Goal: Task Accomplishment & Management: Manage account settings

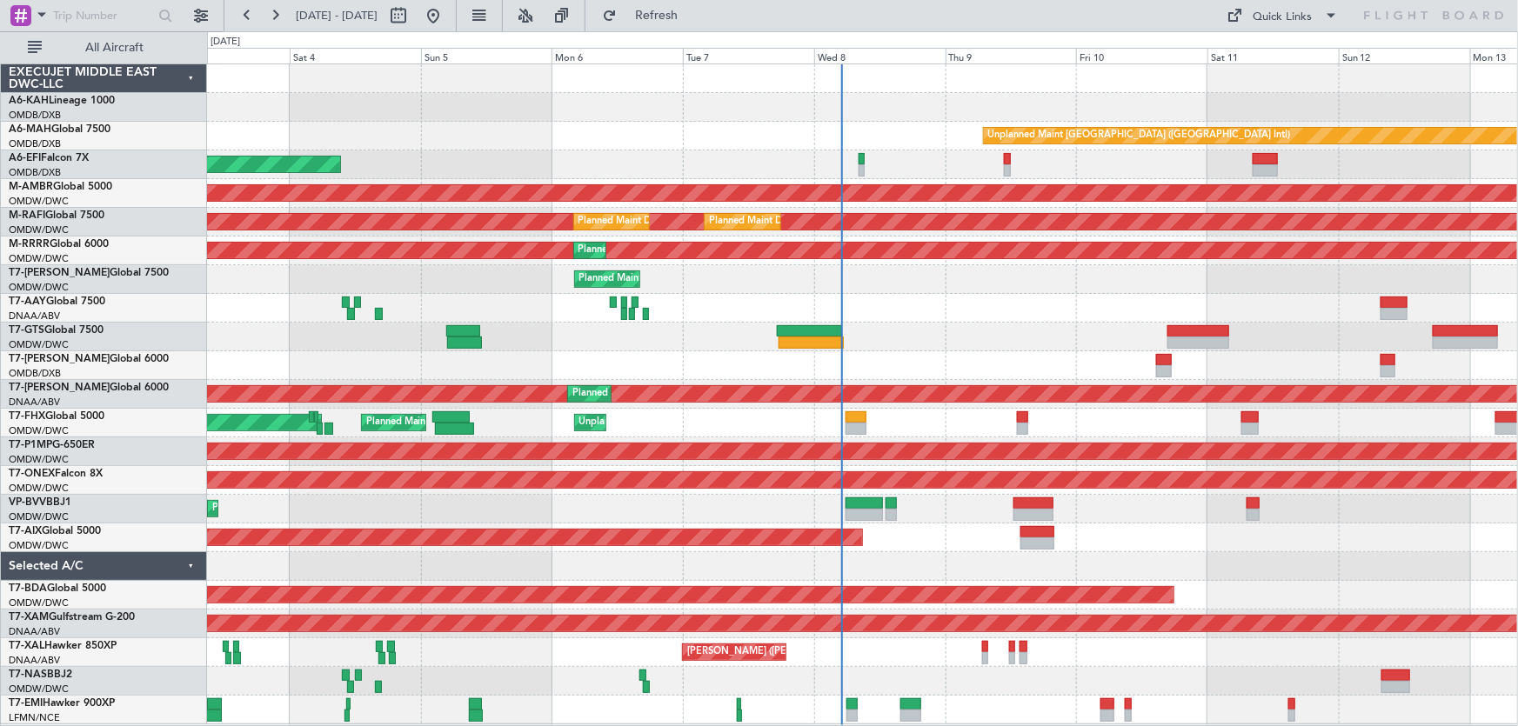
click at [582, 154] on div "Unplanned Maint [GEOGRAPHIC_DATA] ([GEOGRAPHIC_DATA] Intl) Planned Maint [GEOGR…" at bounding box center [862, 394] width 1311 height 660
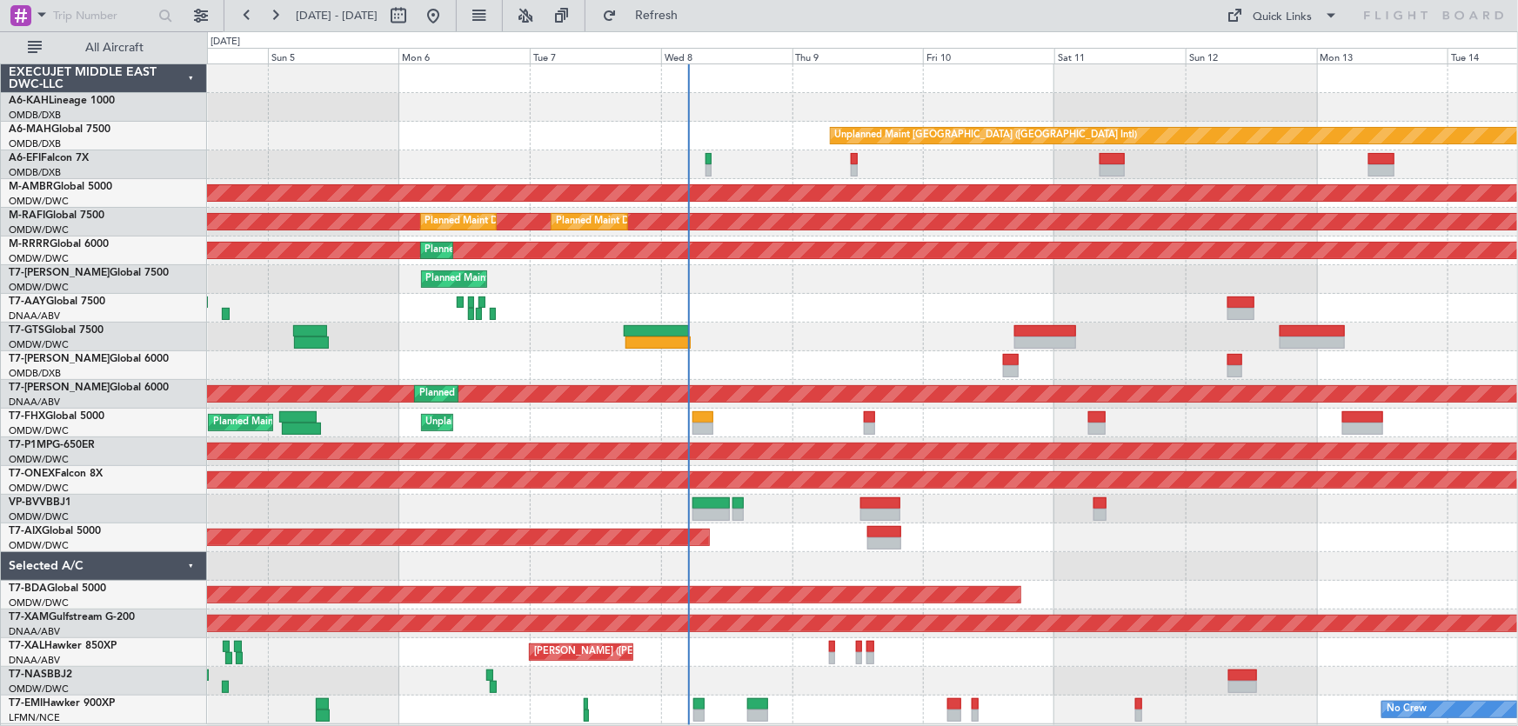
click at [807, 114] on div at bounding box center [862, 107] width 1311 height 29
click at [667, 14] on button "Refresh" at bounding box center [646, 16] width 104 height 28
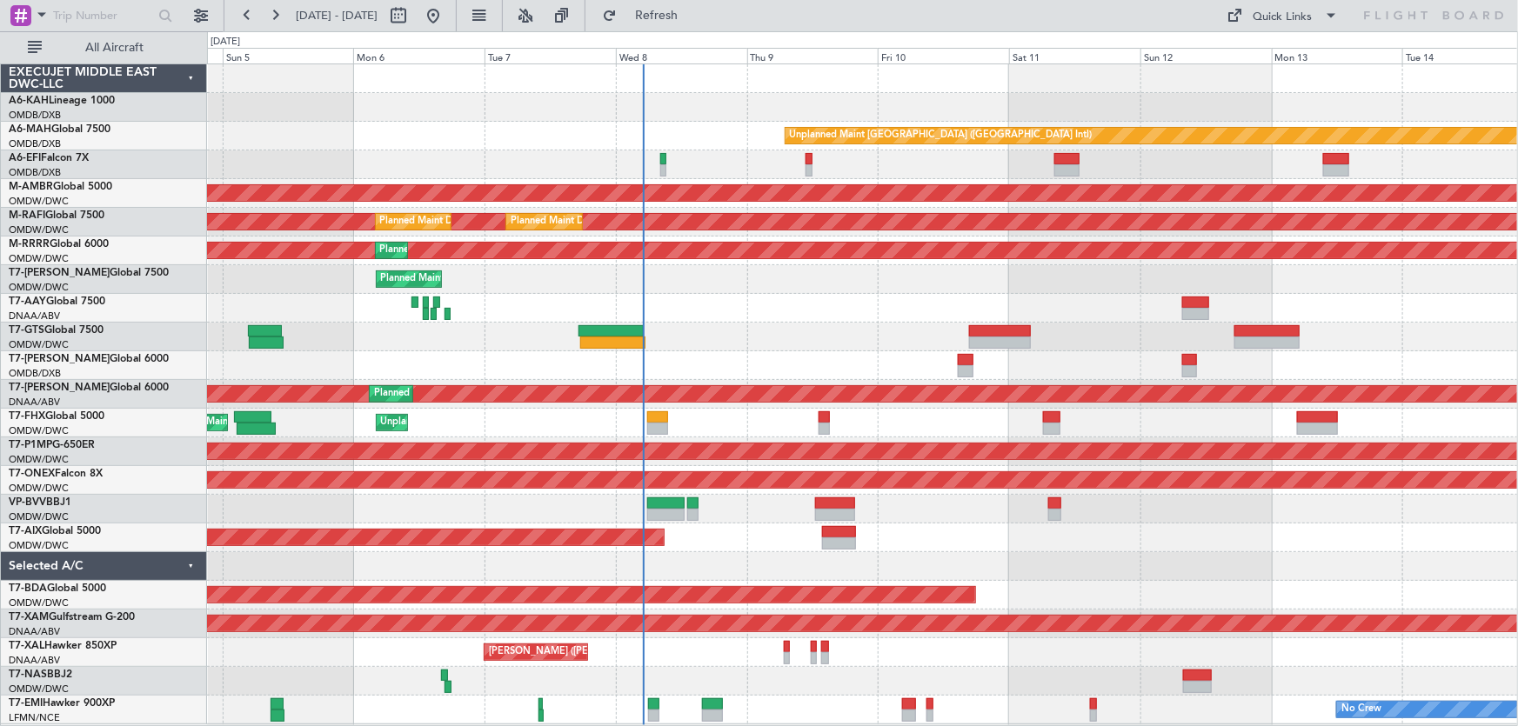
click at [705, 114] on div at bounding box center [862, 107] width 1311 height 29
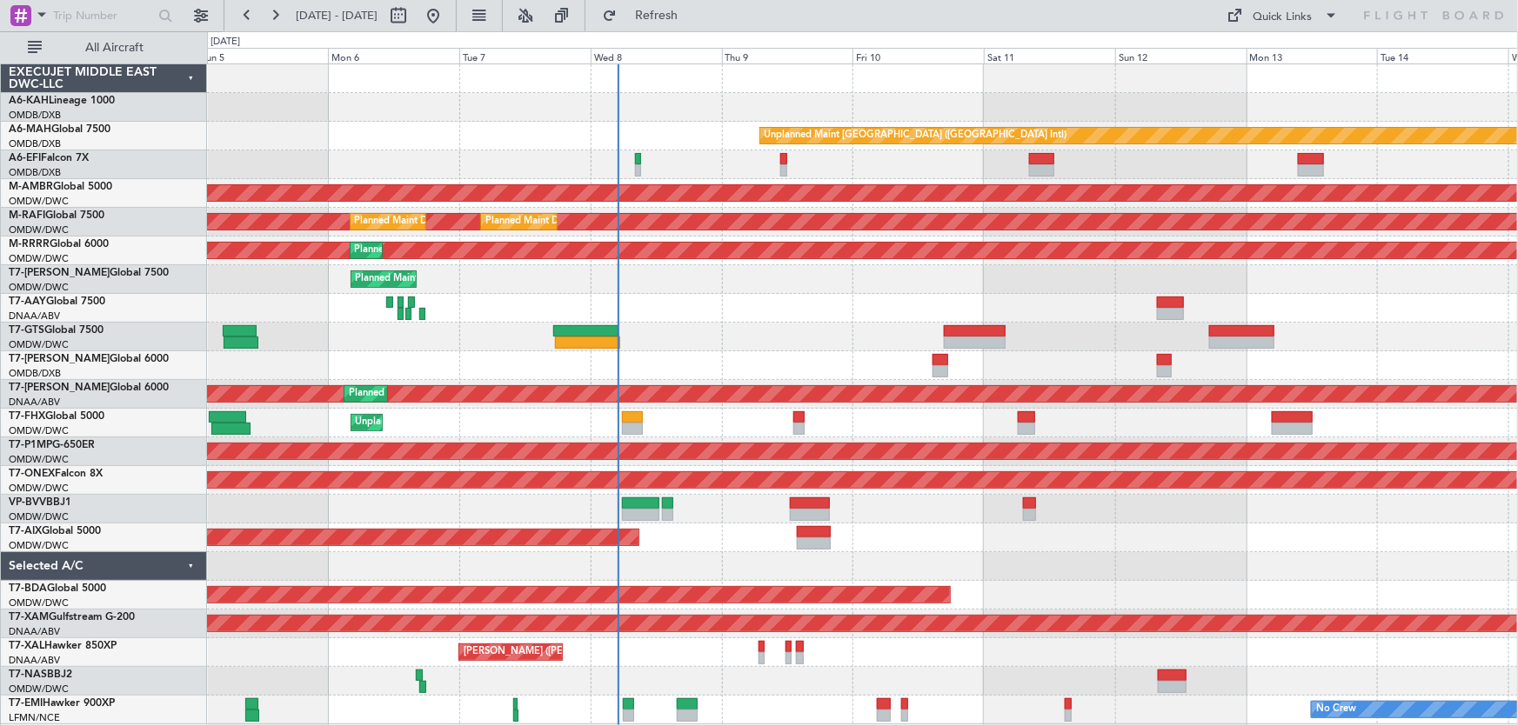
click at [788, 322] on div "Unplanned Maint [GEOGRAPHIC_DATA] ([GEOGRAPHIC_DATA] Intl) AOG Maint [GEOGRAPHI…" at bounding box center [862, 394] width 1311 height 660
click at [683, 12] on span "Refresh" at bounding box center [656, 16] width 73 height 12
click at [693, 22] on span "Refresh" at bounding box center [656, 16] width 73 height 12
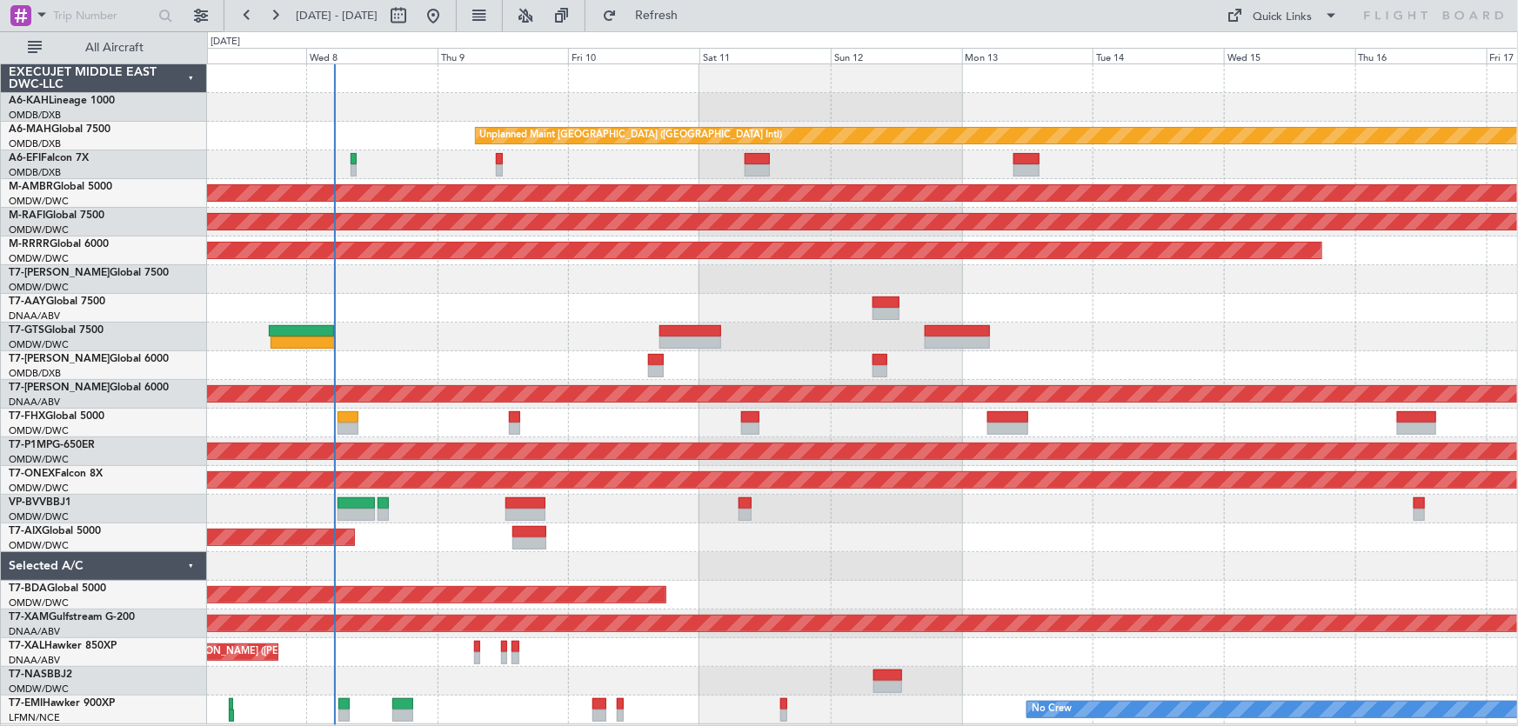
click at [544, 337] on div "Unplanned Maint [GEOGRAPHIC_DATA] ([GEOGRAPHIC_DATA] Intl) Planned Maint [GEOGR…" at bounding box center [862, 394] width 1311 height 660
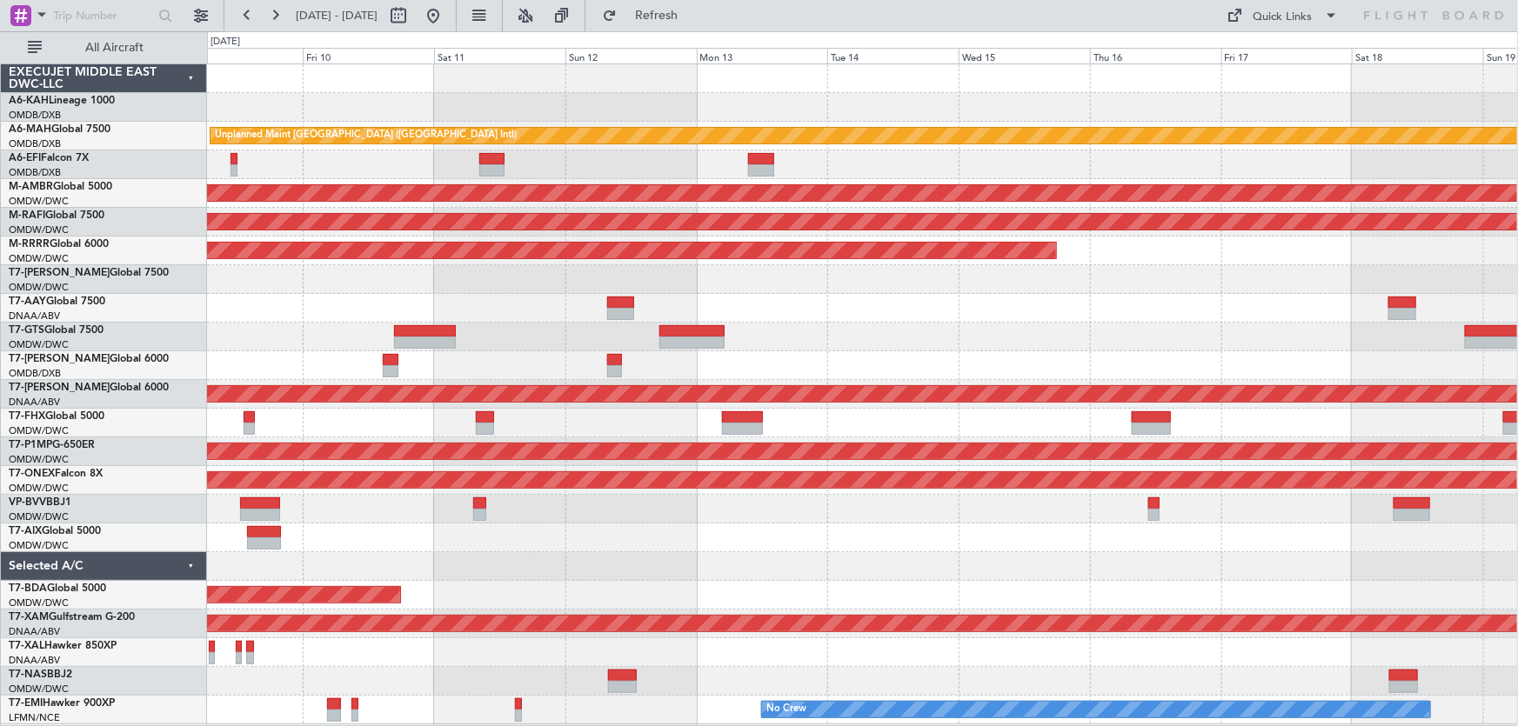
click at [1019, 332] on div "Unplanned Maint [GEOGRAPHIC_DATA] ([GEOGRAPHIC_DATA] Intl) Planned Maint [GEOGR…" at bounding box center [862, 394] width 1311 height 660
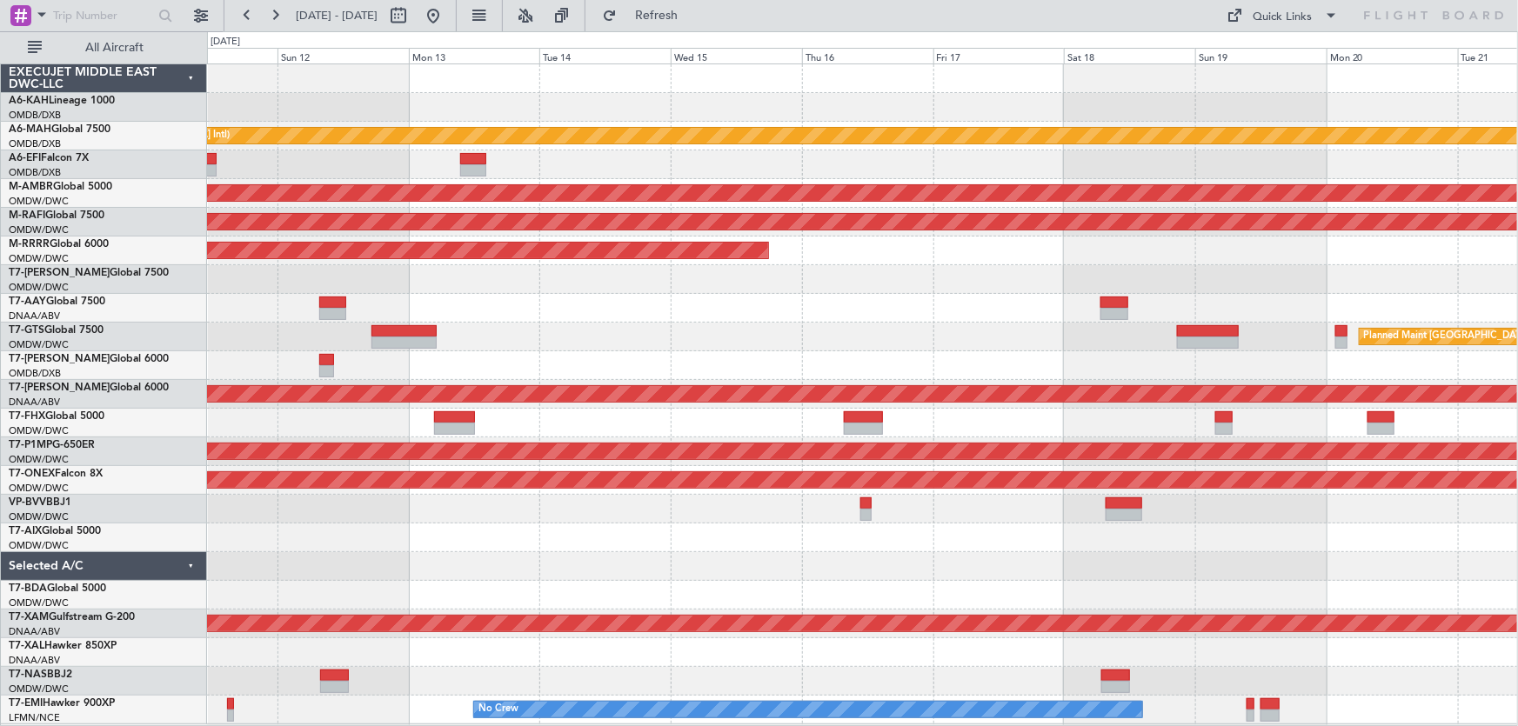
click at [827, 364] on div "Unplanned Maint [GEOGRAPHIC_DATA] ([GEOGRAPHIC_DATA] Intl) Planned Maint [GEOGR…" at bounding box center [862, 394] width 1311 height 660
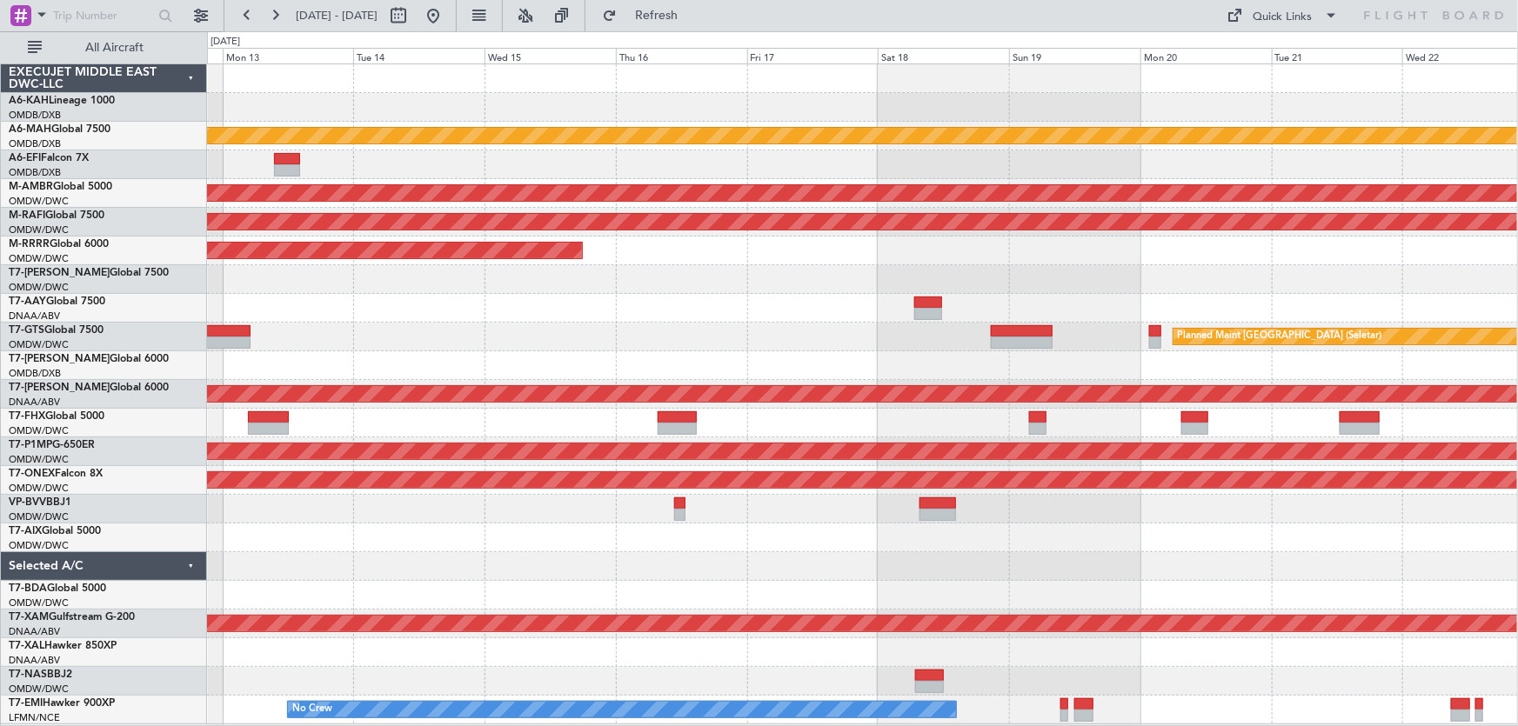
click at [888, 99] on div at bounding box center [862, 107] width 1311 height 29
click at [899, 103] on div at bounding box center [862, 107] width 1311 height 29
click at [1290, 17] on div "Quick Links" at bounding box center [1282, 17] width 59 height 17
click at [1258, 55] on button "Trip Builder" at bounding box center [1284, 58] width 130 height 42
click at [594, 300] on div at bounding box center [862, 308] width 1311 height 29
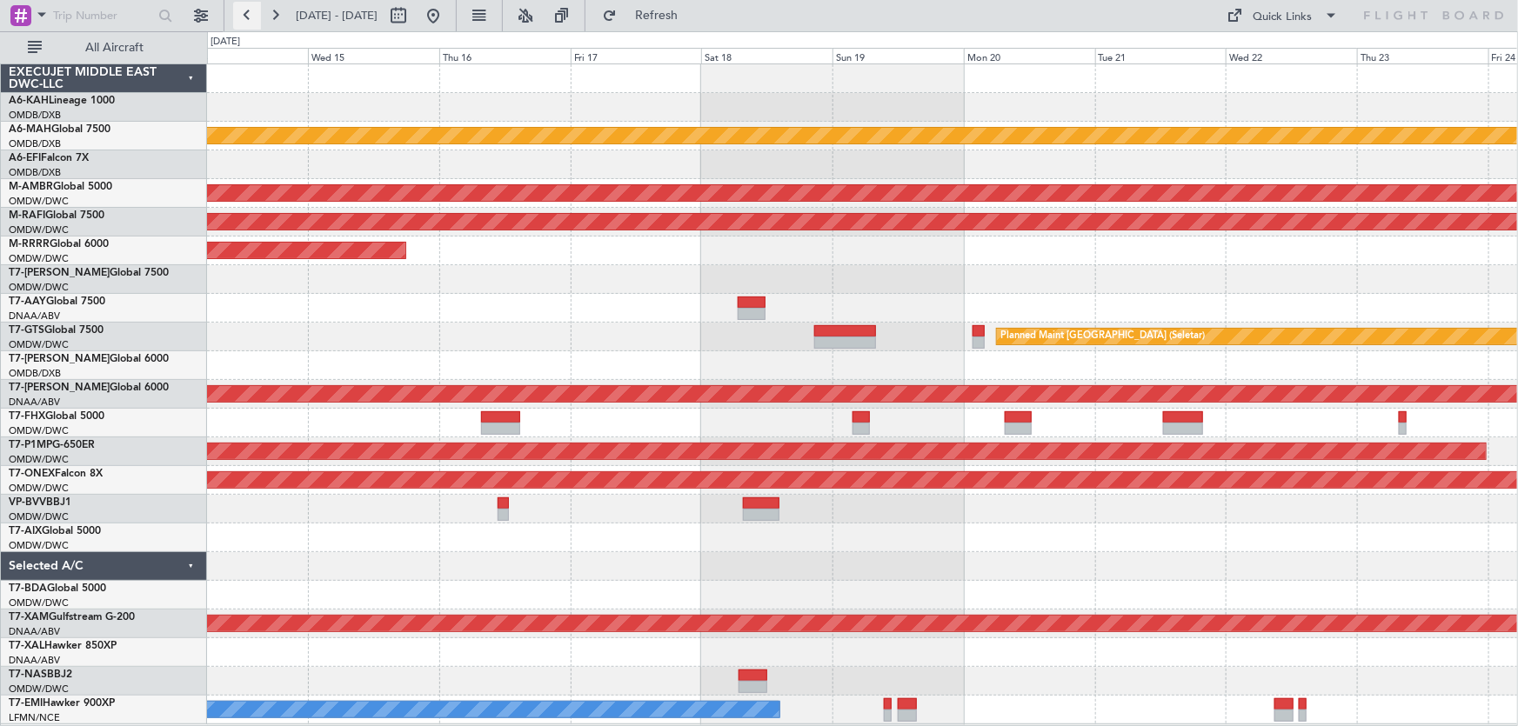
click at [247, 19] on button at bounding box center [247, 16] width 28 height 28
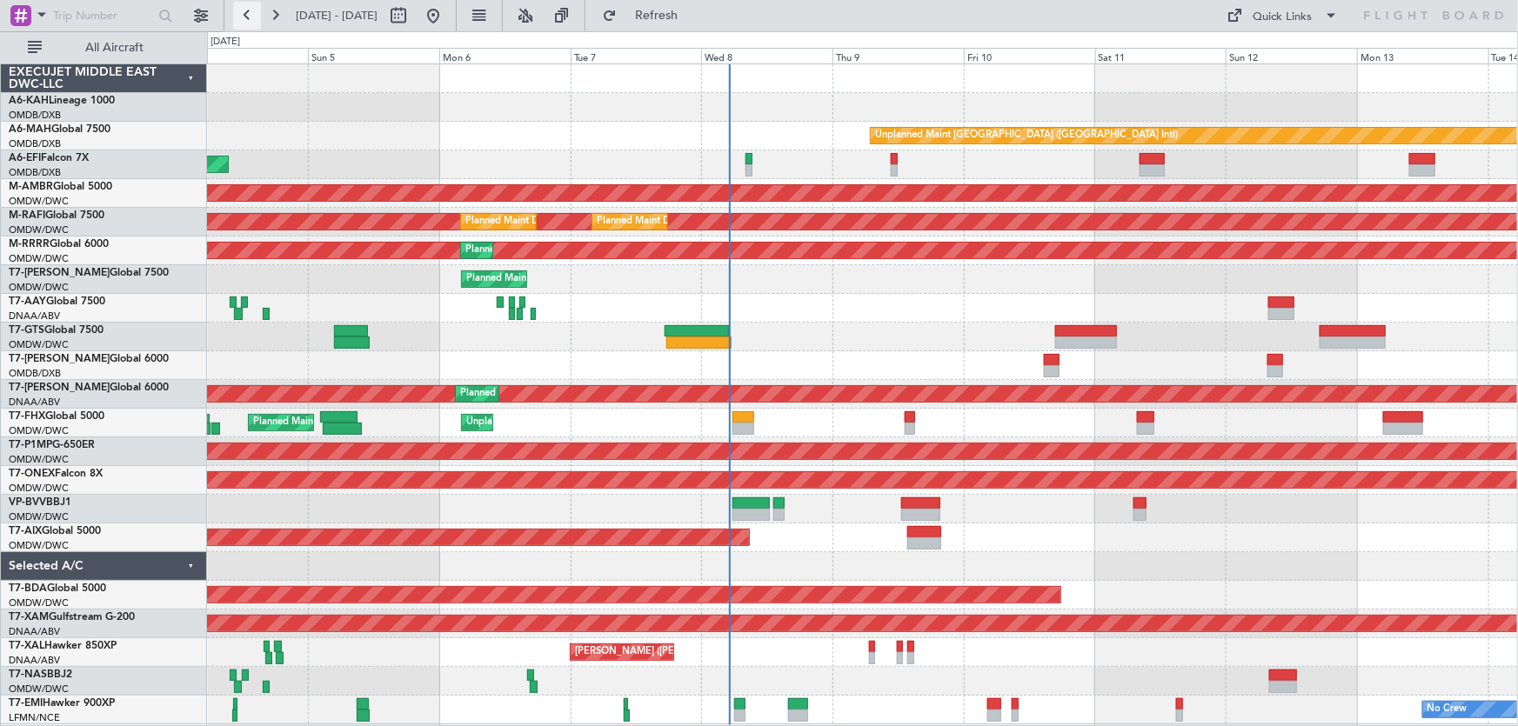
click at [247, 19] on button at bounding box center [247, 16] width 28 height 28
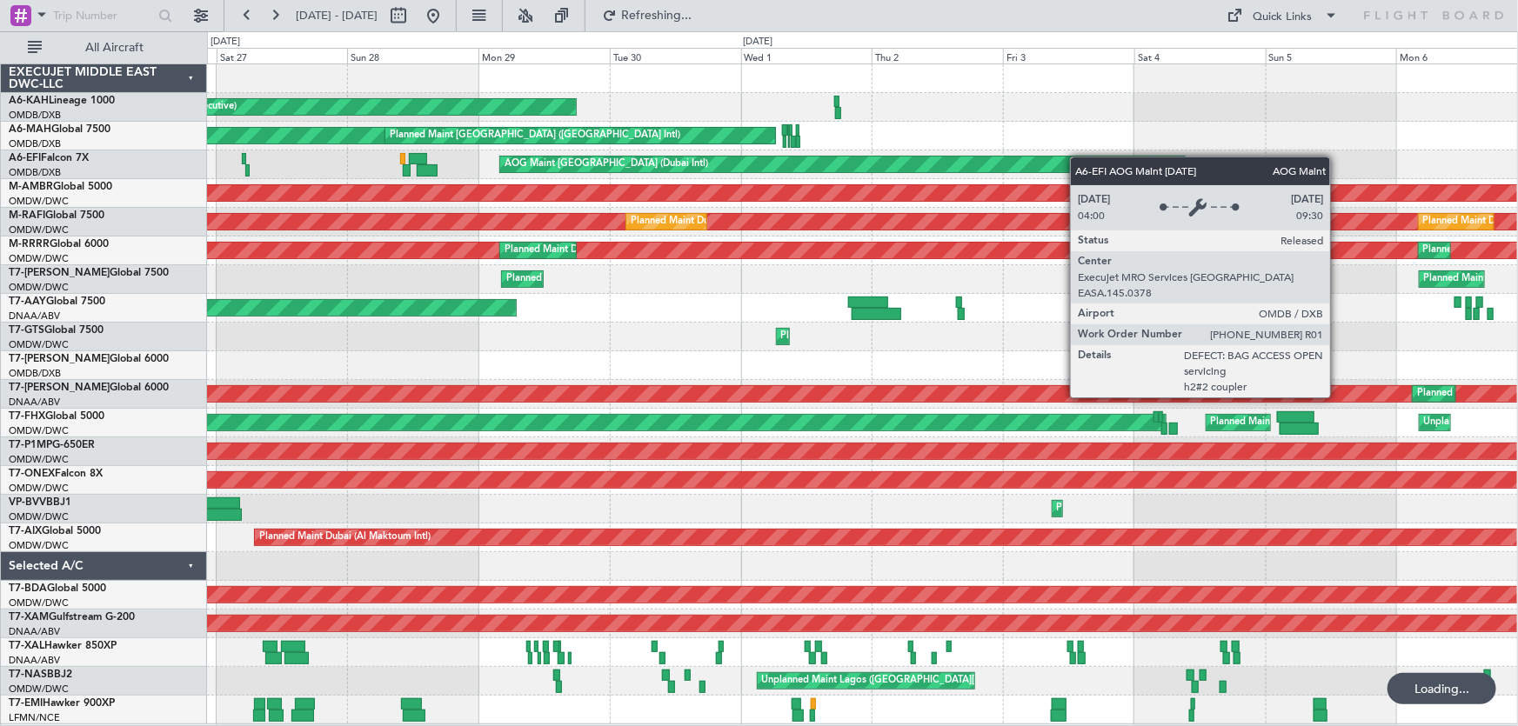
click at [937, 158] on div "Planned Maint [GEOGRAPHIC_DATA] (Al Bateen Executive) Planned Maint [GEOGRAPHIC…" at bounding box center [862, 394] width 1311 height 660
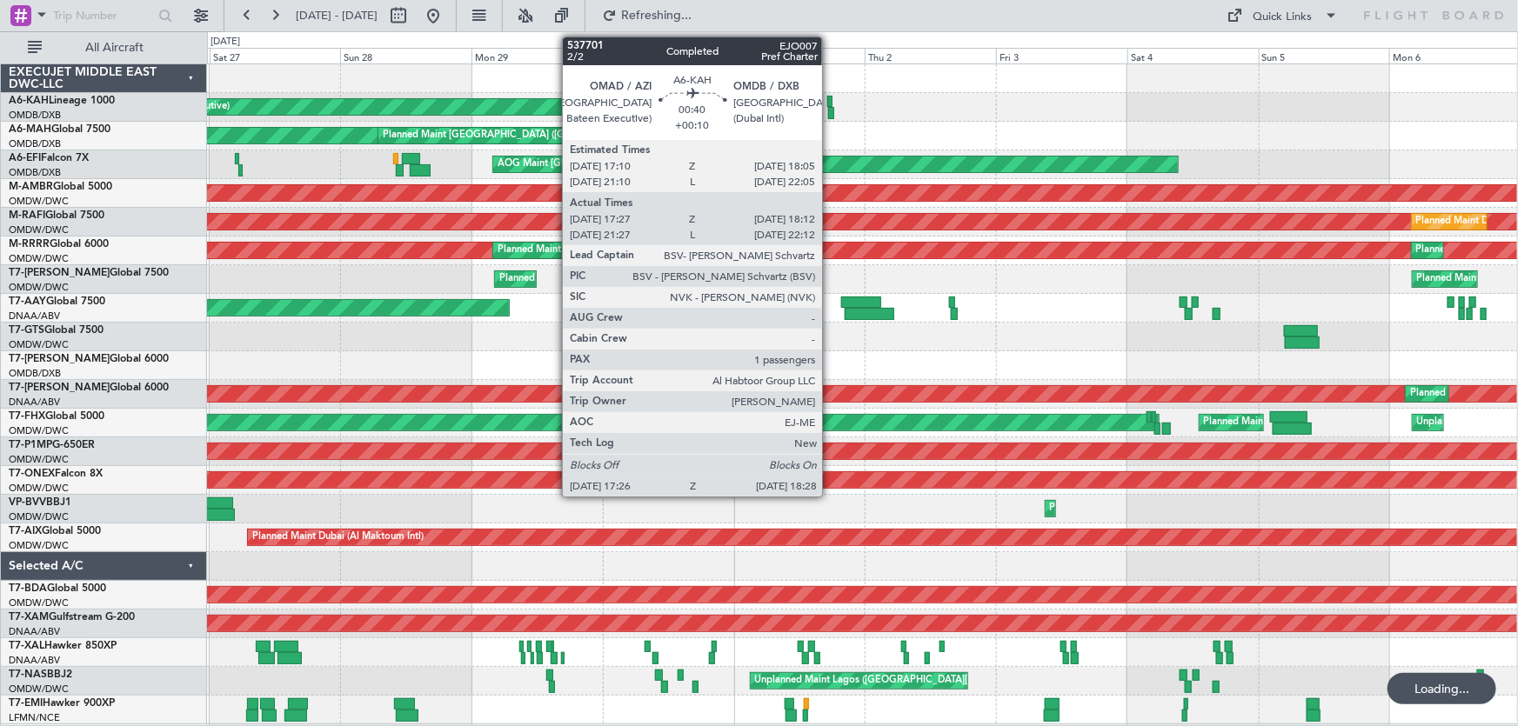
click at [830, 97] on div at bounding box center [829, 102] width 5 height 12
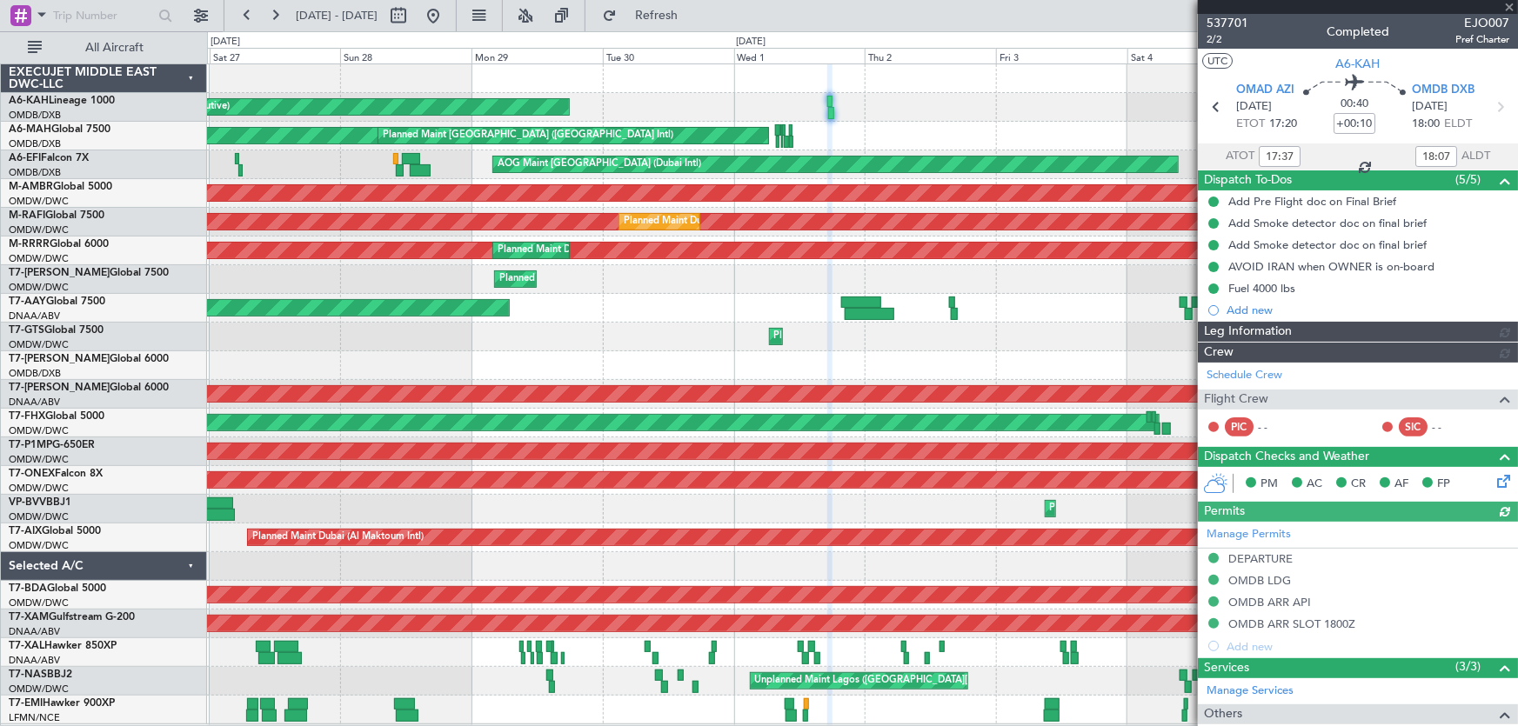
type input "[PERSON_NAME] ([PERSON_NAME])"
type input "7399"
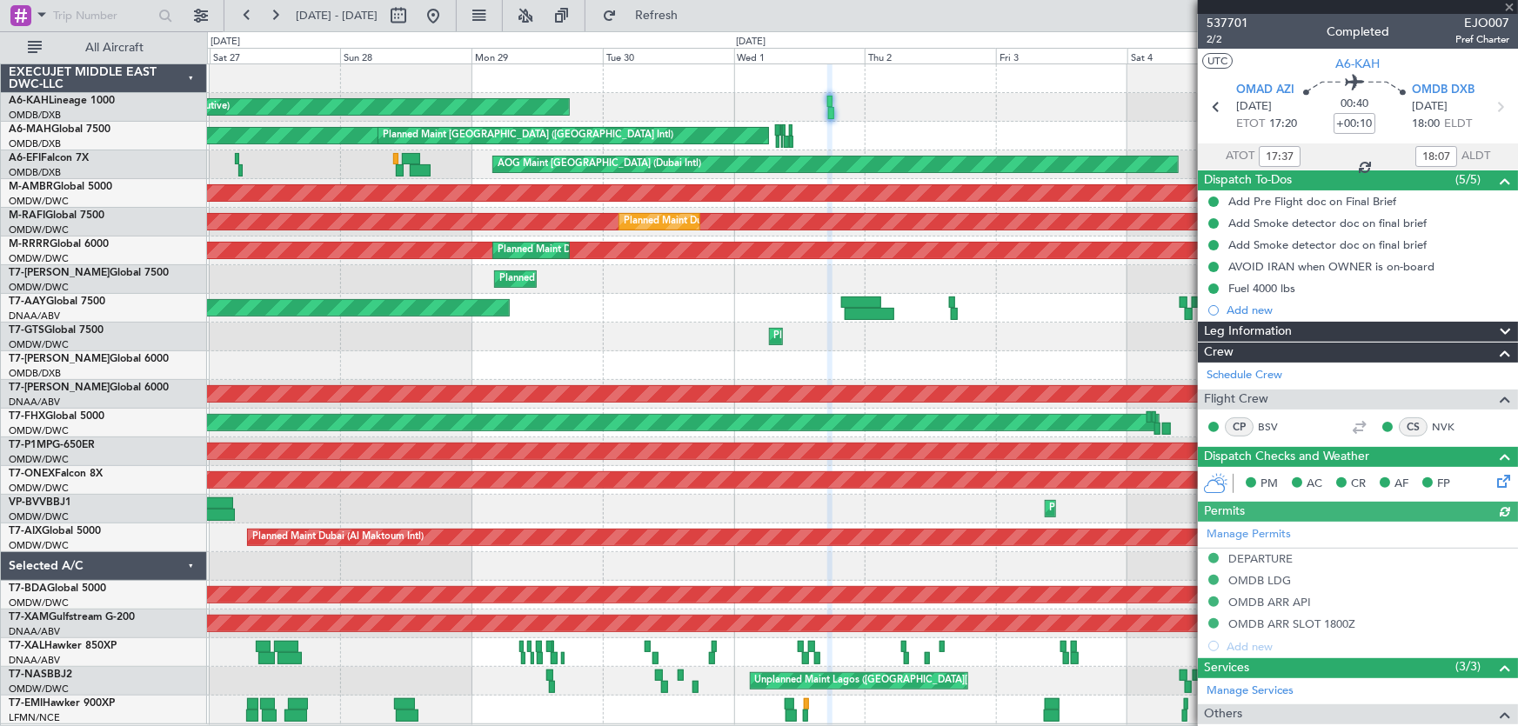
click at [963, 99] on div "Planned Maint [GEOGRAPHIC_DATA] (Al Bateen Executive)" at bounding box center [862, 107] width 1311 height 29
click at [1509, 7] on span at bounding box center [1508, 8] width 17 height 16
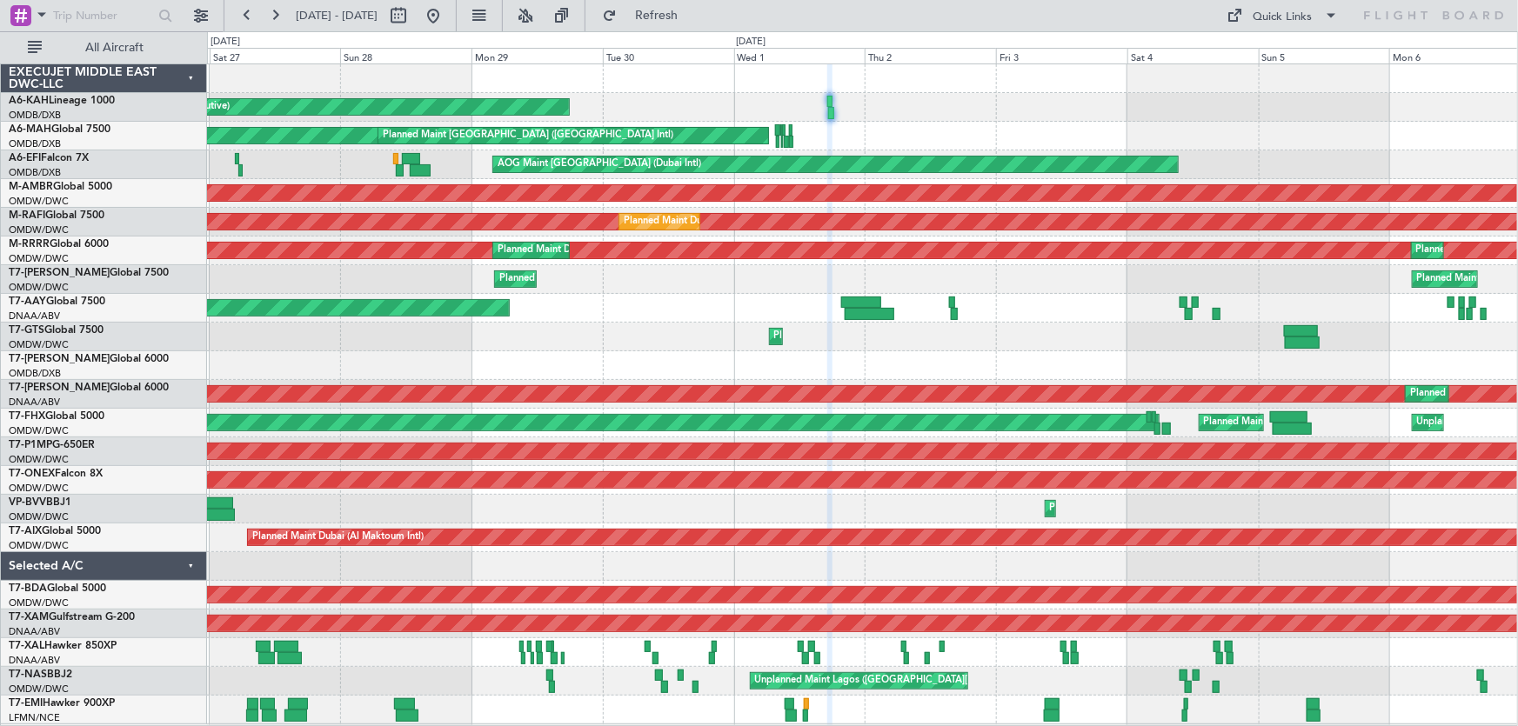
type input "0"
click at [898, 100] on div "Planned Maint [GEOGRAPHIC_DATA] (Al Bateen Executive) Planned Maint [GEOGRAPHIC…" at bounding box center [862, 394] width 1311 height 660
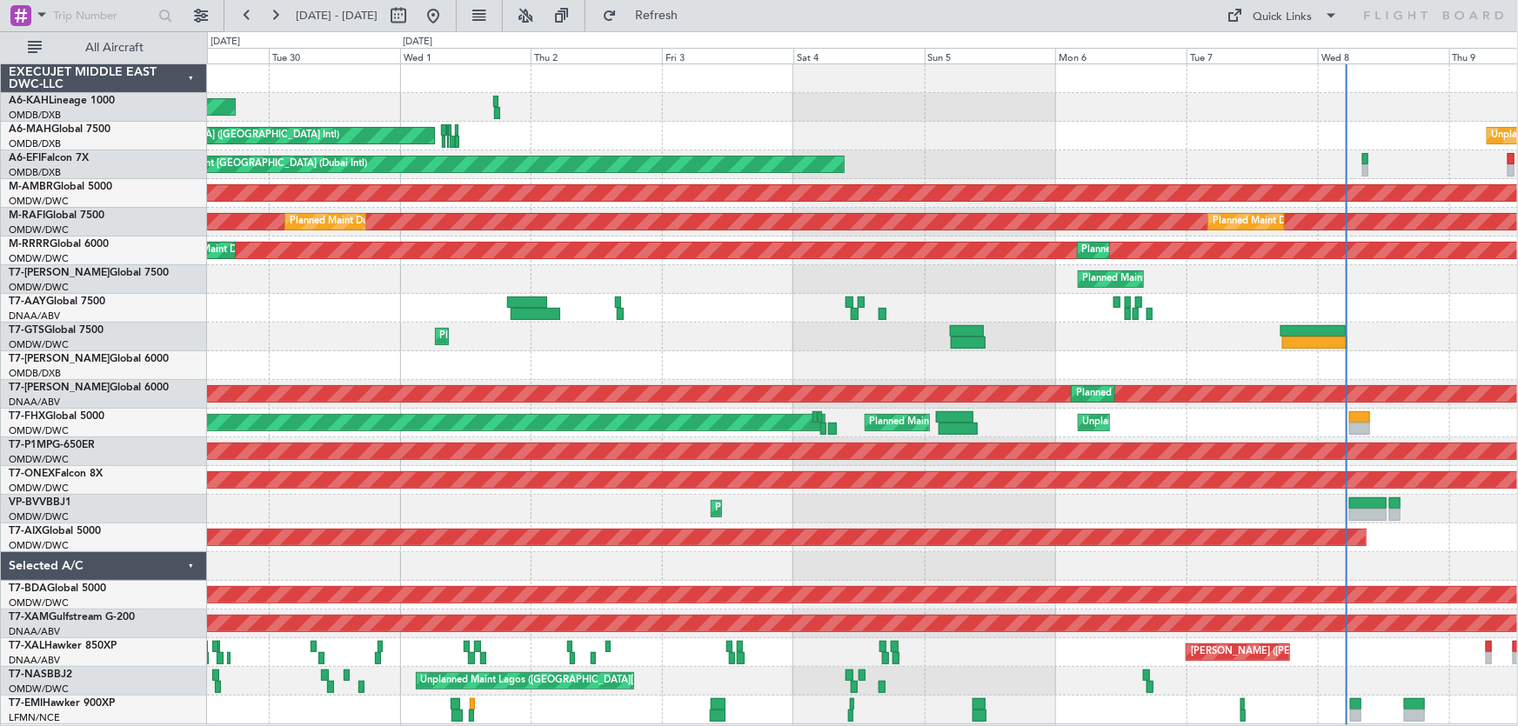
click at [886, 113] on div "Planned Maint [GEOGRAPHIC_DATA] (Al Bateen Executive)" at bounding box center [862, 107] width 1311 height 29
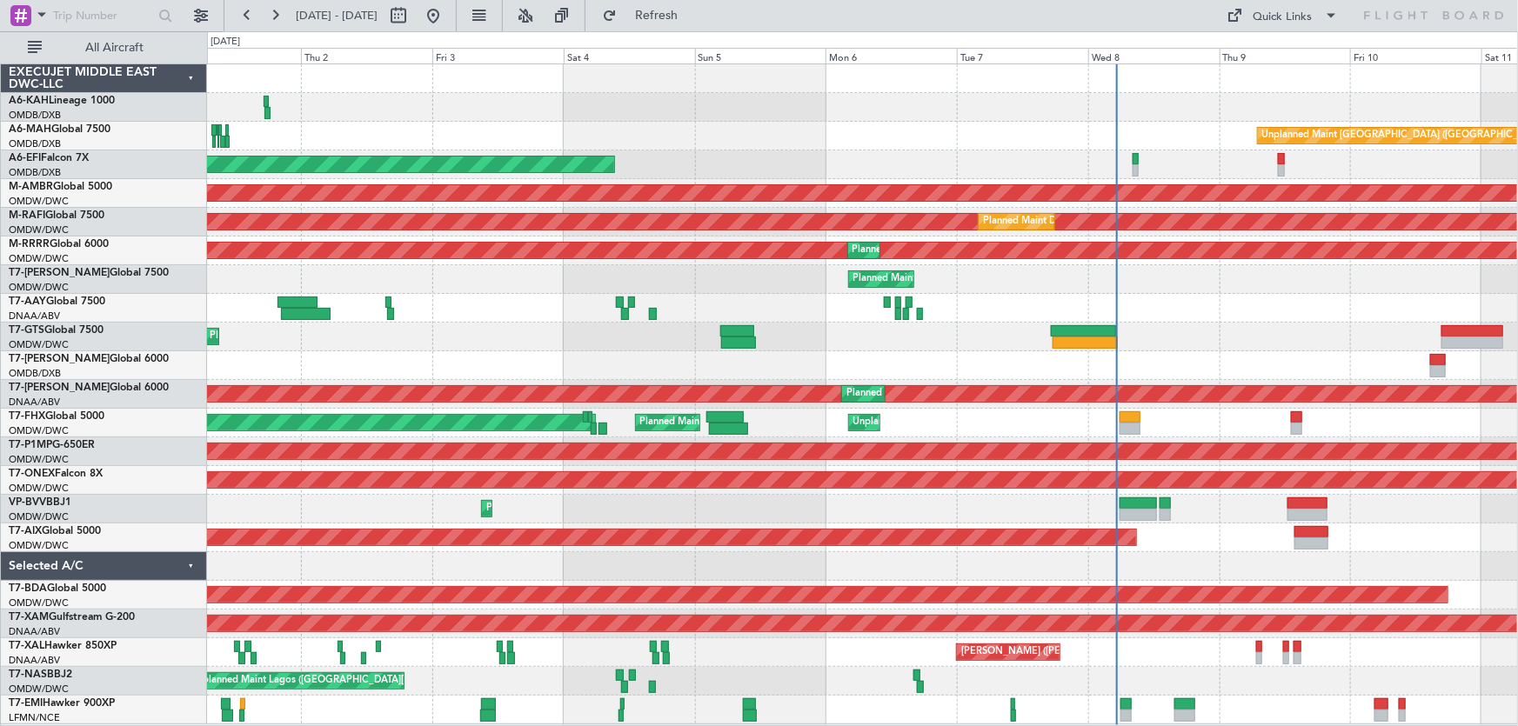
click at [866, 113] on div "Planned Maint [GEOGRAPHIC_DATA] (Al Bateen Executive)" at bounding box center [862, 107] width 1311 height 29
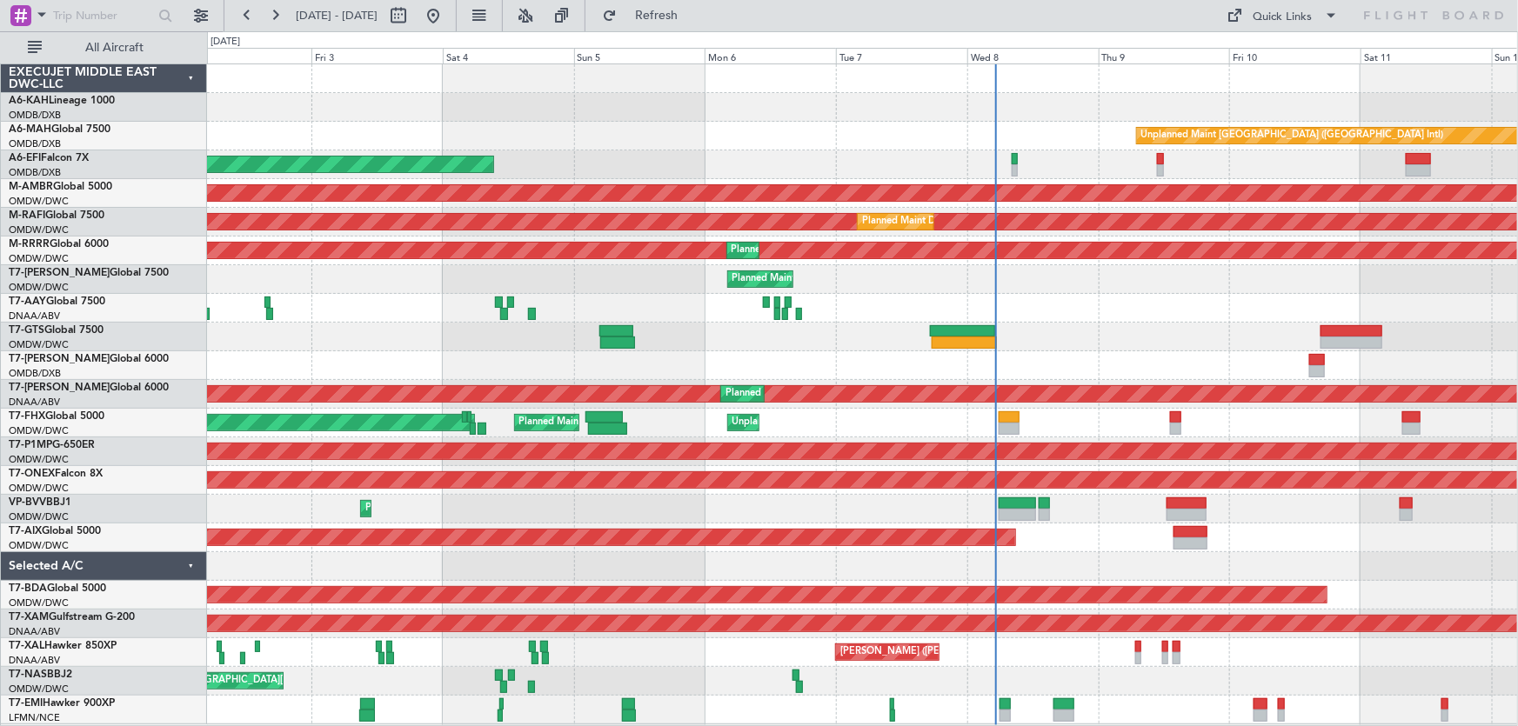
click at [771, 144] on div "Unplanned Maint [GEOGRAPHIC_DATA] ([GEOGRAPHIC_DATA] Intl) Planned Maint [GEOGR…" at bounding box center [862, 136] width 1311 height 29
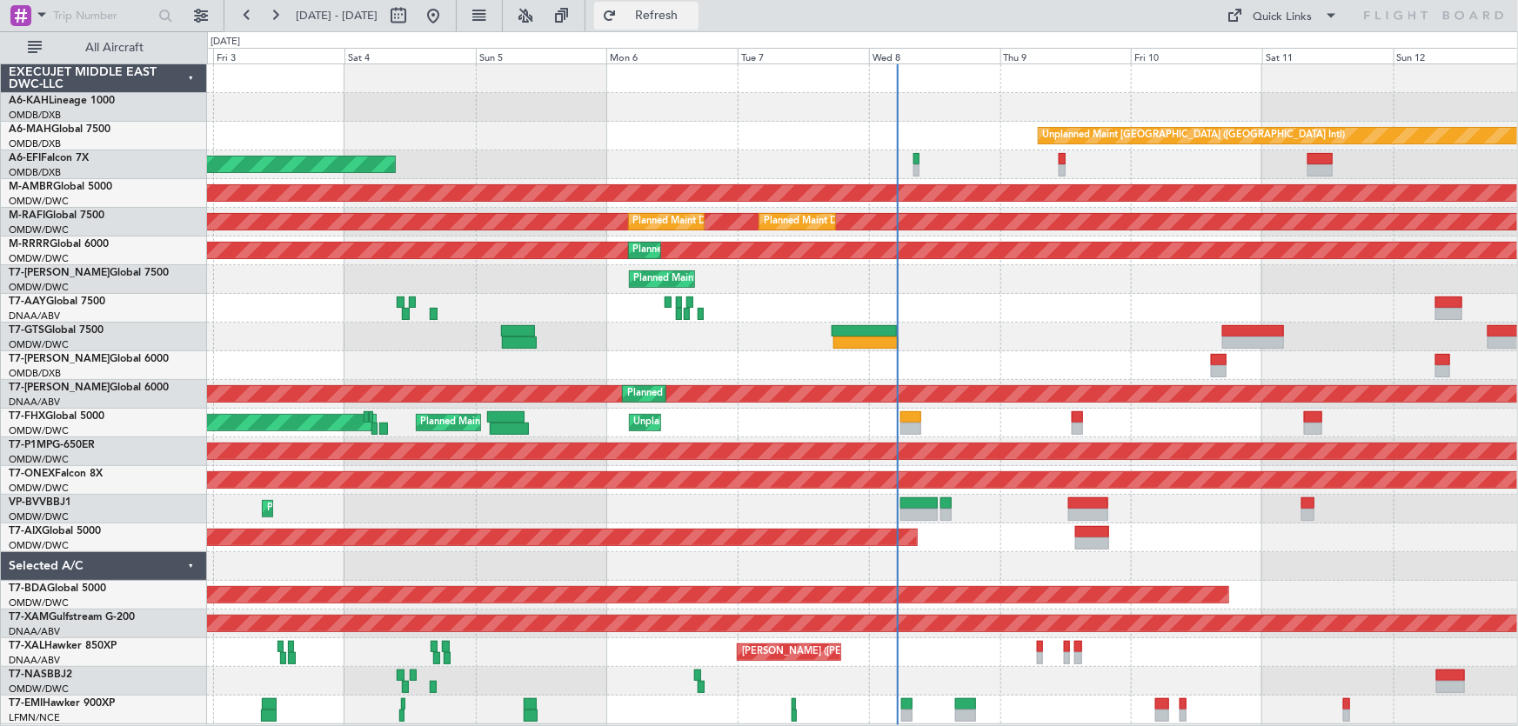
click at [673, 14] on button "Refresh" at bounding box center [646, 16] width 104 height 28
click at [679, 12] on span "Refresh" at bounding box center [656, 16] width 73 height 12
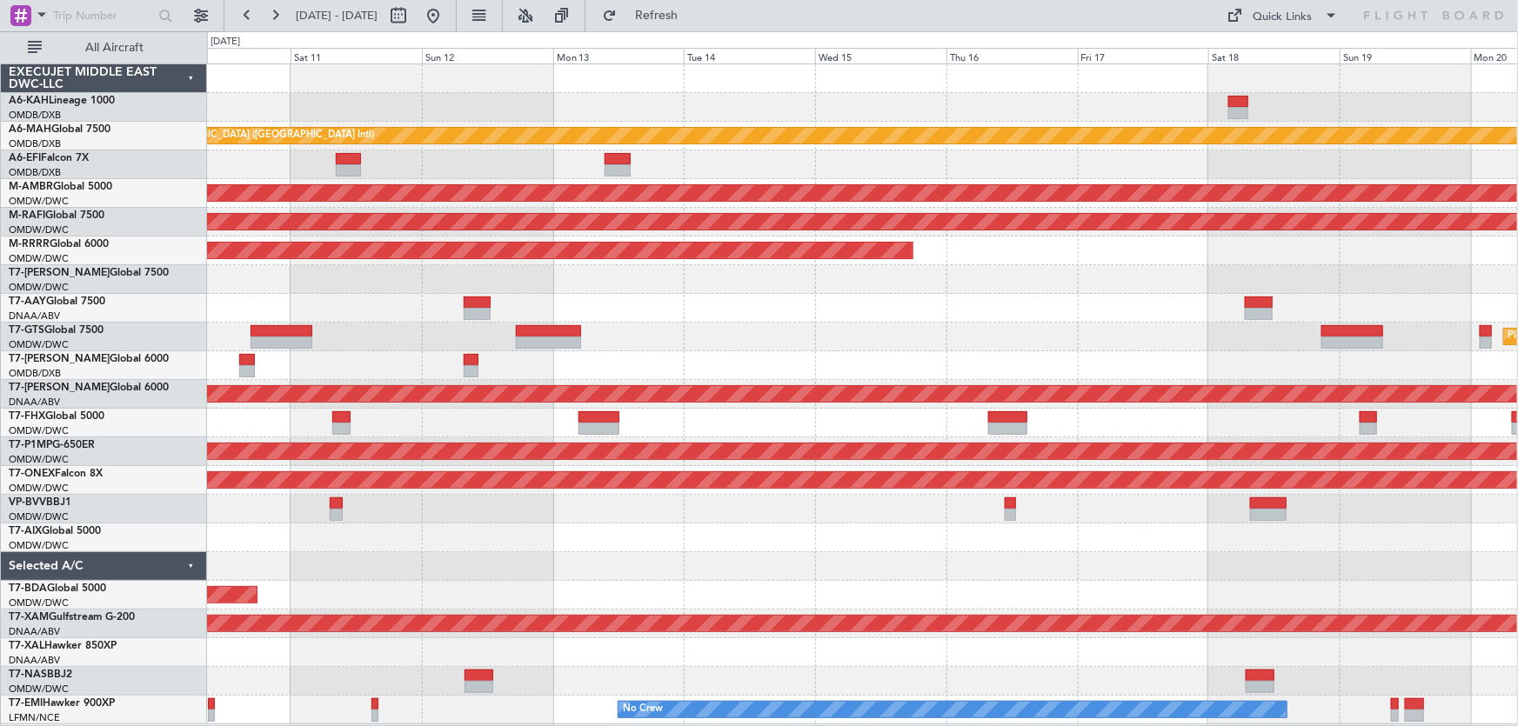
click at [635, 103] on div at bounding box center [862, 107] width 1311 height 29
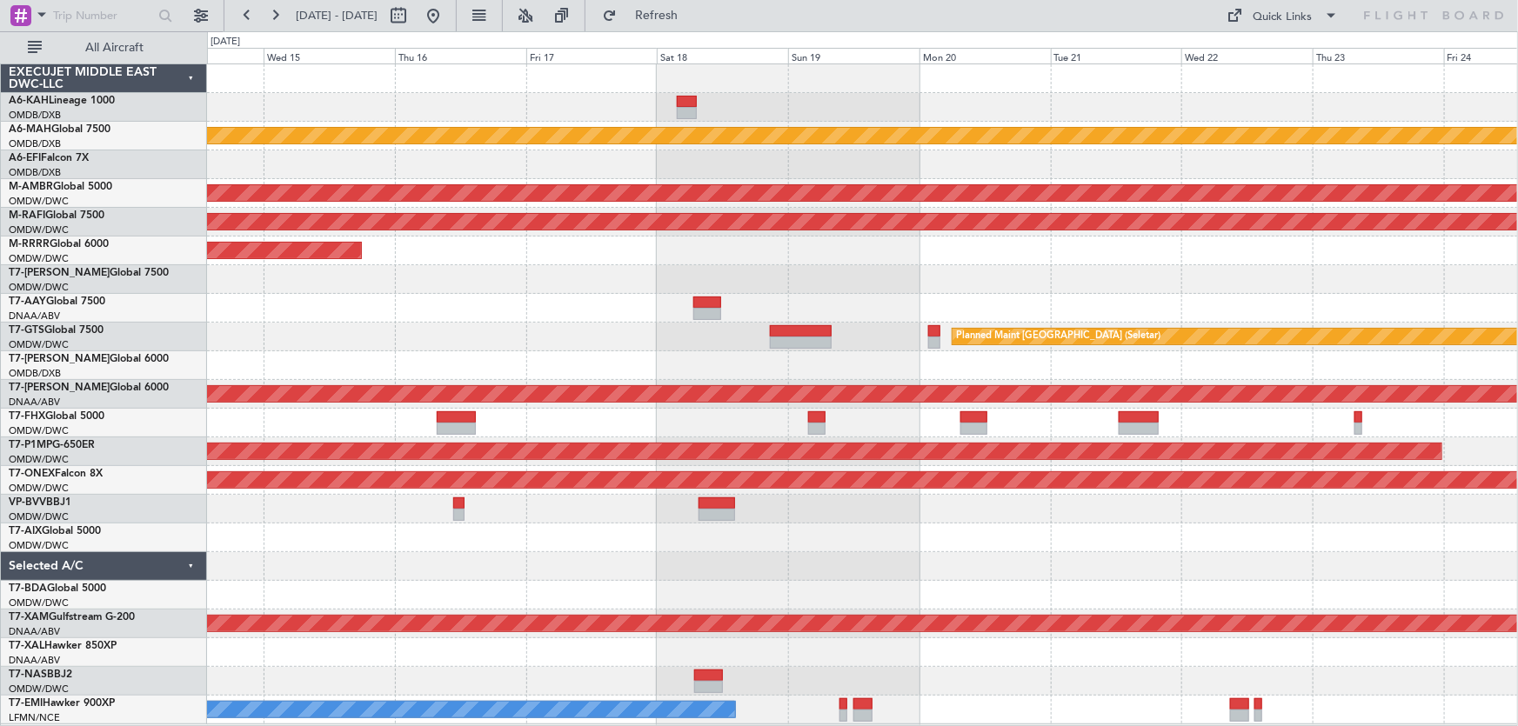
click at [777, 79] on div at bounding box center [862, 78] width 1311 height 29
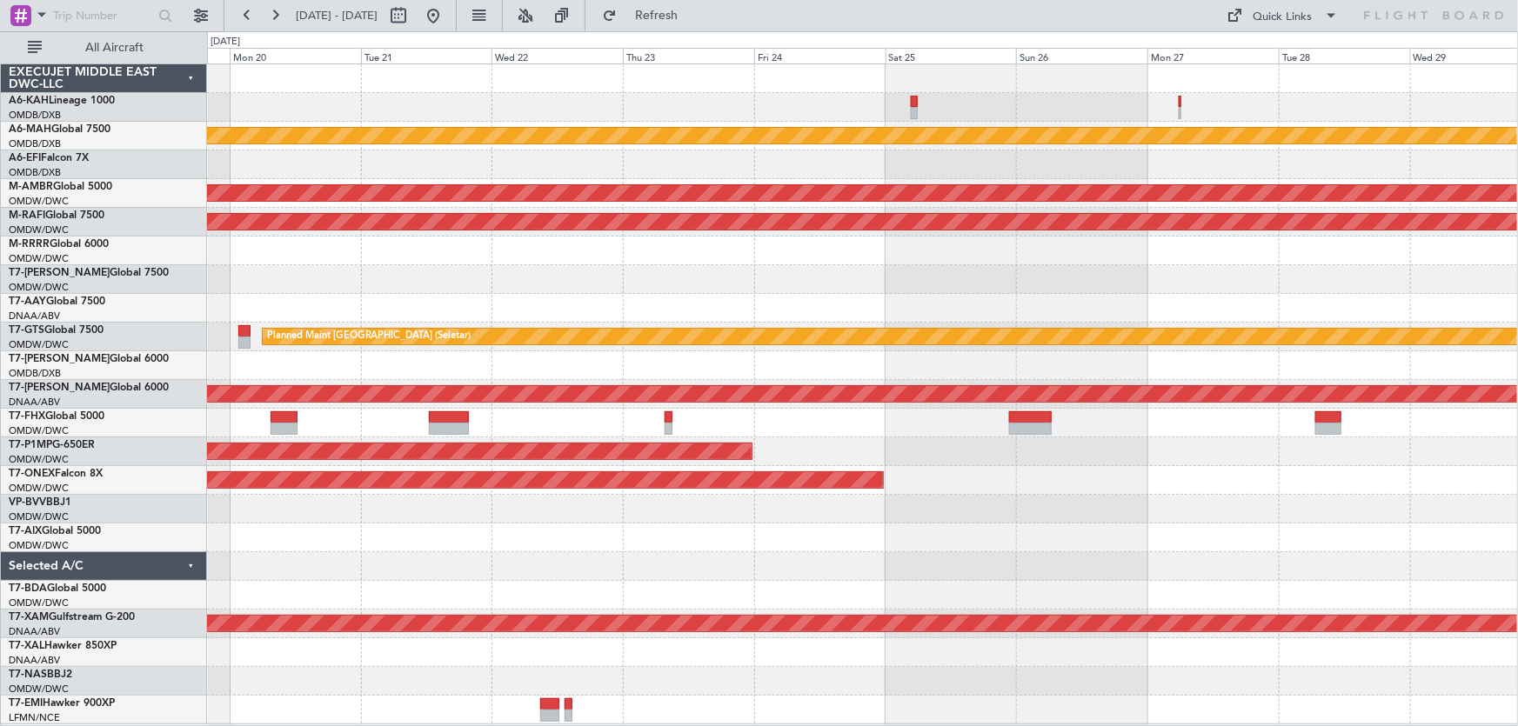
click at [829, 99] on div at bounding box center [862, 107] width 1311 height 29
click at [1218, 112] on div at bounding box center [862, 107] width 1311 height 29
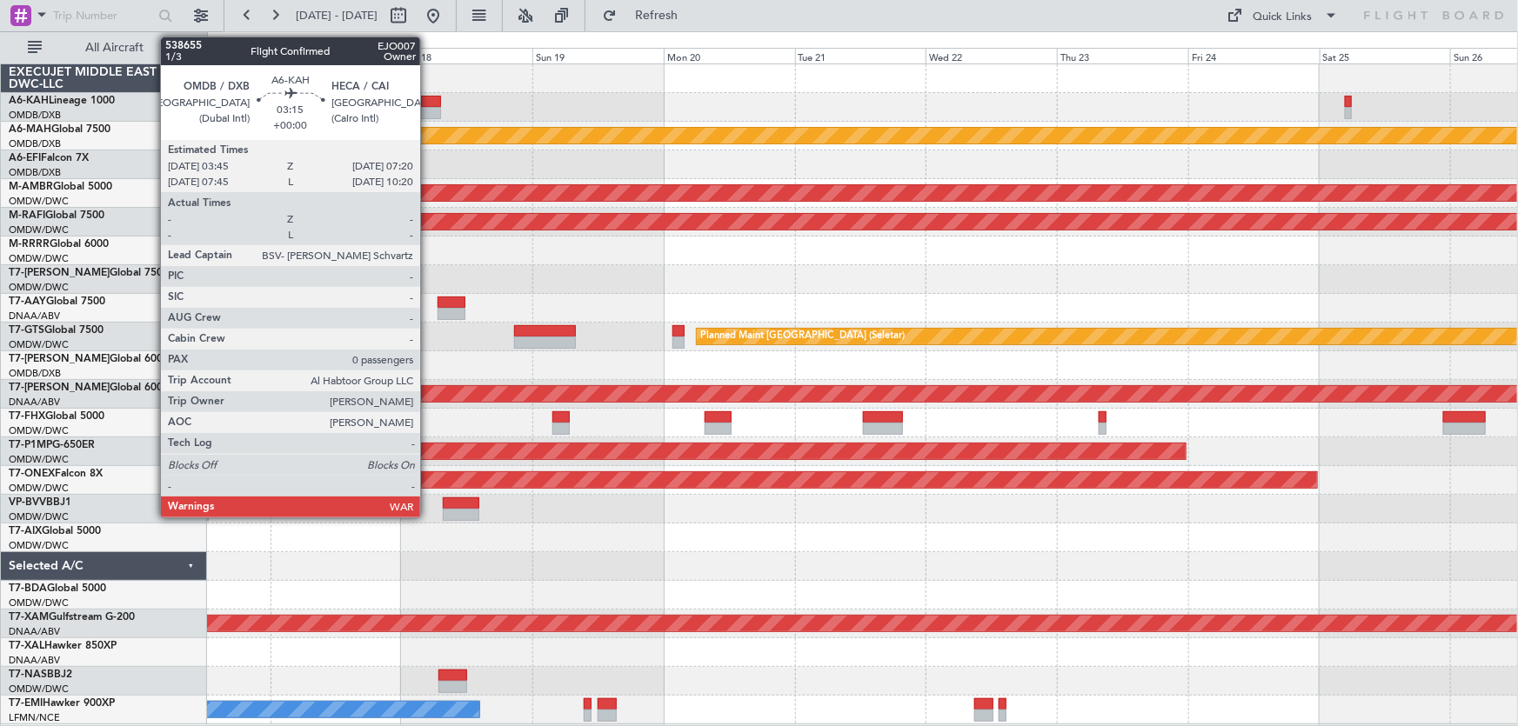
click at [428, 104] on div at bounding box center [431, 102] width 20 height 12
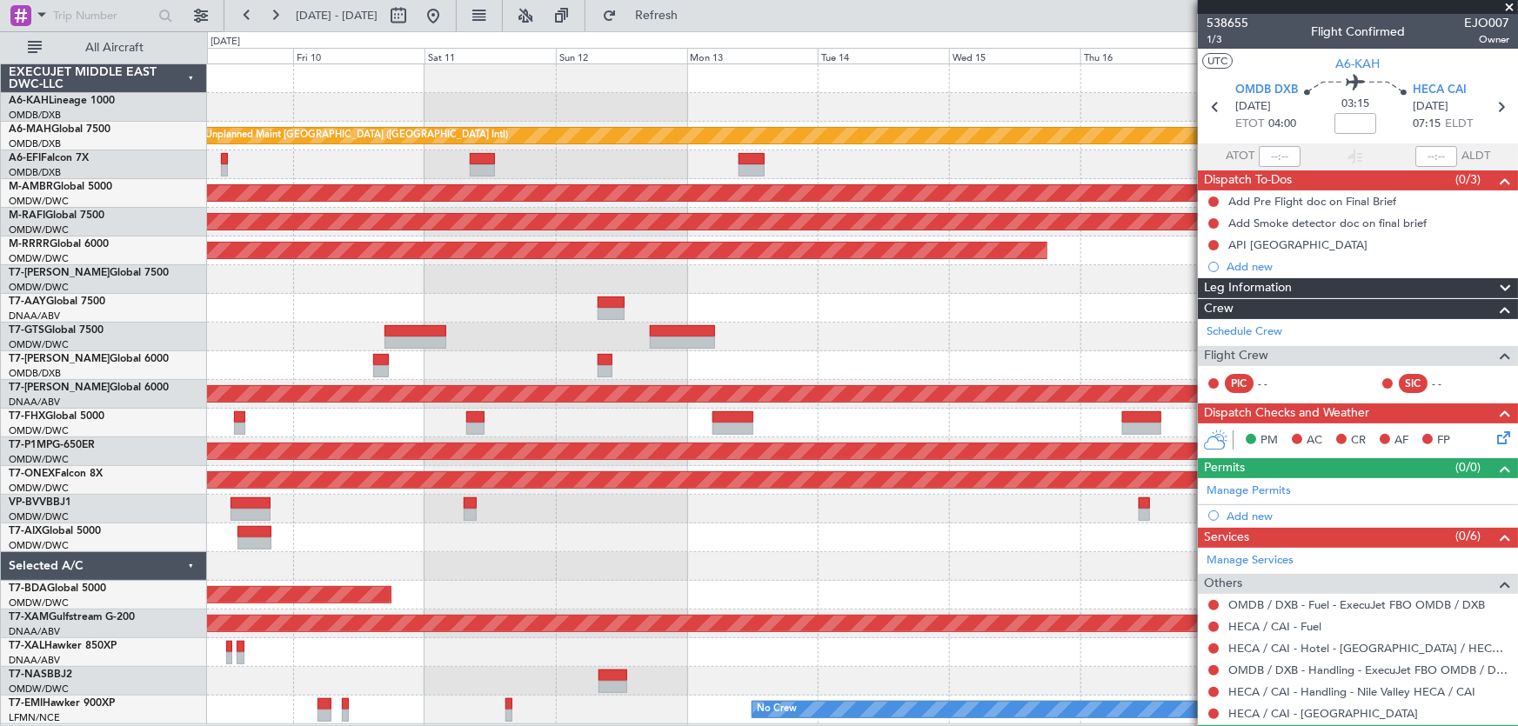
click at [1237, 179] on fb-app "[DATE] - [DATE] Refresh Quick Links All Aircraft Unplanned Maint [GEOGRAPHIC_DA…" at bounding box center [759, 369] width 1518 height 713
click at [910, 105] on div "Unplanned Maint [GEOGRAPHIC_DATA] ([GEOGRAPHIC_DATA] Intl) Planned Maint [GEOGR…" at bounding box center [862, 394] width 1311 height 660
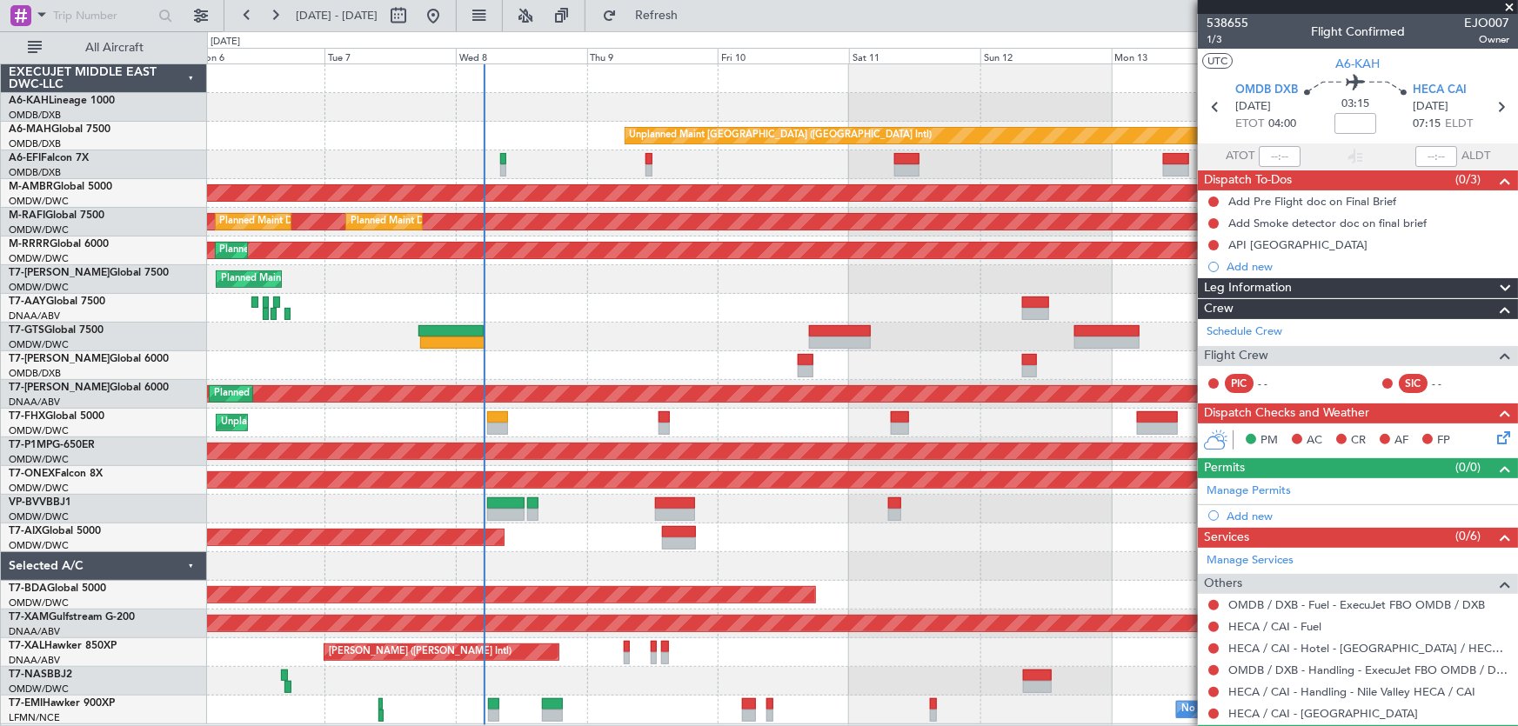
click at [924, 128] on div "Unplanned Maint [GEOGRAPHIC_DATA] ([GEOGRAPHIC_DATA] Intl) AOG Maint [GEOGRAPHI…" at bounding box center [862, 394] width 1311 height 660
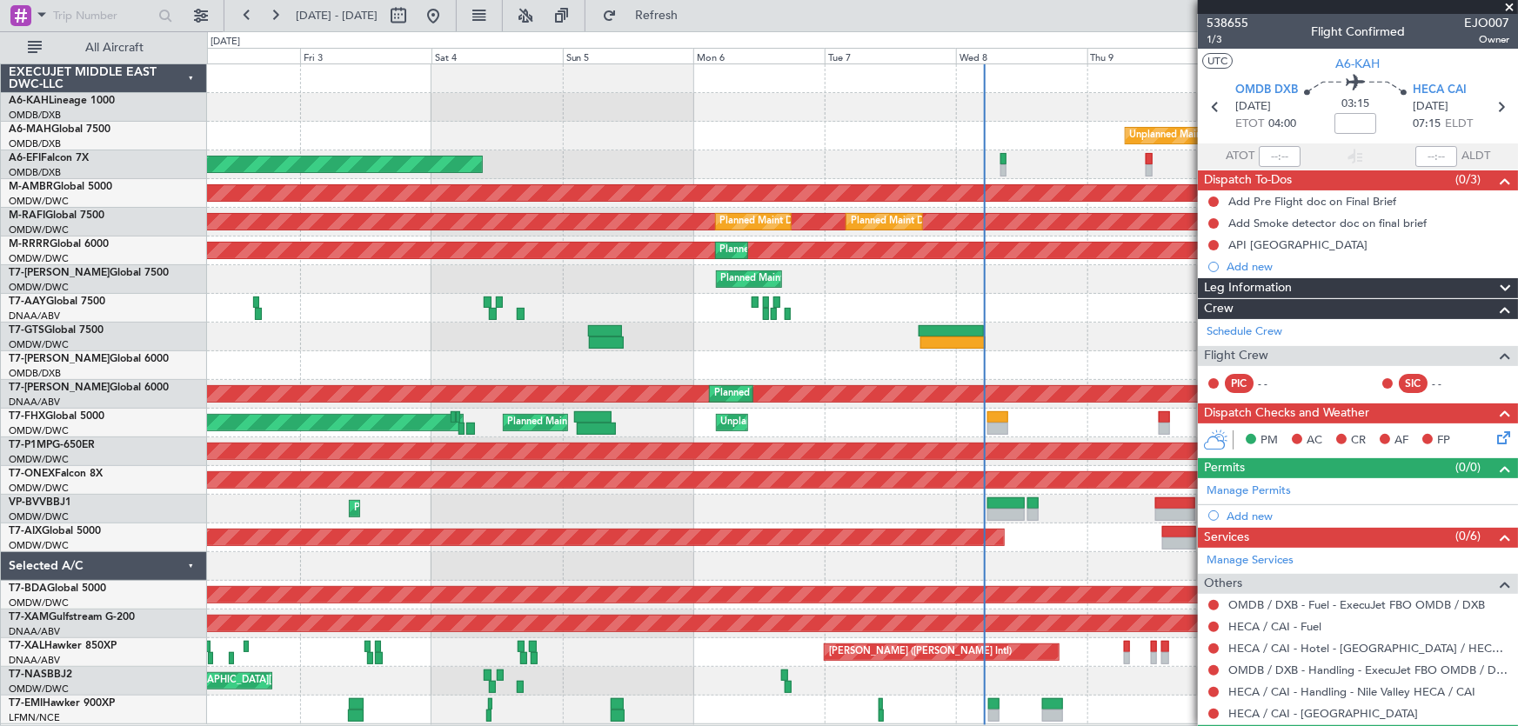
click at [964, 125] on div "Unplanned Maint [GEOGRAPHIC_DATA] ([GEOGRAPHIC_DATA] Intl) Planned Maint [GEOGR…" at bounding box center [862, 394] width 1311 height 660
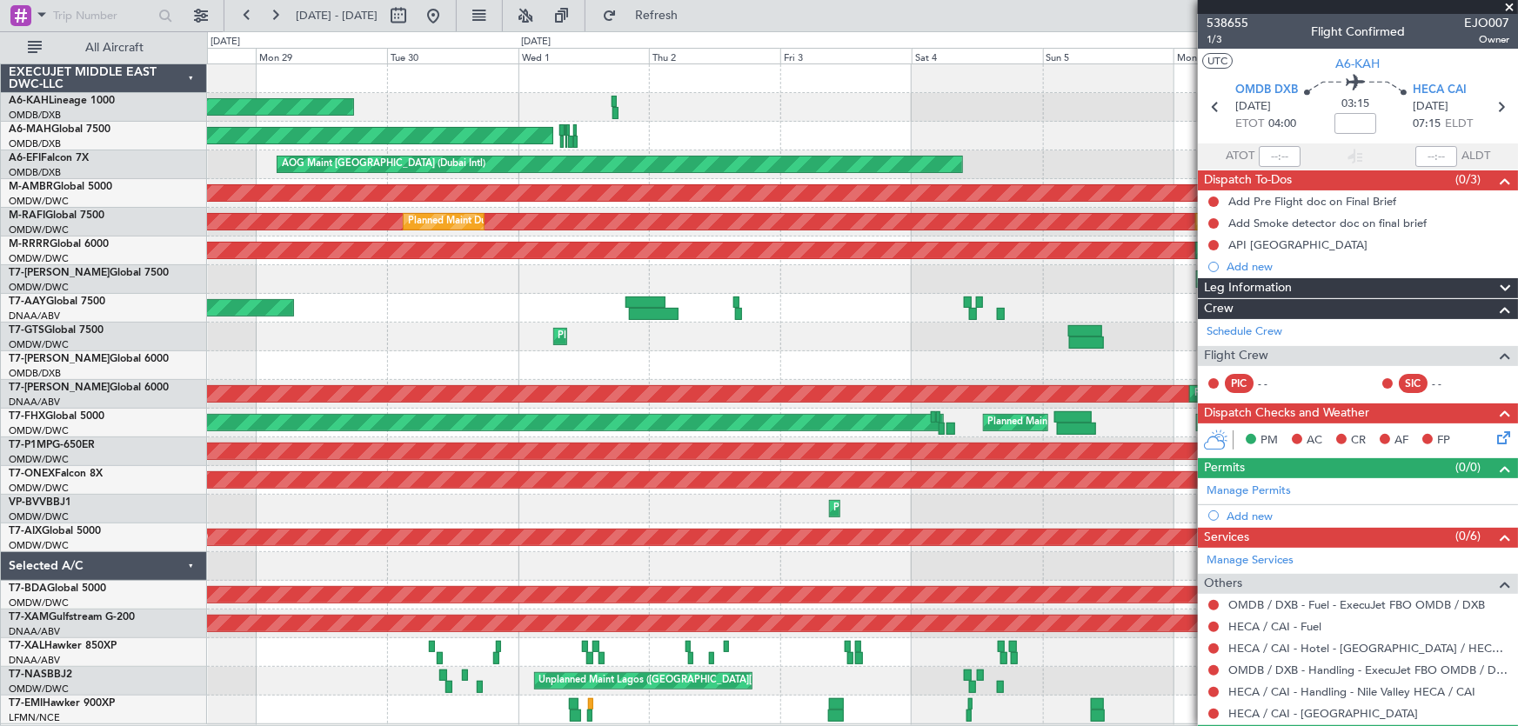
click at [624, 112] on div "Planned Maint [GEOGRAPHIC_DATA] (Al Bateen Executive)" at bounding box center [862, 107] width 1311 height 29
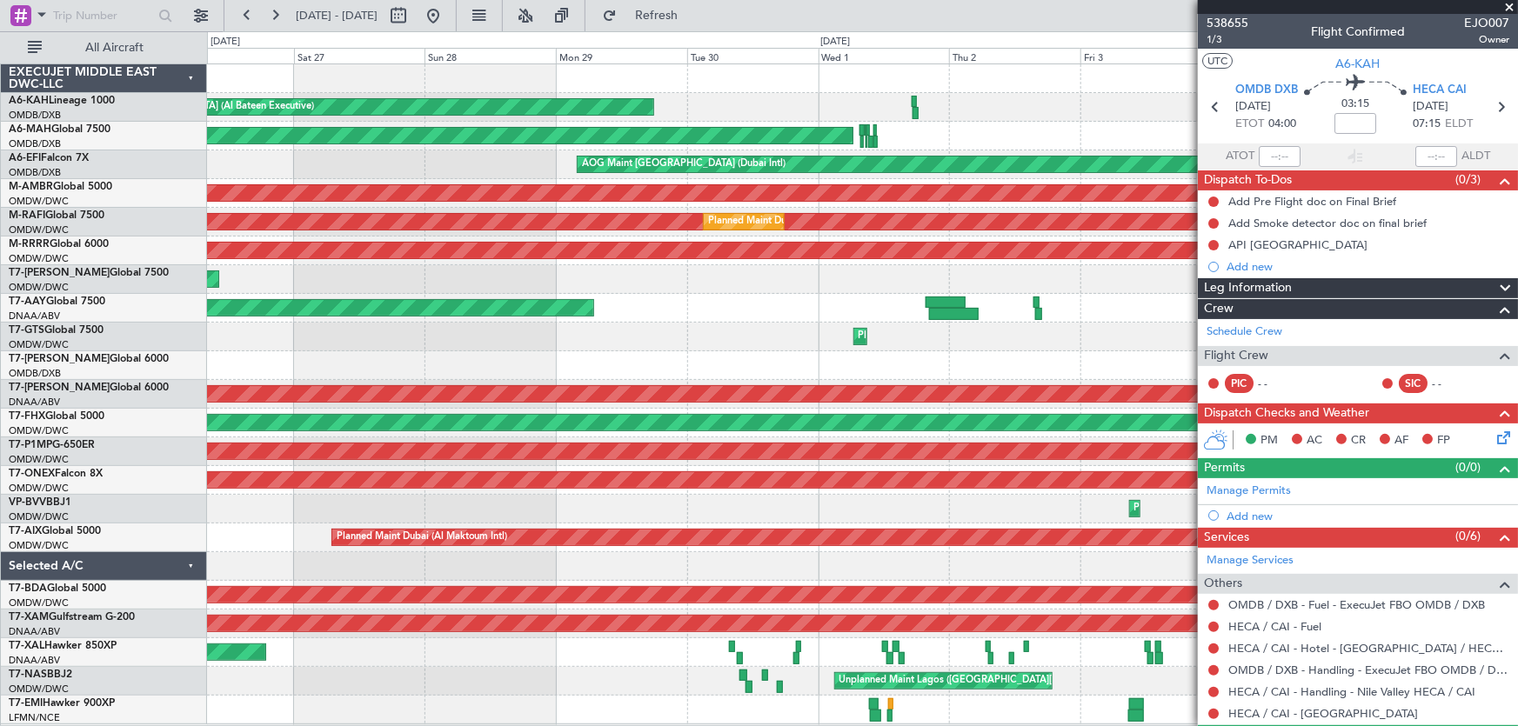
click at [956, 120] on div "Planned Maint [GEOGRAPHIC_DATA] (Al Bateen Executive)" at bounding box center [862, 107] width 1311 height 29
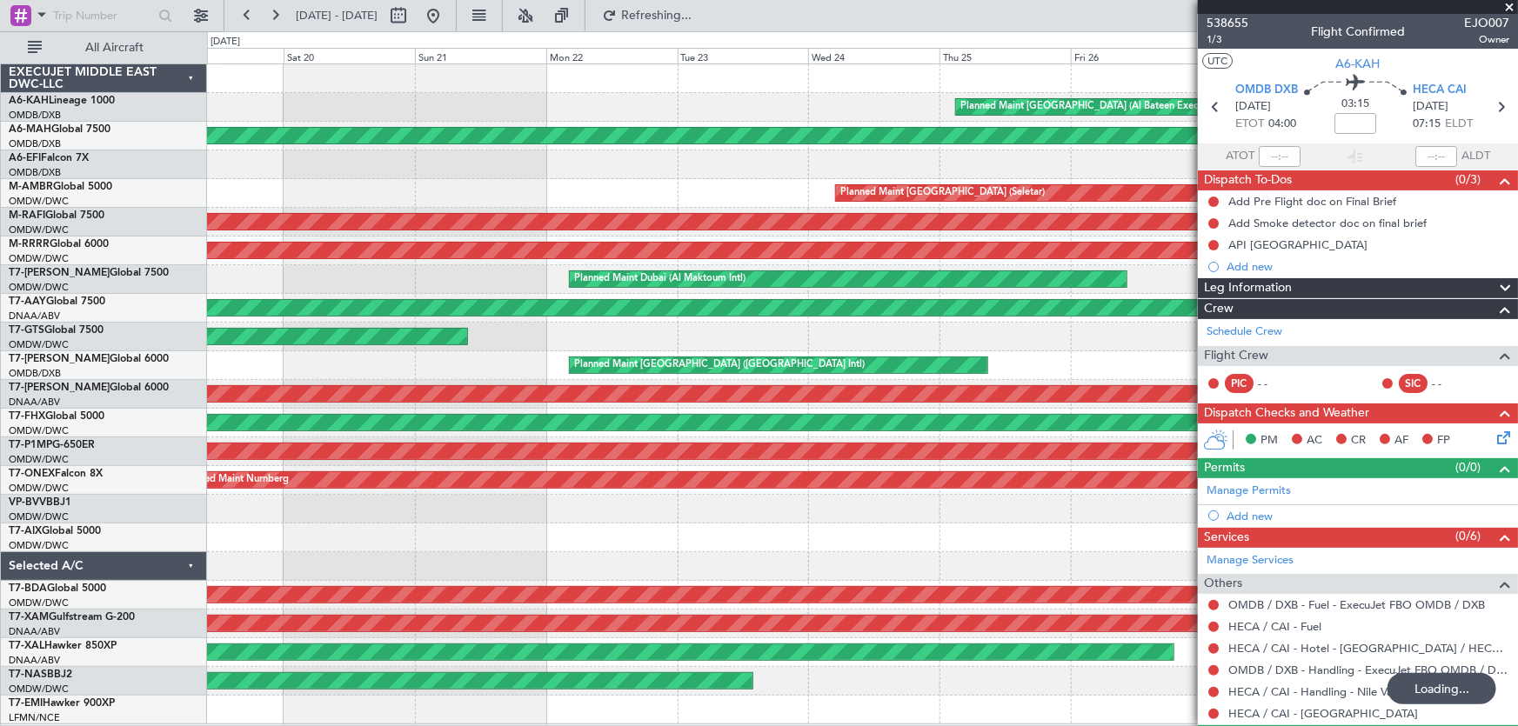
click at [304, 20] on fb-flight-board "[DATE] - [DATE] Refreshing... Quick Links All Aircraft Planned Maint [GEOGRAPHI…" at bounding box center [759, 369] width 1518 height 713
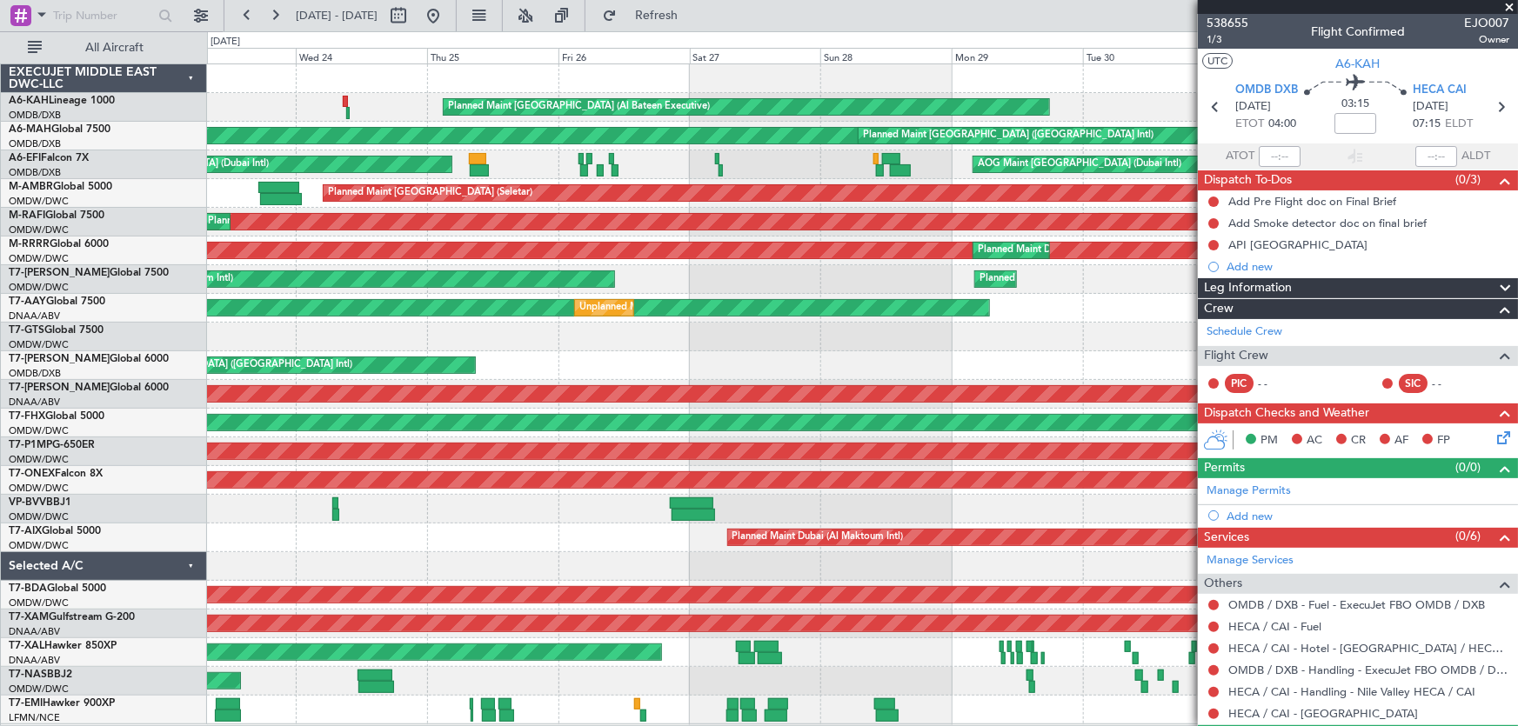
click at [739, 121] on div "Planned Maint [GEOGRAPHIC_DATA] (Al Bateen Executive) Planned Maint [GEOGRAPHIC…" at bounding box center [862, 394] width 1311 height 660
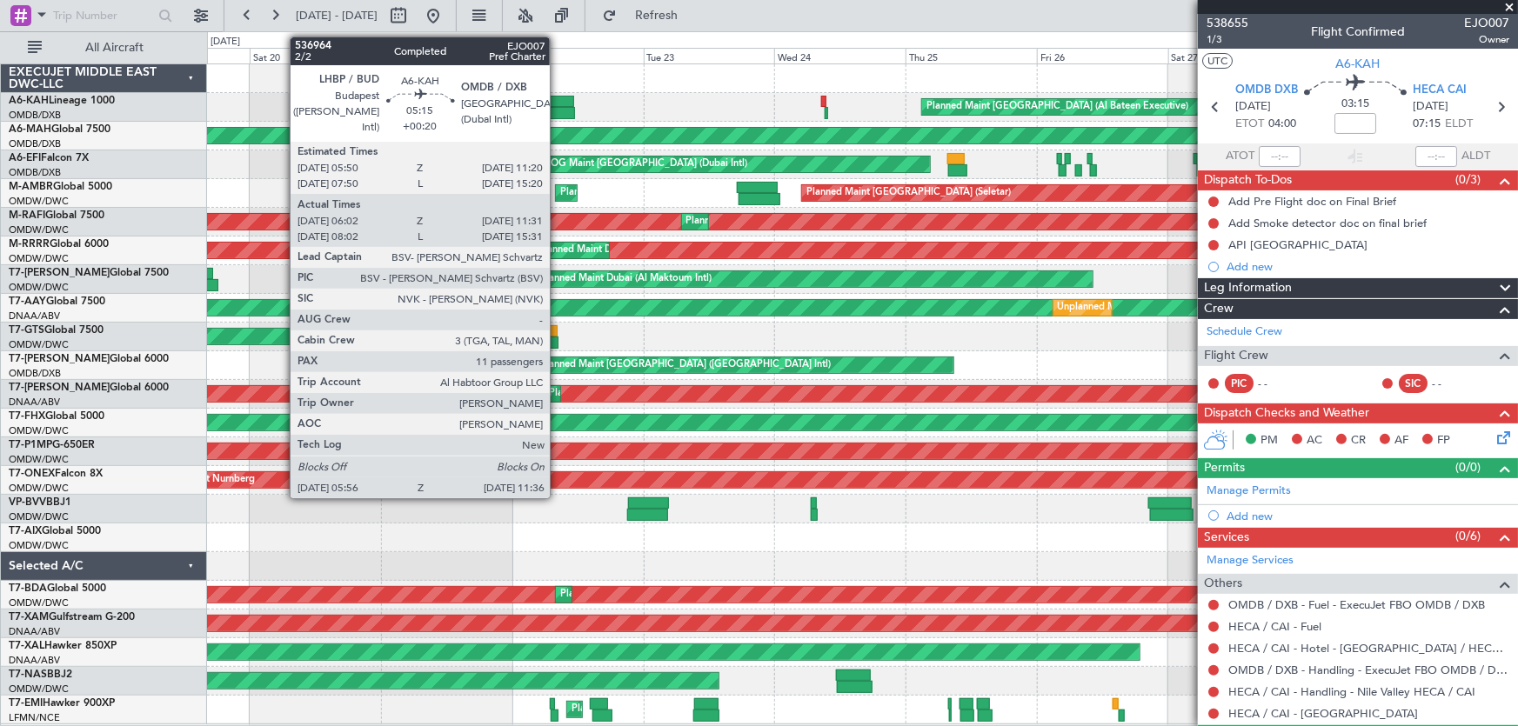
click at [557, 110] on div at bounding box center [559, 113] width 31 height 12
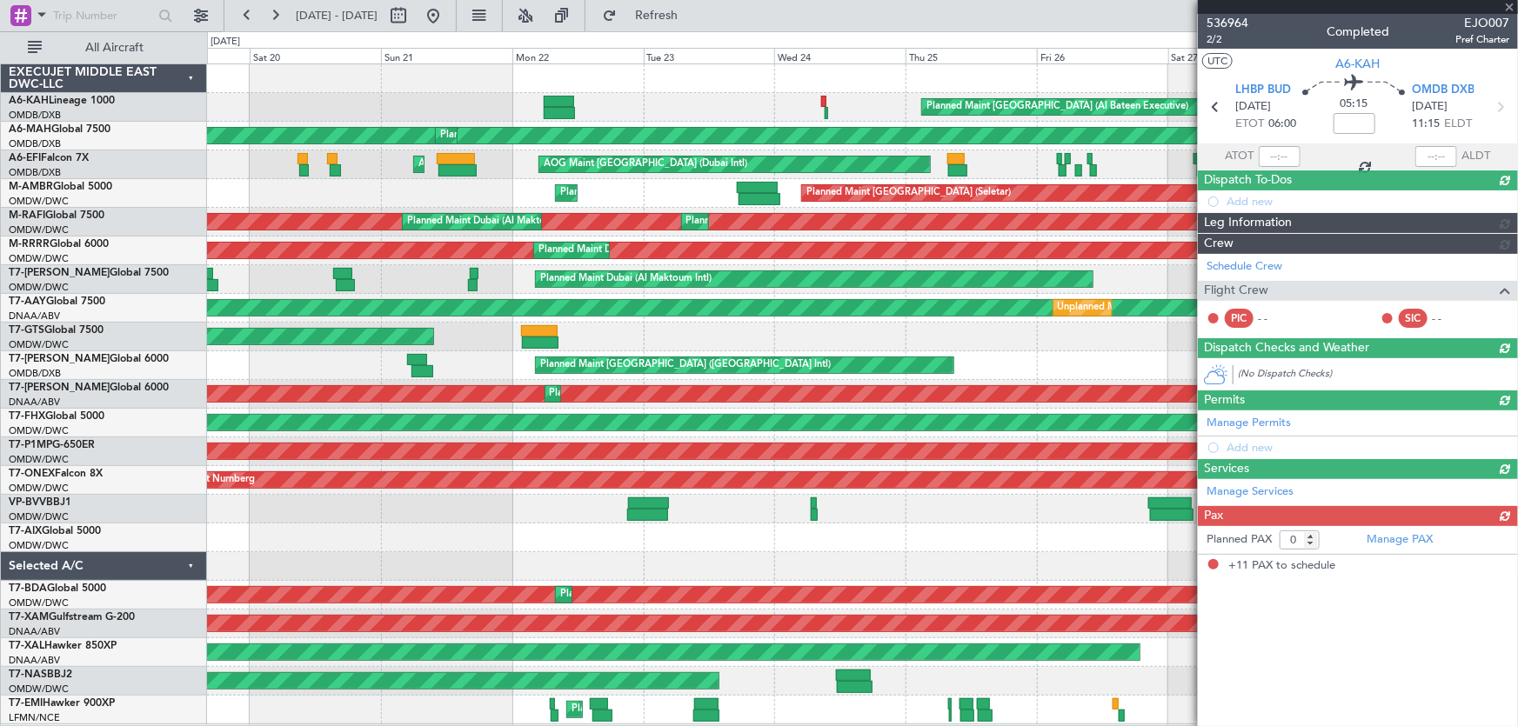
type input "+00:20"
type input "06:12"
type input "11:26"
type input "11"
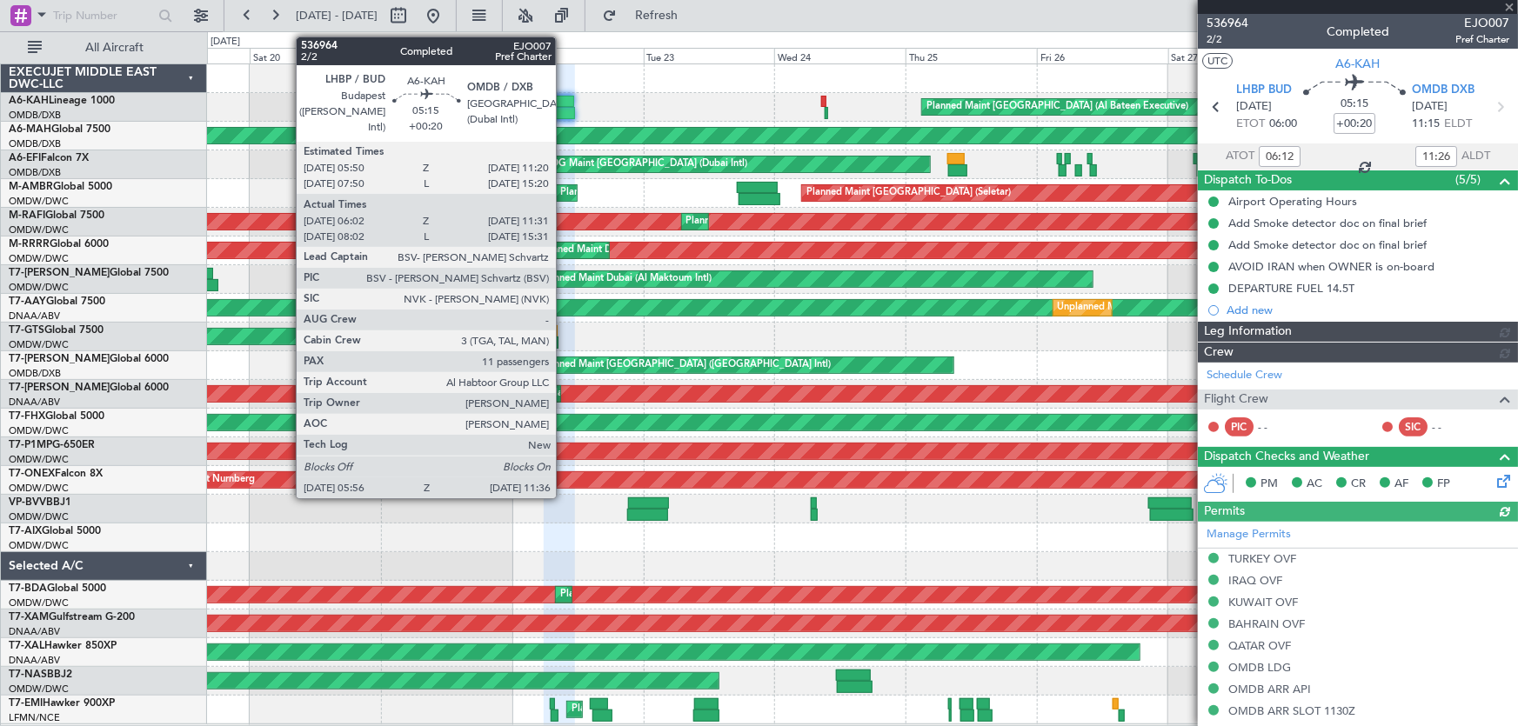
type input "[PERSON_NAME] ([PERSON_NAME])"
type input "7344"
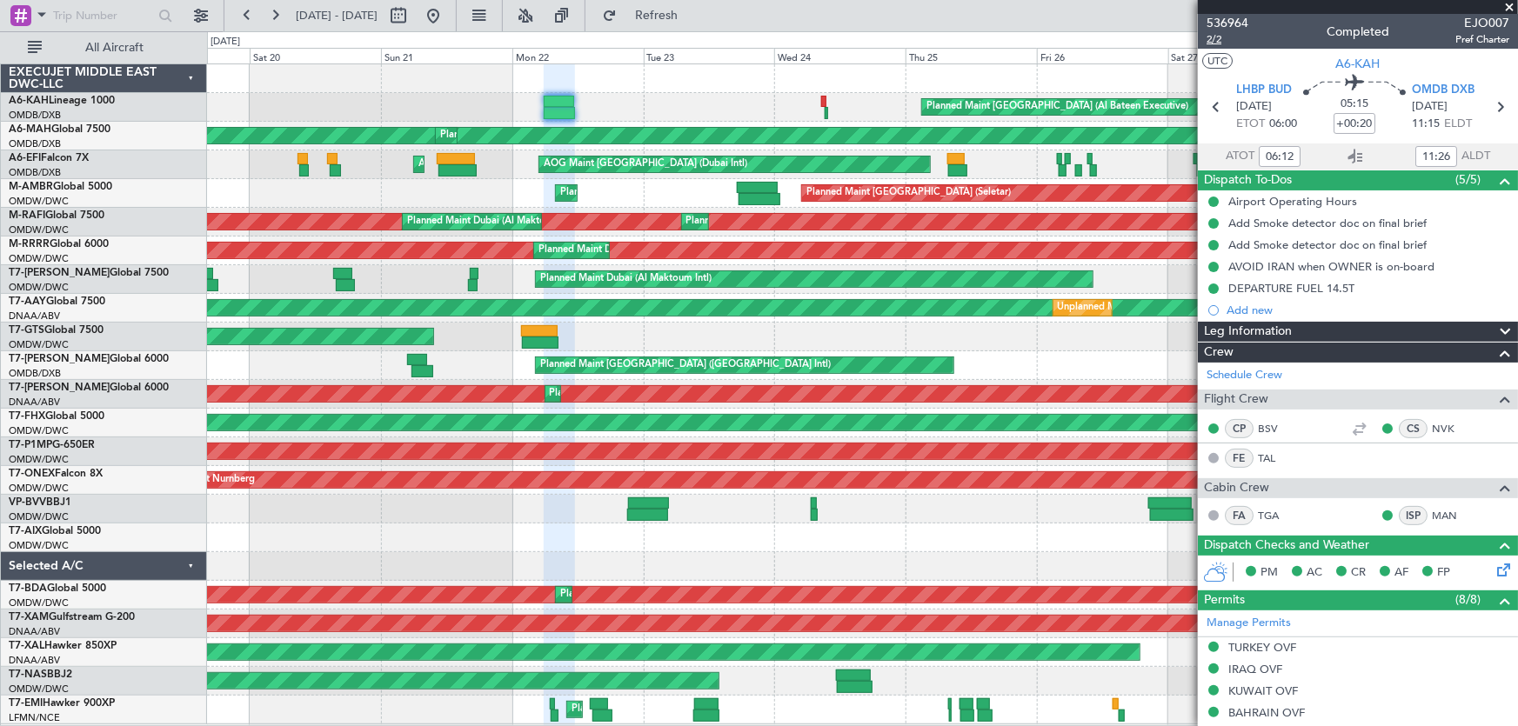
click at [1212, 39] on span "2/2" at bounding box center [1227, 39] width 42 height 15
type input "[PERSON_NAME] ([PERSON_NAME])"
type input "7344"
type input "[PERSON_NAME] ([PERSON_NAME])"
type input "7344"
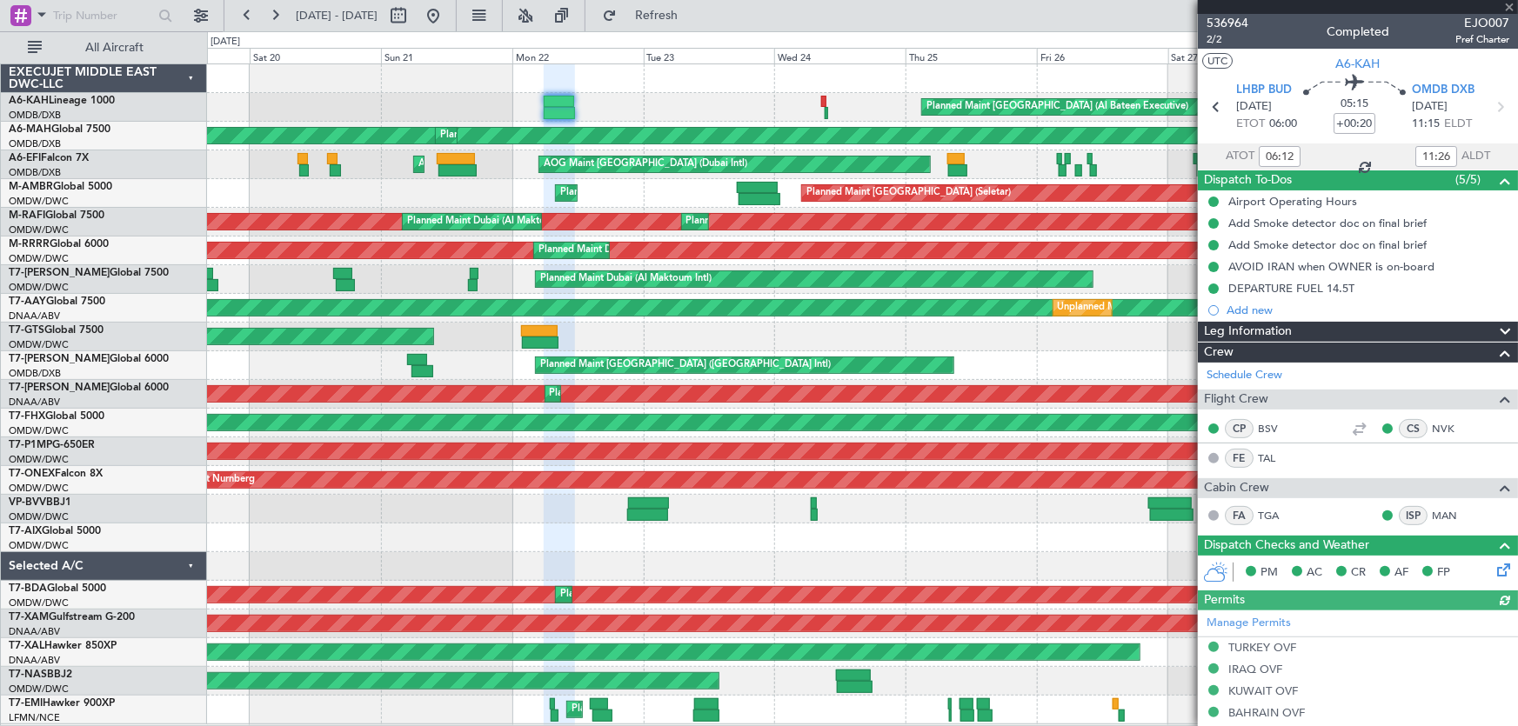
type input "[PERSON_NAME] ([PERSON_NAME])"
type input "7344"
click at [447, 18] on button at bounding box center [433, 16] width 28 height 28
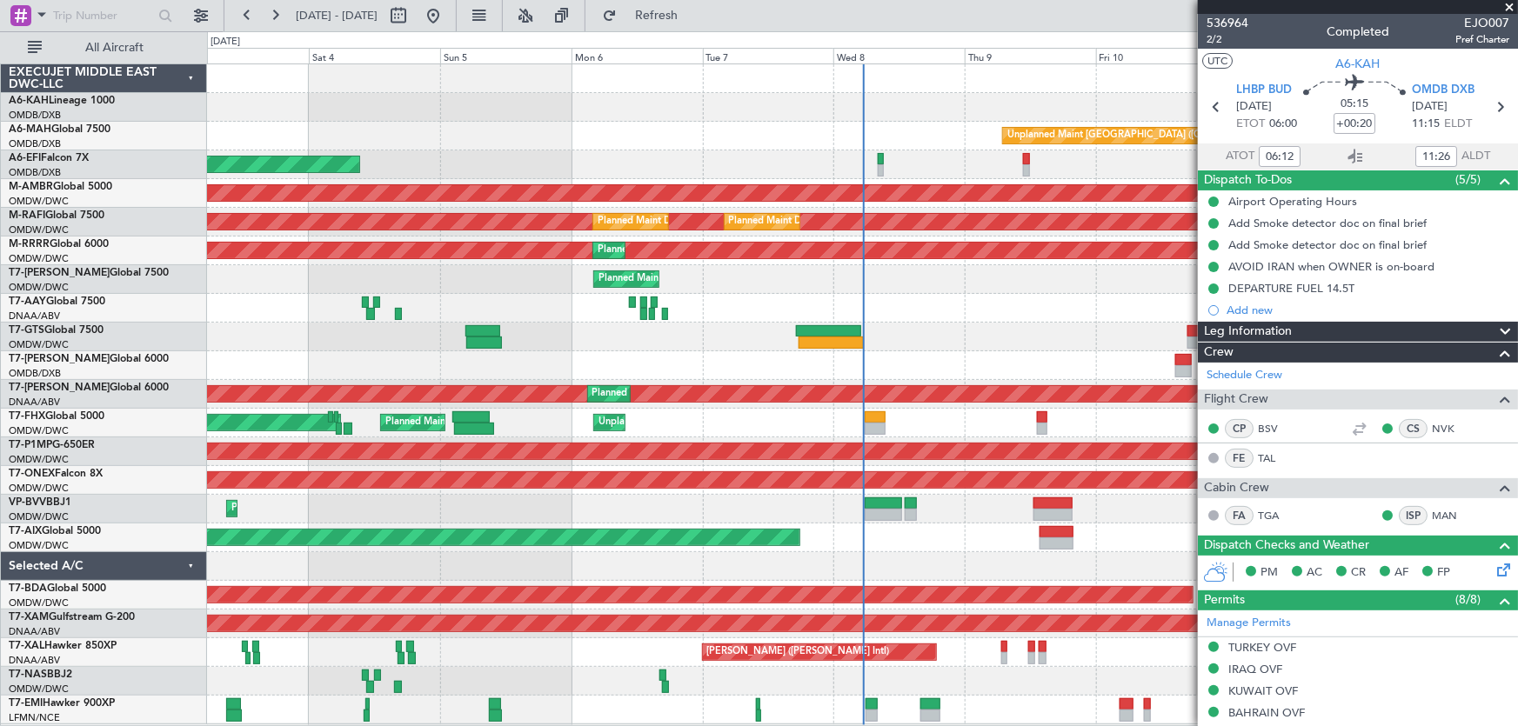
click at [1510, 8] on span at bounding box center [1508, 8] width 17 height 16
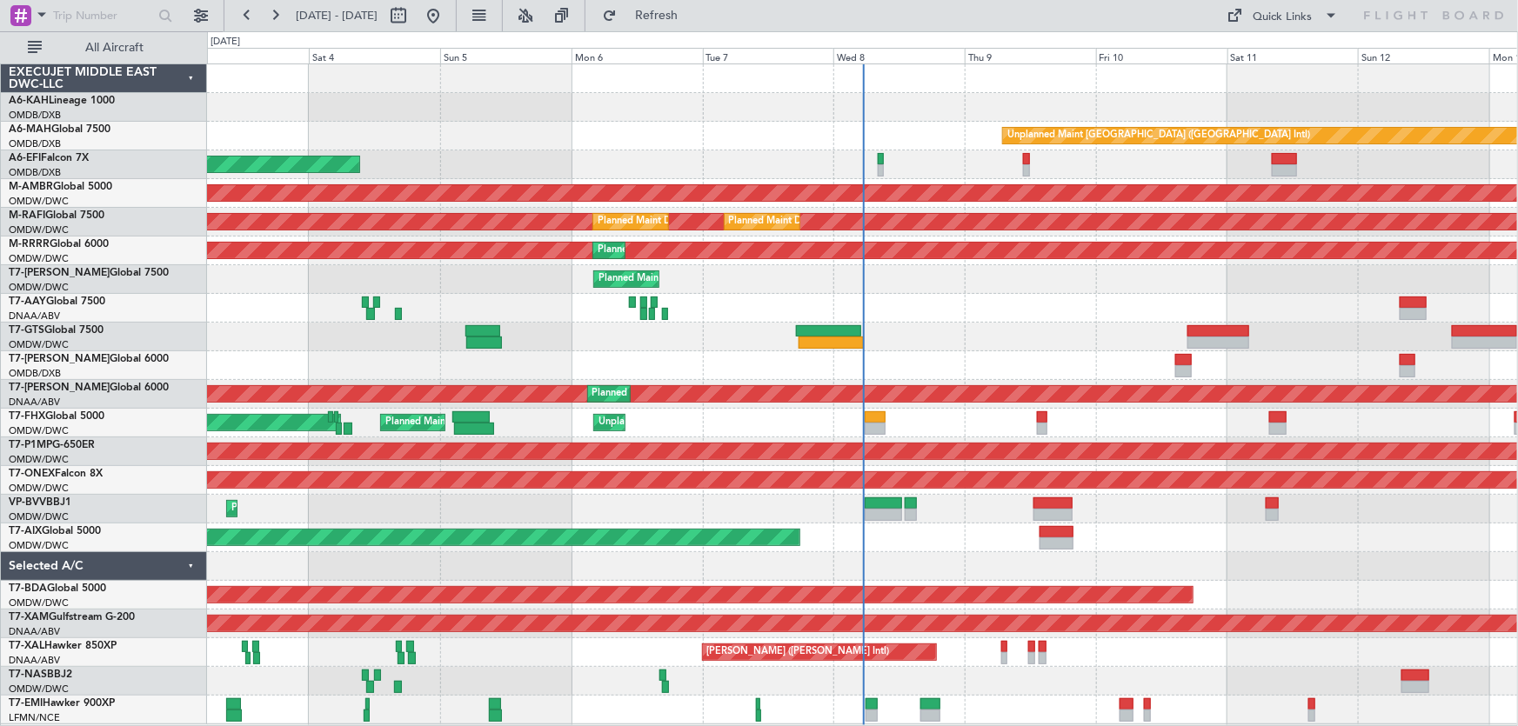
type input "0"
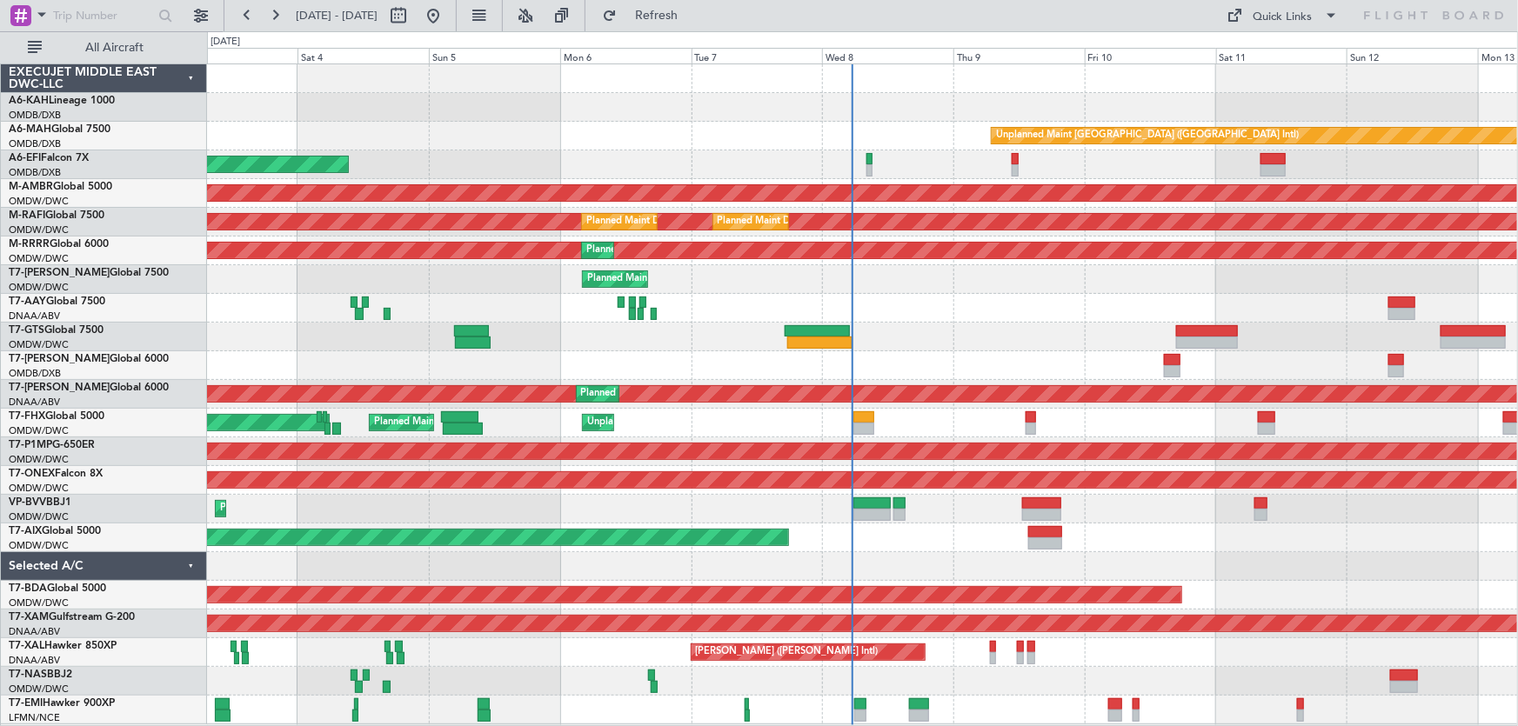
click at [772, 102] on div at bounding box center [862, 107] width 1311 height 29
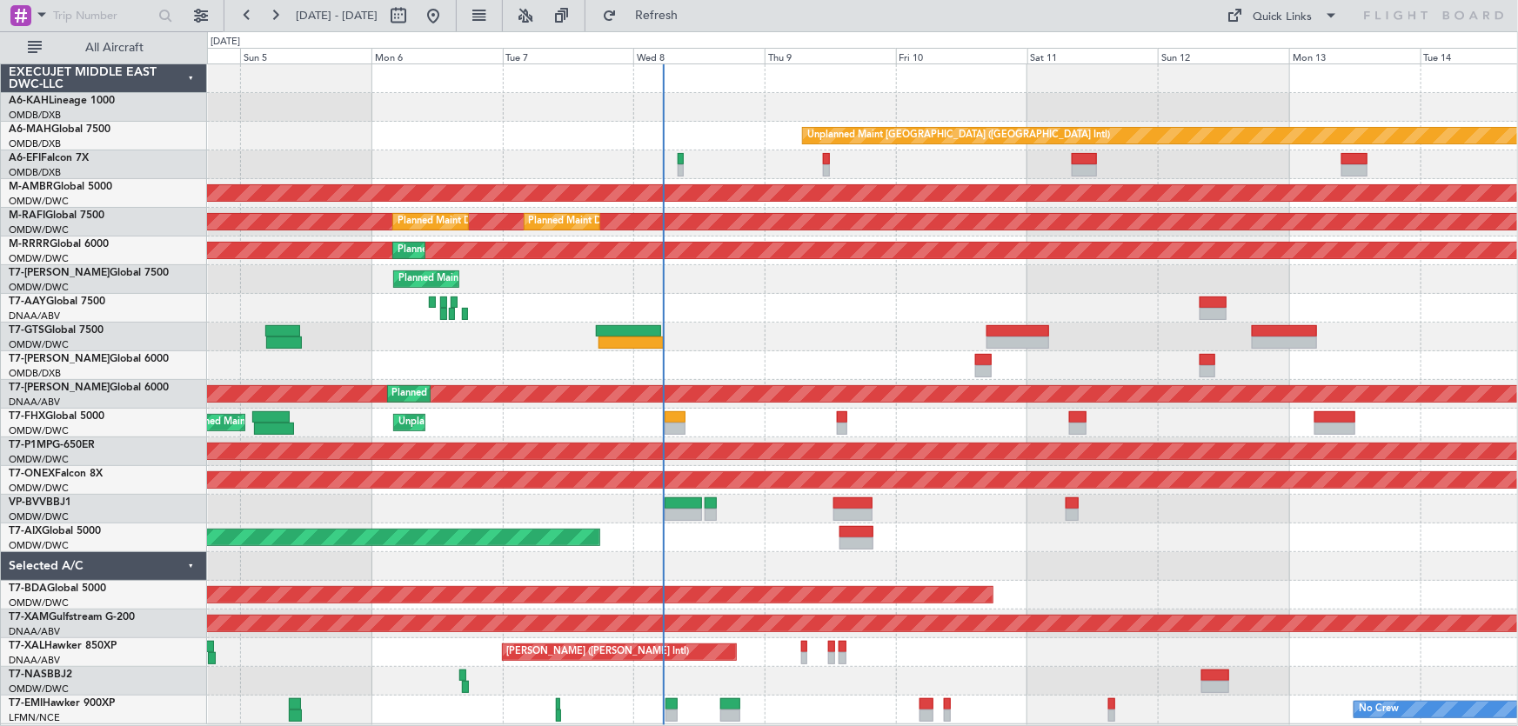
click at [620, 90] on div at bounding box center [862, 78] width 1311 height 29
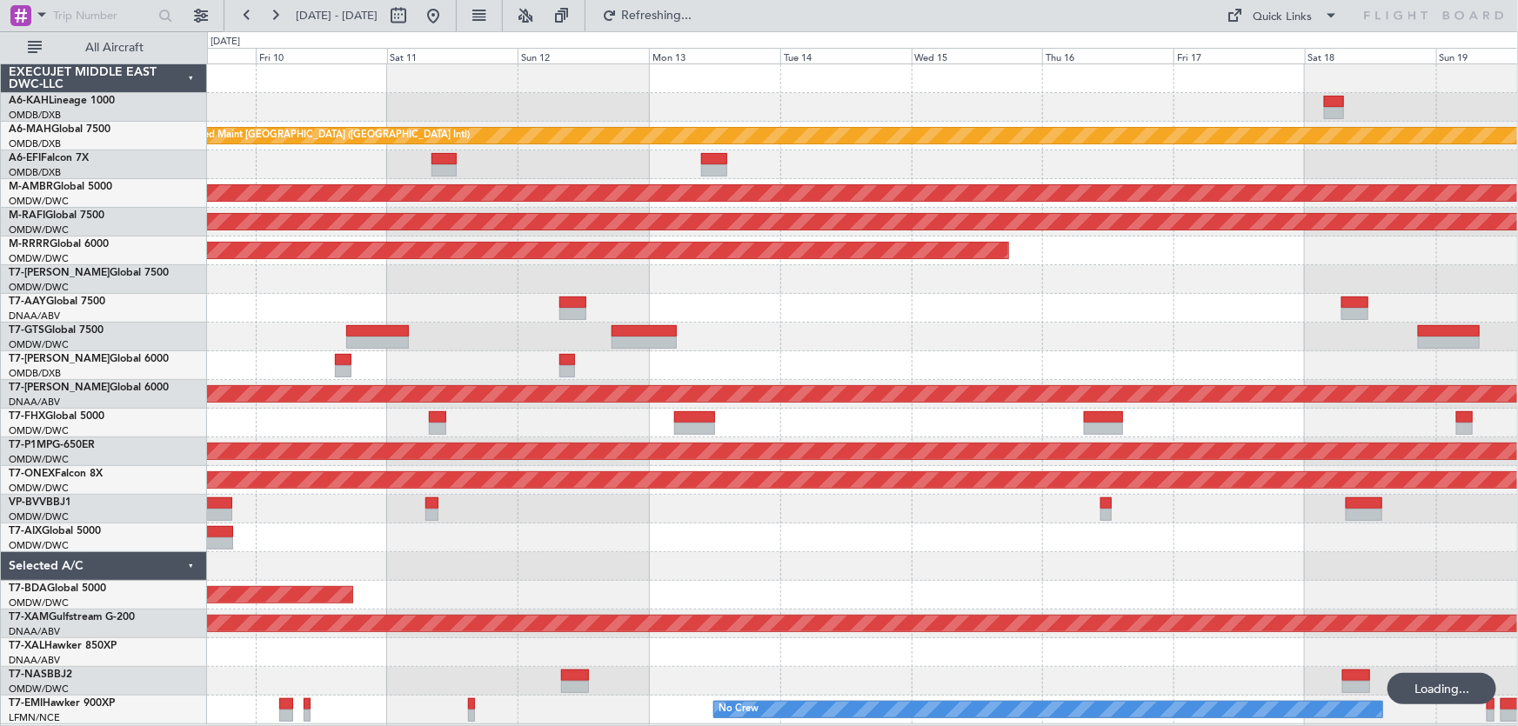
click at [684, 124] on div "Unplanned Maint [GEOGRAPHIC_DATA] ([GEOGRAPHIC_DATA] Intl) Planned Maint [GEOGR…" at bounding box center [862, 394] width 1311 height 660
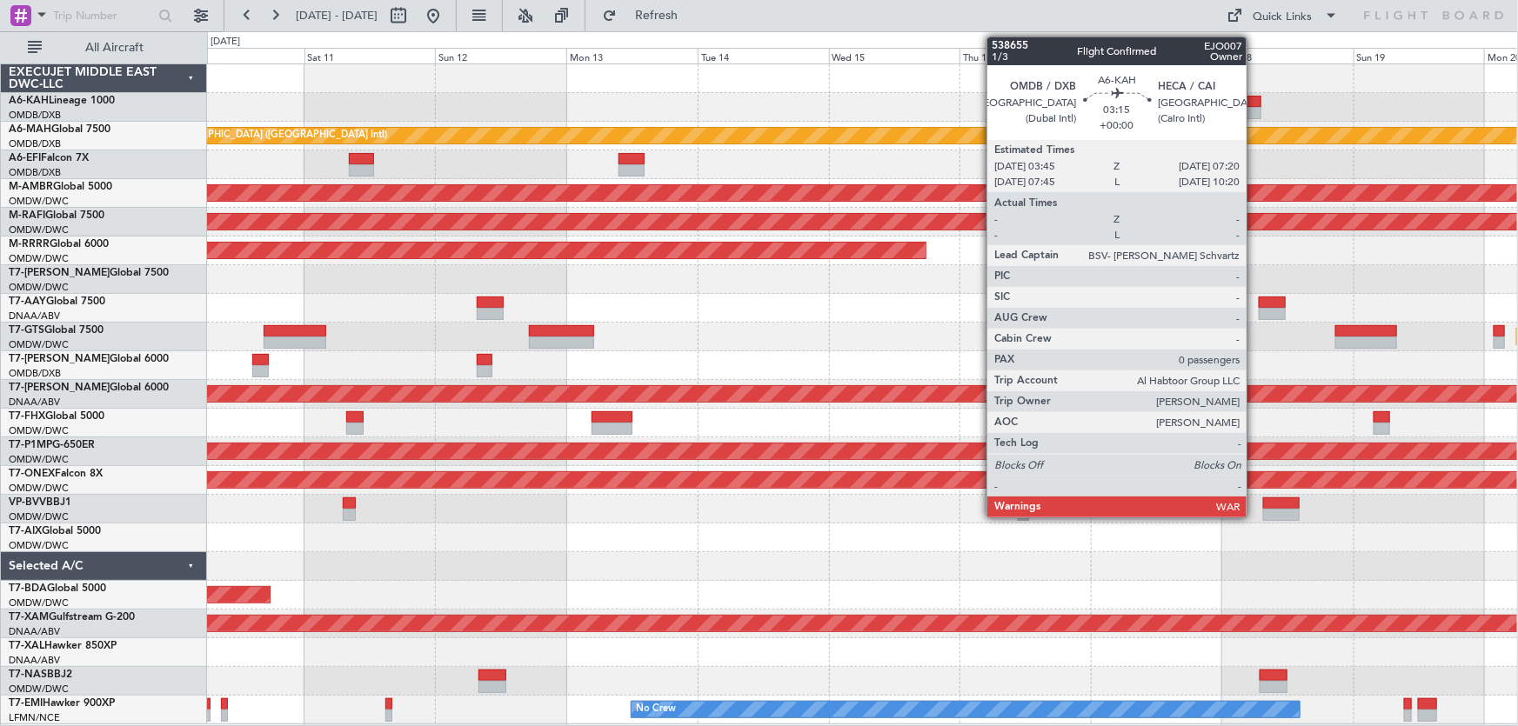
click at [1255, 100] on div at bounding box center [1251, 102] width 20 height 12
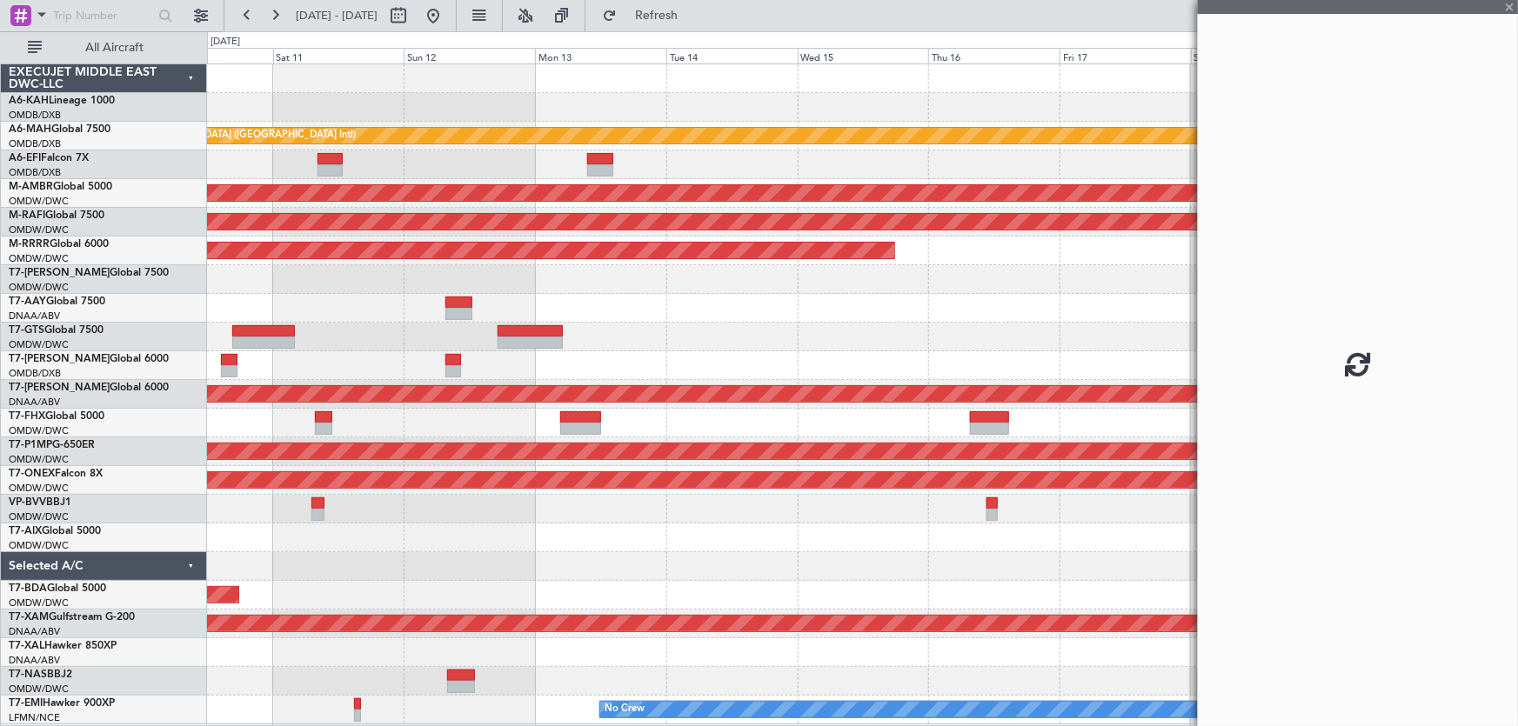
click at [799, 128] on div "Unplanned Maint [GEOGRAPHIC_DATA] ([GEOGRAPHIC_DATA] Intl) Planned Maint [GEOGR…" at bounding box center [862, 394] width 1311 height 660
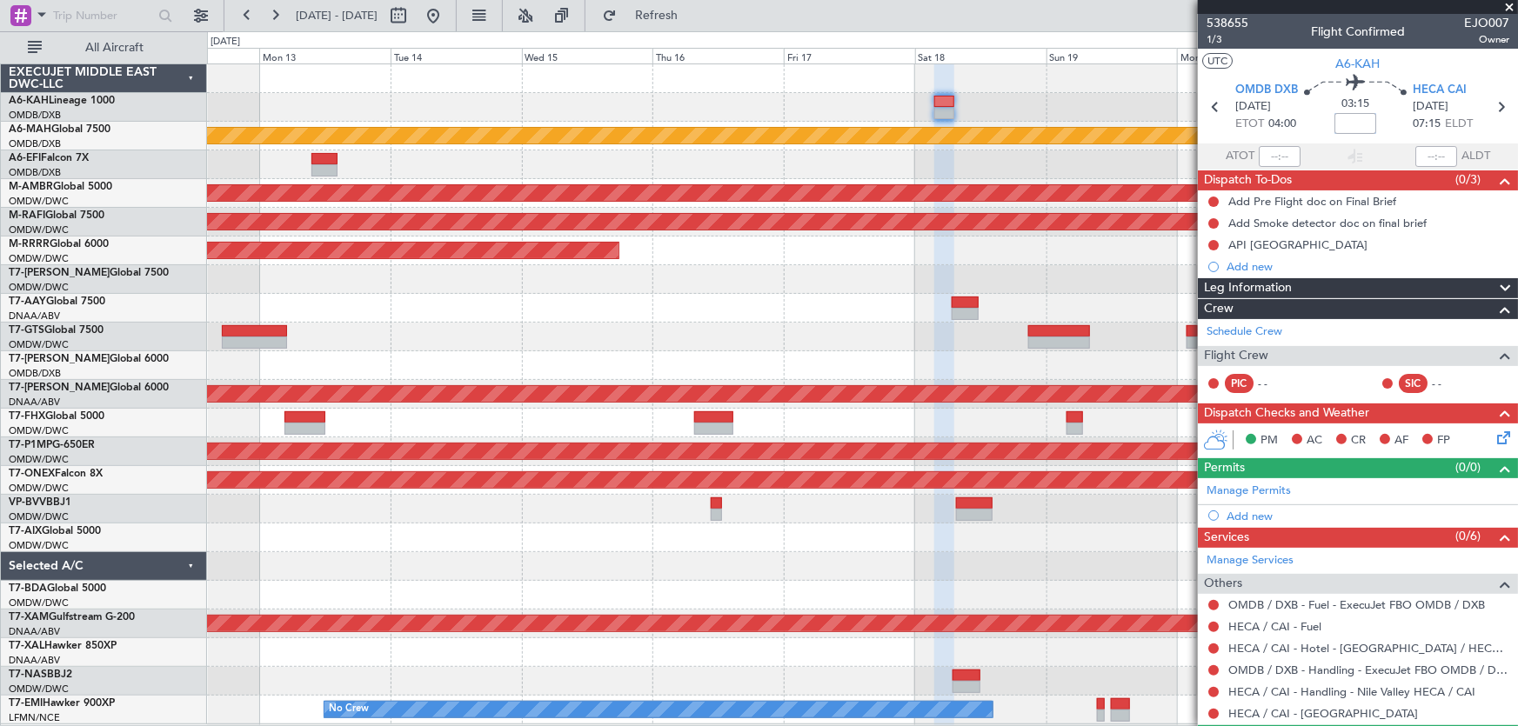
click at [1348, 123] on input at bounding box center [1355, 123] width 42 height 21
type input "+03:30"
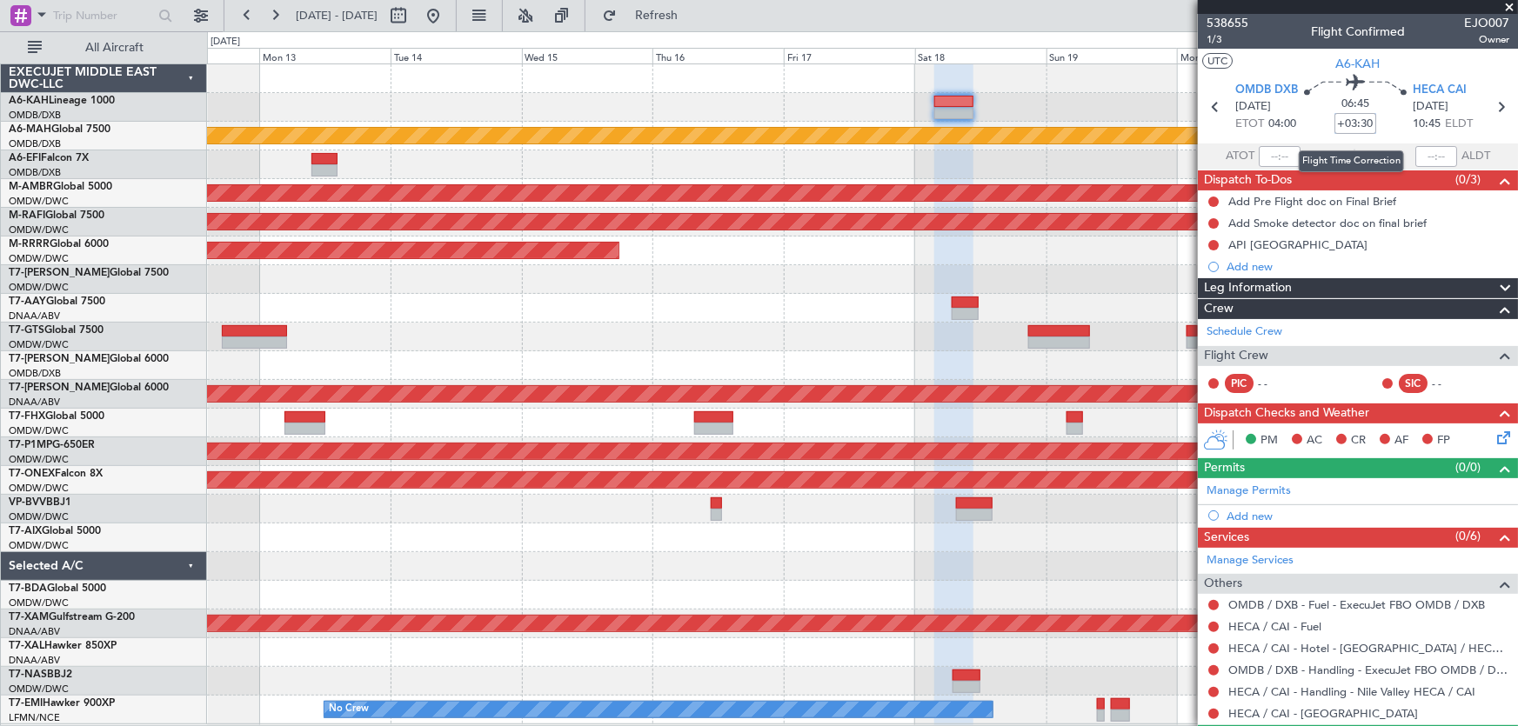
drag, startPoint x: 1334, startPoint y: 125, endPoint x: 1367, endPoint y: 131, distance: 33.6
click at [1367, 131] on input "+03:30" at bounding box center [1355, 123] width 42 height 21
click at [1094, 105] on div at bounding box center [862, 107] width 1311 height 29
type input "+00:00"
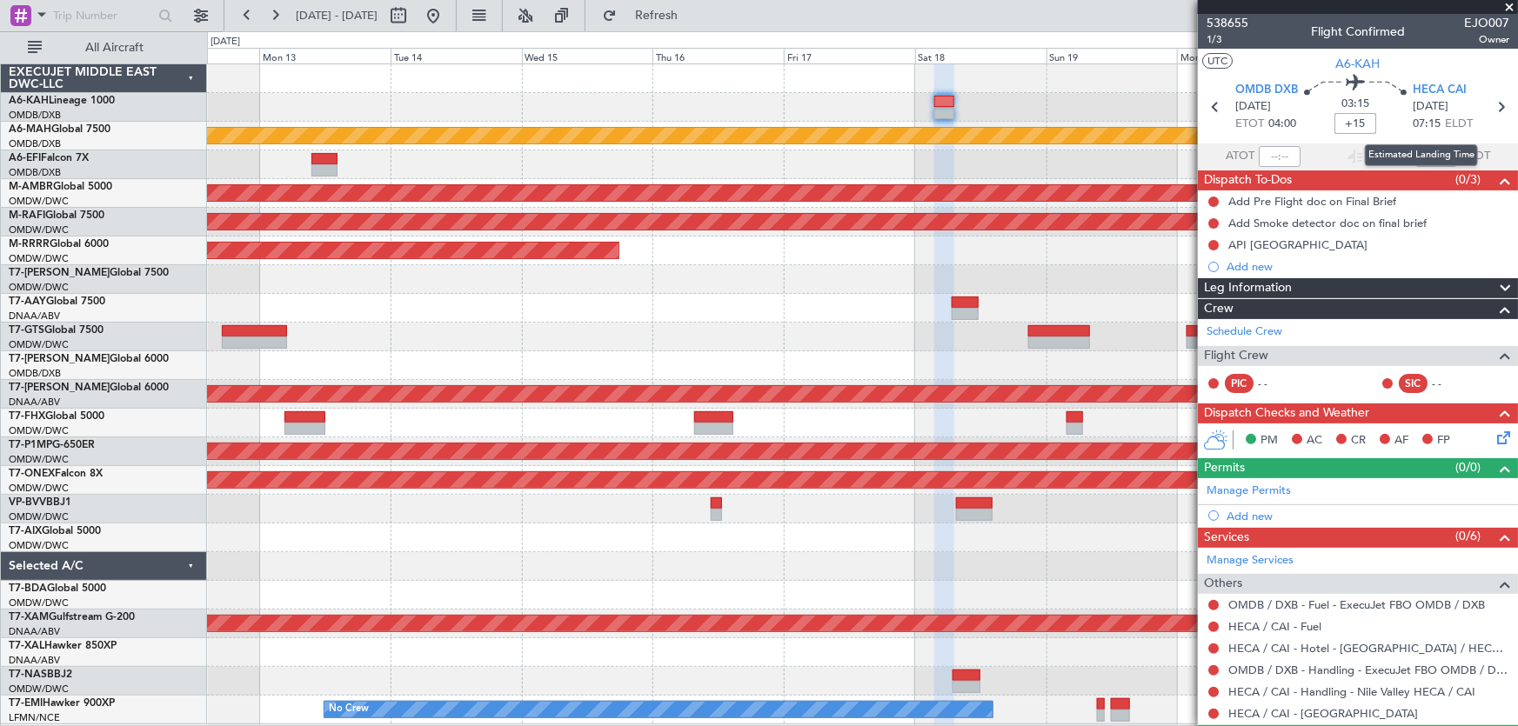
type input "+00:15"
click at [1276, 488] on link "Manage Permits" at bounding box center [1248, 491] width 84 height 17
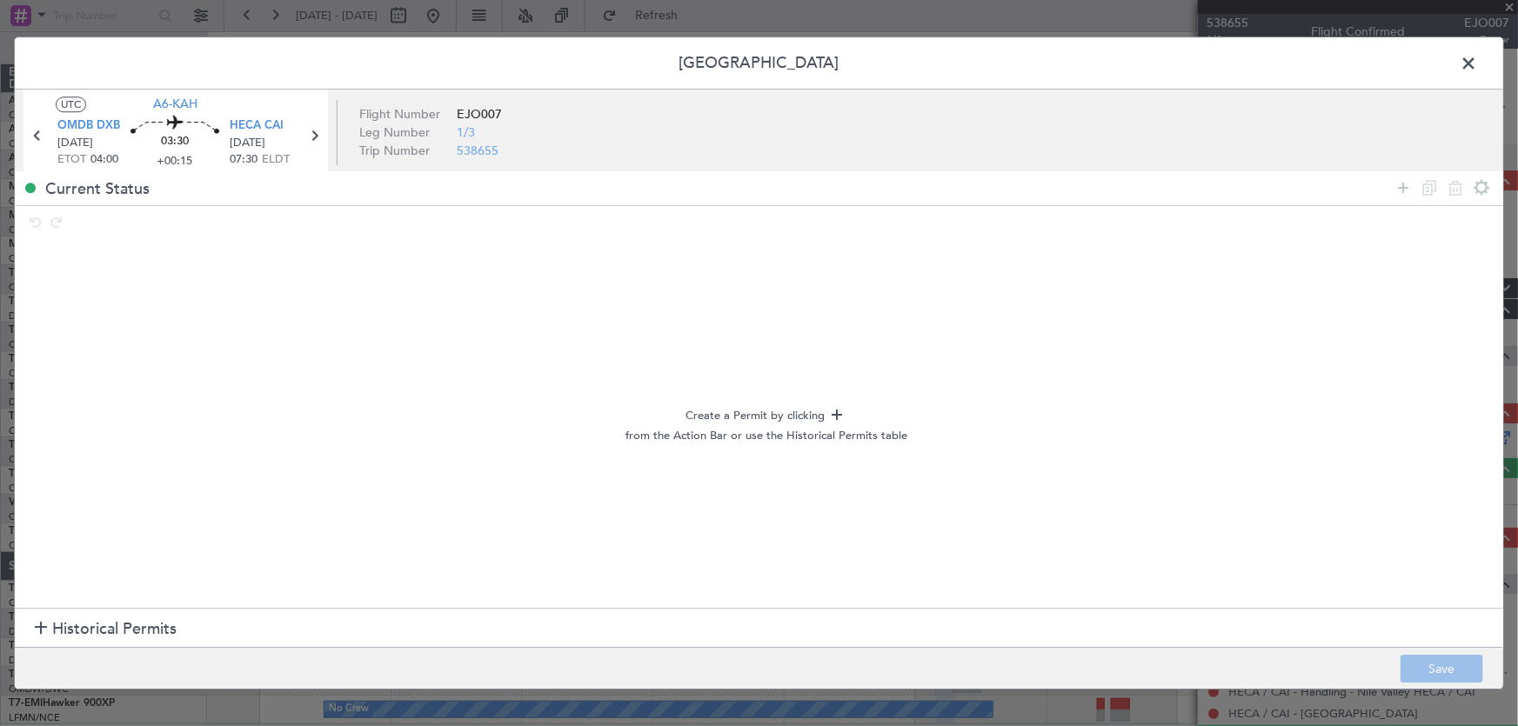
click at [68, 628] on span "Historical Permits" at bounding box center [114, 629] width 124 height 23
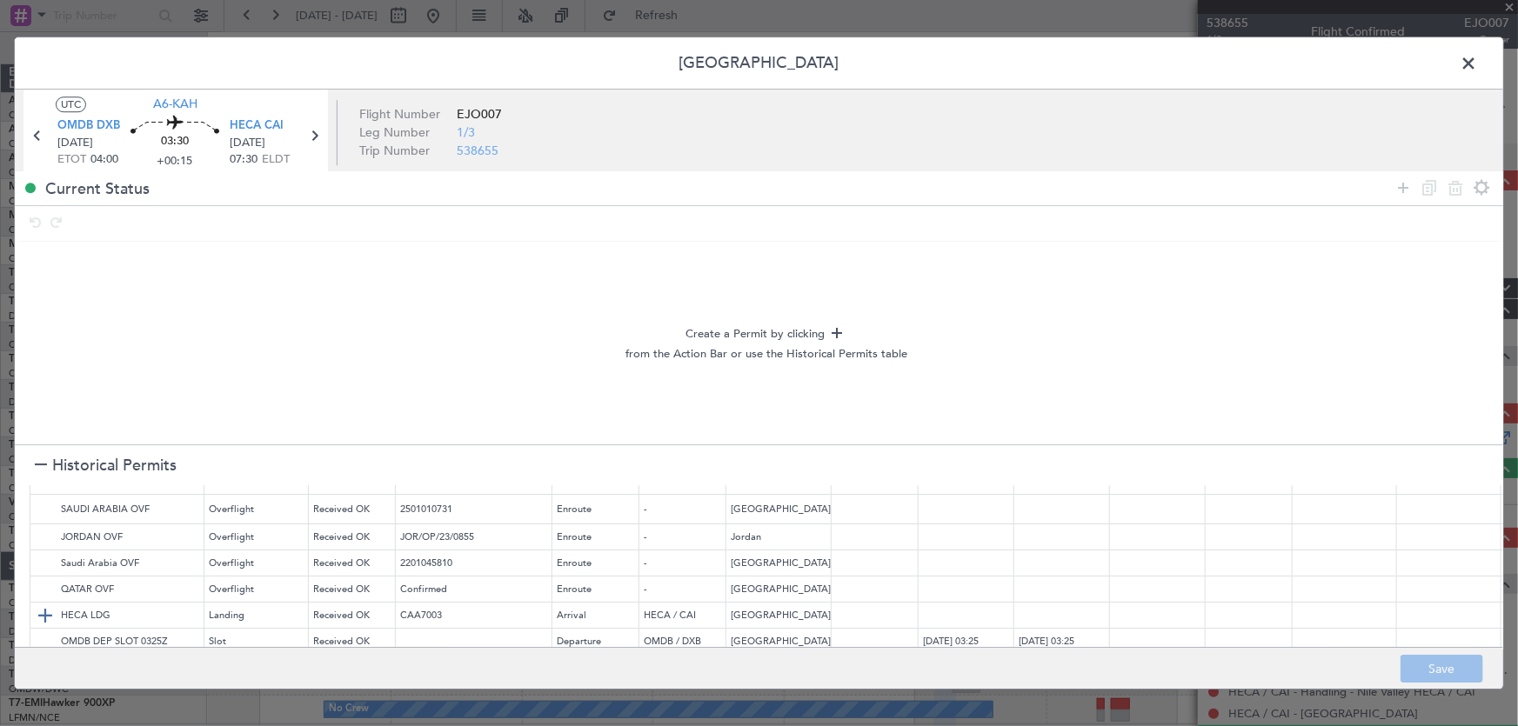
scroll to position [110, 0]
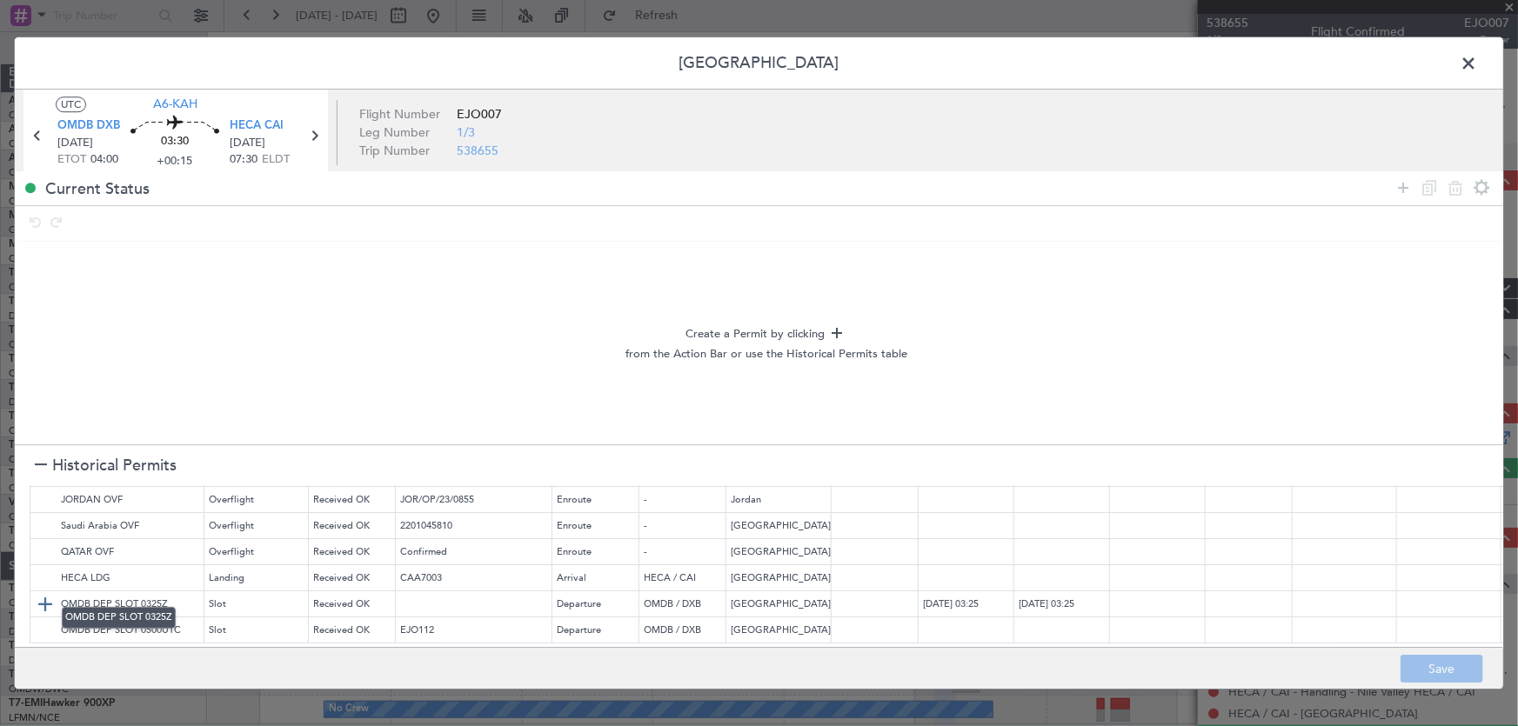
click at [42, 594] on img at bounding box center [45, 604] width 21 height 21
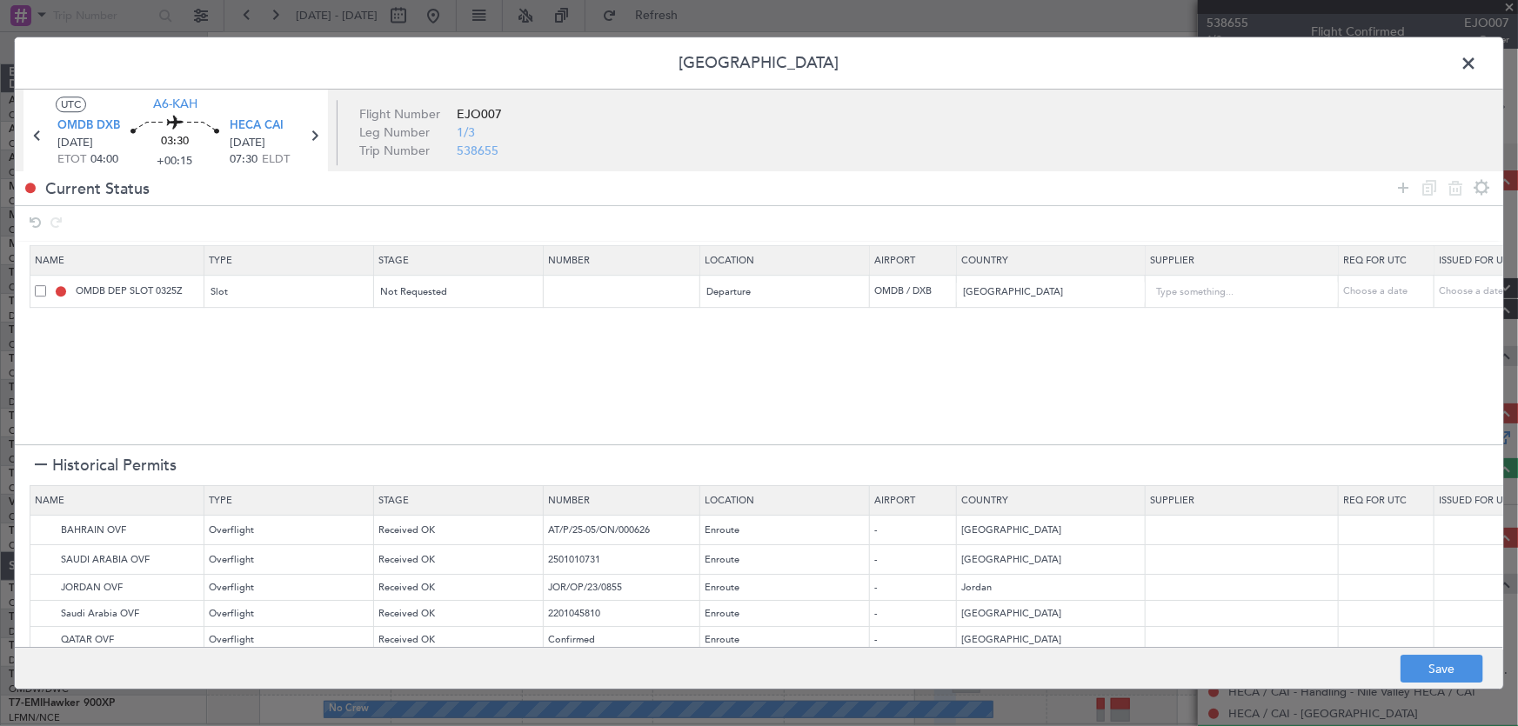
scroll to position [0, 0]
click at [1432, 368] on section "Name Type Stage Number Location Airport Country Supplier Req For Utc Issued For…" at bounding box center [759, 344] width 1488 height 204
click at [1398, 184] on icon at bounding box center [1402, 187] width 21 height 21
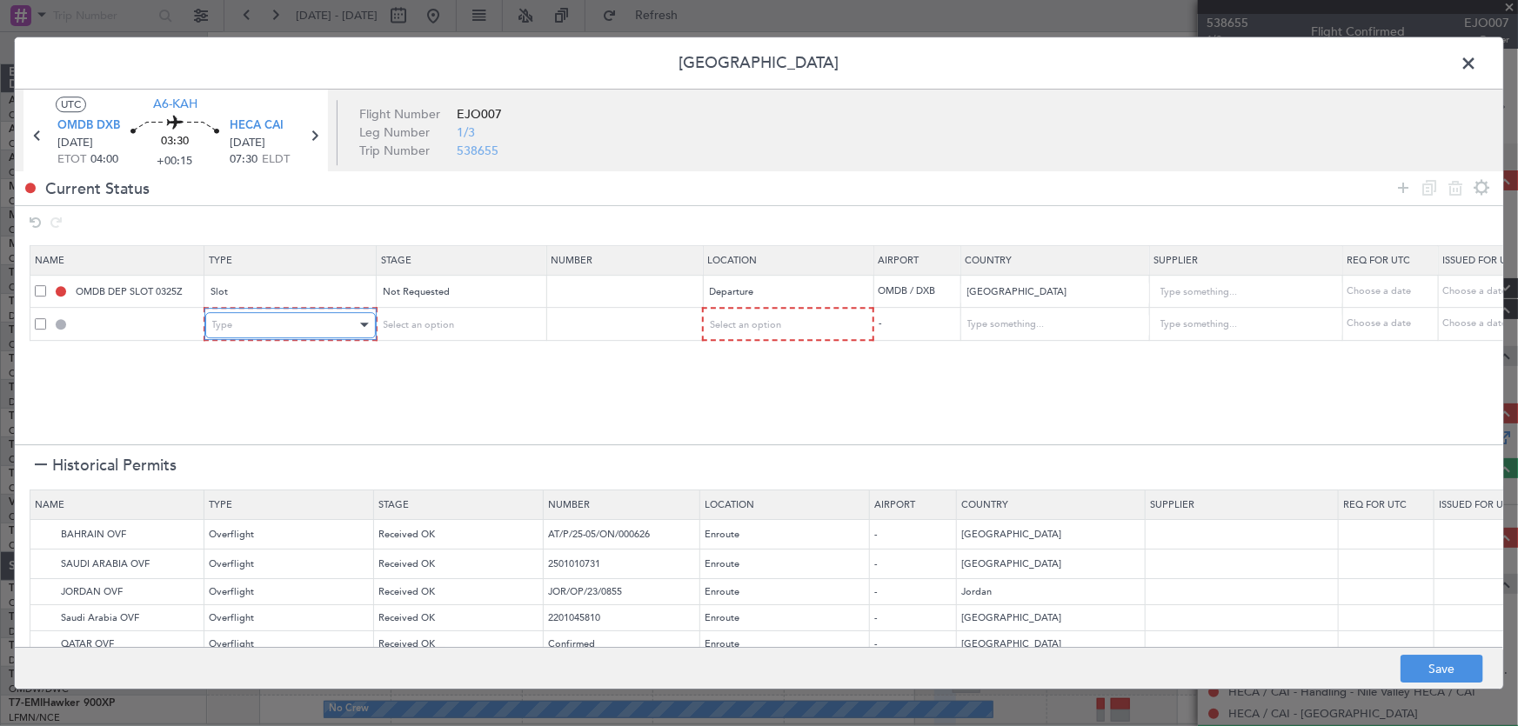
click at [287, 324] on div "Type" at bounding box center [284, 325] width 144 height 26
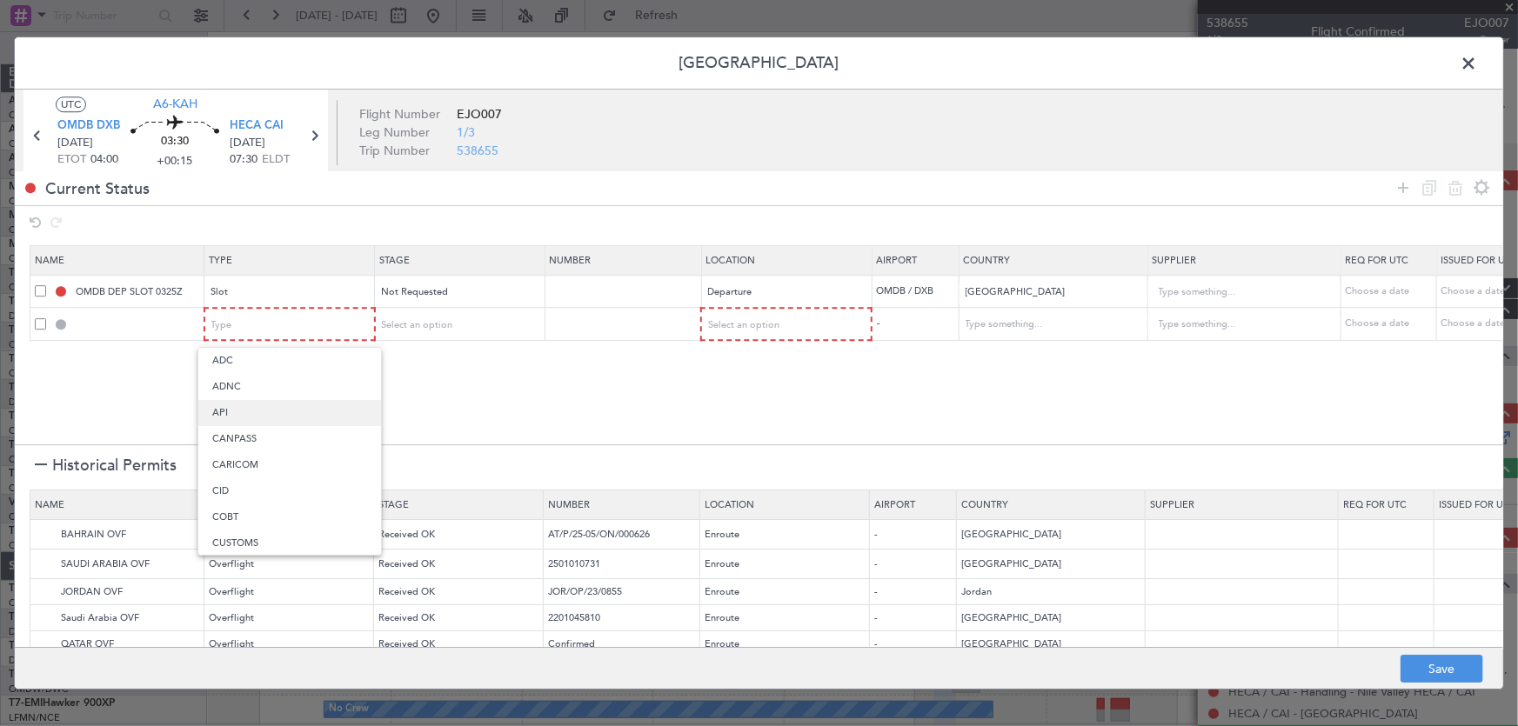
click at [236, 416] on span "API" at bounding box center [289, 413] width 155 height 26
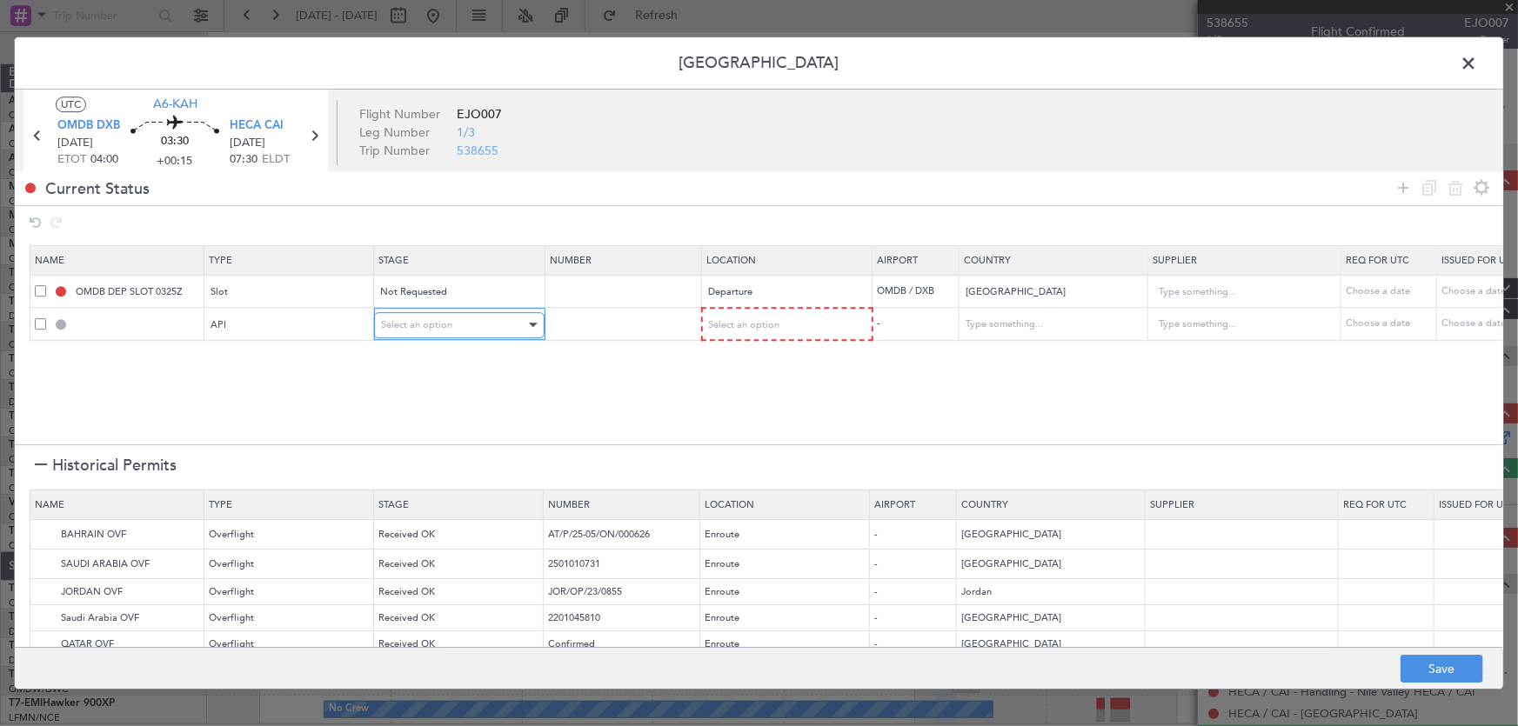
click at [464, 328] on div "Select an option" at bounding box center [453, 325] width 144 height 26
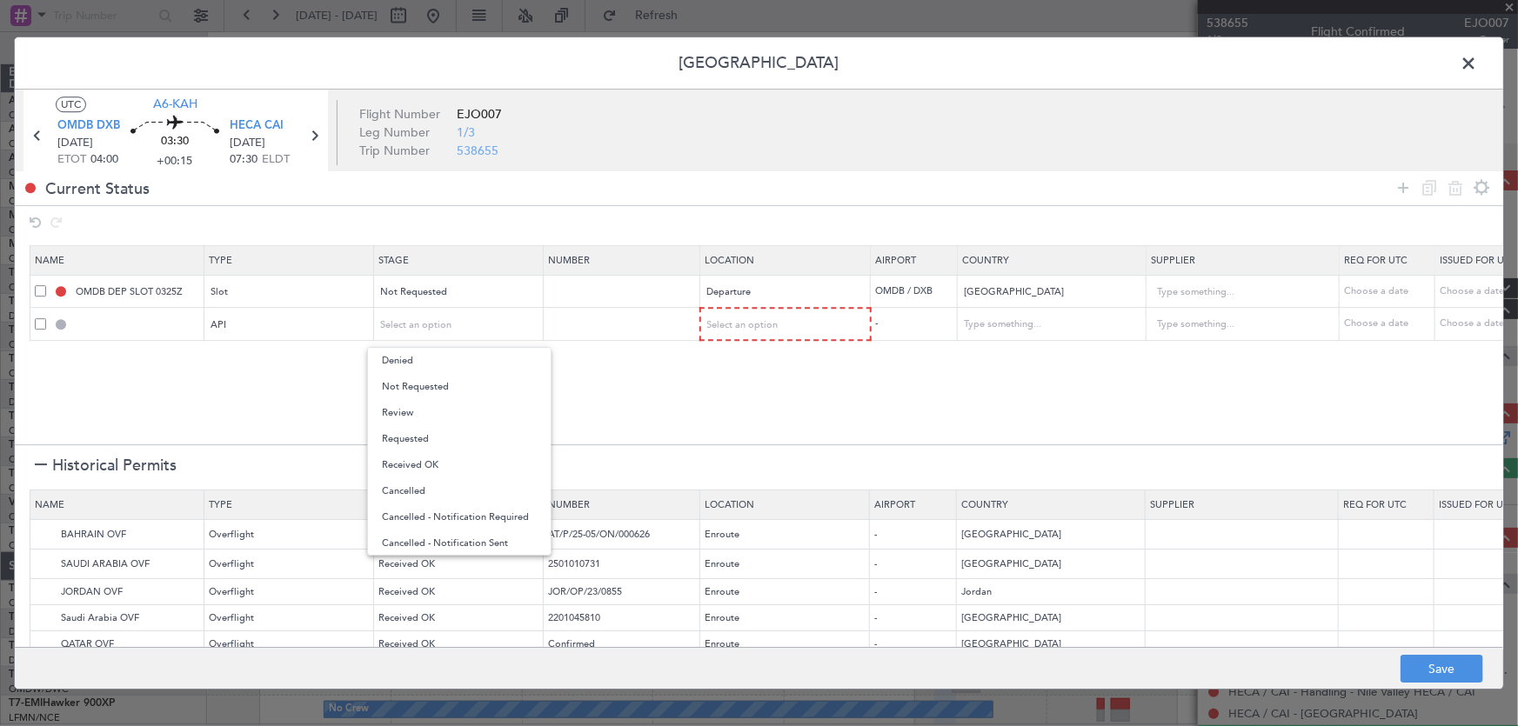
click at [652, 363] on div at bounding box center [759, 363] width 1518 height 726
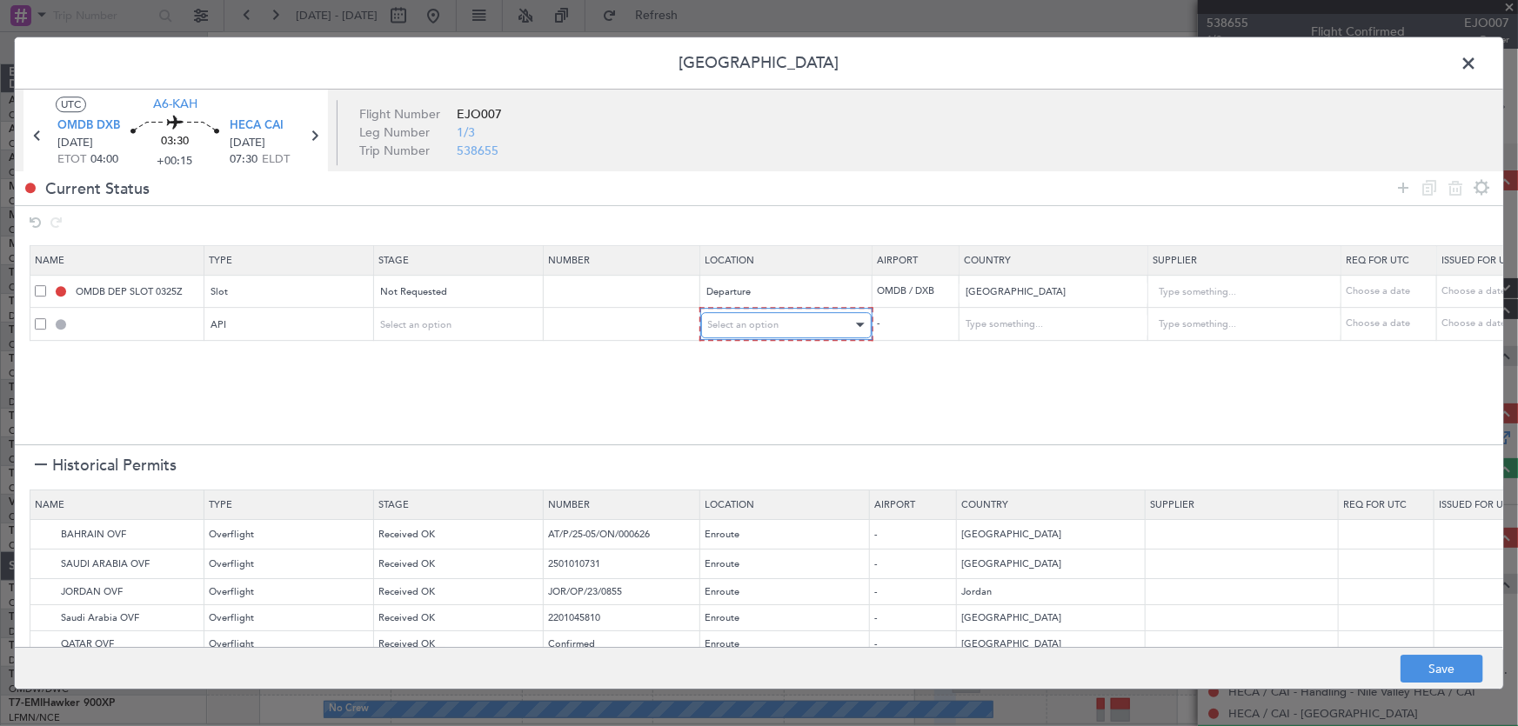
click at [766, 326] on span "Select an option" at bounding box center [743, 324] width 71 height 13
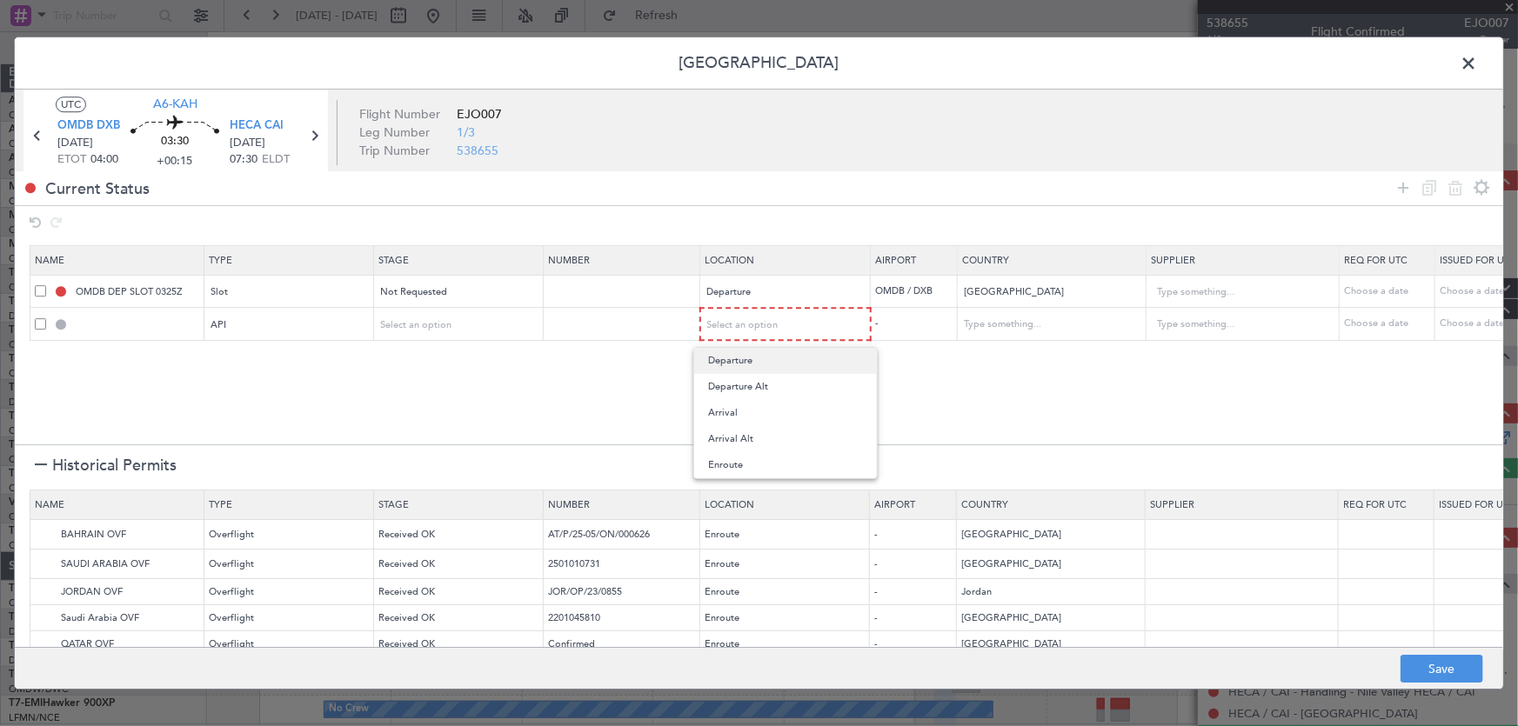
click at [748, 365] on span "Departure" at bounding box center [785, 361] width 155 height 26
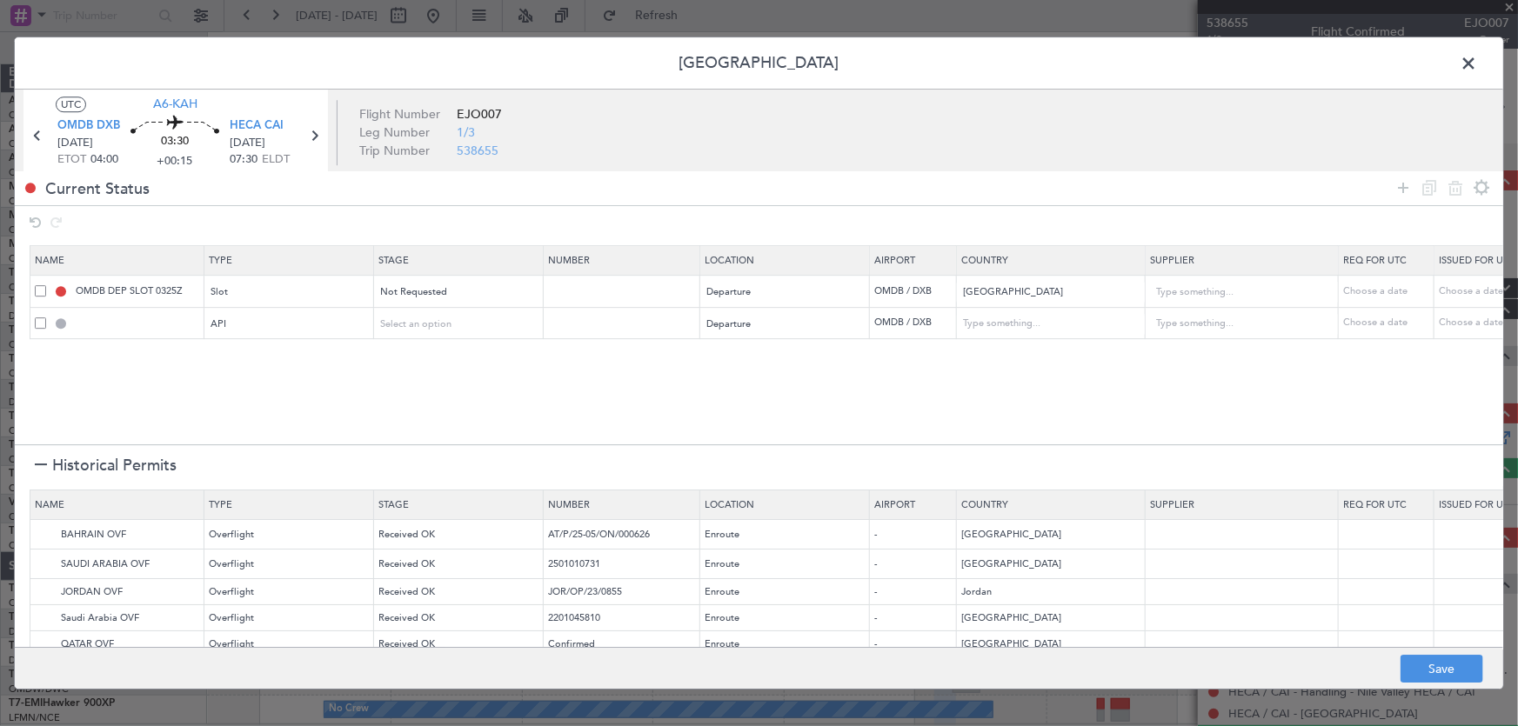
click at [714, 392] on section "Name Type Stage Number Location Airport Country Supplier Req For Utc Issued For…" at bounding box center [759, 344] width 1488 height 204
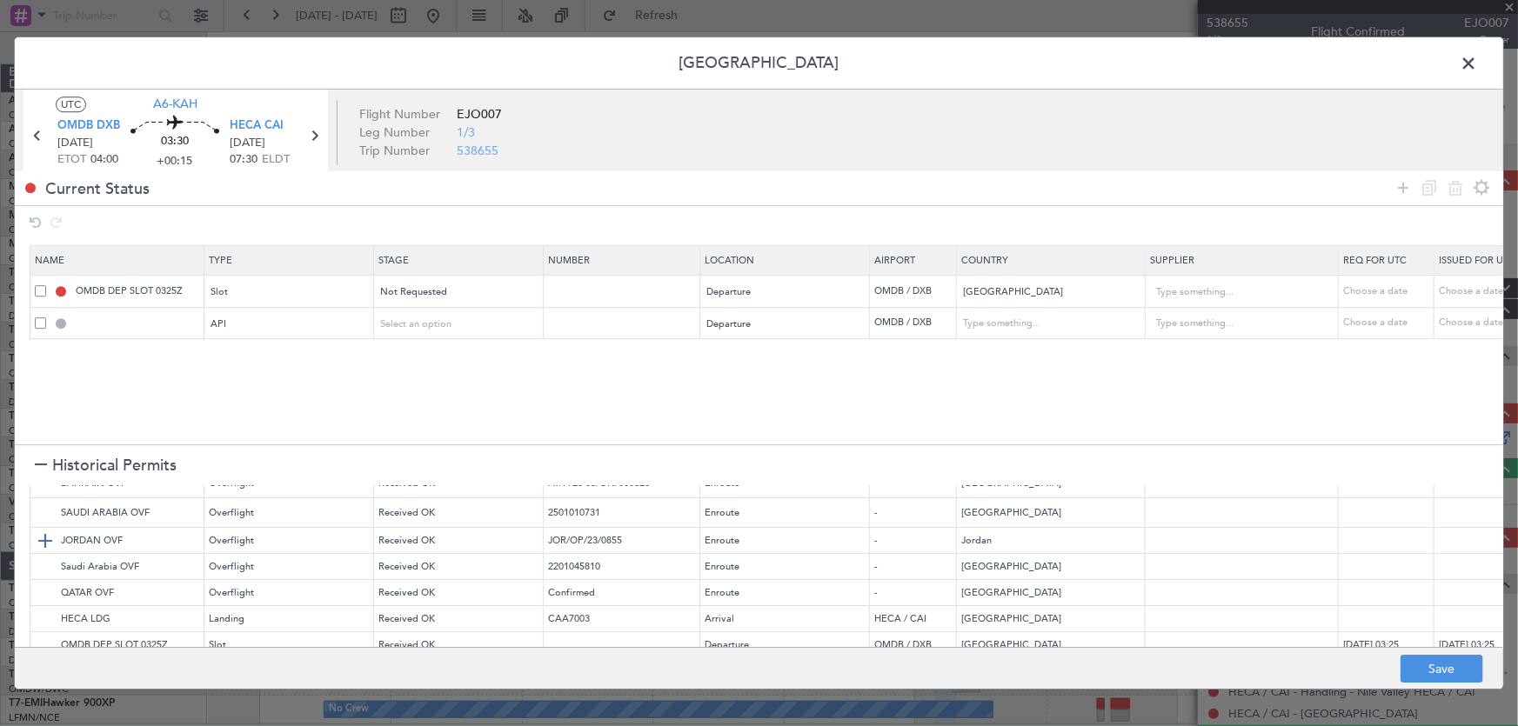
scroll to position [78, 0]
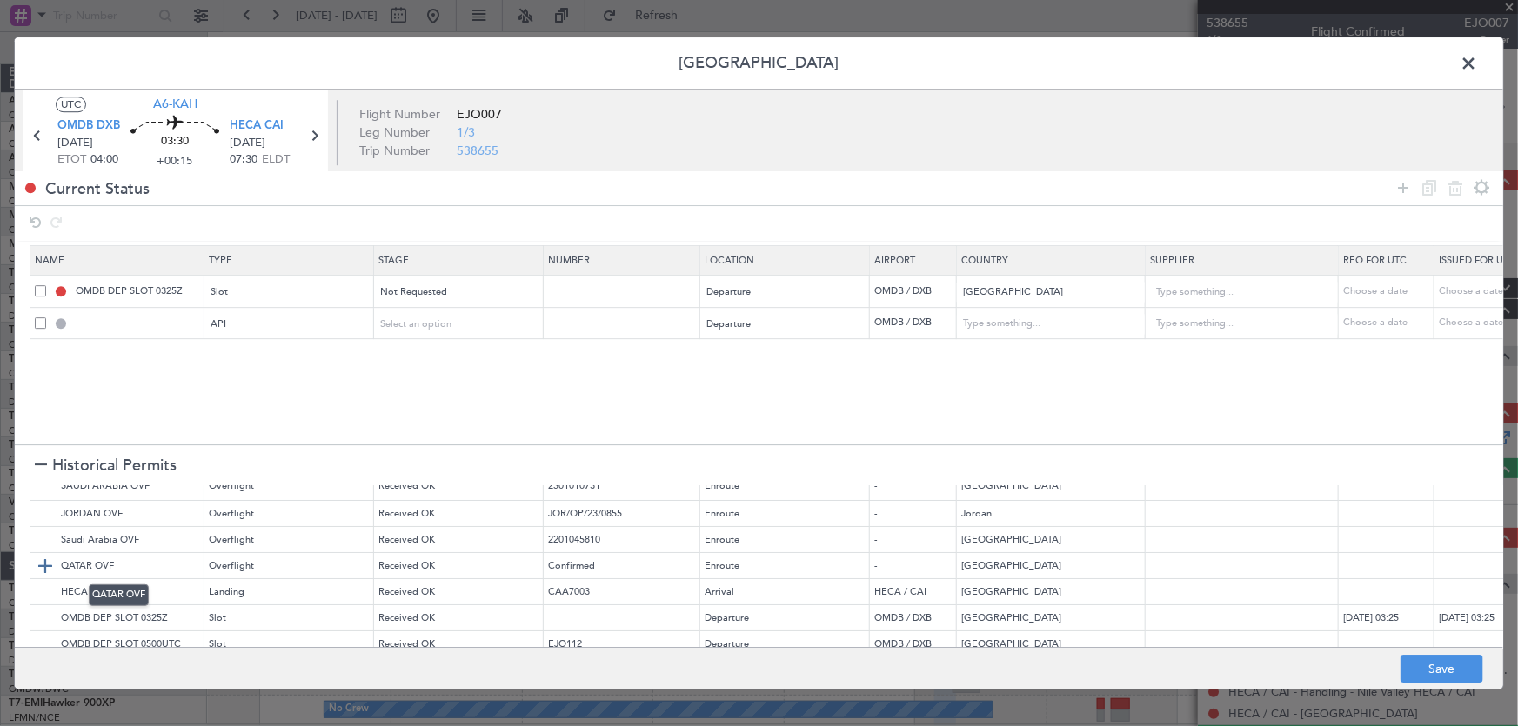
click at [41, 565] on img at bounding box center [45, 566] width 21 height 21
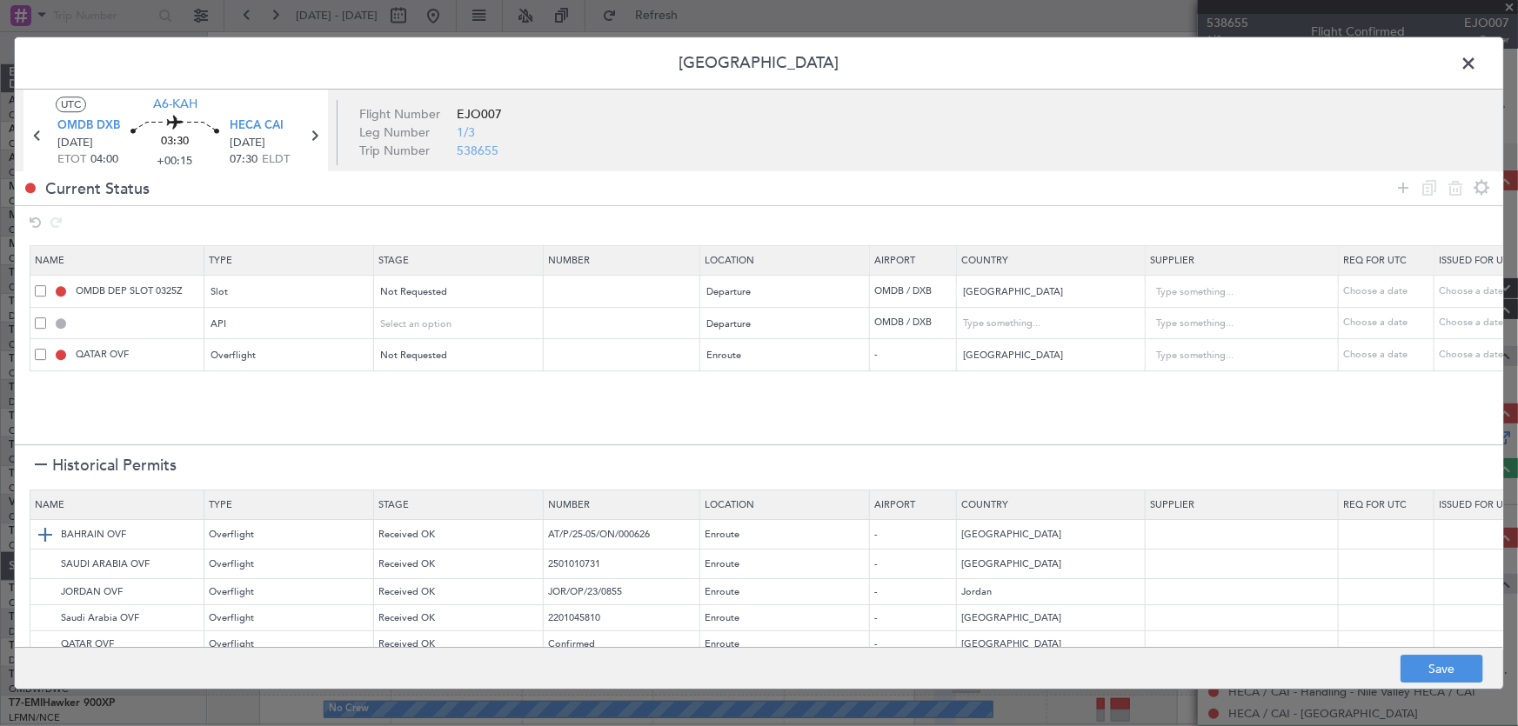
click at [43, 533] on img at bounding box center [45, 534] width 21 height 21
click at [47, 570] on img at bounding box center [45, 564] width 21 height 21
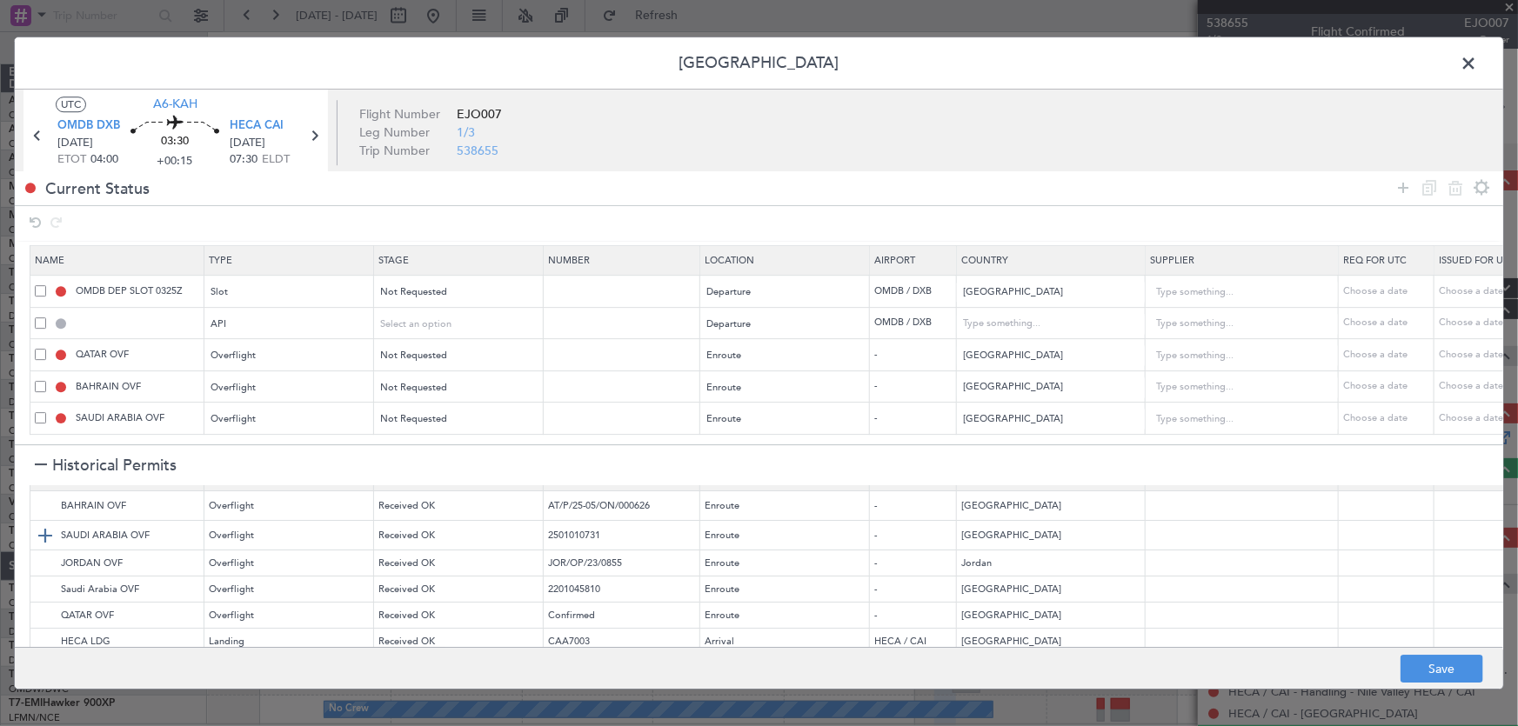
scroll to position [78, 0]
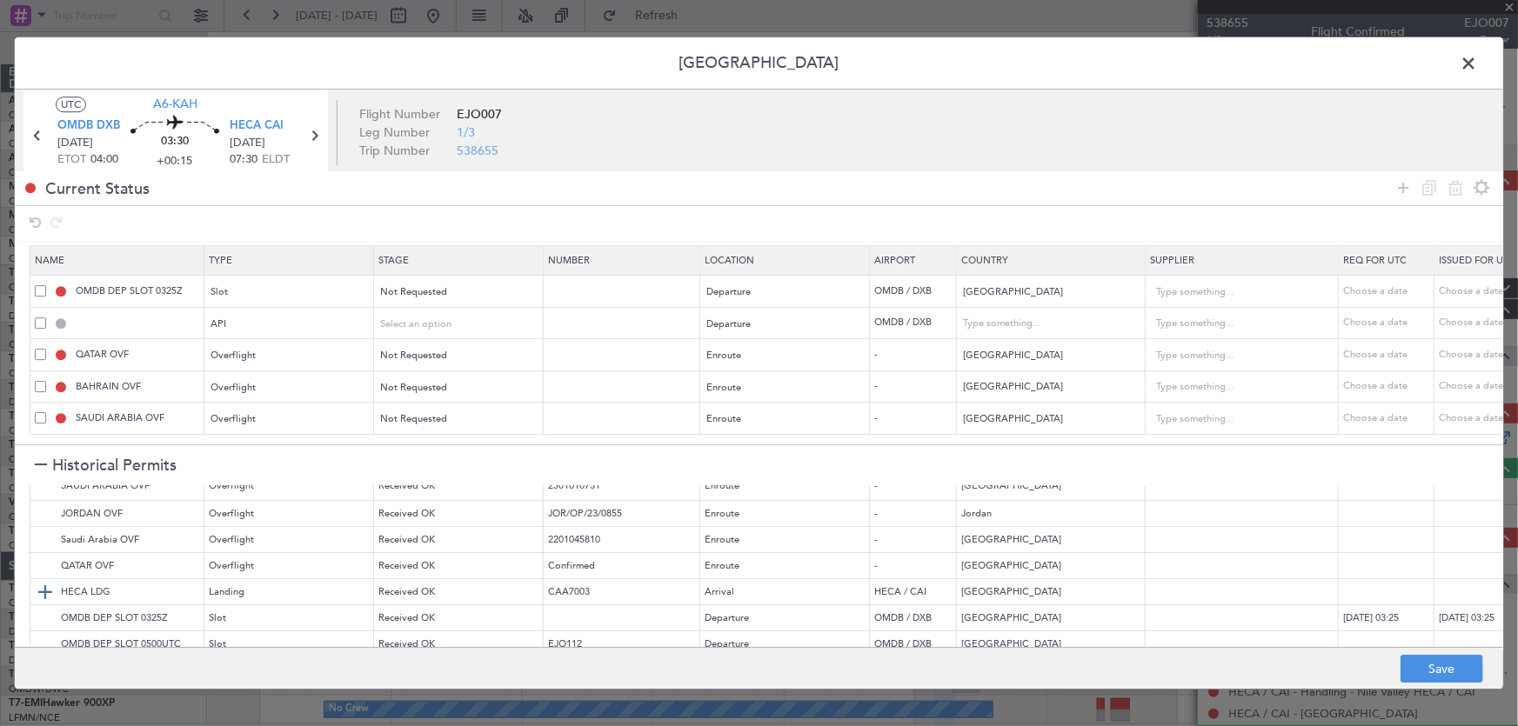
click at [40, 591] on img at bounding box center [45, 592] width 21 height 21
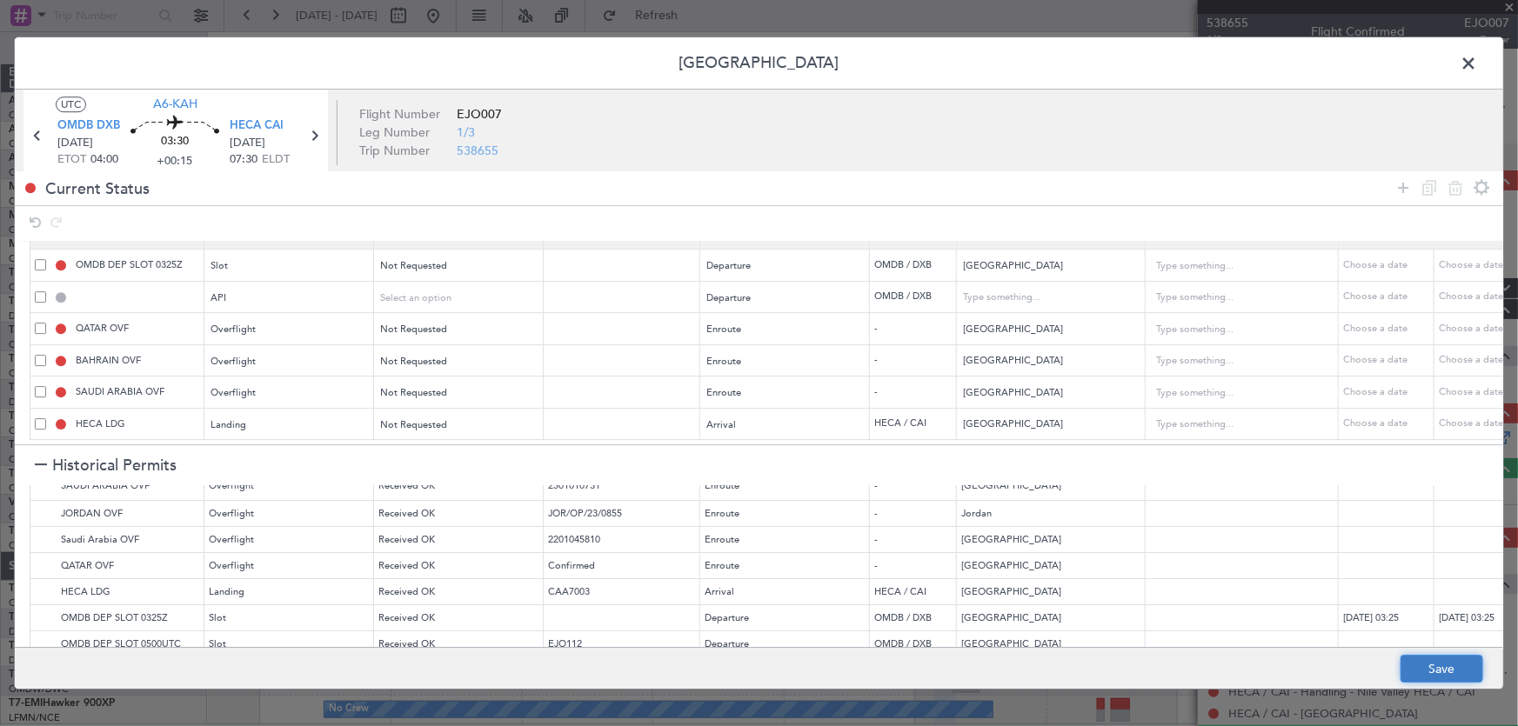
click at [1456, 661] on button "Save" at bounding box center [1441, 669] width 83 height 28
type input "OMDB DEP SLOT"
type input "NNN"
type input "1"
type input "OMDB DEP API"
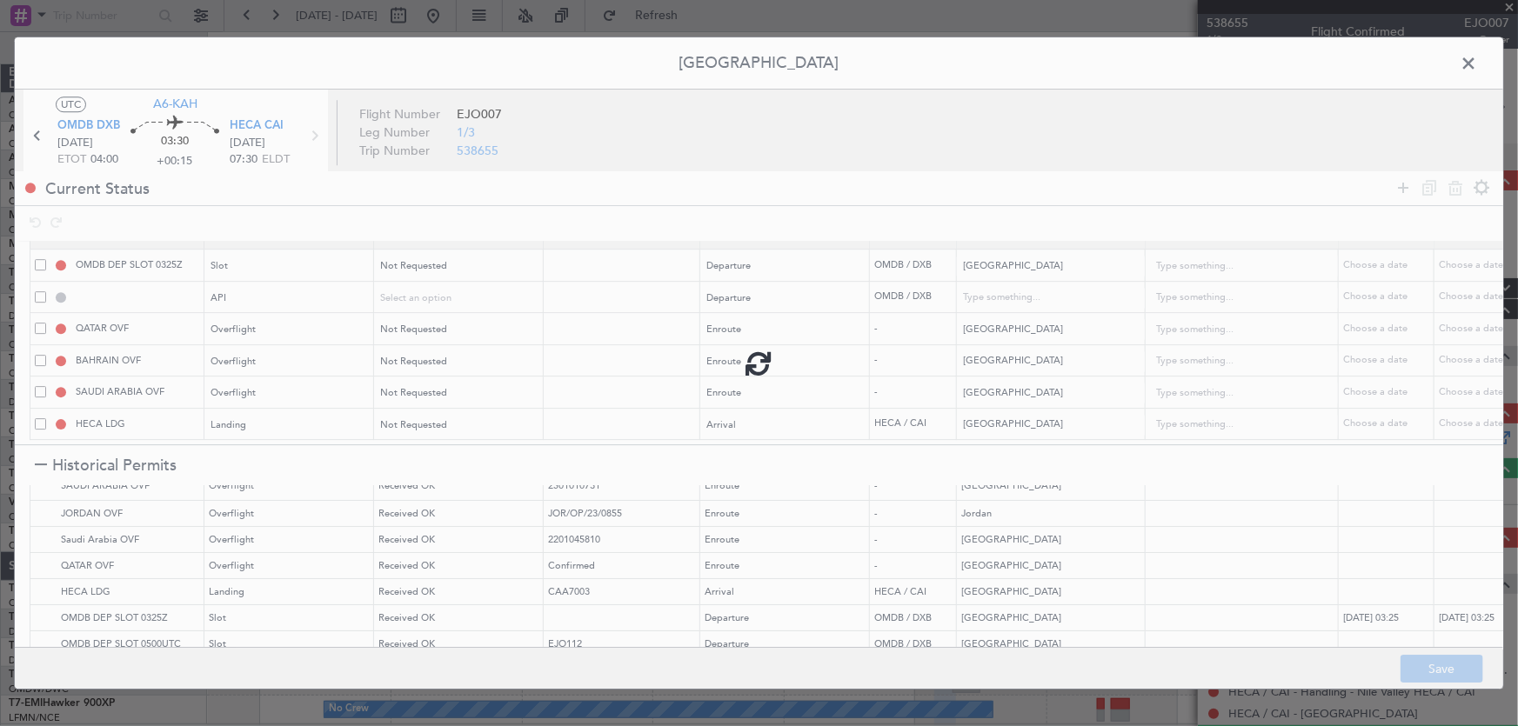
type input "[GEOGRAPHIC_DATA]"
type input "NNN"
type input "1"
type input "NNN"
type input "2"
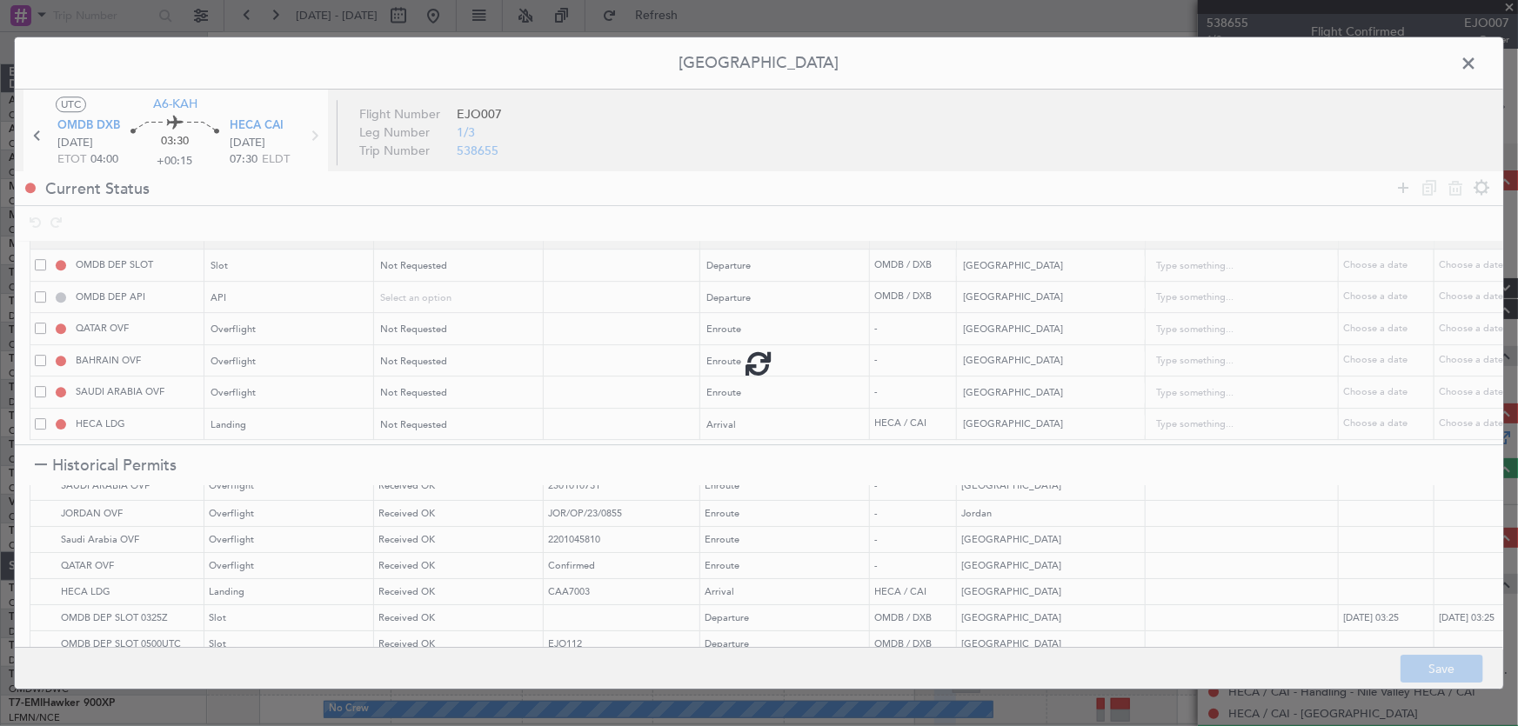
type input "NNN"
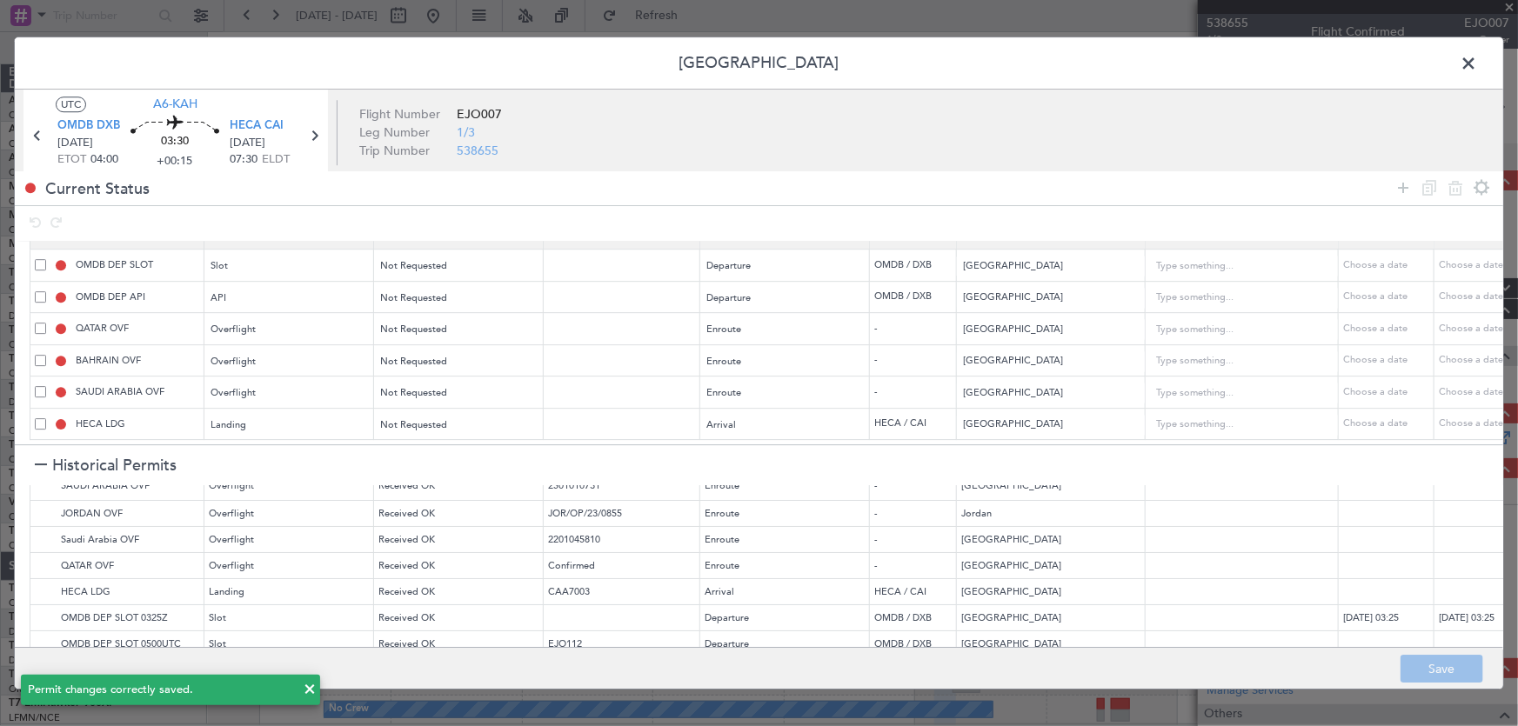
click at [1477, 66] on span at bounding box center [1477, 67] width 0 height 35
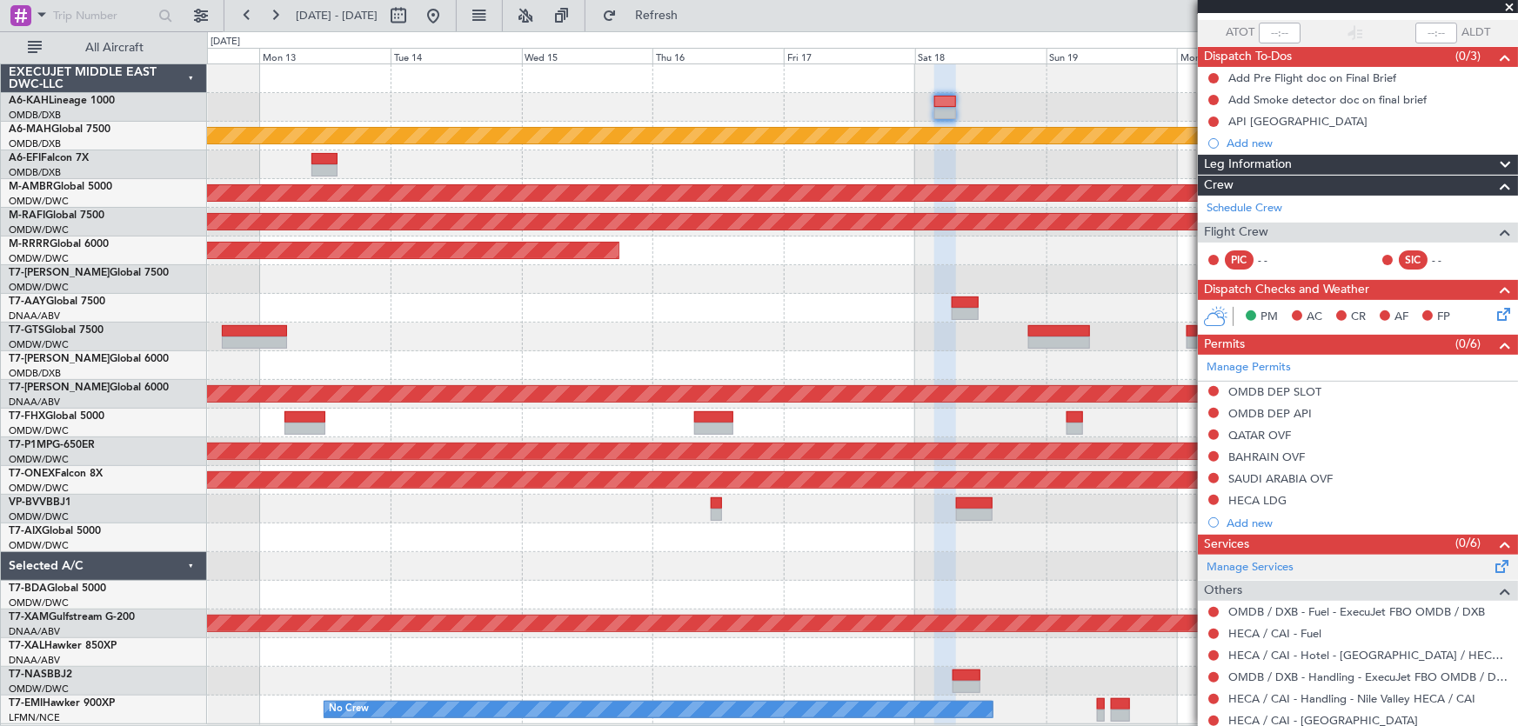
scroll to position [157, 0]
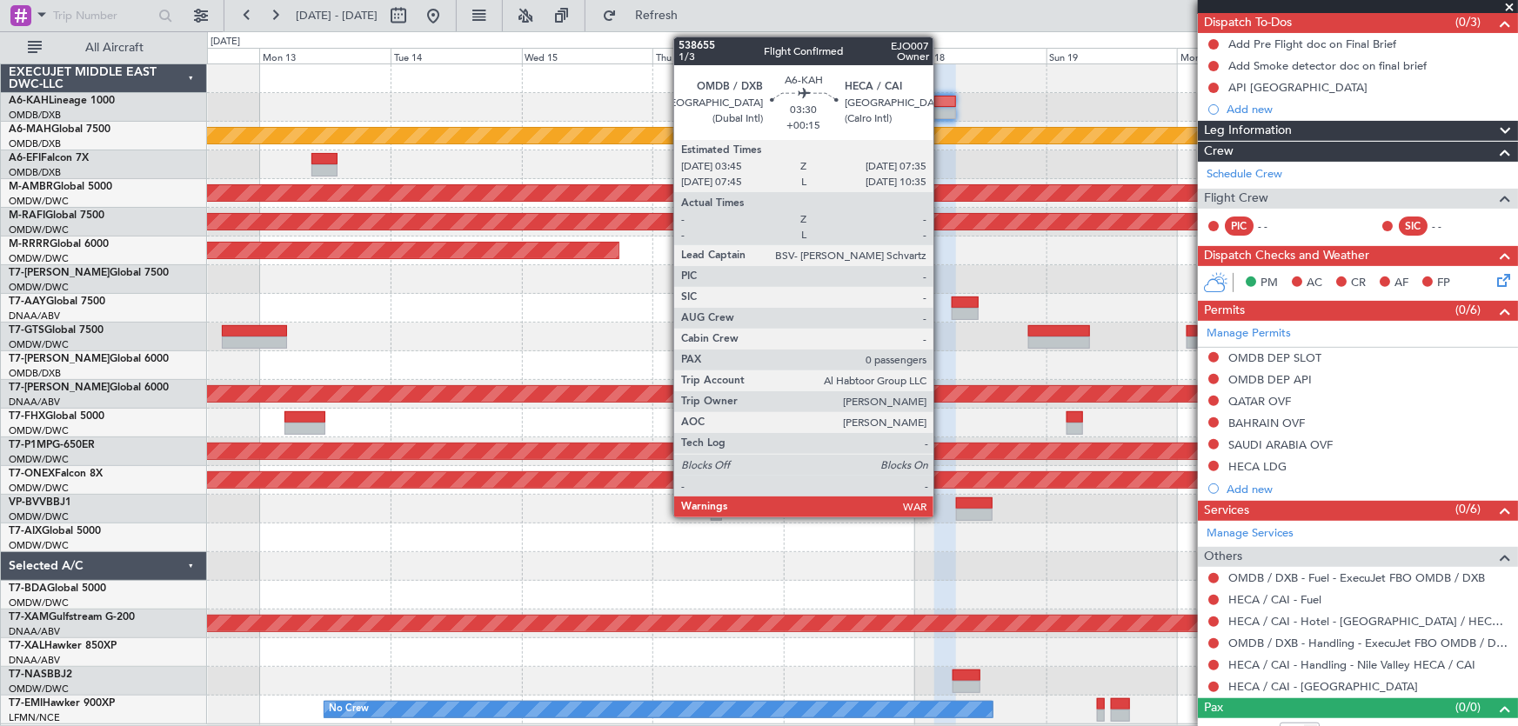
click at [941, 96] on div at bounding box center [945, 102] width 22 height 12
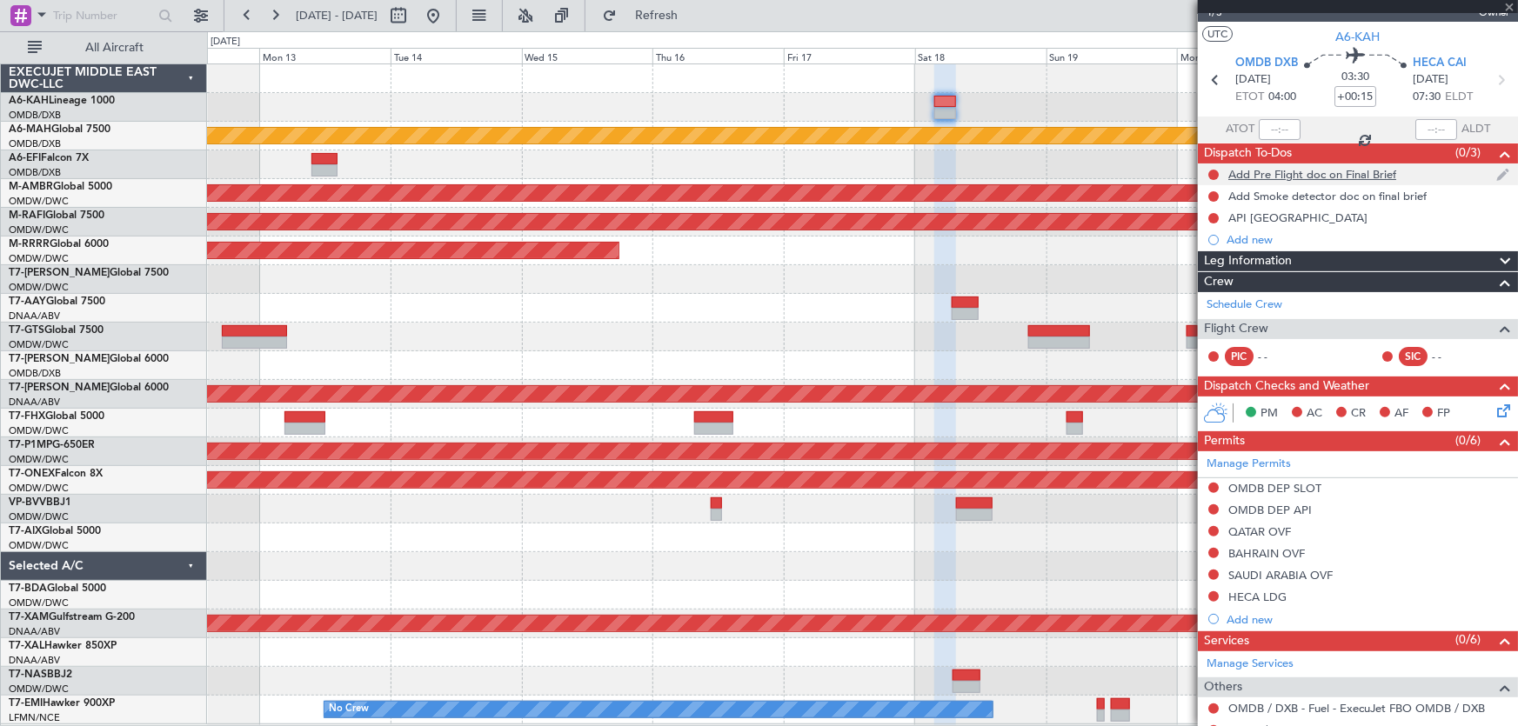
scroll to position [0, 0]
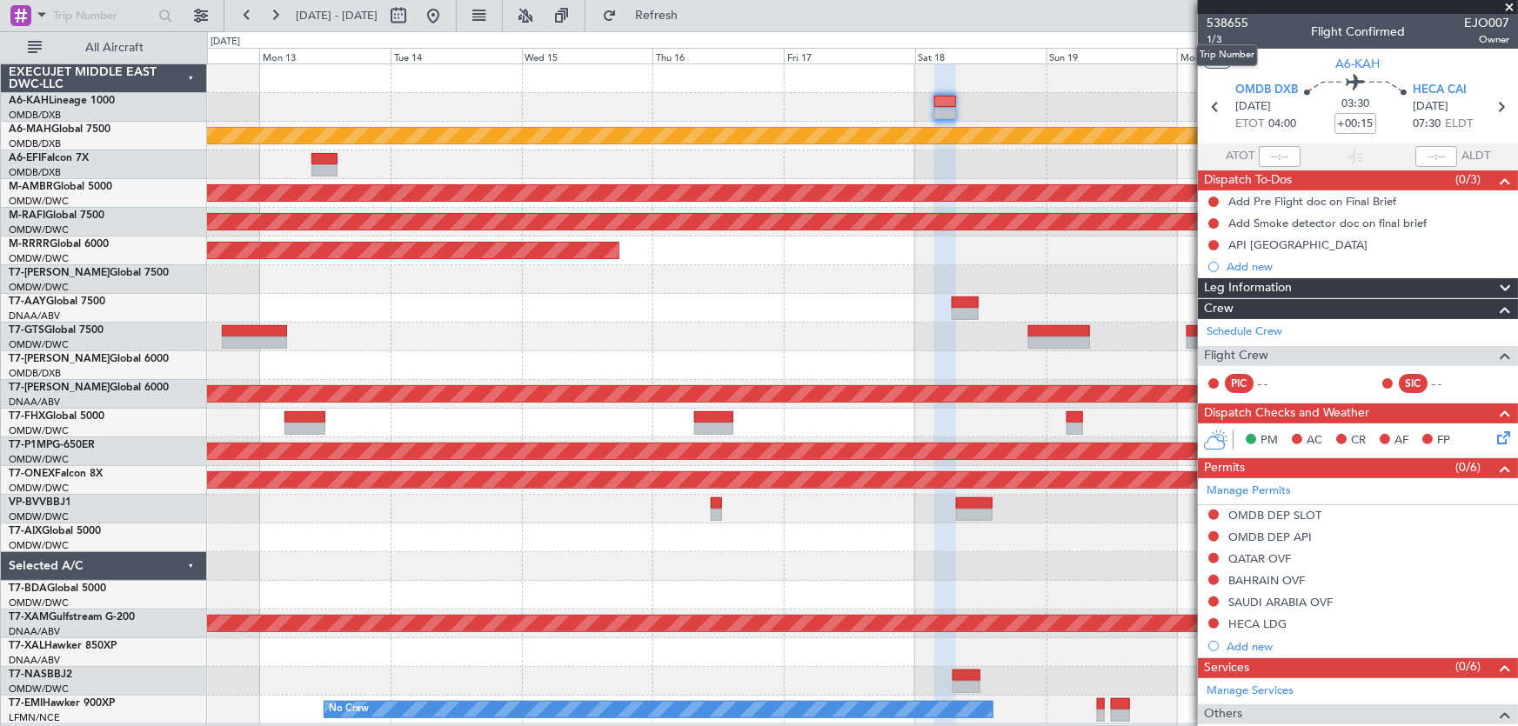
click at [1230, 35] on mat-tooltip-component "Trip Number" at bounding box center [1227, 55] width 86 height 46
click at [1215, 35] on mat-tooltip-component "Trip Number" at bounding box center [1227, 55] width 86 height 46
click at [1215, 37] on mat-tooltip-component "Trip Number" at bounding box center [1227, 55] width 86 height 46
click at [1217, 39] on span "1/3" at bounding box center [1227, 39] width 42 height 15
click at [447, 16] on button at bounding box center [433, 16] width 28 height 28
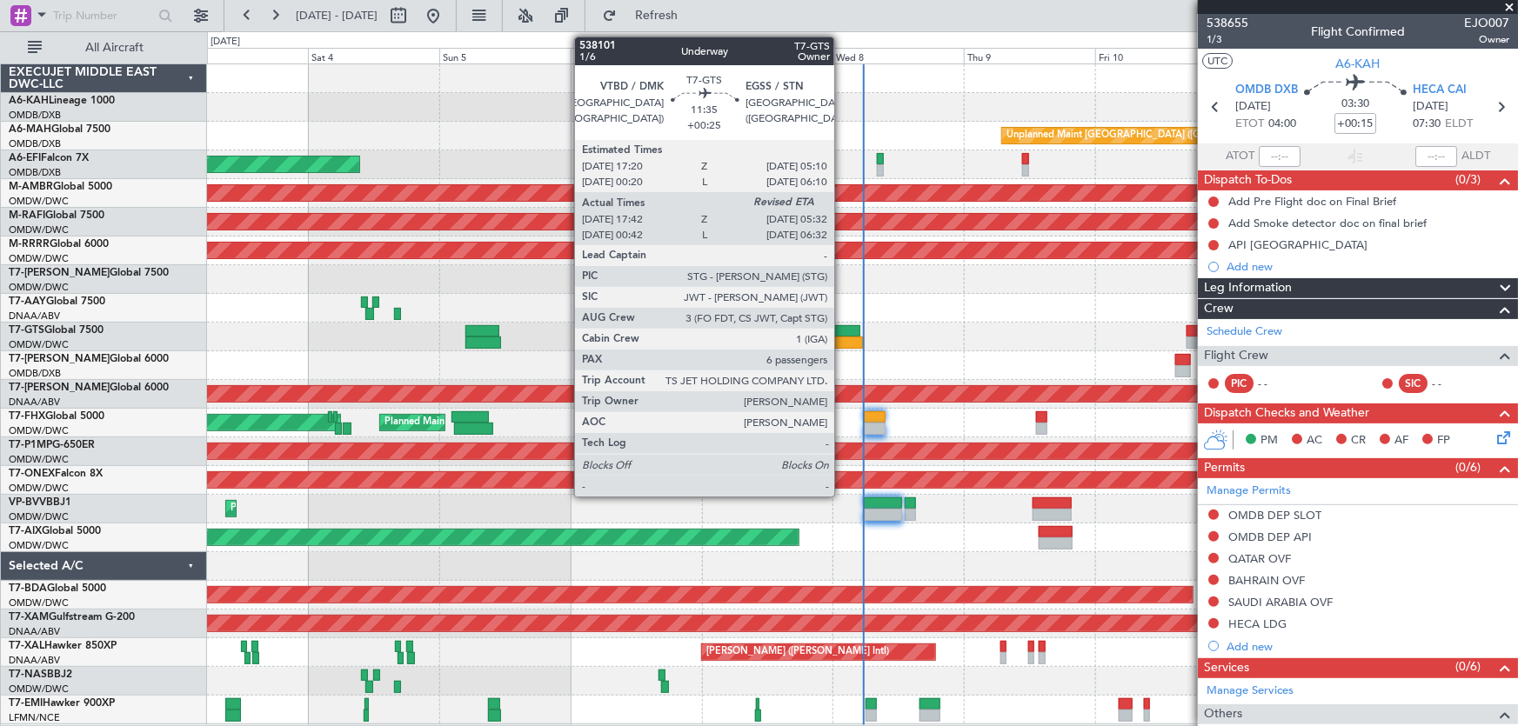
click at [842, 327] on div at bounding box center [828, 331] width 65 height 12
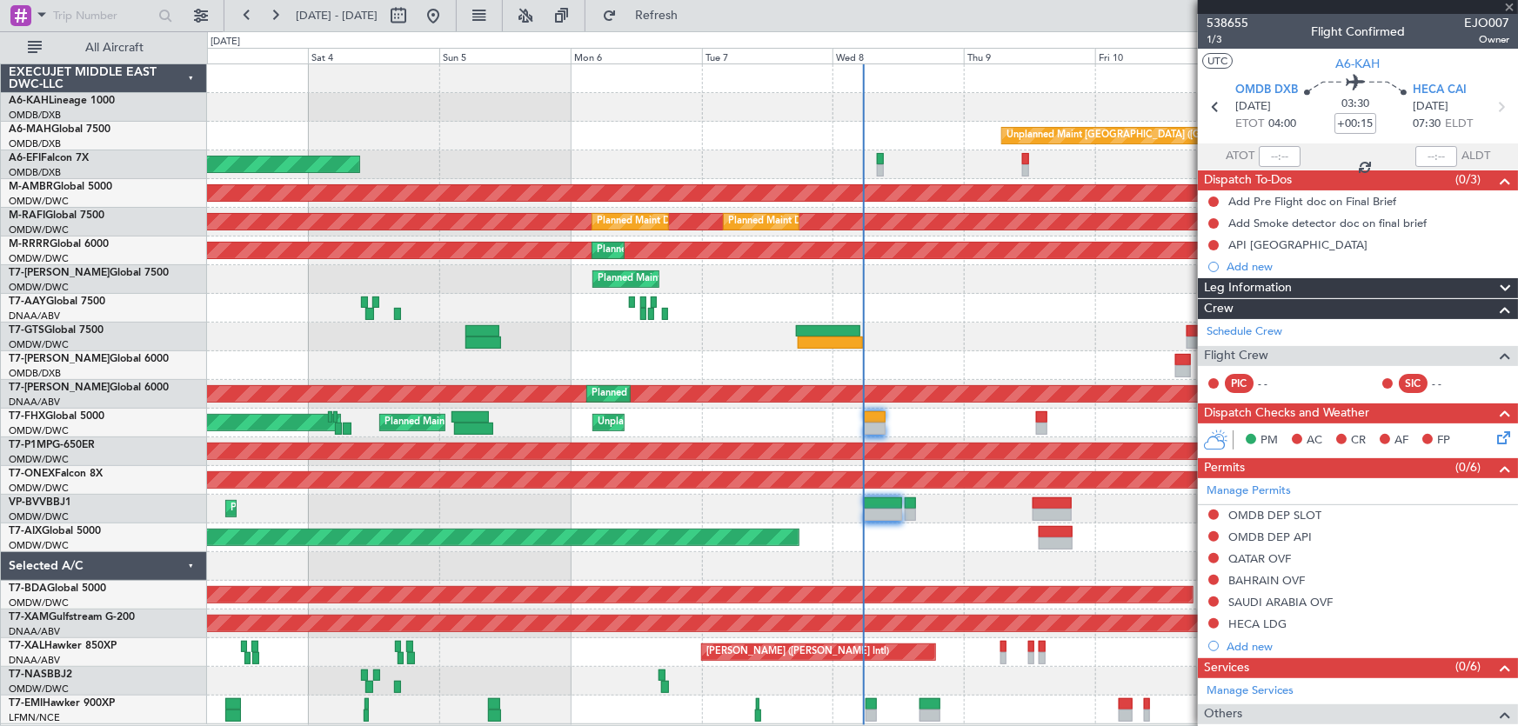
type input "+00:25"
type input "17:52"
type input "6"
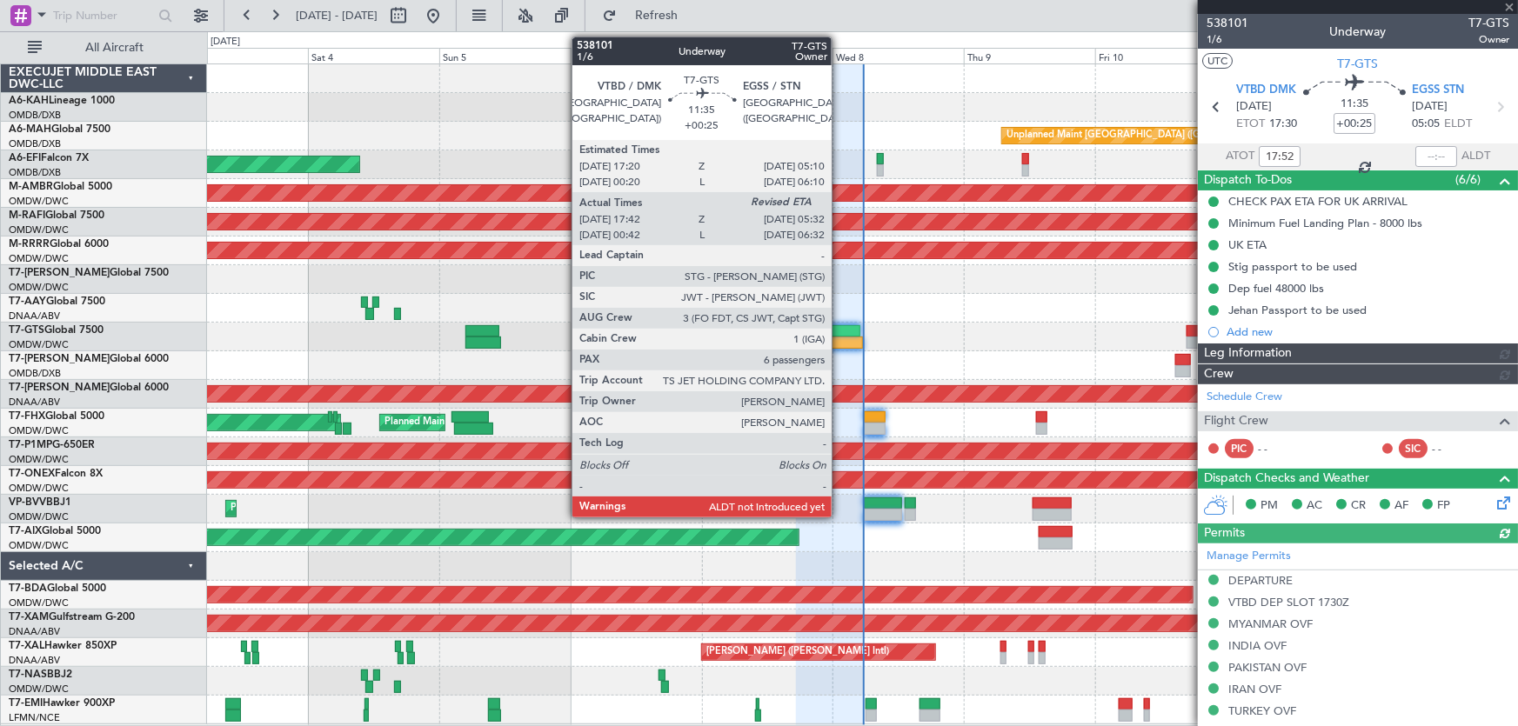
type input "[PERSON_NAME] ([PERSON_NAME])"
type input "7422"
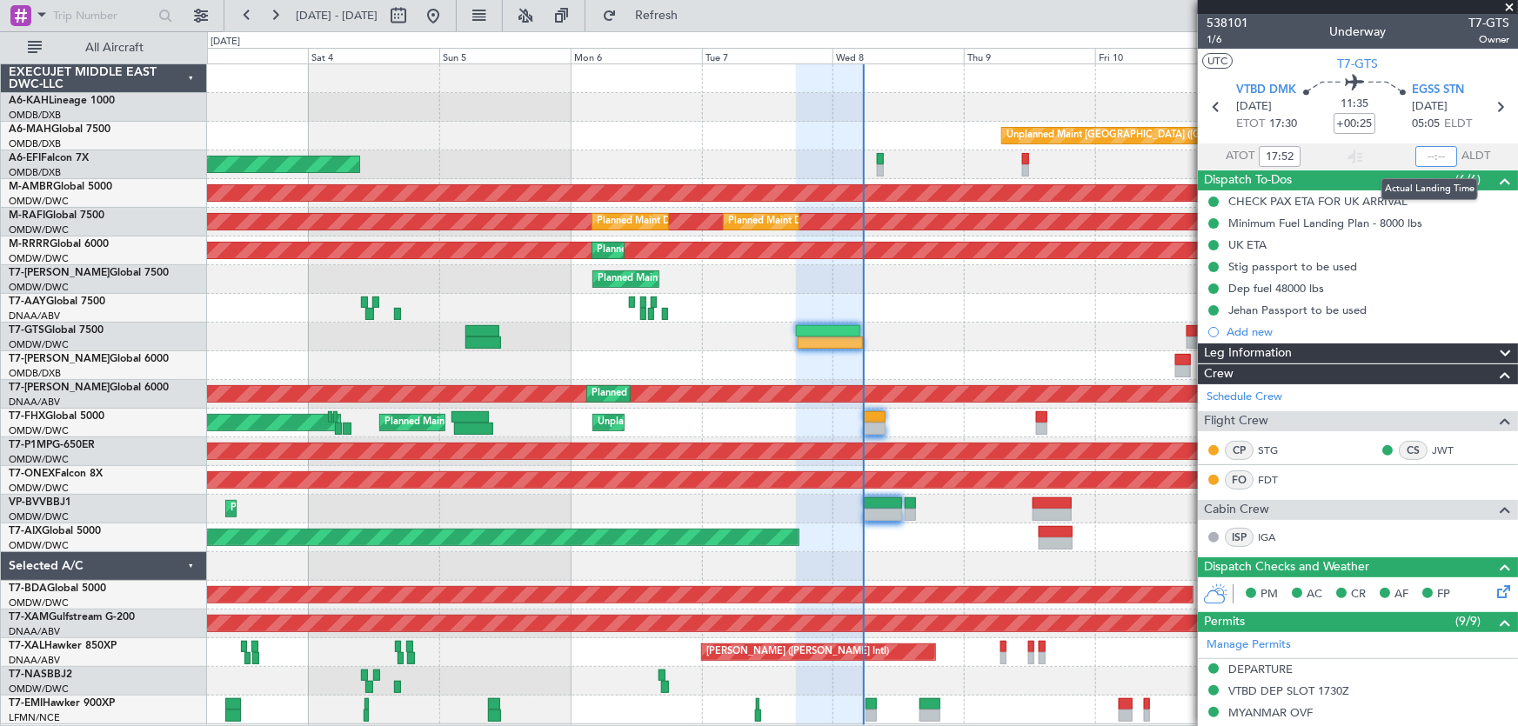
click at [1429, 156] on input "text" at bounding box center [1436, 156] width 42 height 21
type input "05:34"
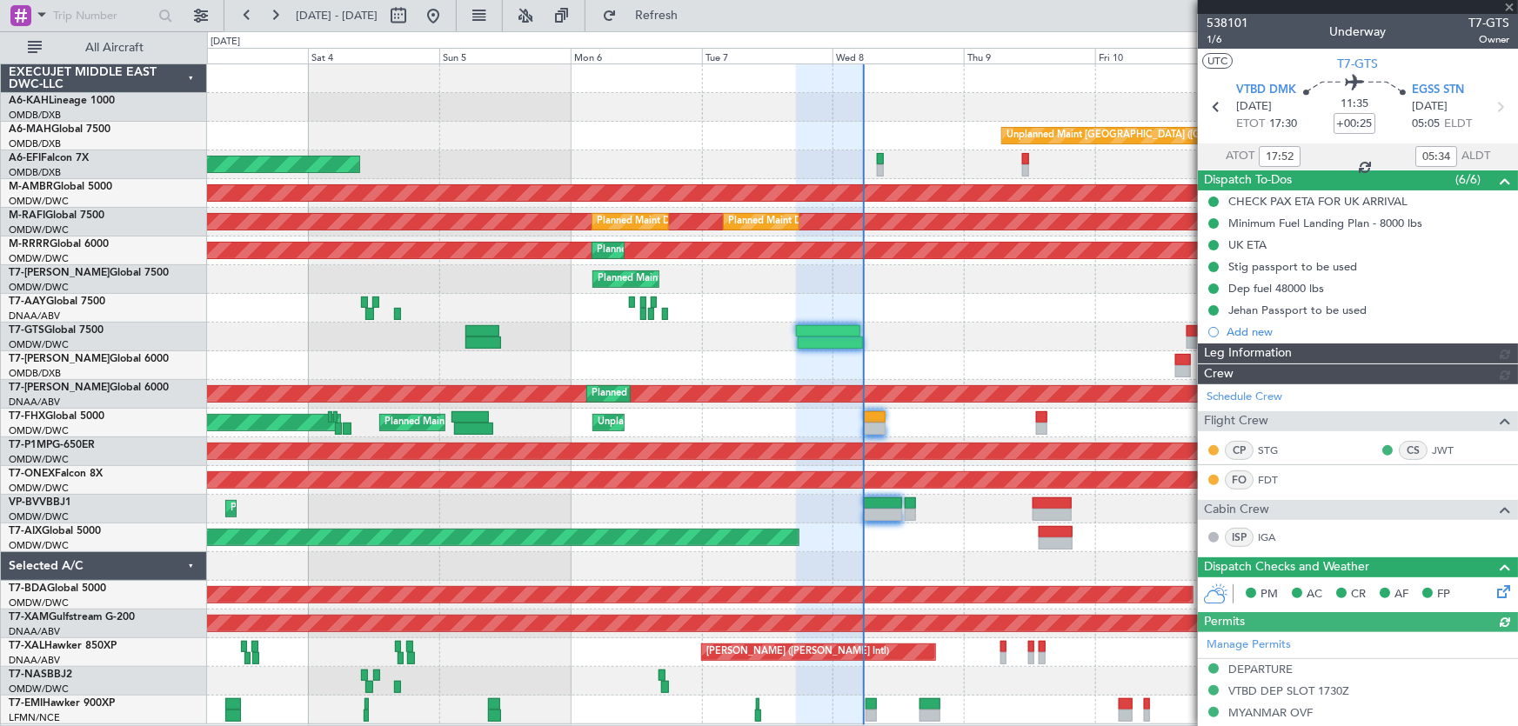
type input "[PERSON_NAME] ([PERSON_NAME])"
type input "7422"
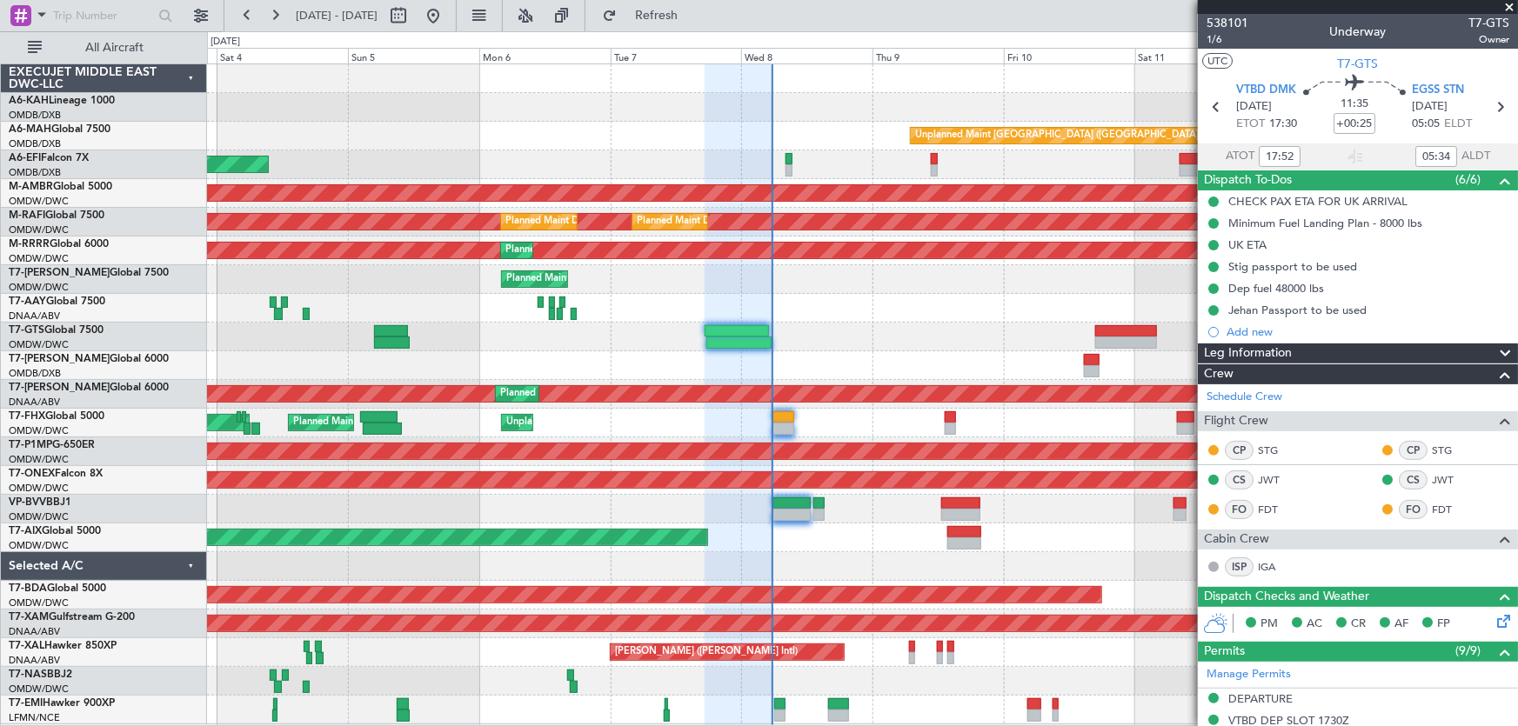
click at [911, 324] on div at bounding box center [862, 337] width 1311 height 29
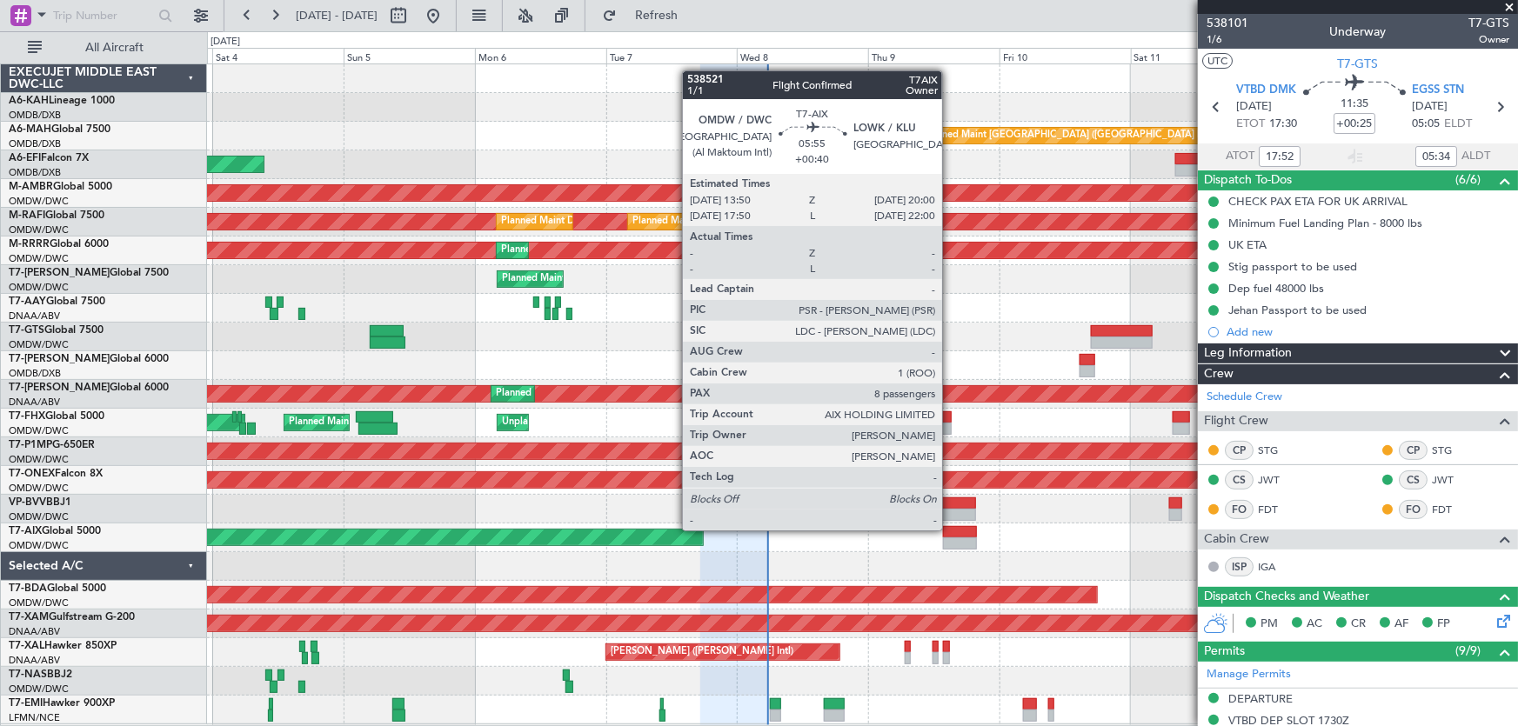
click at [950, 529] on div at bounding box center [960, 532] width 34 height 12
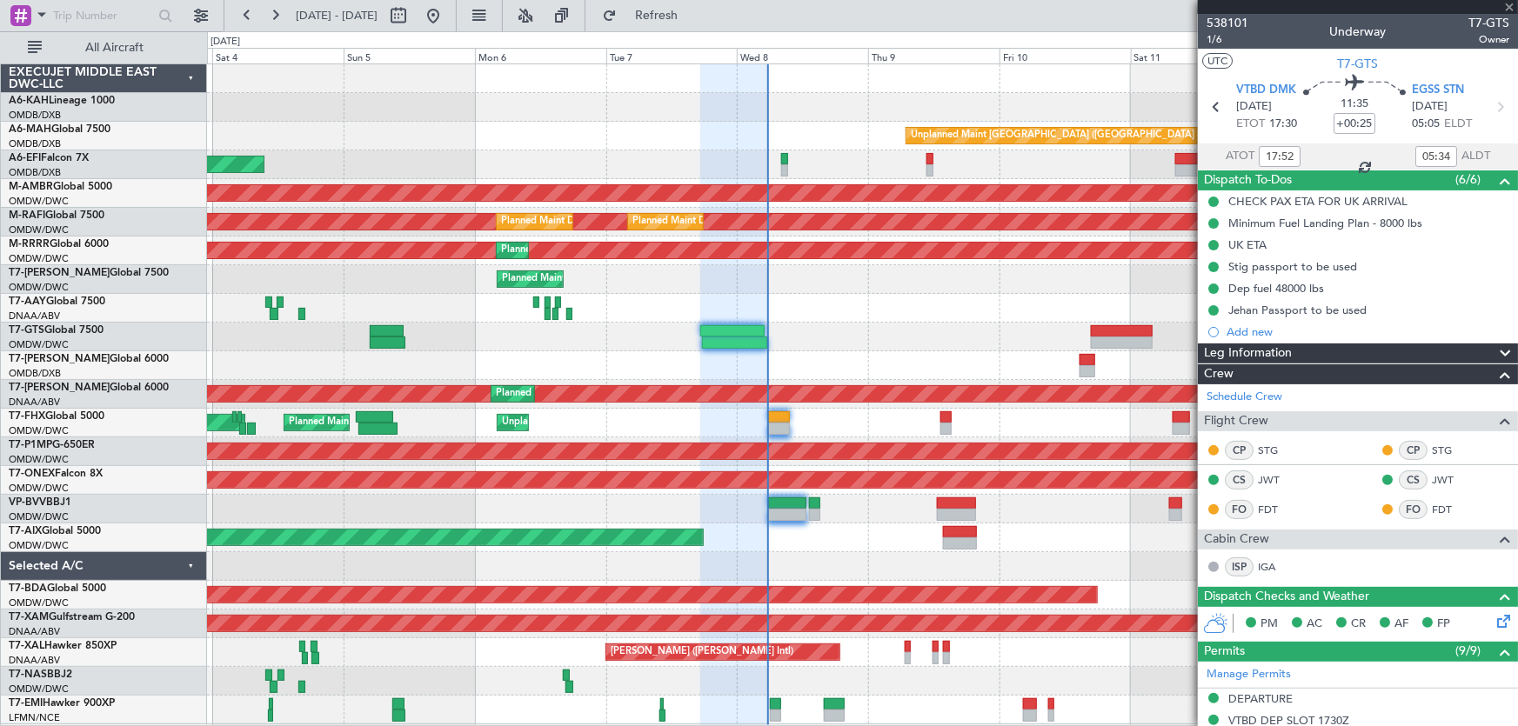
type input "+00:40"
type input "8"
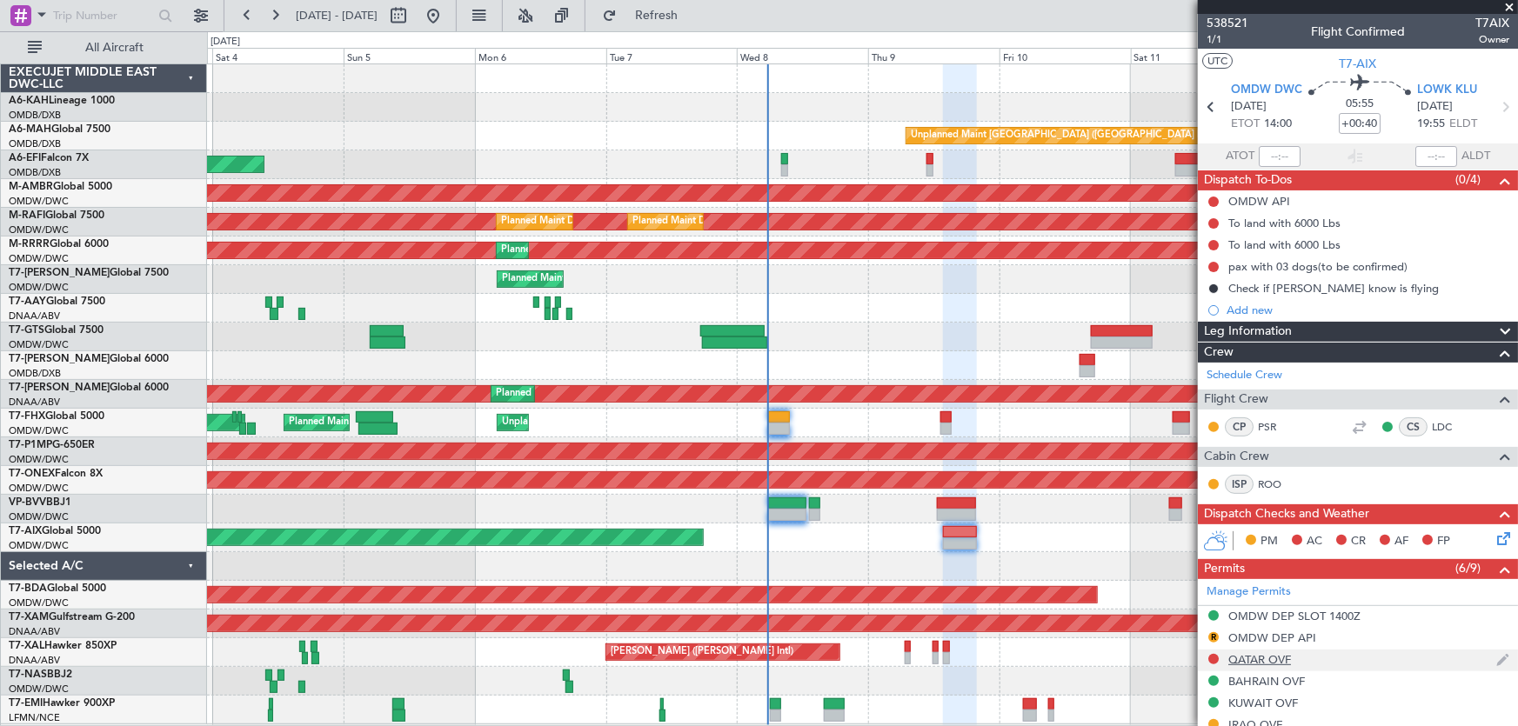
scroll to position [157, 0]
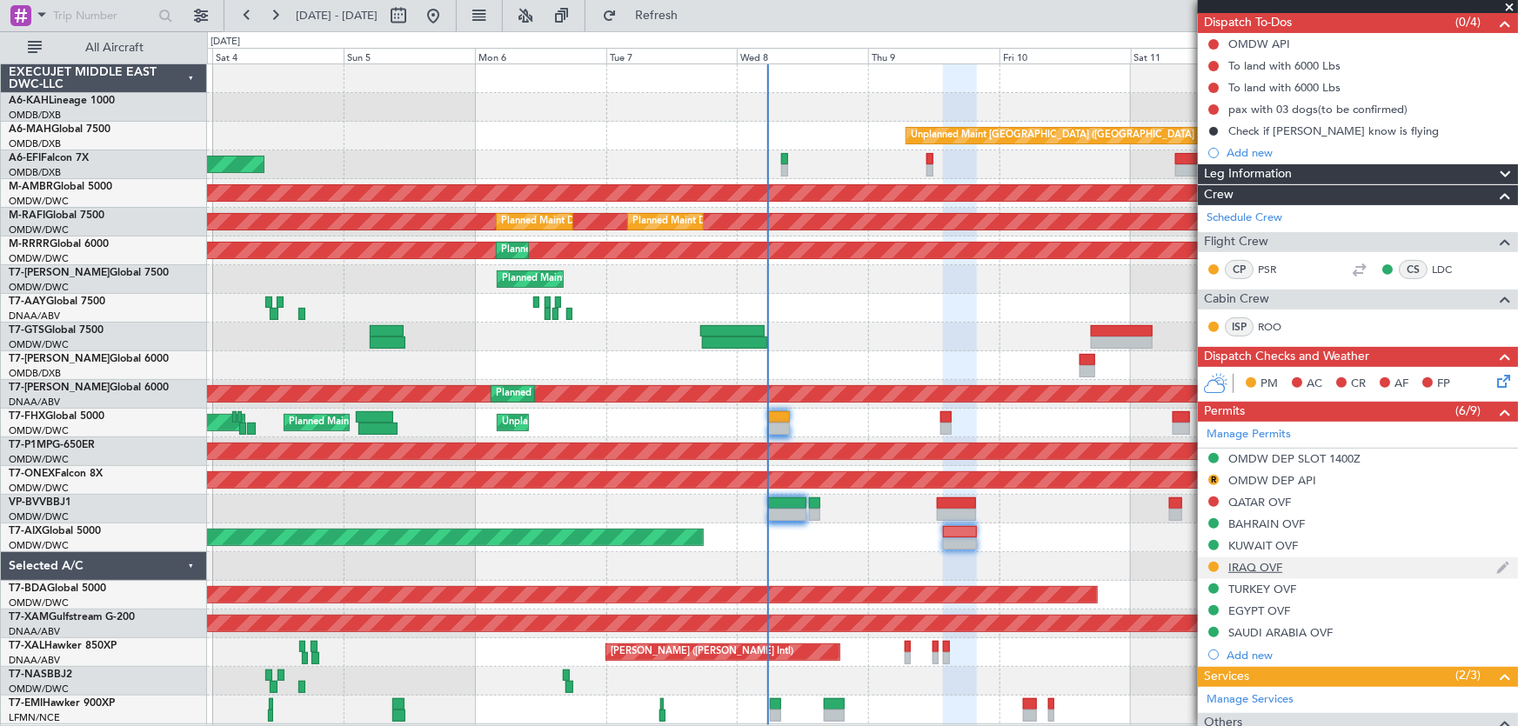
click at [1278, 564] on div "IRAQ OVF" at bounding box center [1255, 567] width 54 height 15
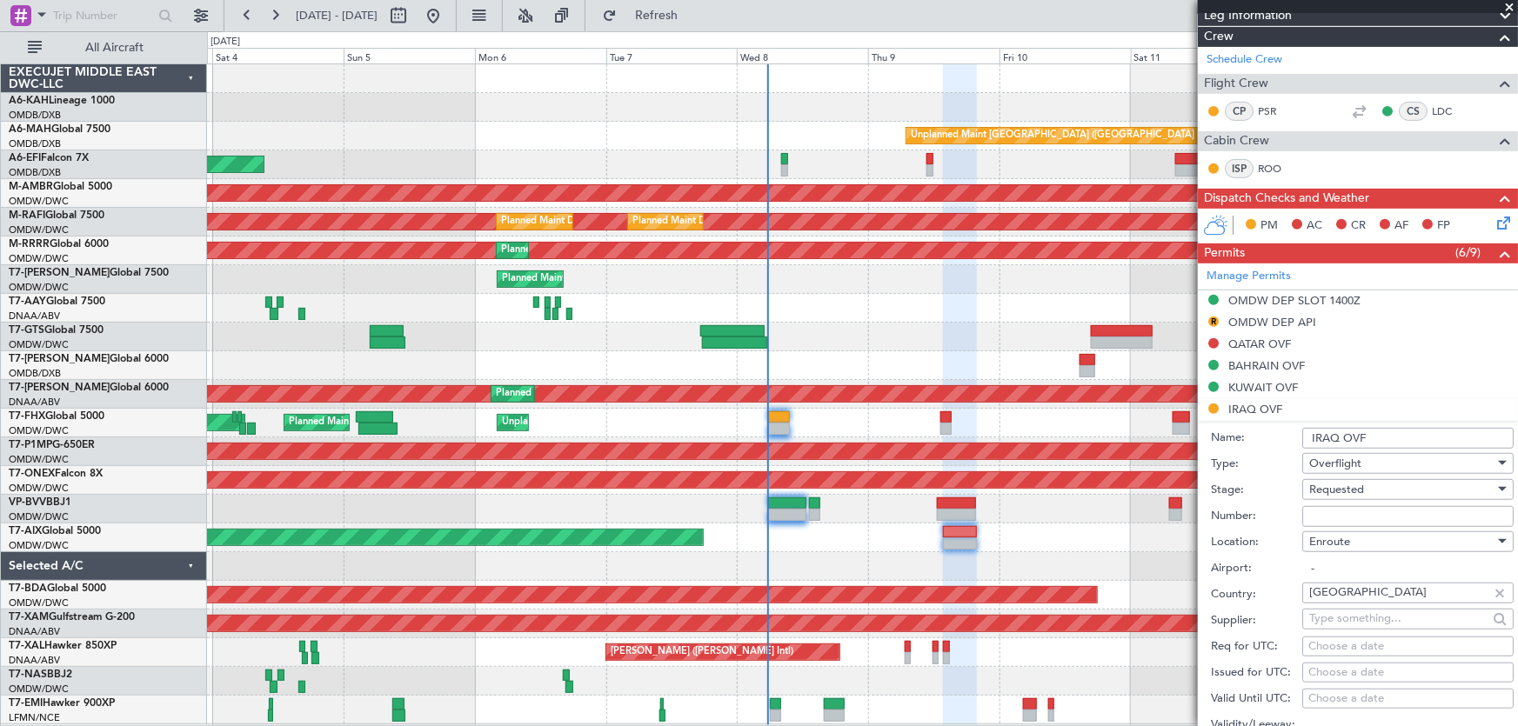
scroll to position [711, 0]
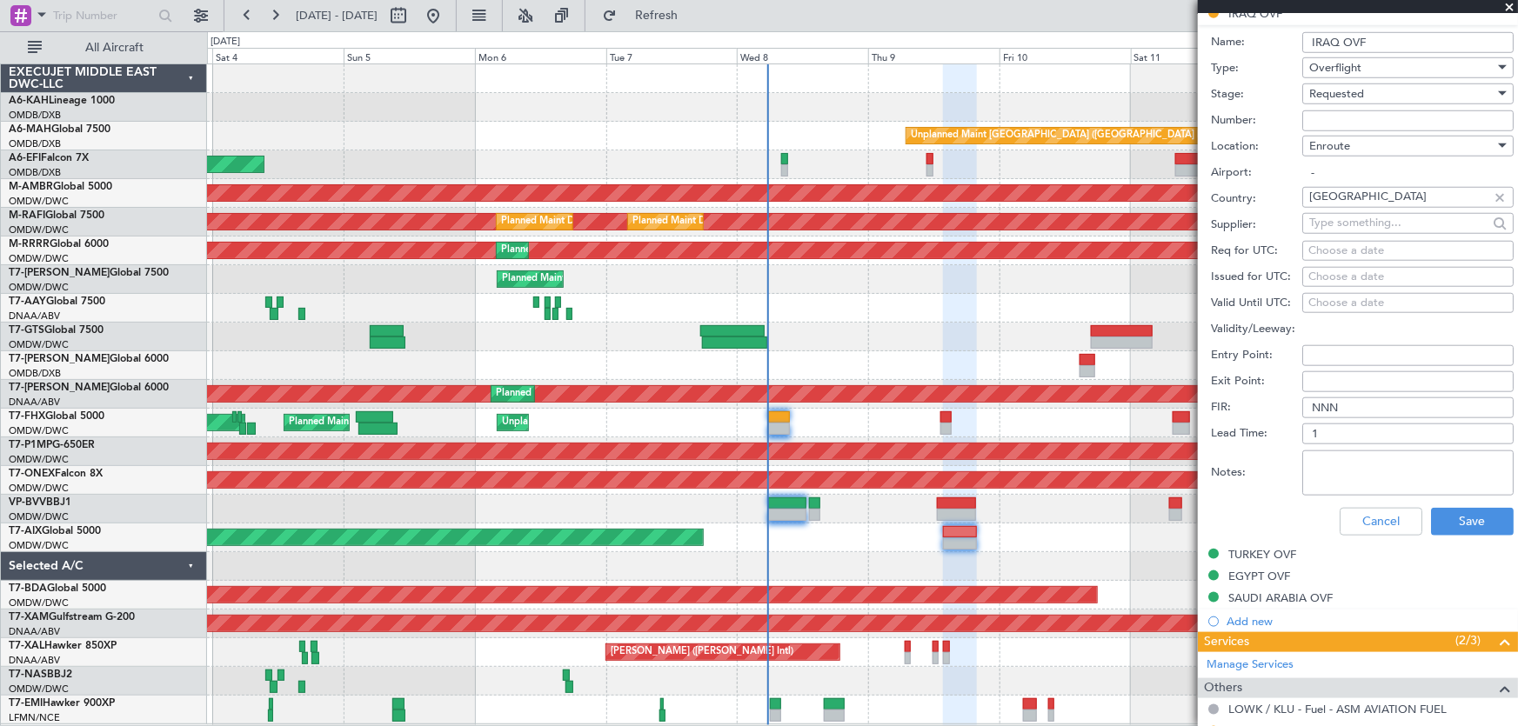
click at [1350, 535] on div "Cancel Save" at bounding box center [1362, 521] width 303 height 45
click at [1352, 522] on button "Cancel" at bounding box center [1380, 522] width 83 height 28
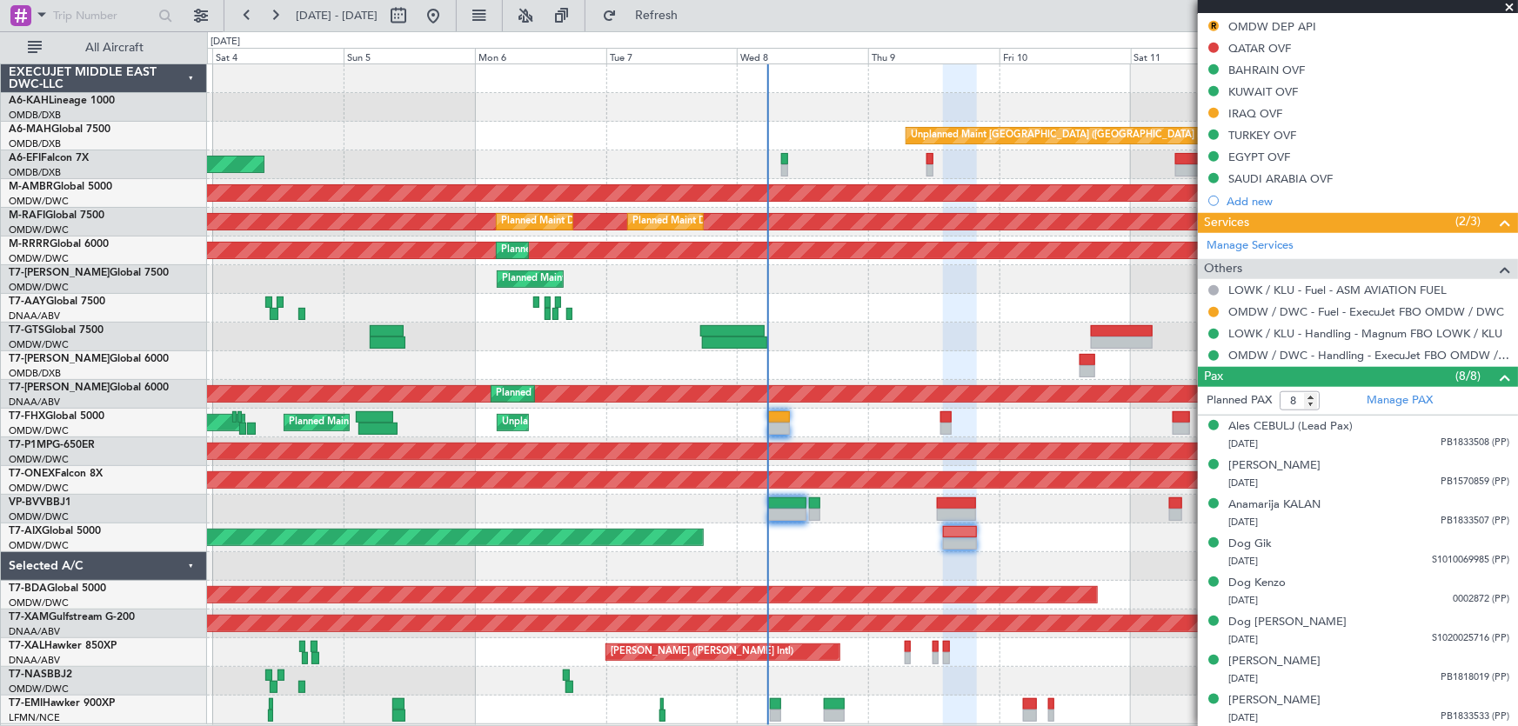
scroll to position [296, 0]
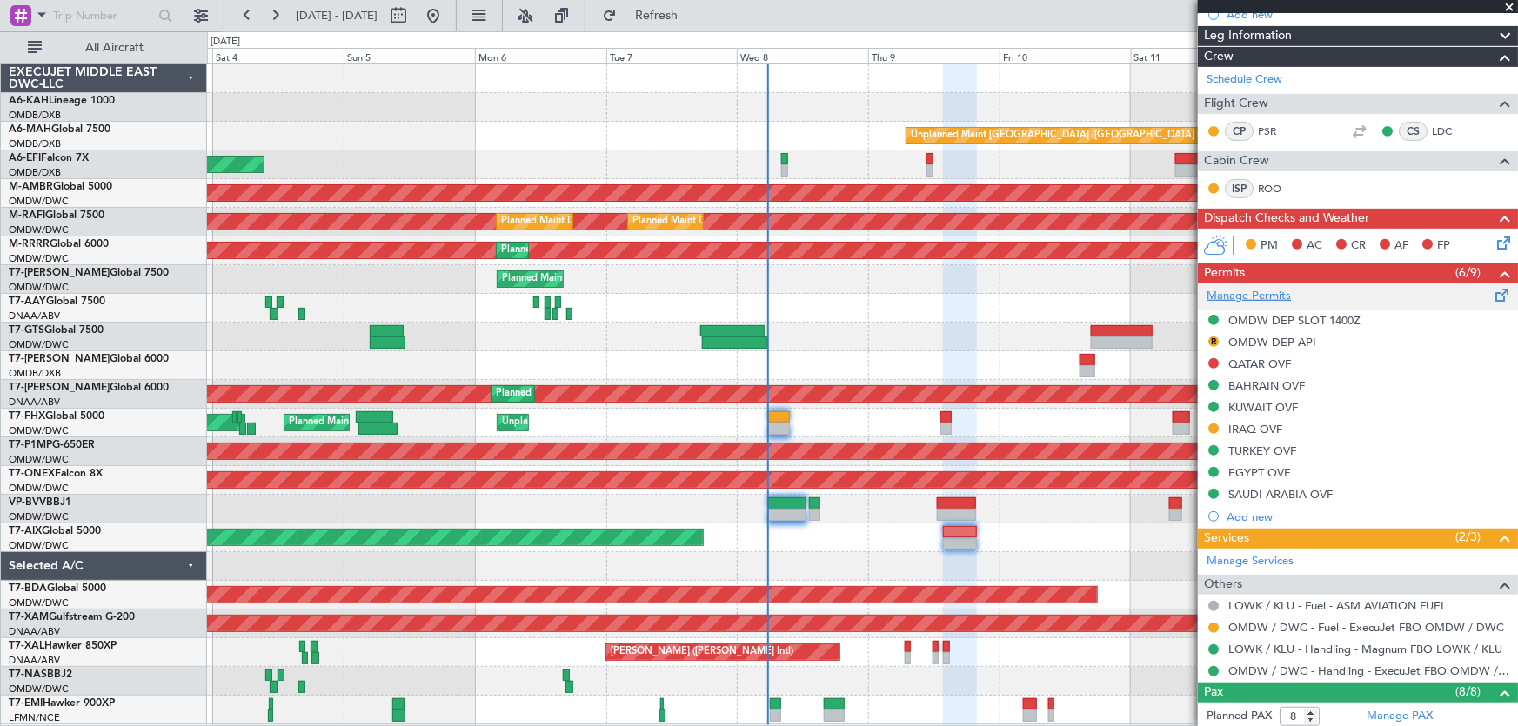
click at [1261, 288] on link "Manage Permits" at bounding box center [1248, 296] width 84 height 17
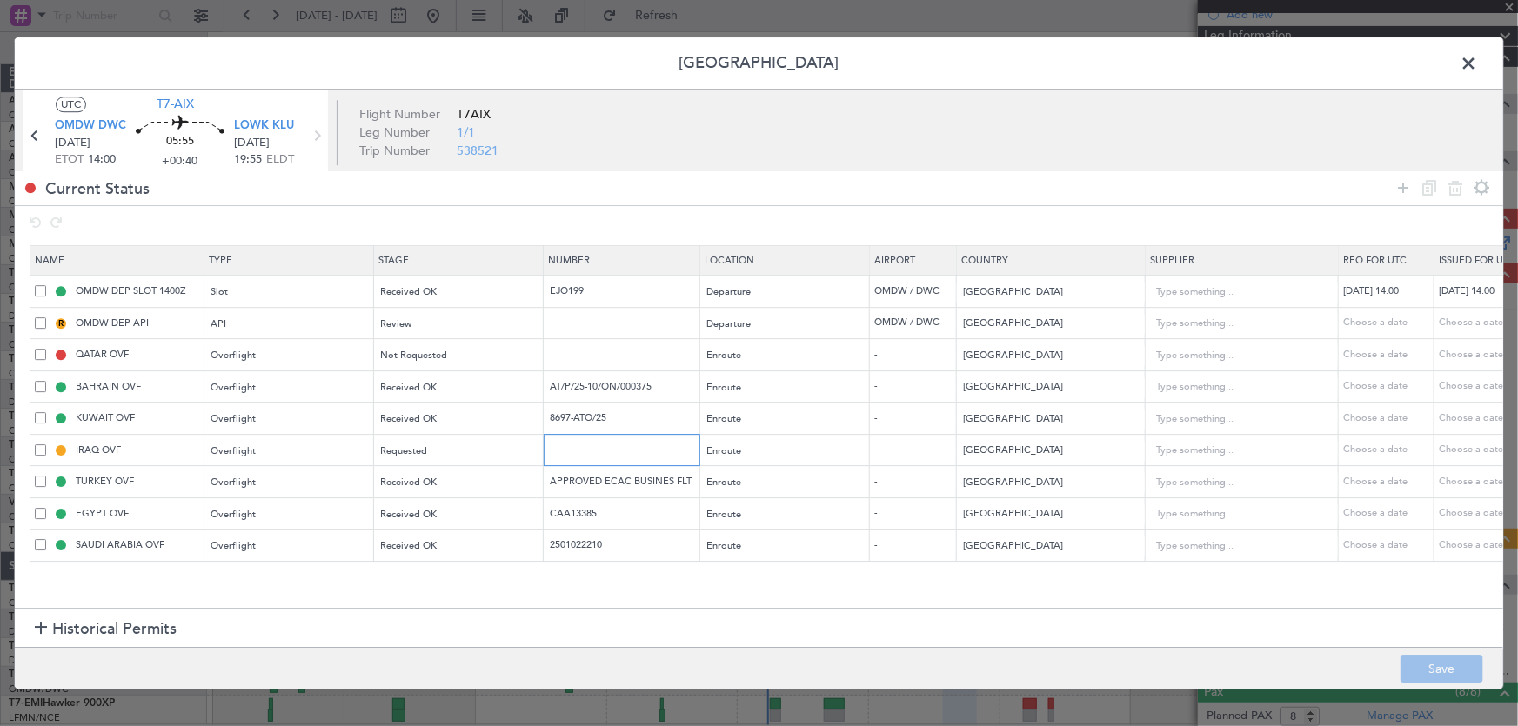
click at [563, 451] on input "text" at bounding box center [623, 450] width 151 height 15
paste input "OVR 50479"
type input "OVR 50479"
click at [438, 457] on div "Requested" at bounding box center [453, 451] width 144 height 26
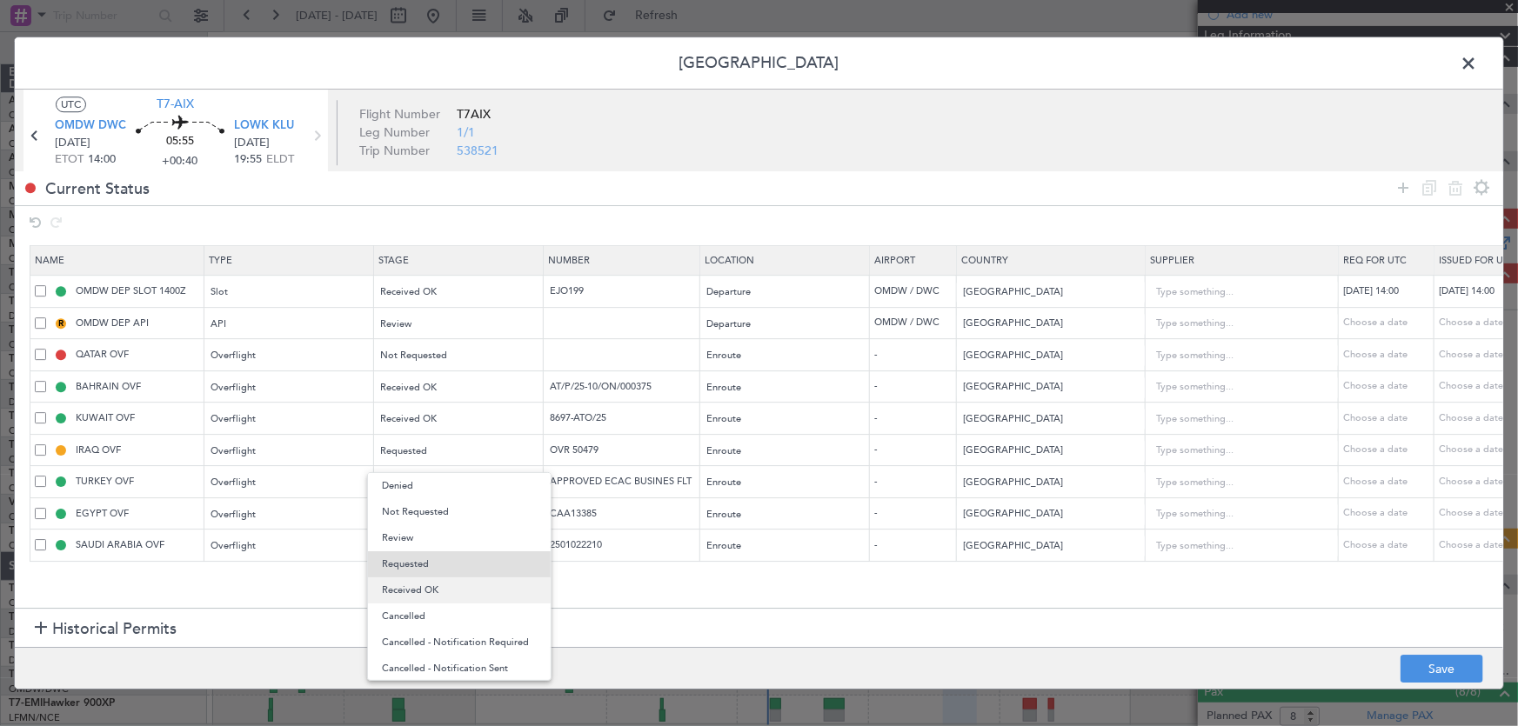
click at [464, 584] on span "Received OK" at bounding box center [459, 590] width 155 height 26
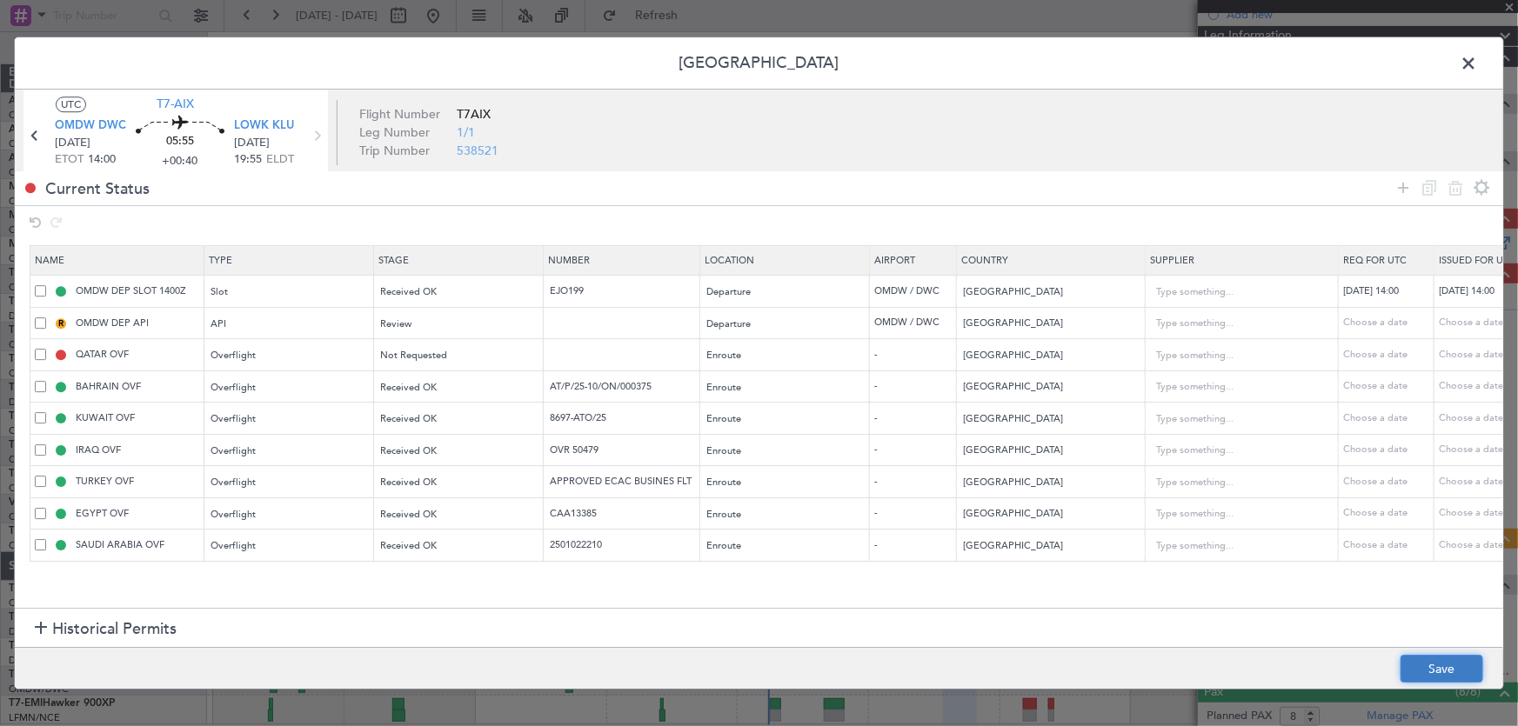
click at [1426, 671] on button "Save" at bounding box center [1441, 669] width 83 height 28
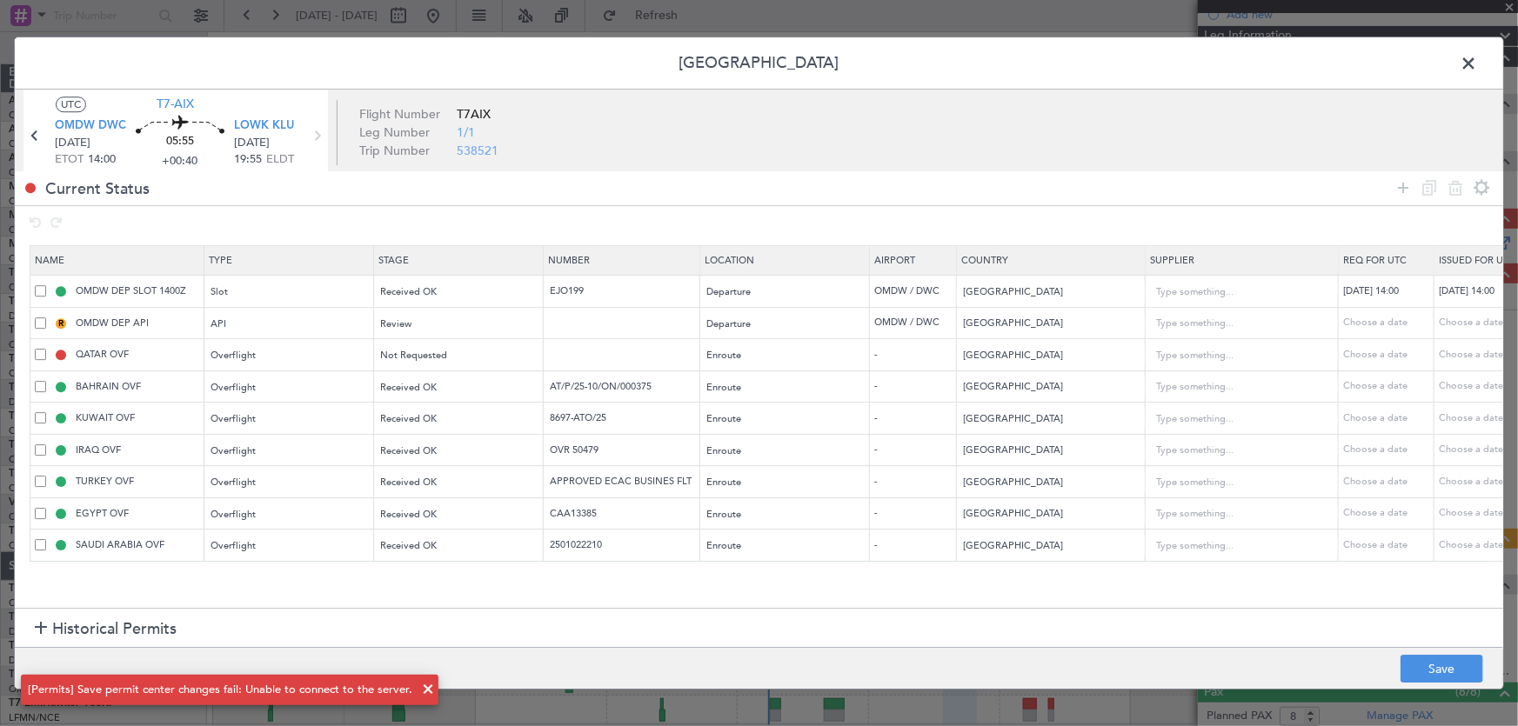
click at [1477, 66] on span at bounding box center [1477, 67] width 0 height 35
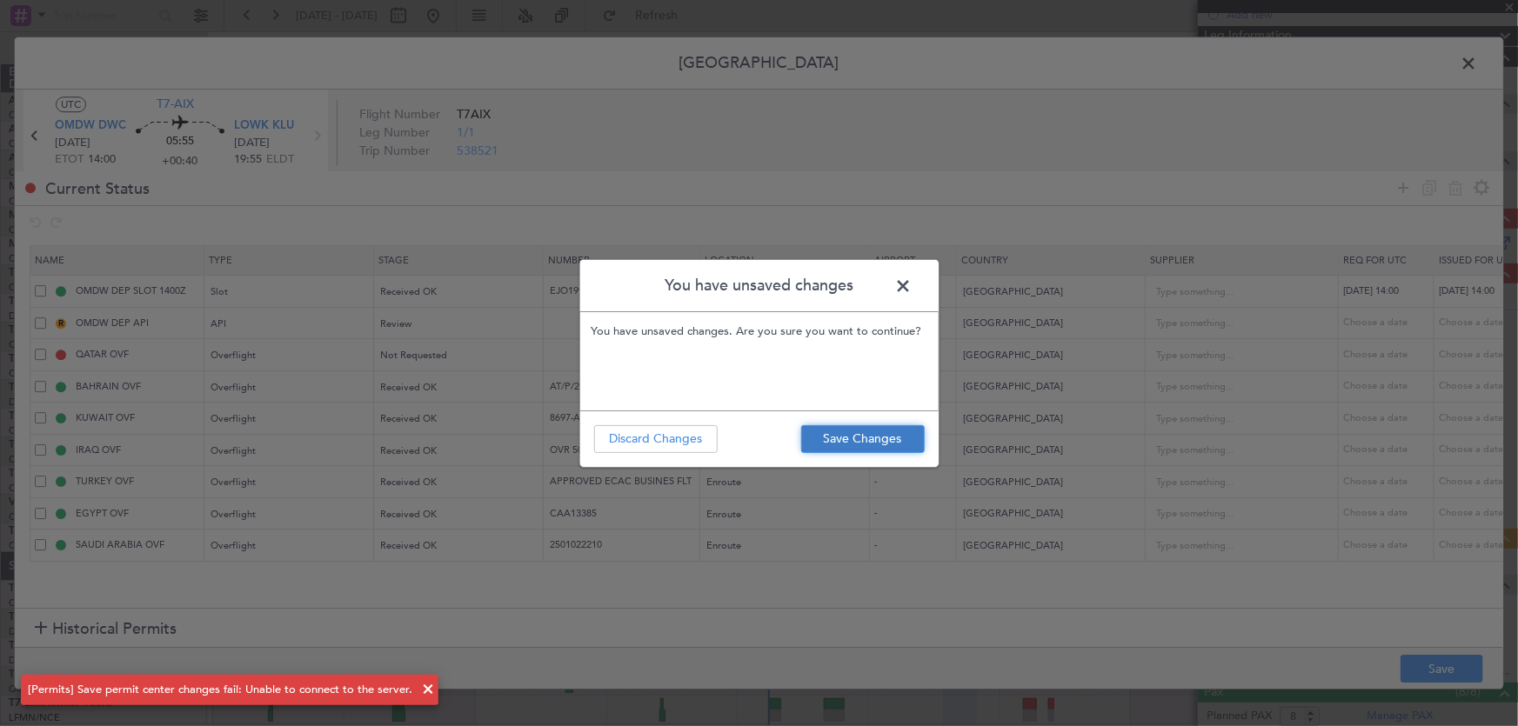
click at [831, 448] on button "Save Changes" at bounding box center [863, 439] width 124 height 28
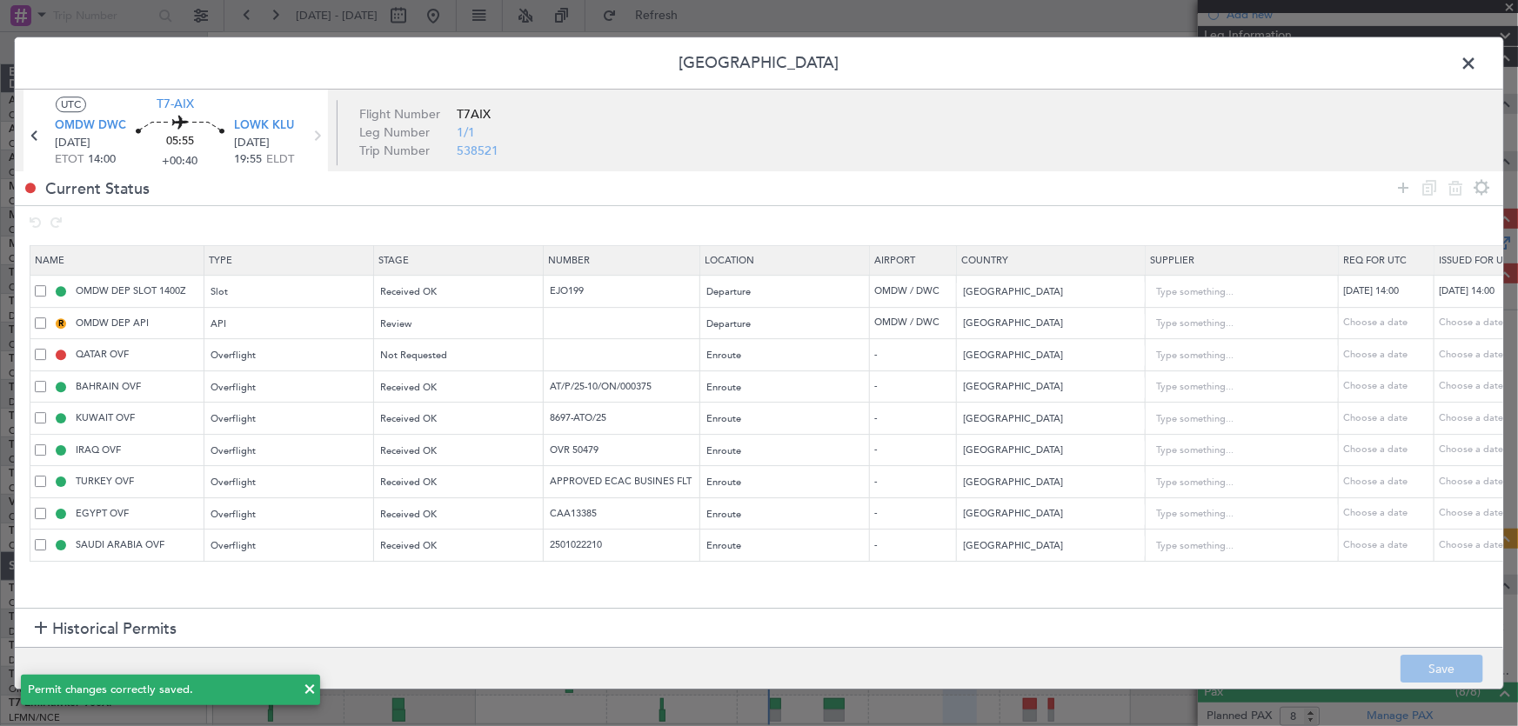
click at [1477, 60] on span at bounding box center [1477, 67] width 0 height 35
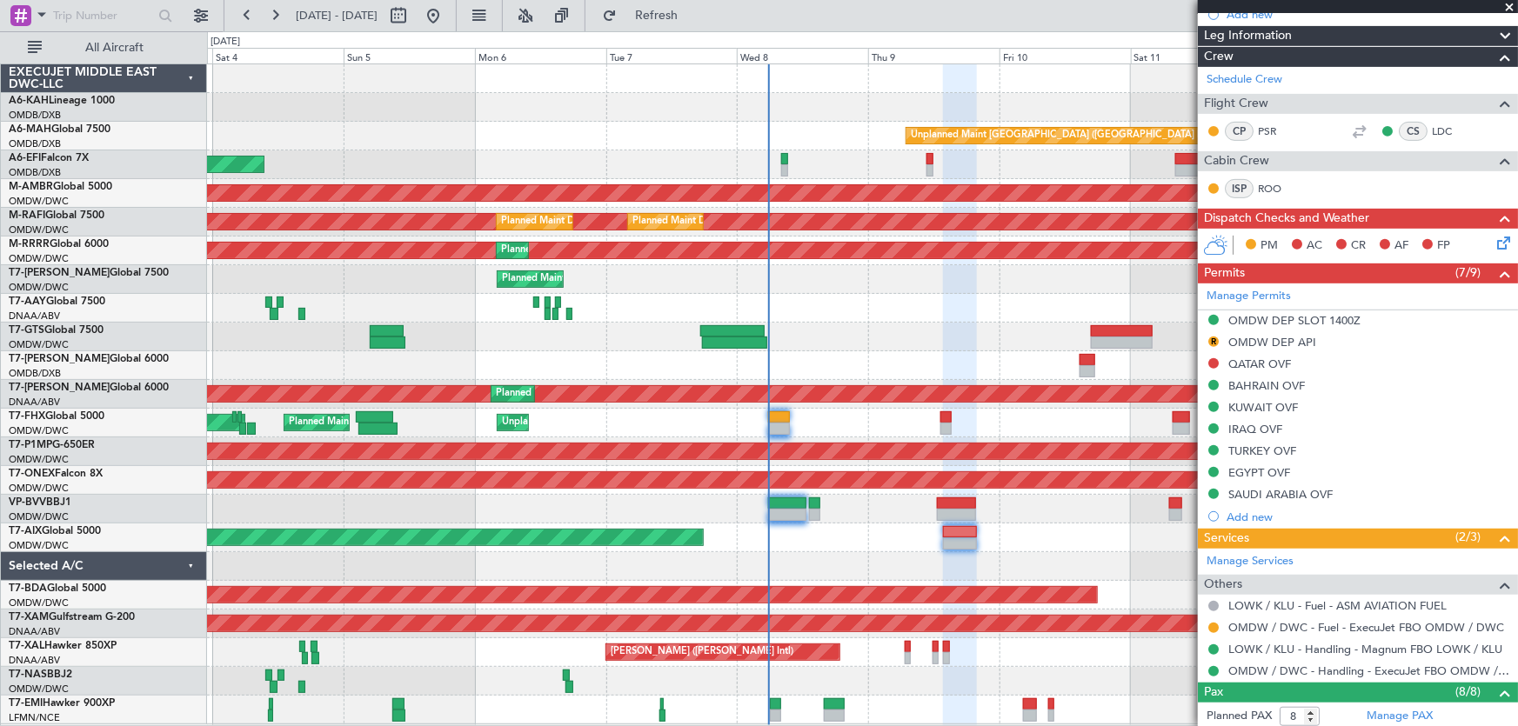
click at [1512, 3] on span at bounding box center [1508, 8] width 17 height 16
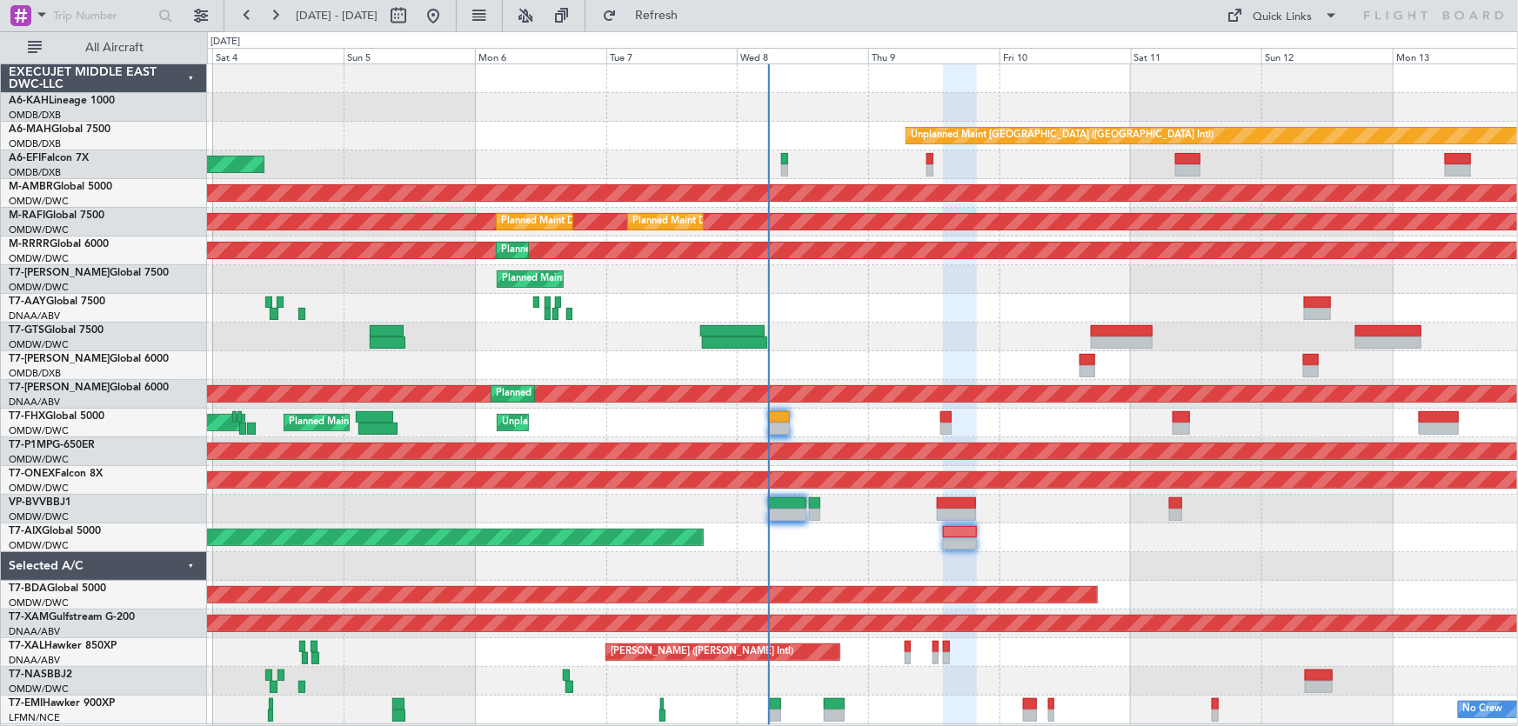
type input "0"
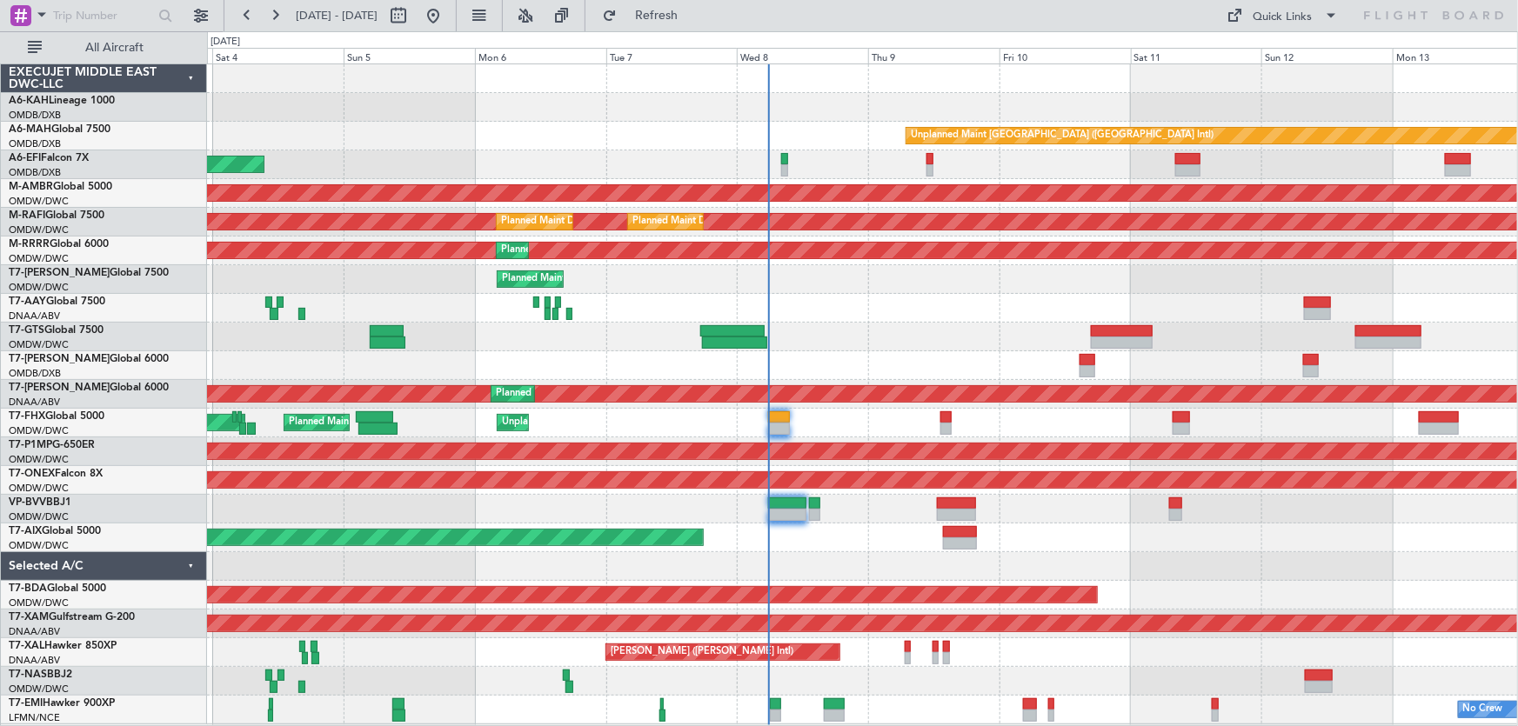
scroll to position [0, 0]
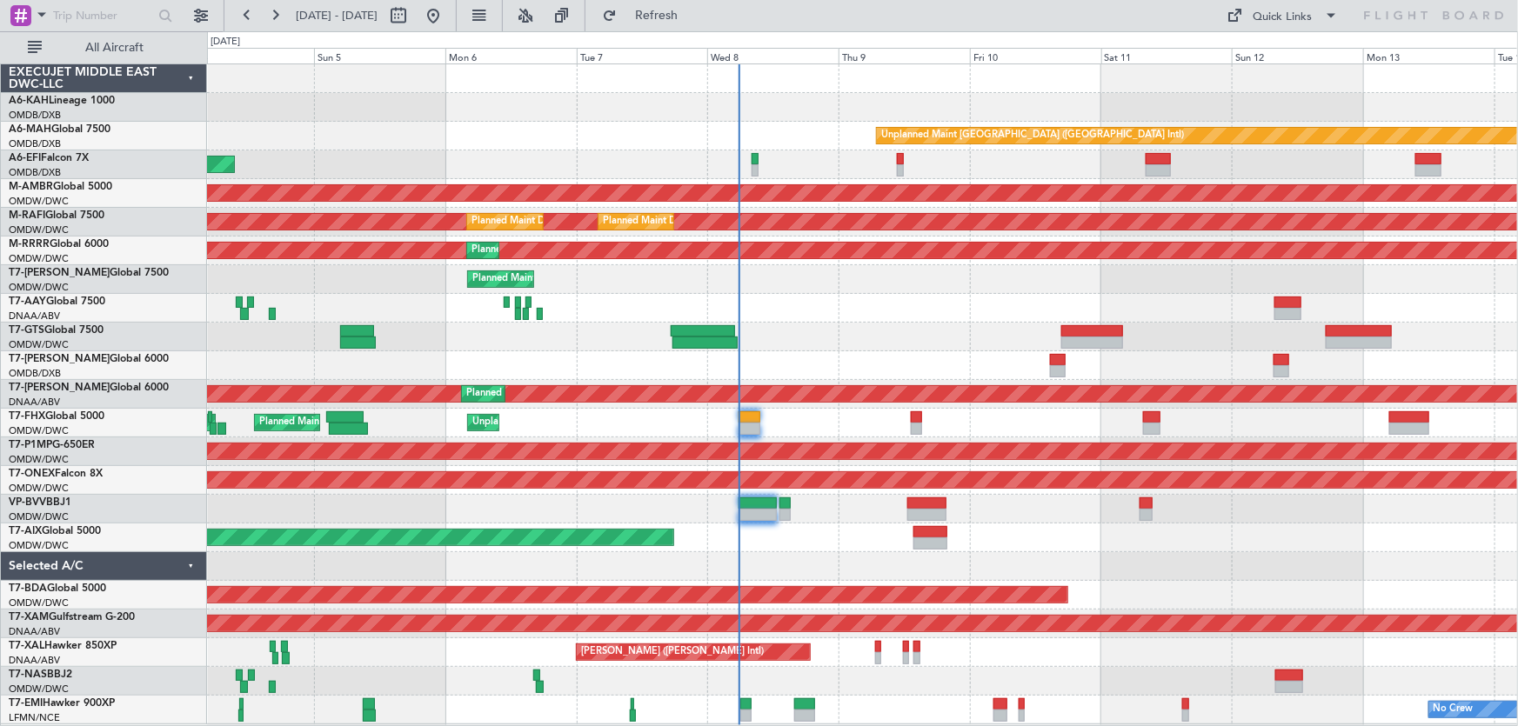
click at [657, 125] on div "Unplanned Maint [GEOGRAPHIC_DATA] ([GEOGRAPHIC_DATA] Intl) AOG Maint [GEOGRAPHI…" at bounding box center [862, 394] width 1311 height 660
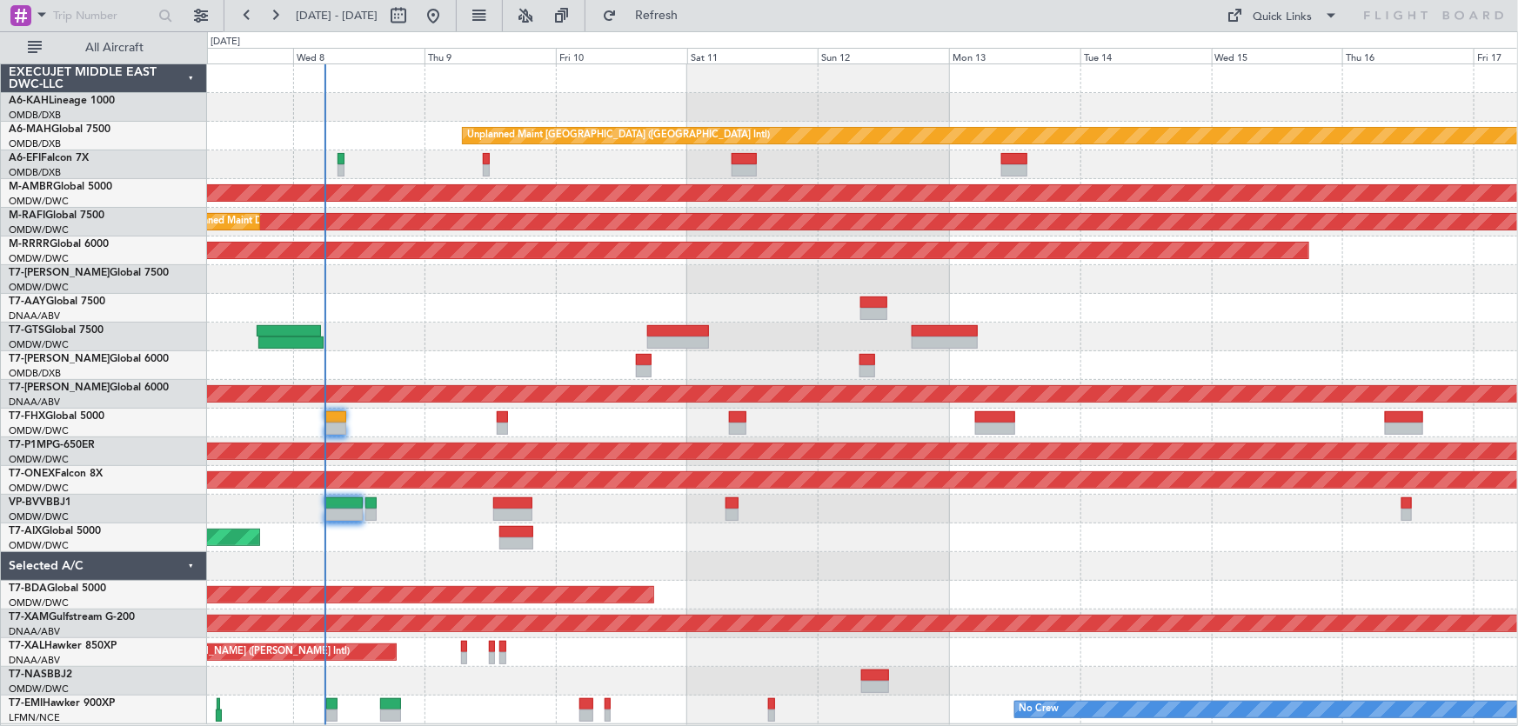
click at [749, 103] on div at bounding box center [862, 107] width 1311 height 29
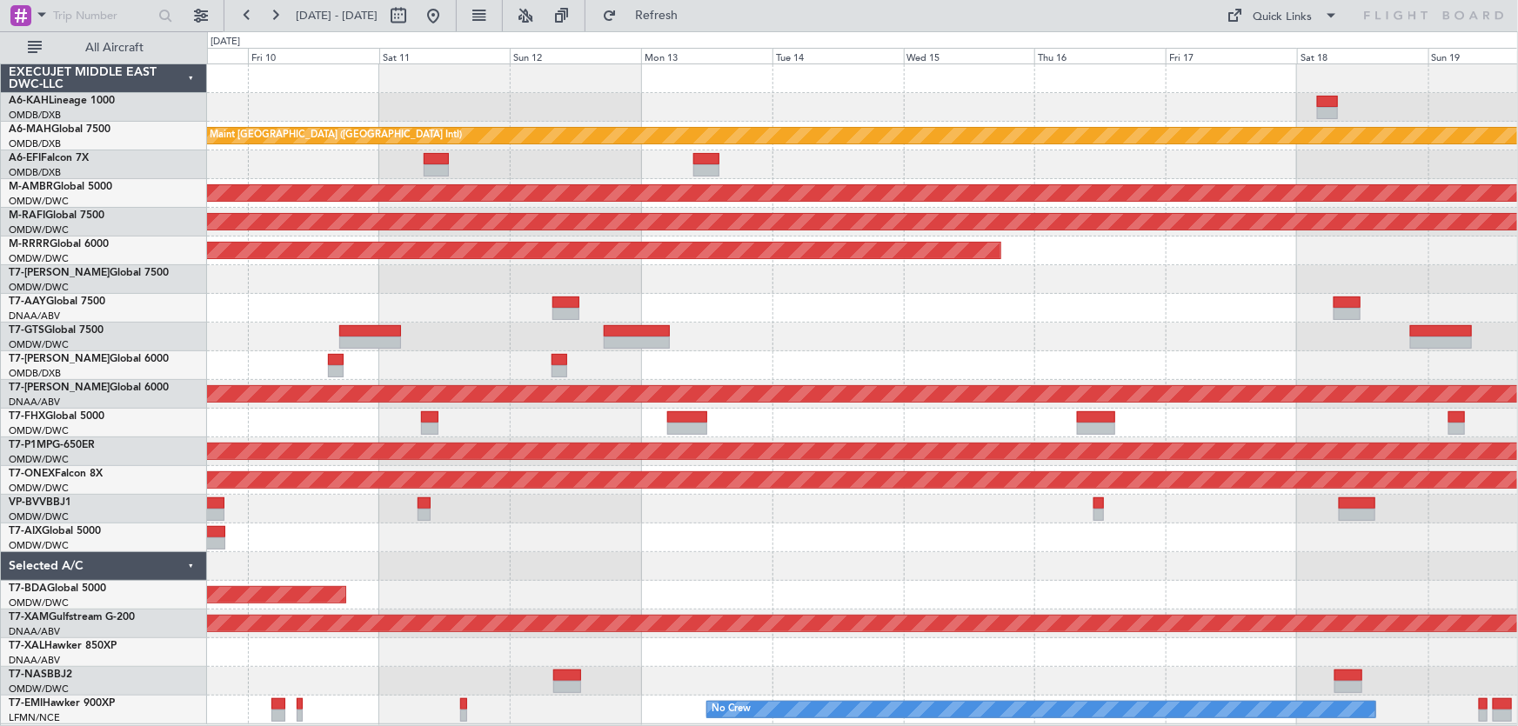
click at [1011, 111] on div at bounding box center [862, 107] width 1311 height 29
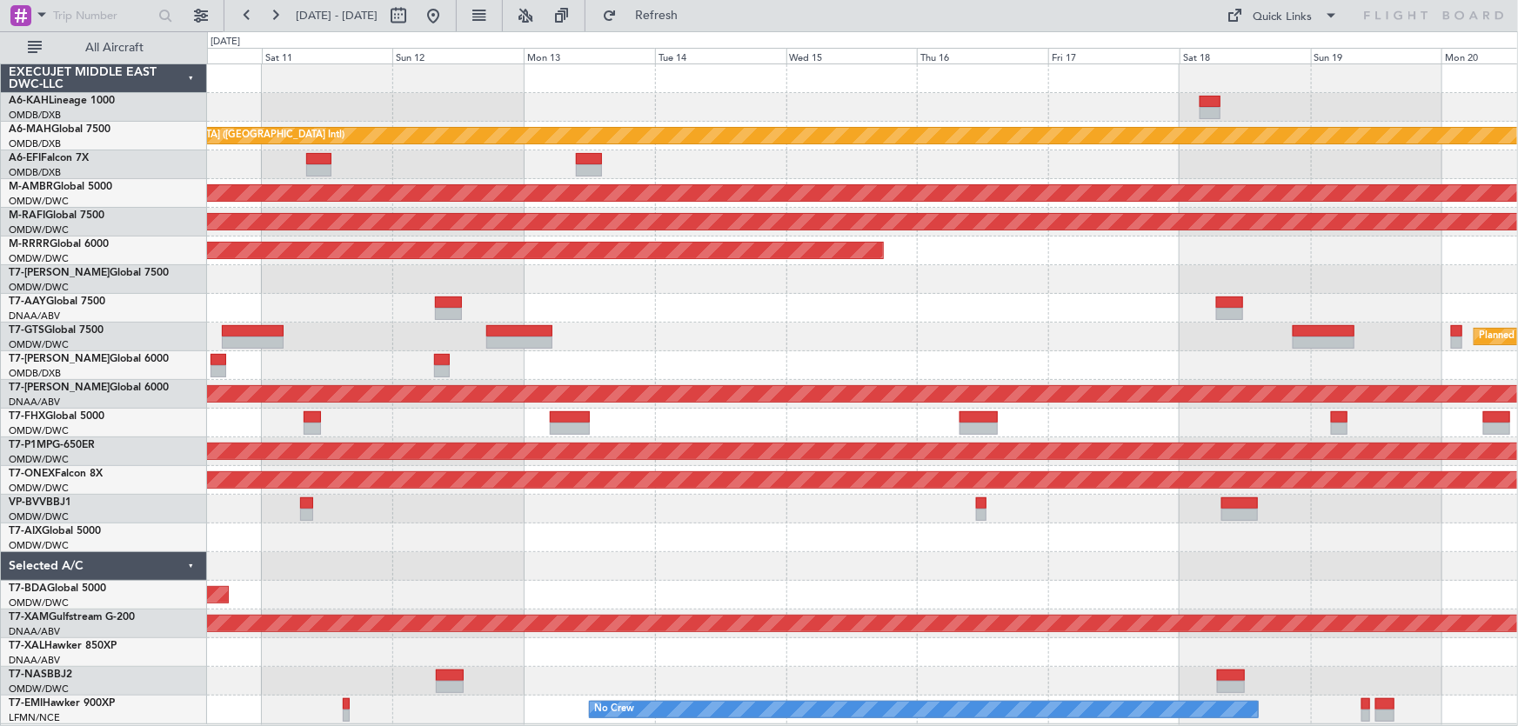
click at [1057, 110] on div at bounding box center [862, 107] width 1311 height 29
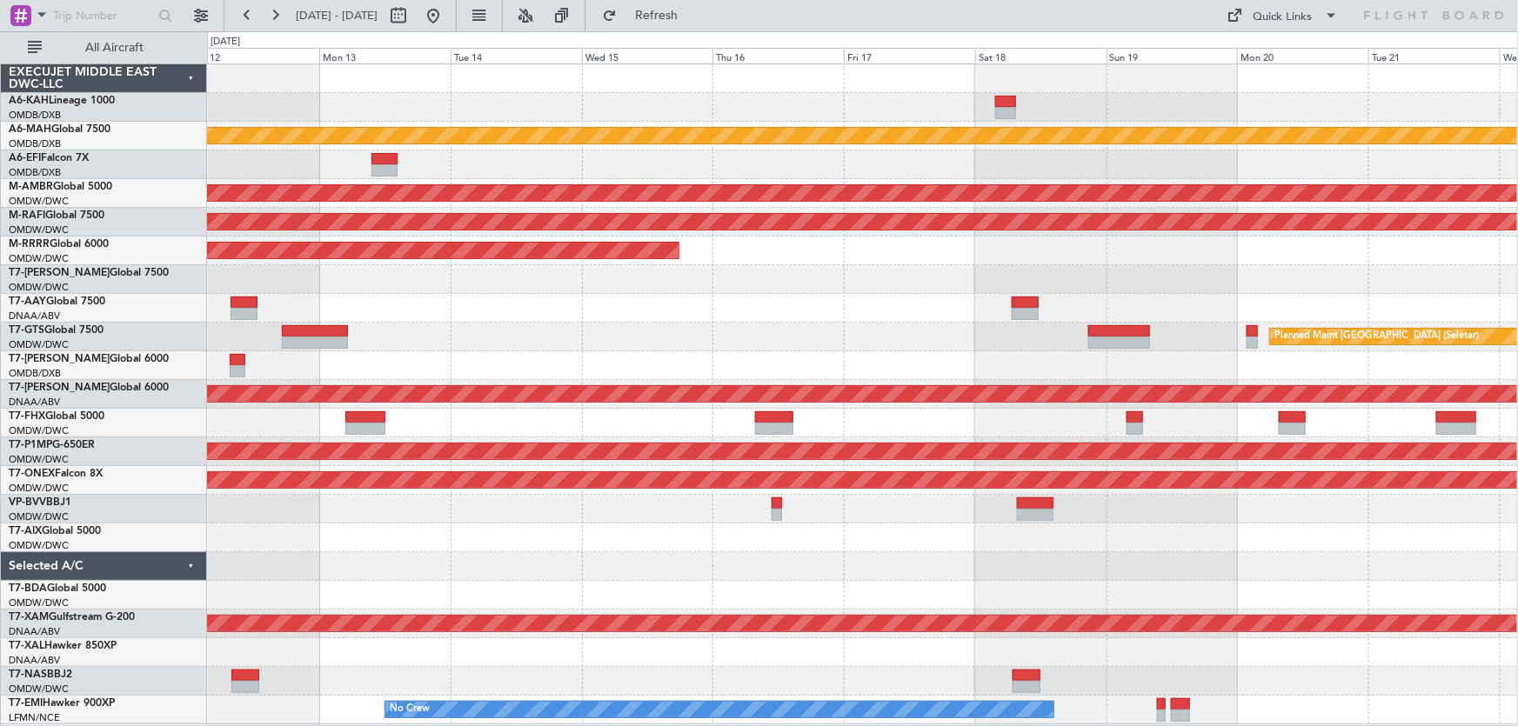
click at [911, 112] on div "Unplanned Maint [GEOGRAPHIC_DATA] ([GEOGRAPHIC_DATA] Intl) Planned Maint [GEOGR…" at bounding box center [862, 394] width 1311 height 660
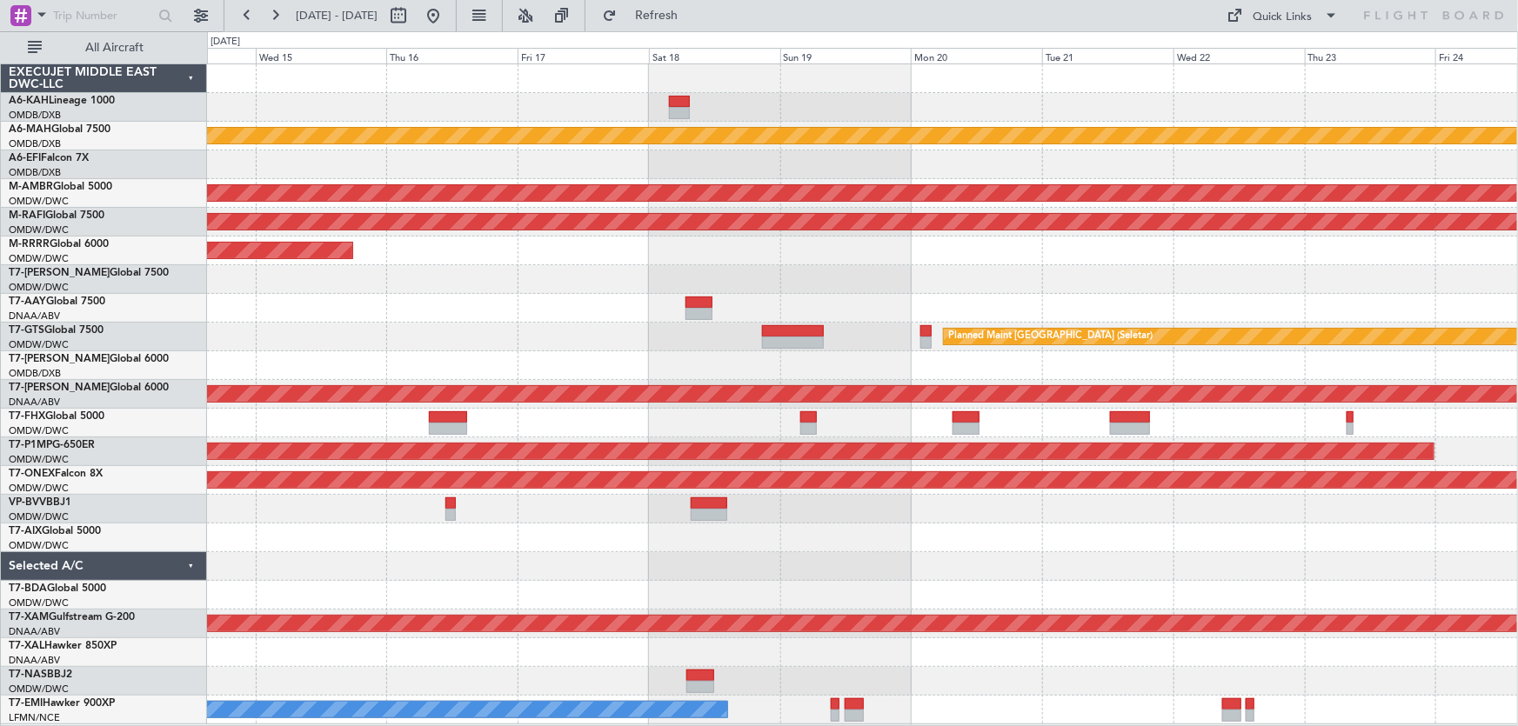
click at [998, 136] on div "Unplanned Maint [GEOGRAPHIC_DATA] ([GEOGRAPHIC_DATA] Intl) Planned Maint [GEOGR…" at bounding box center [862, 394] width 1311 height 660
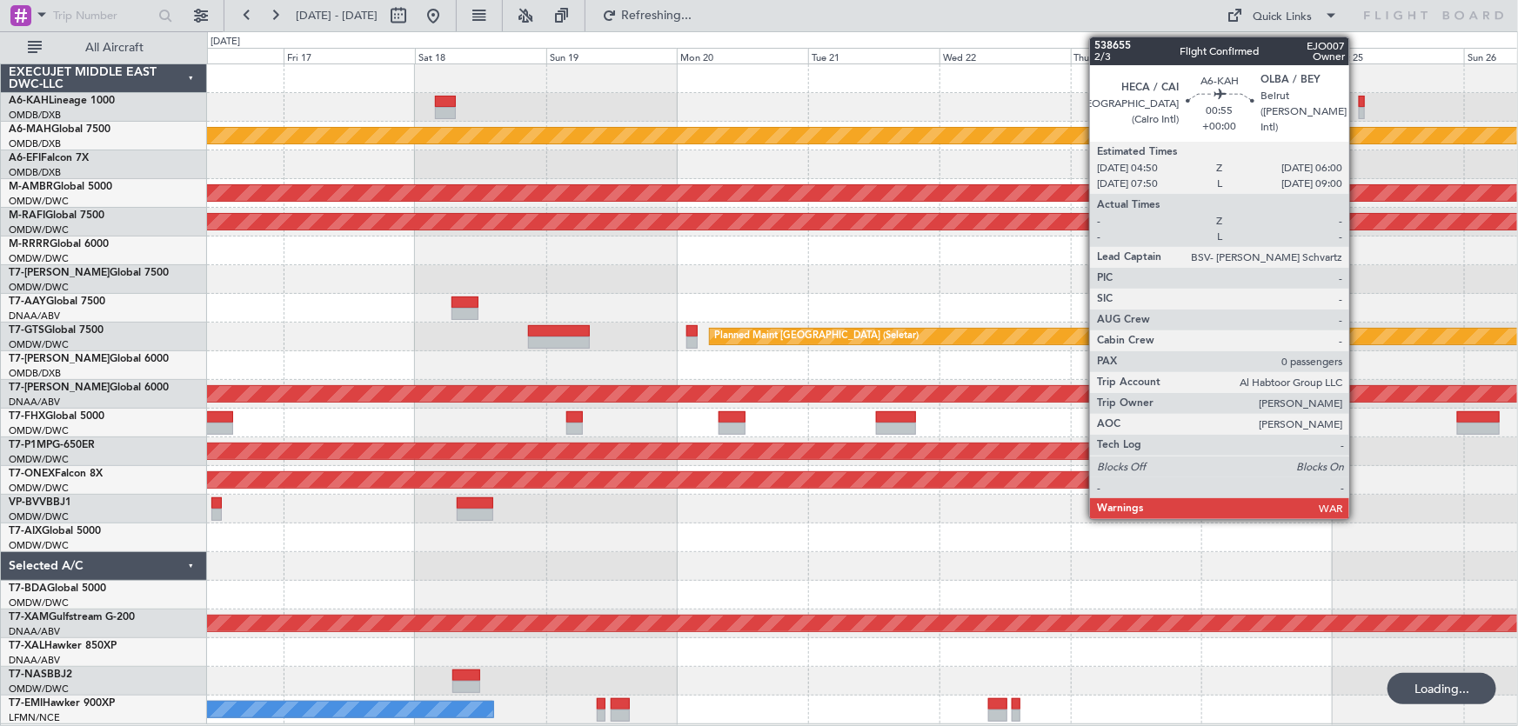
click at [1359, 96] on div at bounding box center [1362, 102] width 7 height 12
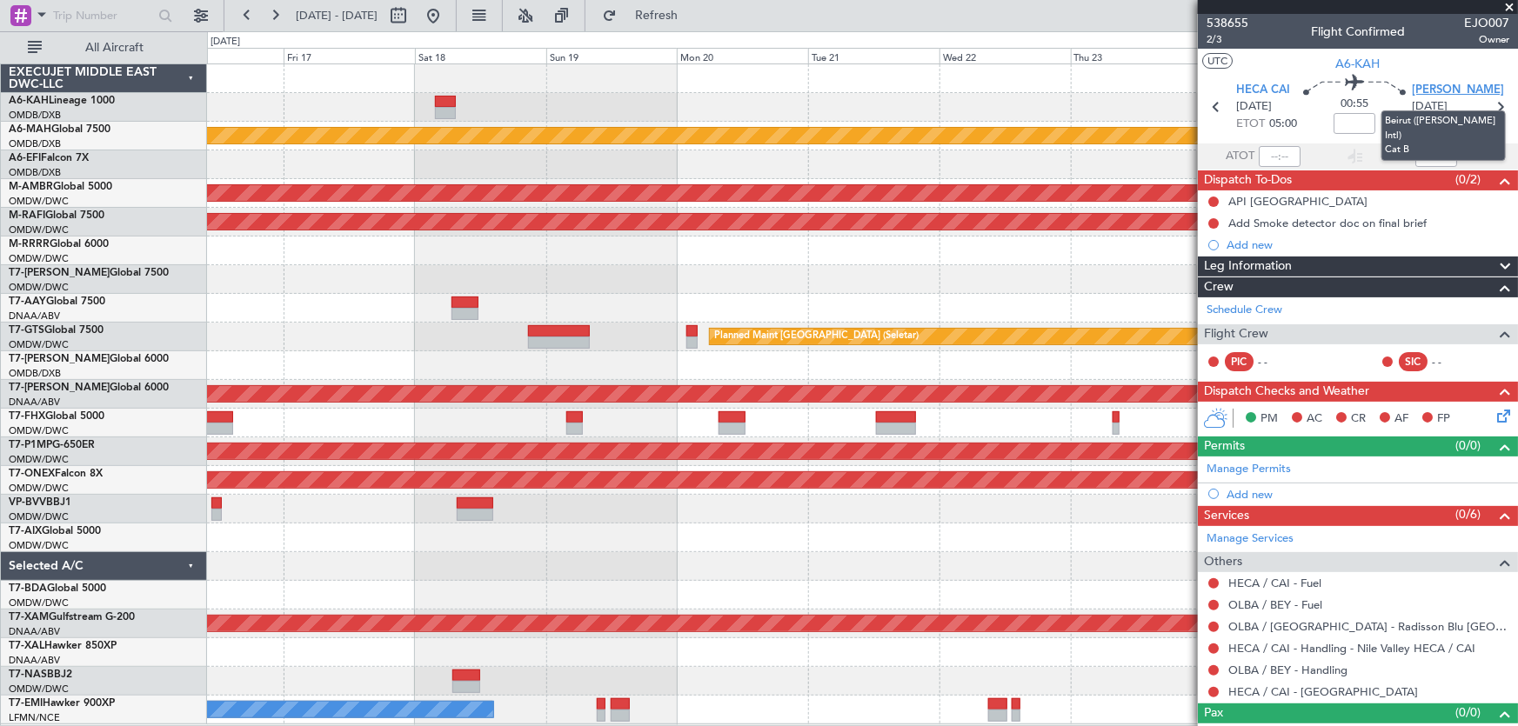
click at [1423, 88] on span "[PERSON_NAME]" at bounding box center [1458, 90] width 92 height 17
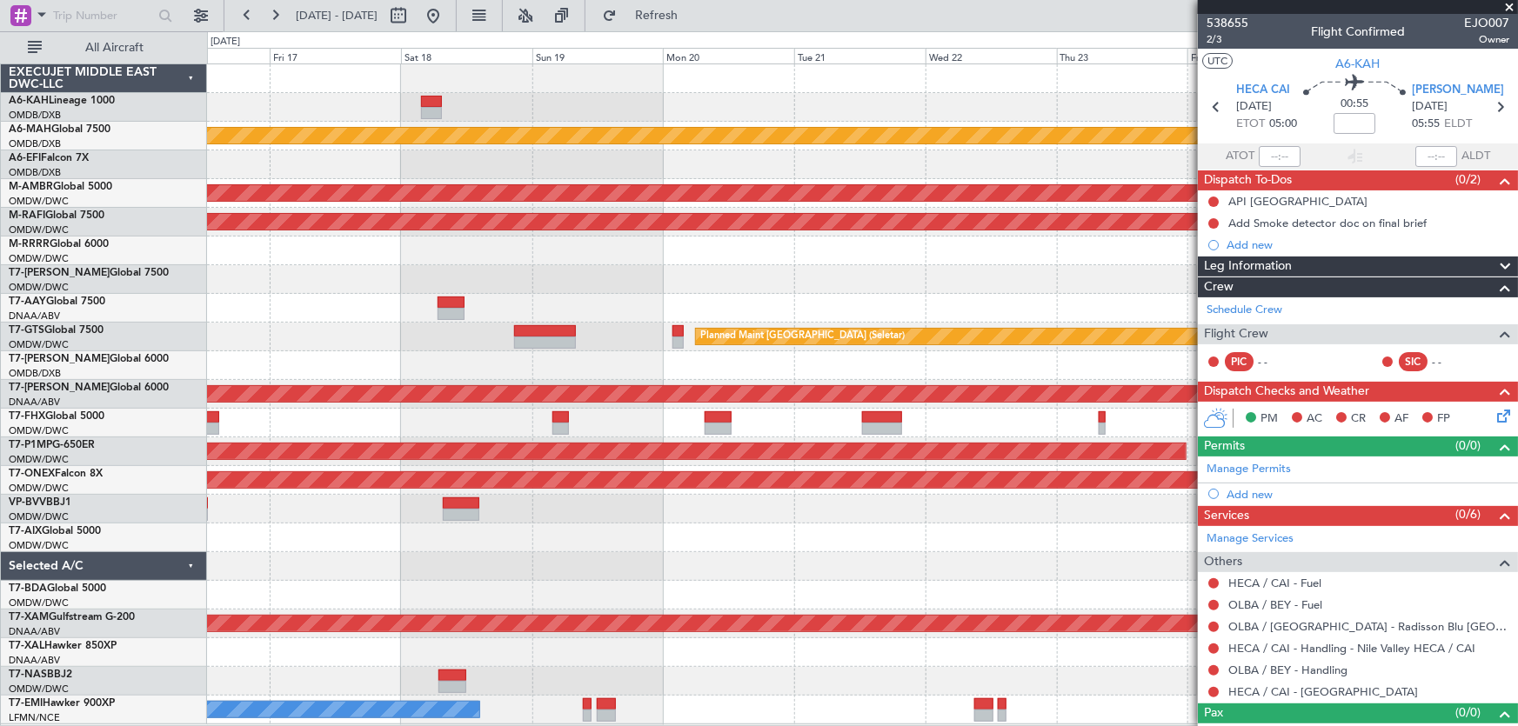
click at [969, 284] on div at bounding box center [862, 279] width 1311 height 29
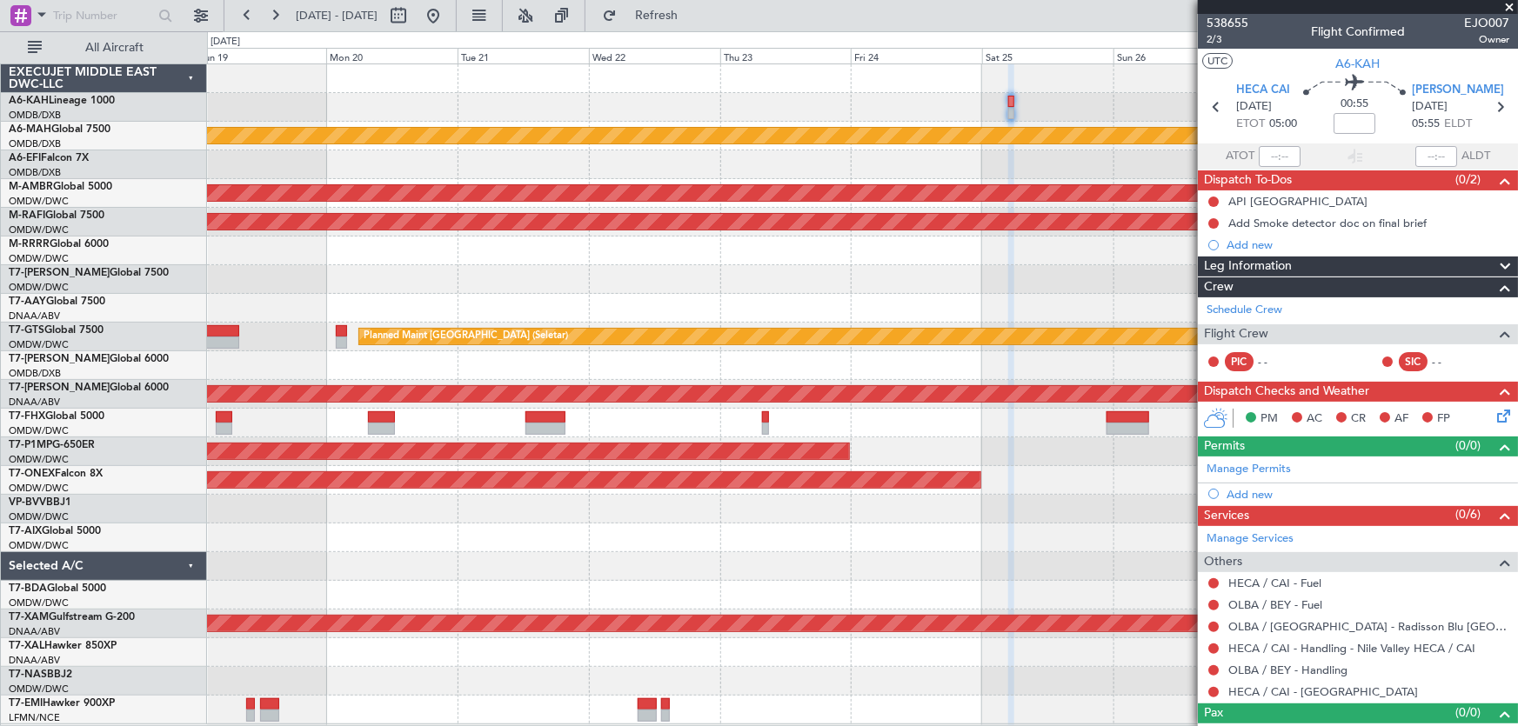
click at [683, 290] on div at bounding box center [862, 279] width 1311 height 29
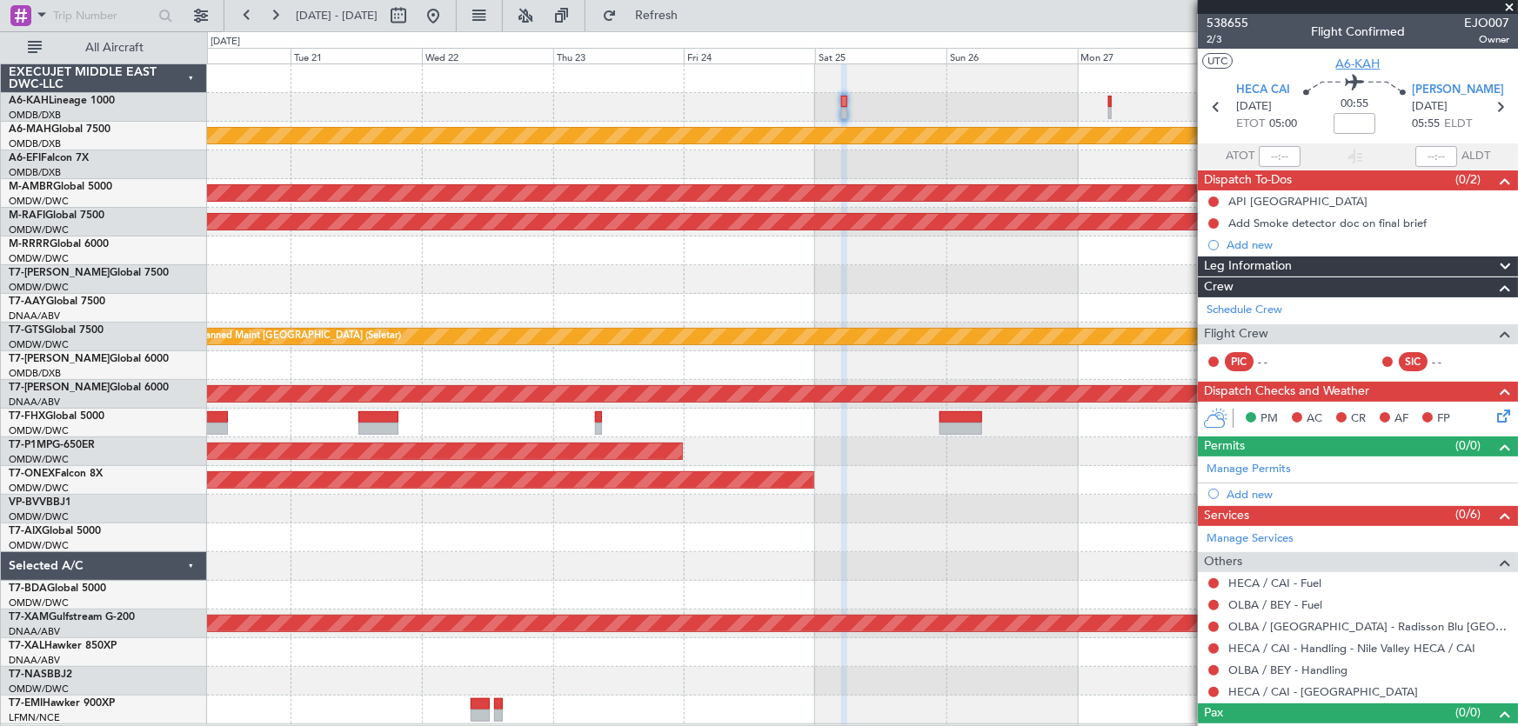
click at [1368, 63] on span "A6-KAH" at bounding box center [1358, 64] width 44 height 18
click at [1348, 124] on input at bounding box center [1354, 123] width 42 height 21
type input "+00:05"
click at [1352, 117] on mat-tooltip-component "Flight Time" at bounding box center [1351, 135] width 80 height 46
click at [1492, 465] on span at bounding box center [1502, 464] width 21 height 13
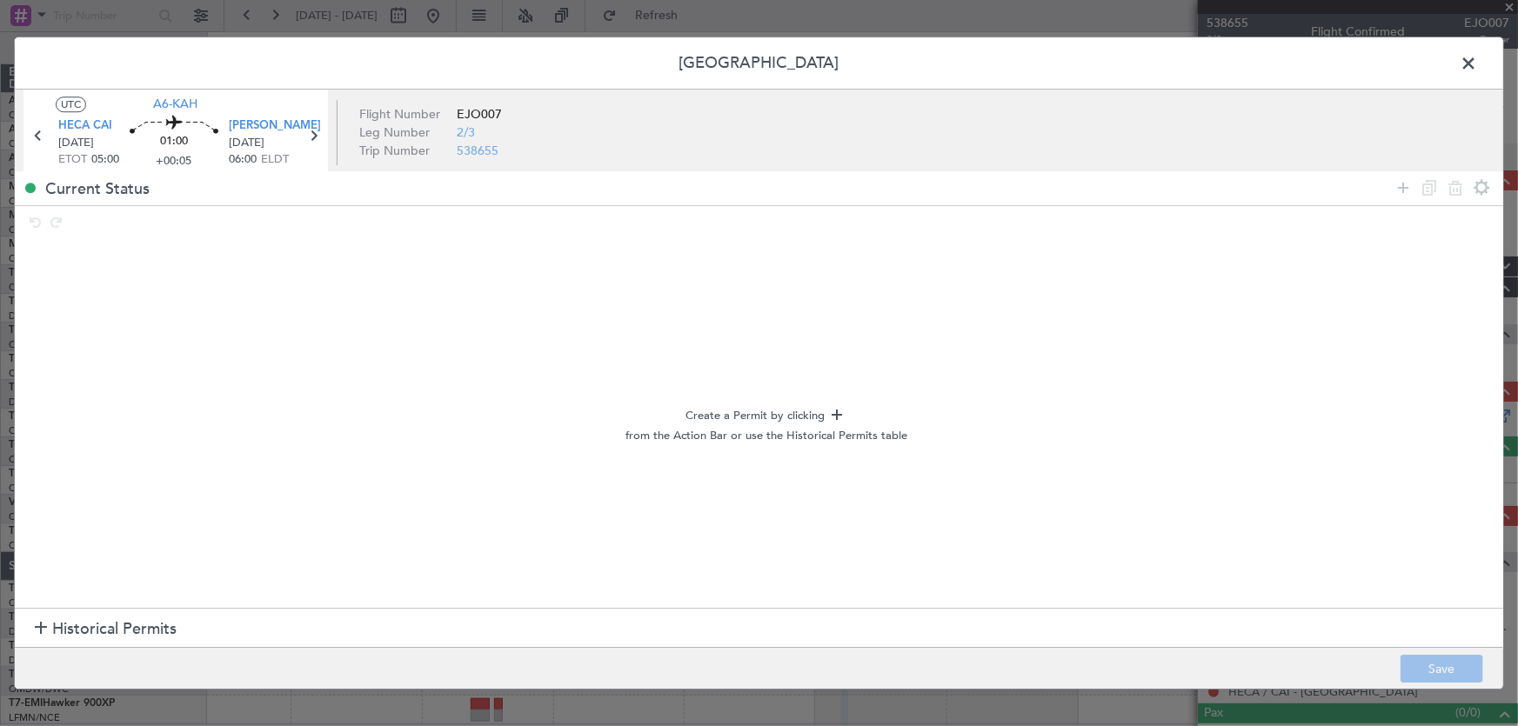
click at [1477, 65] on span at bounding box center [1477, 67] width 0 height 35
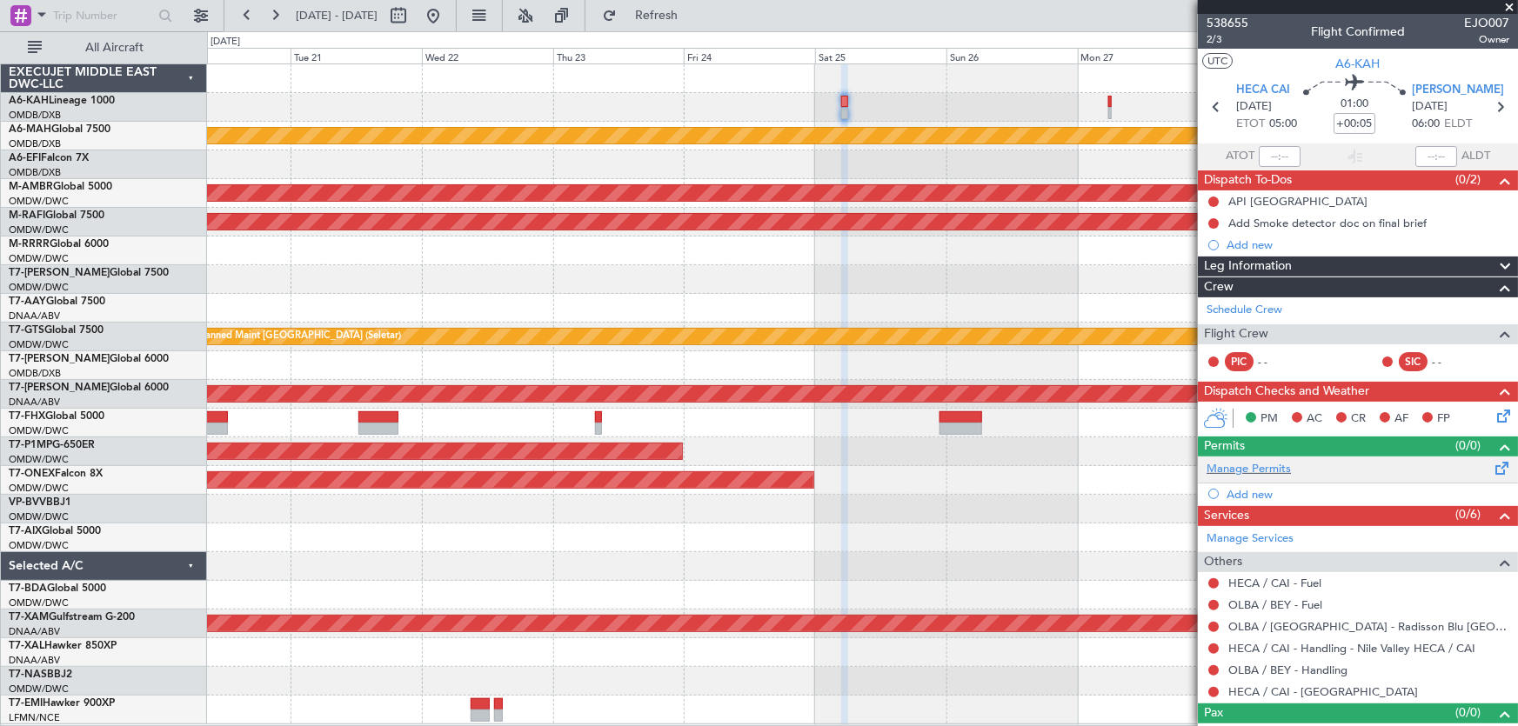
click at [1492, 464] on span at bounding box center [1502, 464] width 21 height 13
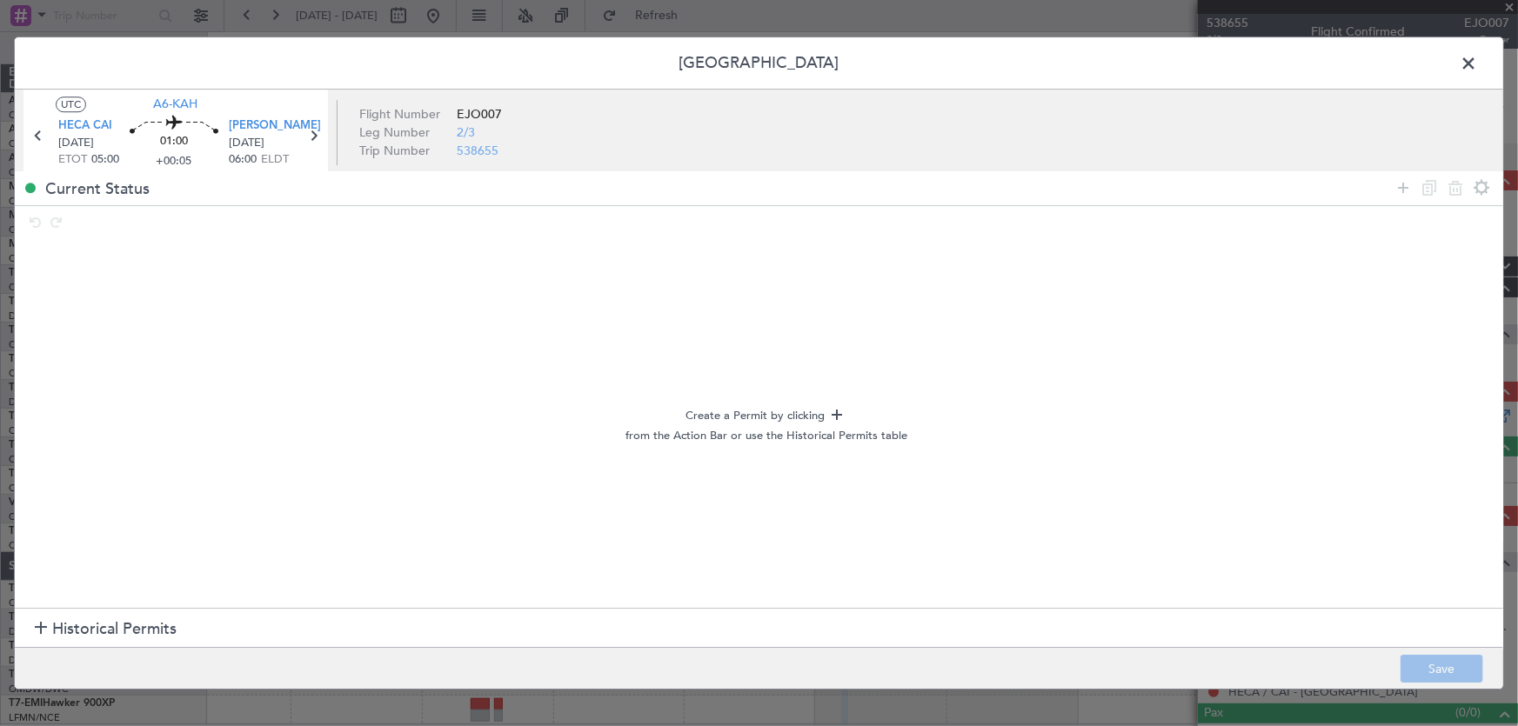
click at [75, 633] on span "Historical Permits" at bounding box center [114, 629] width 124 height 23
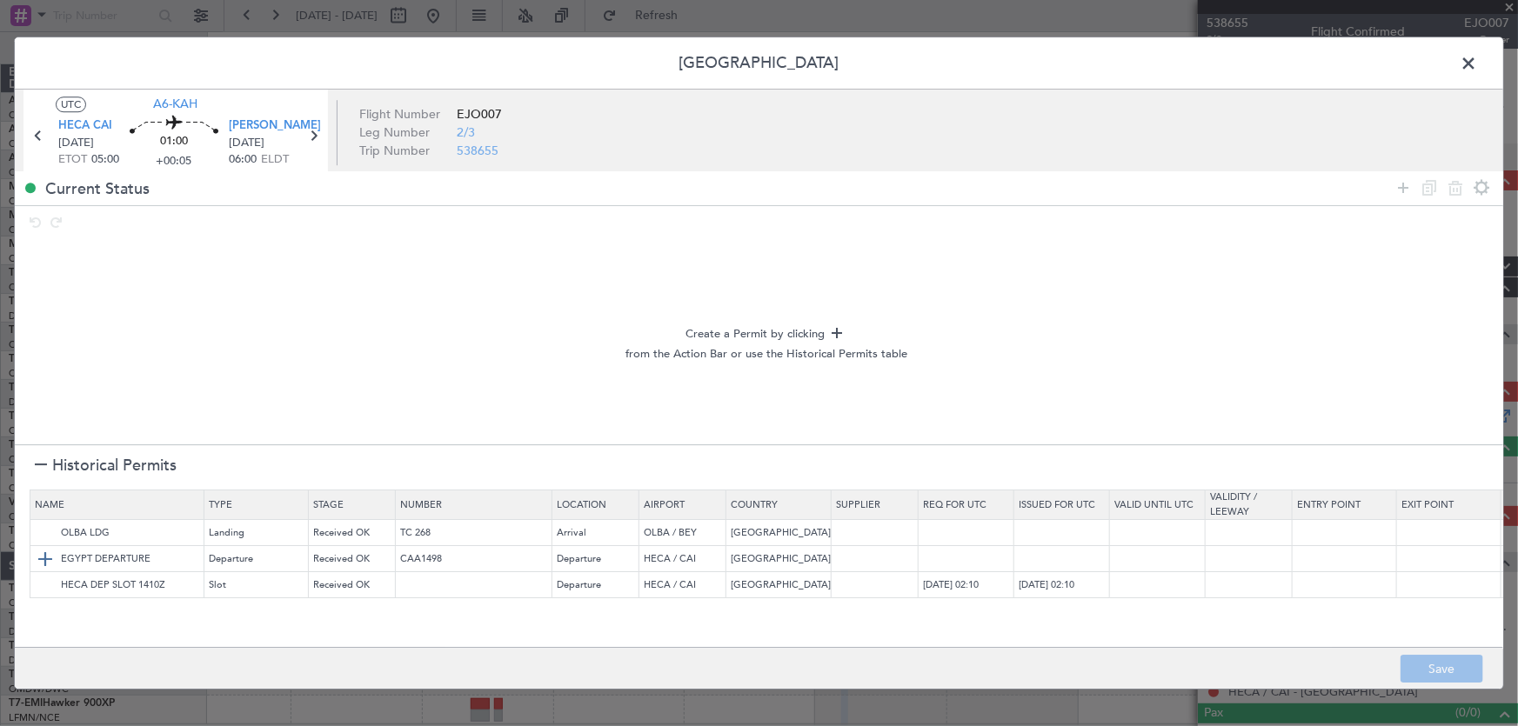
click at [38, 556] on img at bounding box center [45, 559] width 21 height 21
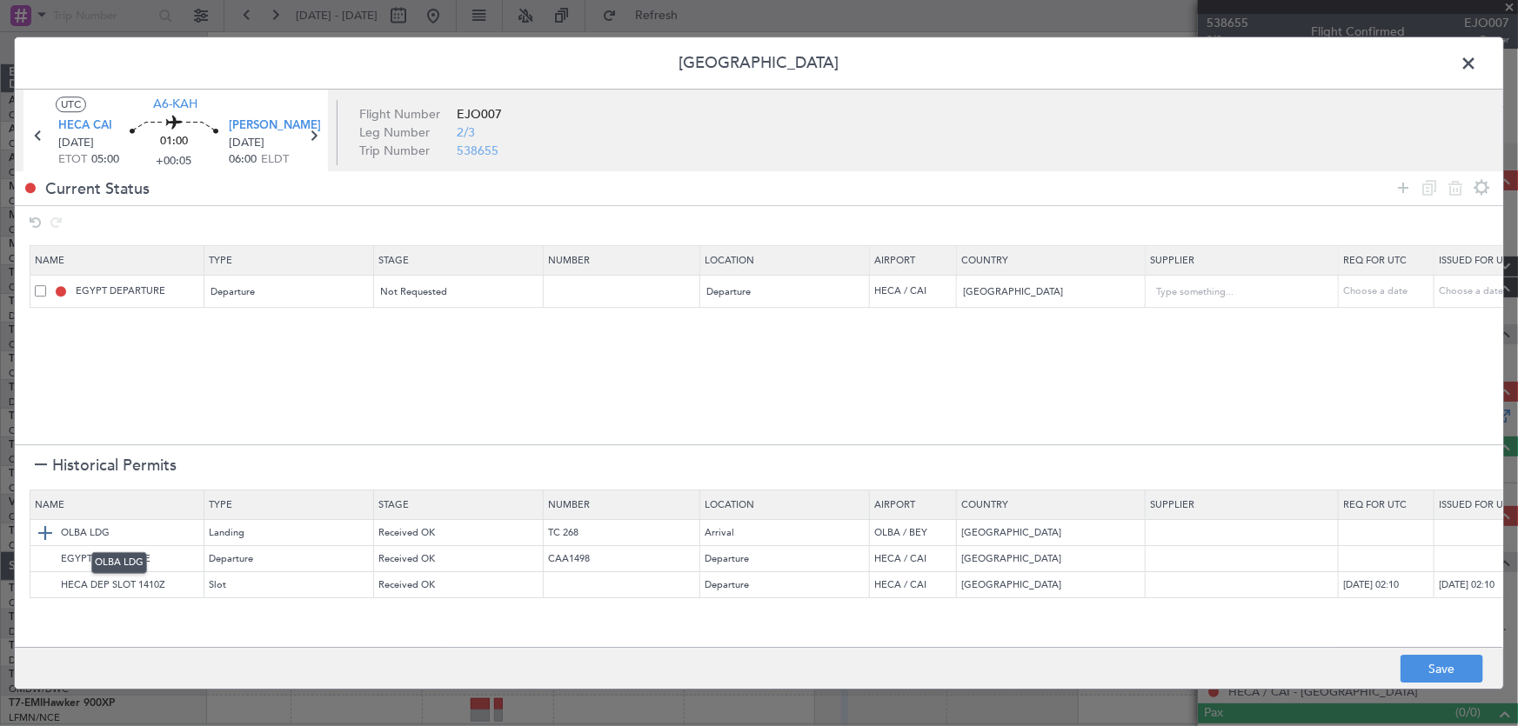
click at [42, 534] on img at bounding box center [45, 533] width 21 height 21
click at [1432, 664] on button "Save" at bounding box center [1441, 669] width 83 height 28
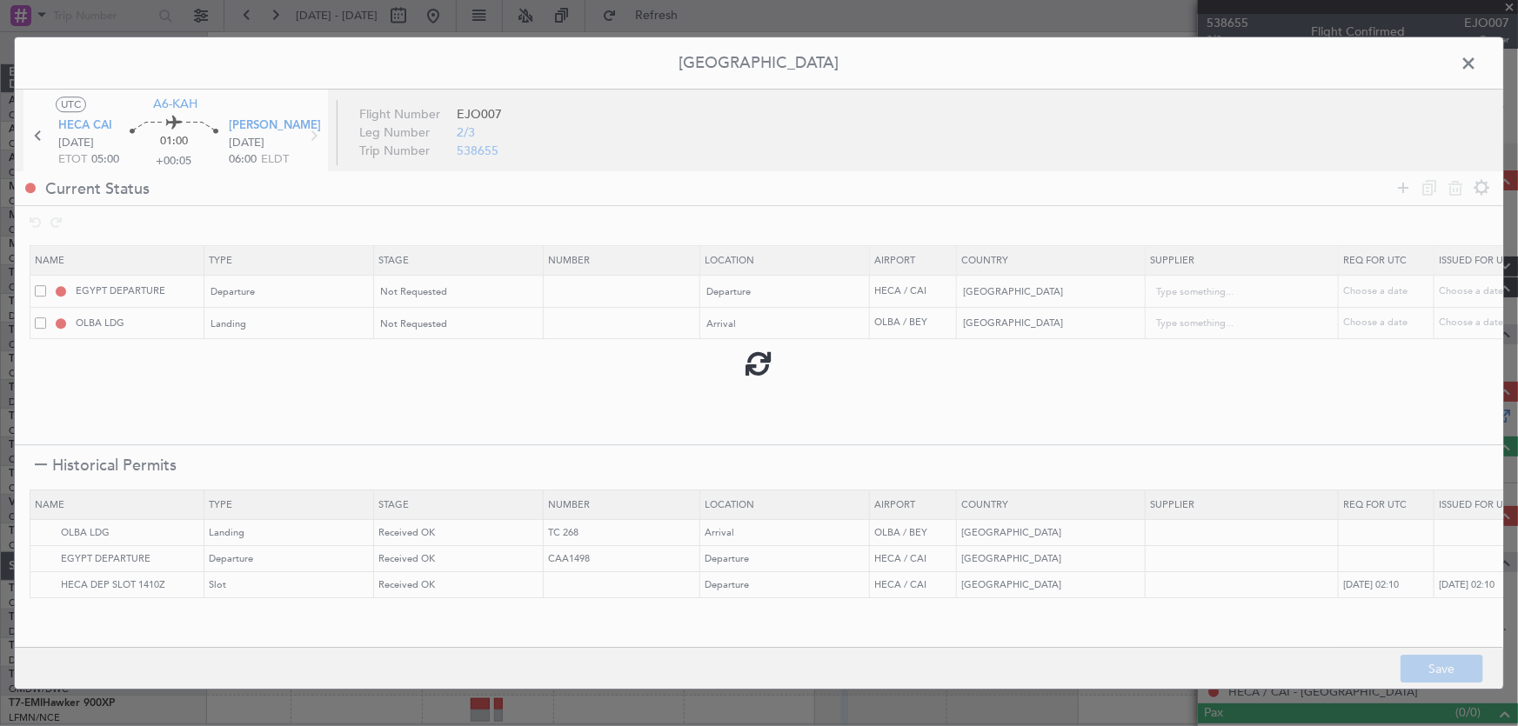
type input "NNN"
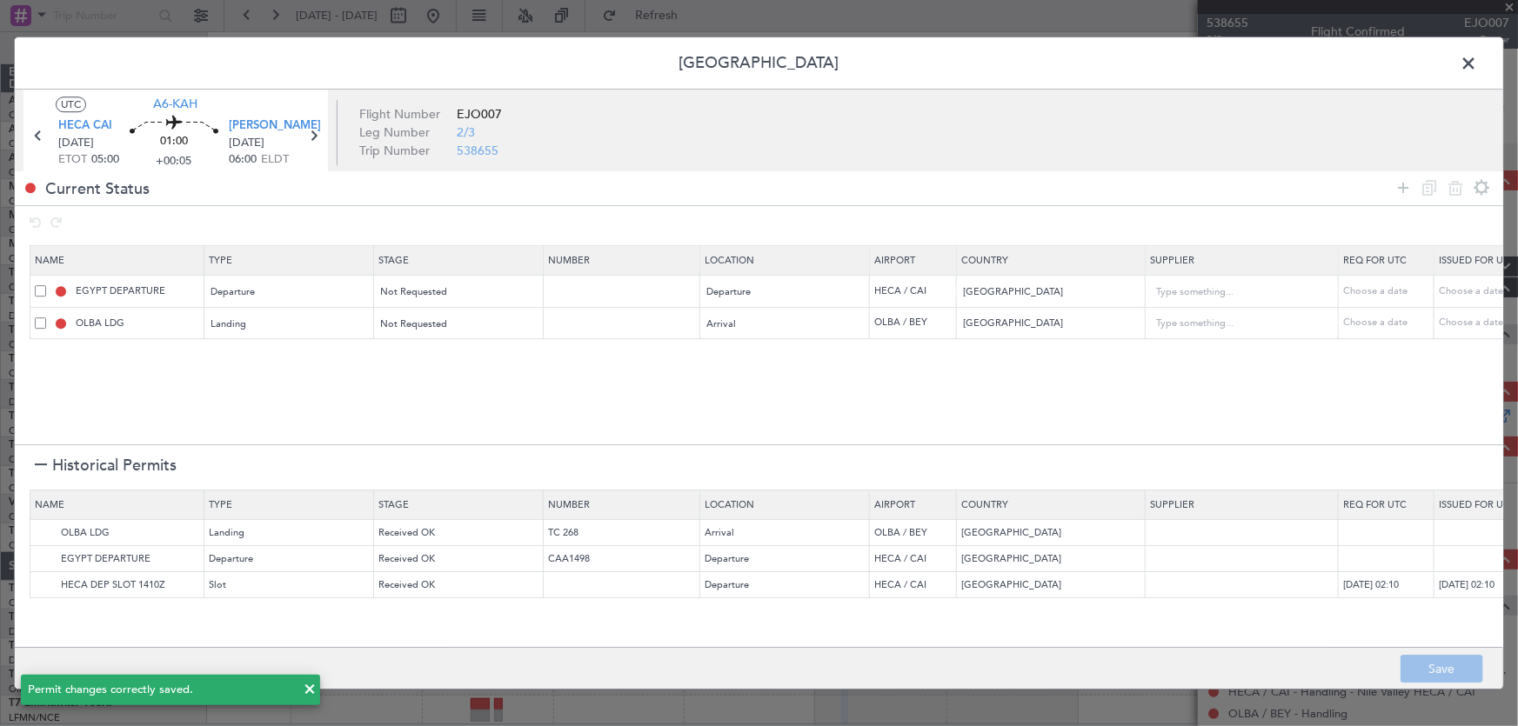
click at [1477, 56] on span at bounding box center [1477, 67] width 0 height 35
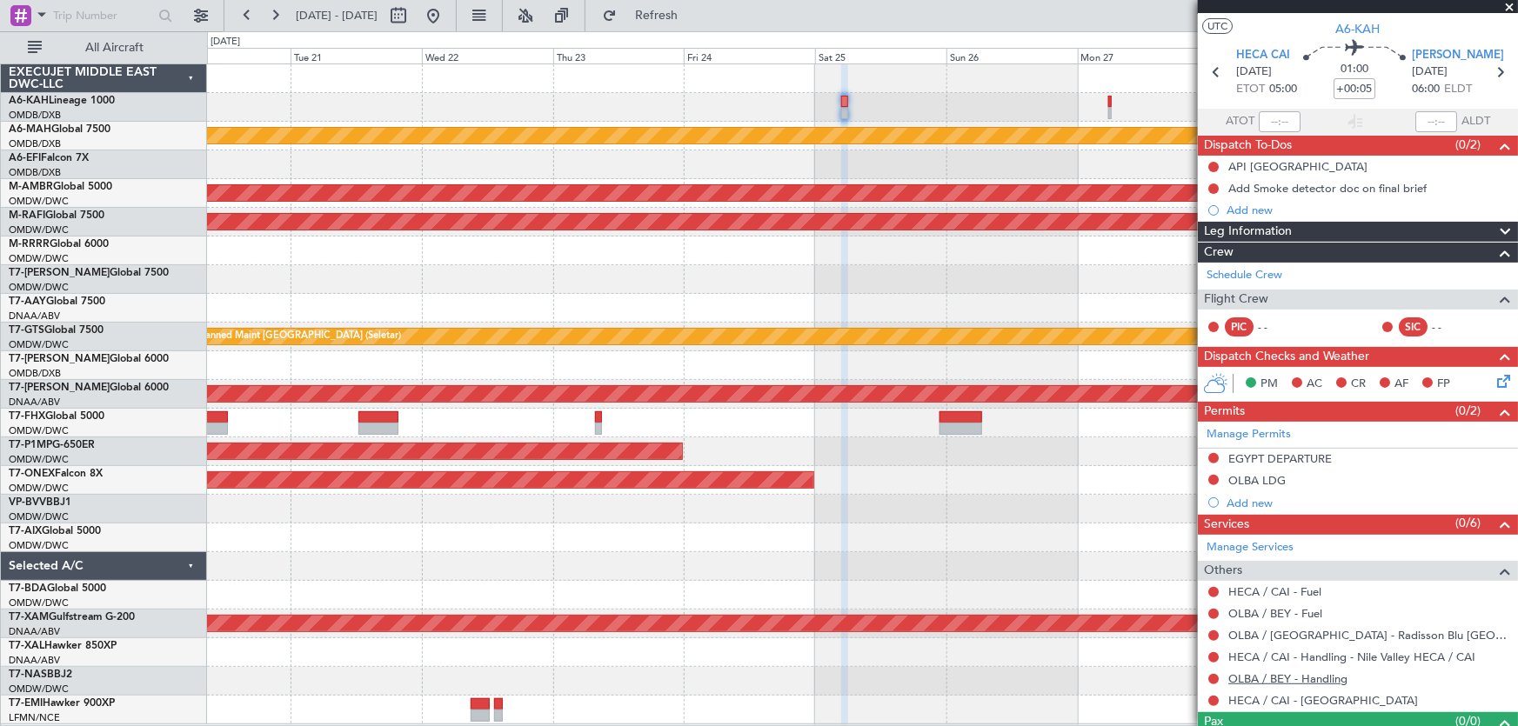
scroll to position [68, 0]
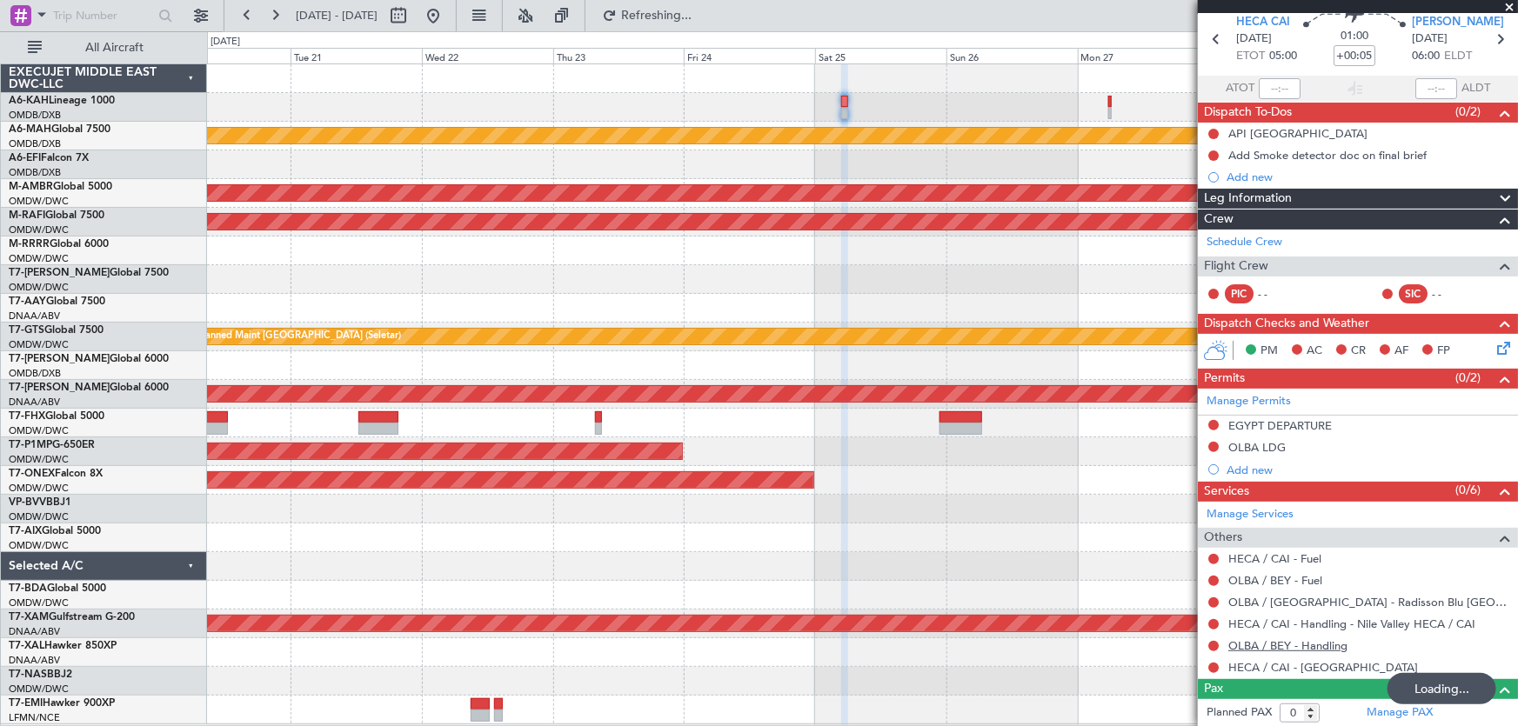
click at [1289, 647] on link "OLBA / BEY - Handling" at bounding box center [1287, 645] width 119 height 15
click at [644, 17] on fb-refresh-button "Refresh" at bounding box center [646, 15] width 122 height 31
click at [687, 17] on span "Refresh" at bounding box center [656, 16] width 73 height 12
click at [1412, 647] on link "OLBA / BEY - Handling - SKY LOUNGE OLBA / BEY" at bounding box center [1361, 645] width 267 height 15
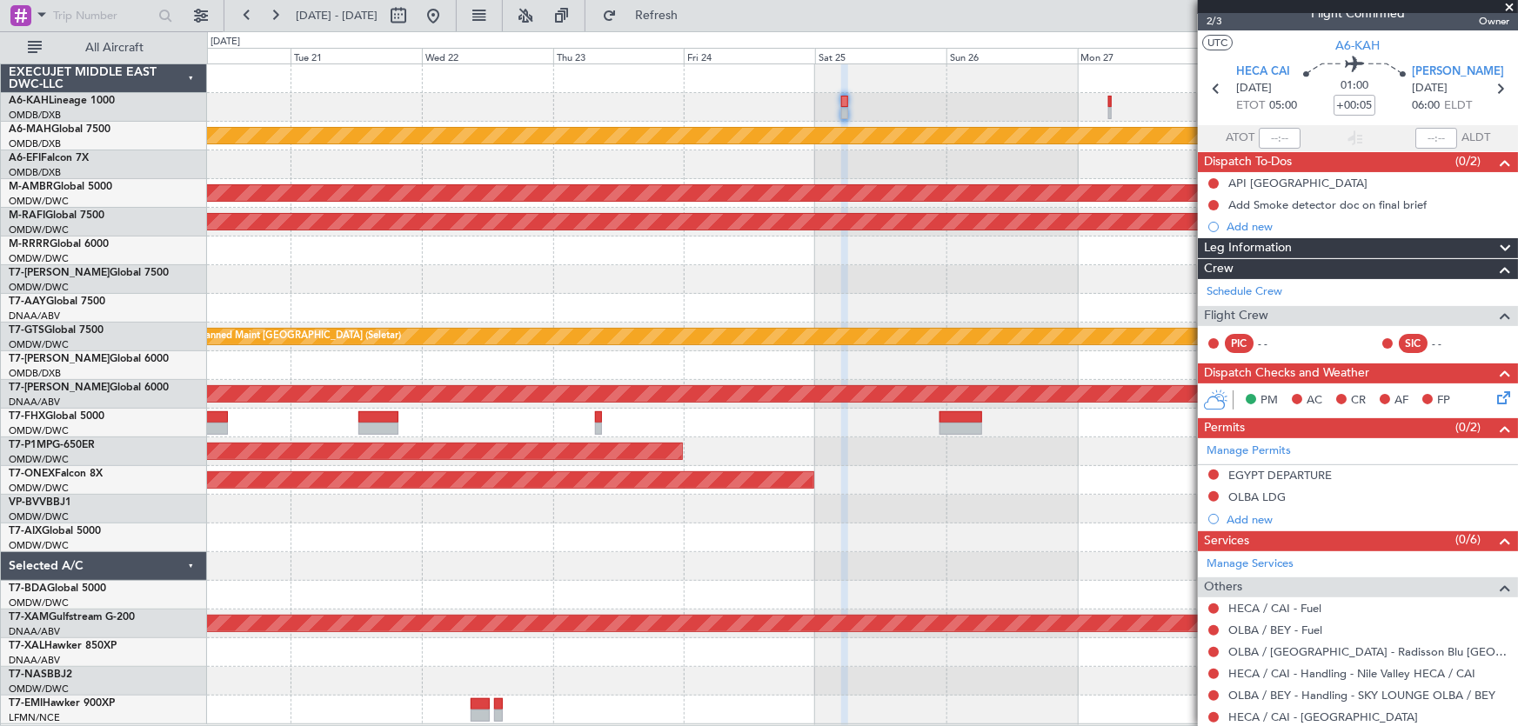
scroll to position [0, 0]
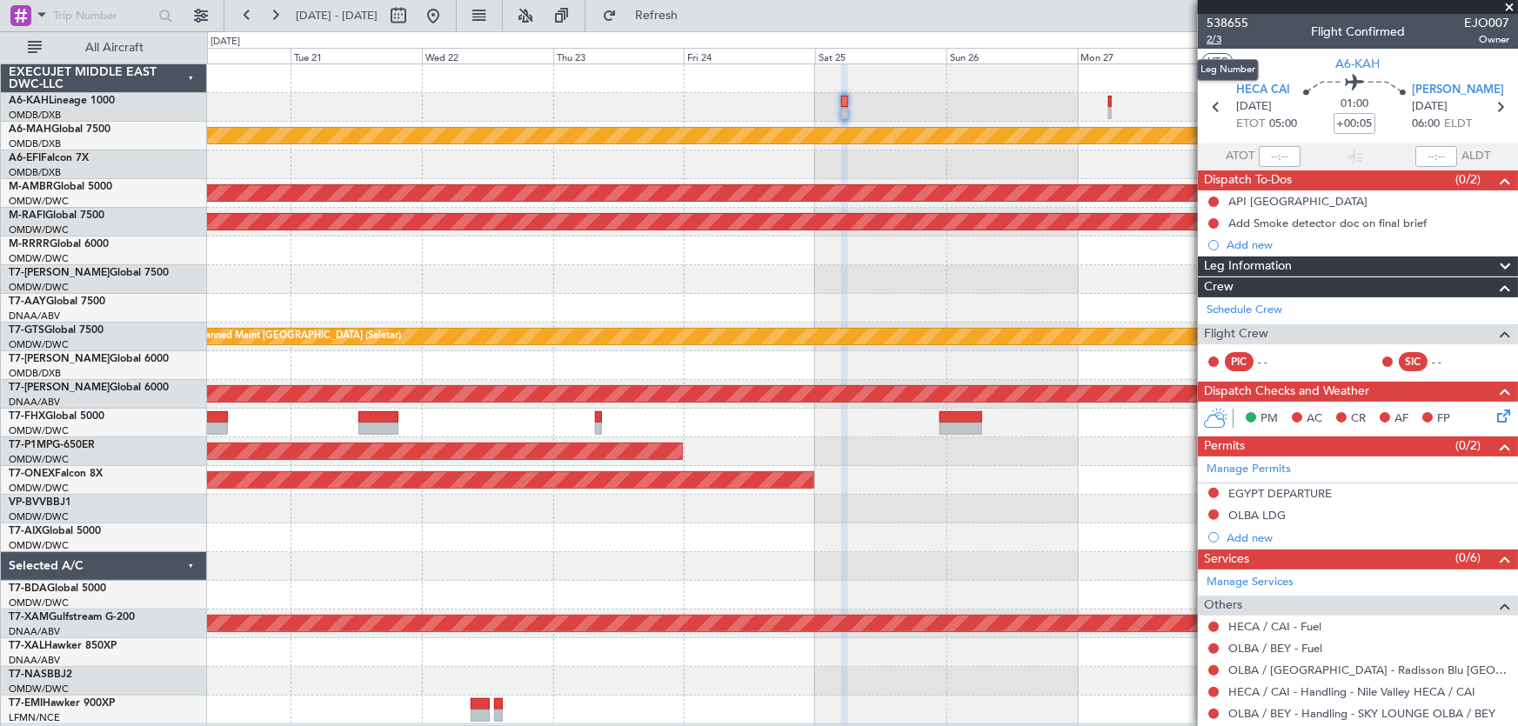
click at [1209, 40] on span "2/3" at bounding box center [1227, 39] width 42 height 15
click at [1011, 268] on div at bounding box center [862, 279] width 1311 height 29
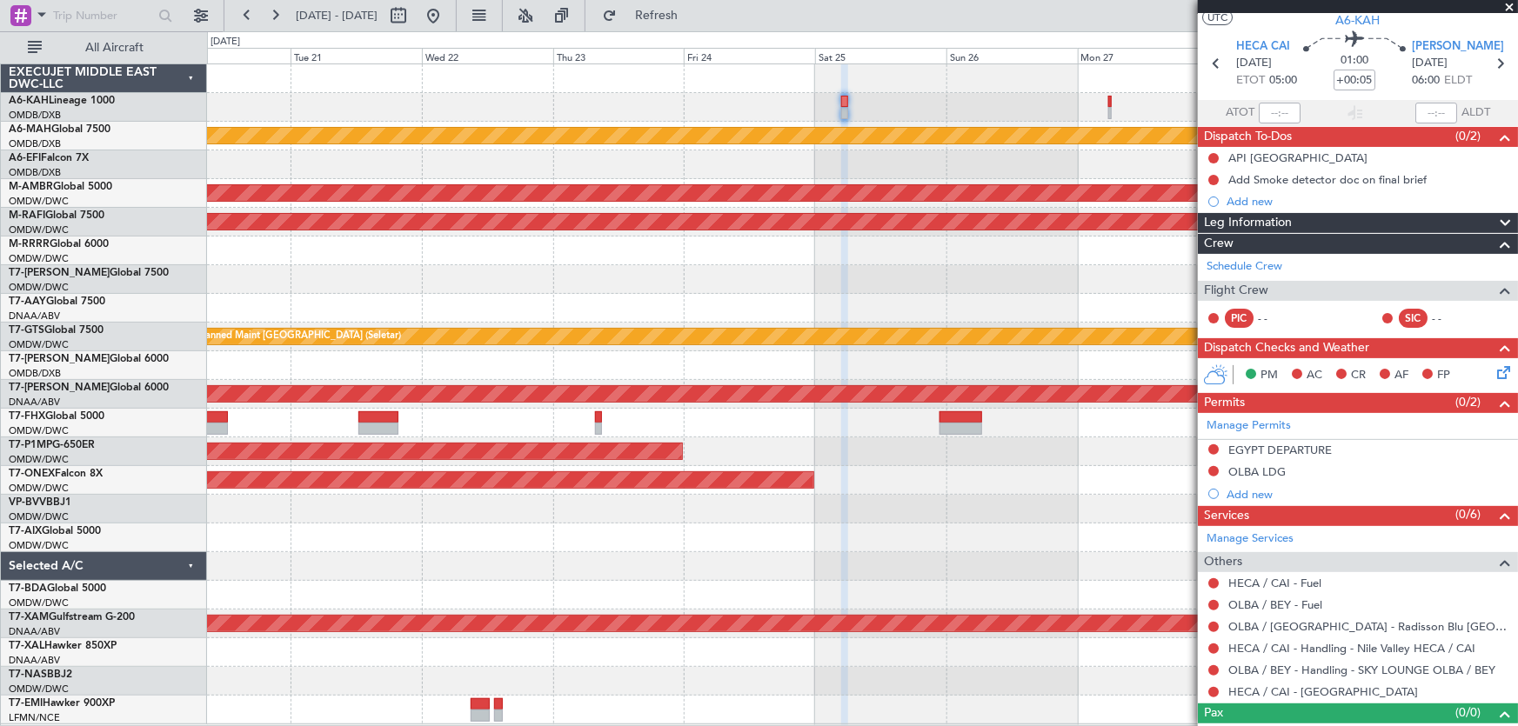
scroll to position [68, 0]
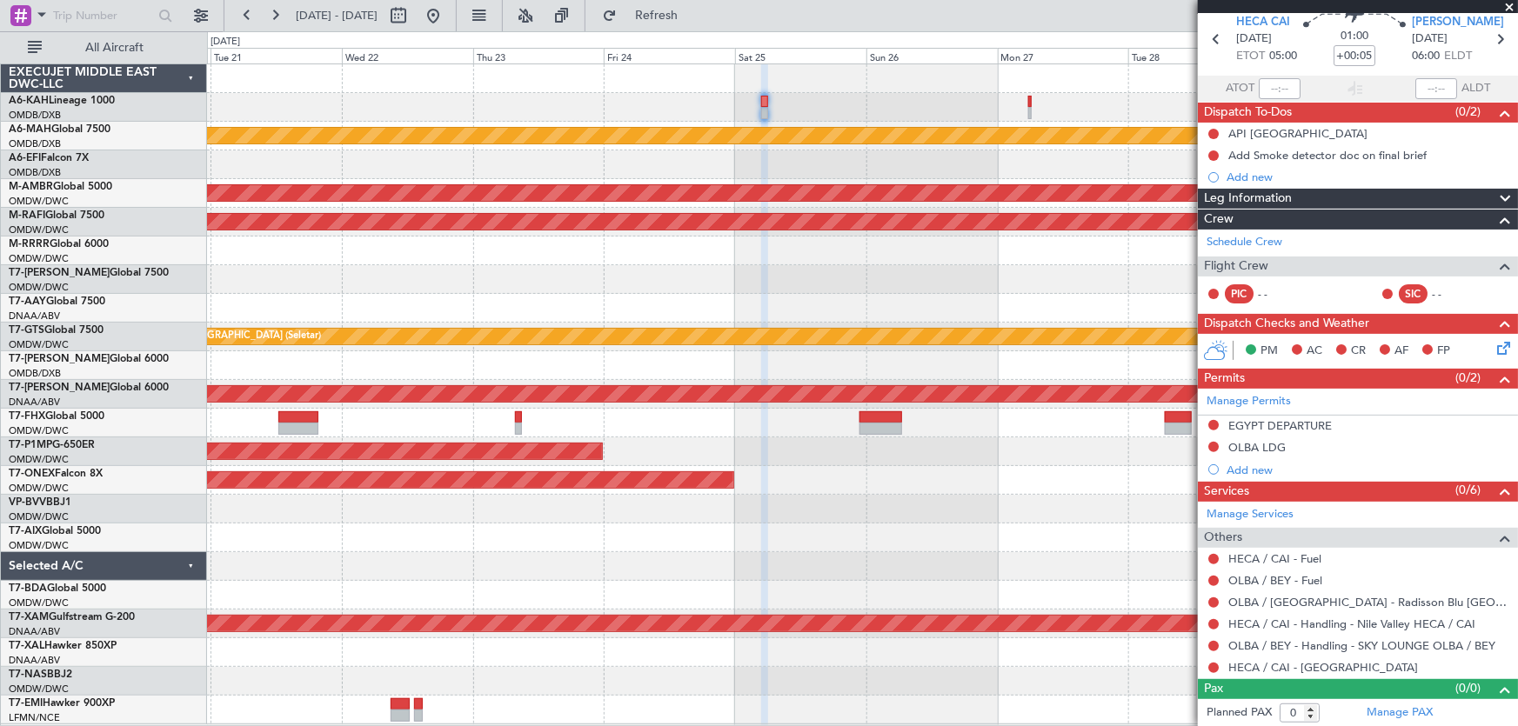
click at [753, 204] on div "Unplanned Maint [GEOGRAPHIC_DATA] ([GEOGRAPHIC_DATA] Intl) Planned Maint [GEOGR…" at bounding box center [862, 394] width 1311 height 660
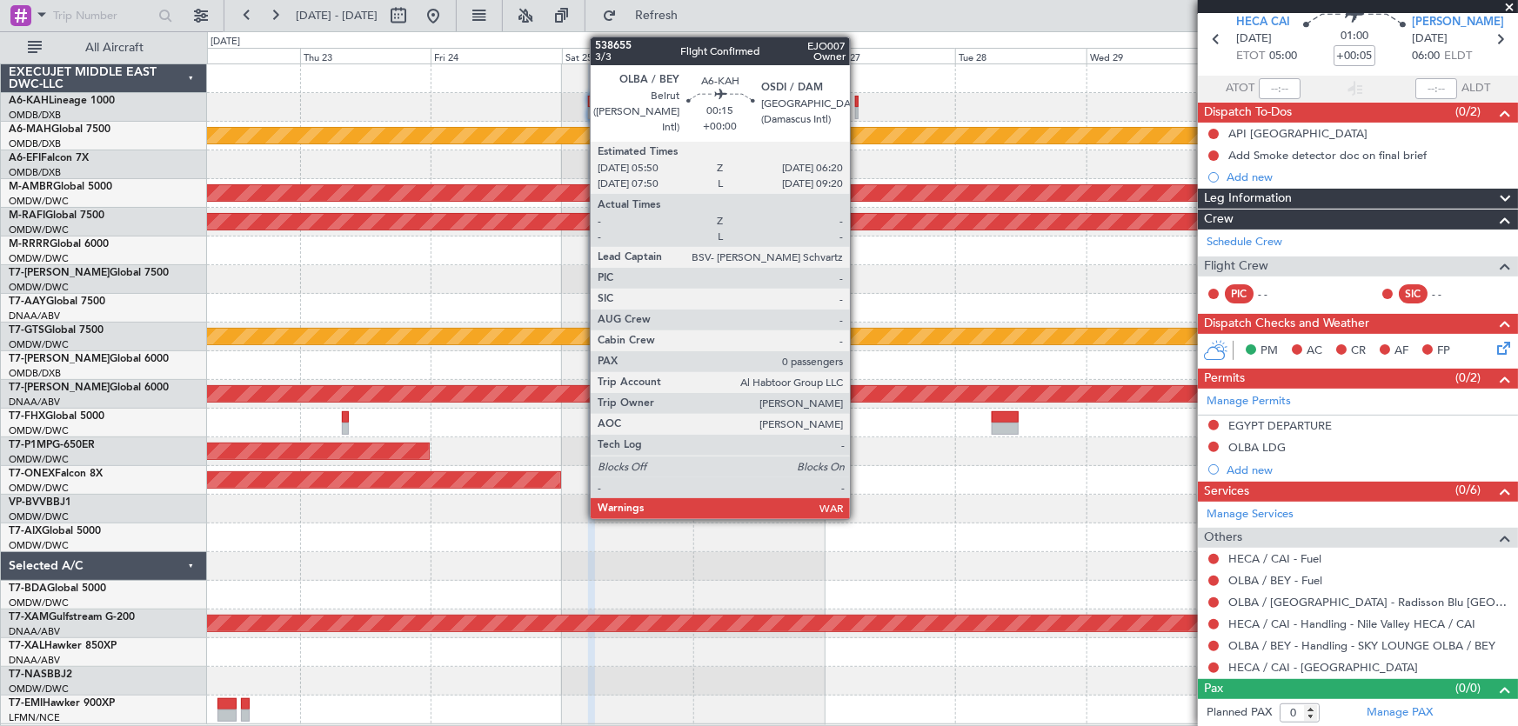
click at [858, 103] on div at bounding box center [856, 102] width 3 height 12
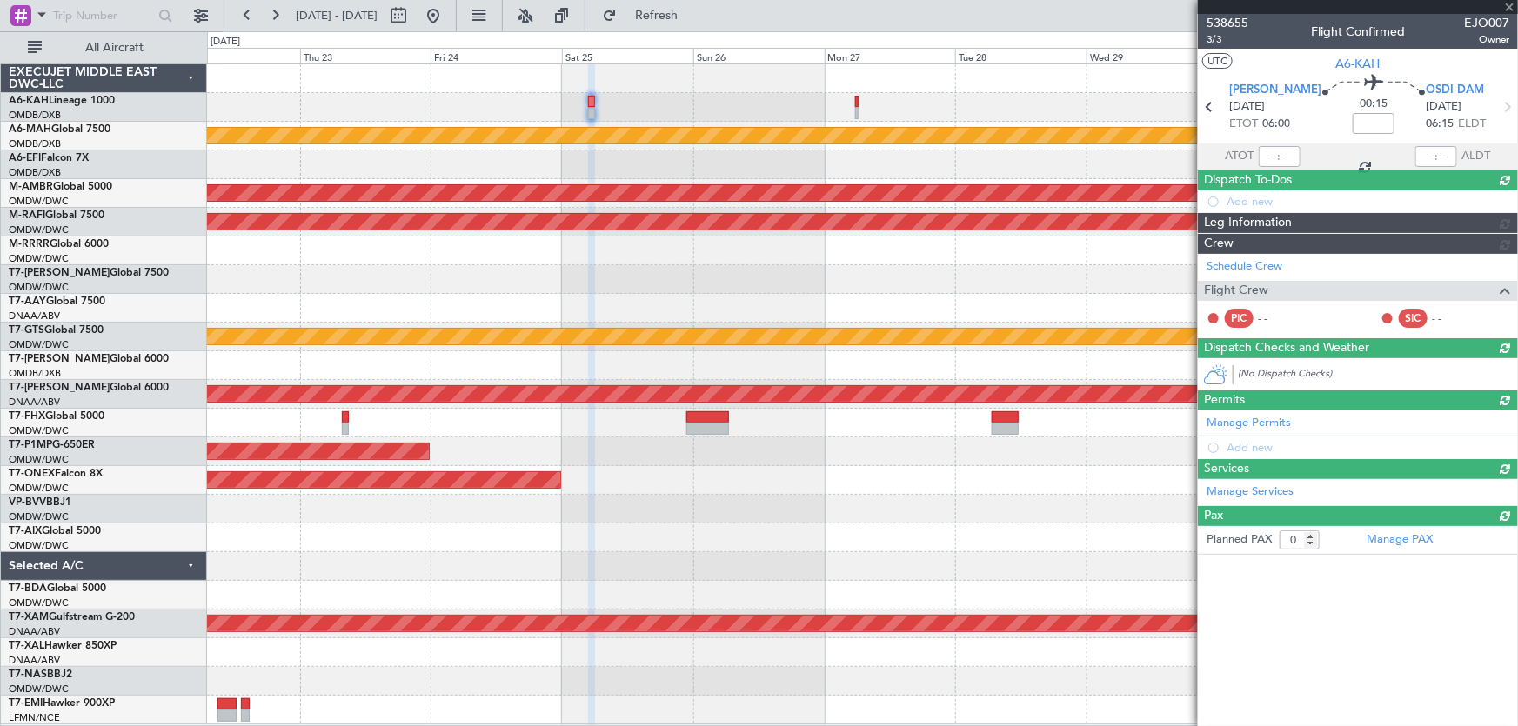
scroll to position [0, 0]
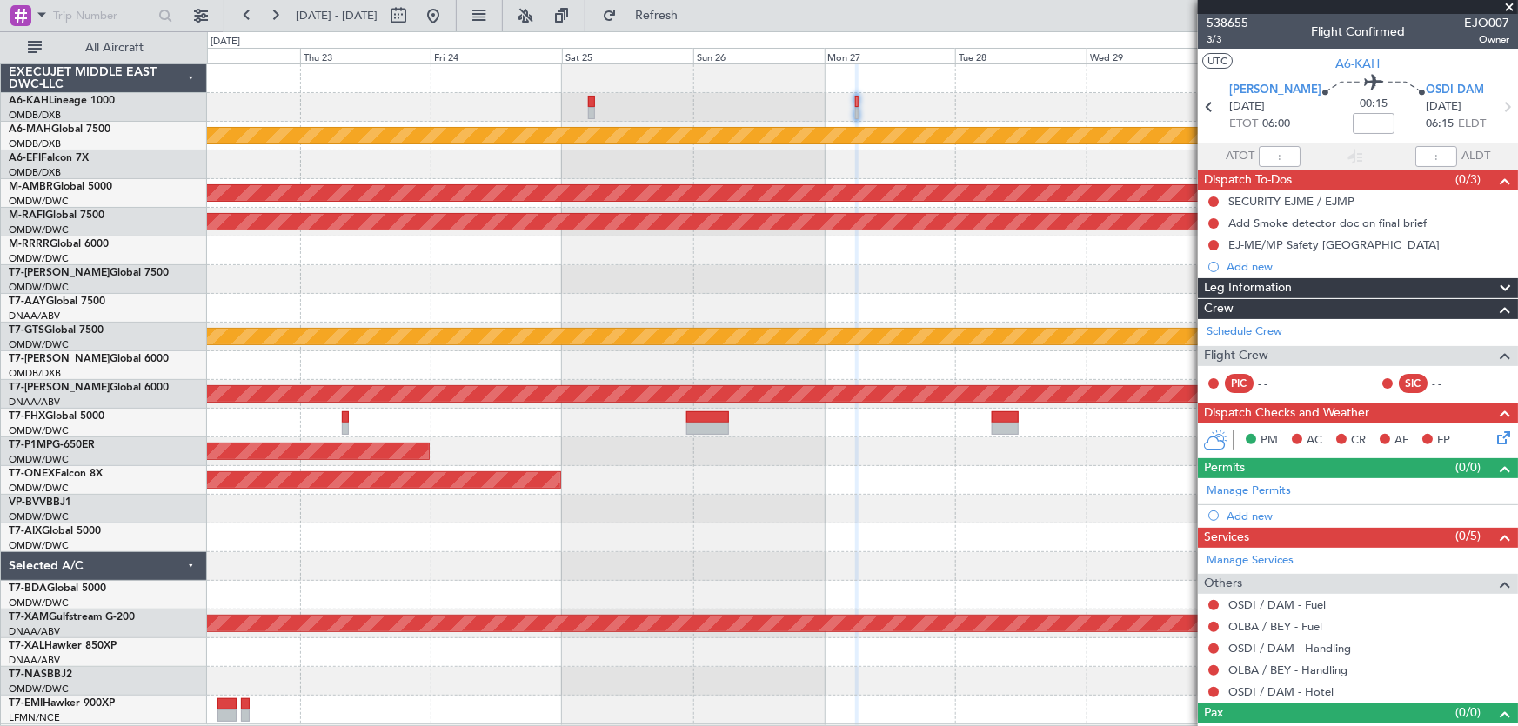
click at [966, 147] on div "Unplanned Maint [GEOGRAPHIC_DATA] ([GEOGRAPHIC_DATA] Intl) Planned Maint [GEOGR…" at bounding box center [862, 394] width 1311 height 660
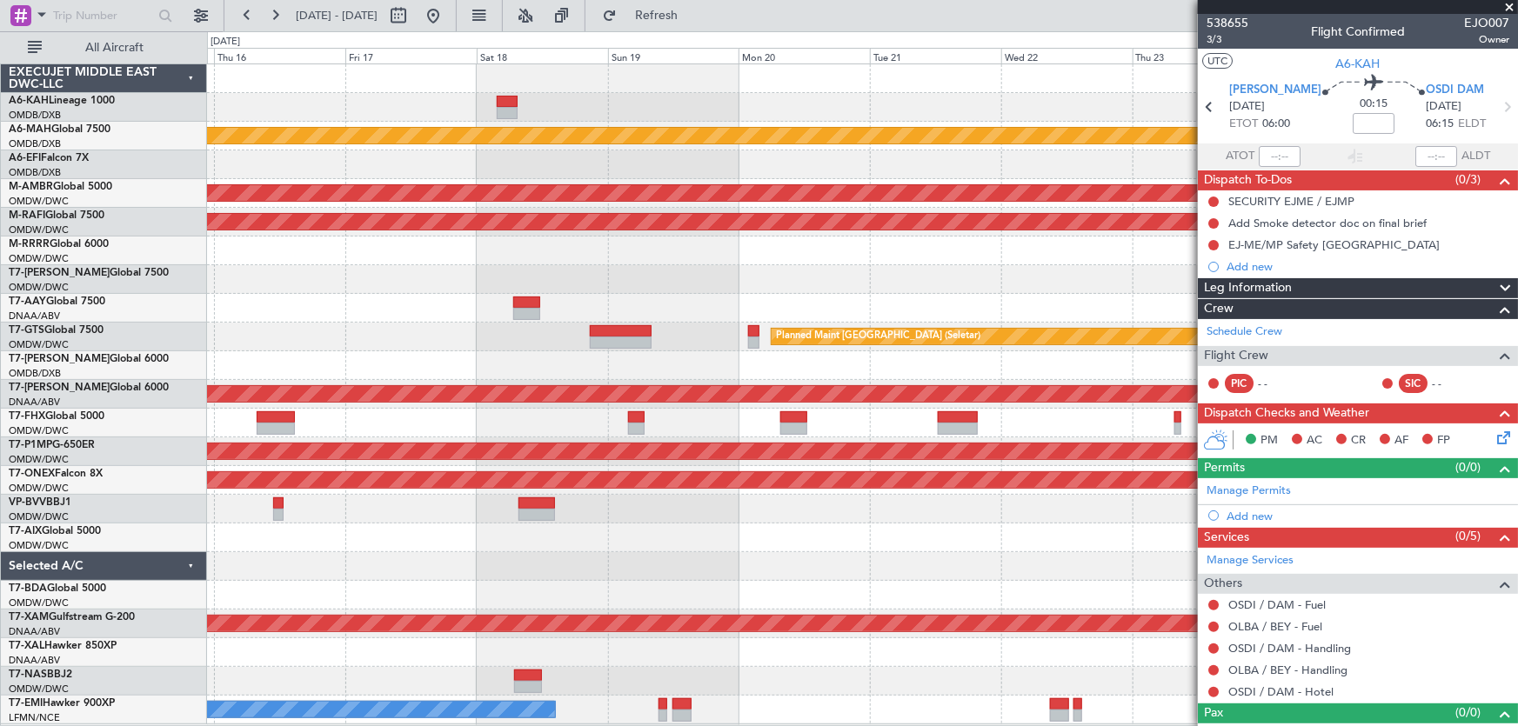
click at [868, 117] on div at bounding box center [862, 107] width 1311 height 29
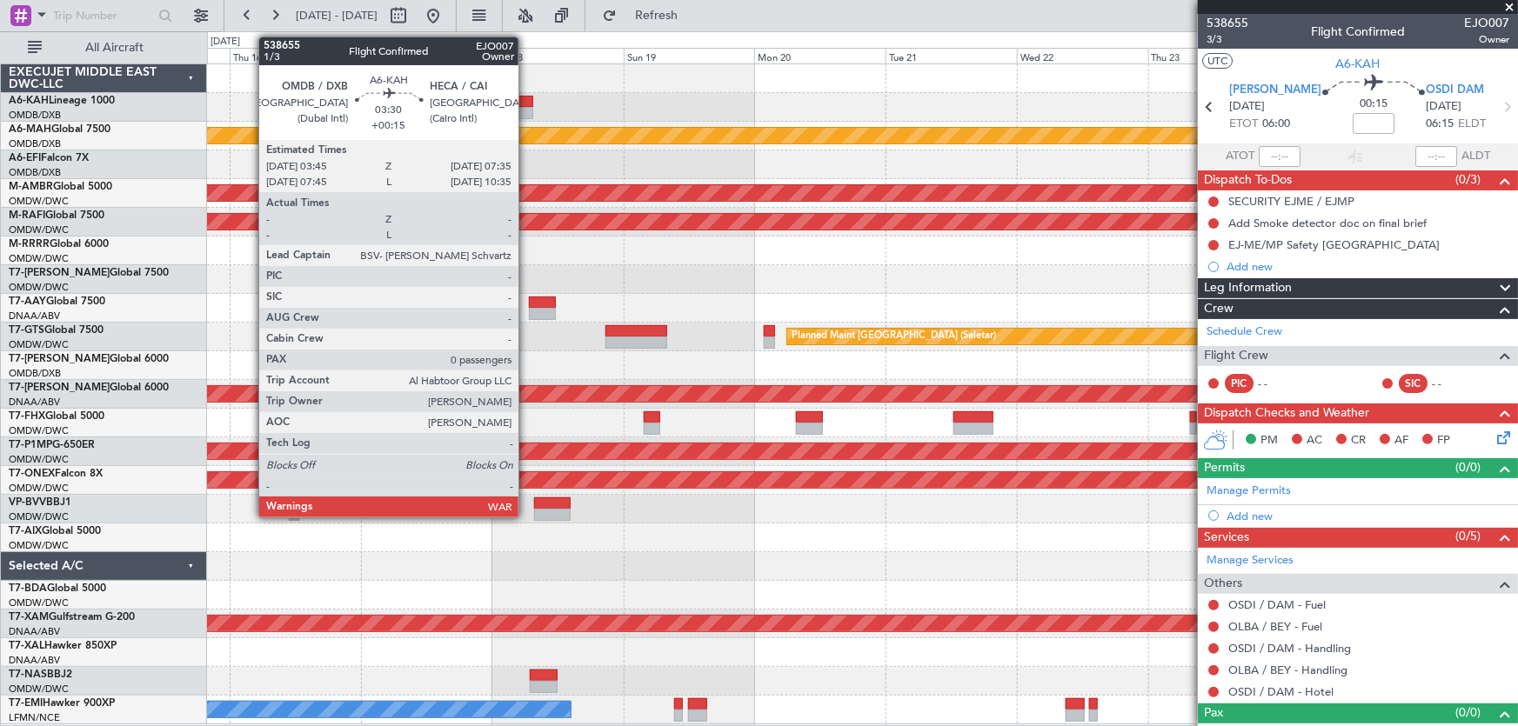
click at [526, 111] on div at bounding box center [523, 113] width 22 height 12
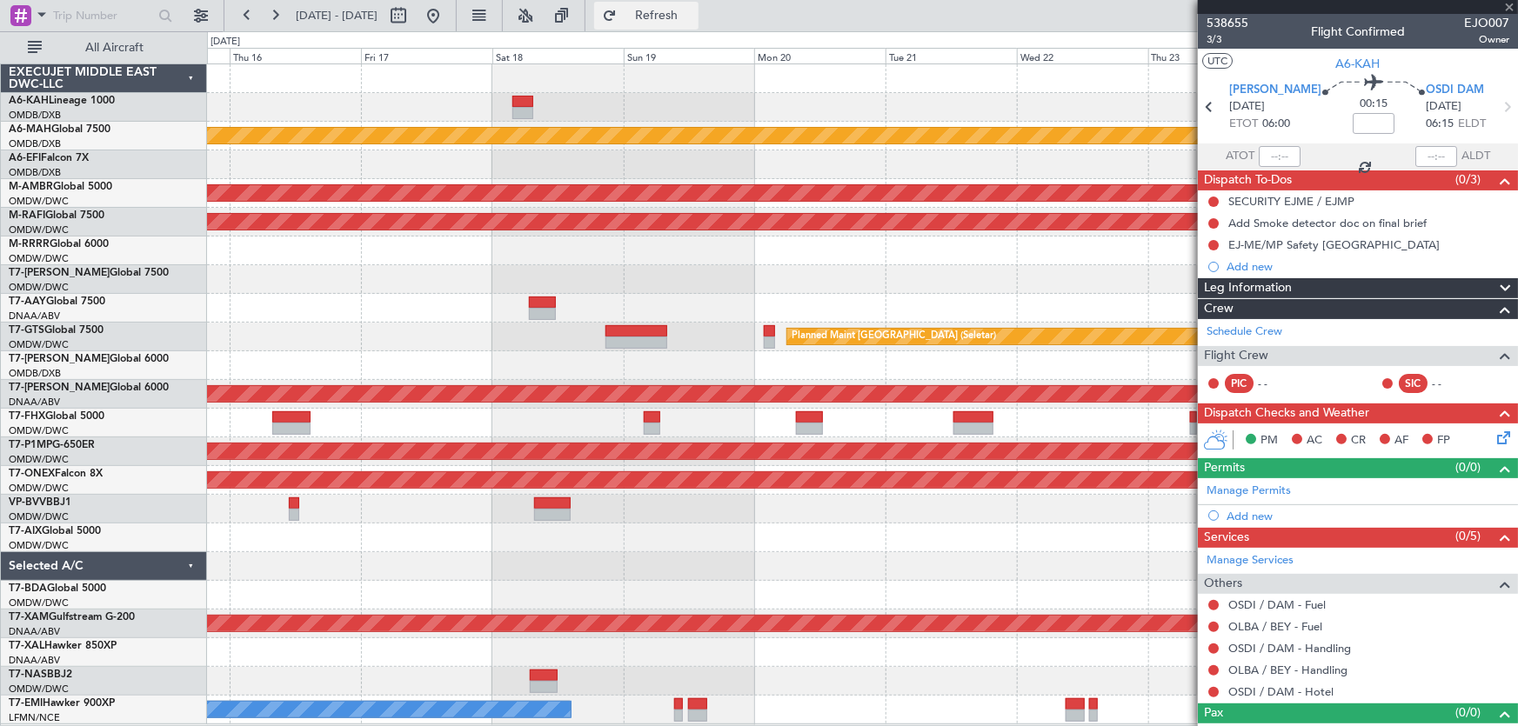
type input "+00:15"
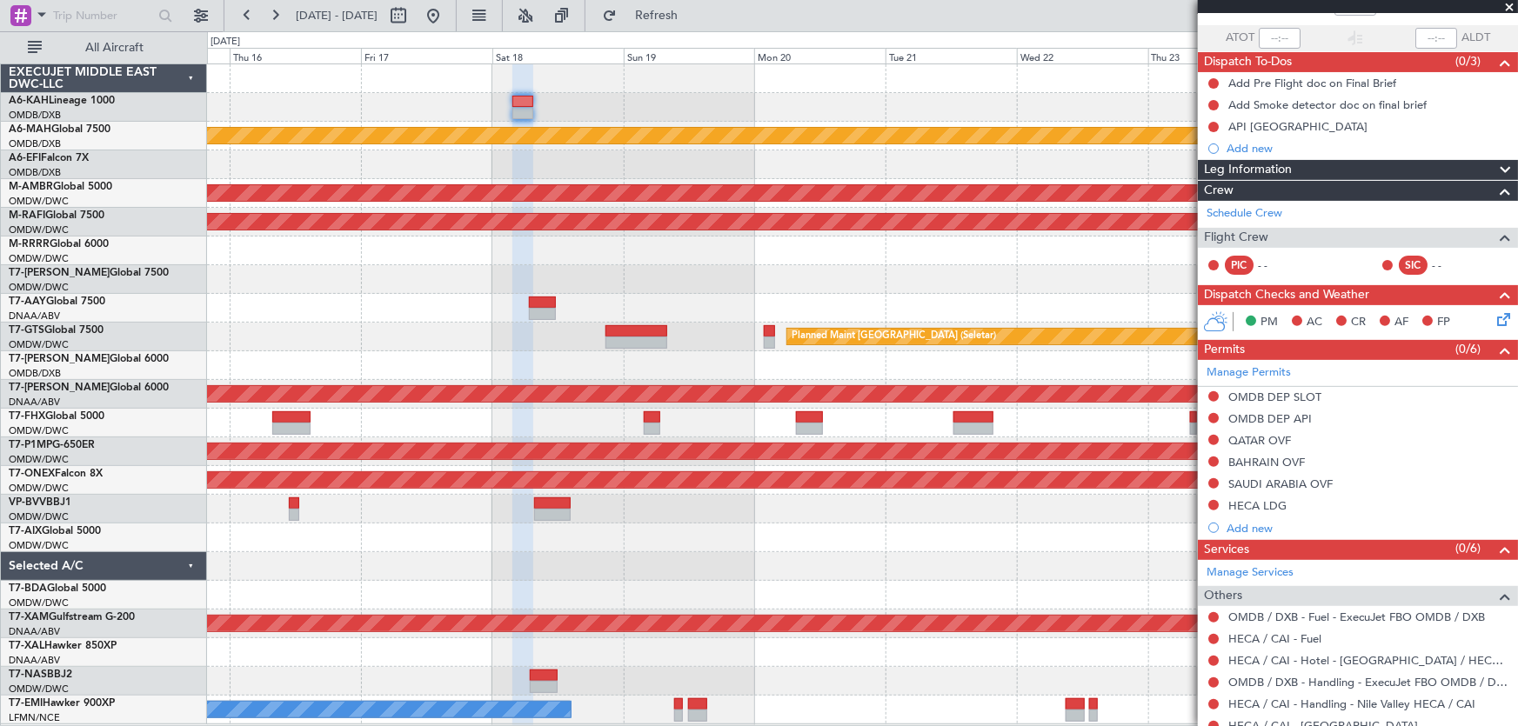
scroll to position [176, 0]
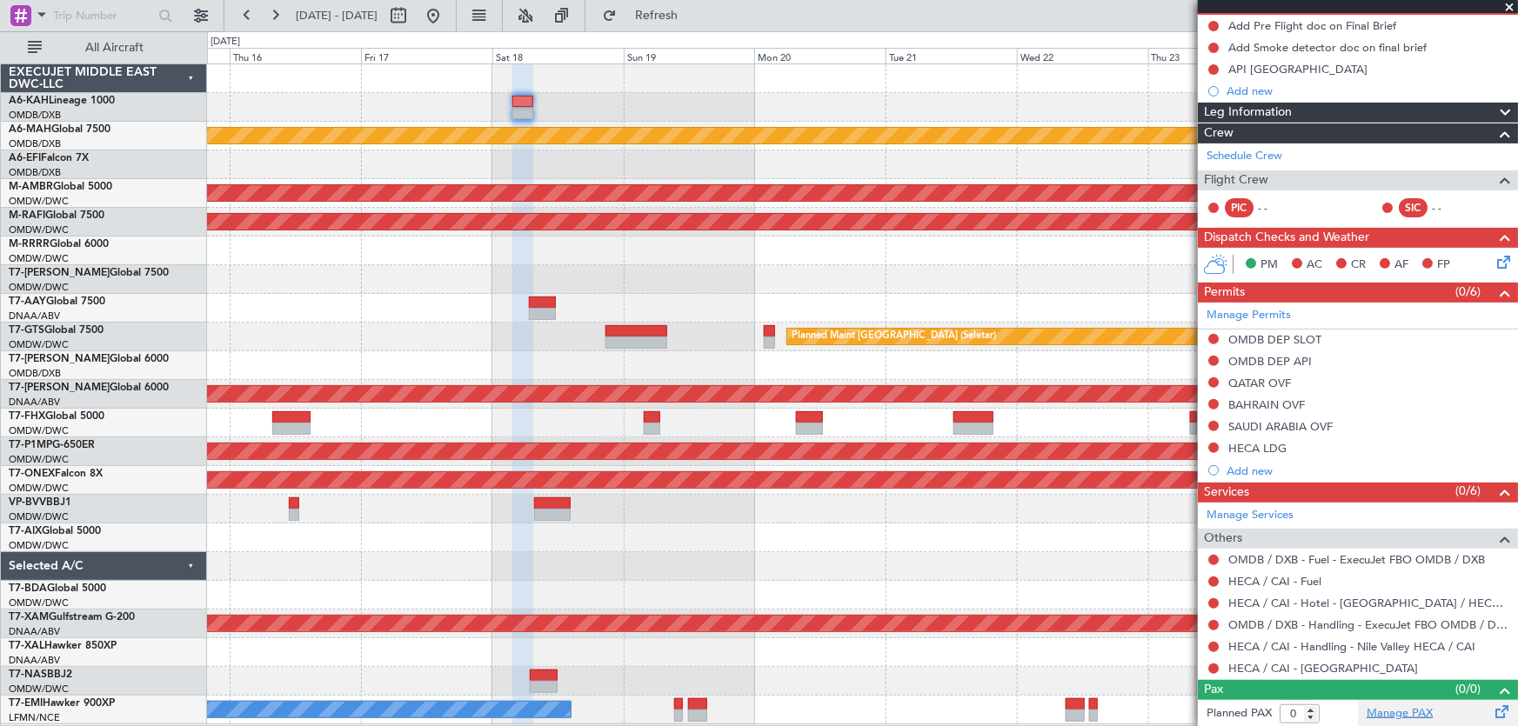
click at [1384, 710] on link "Manage PAX" at bounding box center [1399, 713] width 66 height 17
click at [676, 25] on button "Refresh" at bounding box center [646, 16] width 104 height 28
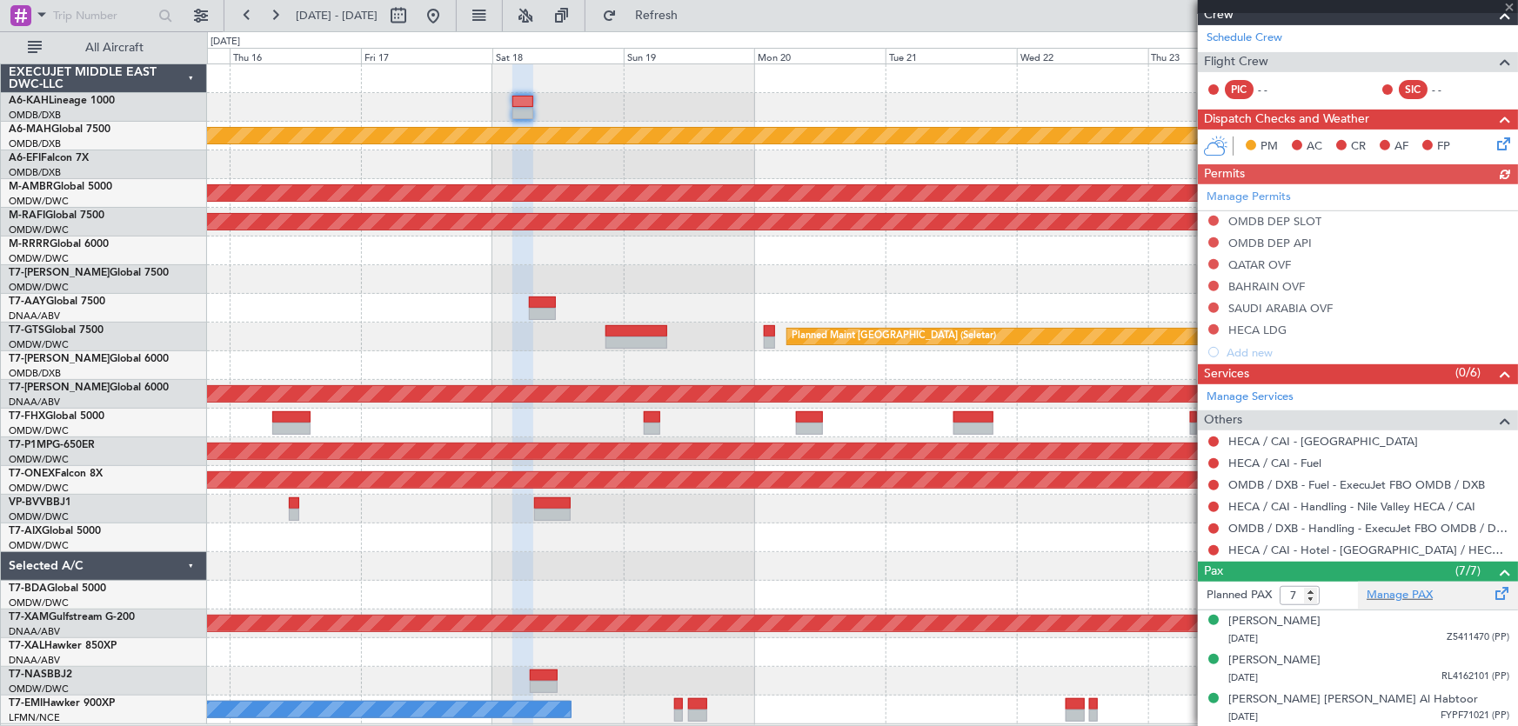
scroll to position [450, 0]
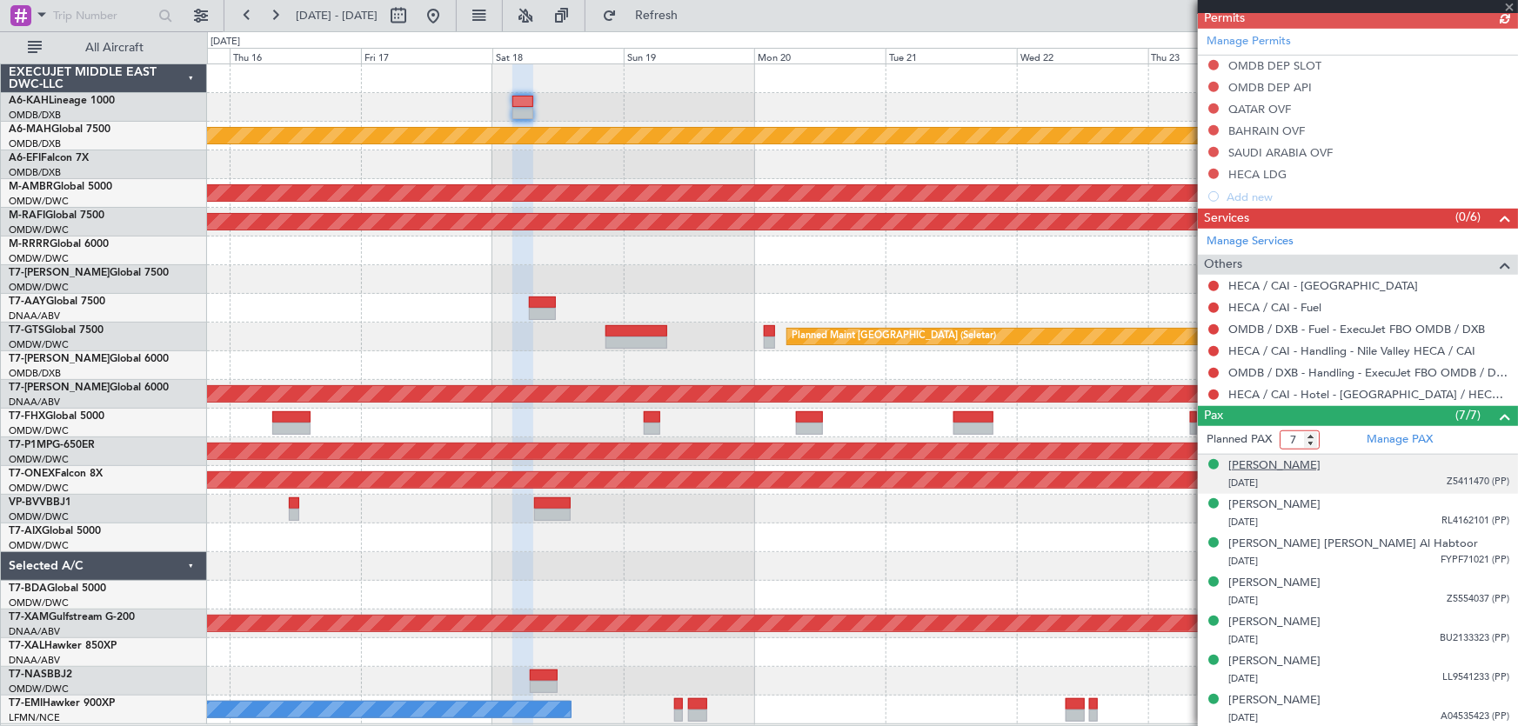
drag, startPoint x: 1298, startPoint y: 435, endPoint x: 1239, endPoint y: 469, distance: 67.4
click at [1257, 444] on form "Planned PAX 7" at bounding box center [1278, 440] width 160 height 28
type input "9"
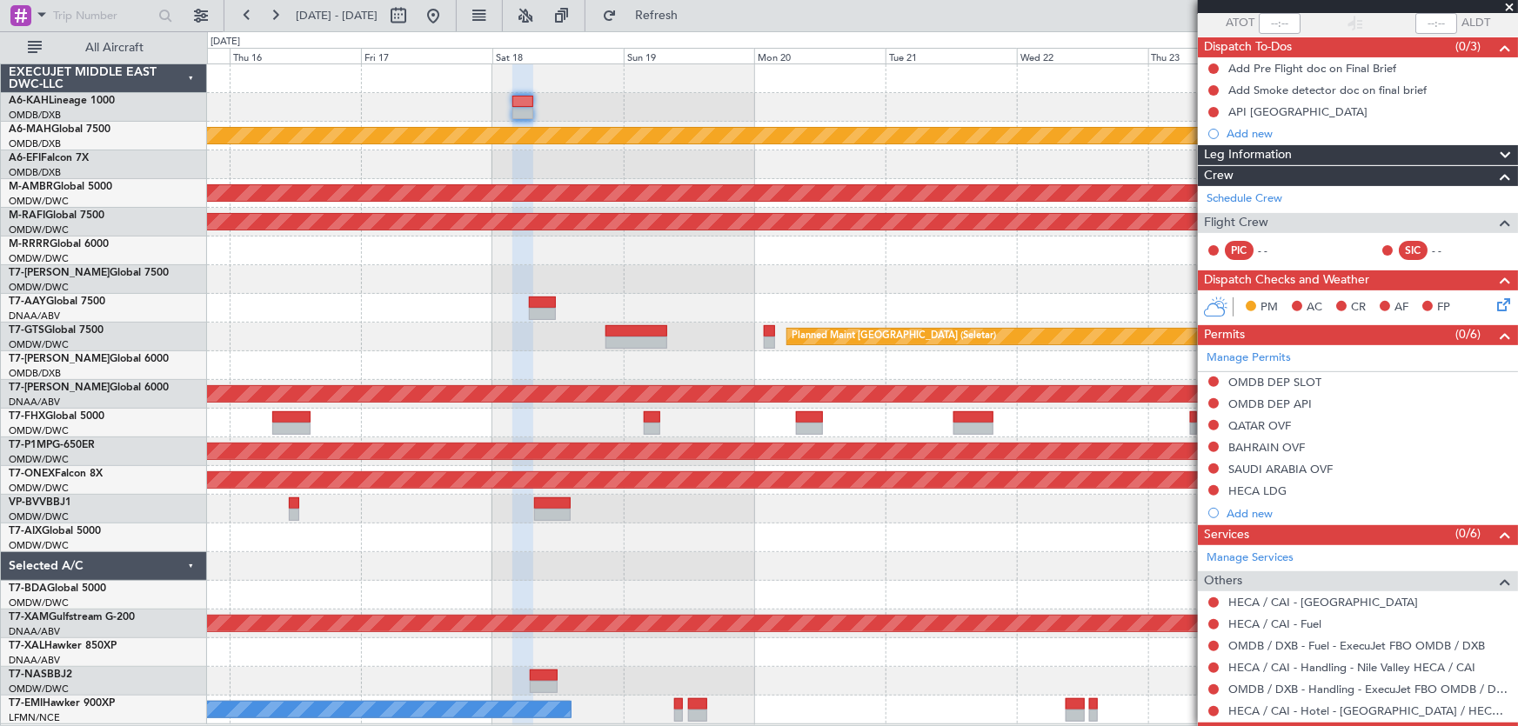
scroll to position [0, 0]
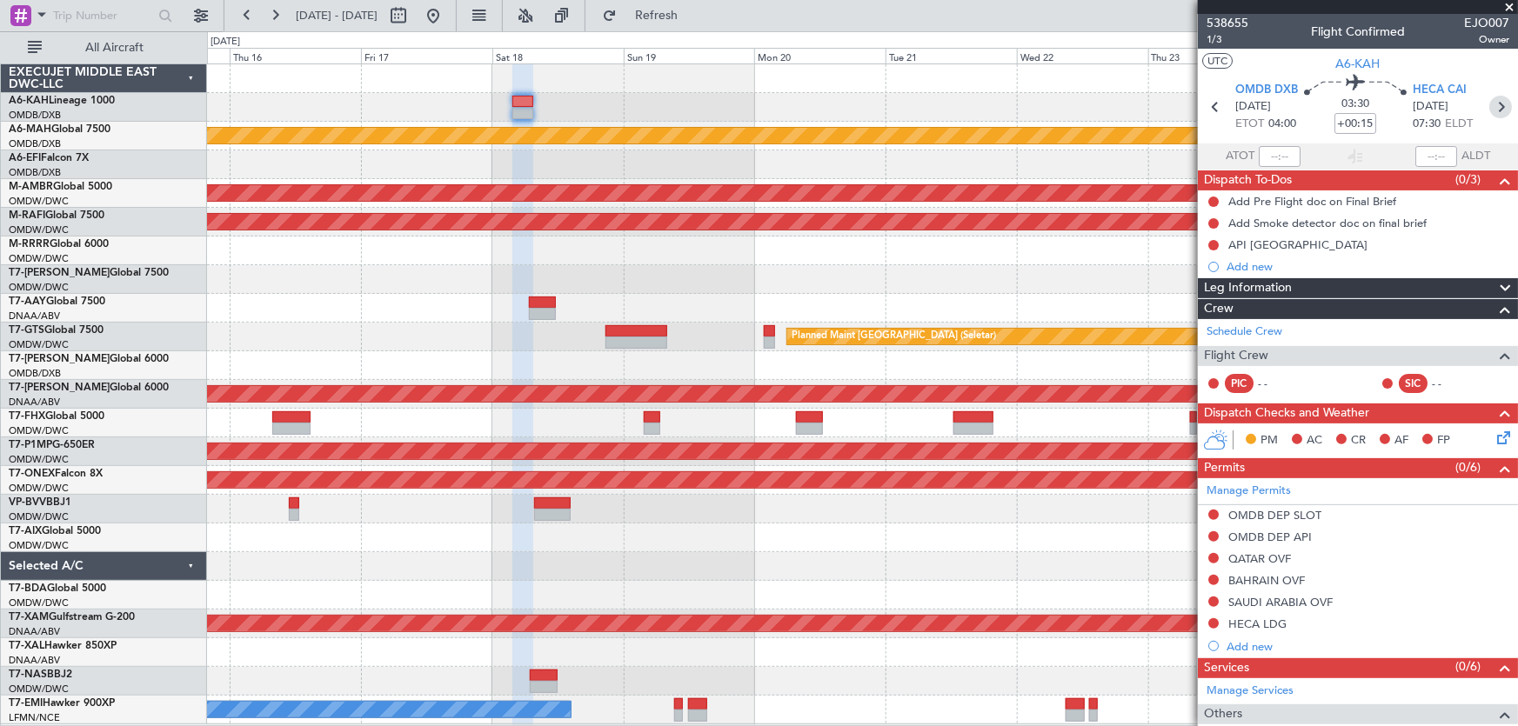
click at [1489, 103] on icon at bounding box center [1500, 107] width 23 height 23
type input "+00:05"
type input "0"
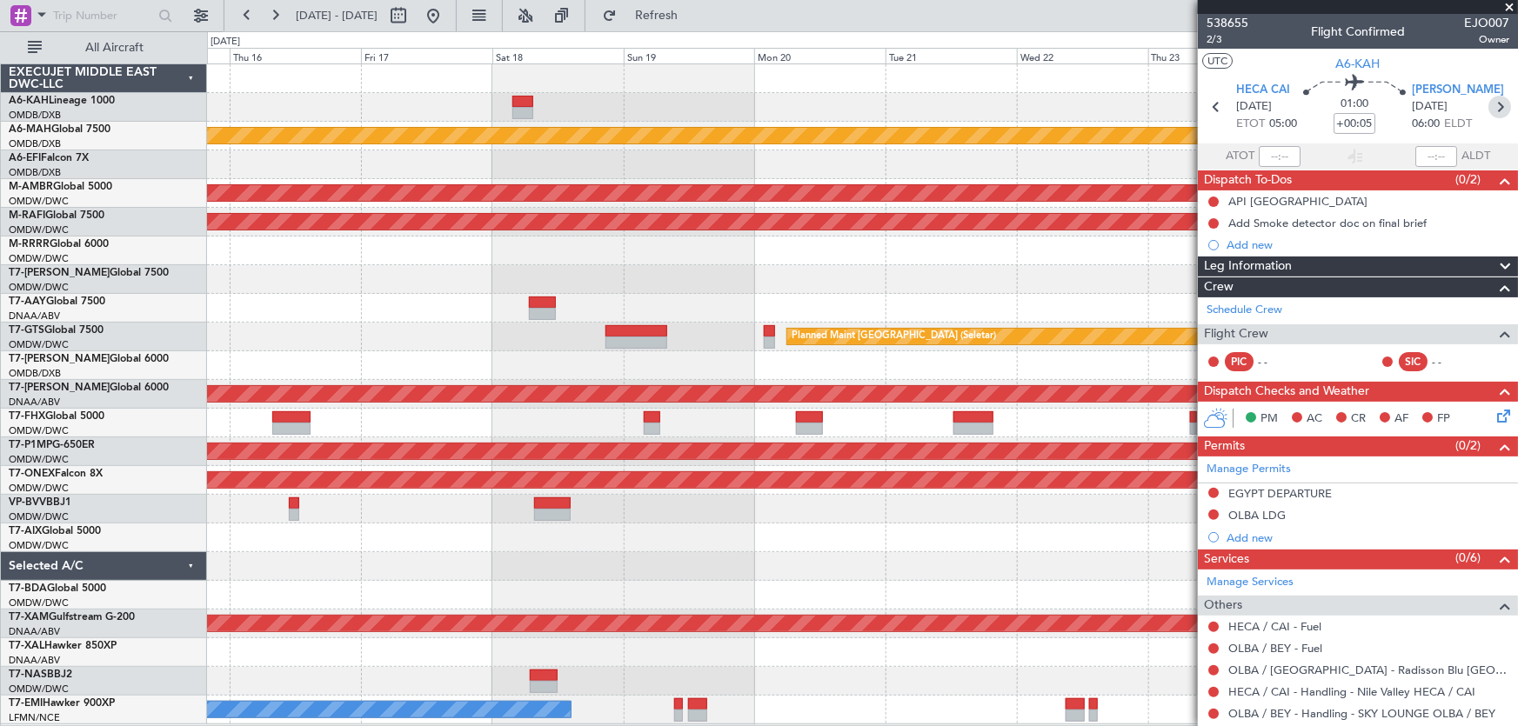
click at [1495, 107] on icon at bounding box center [1499, 107] width 23 height 23
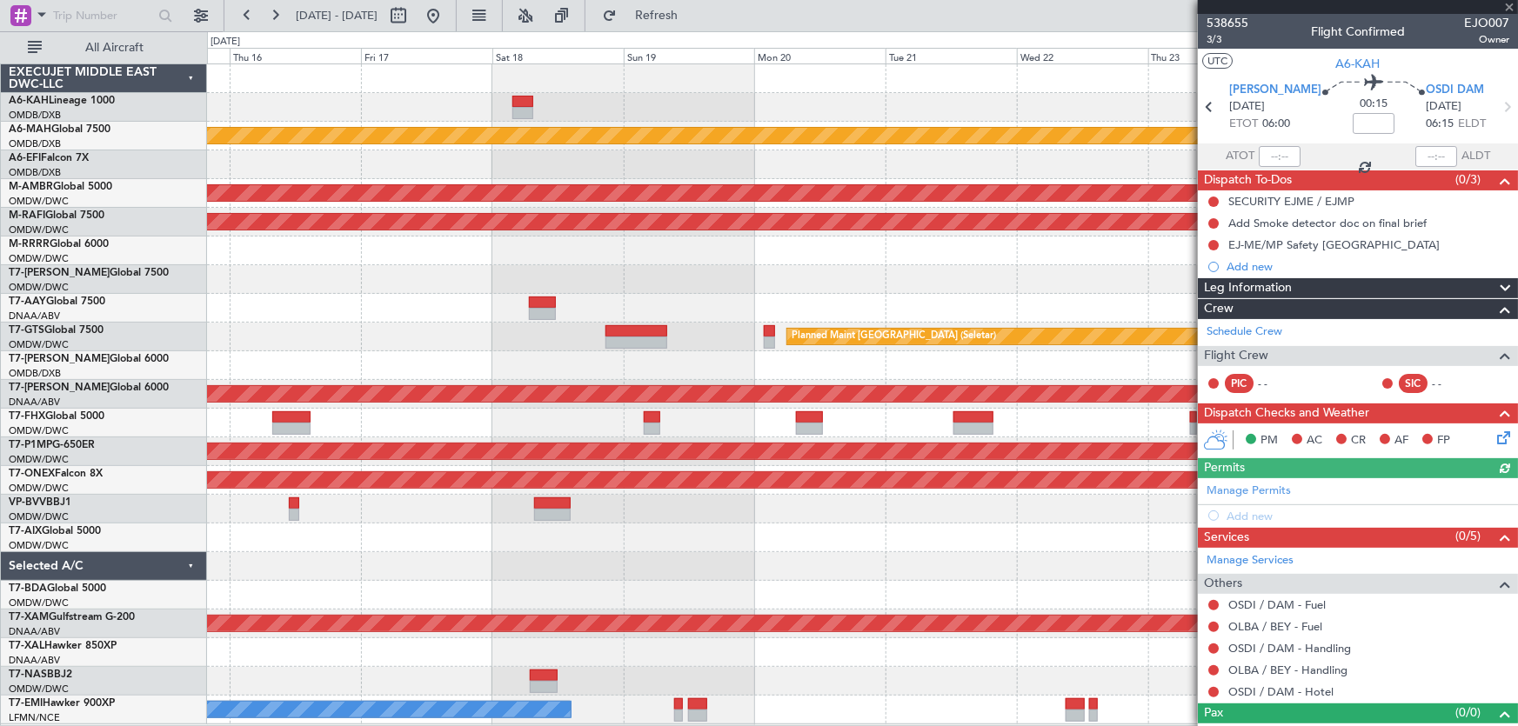
click at [754, 309] on div at bounding box center [862, 308] width 1311 height 29
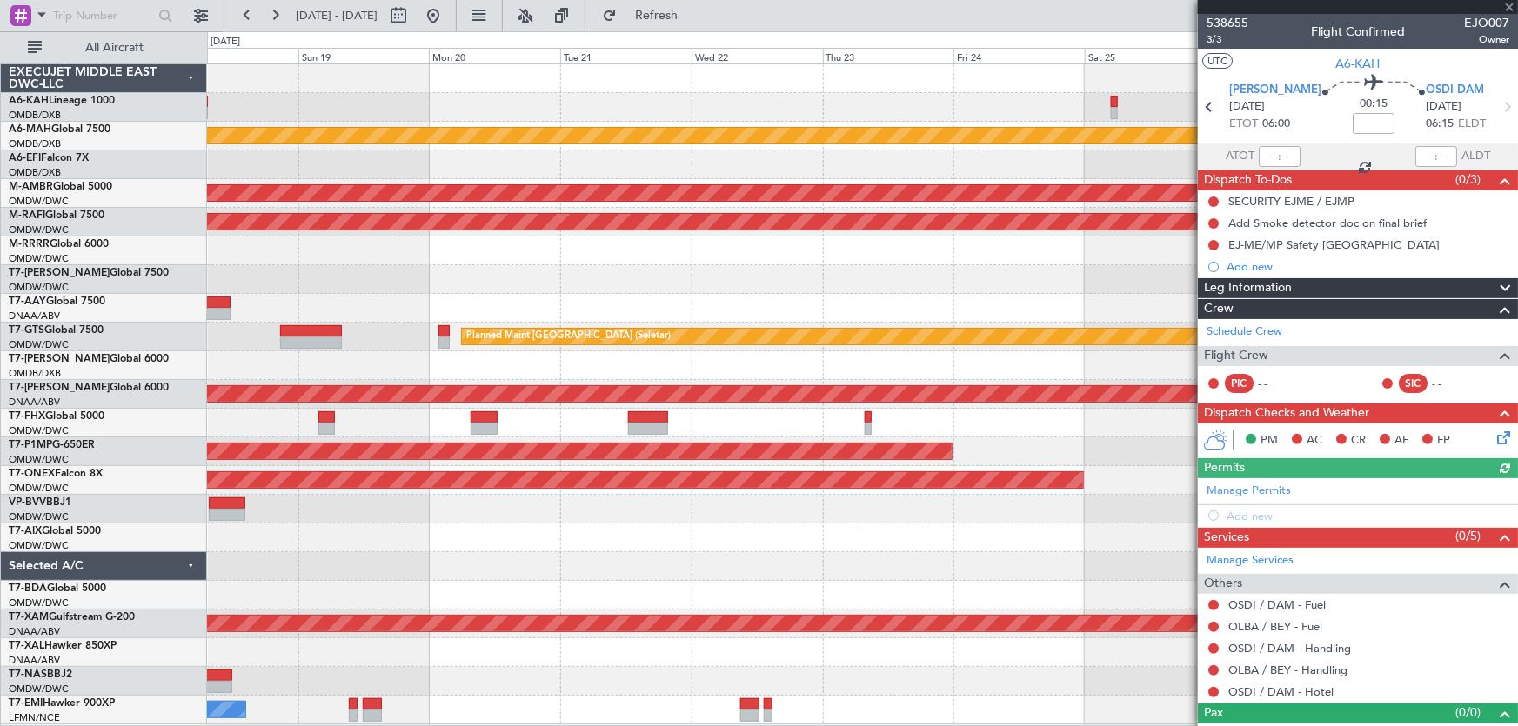
click at [494, 314] on div at bounding box center [862, 308] width 1311 height 29
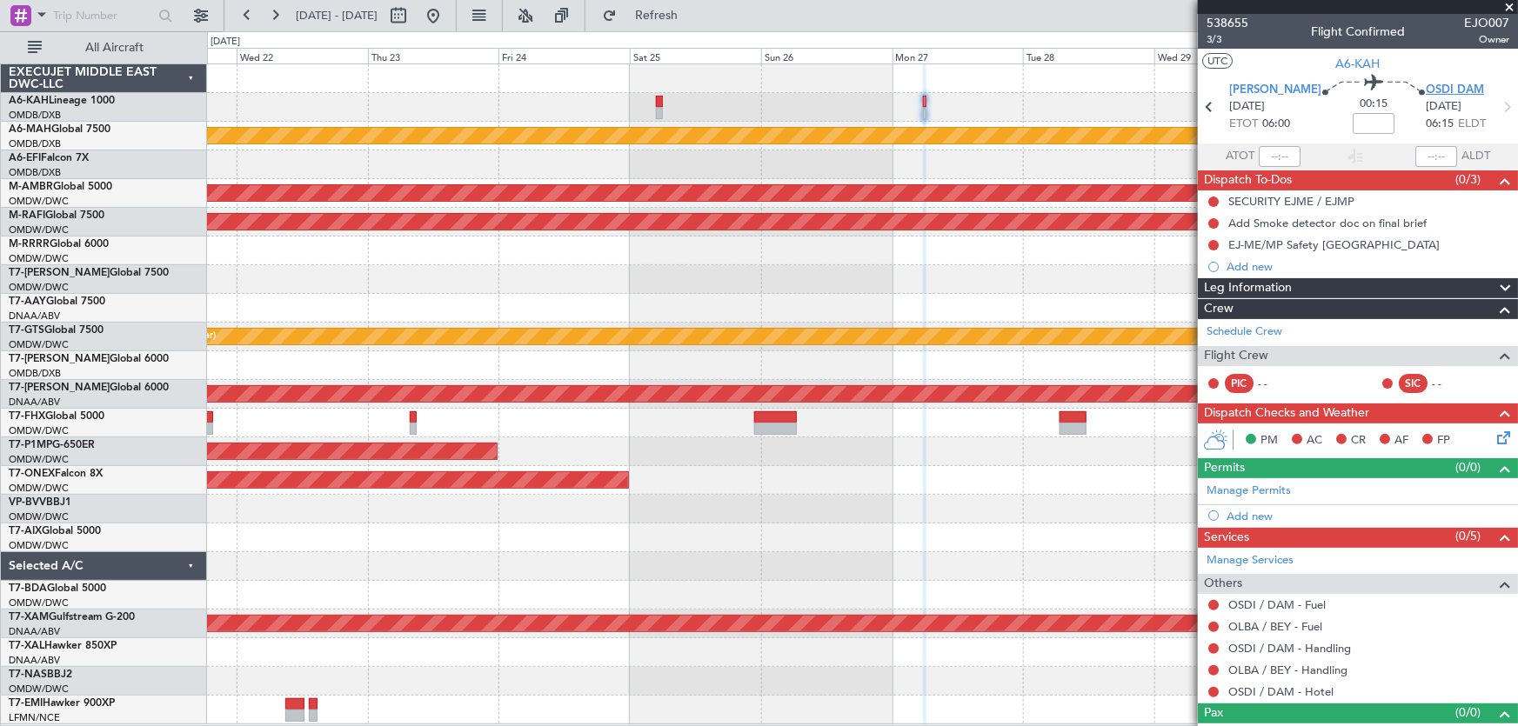
click at [1429, 87] on span "OSDI DAM" at bounding box center [1454, 90] width 58 height 17
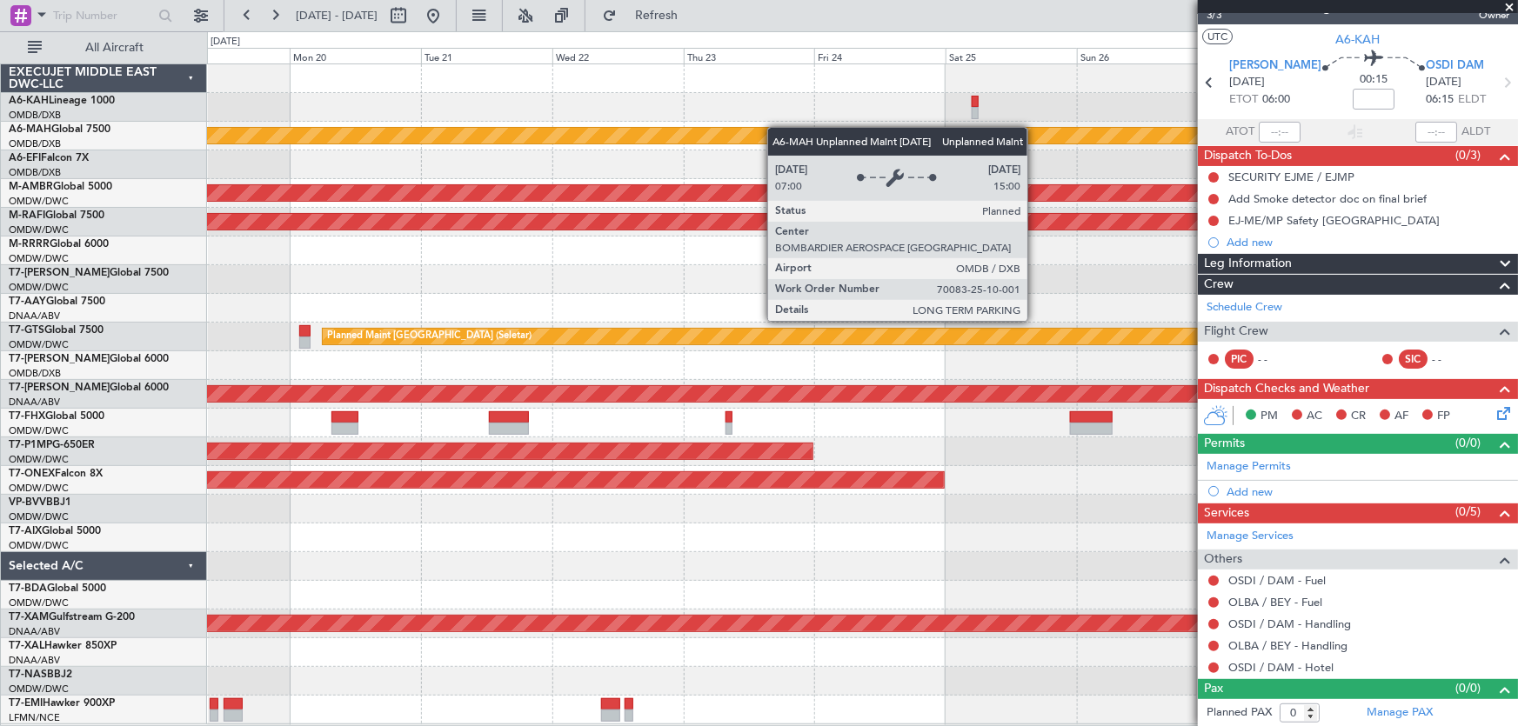
click at [1026, 164] on div "Unplanned Maint [GEOGRAPHIC_DATA] ([GEOGRAPHIC_DATA] Intl) Planned Maint [GEOGR…" at bounding box center [862, 394] width 1311 height 660
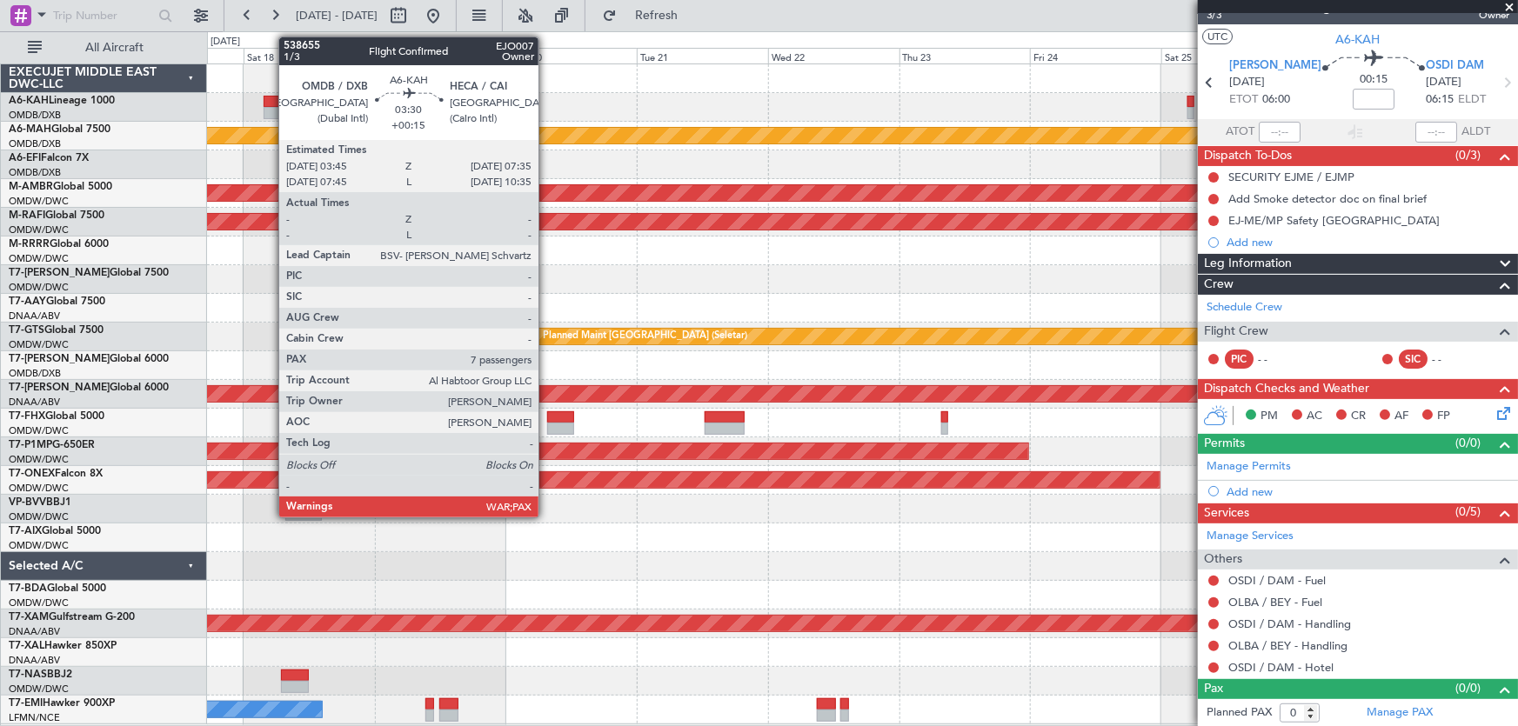
click at [271, 98] on div at bounding box center [275, 102] width 22 height 12
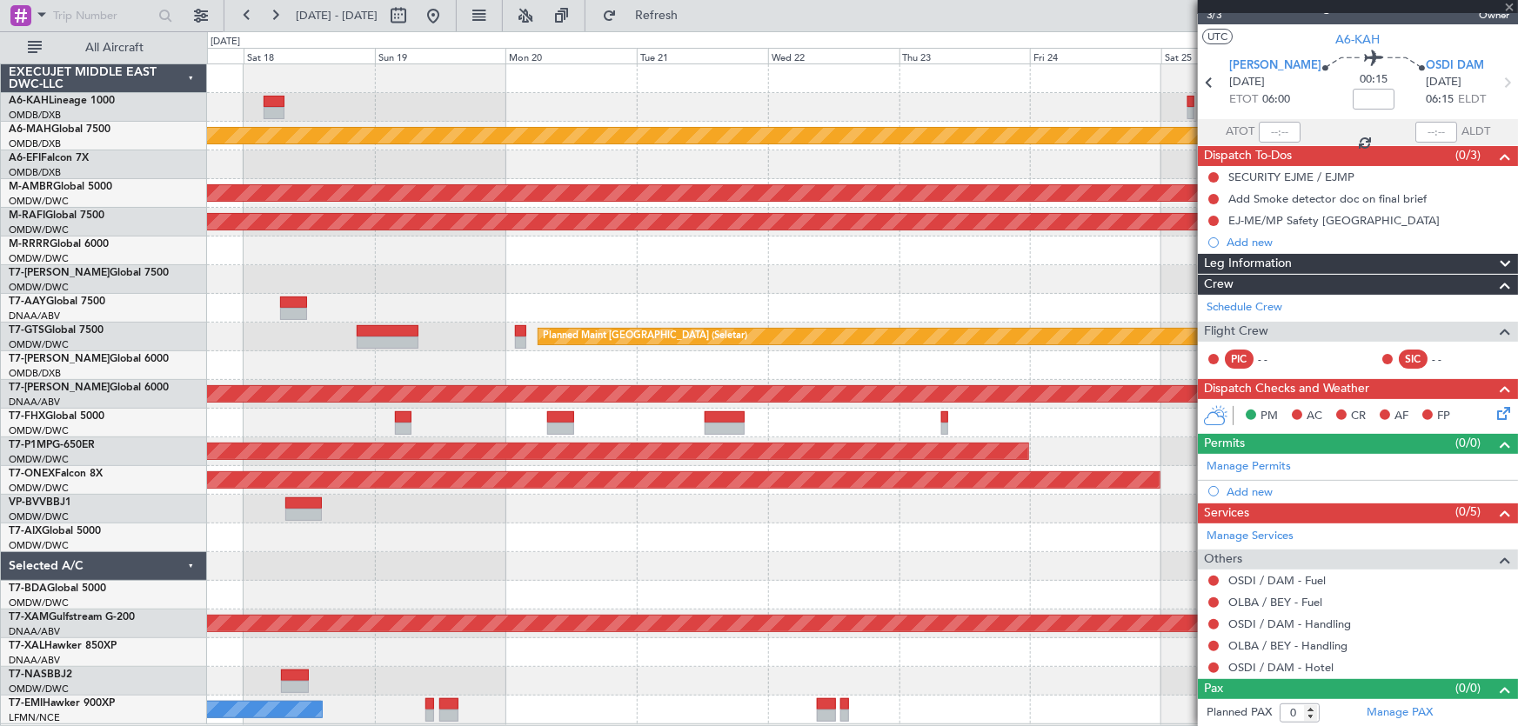
type input "+00:15"
type input "9"
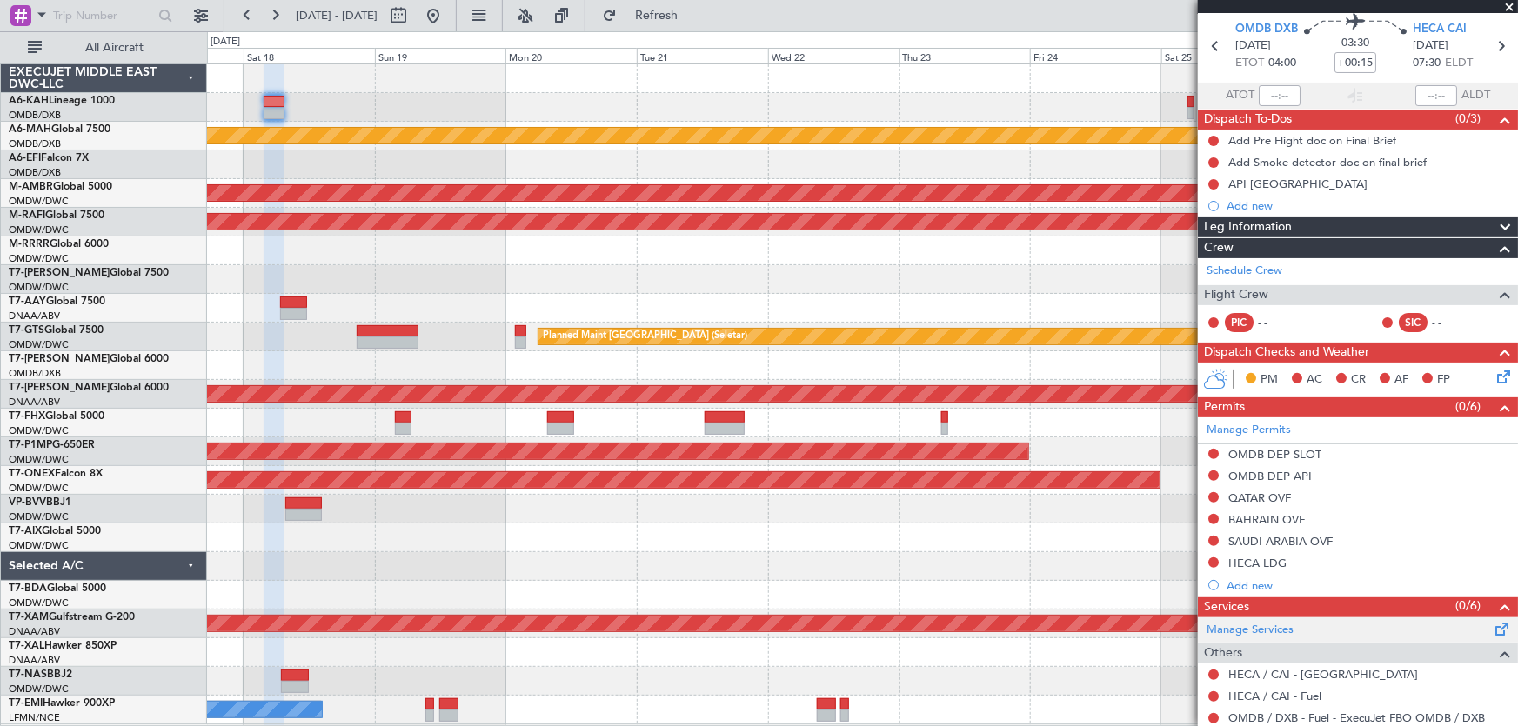
scroll to position [0, 0]
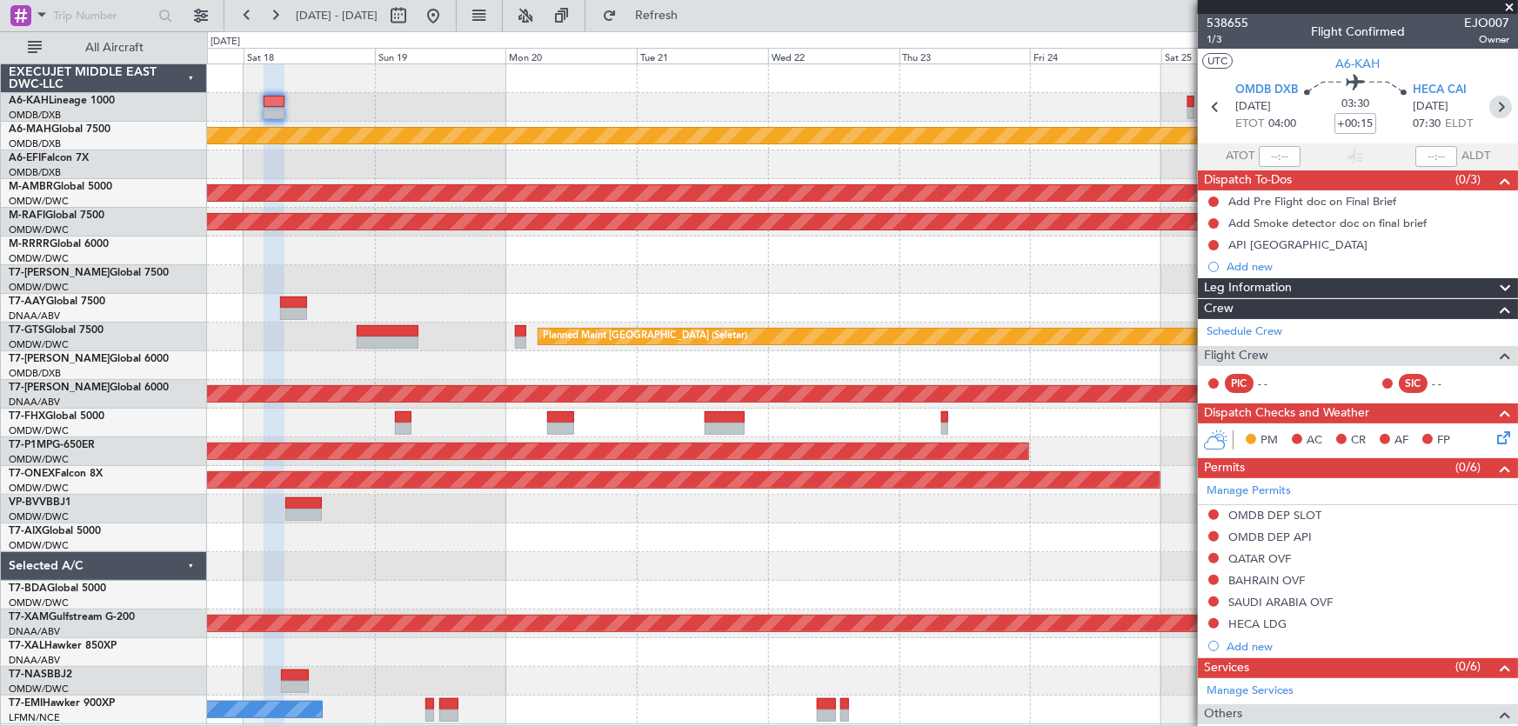
click at [1492, 103] on icon at bounding box center [1500, 107] width 23 height 23
type input "+00:05"
type input "0"
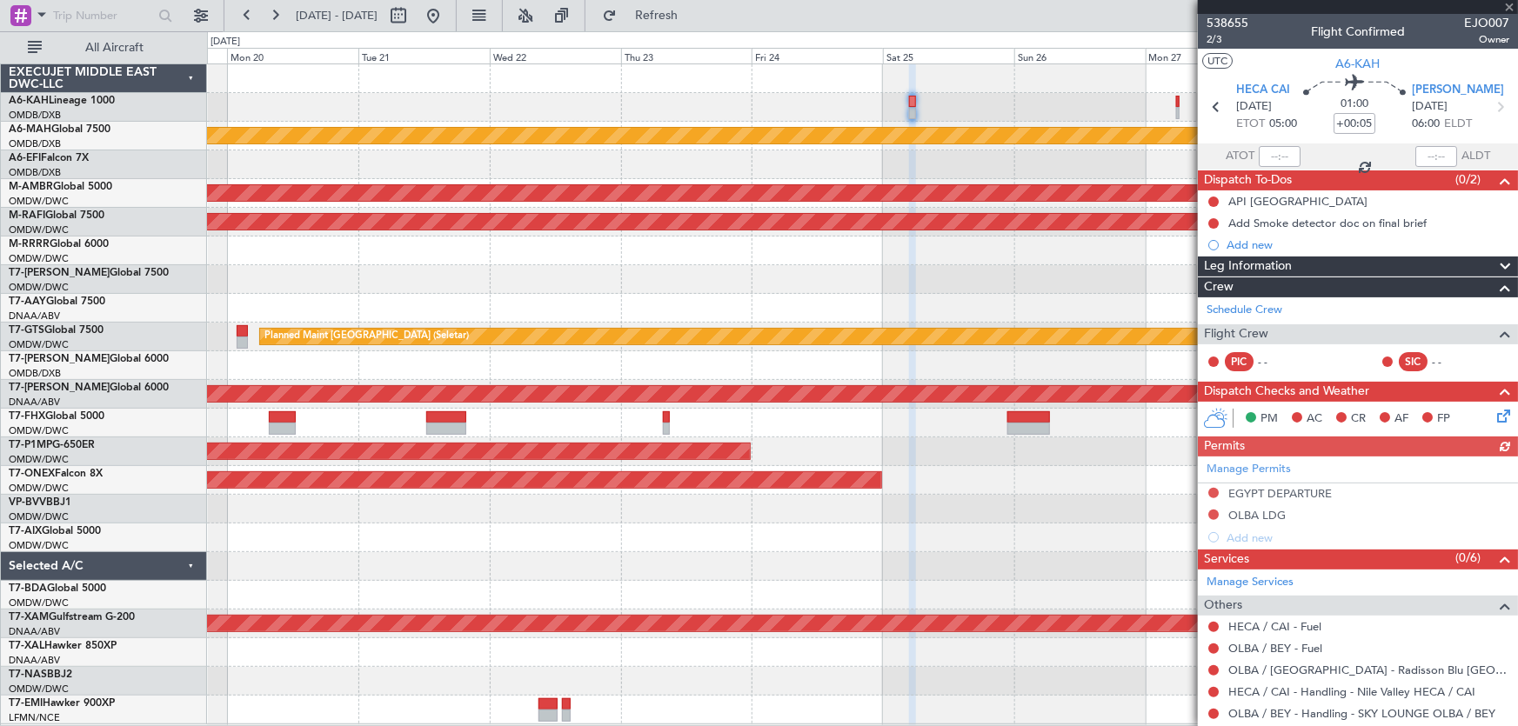
click at [710, 253] on div "Unplanned Maint [GEOGRAPHIC_DATA] ([GEOGRAPHIC_DATA] Intl) Planned Maint [GEOGR…" at bounding box center [862, 394] width 1311 height 660
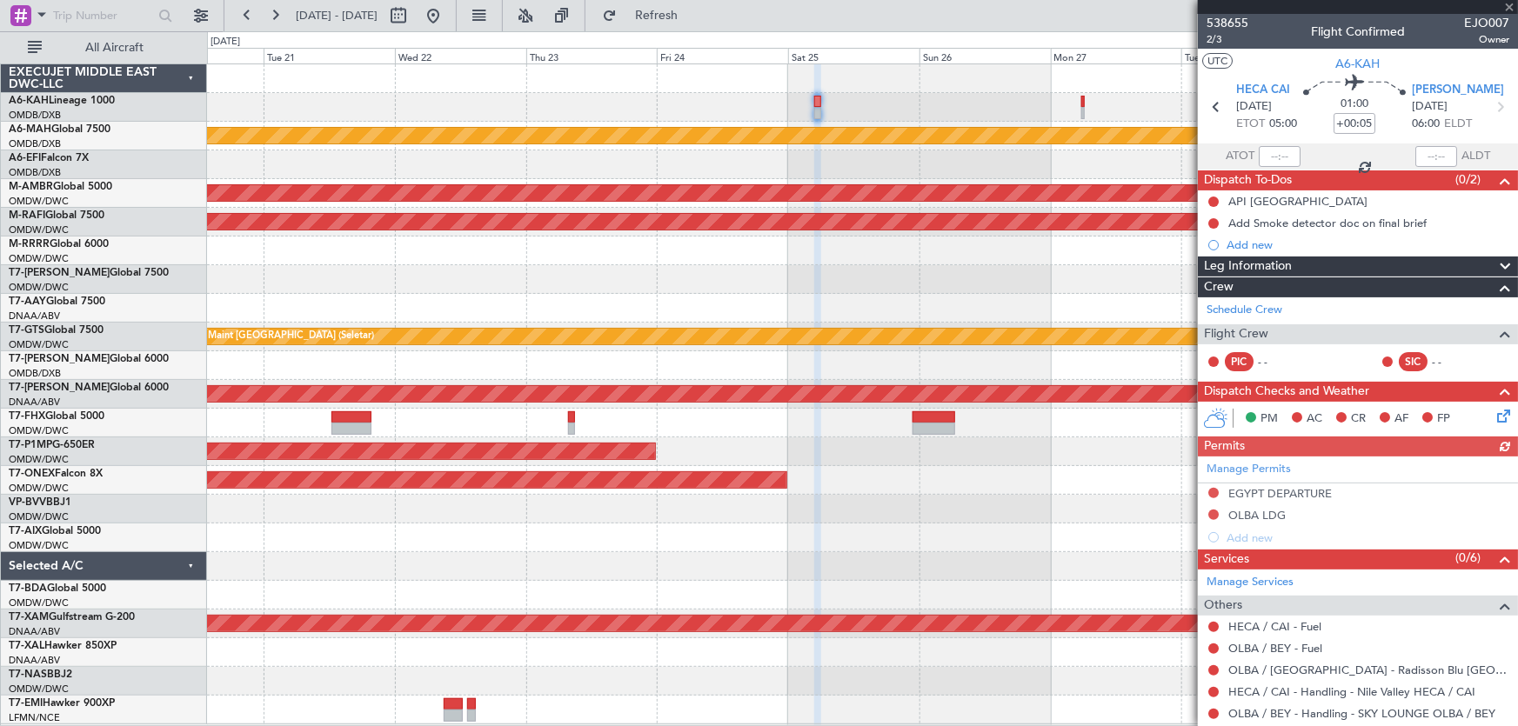
click at [886, 304] on div "Unplanned Maint [GEOGRAPHIC_DATA] ([GEOGRAPHIC_DATA] Intl) Planned Maint [GEOGR…" at bounding box center [862, 394] width 1311 height 660
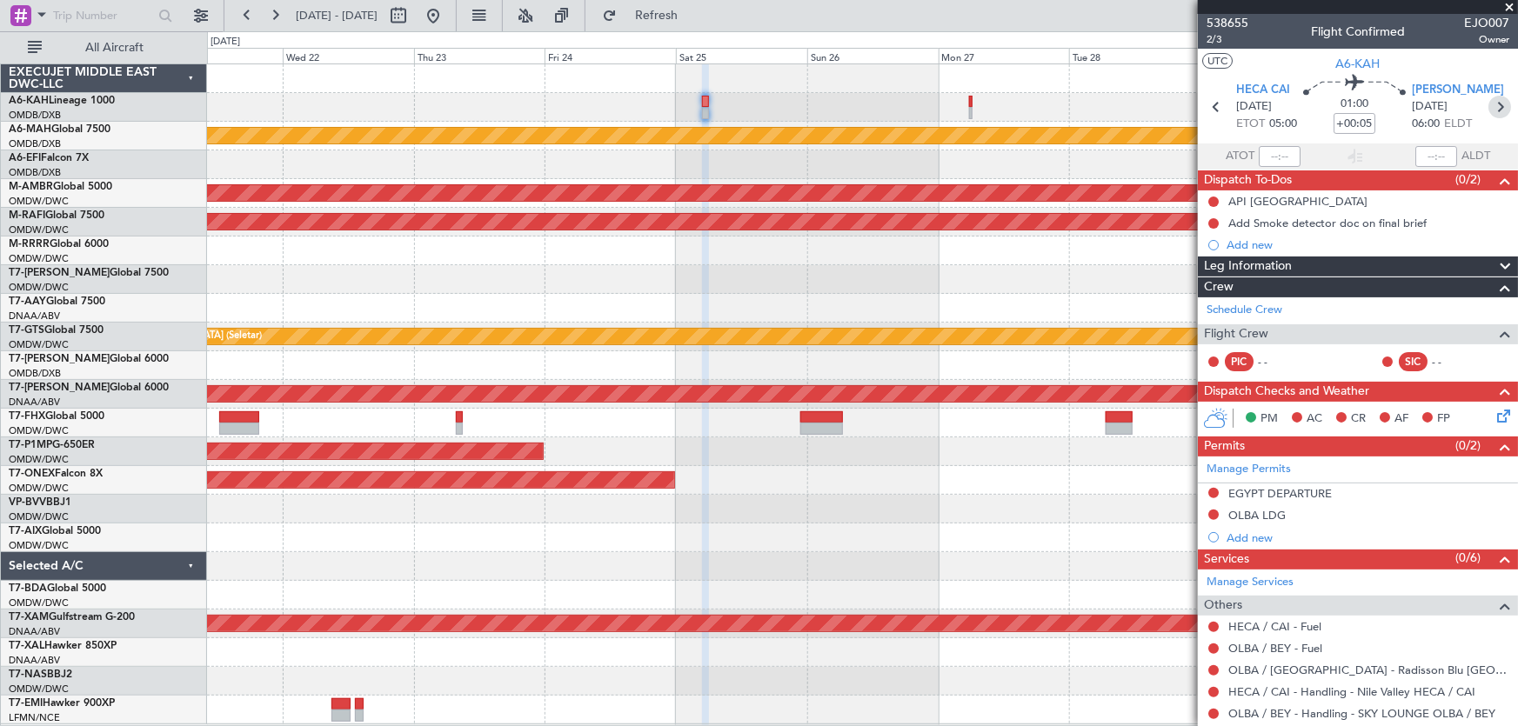
click at [1488, 97] on icon at bounding box center [1499, 107] width 23 height 23
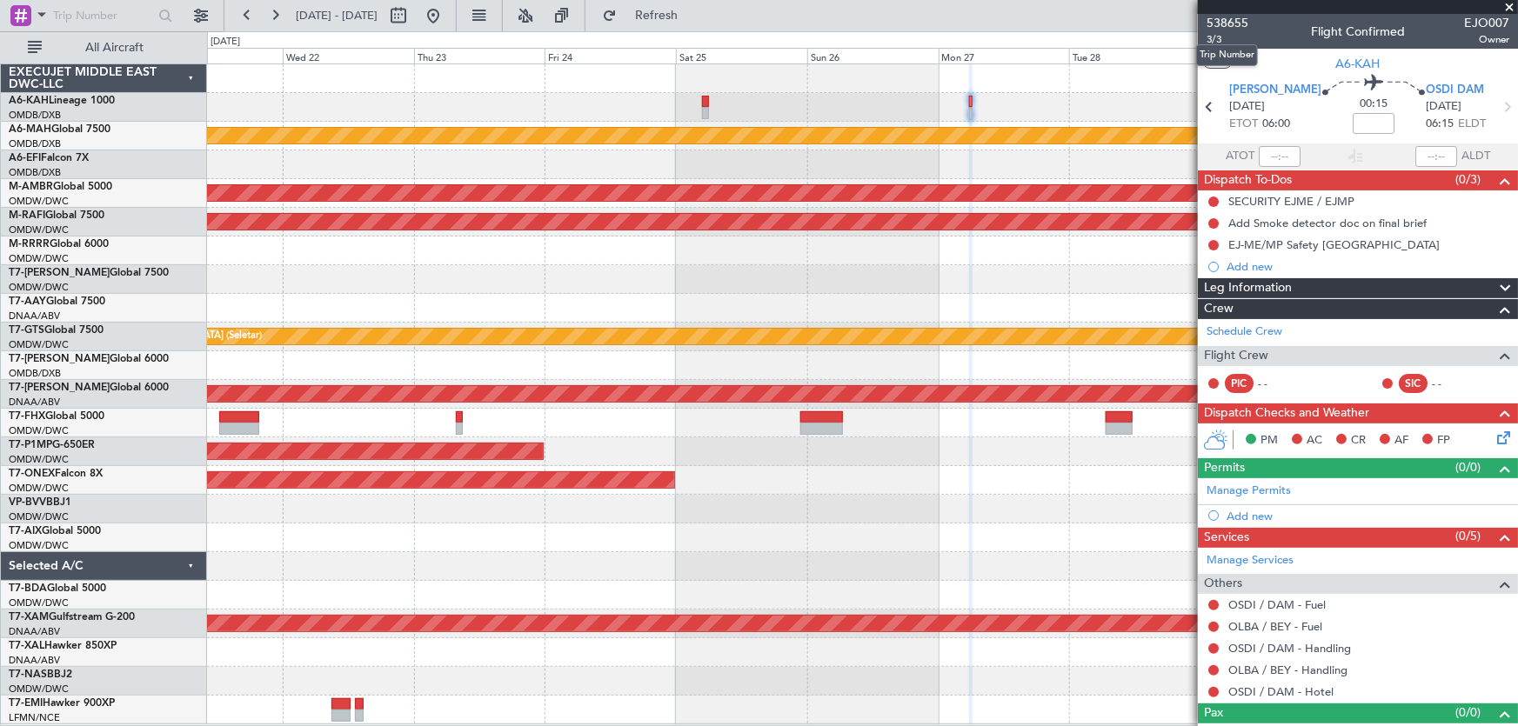
click at [1247, 35] on mat-tooltip-component "Trip Number" at bounding box center [1227, 55] width 86 height 46
click at [1215, 41] on span "3/3" at bounding box center [1227, 39] width 42 height 15
click at [1352, 127] on input at bounding box center [1373, 123] width 42 height 21
type input "+00:15"
click at [1357, 128] on input "+00:15" at bounding box center [1373, 123] width 42 height 21
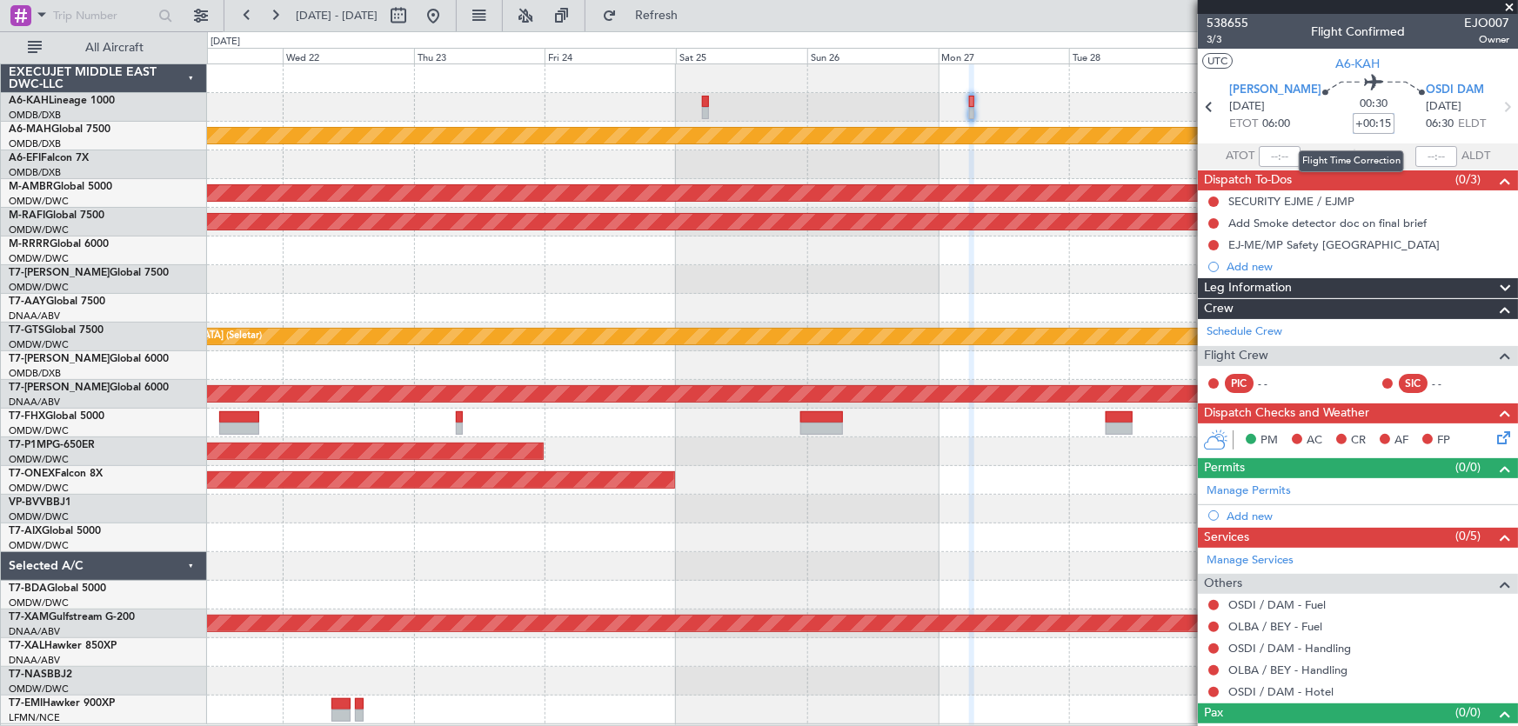
click at [1357, 128] on input "+00:15" at bounding box center [1373, 123] width 42 height 21
type input "+00:10"
click at [1492, 493] on span at bounding box center [1502, 486] width 21 height 13
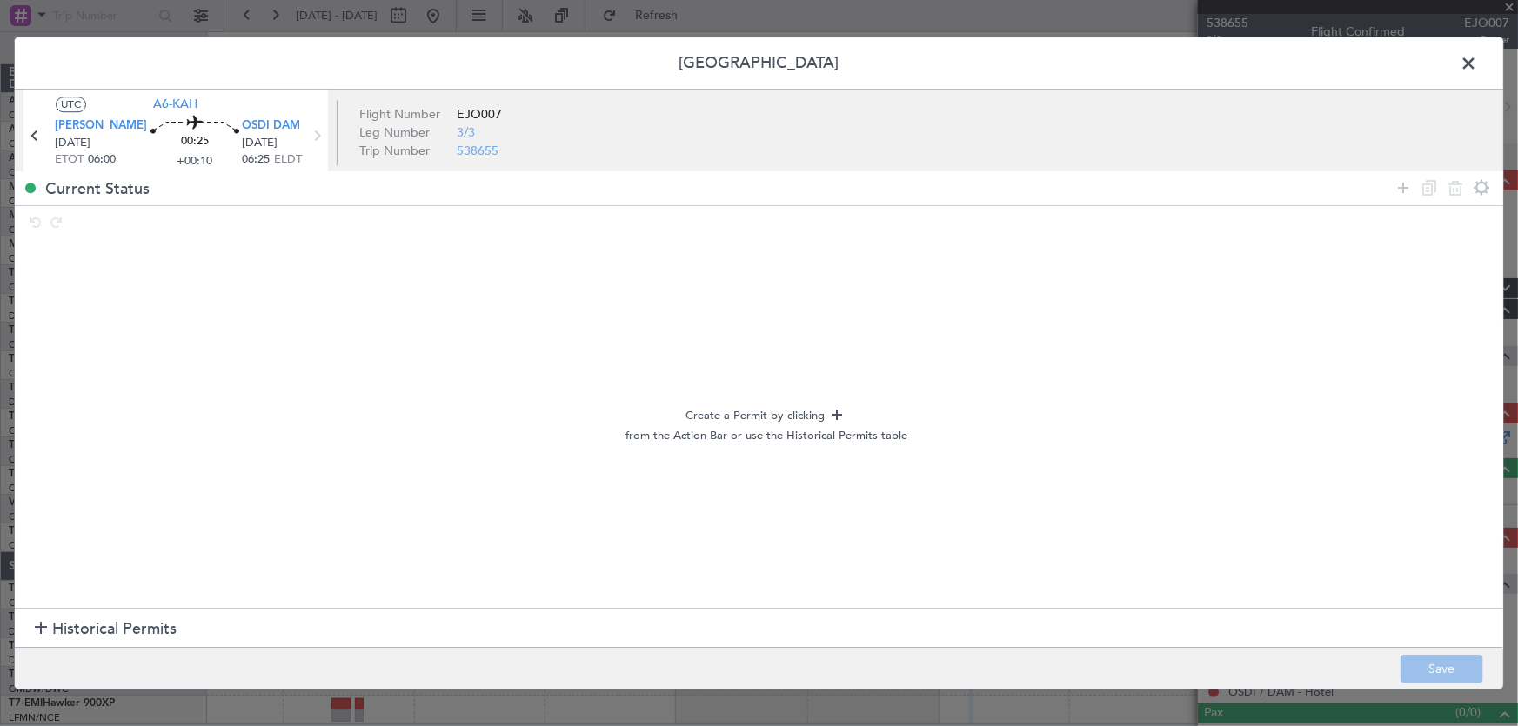
click at [274, 622] on section "Historical Permits" at bounding box center [759, 629] width 1488 height 42
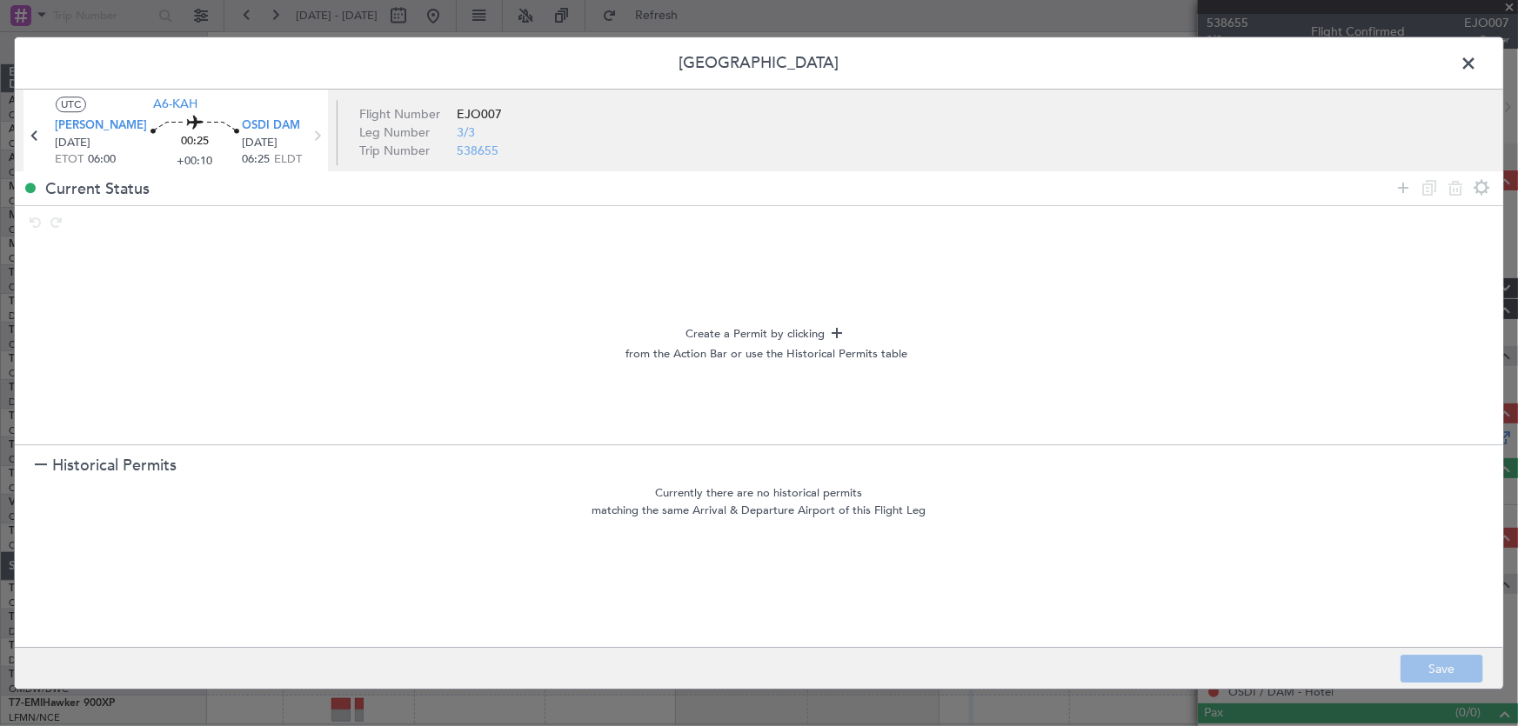
click at [96, 455] on span "Historical Permits" at bounding box center [114, 466] width 124 height 23
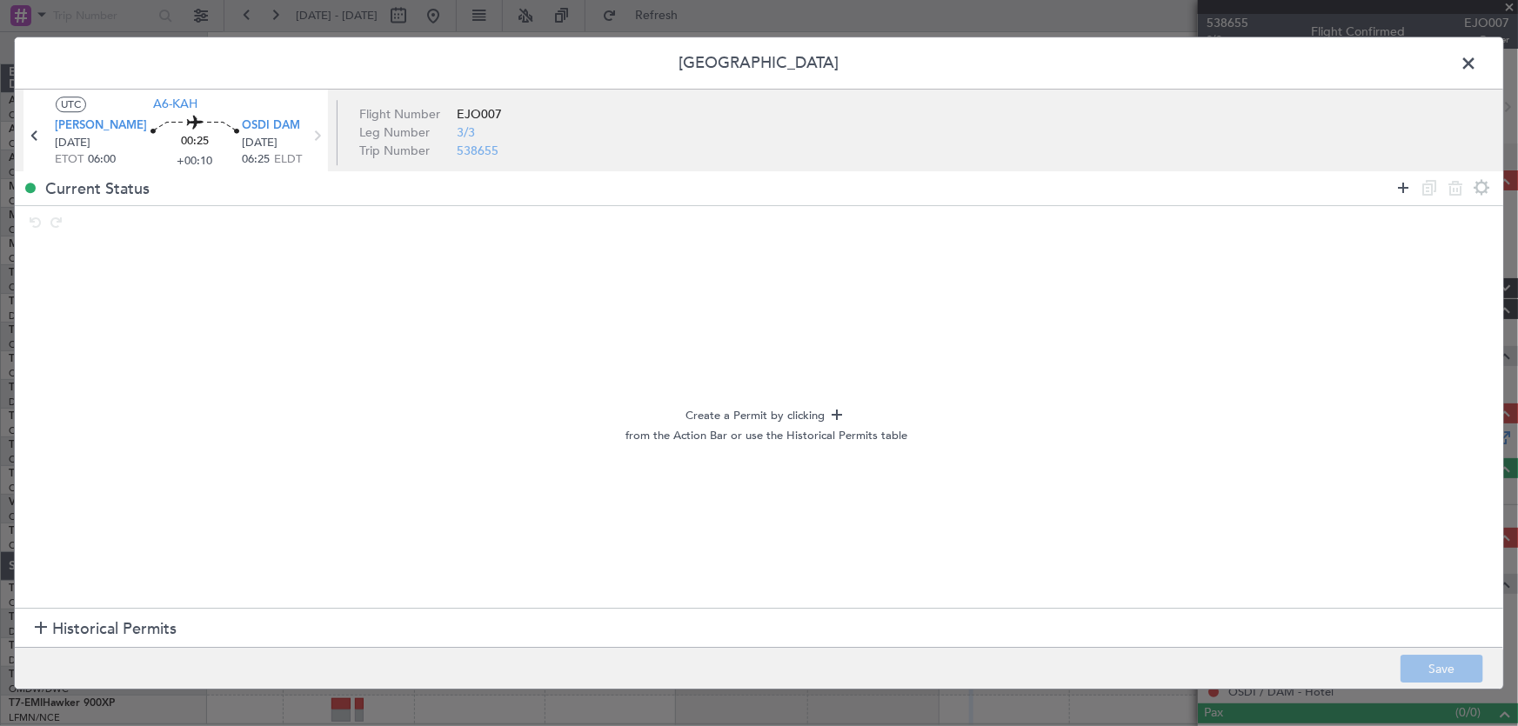
click at [1400, 190] on icon at bounding box center [1402, 187] width 21 height 21
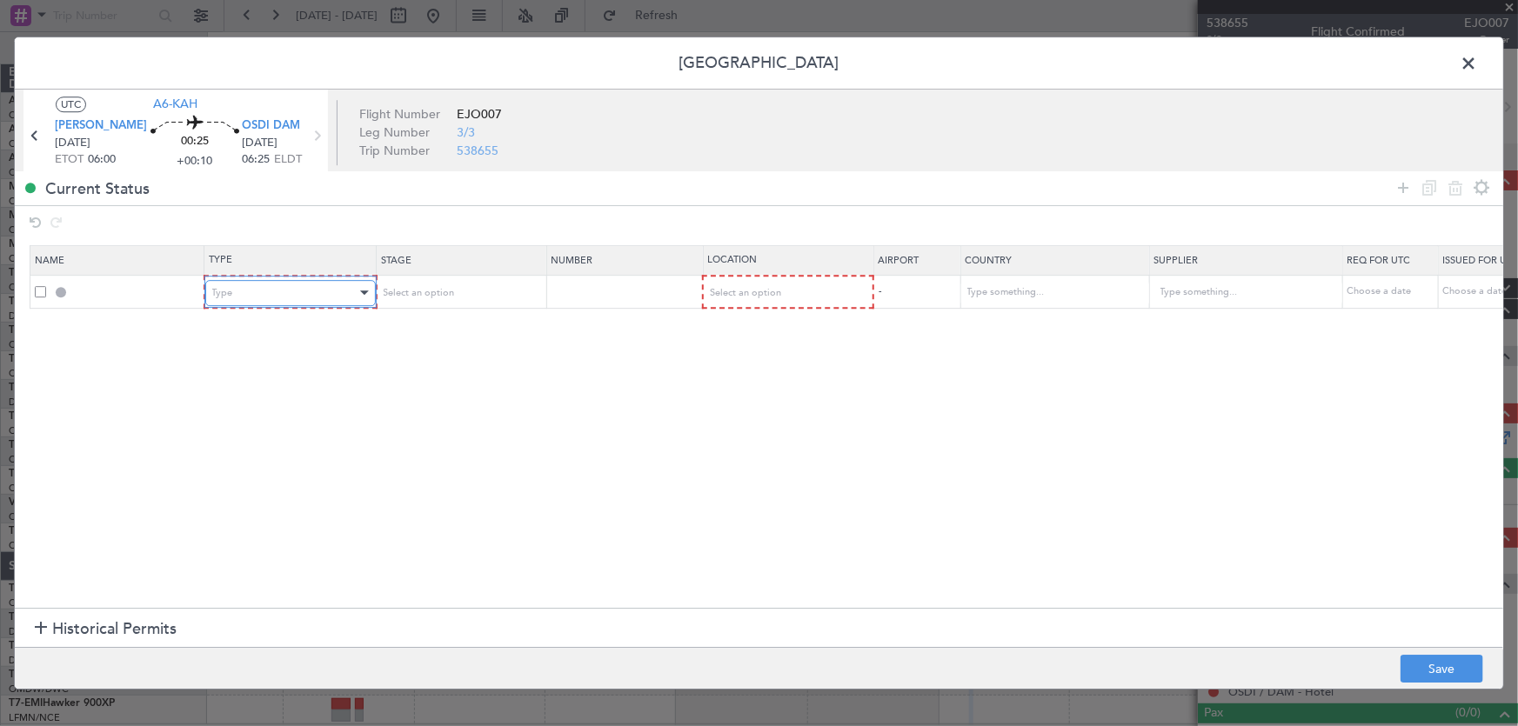
click at [290, 296] on div "Type" at bounding box center [284, 293] width 144 height 26
click at [246, 295] on div at bounding box center [759, 363] width 1518 height 726
click at [248, 297] on div "Type" at bounding box center [284, 293] width 144 height 26
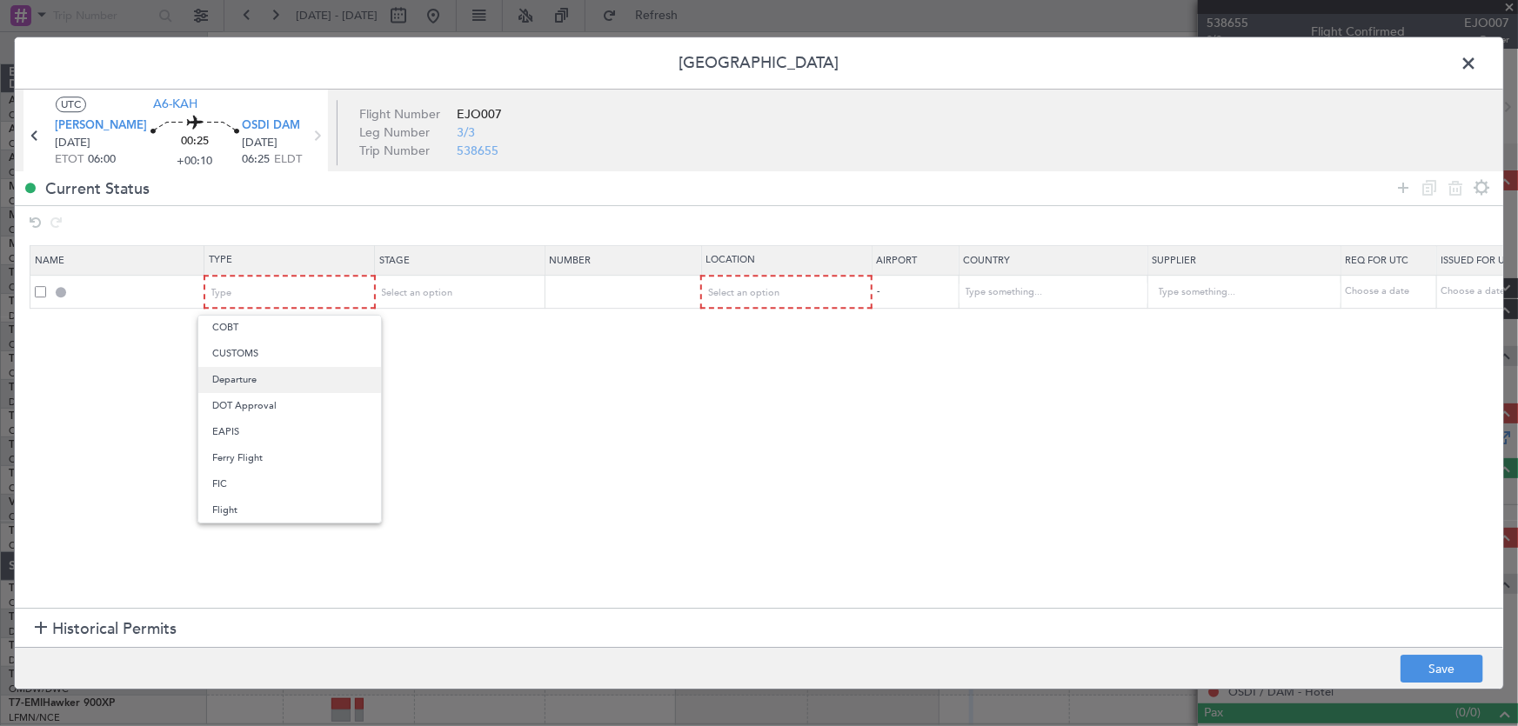
click at [252, 379] on span "Departure" at bounding box center [289, 380] width 155 height 26
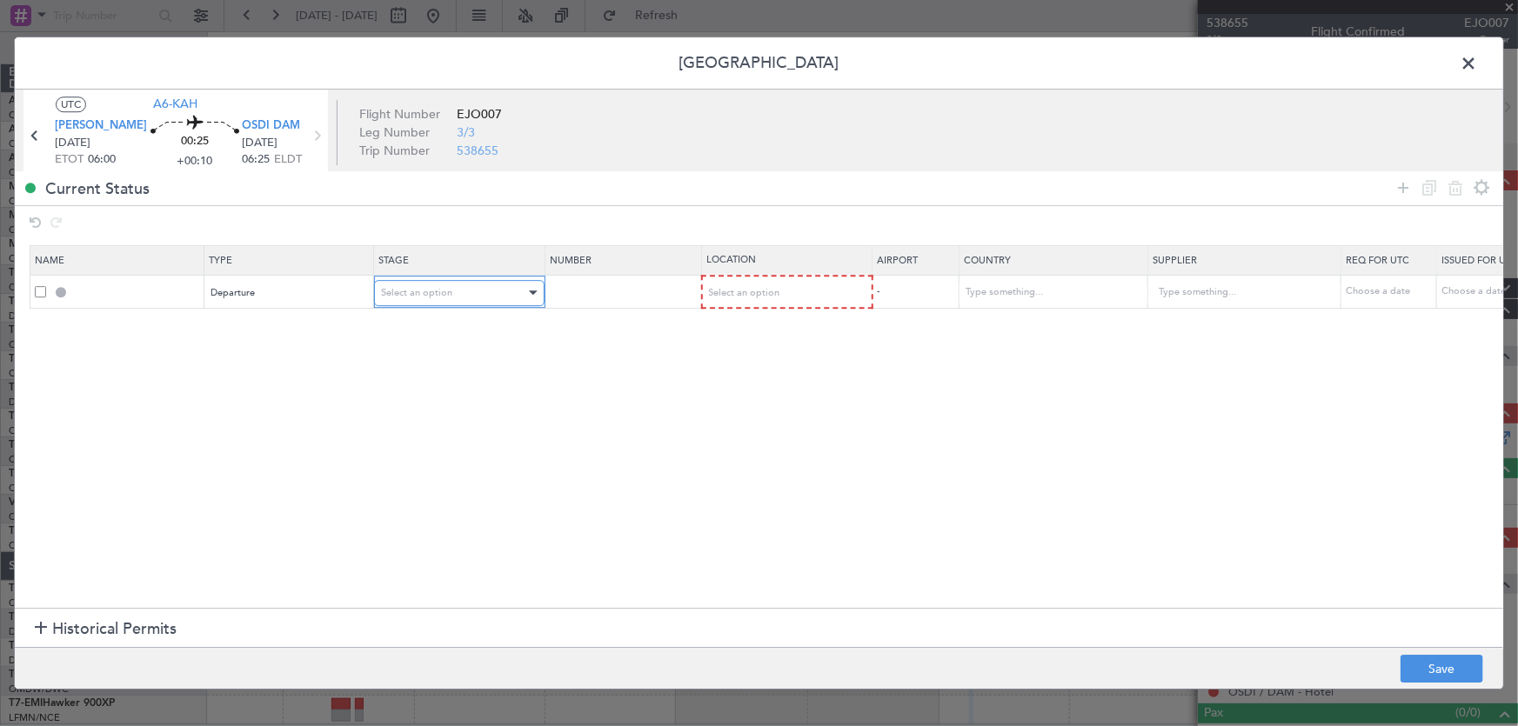
click at [433, 292] on span "Select an option" at bounding box center [416, 292] width 71 height 13
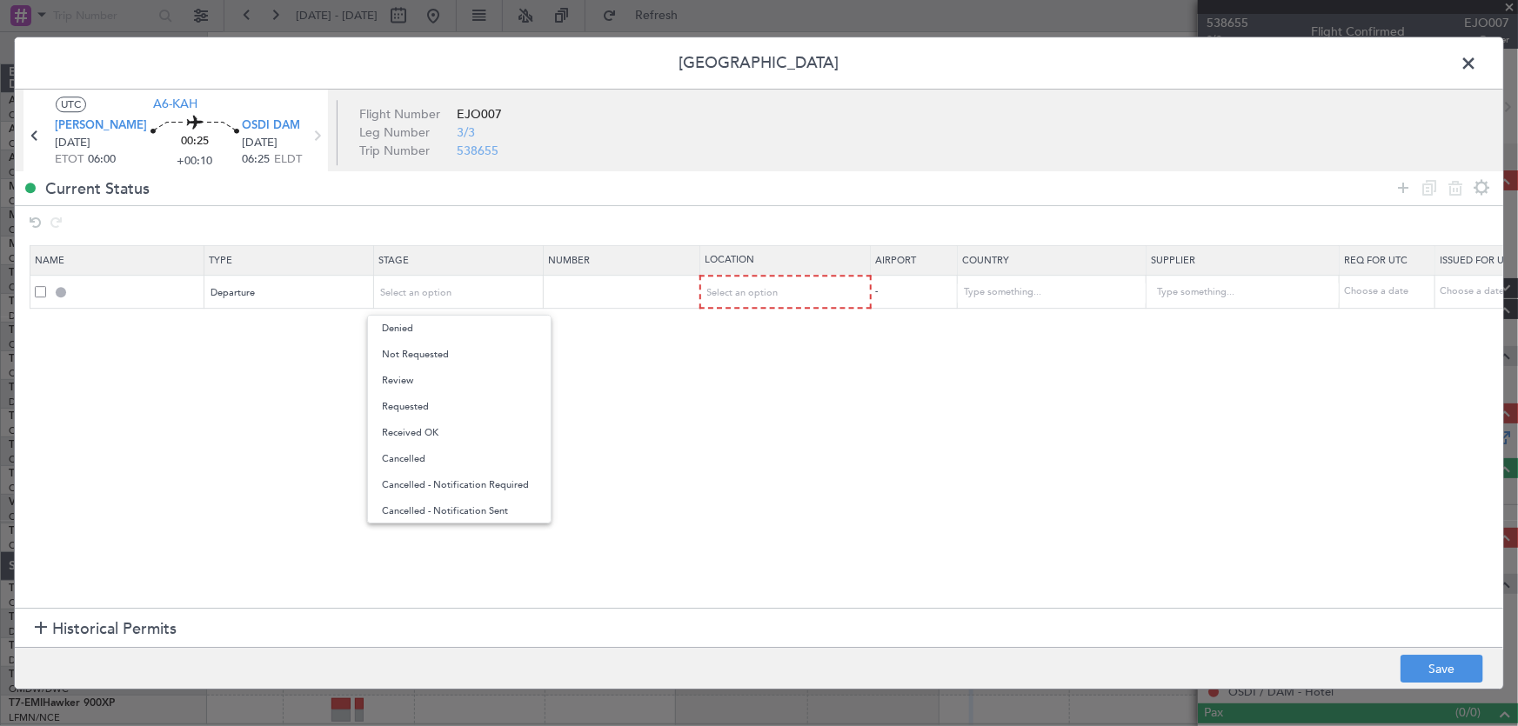
click at [588, 364] on div at bounding box center [759, 363] width 1518 height 726
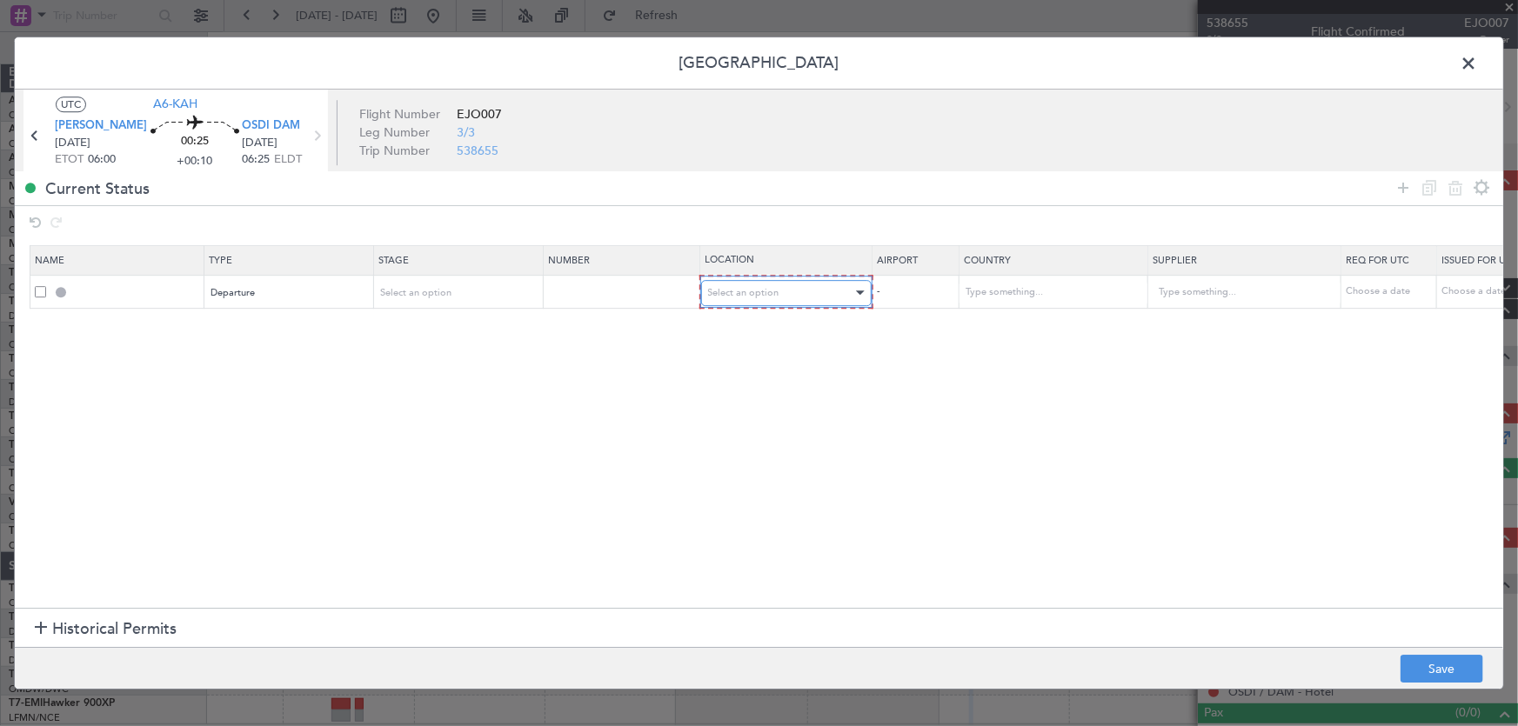
click at [764, 281] on div "Select an option" at bounding box center [780, 293] width 144 height 26
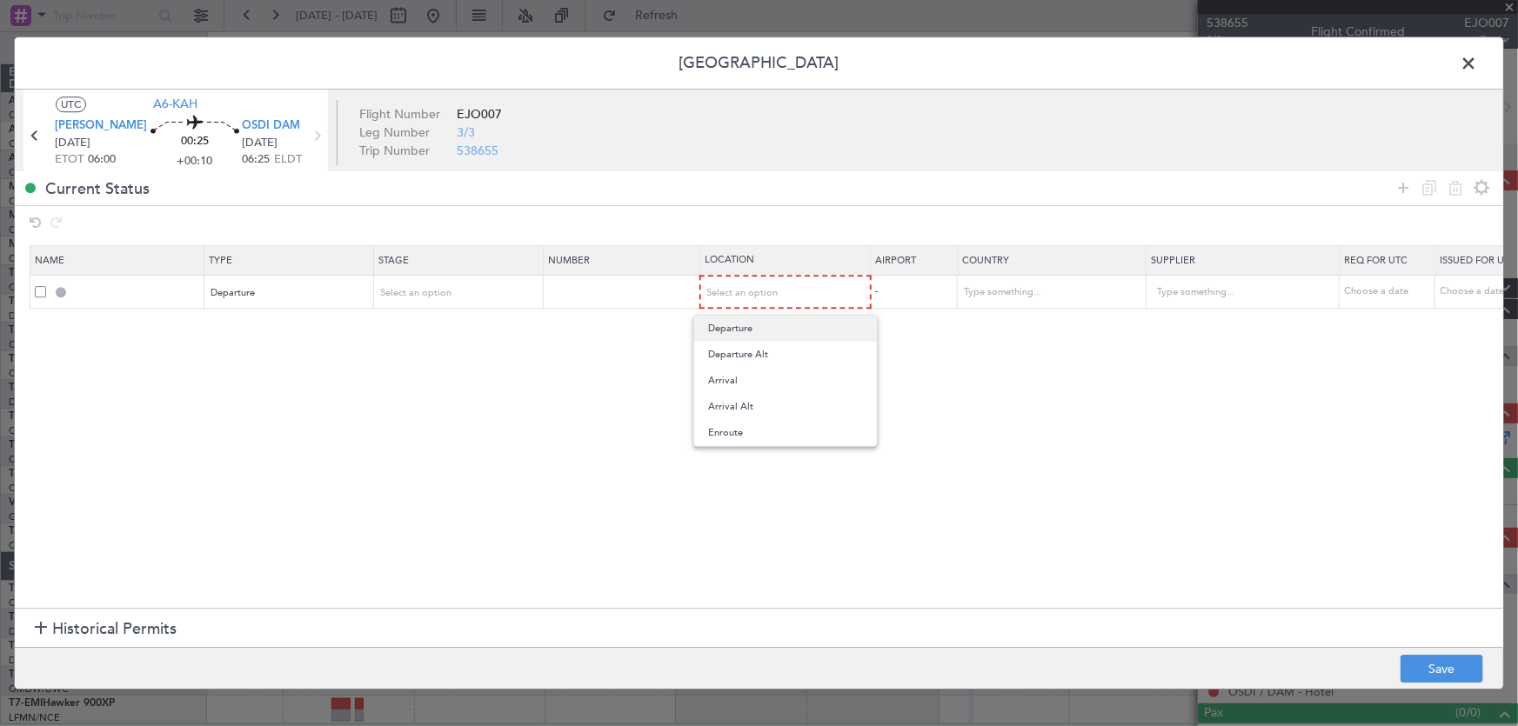
click at [742, 324] on span "Departure" at bounding box center [785, 329] width 155 height 26
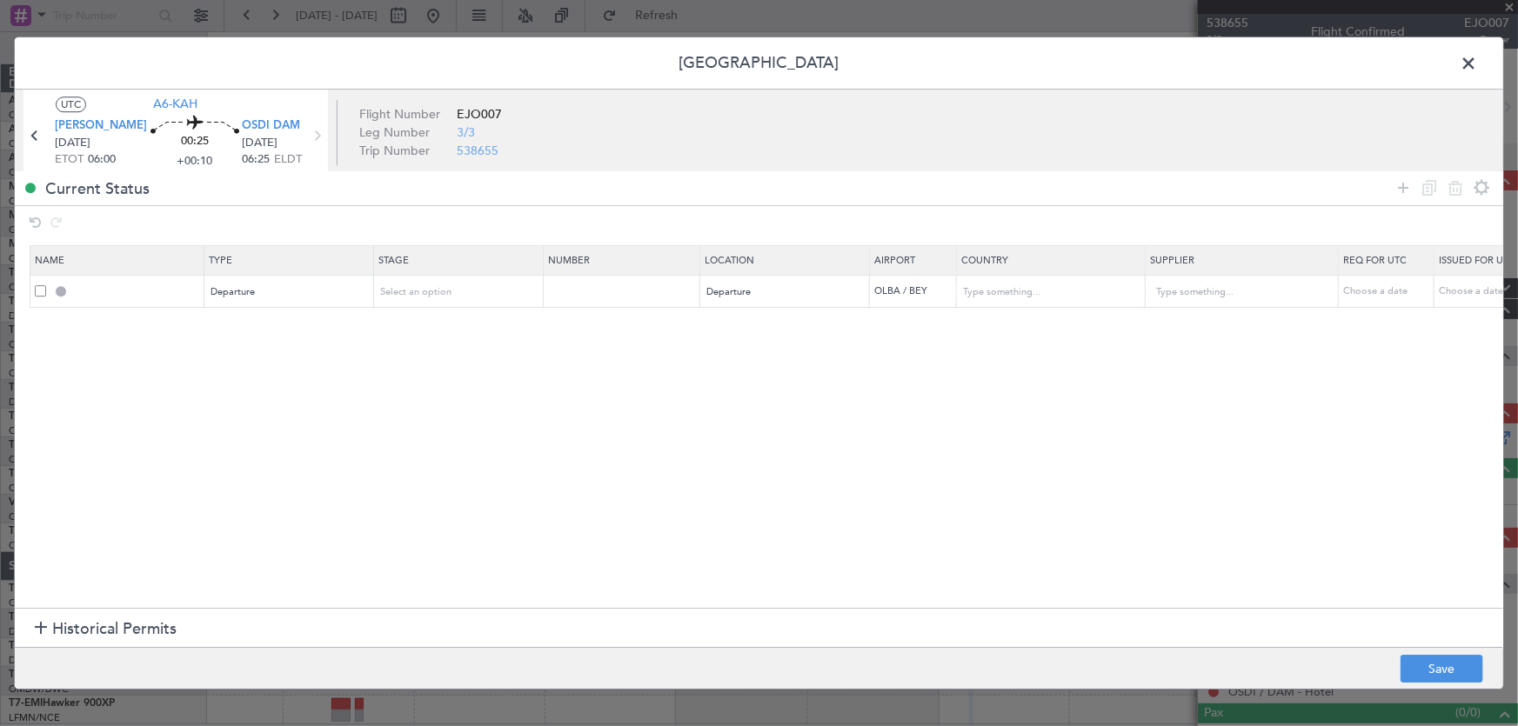
click at [769, 350] on section "Name Type Stage Number Location Airport Country Supplier Req For Utc Issued For…" at bounding box center [759, 425] width 1488 height 367
click at [1405, 192] on icon at bounding box center [1402, 187] width 21 height 21
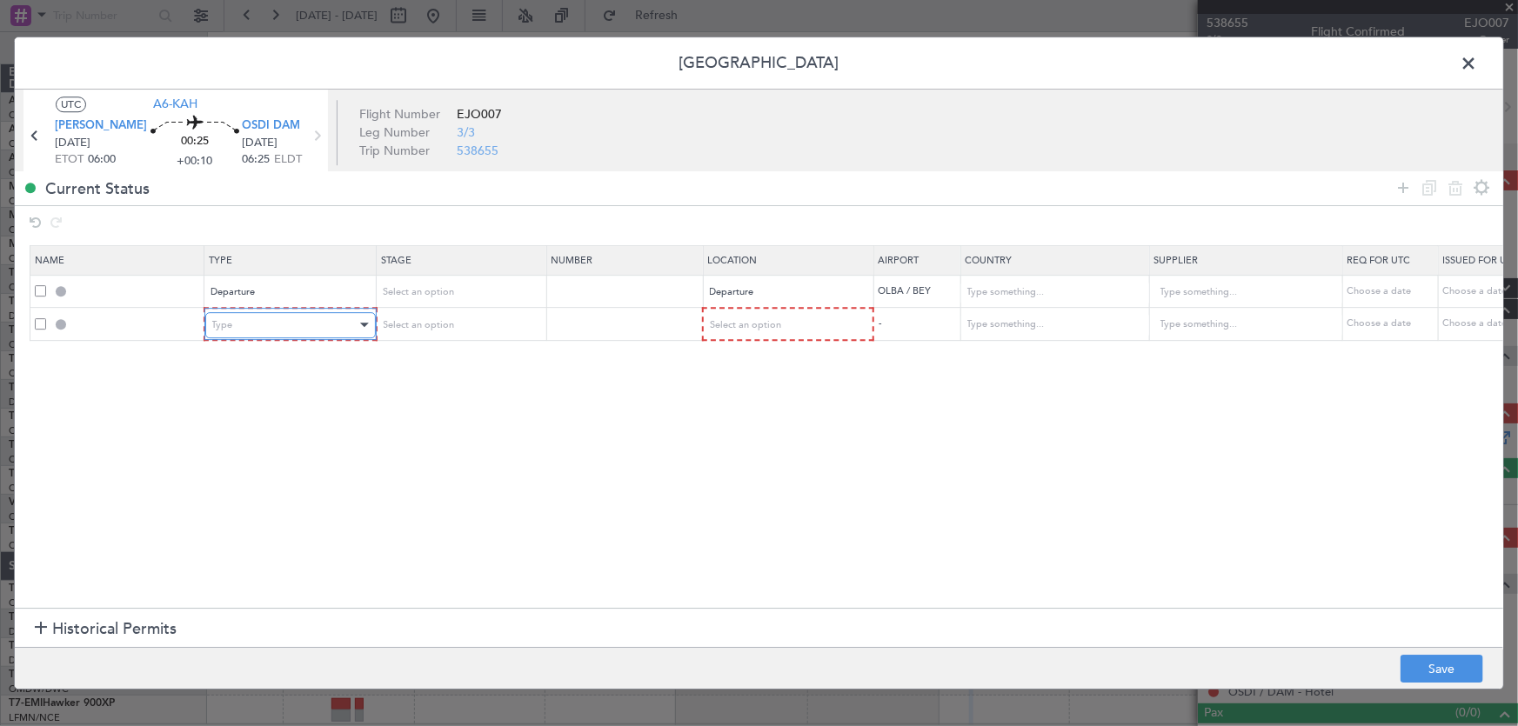
click at [257, 333] on div "Type" at bounding box center [284, 325] width 144 height 26
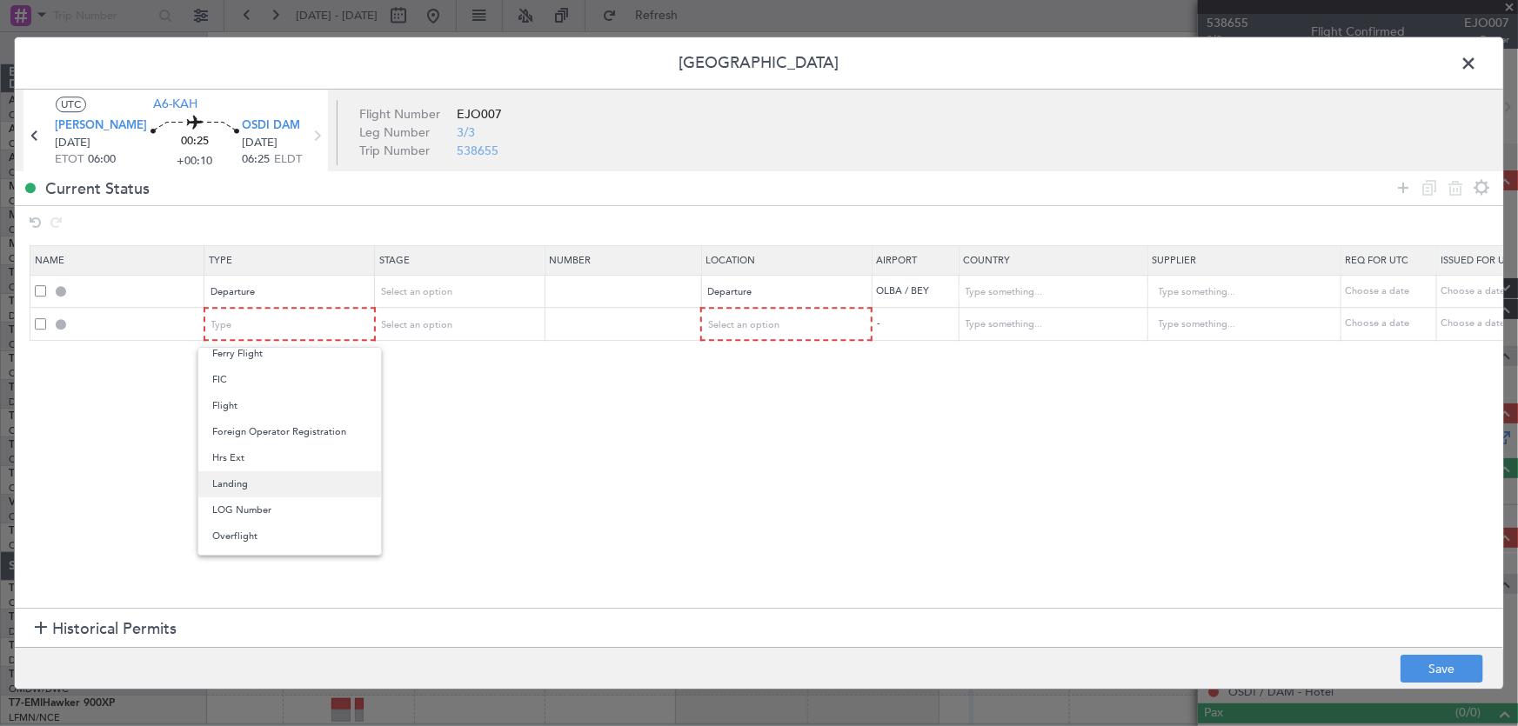
click at [256, 479] on span "Landing" at bounding box center [289, 484] width 155 height 26
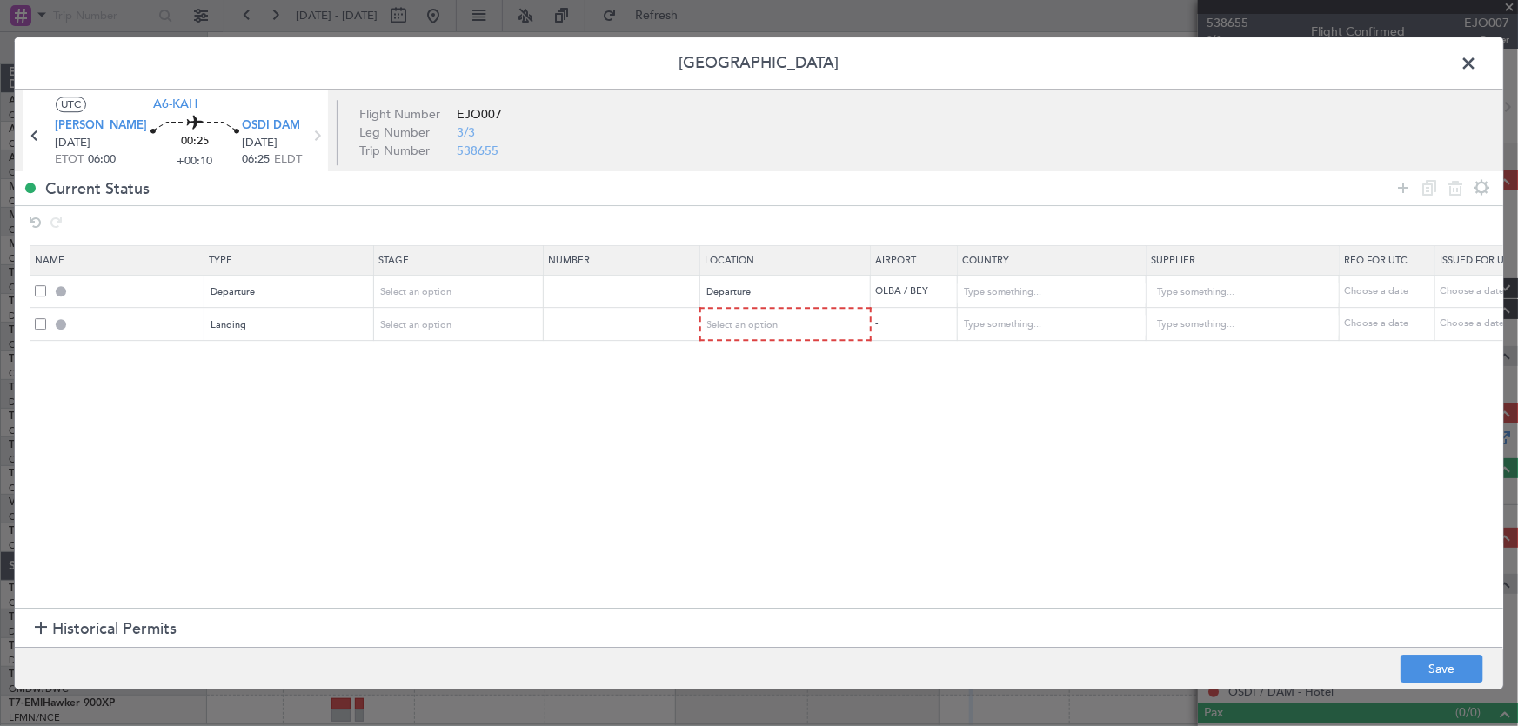
click at [441, 460] on section "Name Type Stage Number Location Airport Country Supplier Req For Utc Issued For…" at bounding box center [759, 425] width 1488 height 367
click at [744, 330] on div "Select an option" at bounding box center [780, 325] width 144 height 26
click at [732, 412] on span "Arrival" at bounding box center [785, 413] width 155 height 26
click at [903, 428] on section "Name Type Stage Number Location Airport Country Supplier Req For Utc Issued For…" at bounding box center [759, 425] width 1488 height 367
click at [1461, 659] on button "Save" at bounding box center [1441, 669] width 83 height 28
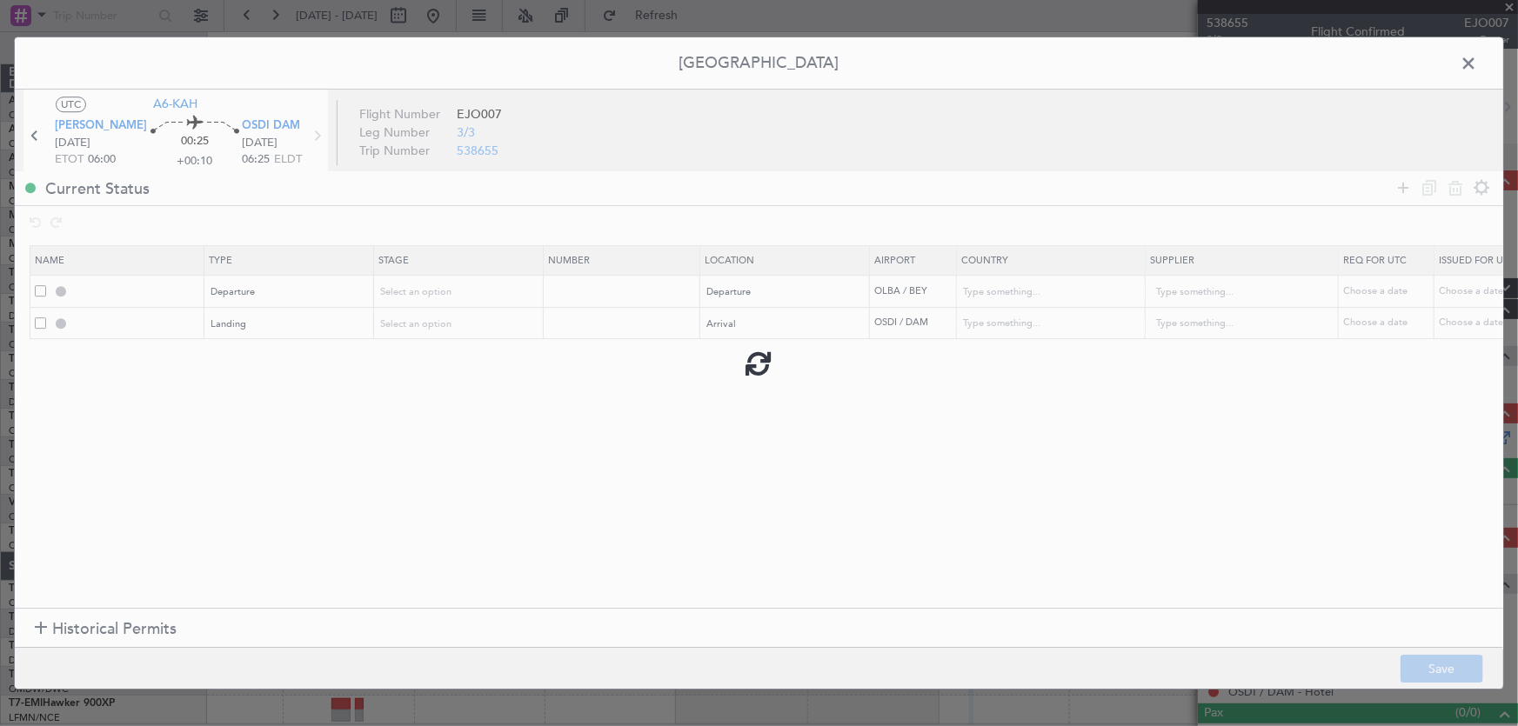
type input "DEPARTURE"
type input "[GEOGRAPHIC_DATA]"
type input "NNN"
type input "OSDI LDG"
type input "Syrian Arab Republic"
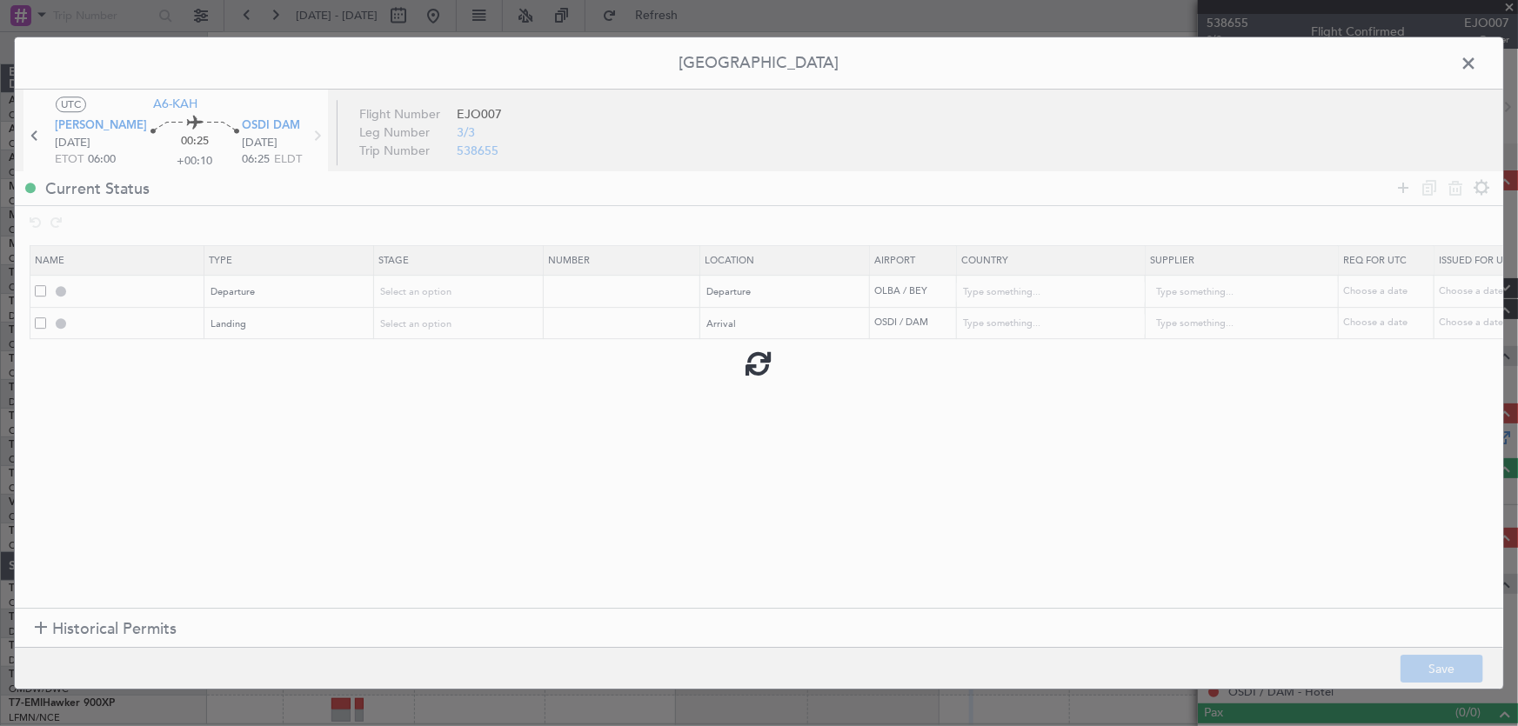
type input "NNN"
type input "2"
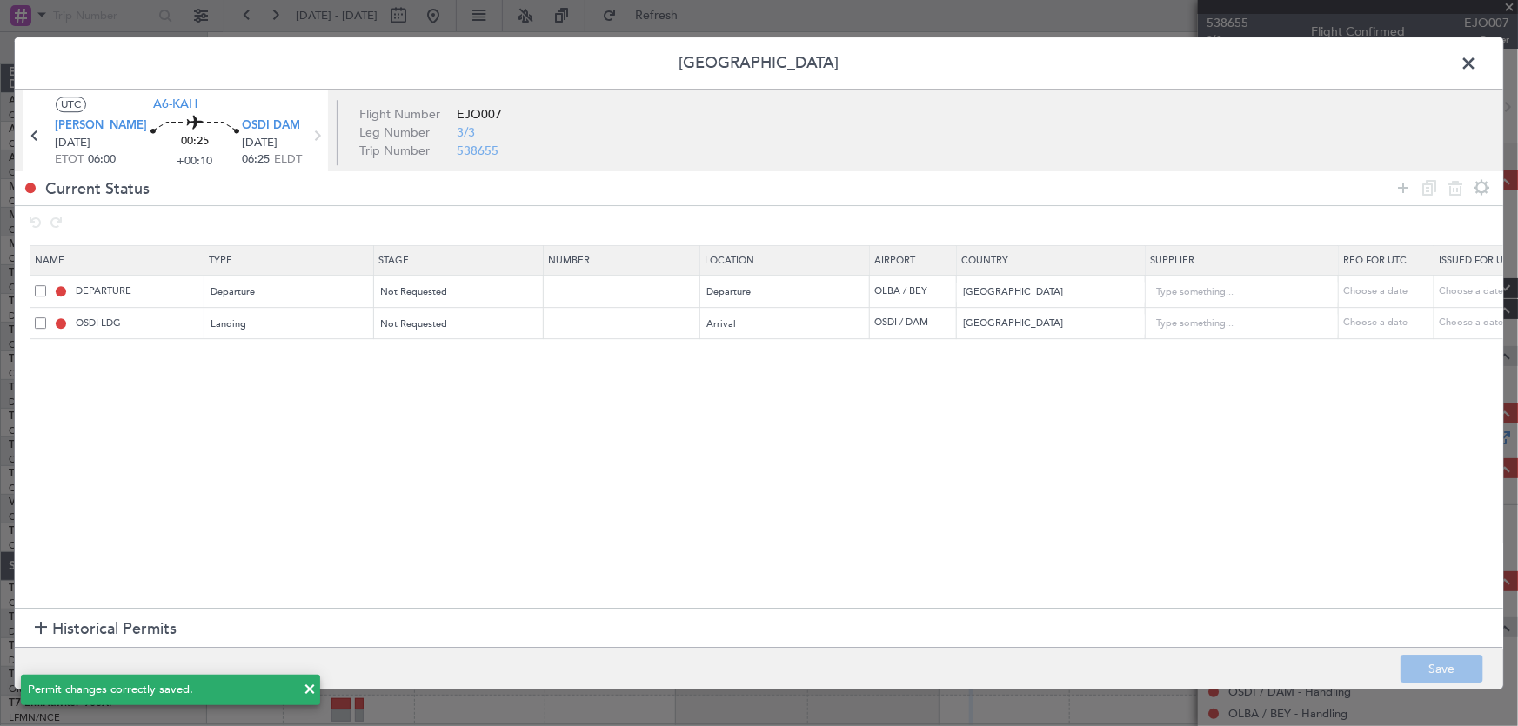
click at [1477, 67] on span at bounding box center [1477, 67] width 0 height 35
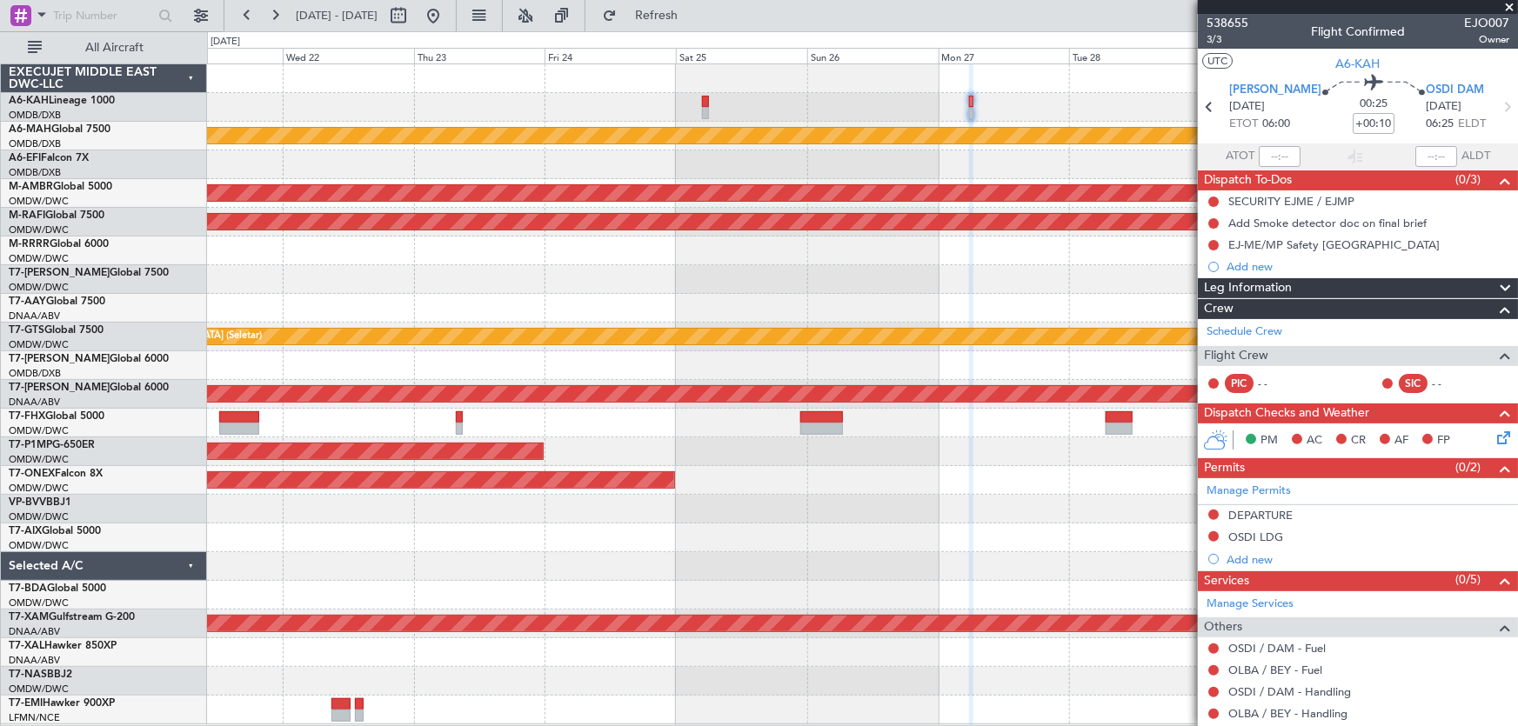
scroll to position [68, 0]
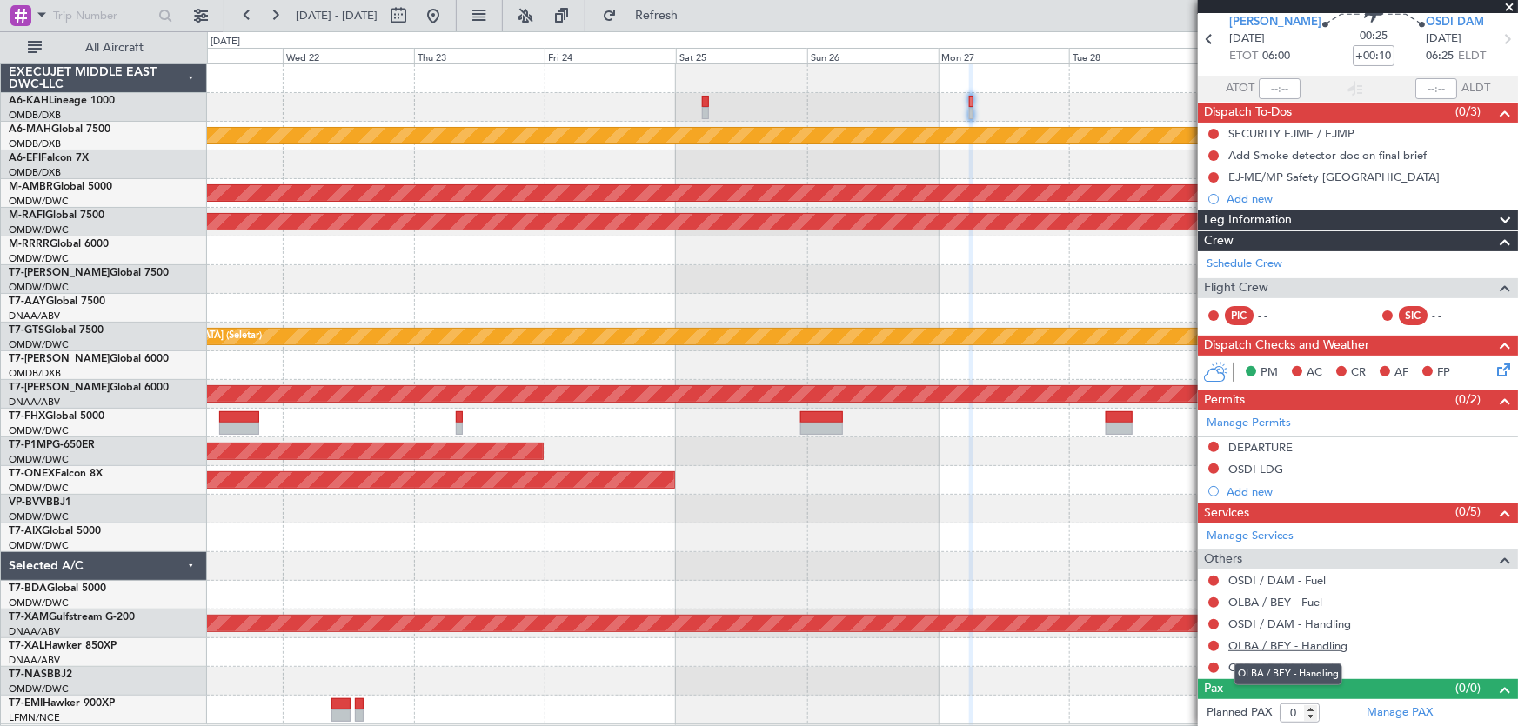
click at [1298, 645] on link "OLBA / BEY - Handling" at bounding box center [1287, 645] width 119 height 15
click at [1296, 622] on link "OSDI / DAM - Handling" at bounding box center [1289, 624] width 123 height 15
click at [1252, 26] on span "[PERSON_NAME]" at bounding box center [1275, 22] width 92 height 17
click at [687, 23] on button "Refresh" at bounding box center [646, 16] width 104 height 28
click at [691, 23] on button "Refresh" at bounding box center [646, 16] width 104 height 28
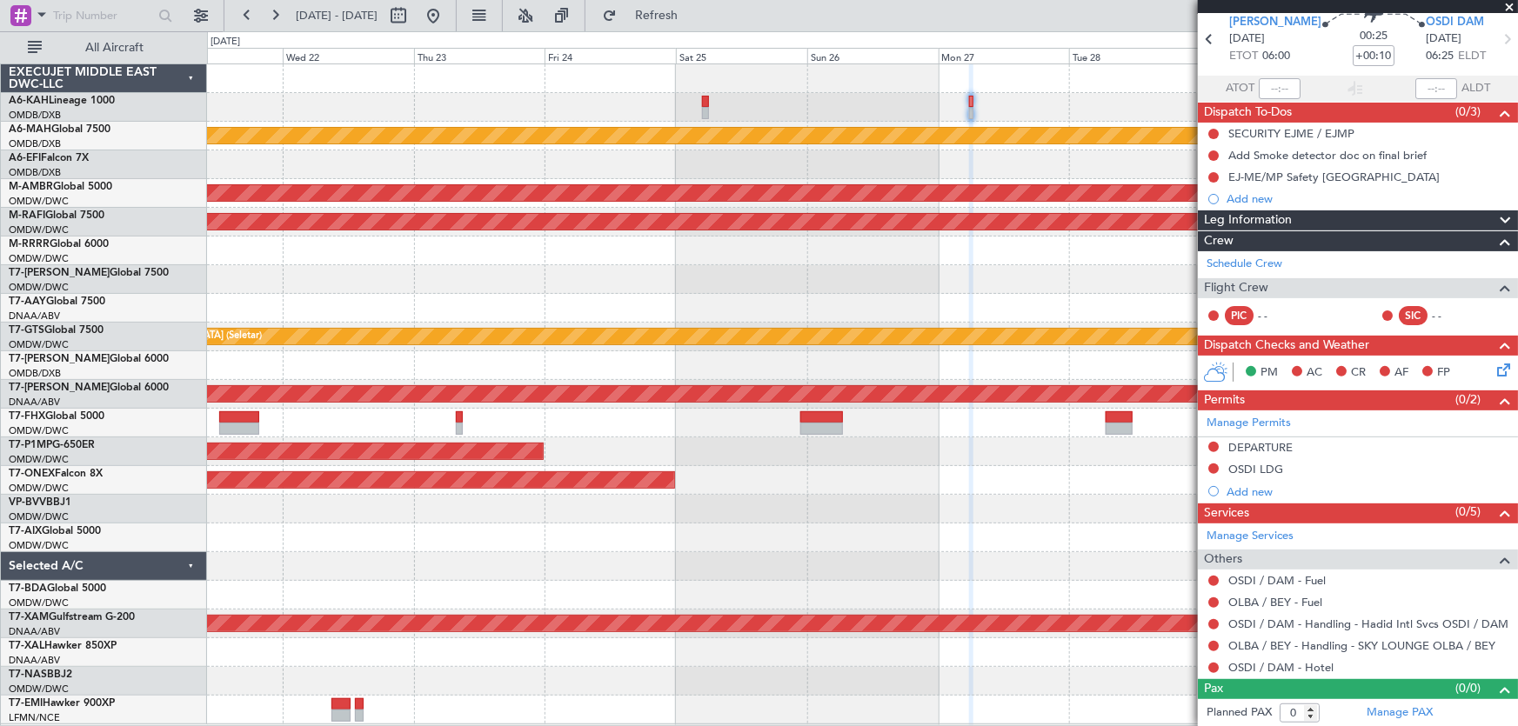
click at [779, 110] on div "Unplanned Maint [GEOGRAPHIC_DATA] ([GEOGRAPHIC_DATA] Intl) Planned Maint [GEOGR…" at bounding box center [862, 394] width 1311 height 660
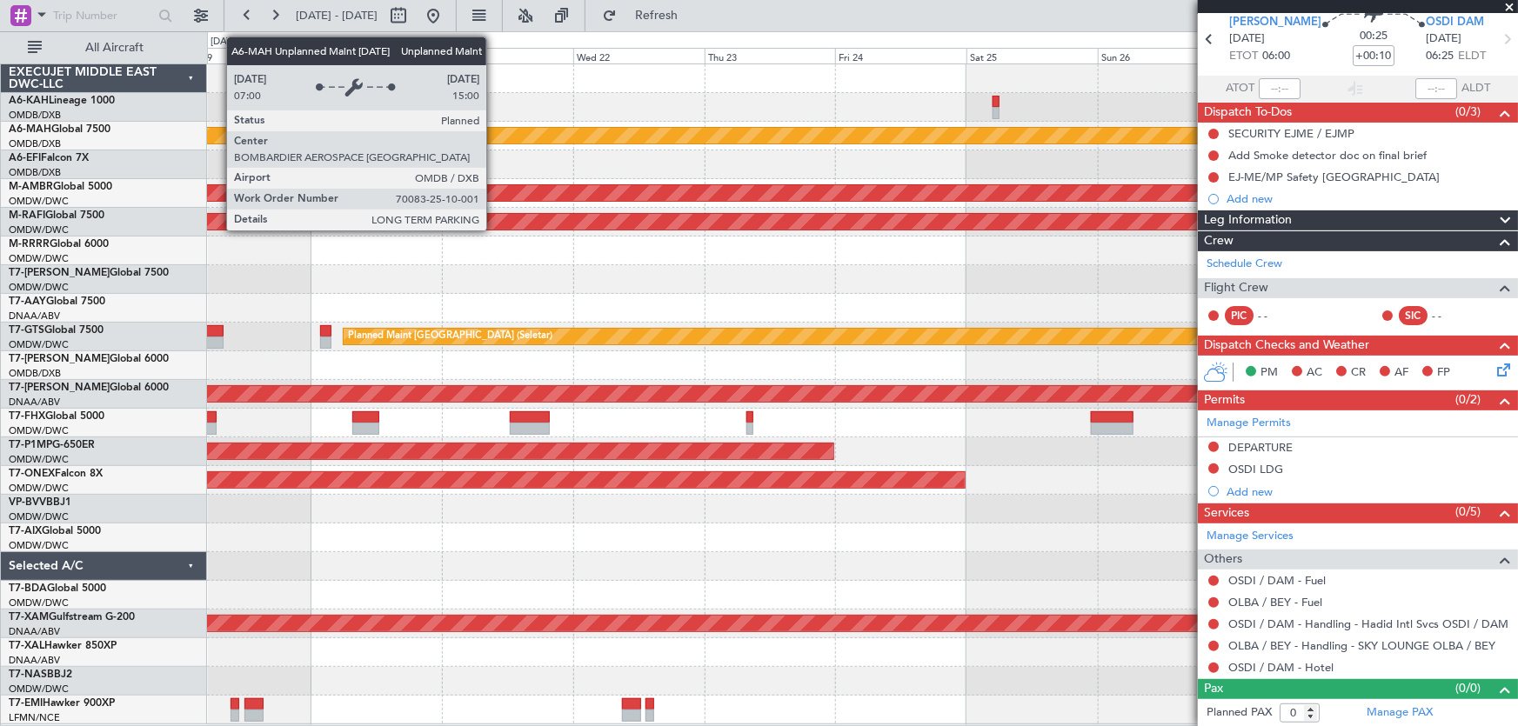
click at [671, 137] on div "Unplanned Maint [GEOGRAPHIC_DATA] ([GEOGRAPHIC_DATA] Intl)" at bounding box center [436, 136] width 3058 height 16
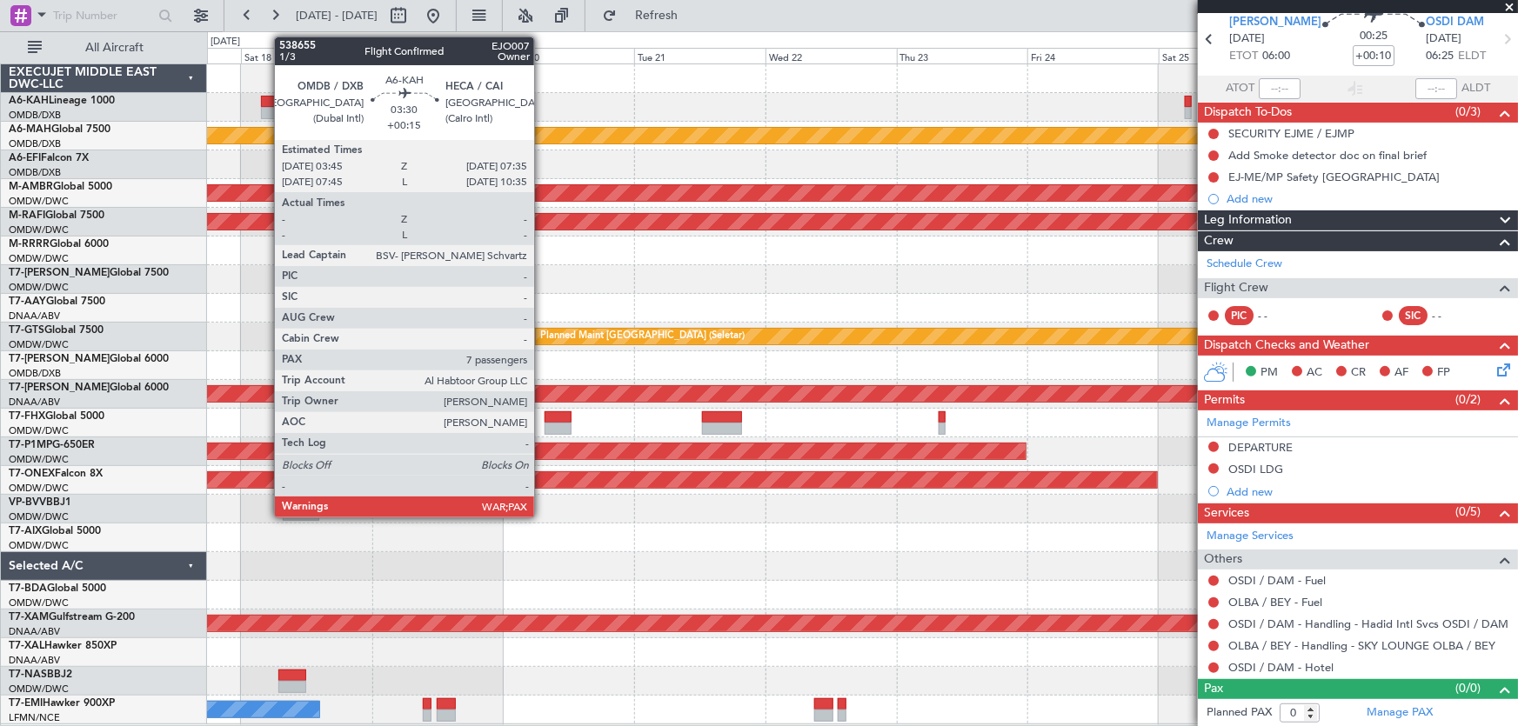
click at [265, 99] on div at bounding box center [272, 102] width 22 height 12
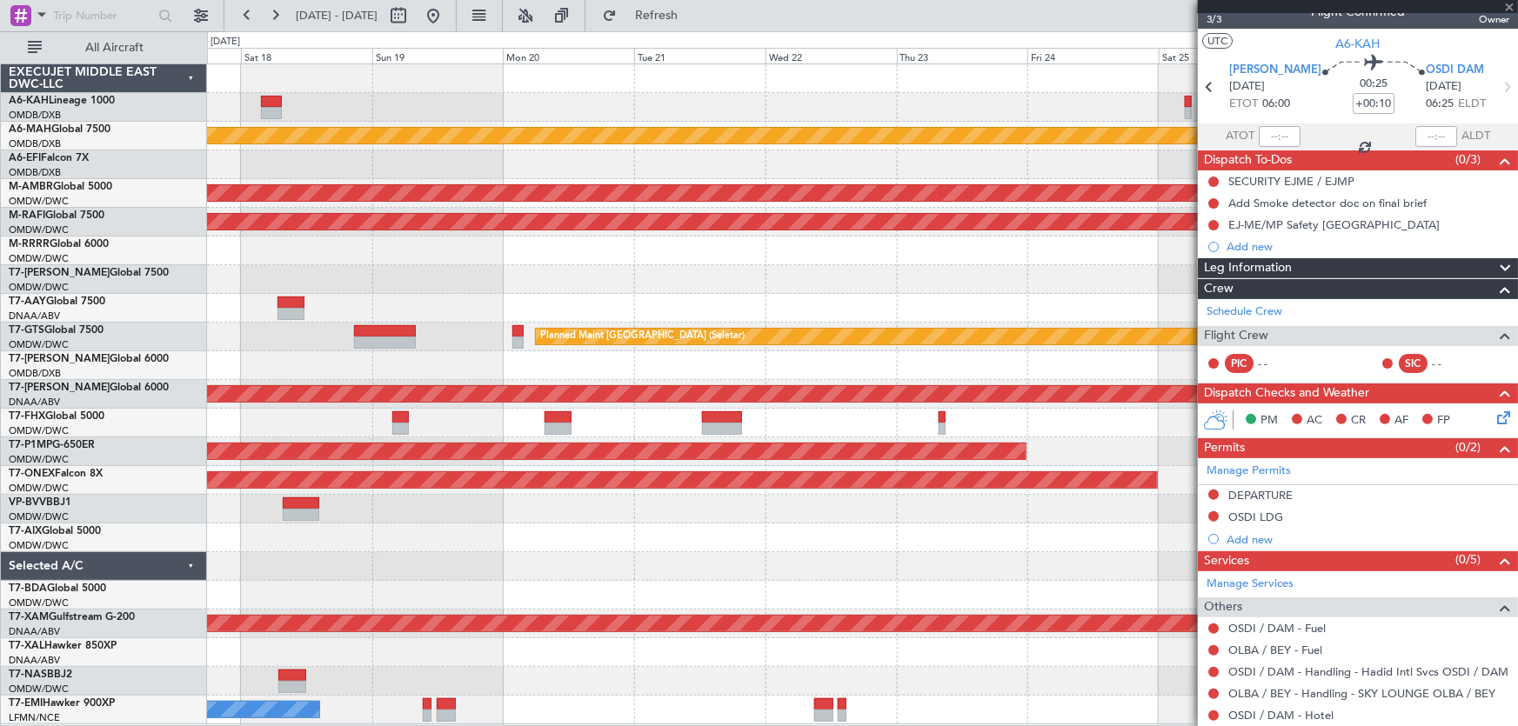
scroll to position [0, 0]
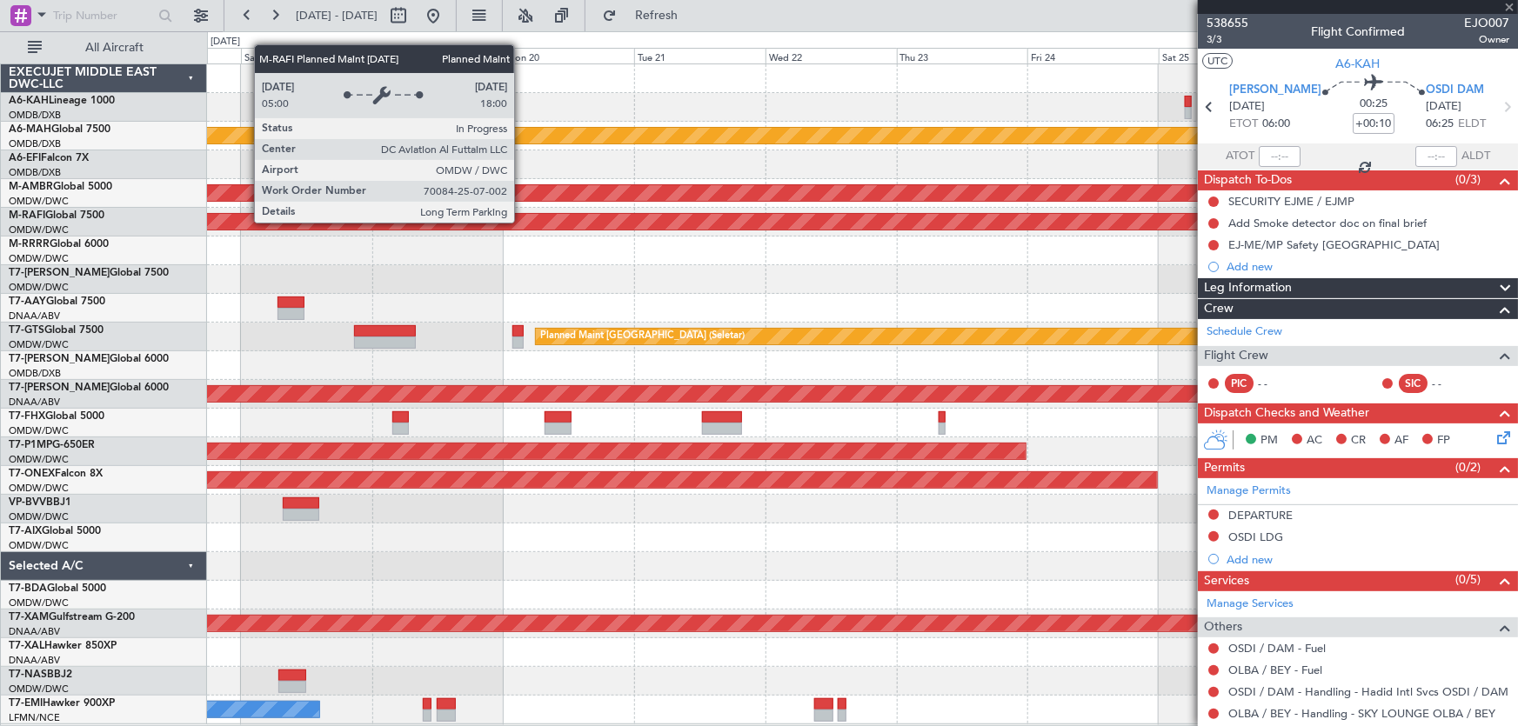
type input "+00:15"
type input "9"
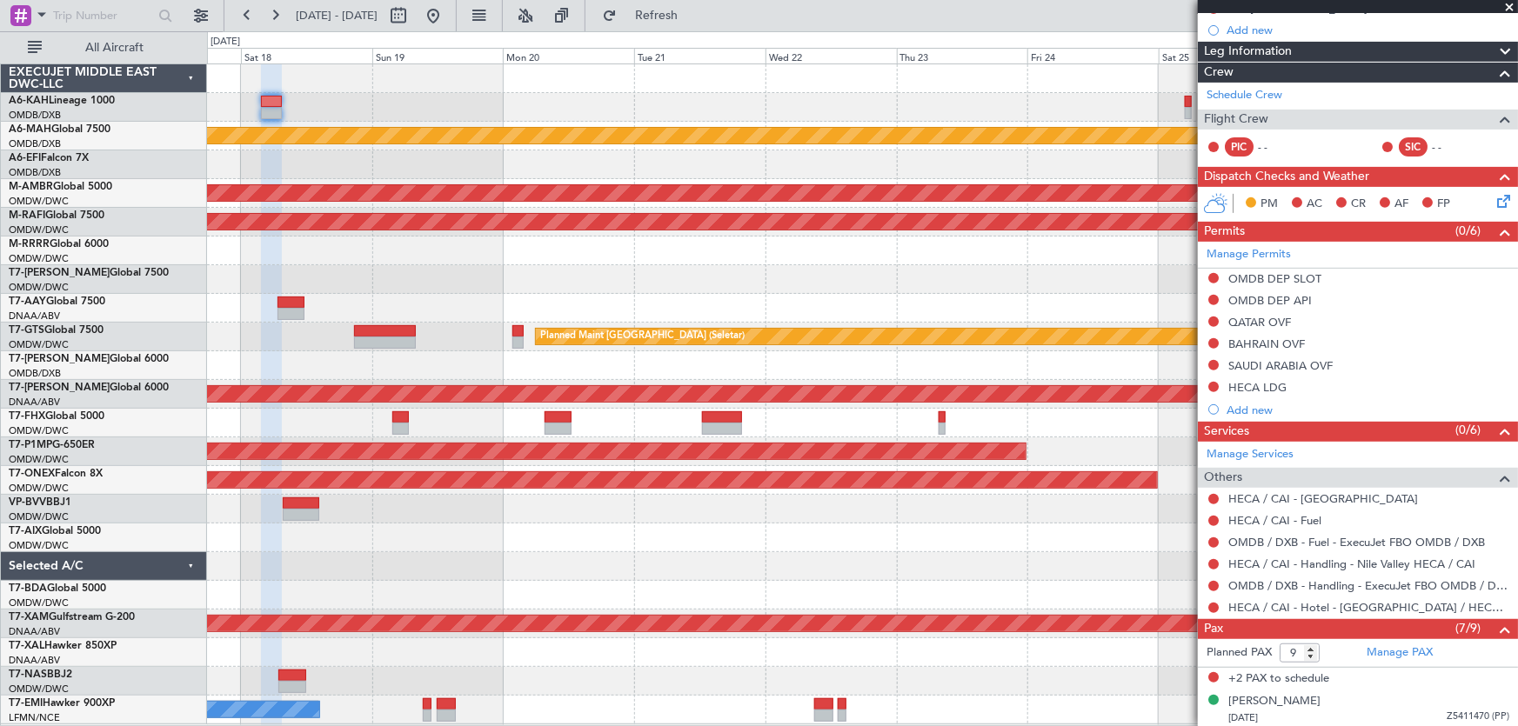
scroll to position [471, 0]
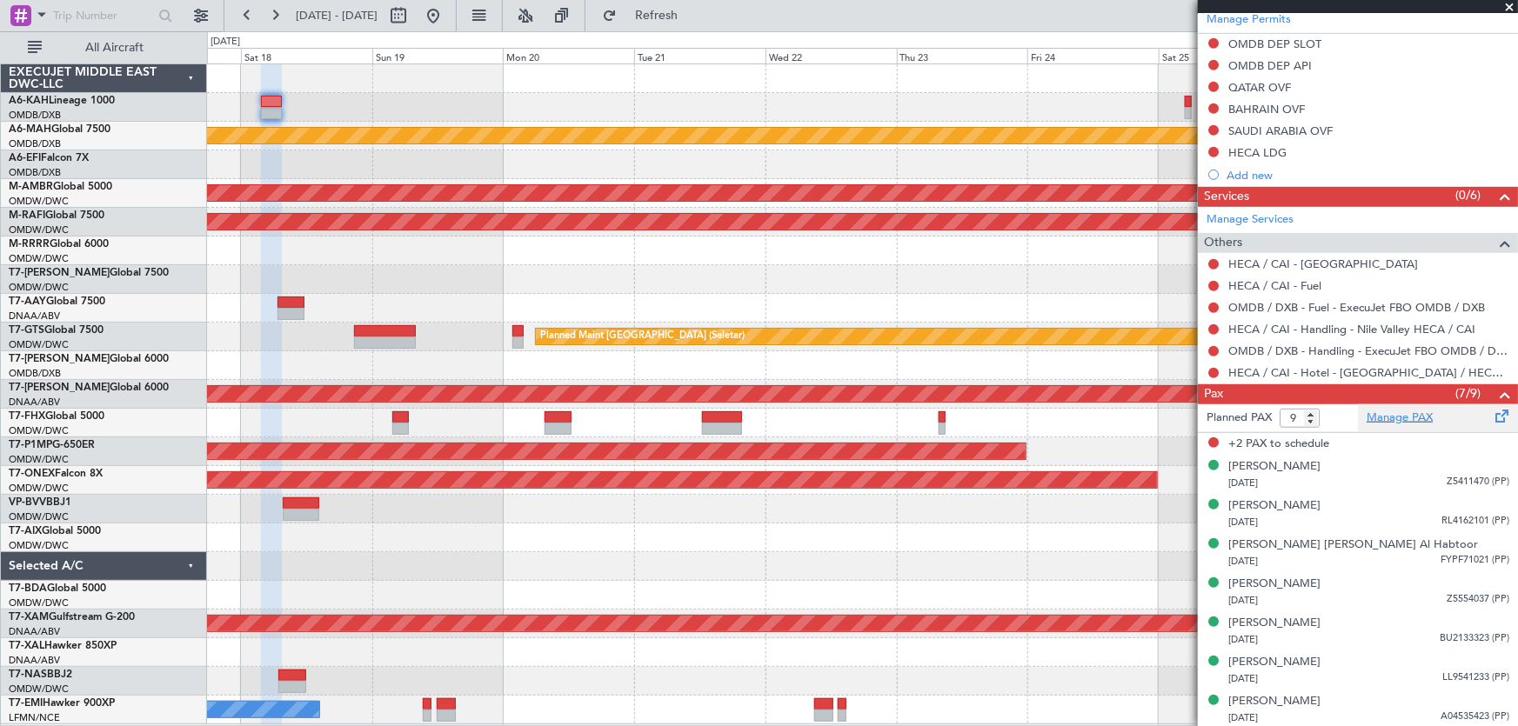
click at [1395, 411] on link "Manage PAX" at bounding box center [1399, 418] width 66 height 17
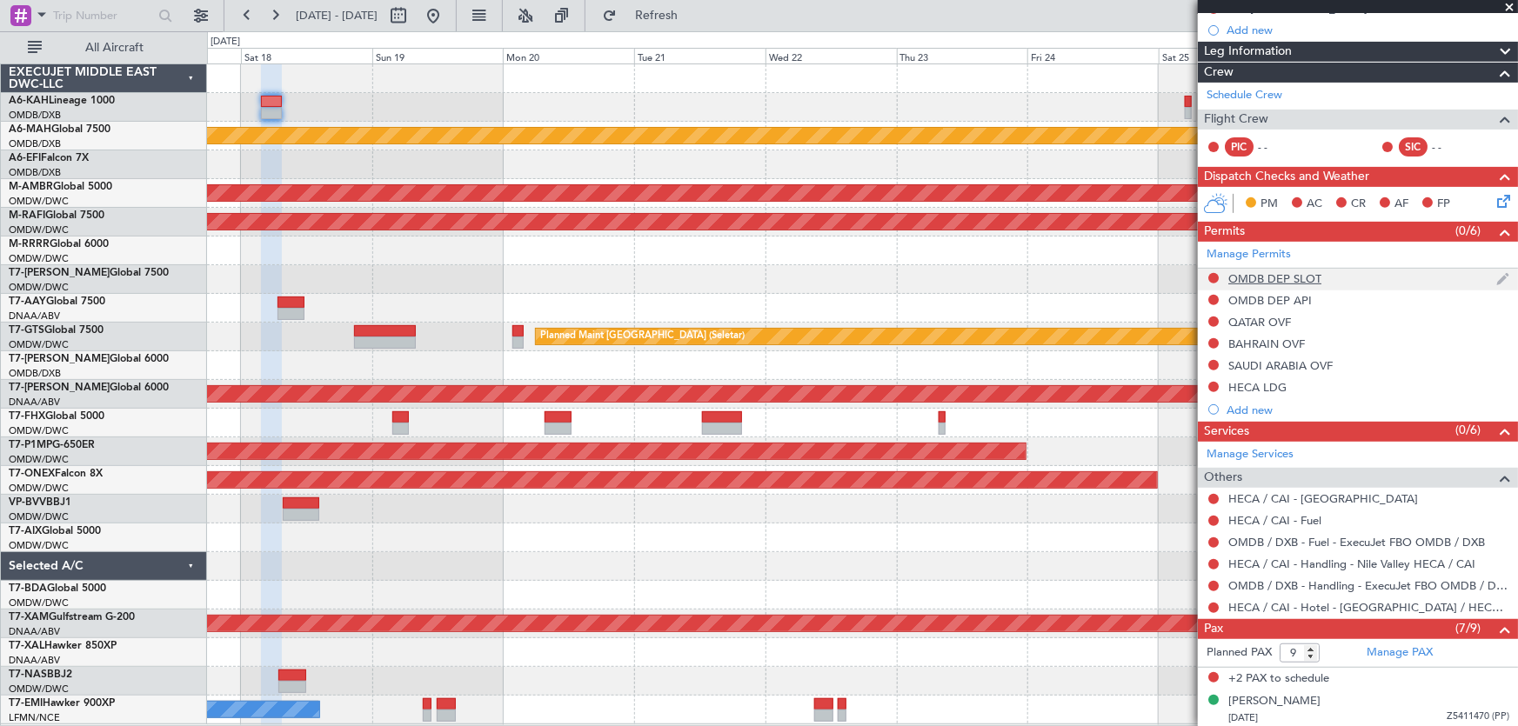
scroll to position [0, 0]
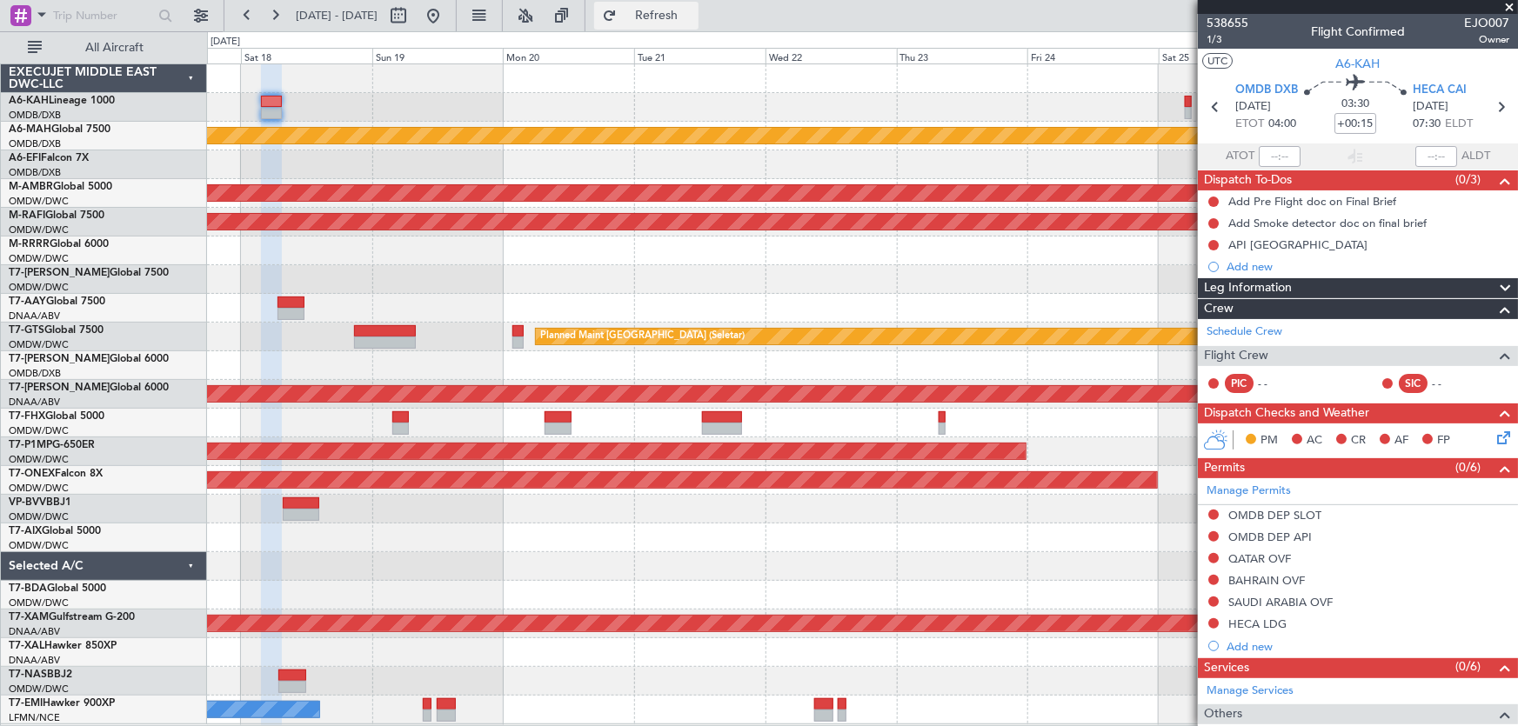
click at [693, 16] on span "Refresh" at bounding box center [656, 16] width 73 height 12
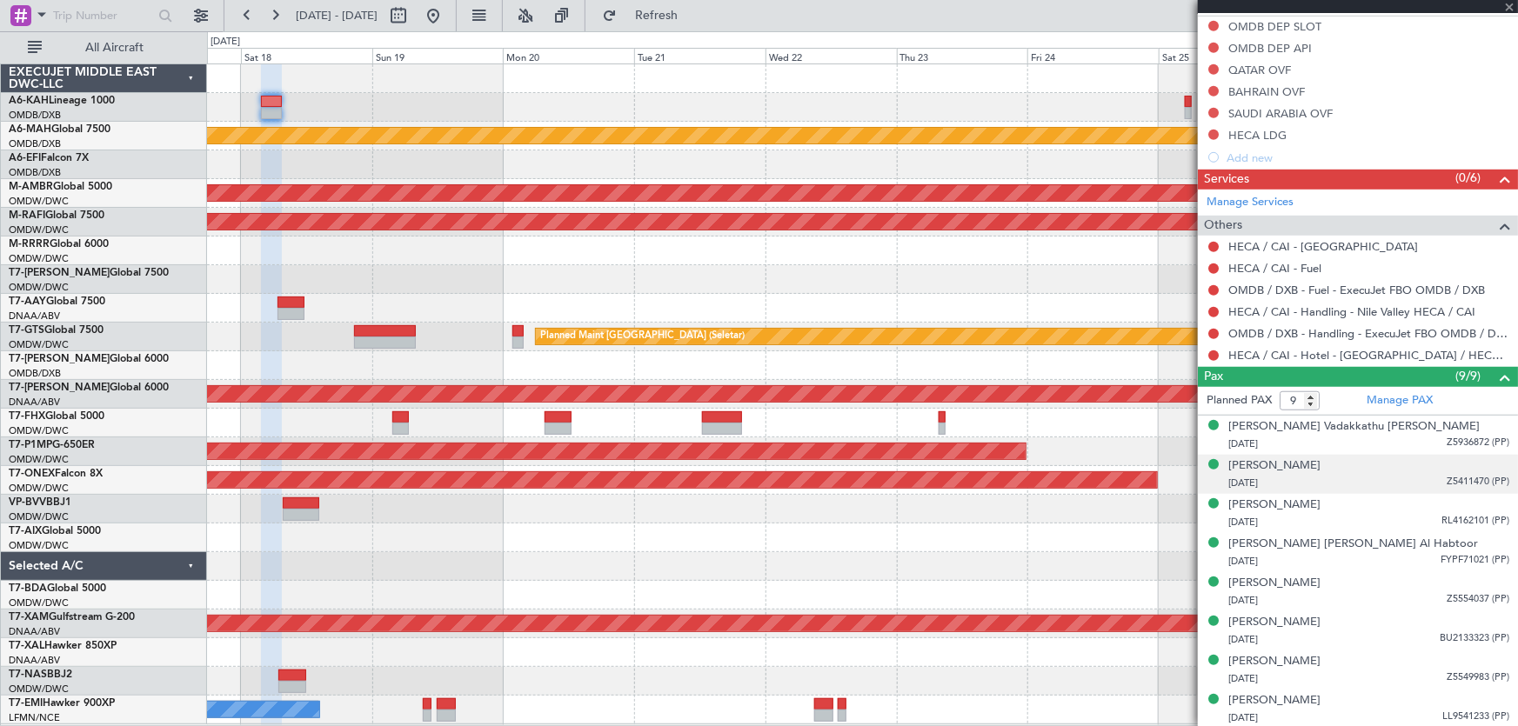
scroll to position [528, 0]
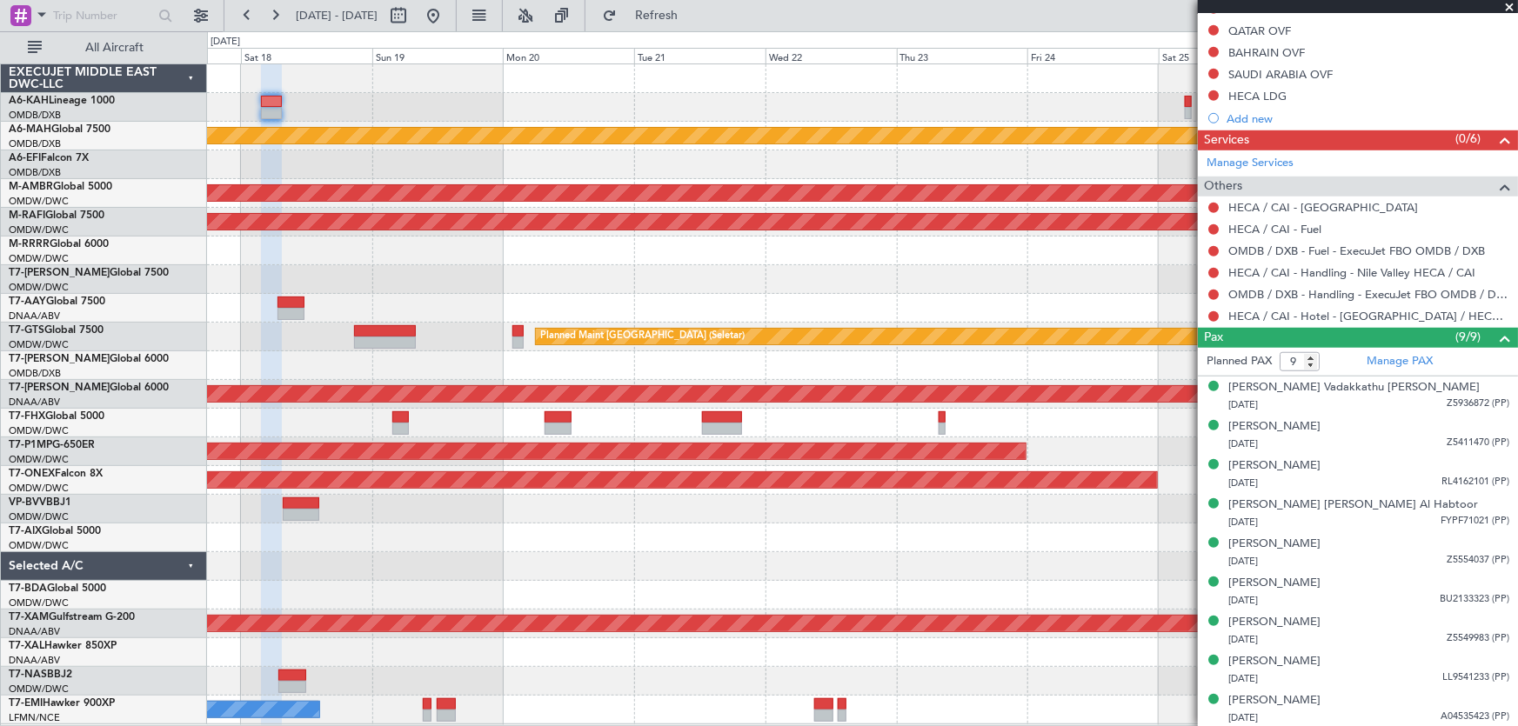
click at [704, 282] on div at bounding box center [862, 279] width 1311 height 29
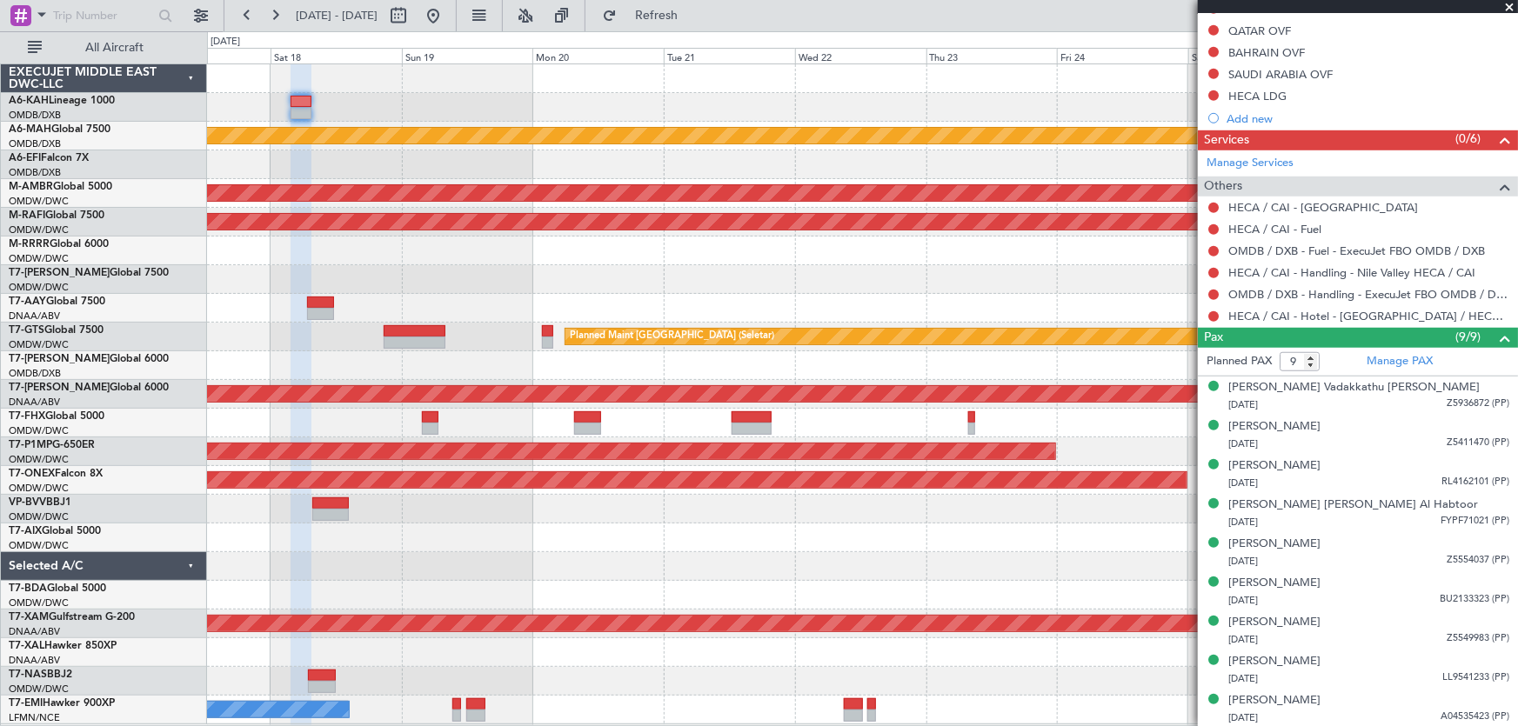
click at [438, 261] on div "Planned Maint Dubai (Al Maktoum Intl)" at bounding box center [862, 251] width 1311 height 29
click at [447, 10] on button at bounding box center [433, 16] width 28 height 28
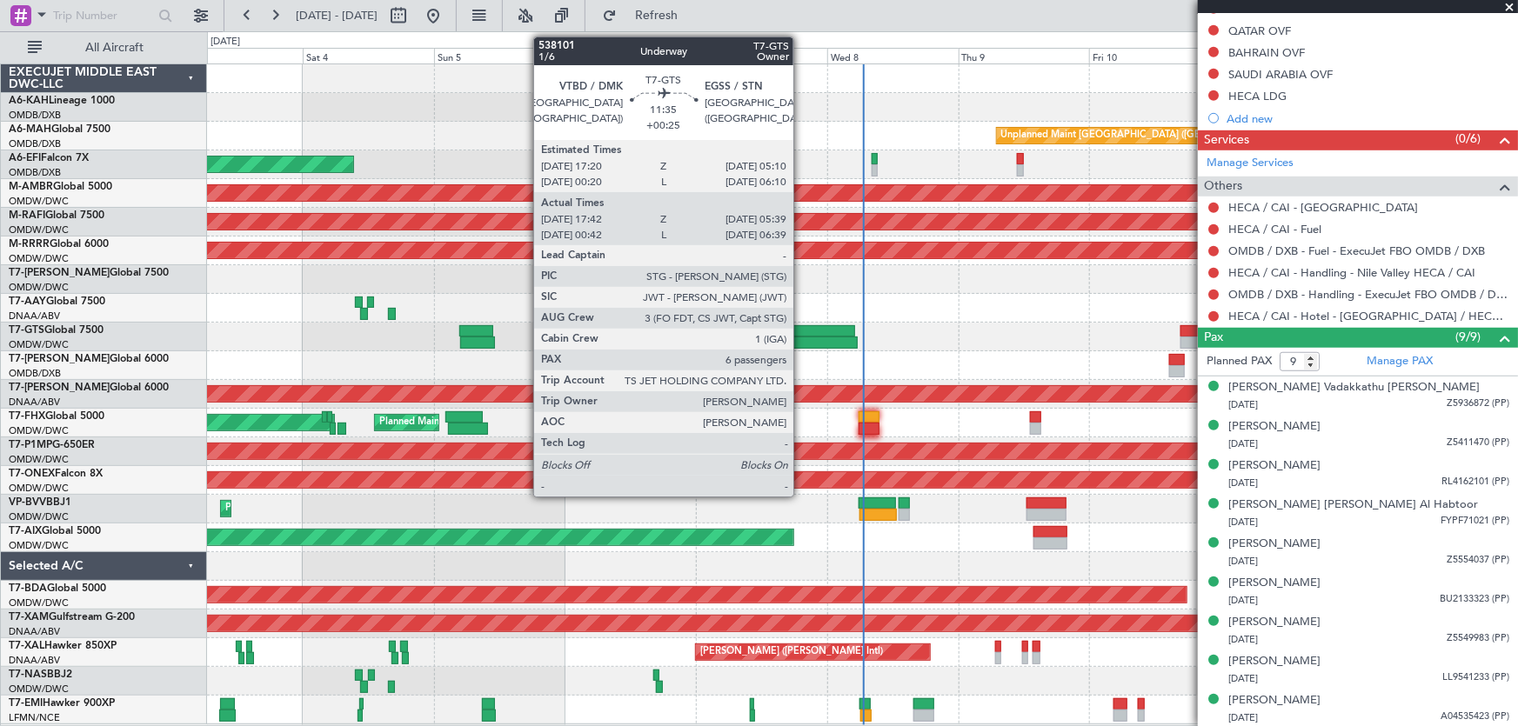
click at [801, 327] on div at bounding box center [822, 331] width 65 height 12
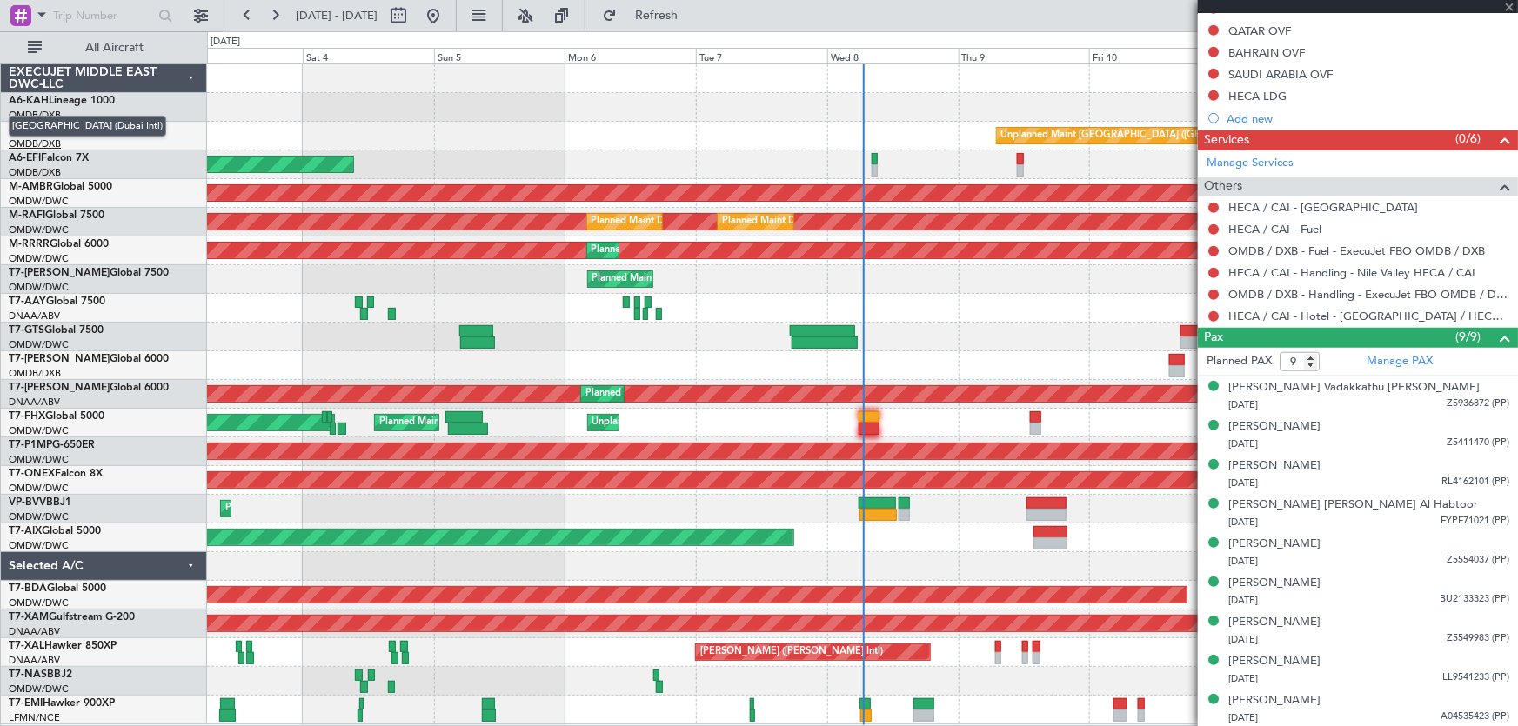
type input "+00:25"
type input "17:52"
type input "05:34"
type input "6"
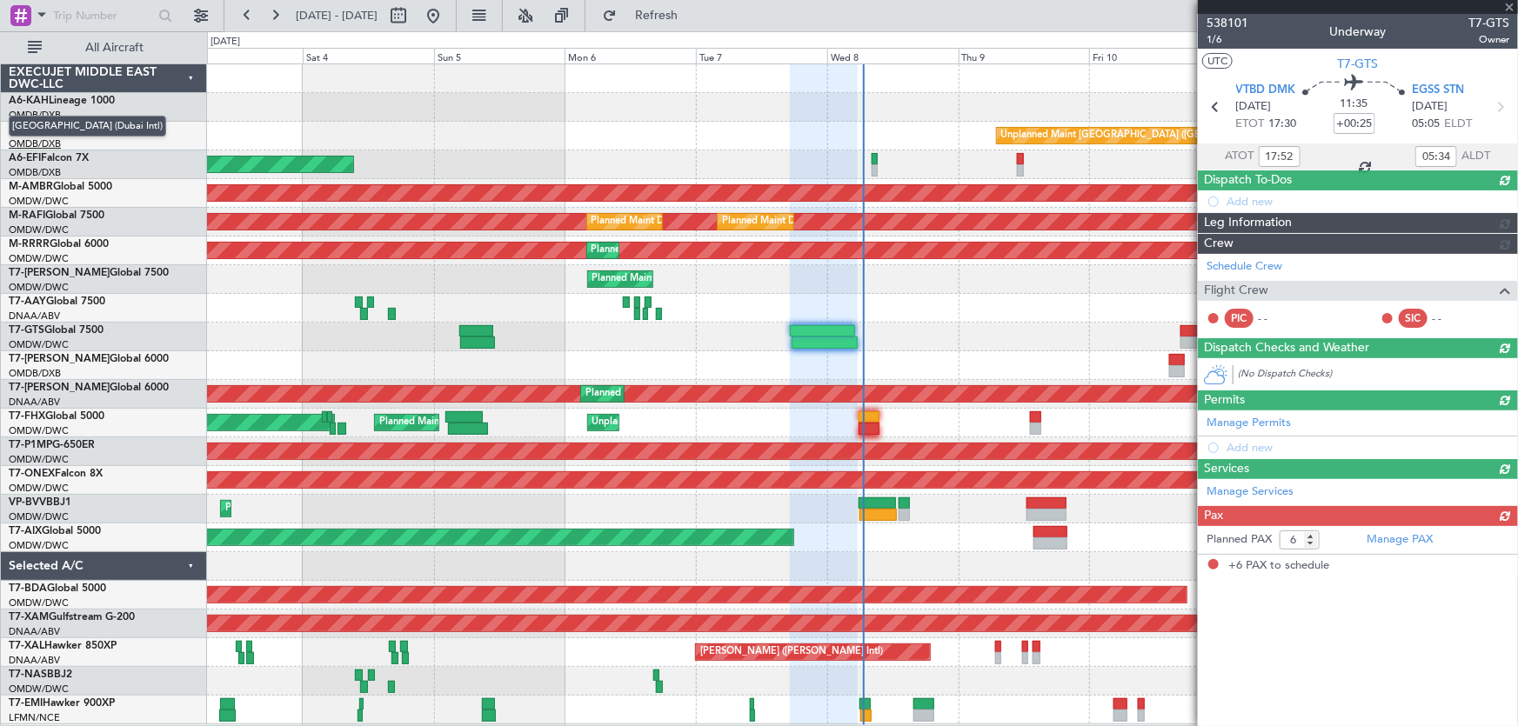
scroll to position [0, 0]
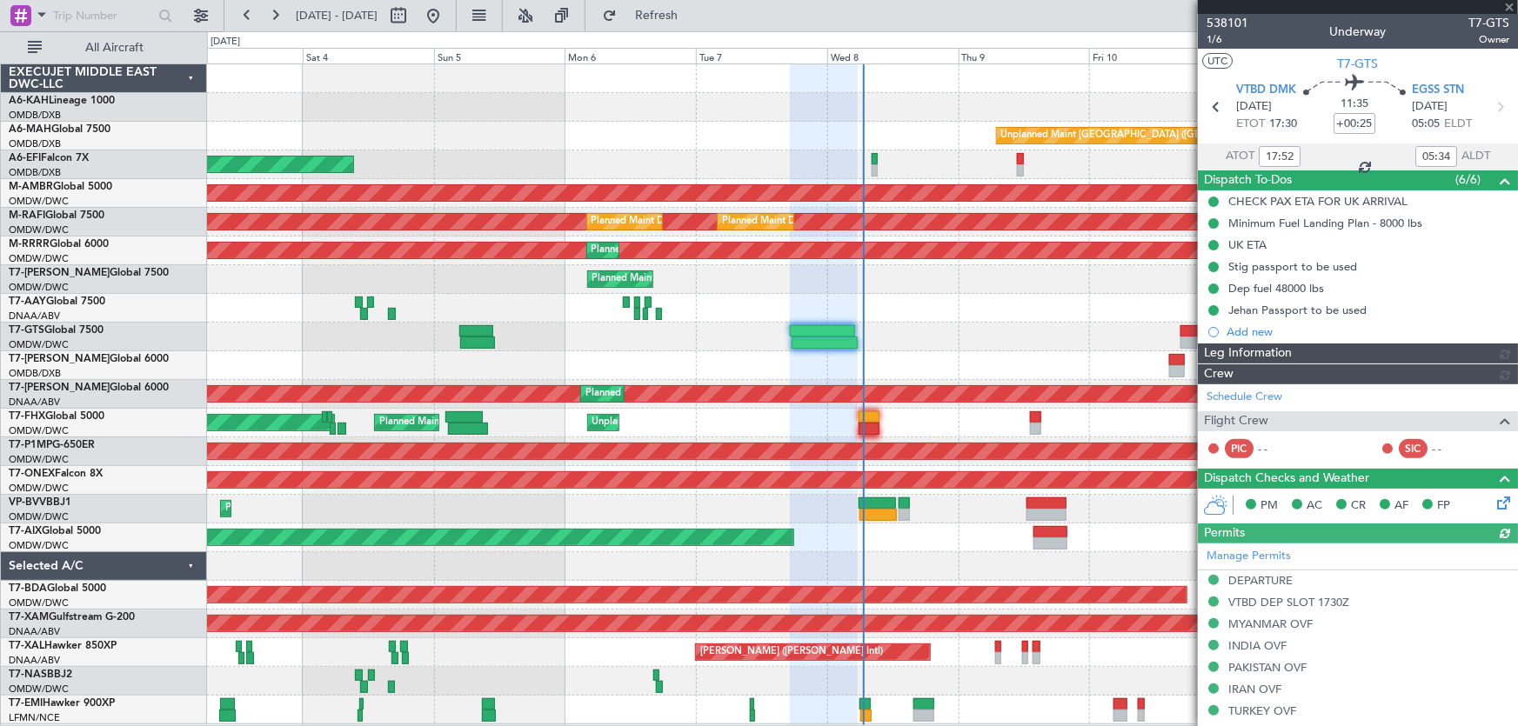
type input "[PERSON_NAME] ([PERSON_NAME])"
type input "7422"
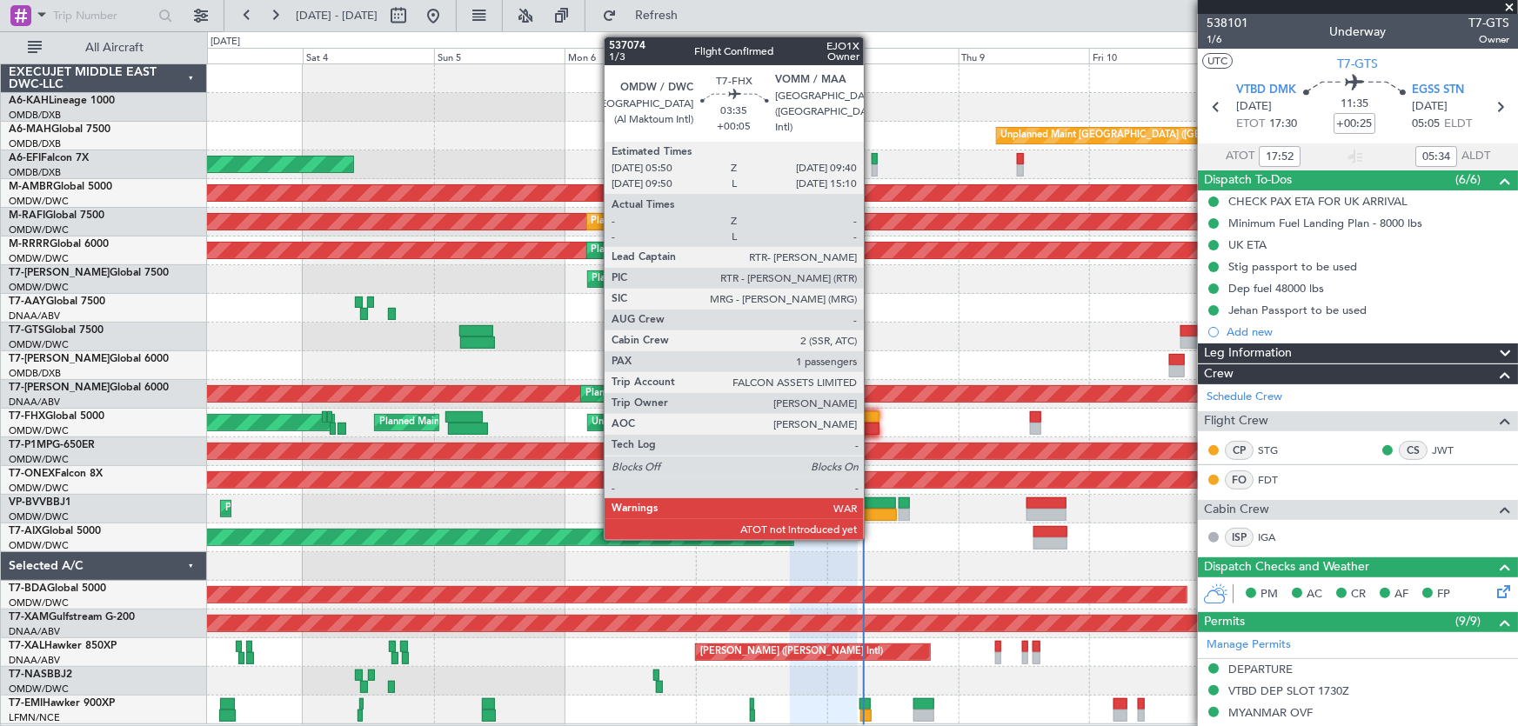
click at [871, 416] on div at bounding box center [869, 417] width 22 height 12
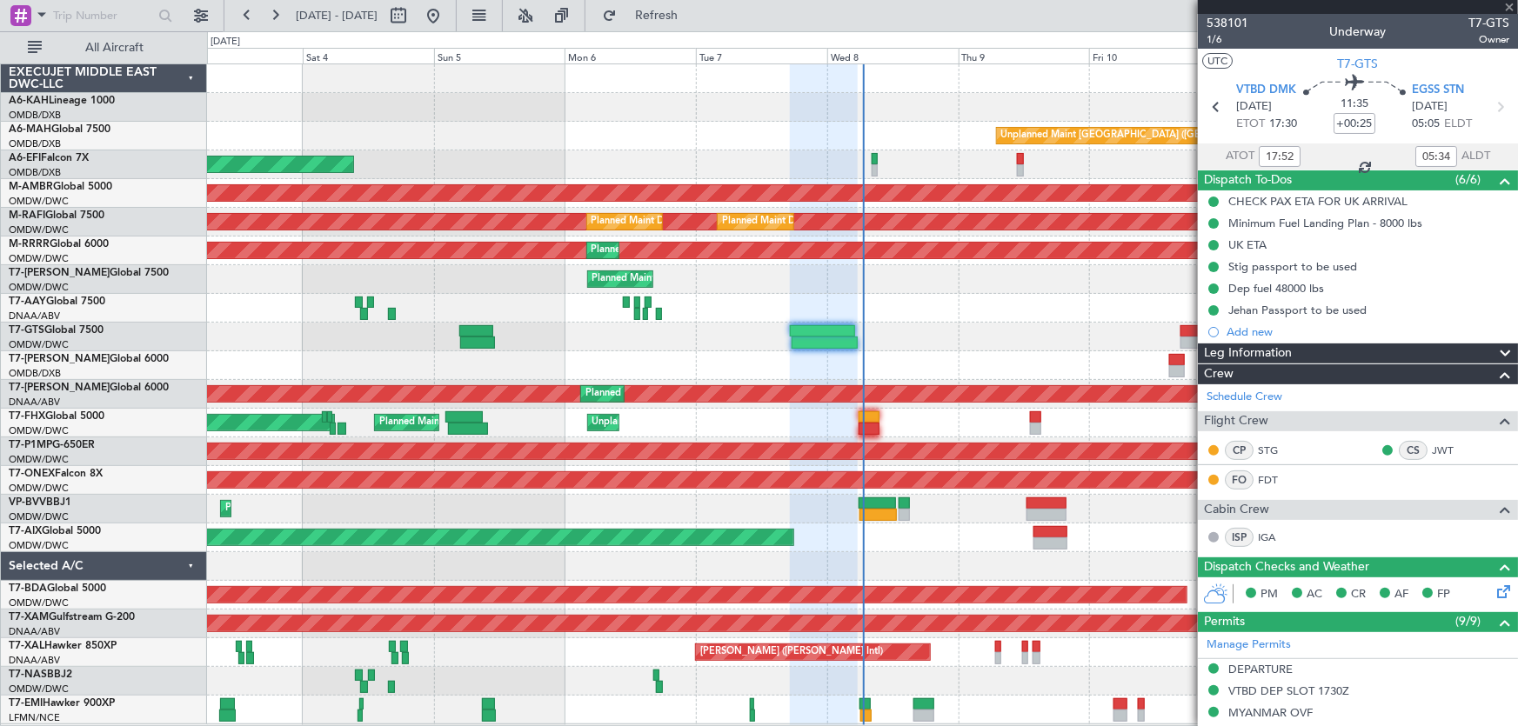
type input "+00:05"
type input "1"
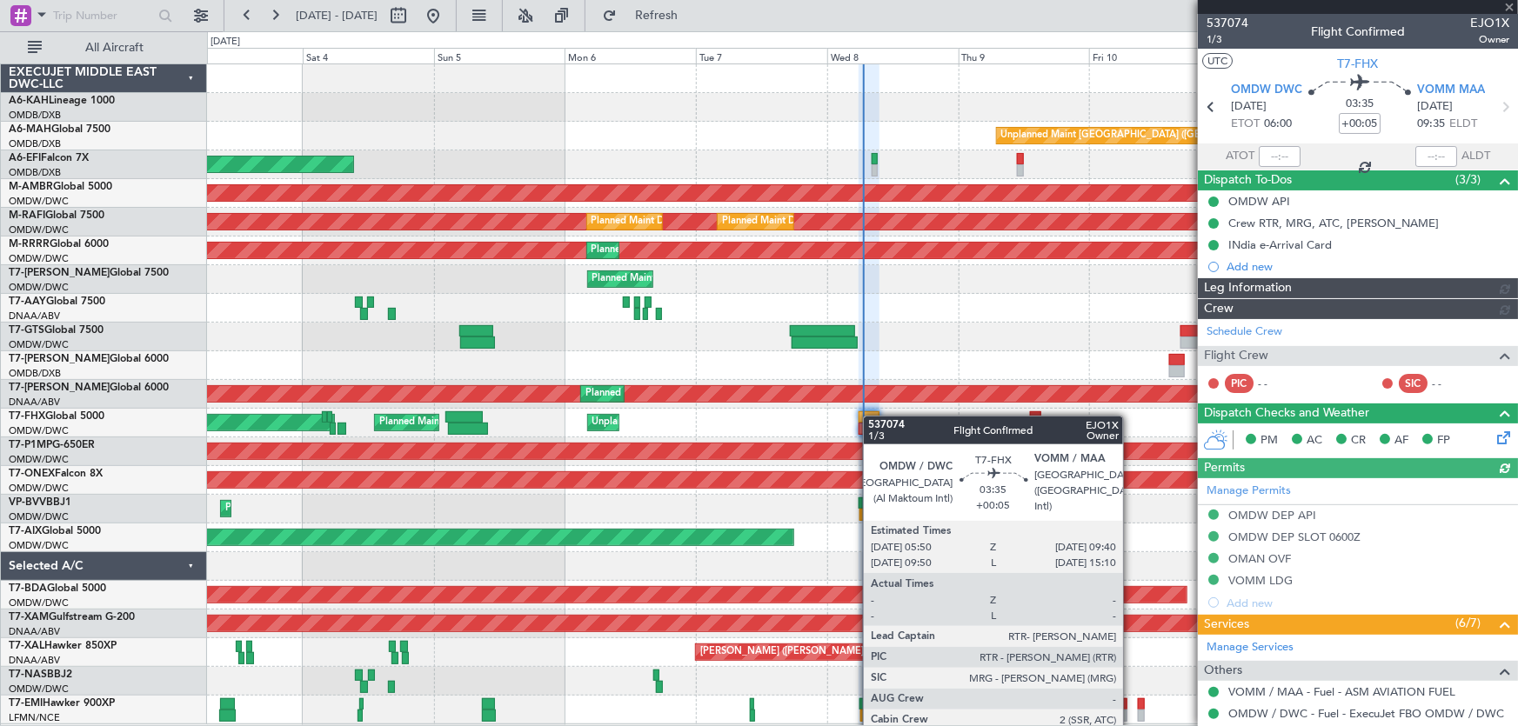
type input "Dherander Fithani (DHF)"
type input "7437"
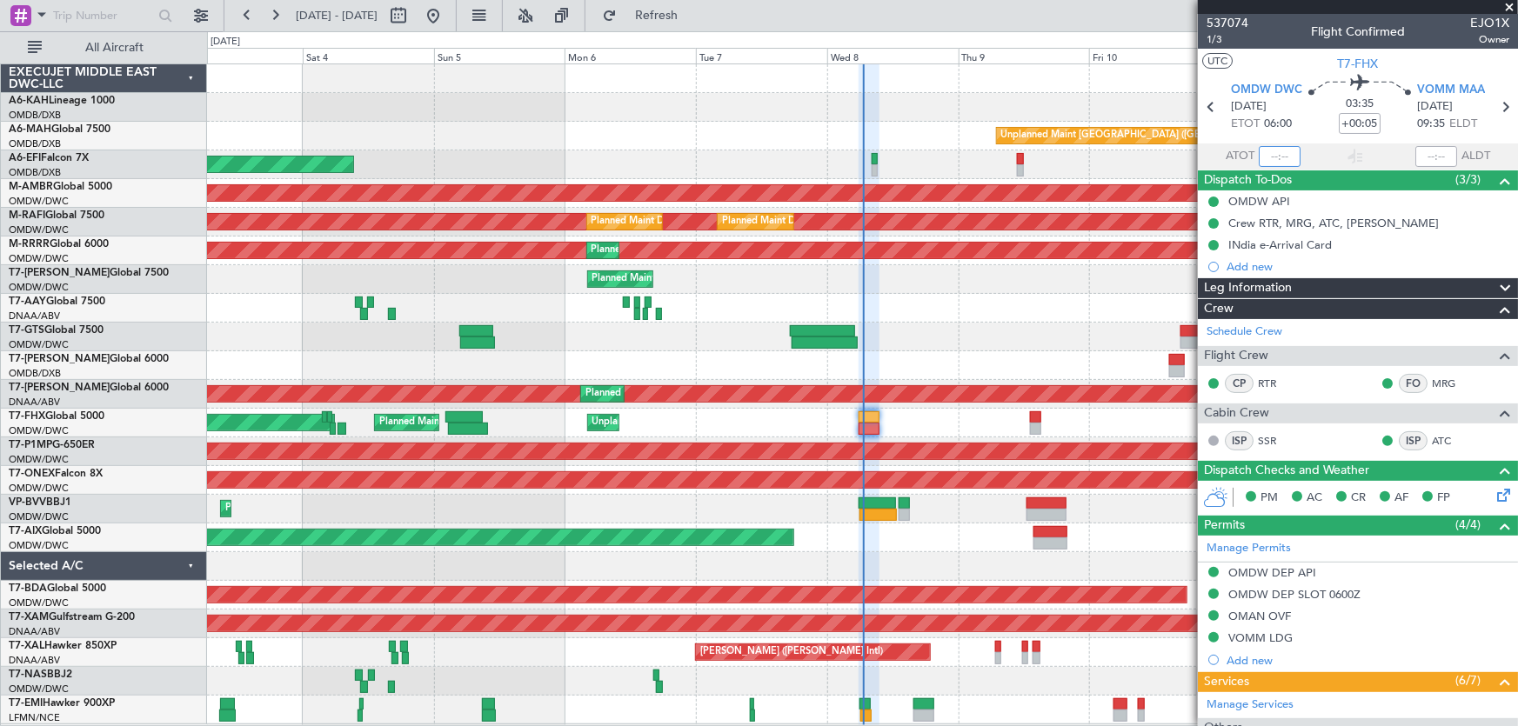
click at [1272, 156] on input "text" at bounding box center [1279, 156] width 42 height 21
type input "06:34"
click at [1506, 3] on span at bounding box center [1508, 8] width 17 height 16
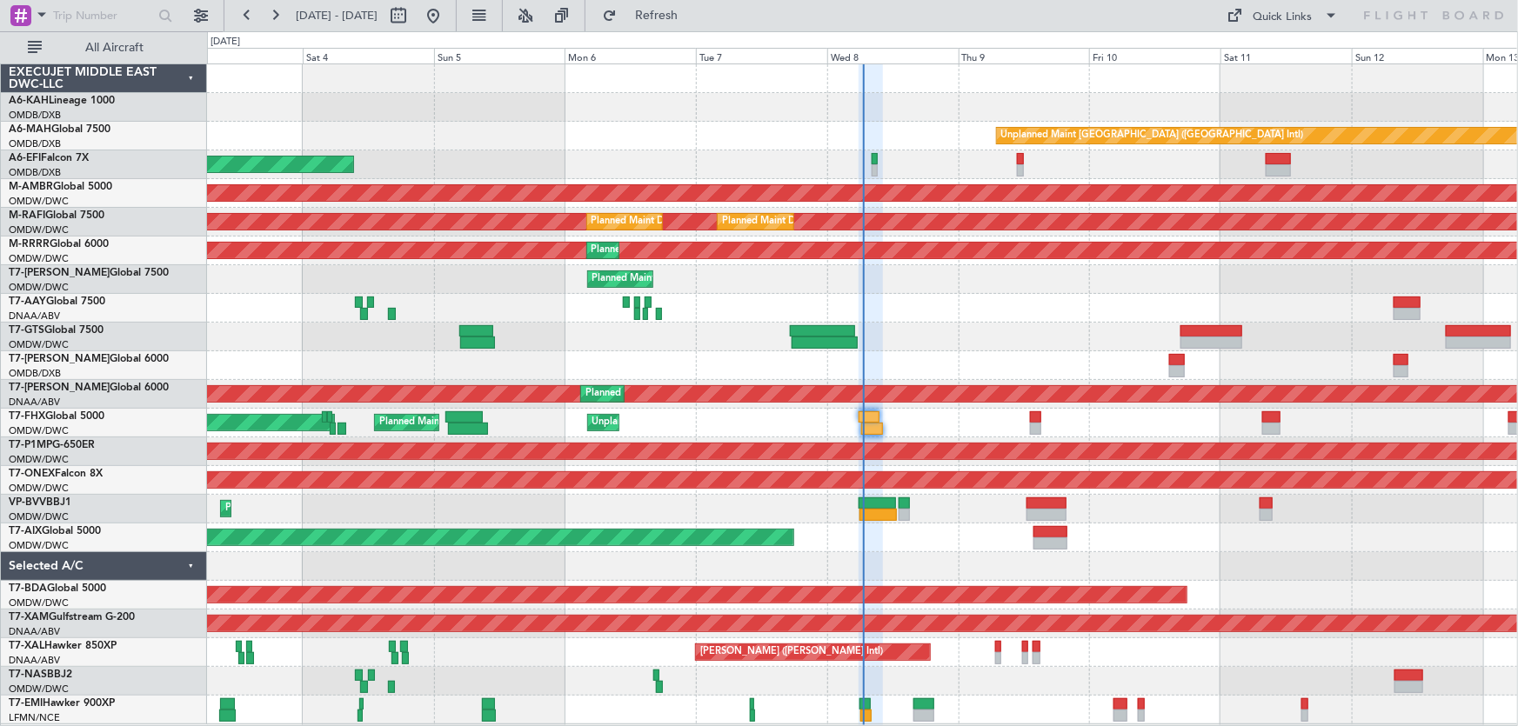
type input "0"
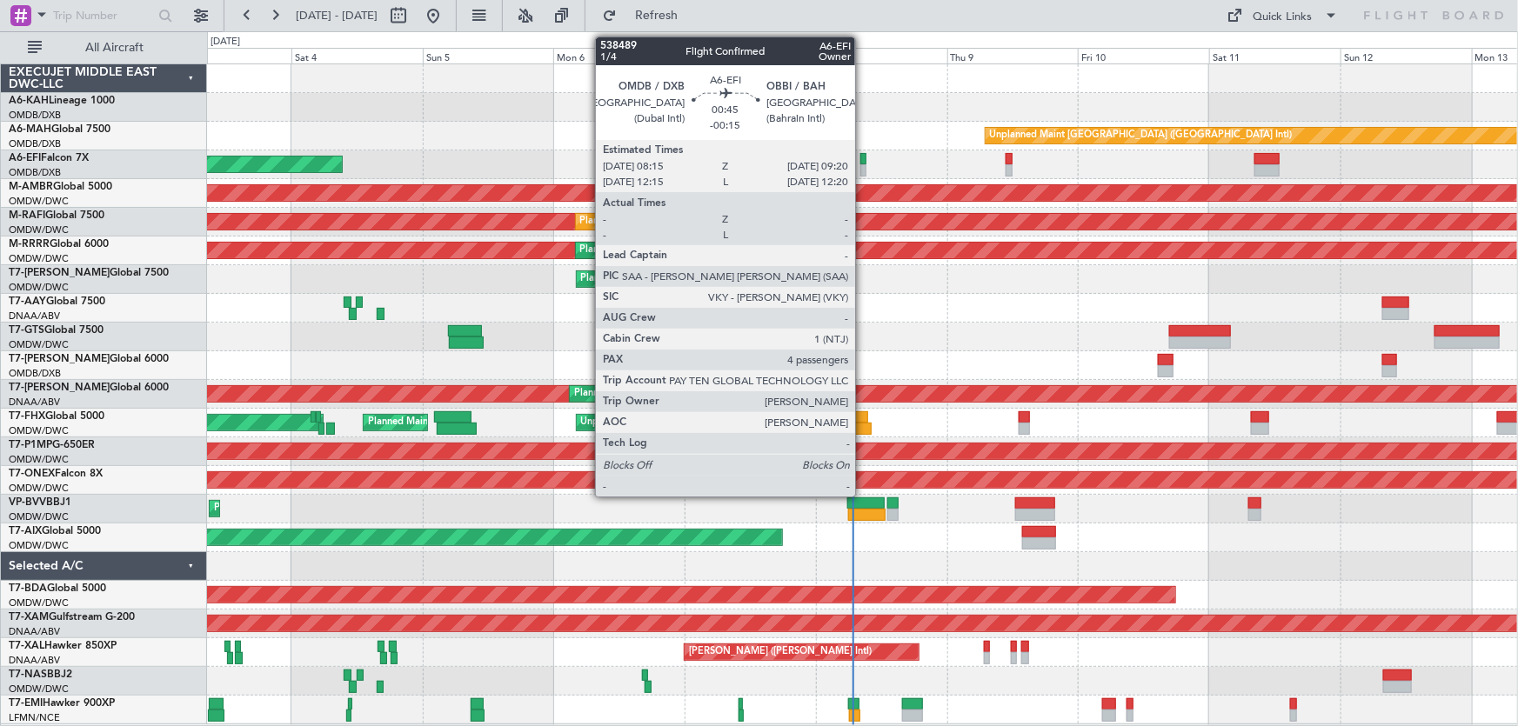
click at [863, 156] on div at bounding box center [863, 159] width 6 height 12
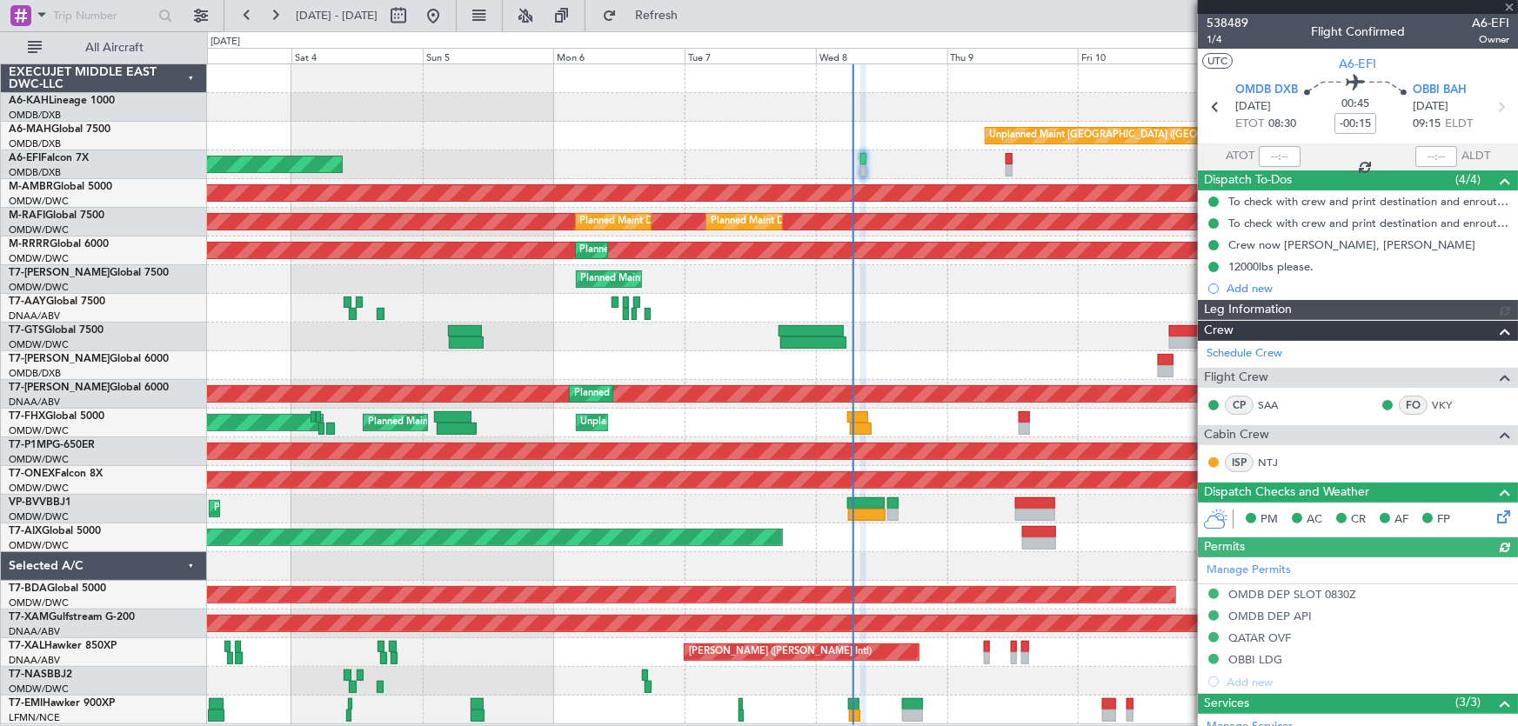
type input "[PERSON_NAME] ([PERSON_NAME])"
type input "7469"
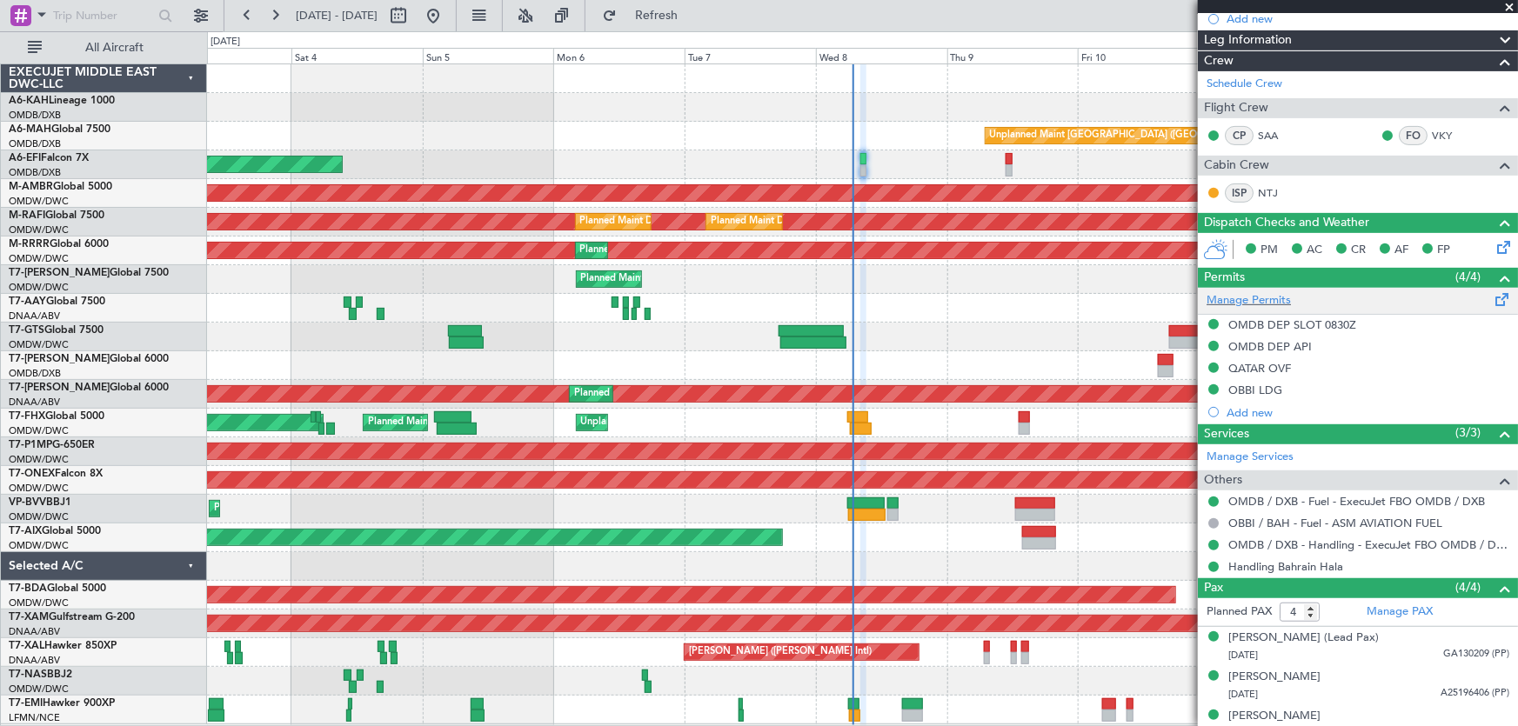
scroll to position [245, 0]
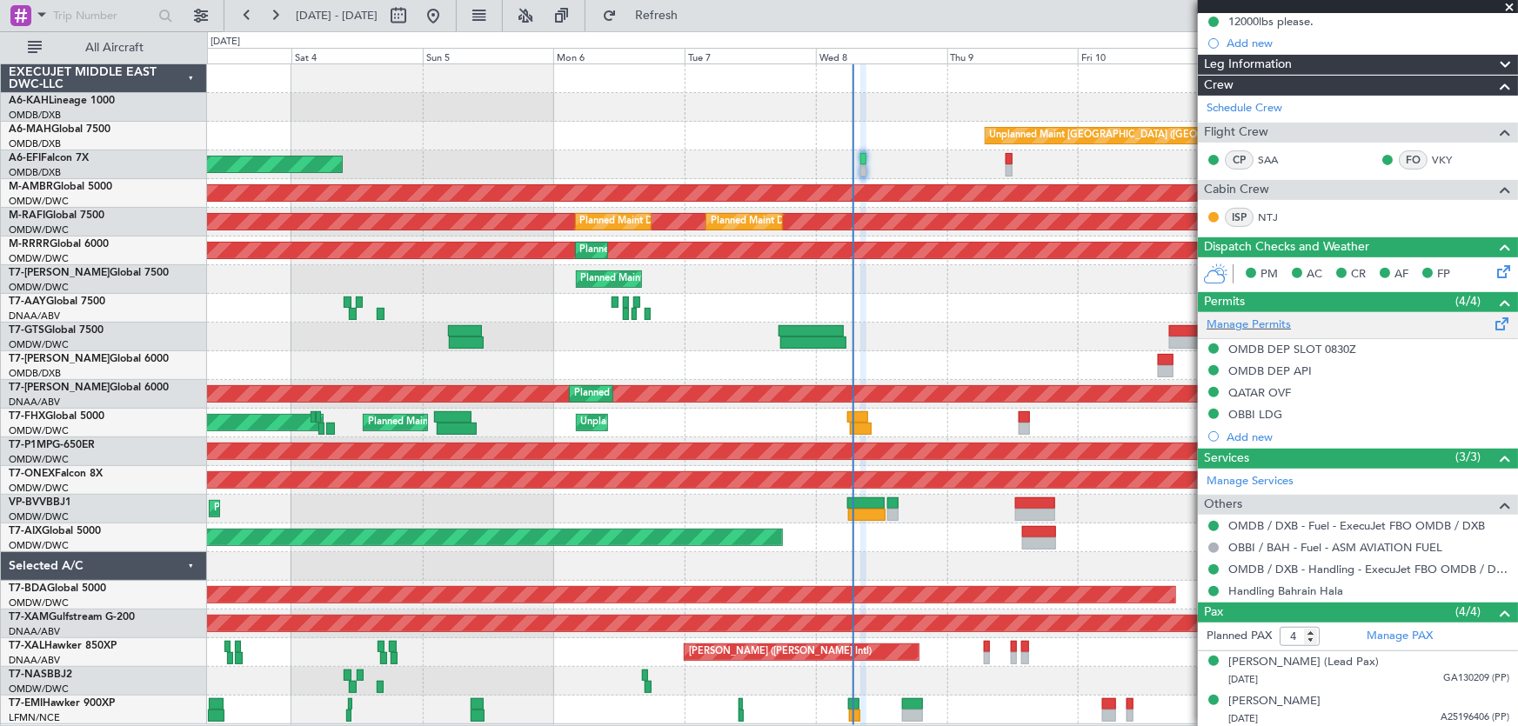
click at [1432, 319] on div "Manage Permits" at bounding box center [1358, 325] width 320 height 26
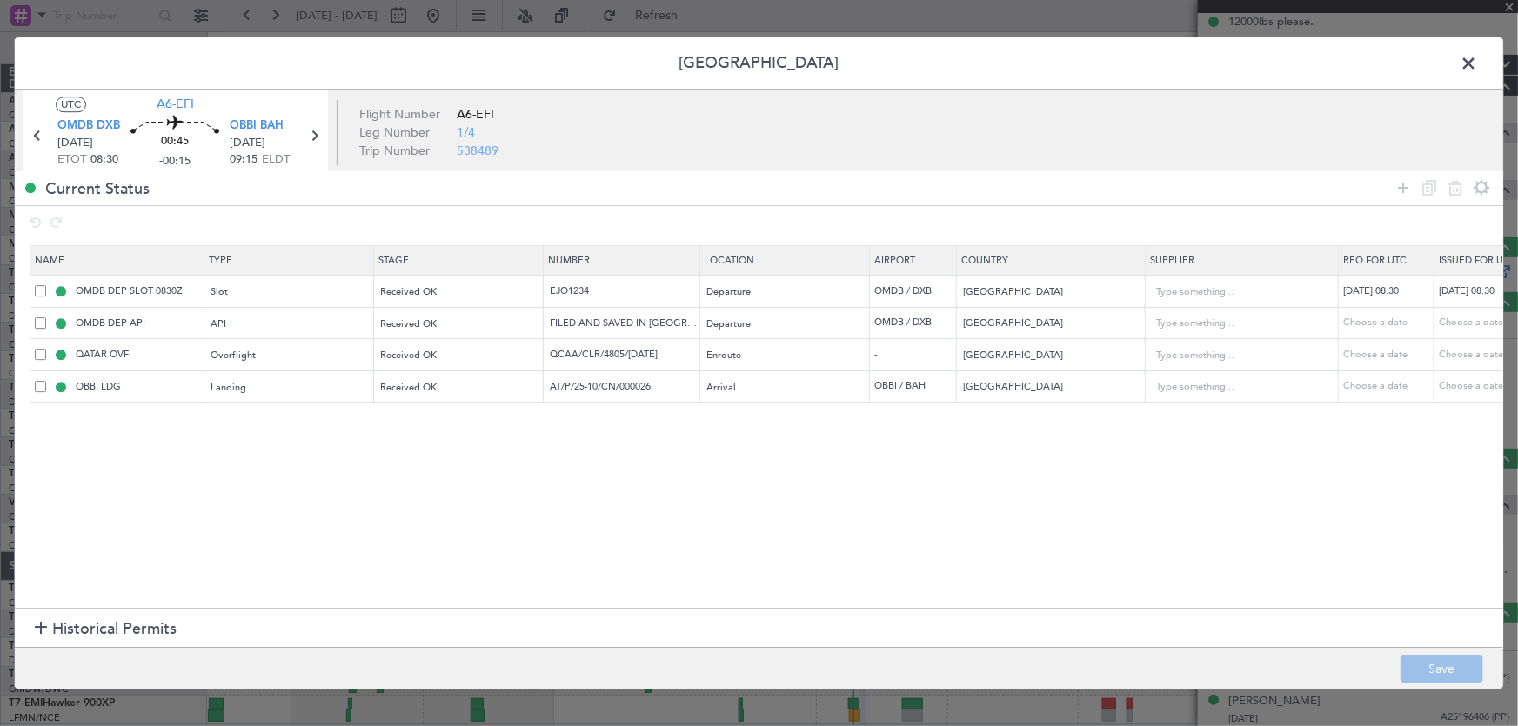
click at [1477, 63] on span at bounding box center [1477, 67] width 0 height 35
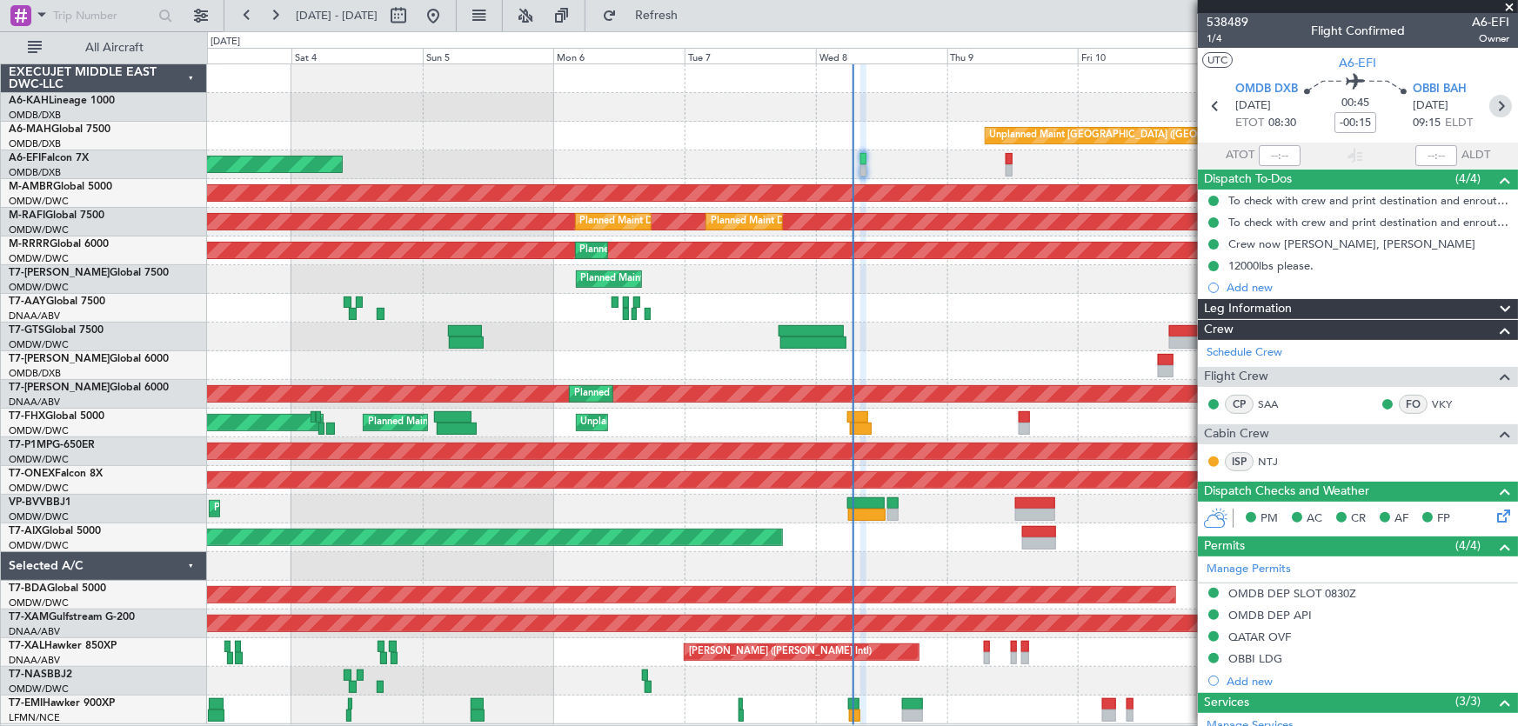
scroll to position [0, 0]
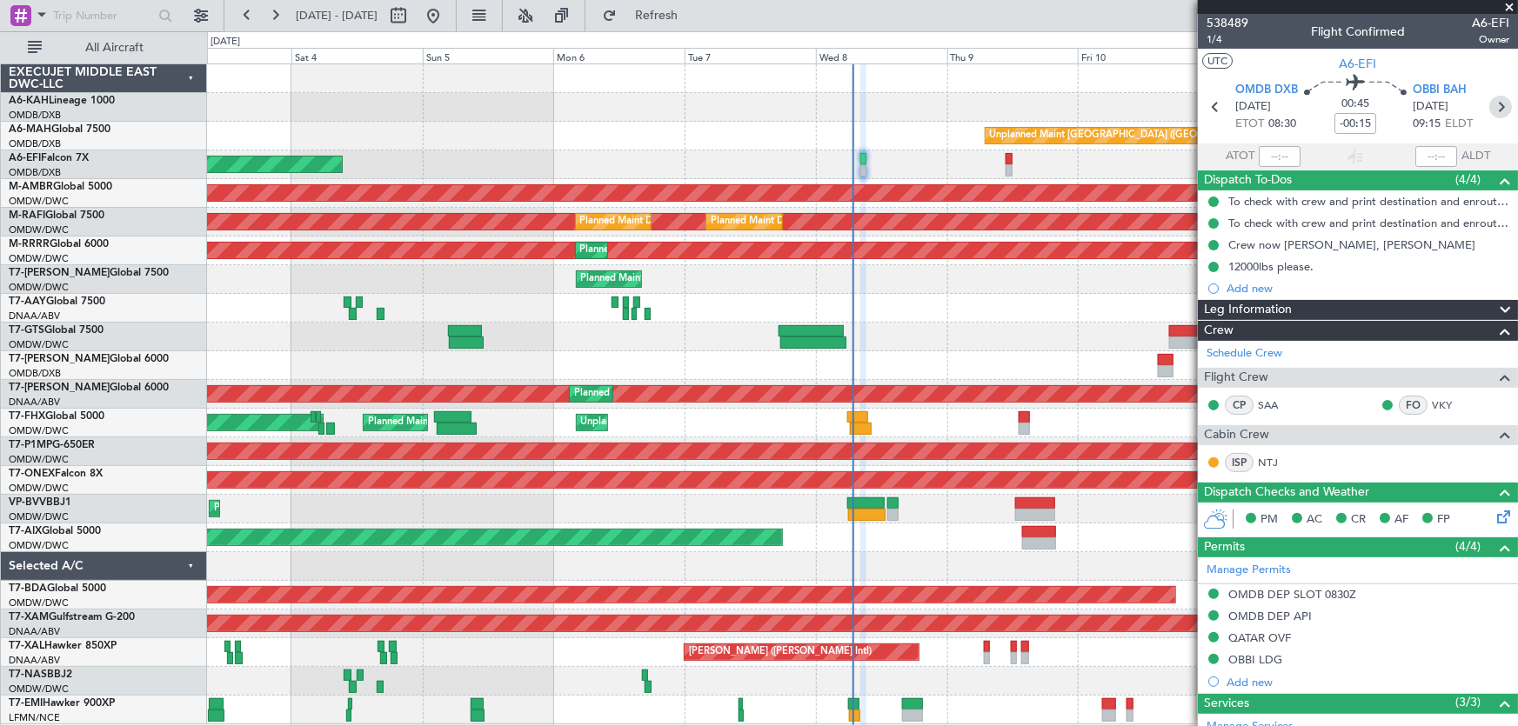
click at [1493, 103] on icon at bounding box center [1500, 107] width 23 height 23
type input "2"
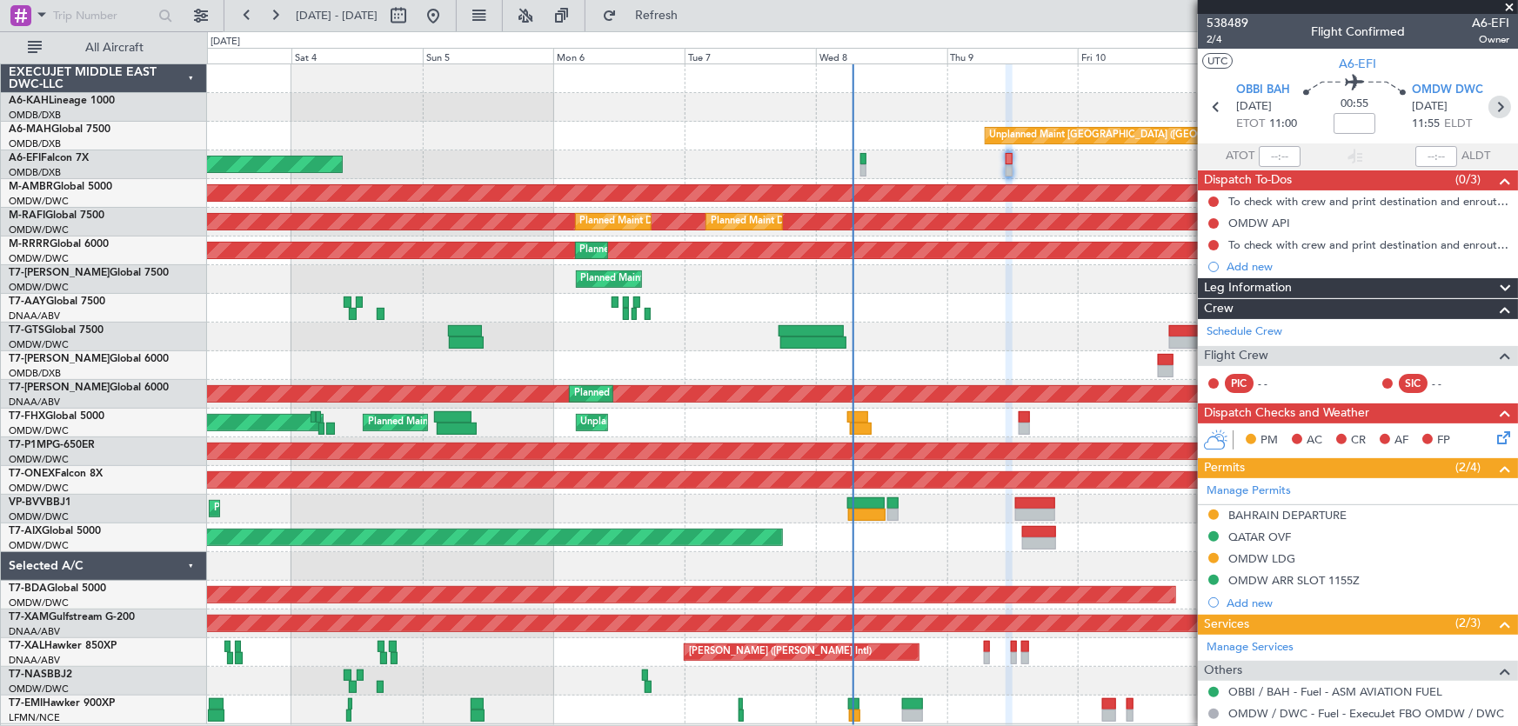
click at [1495, 109] on icon at bounding box center [1499, 107] width 23 height 23
type input "+00:30"
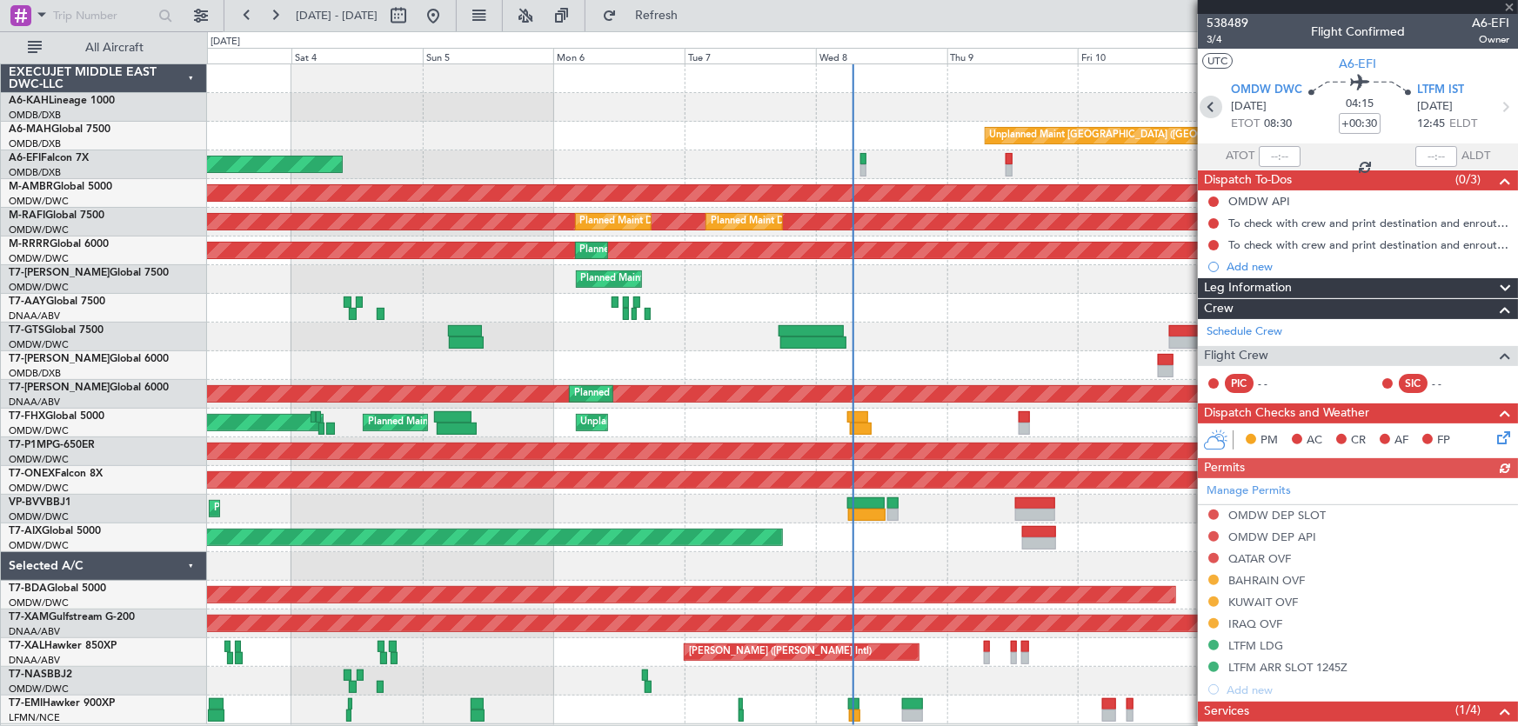
click at [1205, 104] on icon at bounding box center [1210, 107] width 23 height 23
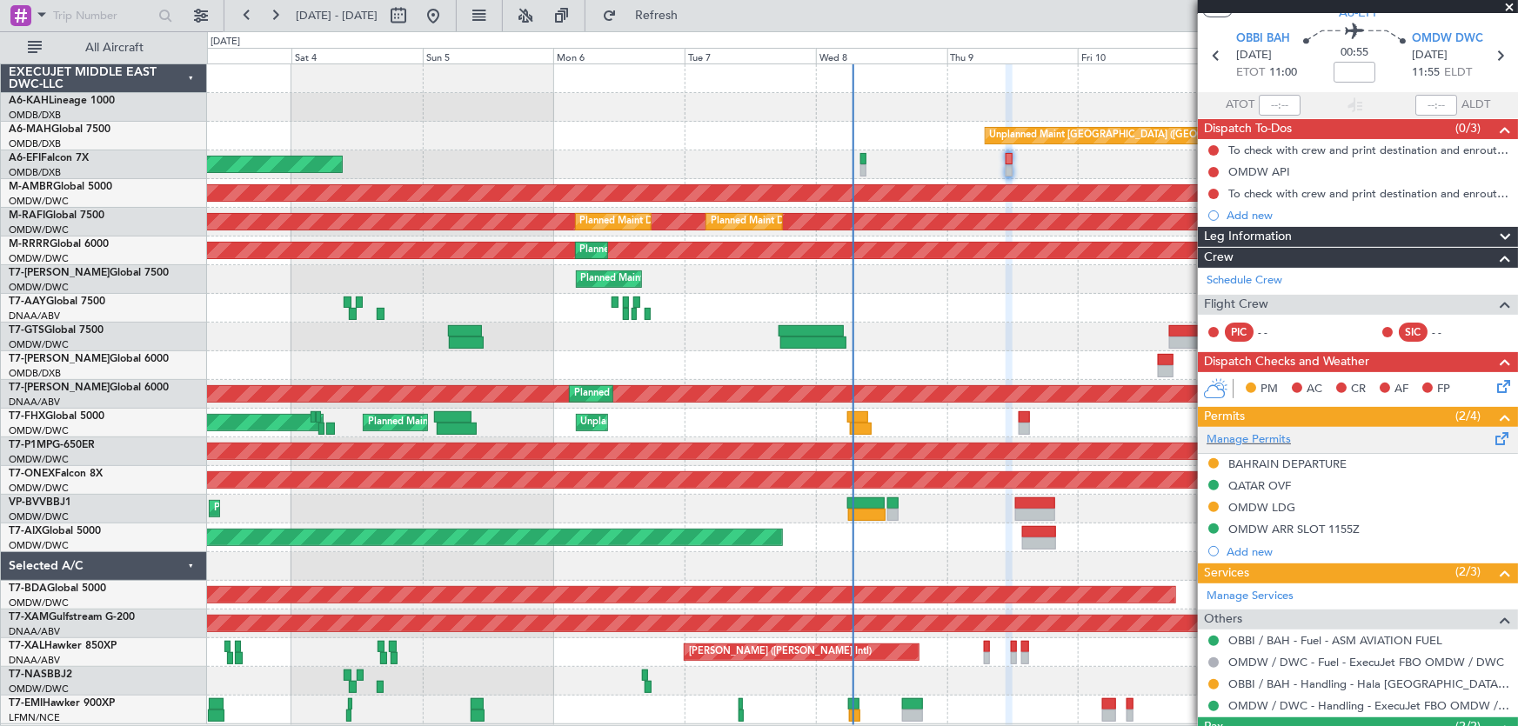
scroll to position [78, 0]
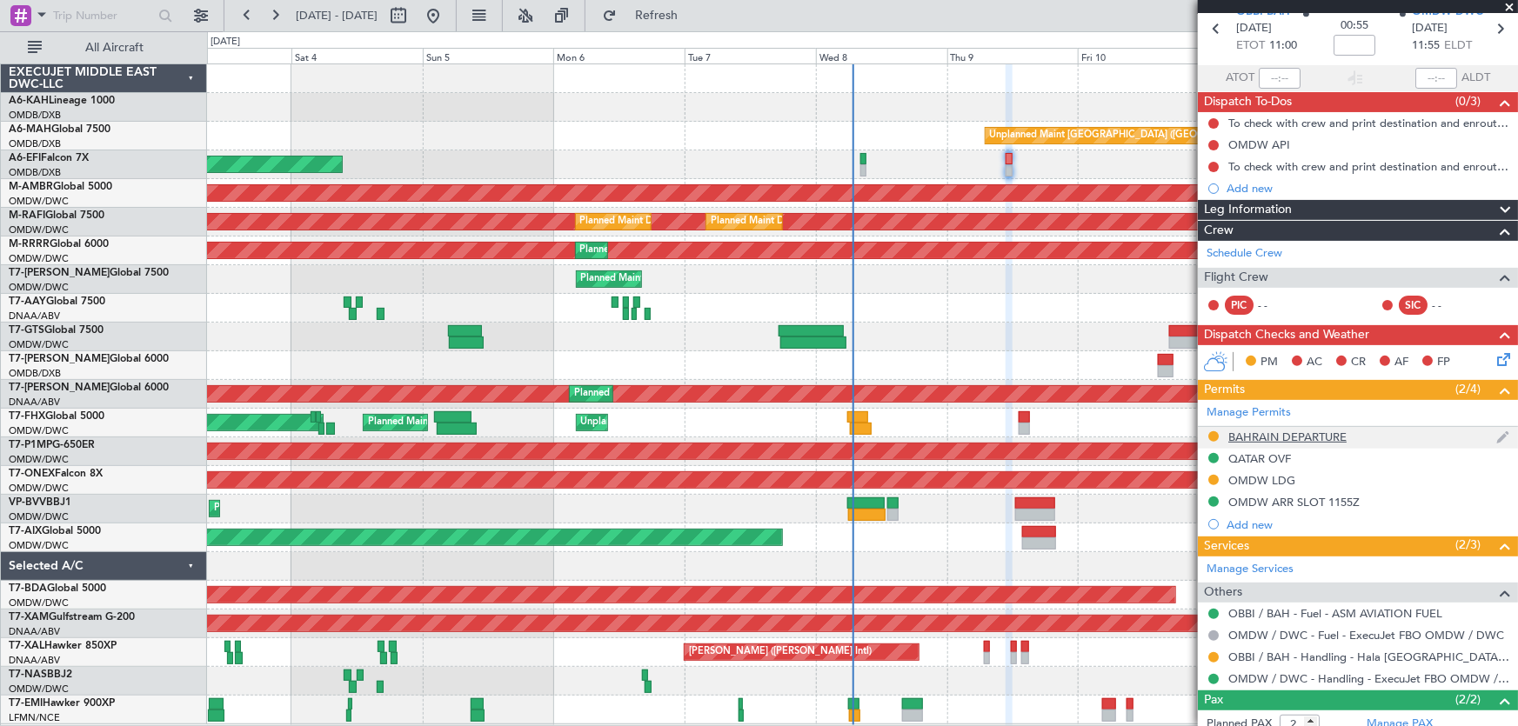
click at [1329, 434] on div "BAHRAIN DEPARTURE" at bounding box center [1287, 437] width 118 height 15
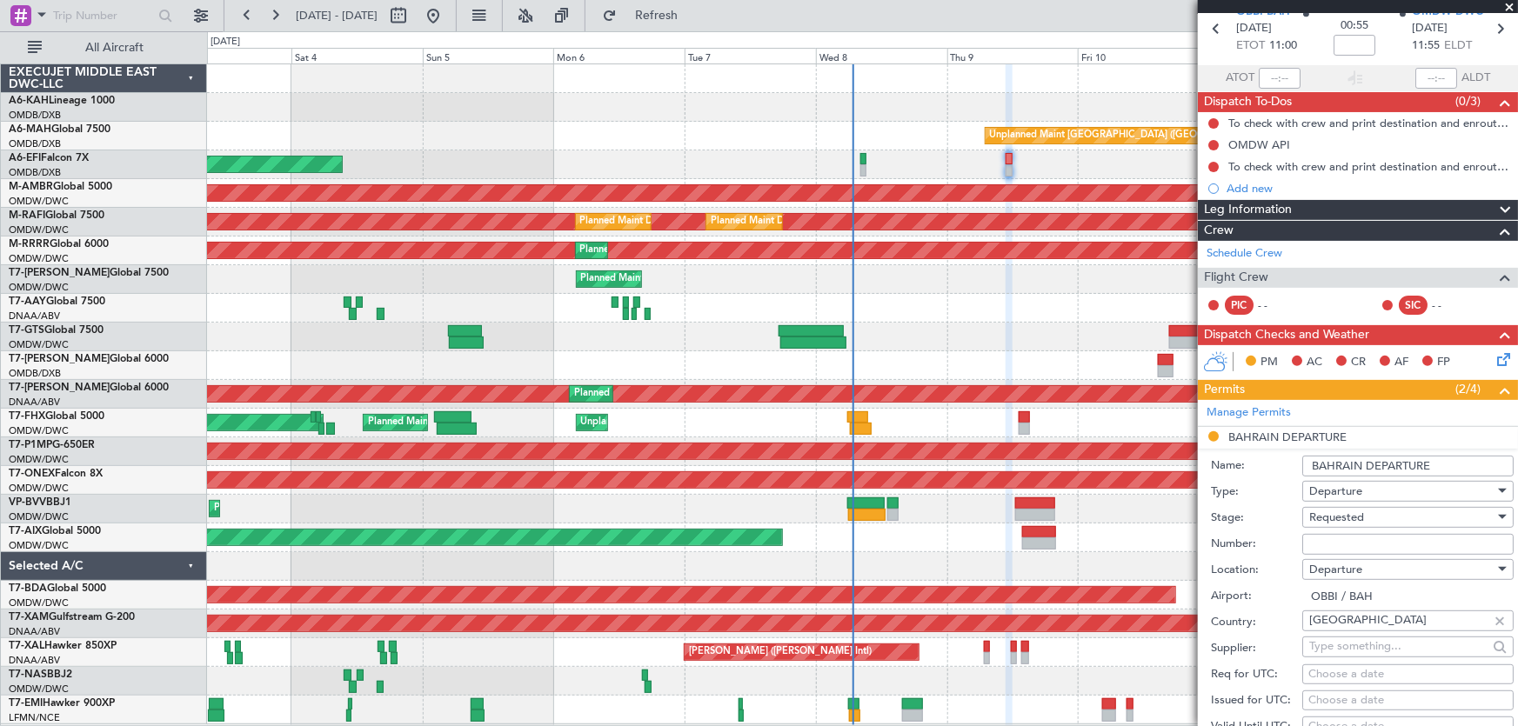
scroll to position [157, 0]
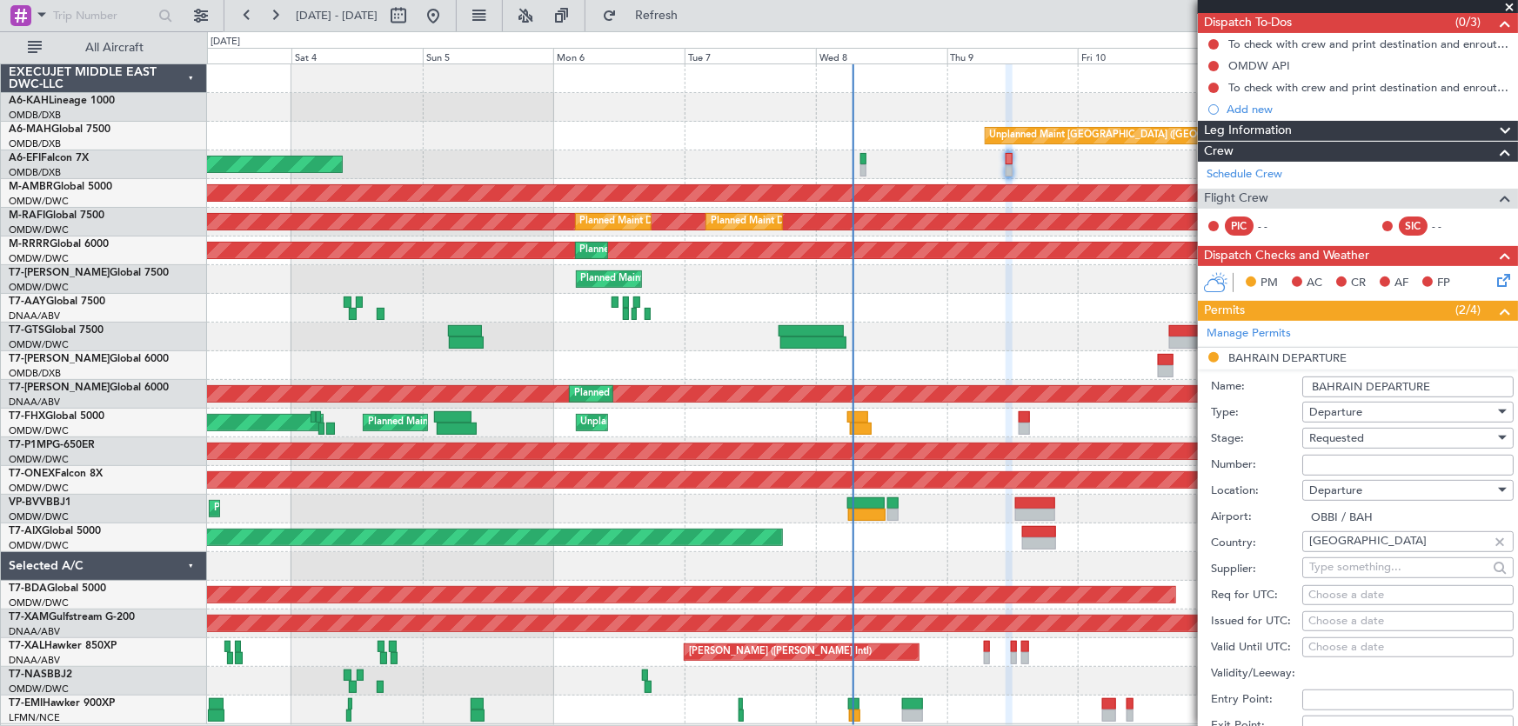
click at [1298, 357] on li "BAHRAIN DEPARTURE Name: BAHRAIN DEPARTURE Type: Departure Stage: Requested Numb…" at bounding box center [1358, 618] width 320 height 541
click at [1261, 350] on li "BAHRAIN DEPARTURE Name: BAHRAIN DEPARTURE Type: Departure Stage: Requested Numb…" at bounding box center [1358, 618] width 320 height 541
click at [1282, 356] on li "BAHRAIN DEPARTURE Name: BAHRAIN DEPARTURE Type: Departure Stage: Requested Numb…" at bounding box center [1358, 618] width 320 height 541
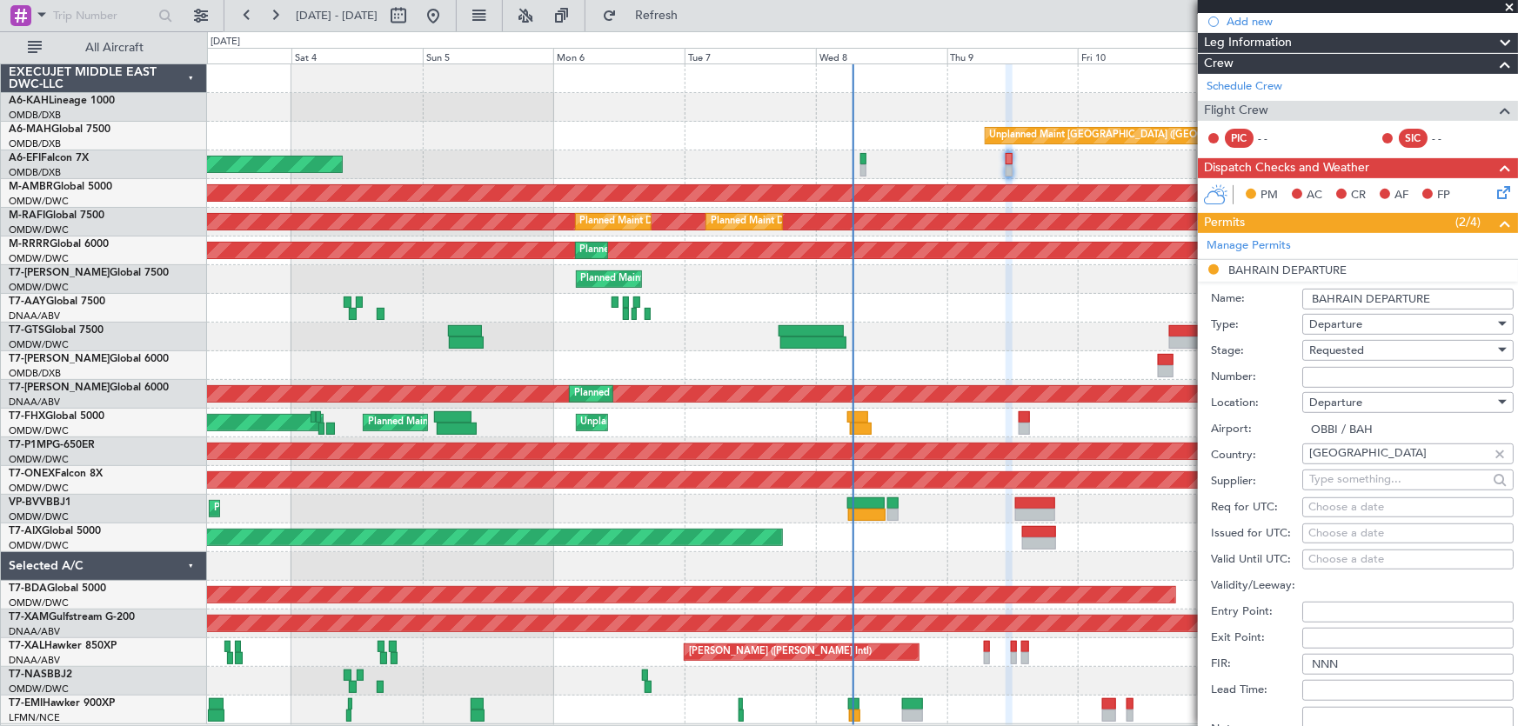
scroll to position [316, 0]
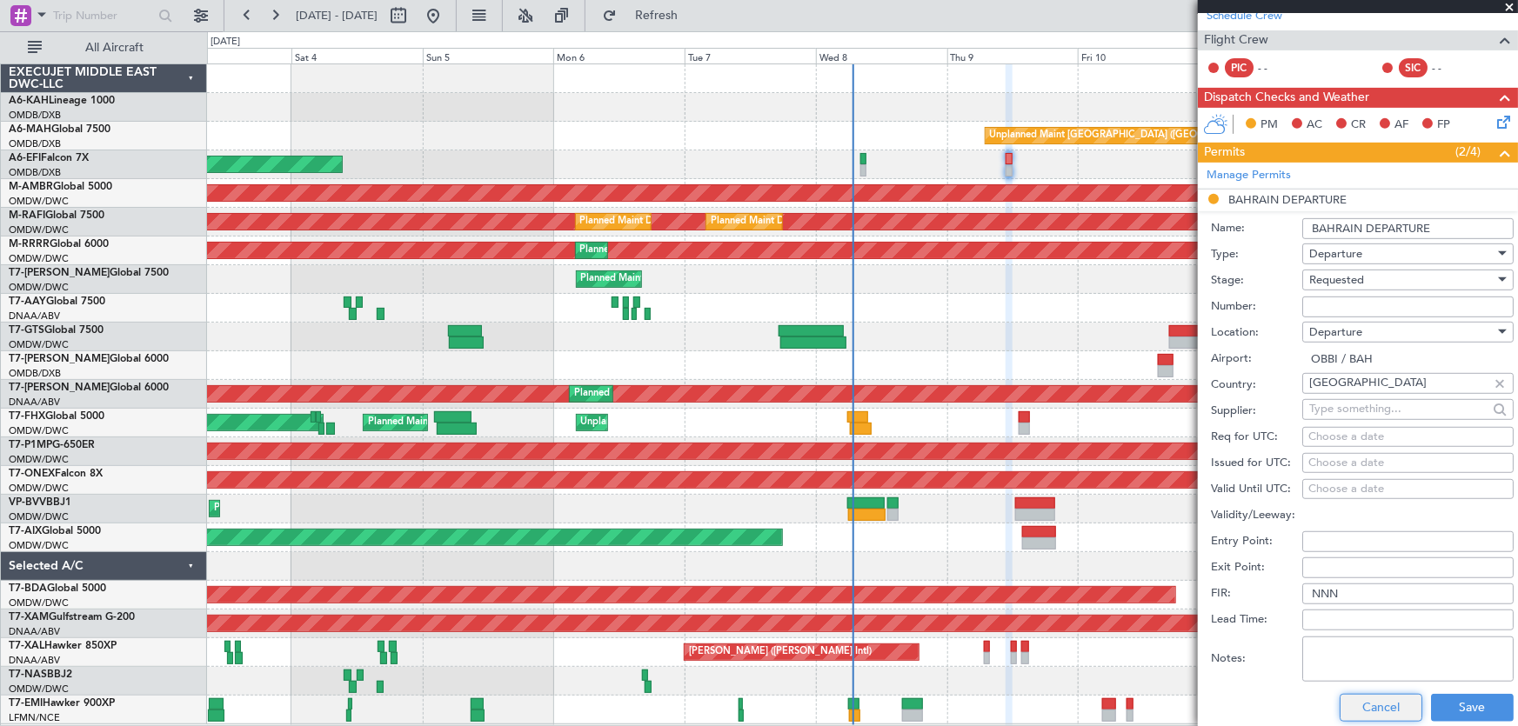
click at [1389, 703] on button "Cancel" at bounding box center [1380, 708] width 83 height 28
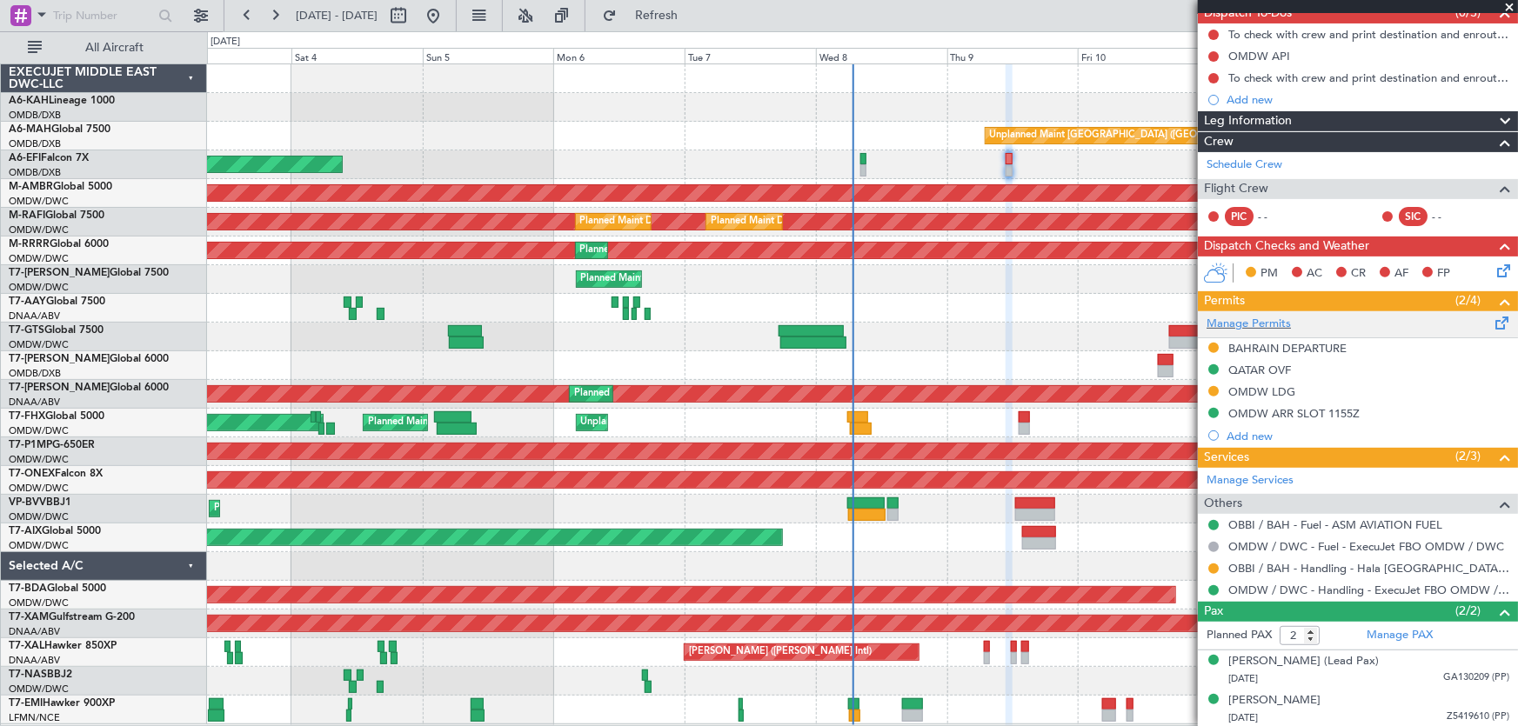
click at [1476, 320] on div "Manage Permits" at bounding box center [1358, 324] width 320 height 26
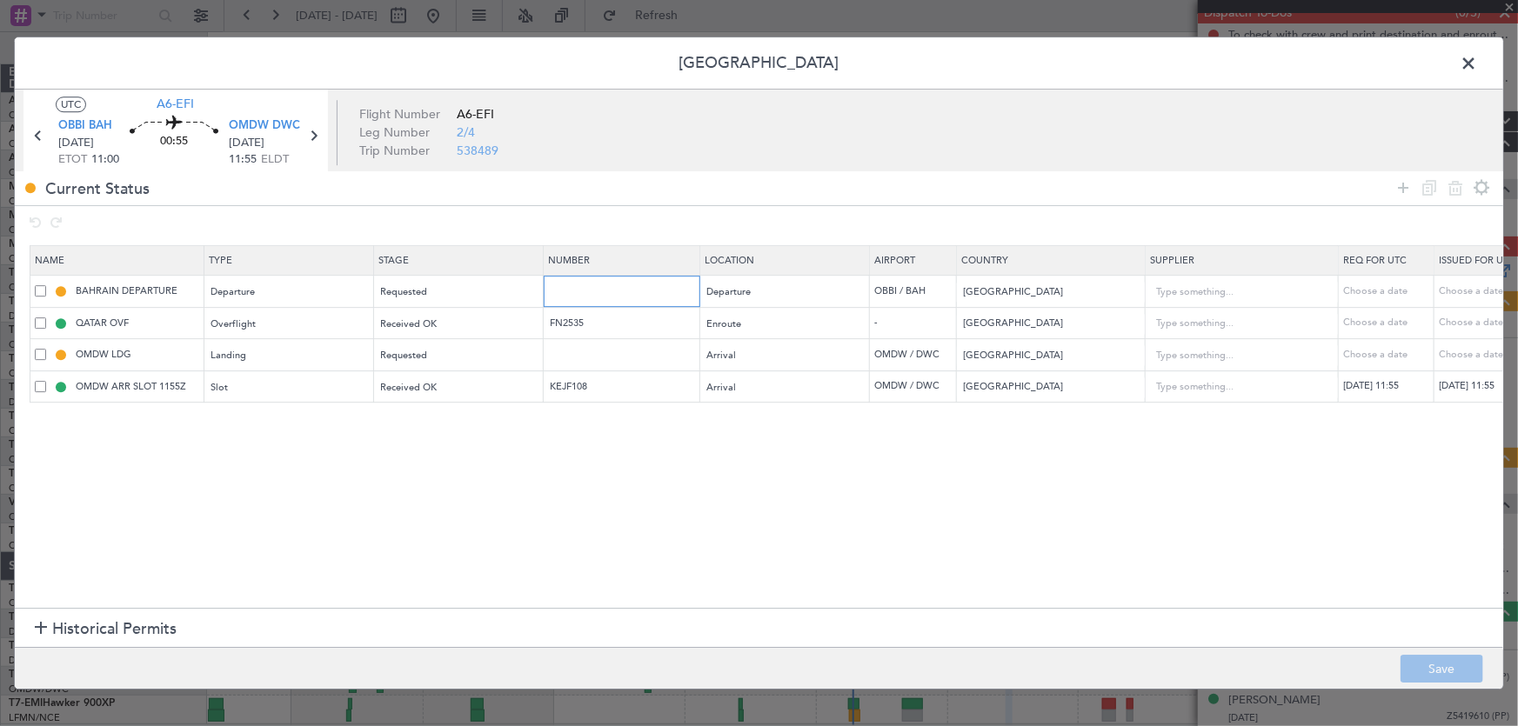
click at [635, 290] on input "text" at bounding box center [623, 291] width 151 height 15
paste input "AT/P/25-10/CN/000026"
type input "AT/P/25-10/CN/000026"
click at [644, 477] on section "Name Type Stage Number Location Airport Country Supplier Req For Utc Issued For…" at bounding box center [759, 425] width 1488 height 367
click at [439, 296] on div "Requested" at bounding box center [453, 292] width 144 height 26
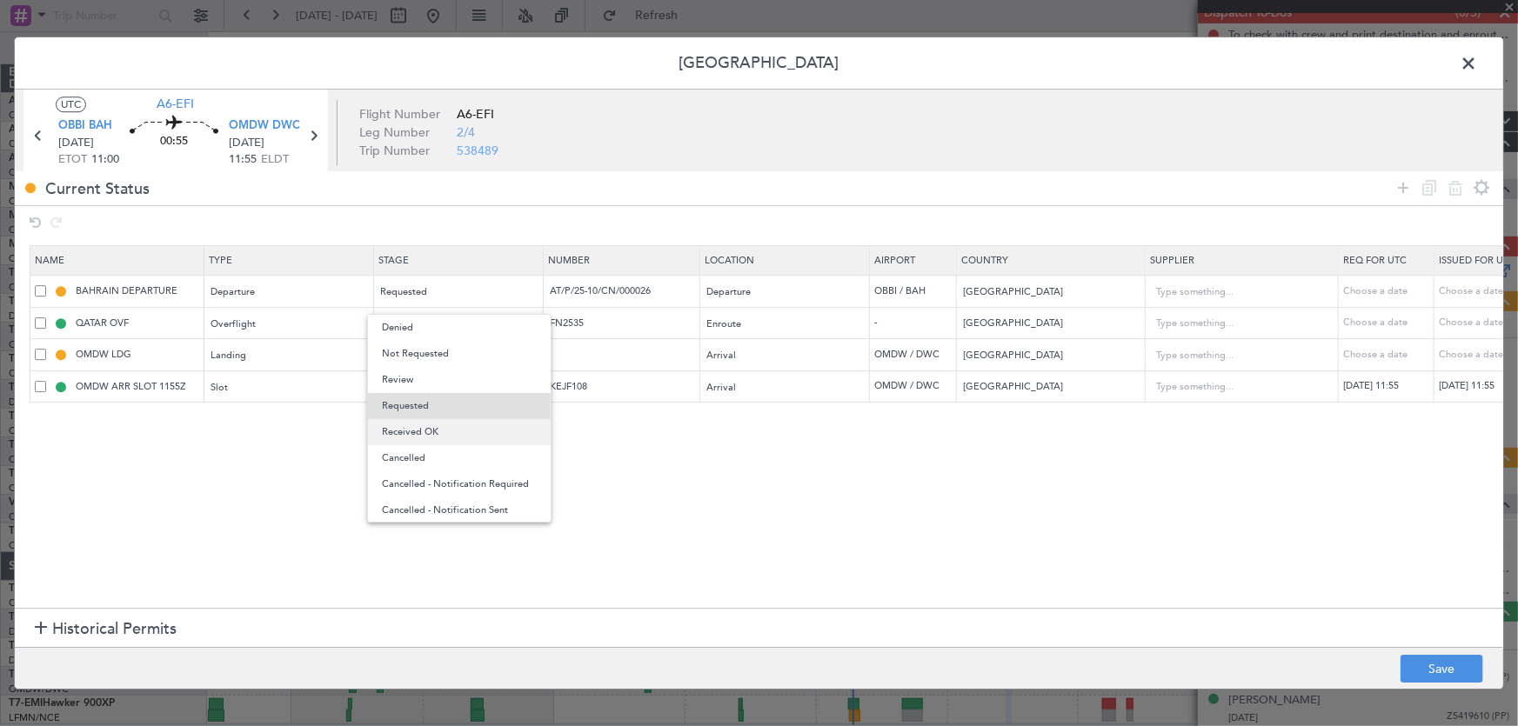
click at [461, 438] on span "Received OK" at bounding box center [459, 432] width 155 height 26
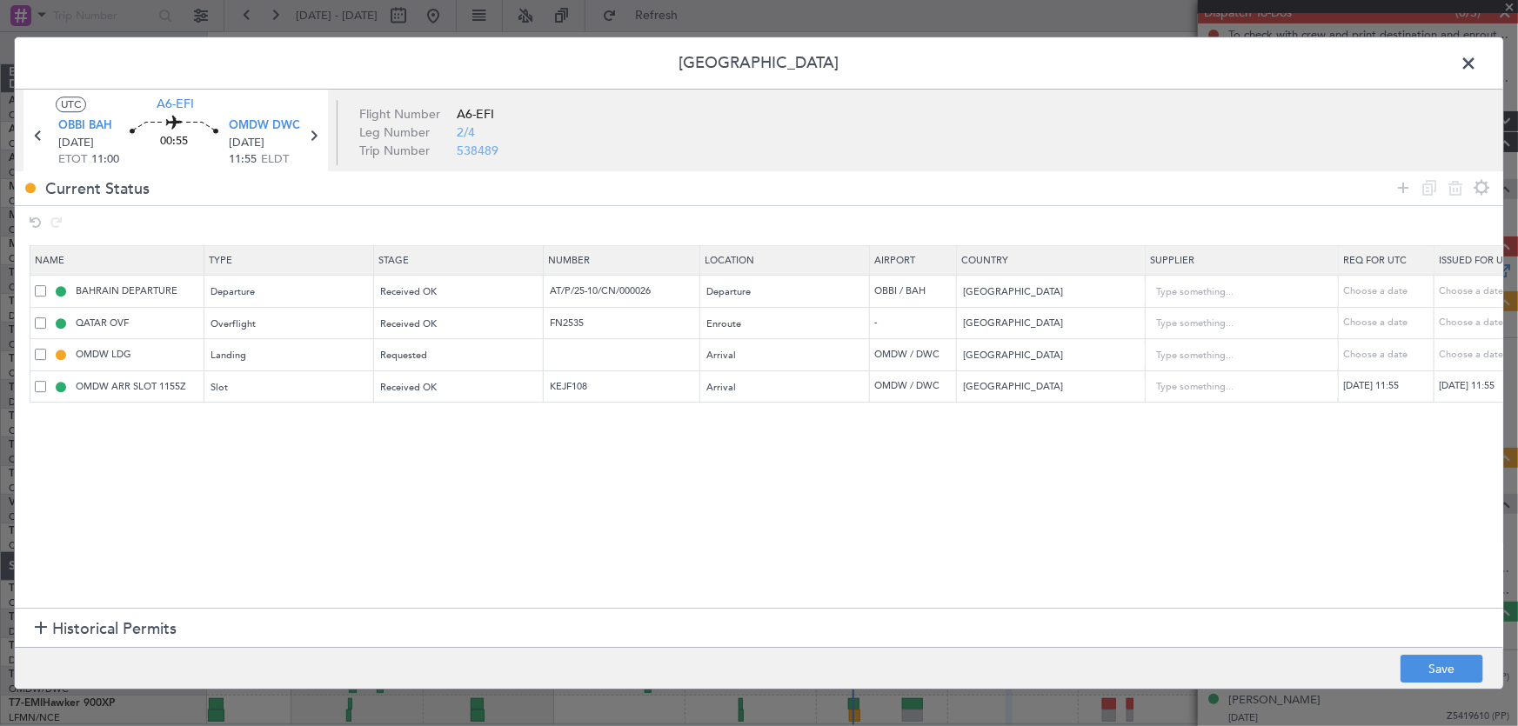
click at [703, 448] on section "Name Type Stage Number Location Airport Country Supplier Req For Utc Issued For…" at bounding box center [759, 425] width 1488 height 367
click at [1451, 667] on button "Save" at bounding box center [1441, 669] width 83 height 28
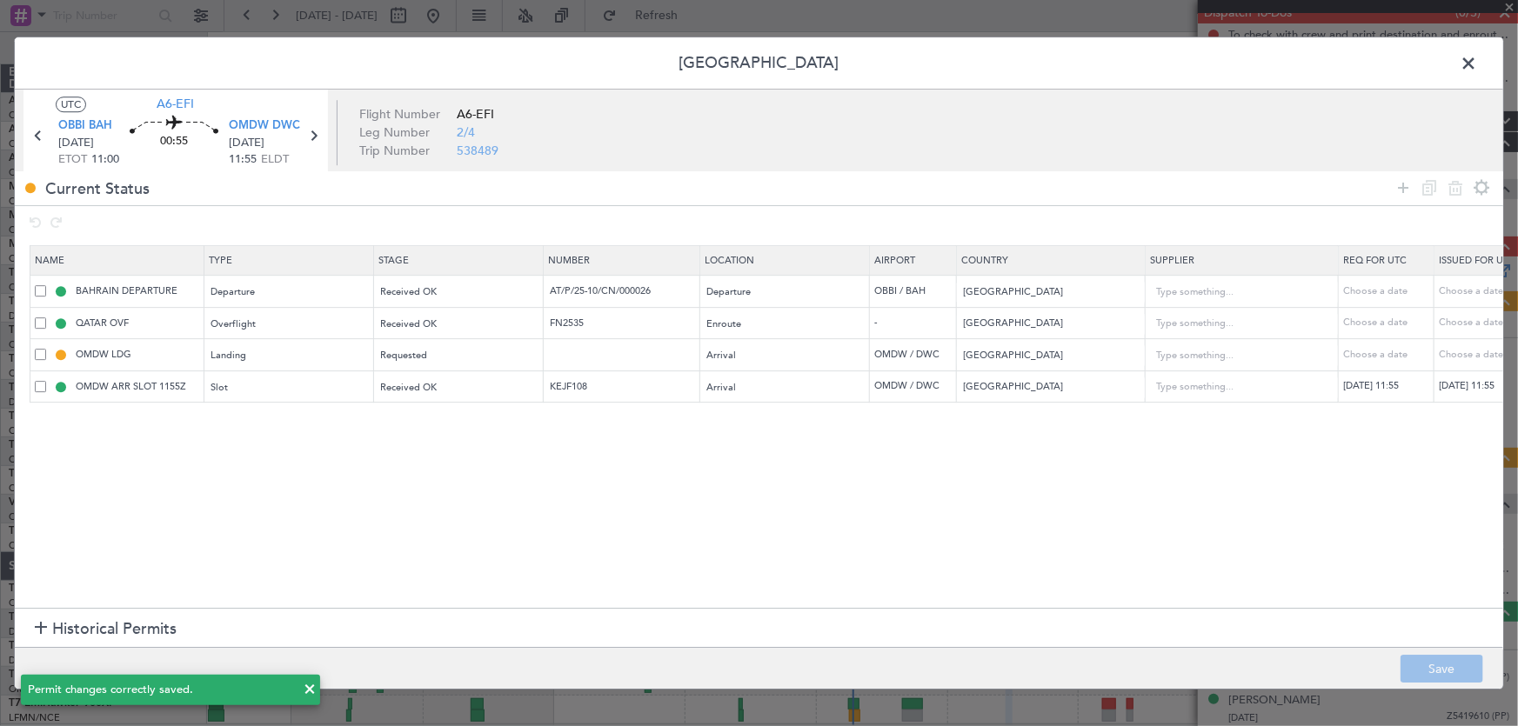
click at [1477, 60] on span at bounding box center [1477, 67] width 0 height 35
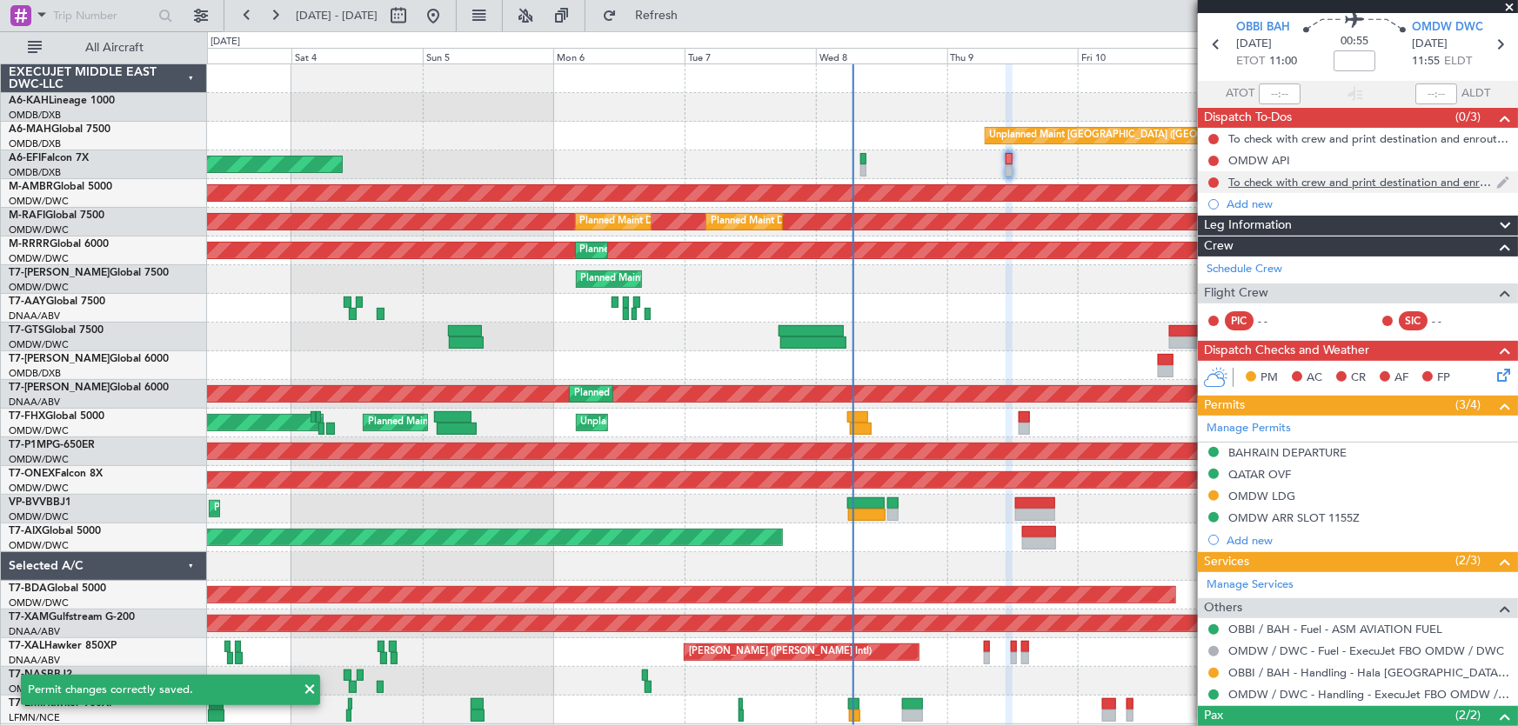
scroll to position [0, 0]
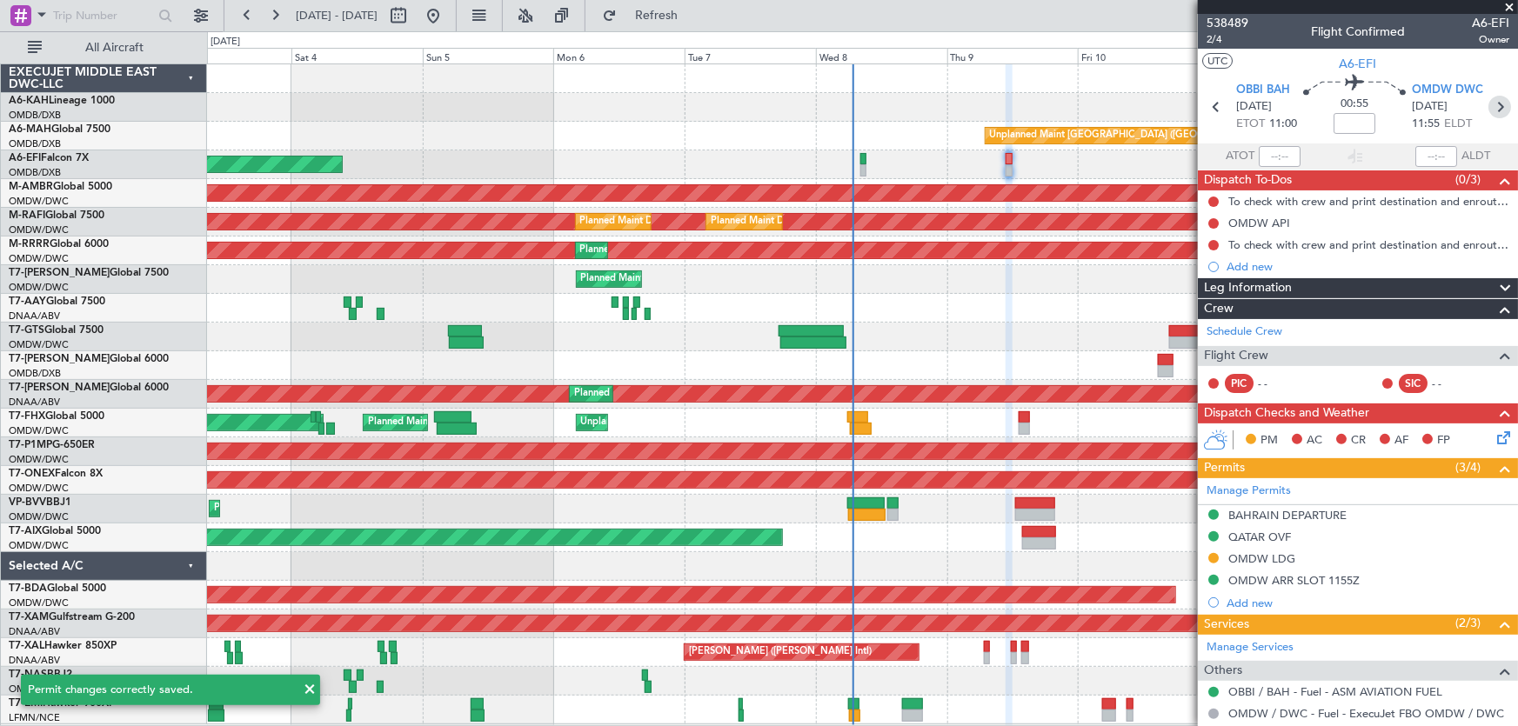
click at [1490, 107] on icon at bounding box center [1499, 107] width 23 height 23
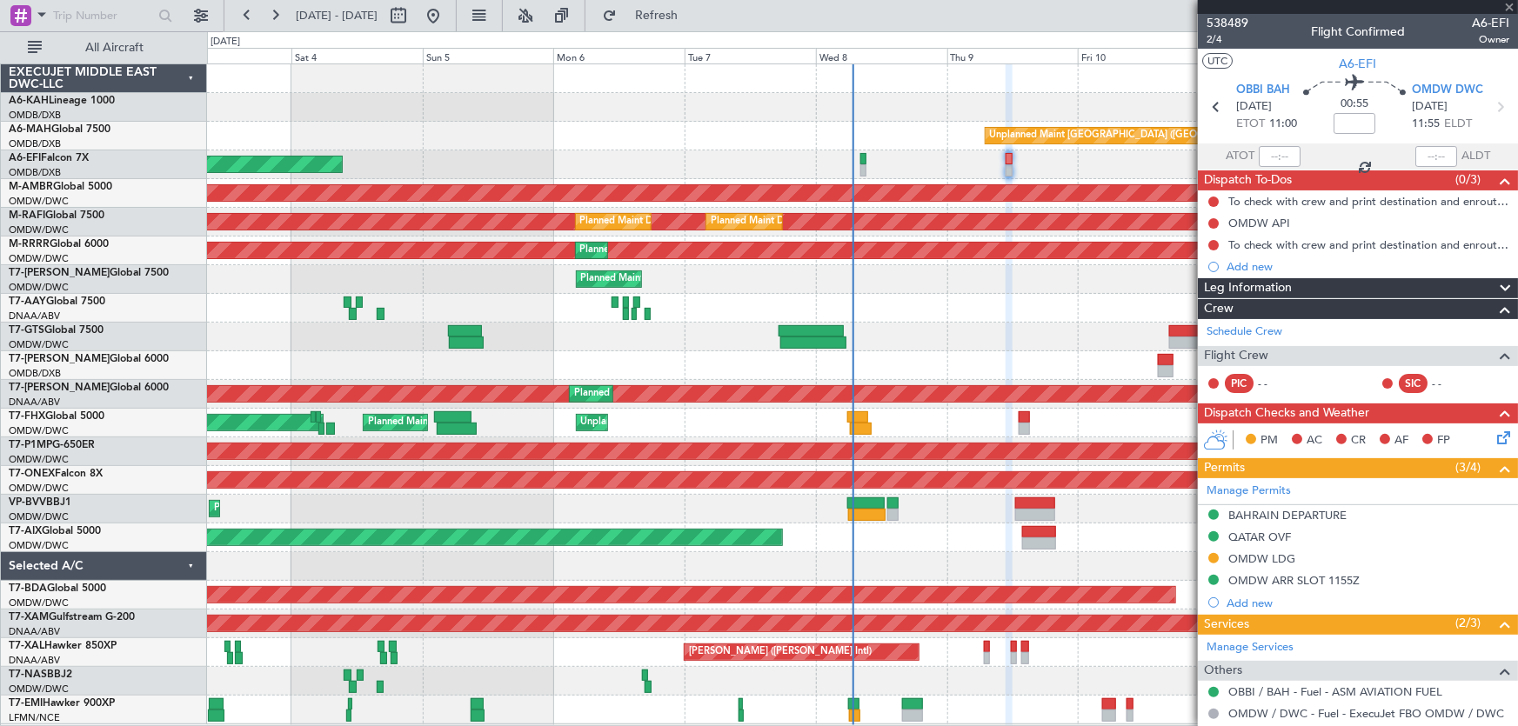
type input "+00:30"
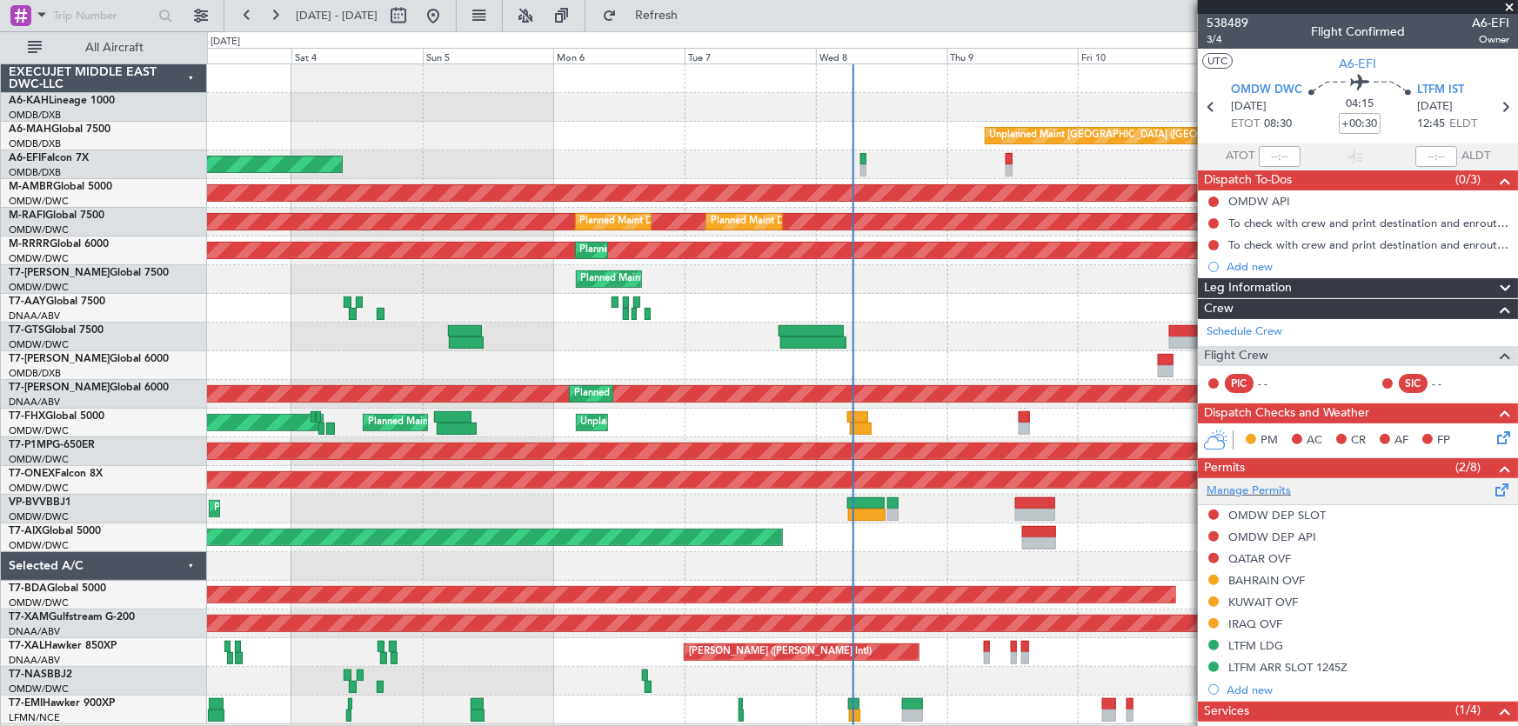
click at [1463, 495] on div "Manage Permits" at bounding box center [1358, 491] width 320 height 26
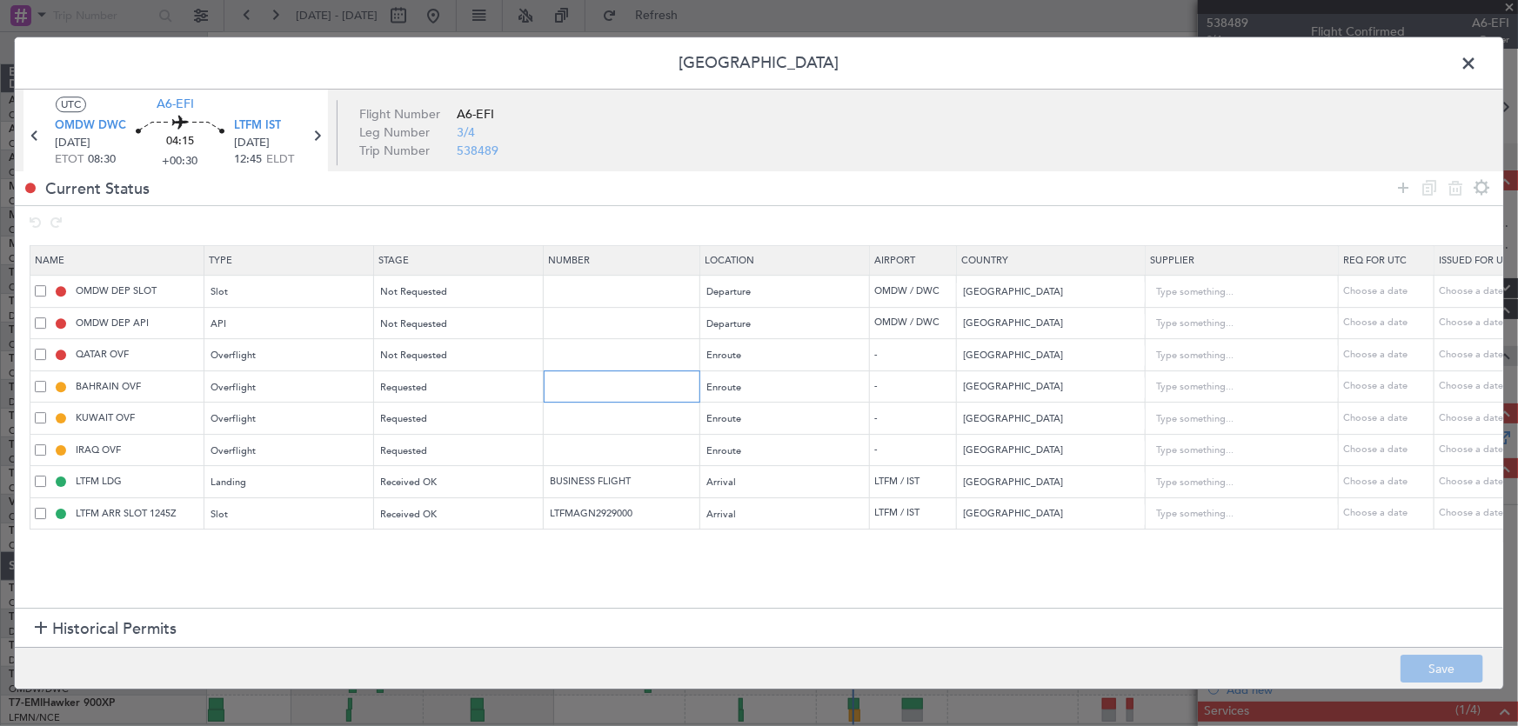
click at [584, 390] on input "text" at bounding box center [623, 386] width 151 height 15
paste input "AT/P/25-10/ON/000461"
type input "AT/P/25-10/ON/000461"
click at [464, 385] on div "Requested" at bounding box center [453, 388] width 144 height 26
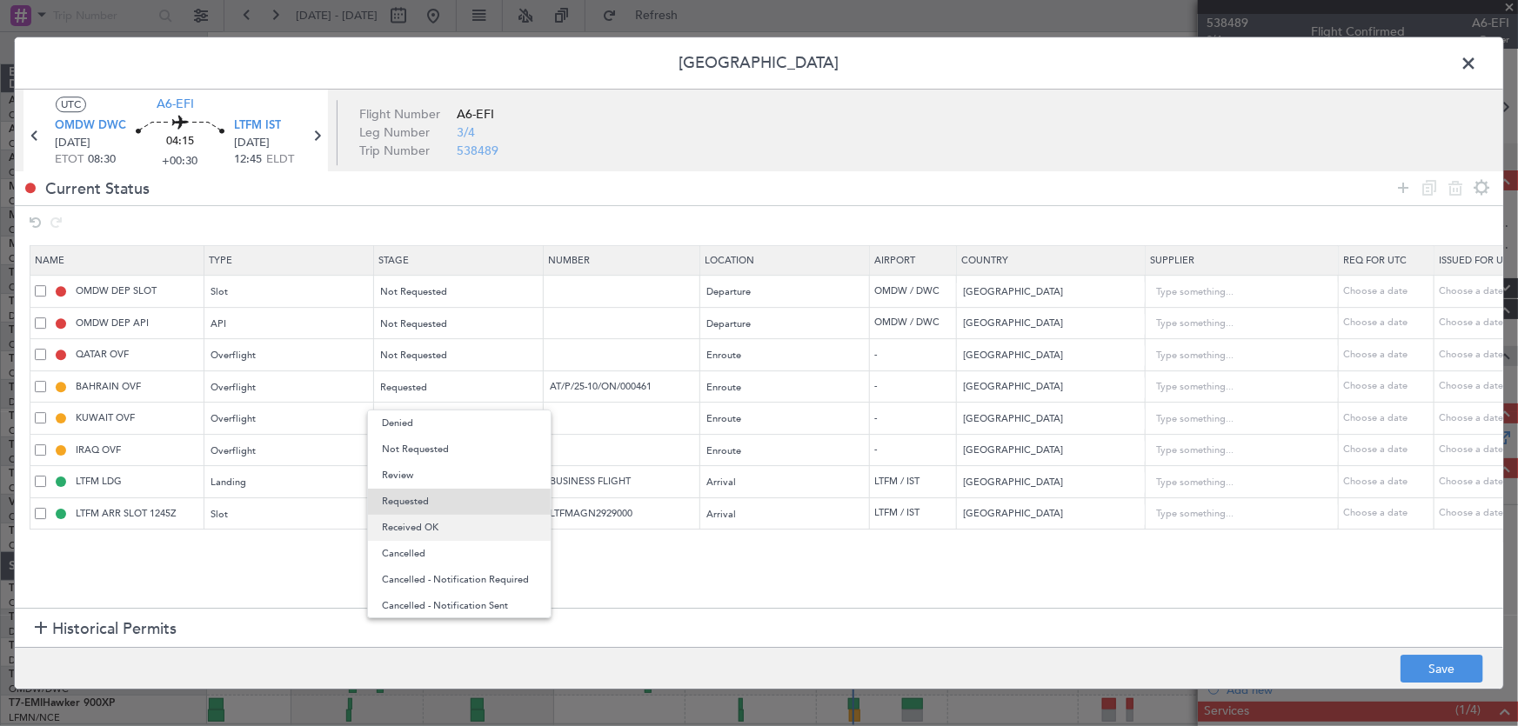
click at [451, 529] on span "Received OK" at bounding box center [459, 528] width 155 height 26
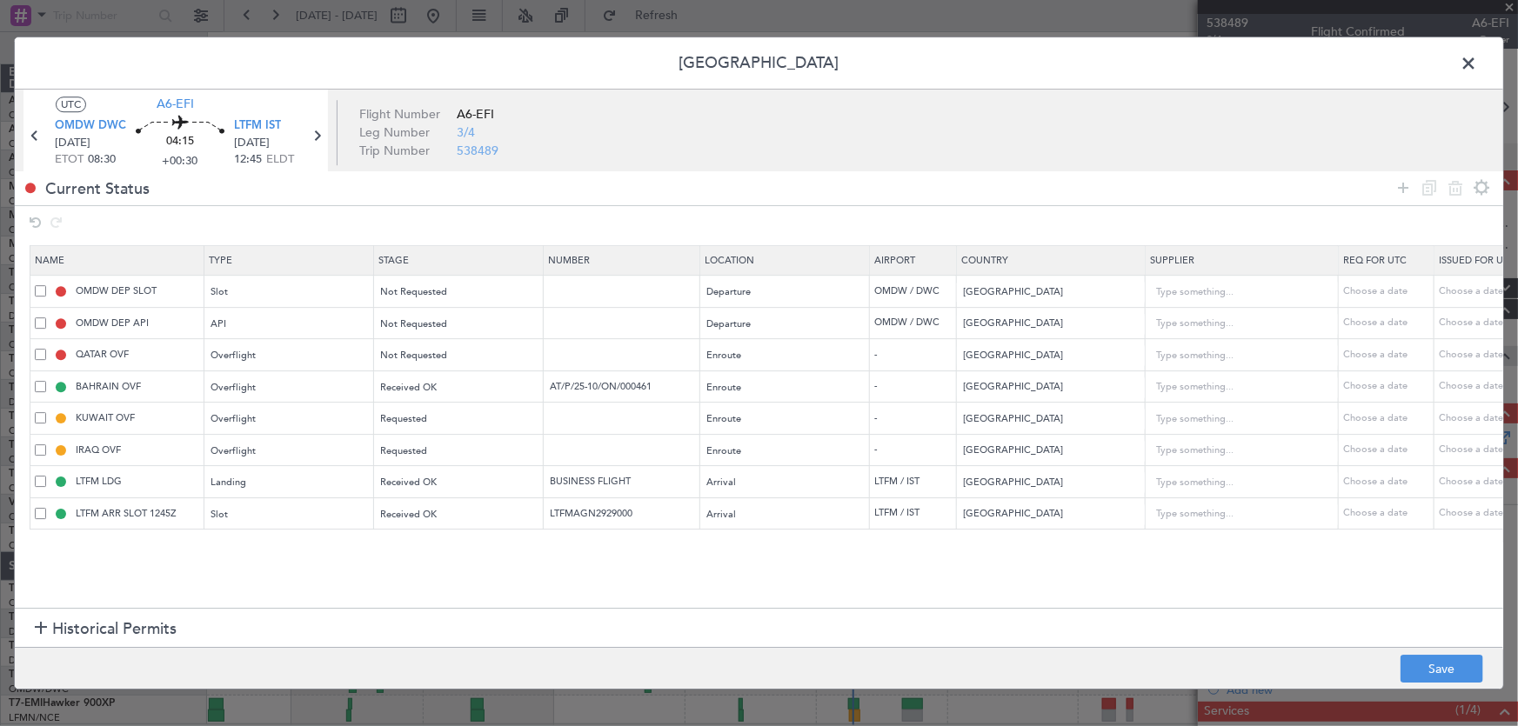
click at [587, 583] on section "Name Type Stage Number Location Airport Country Supplier Req For Utc Issued For…" at bounding box center [759, 425] width 1488 height 367
click at [567, 422] on input "text" at bounding box center [623, 418] width 151 height 15
paste input "8741-ATO/25"
type input "8741-ATO/25"
click at [494, 424] on div "Requested" at bounding box center [453, 419] width 144 height 26
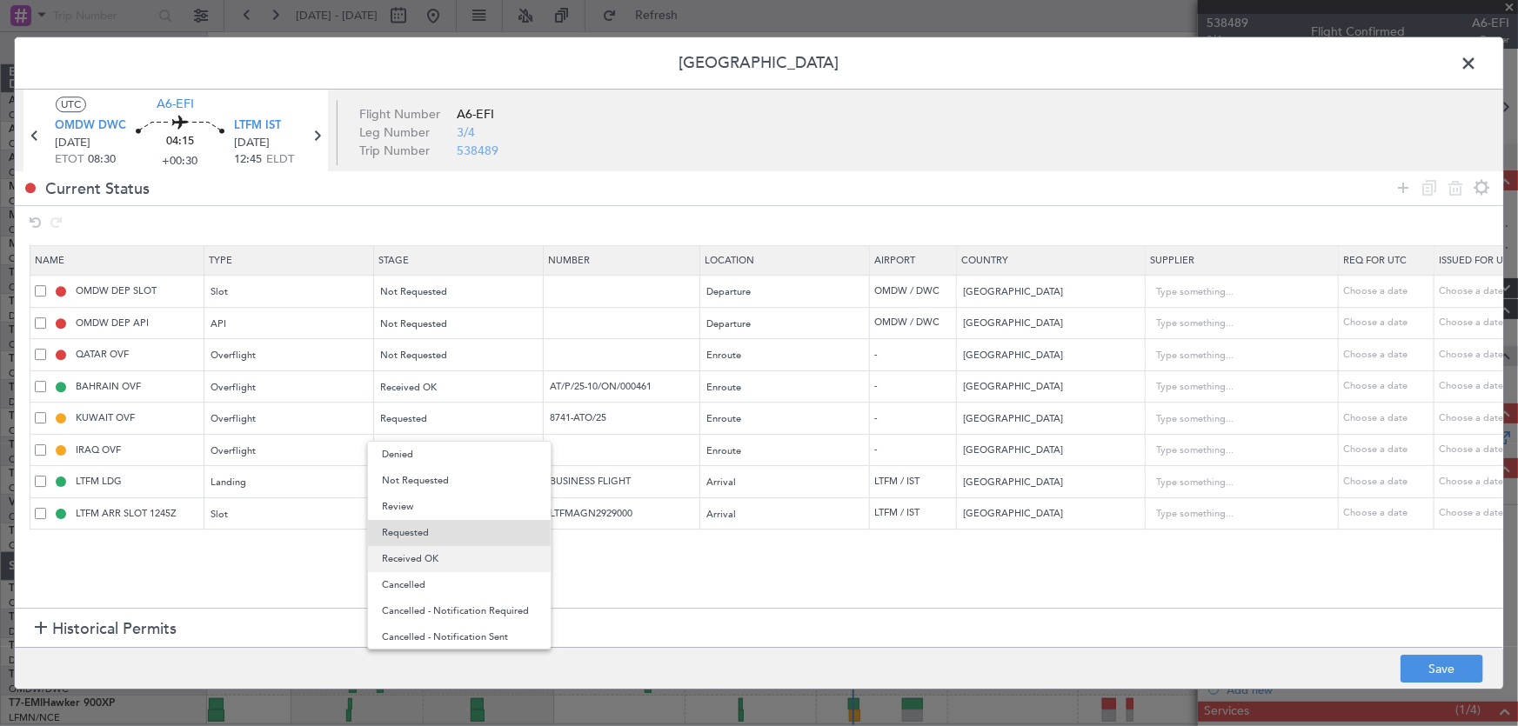
click at [470, 565] on span "Received OK" at bounding box center [459, 559] width 155 height 26
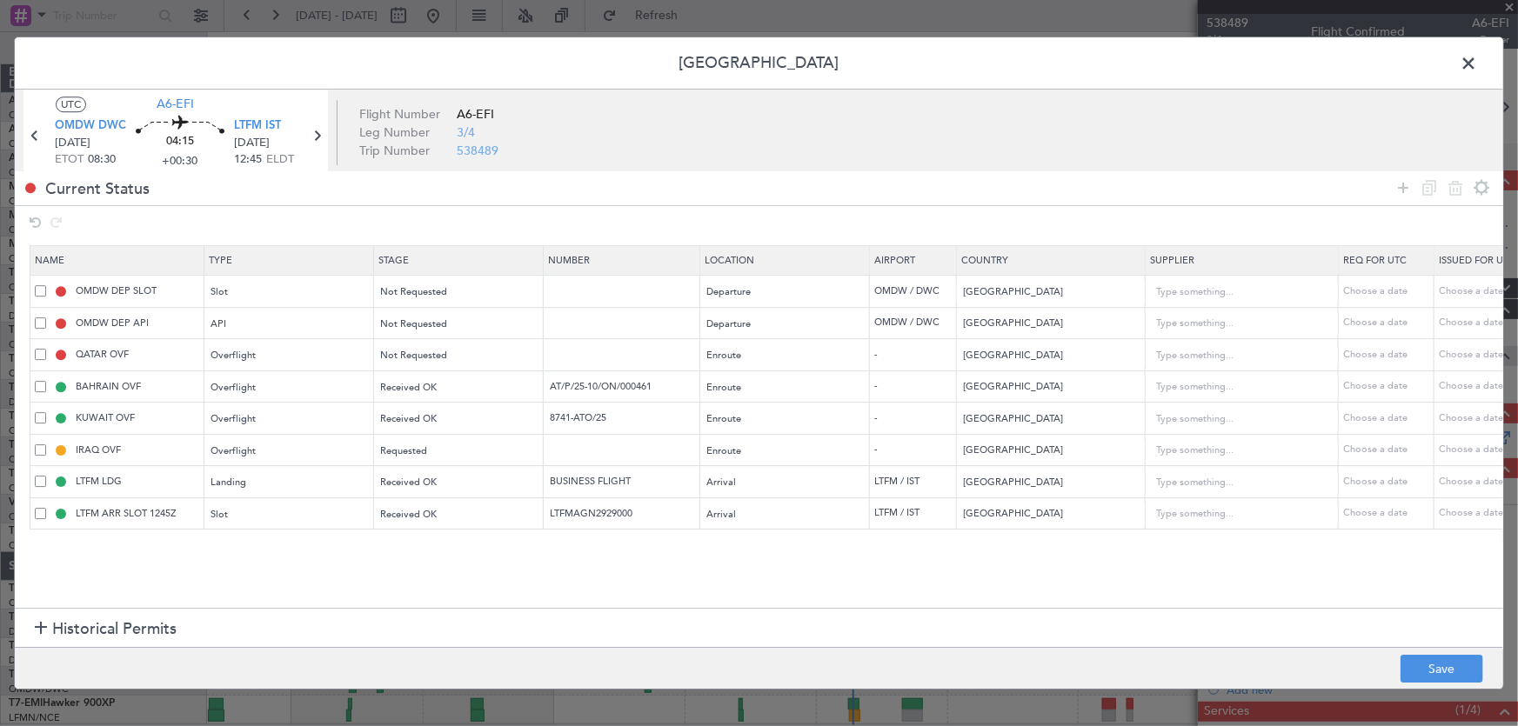
click at [650, 560] on section "Name Type Stage Number Location Airport Country Supplier Req For Utc Issued For…" at bounding box center [759, 425] width 1488 height 367
click at [1413, 664] on button "Save" at bounding box center [1441, 669] width 83 height 28
click at [1477, 55] on span at bounding box center [1477, 67] width 0 height 35
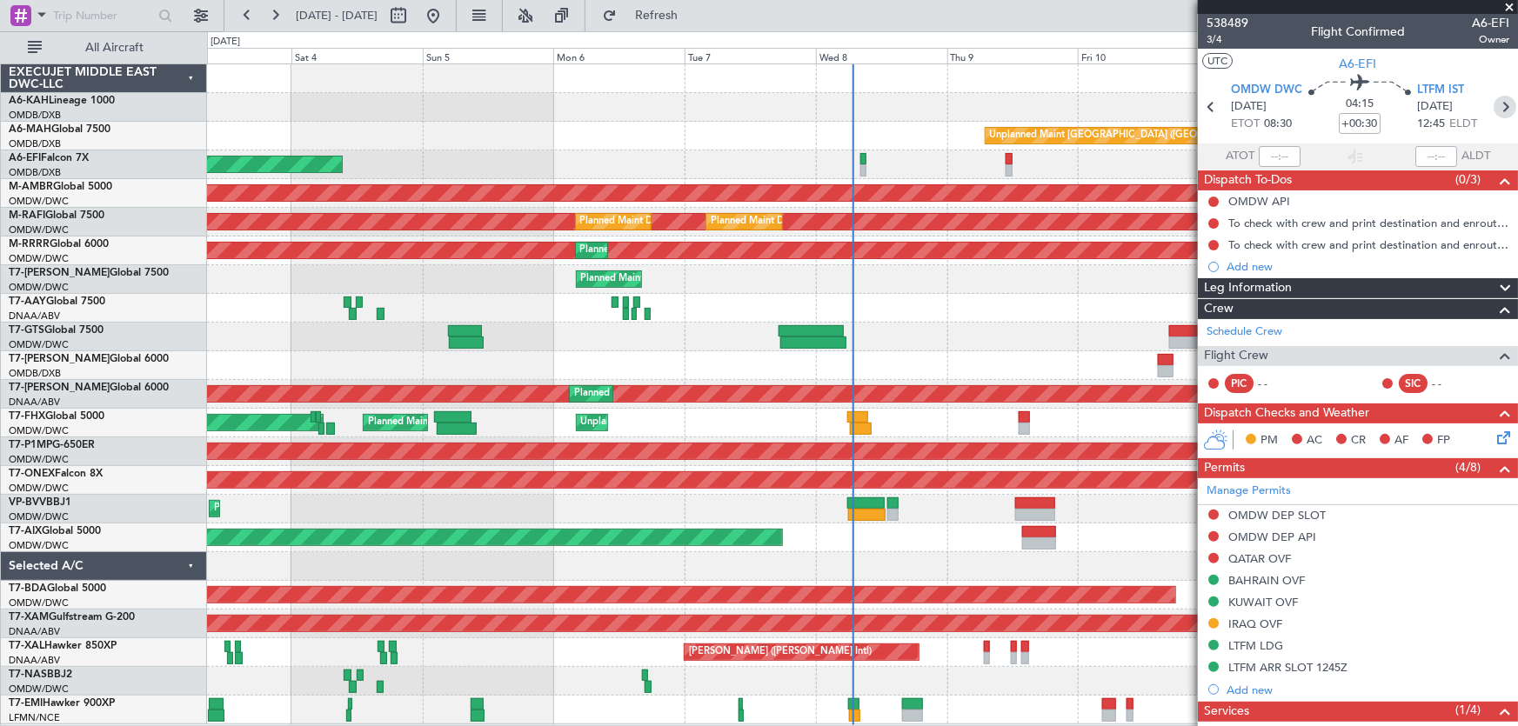
click at [1496, 98] on icon at bounding box center [1504, 107] width 23 height 23
type input "1"
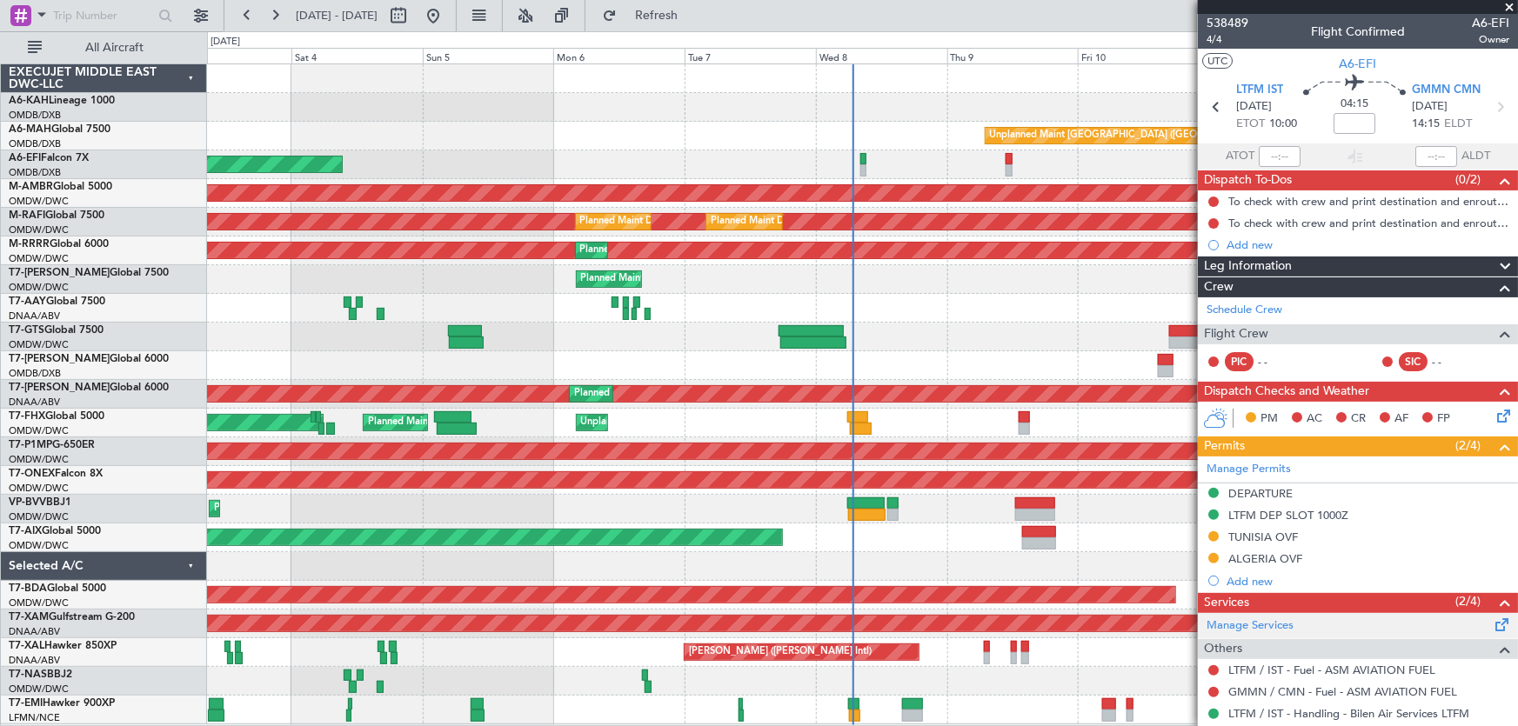
click at [1492, 628] on span at bounding box center [1502, 621] width 21 height 13
click at [1390, 465] on div "Manage Permits" at bounding box center [1358, 470] width 320 height 26
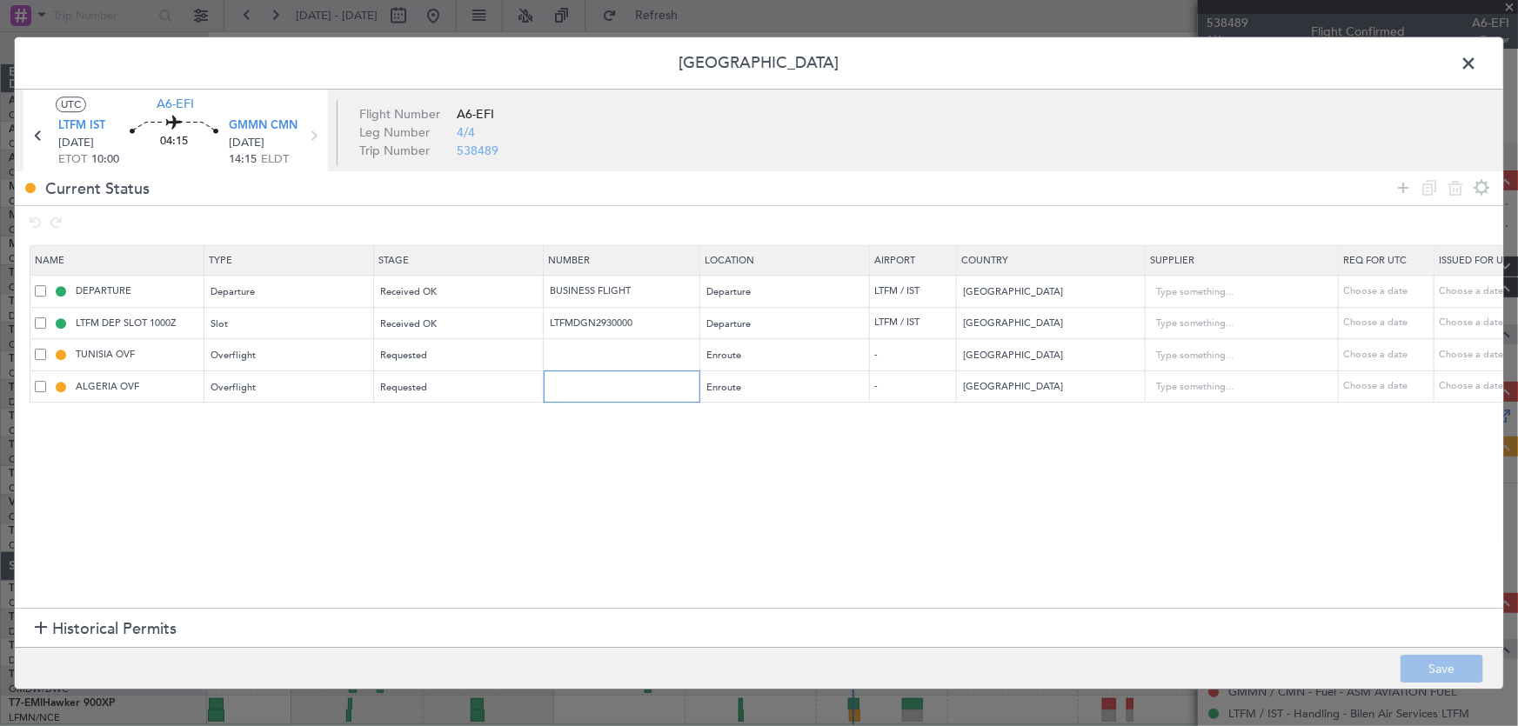
click at [609, 387] on input "text" at bounding box center [623, 386] width 151 height 15
paste input "8721/ANAC/BS/2025"
type input "8721/ANAC/BS/2025"
click at [478, 394] on div "Requested" at bounding box center [453, 388] width 144 height 26
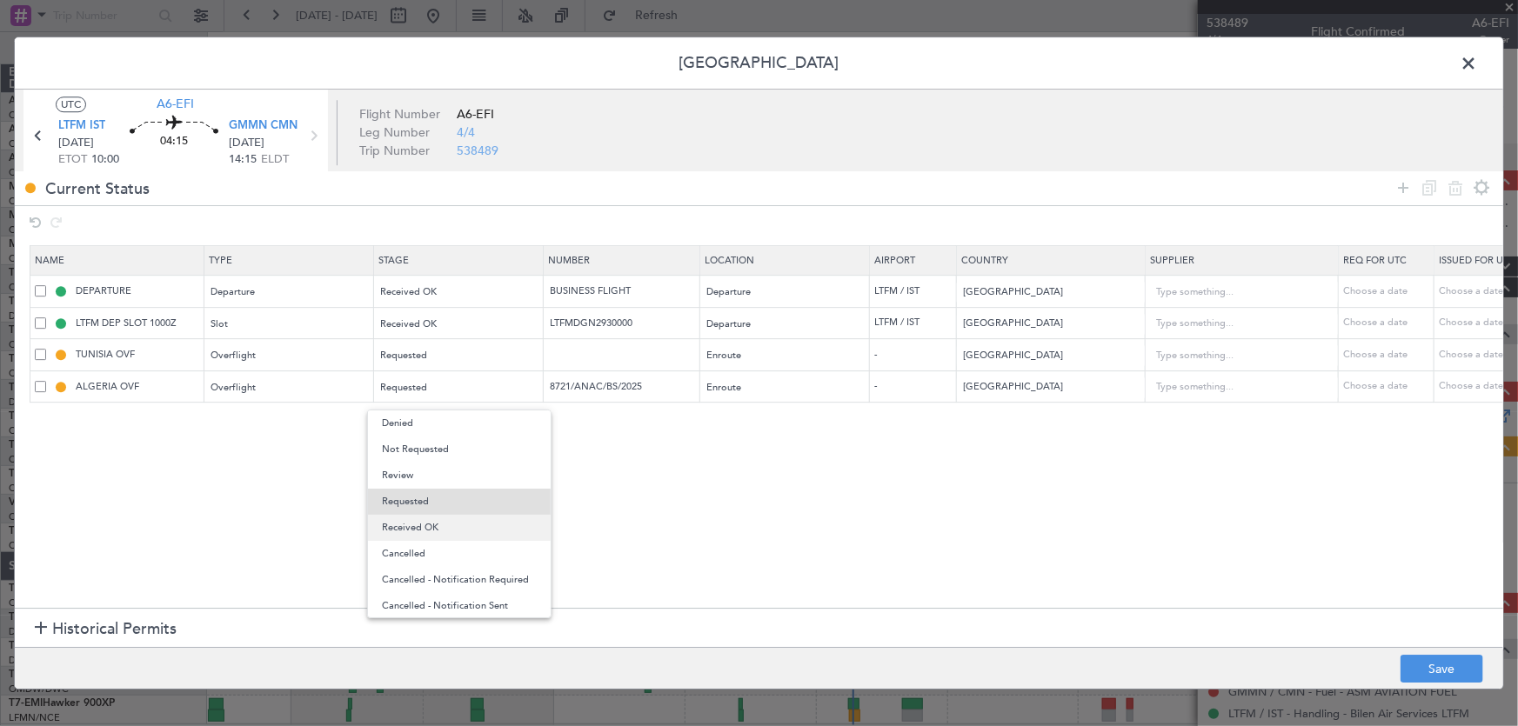
click at [432, 530] on span "Received OK" at bounding box center [459, 528] width 155 height 26
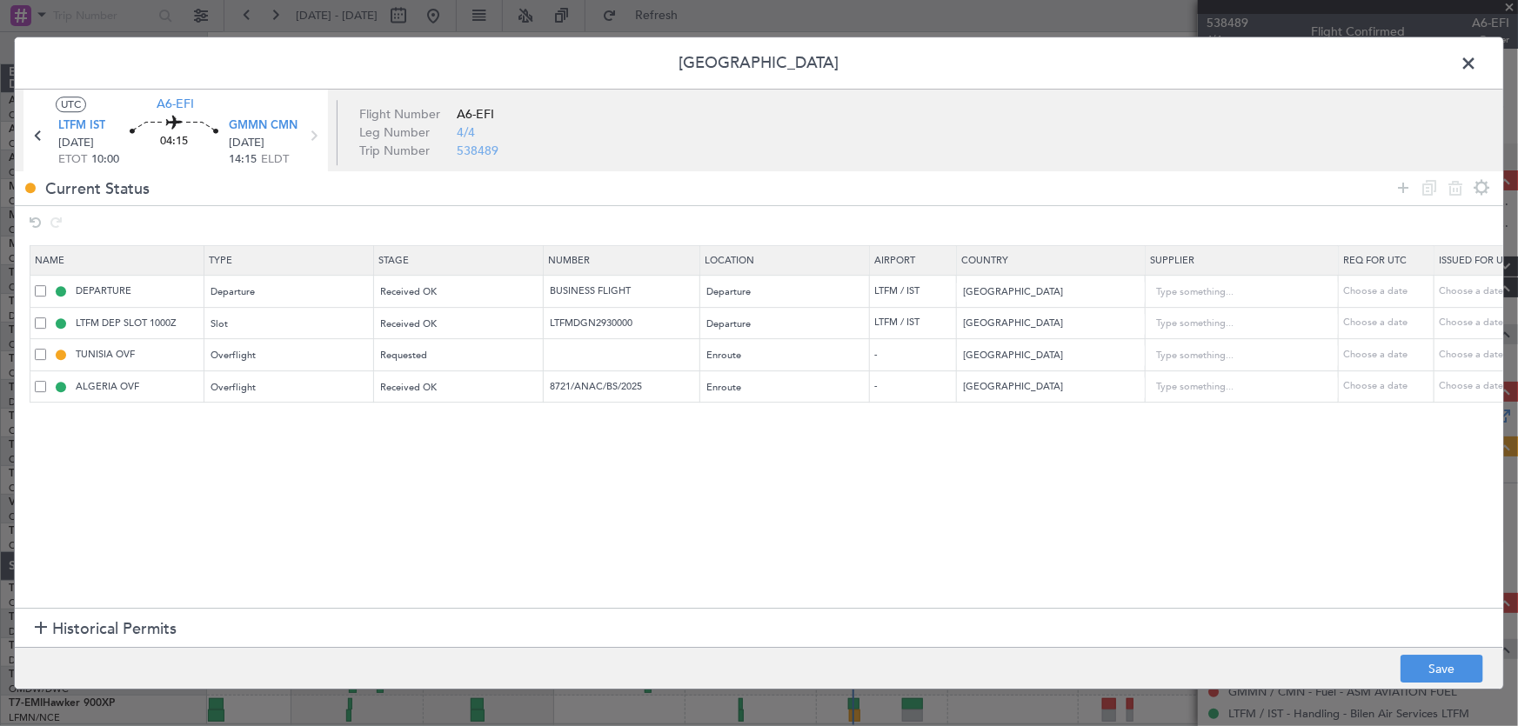
click at [631, 505] on section "Name Type Stage Number Location Airport Country Supplier Req For Utc Issued For…" at bounding box center [759, 425] width 1488 height 367
click at [1425, 658] on button "Save" at bounding box center [1441, 669] width 83 height 28
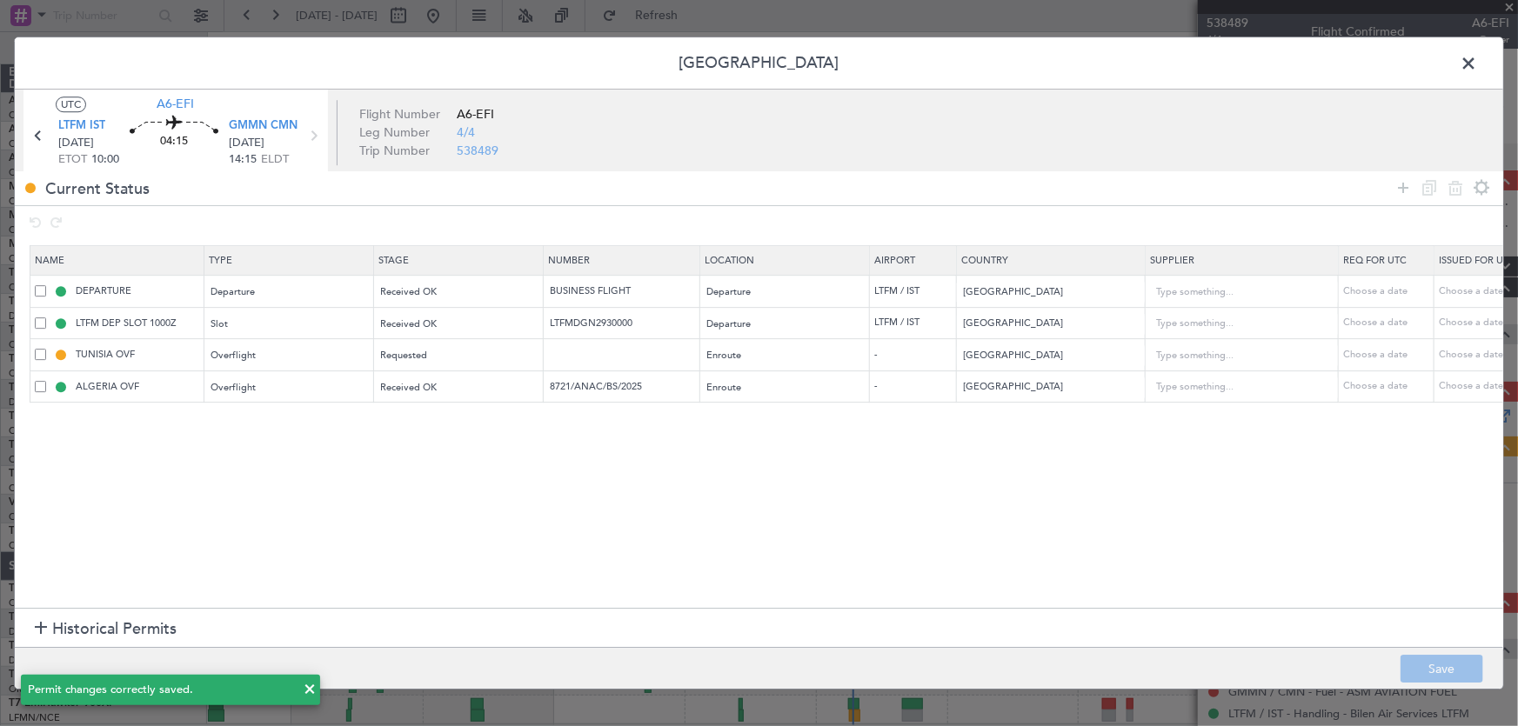
click at [1477, 63] on span at bounding box center [1477, 67] width 0 height 35
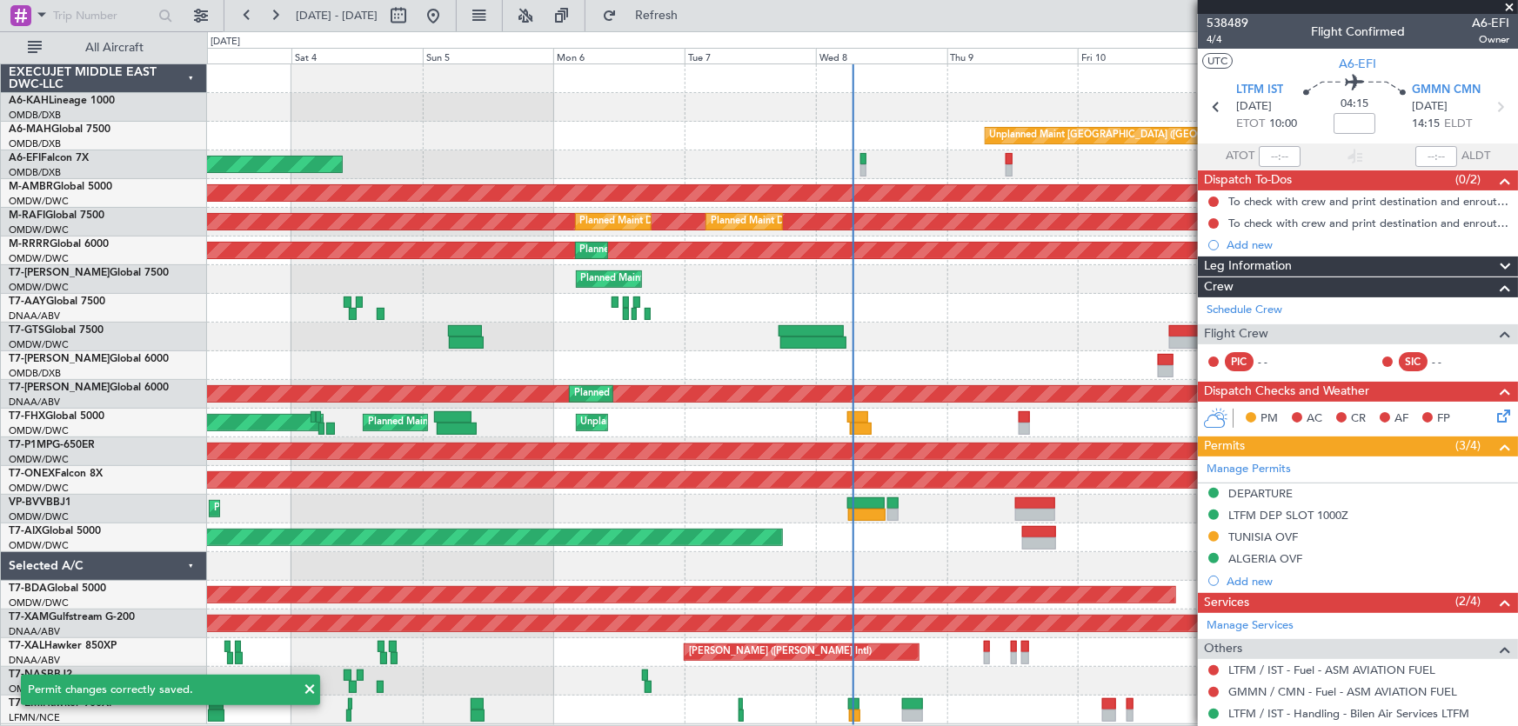
click at [971, 333] on div "Planned Maint Dubai (Al Maktoum Intl)" at bounding box center [862, 337] width 1311 height 29
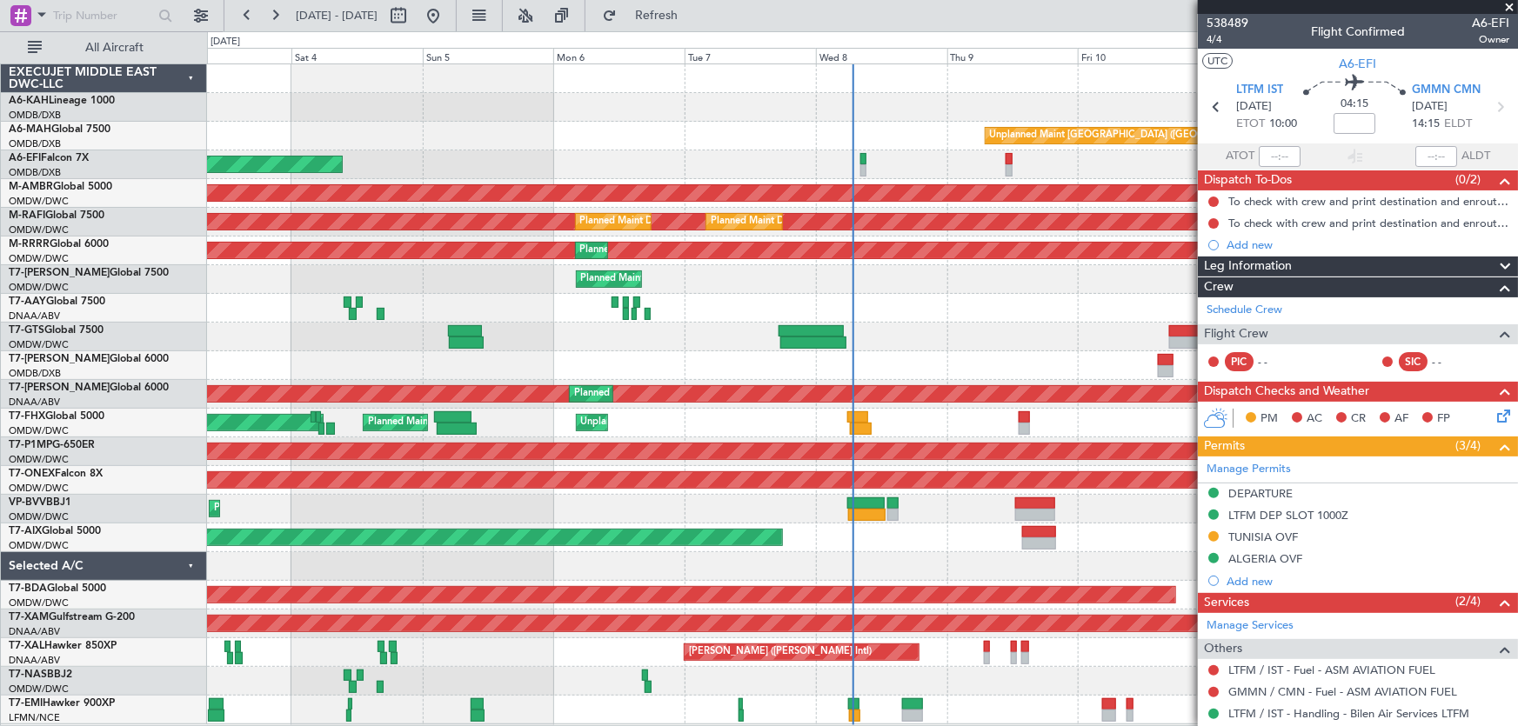
click at [1506, 3] on span at bounding box center [1508, 8] width 17 height 16
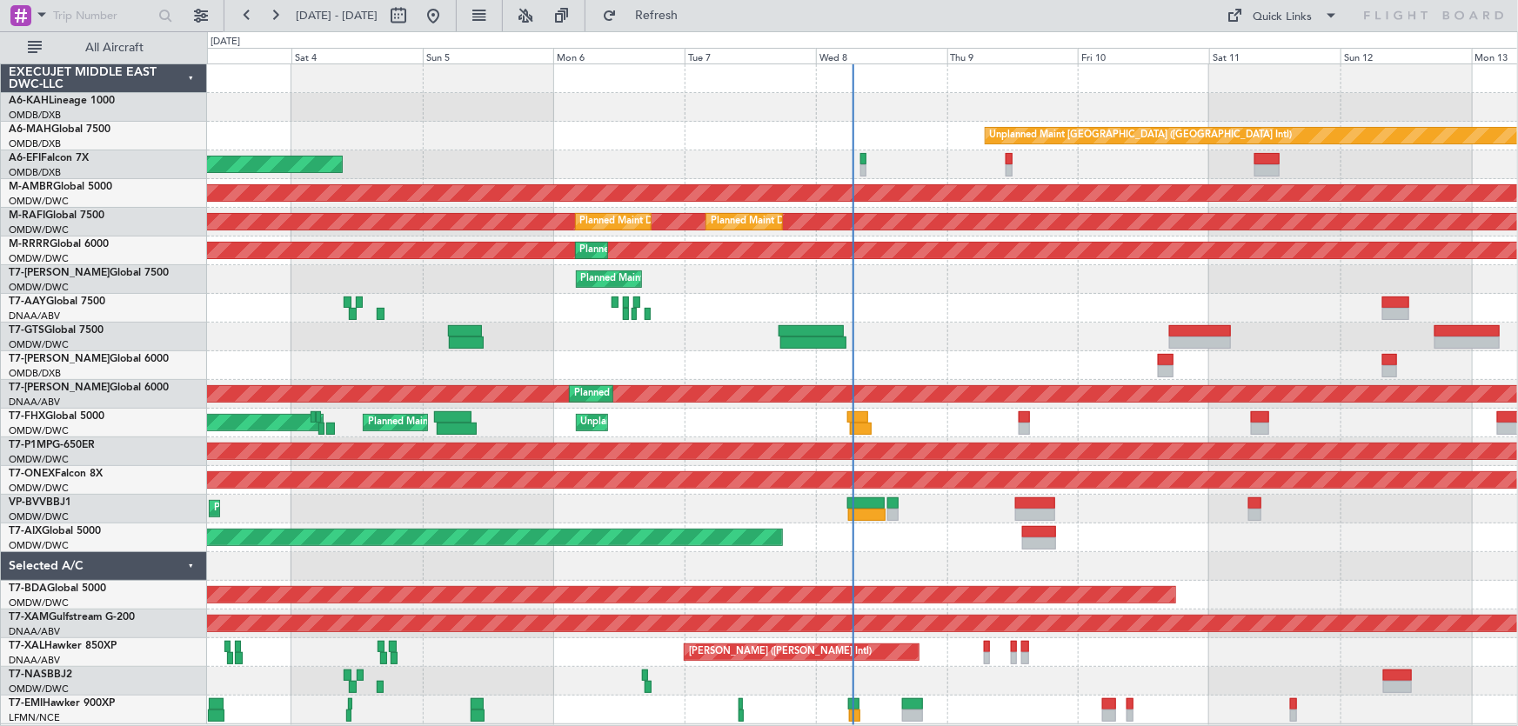
type input "0"
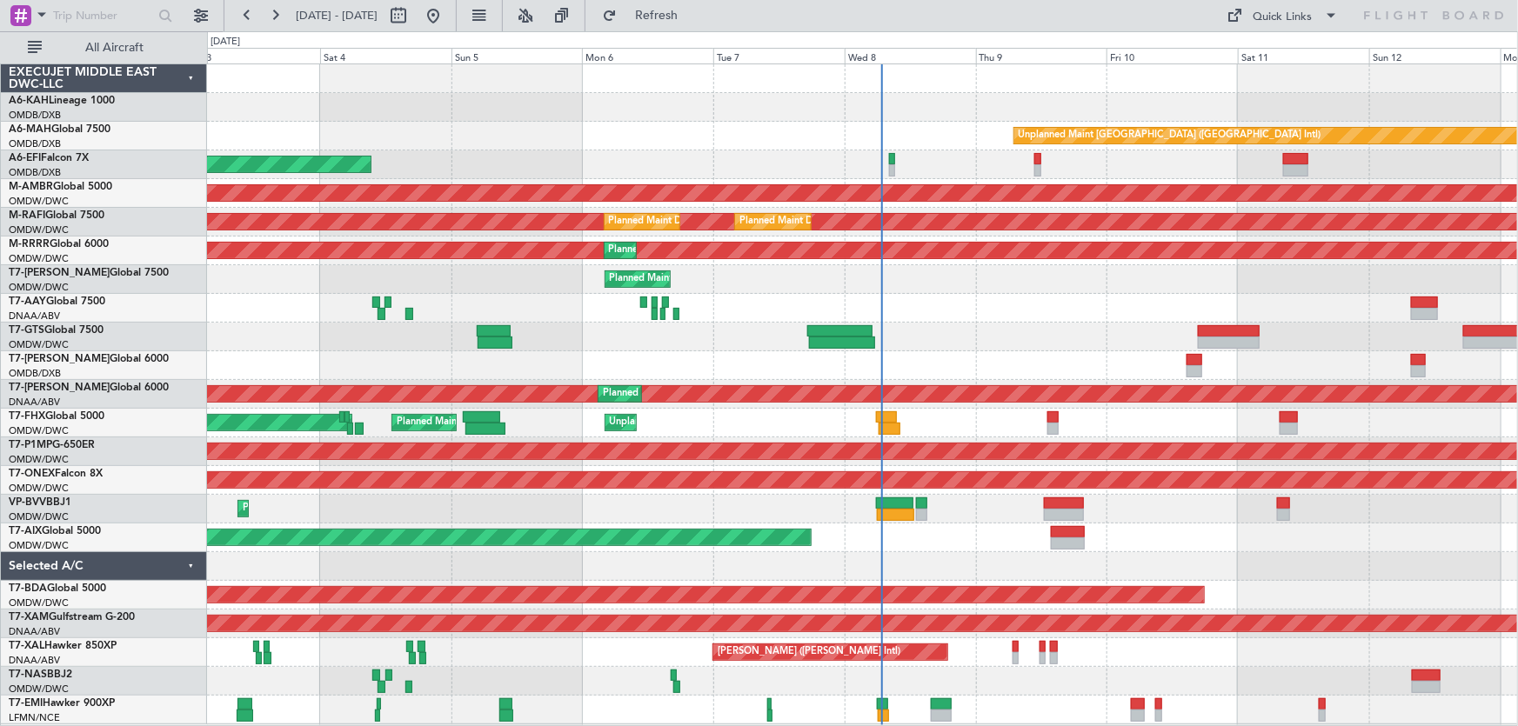
click at [997, 317] on div at bounding box center [862, 308] width 1311 height 29
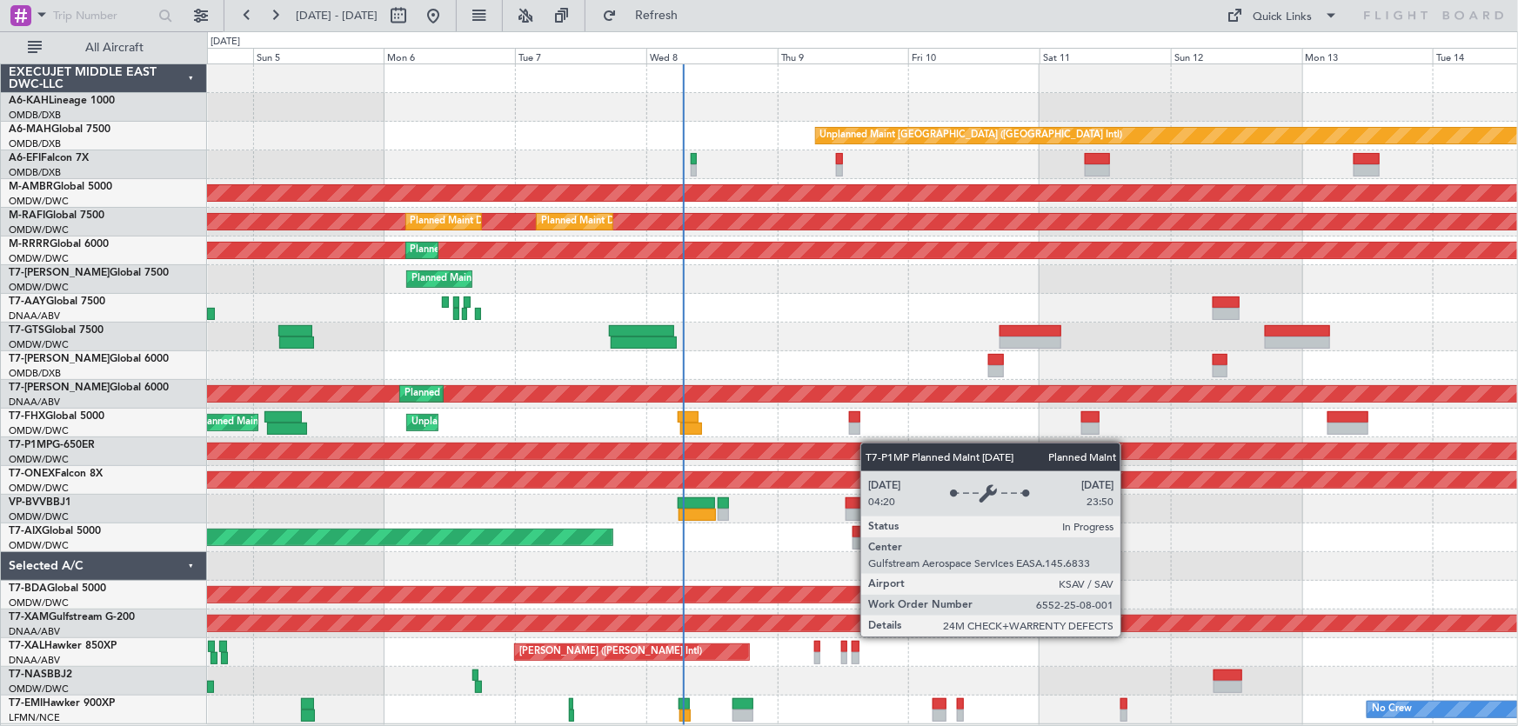
click at [668, 460] on div "Unplanned Maint Dubai (Dubai Intl) AOG Maint Dubai (Dubai Intl) Planned Maint S…" at bounding box center [862, 394] width 1311 height 660
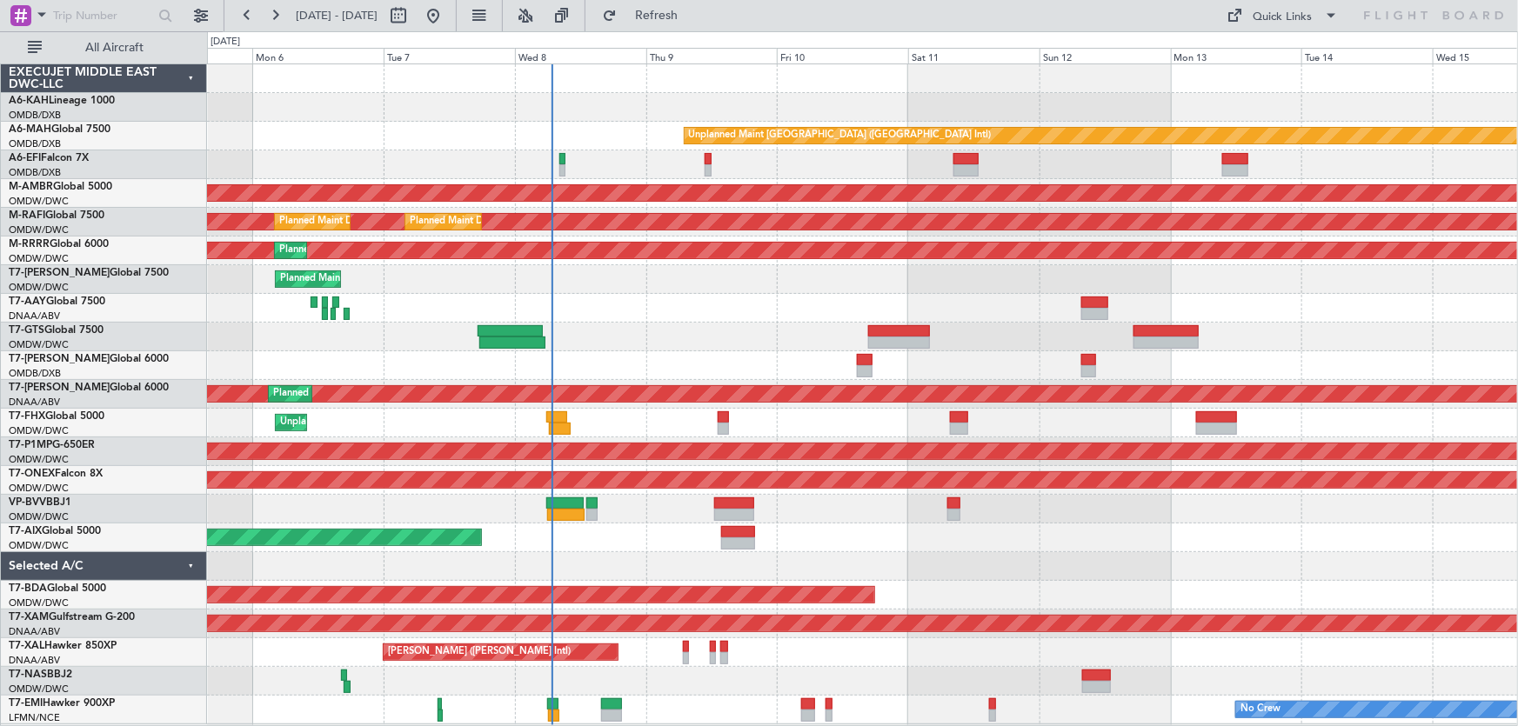
click at [916, 507] on div "Unplanned Maint [GEOGRAPHIC_DATA] ([GEOGRAPHIC_DATA] Intl) AOG Maint [GEOGRAPHI…" at bounding box center [862, 394] width 1311 height 660
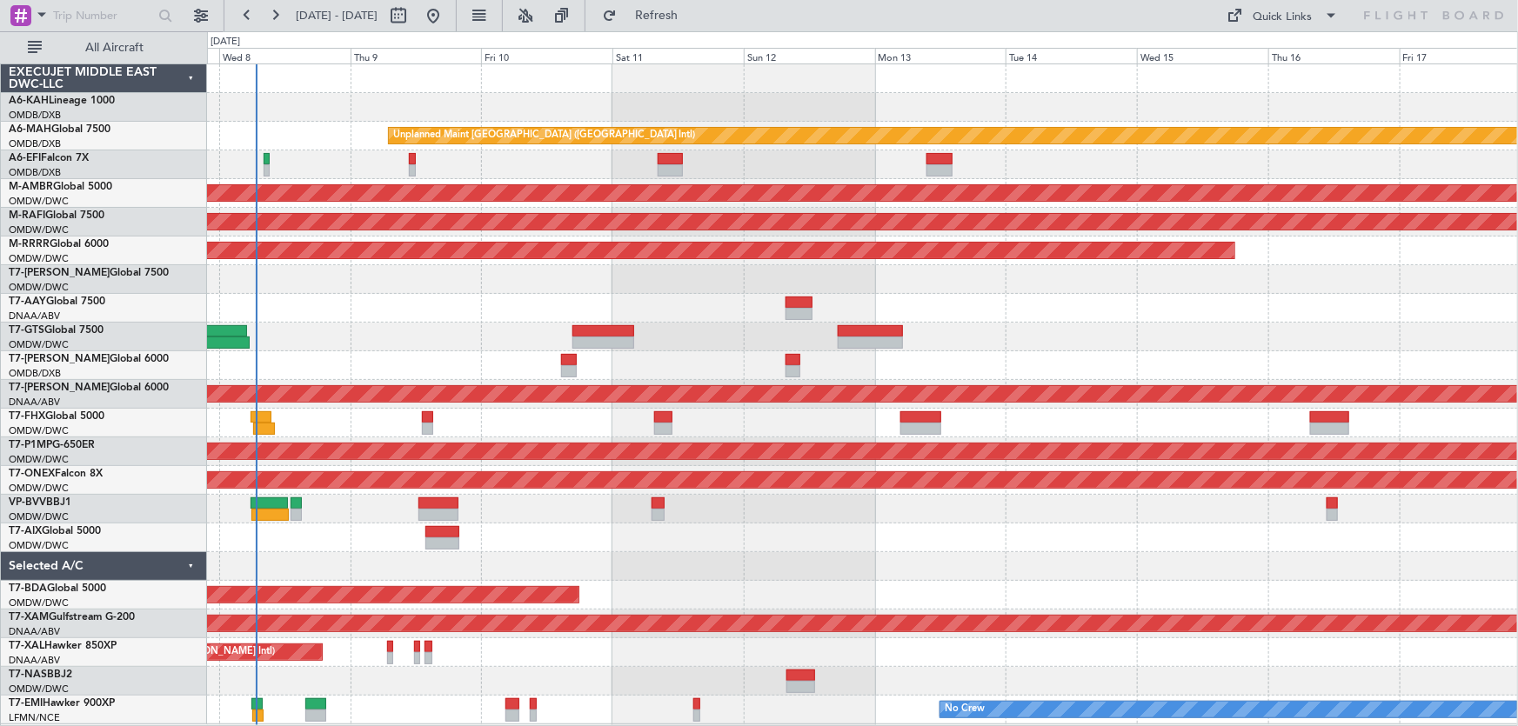
click at [887, 599] on div "AOG Maint Dubai (Al Maktoum Intl)" at bounding box center [862, 595] width 1311 height 29
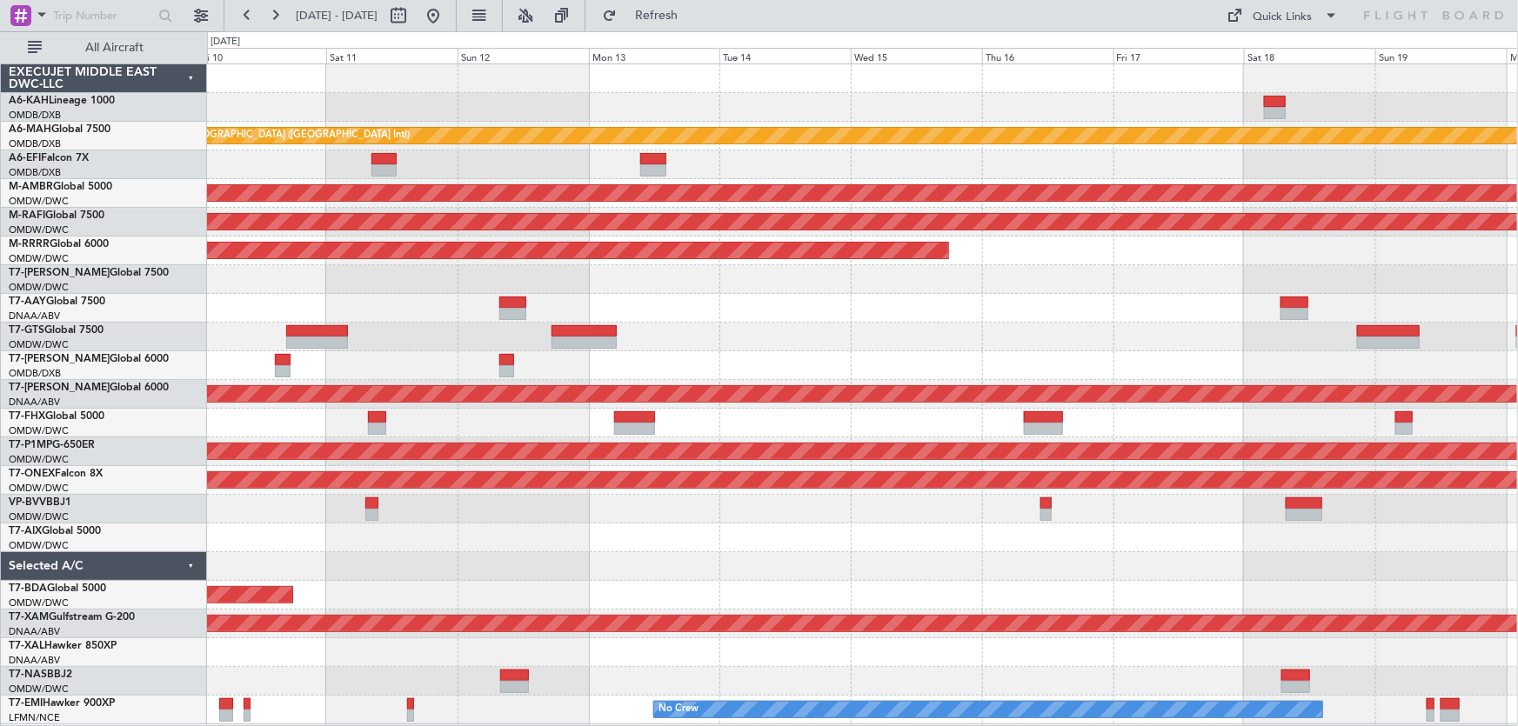
click at [913, 593] on div "Unplanned Maint [GEOGRAPHIC_DATA] ([GEOGRAPHIC_DATA] Intl) Planned Maint [GEOGR…" at bounding box center [862, 394] width 1311 height 660
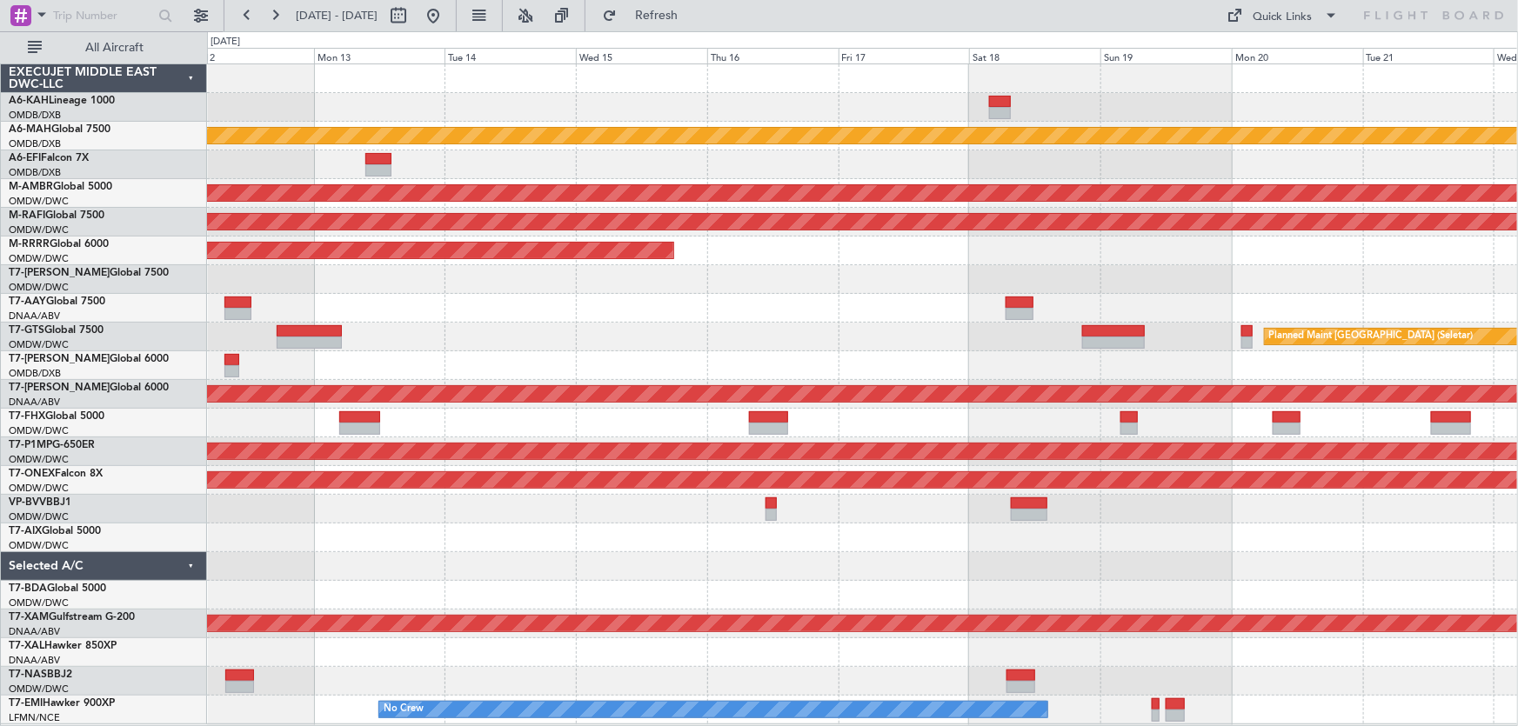
click at [953, 562] on div "Unplanned Maint [GEOGRAPHIC_DATA] ([GEOGRAPHIC_DATA] Intl) Planned Maint [GEOGR…" at bounding box center [862, 394] width 1311 height 660
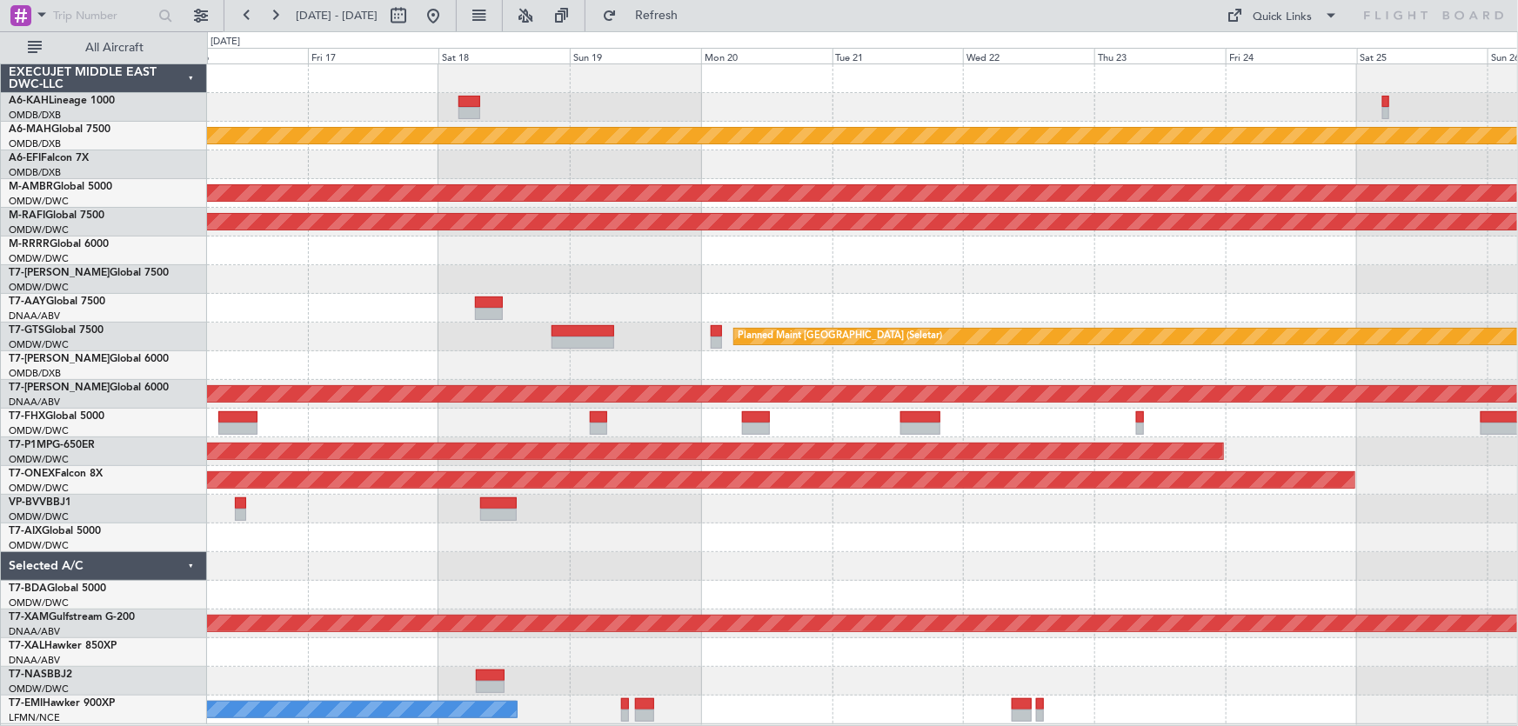
click at [1158, 552] on div at bounding box center [862, 566] width 1311 height 29
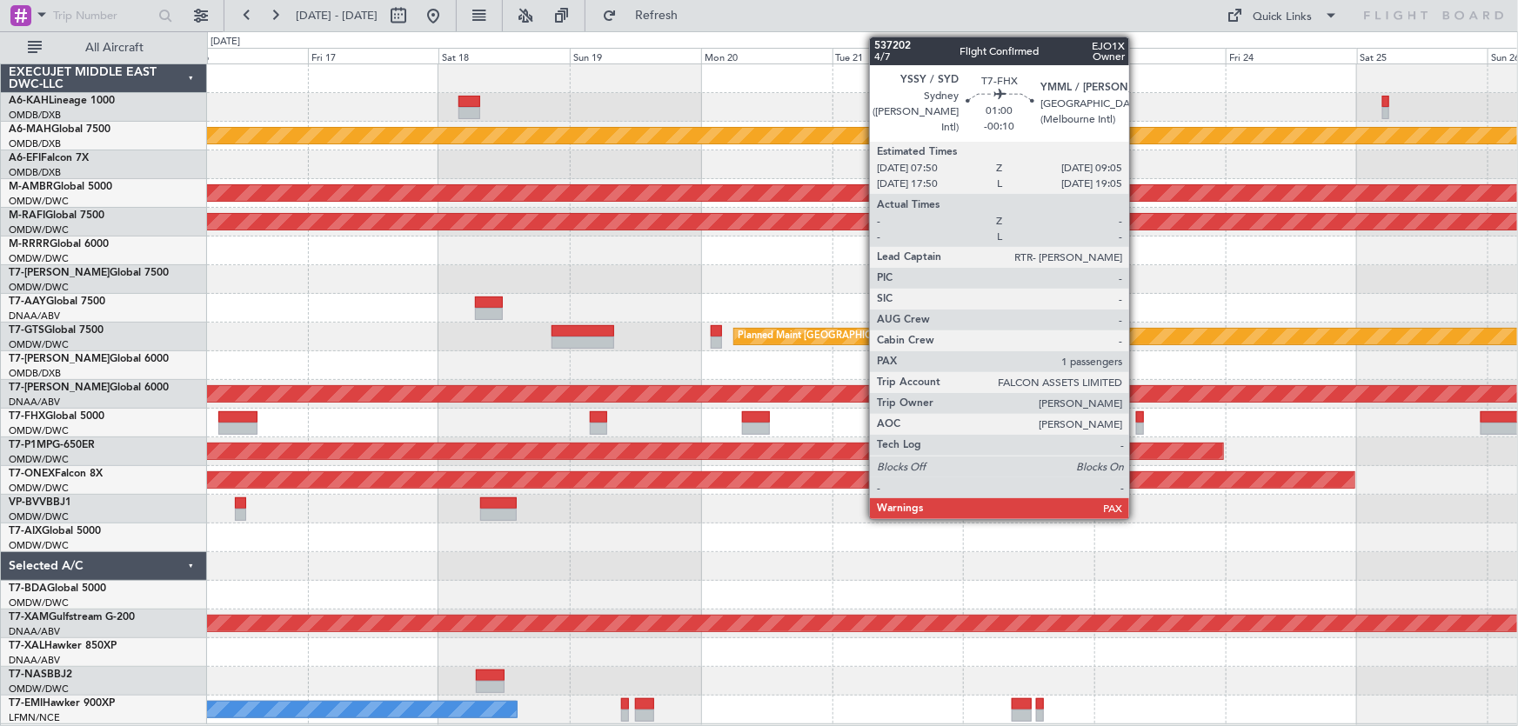
click at [1137, 416] on div at bounding box center [1139, 417] width 7 height 12
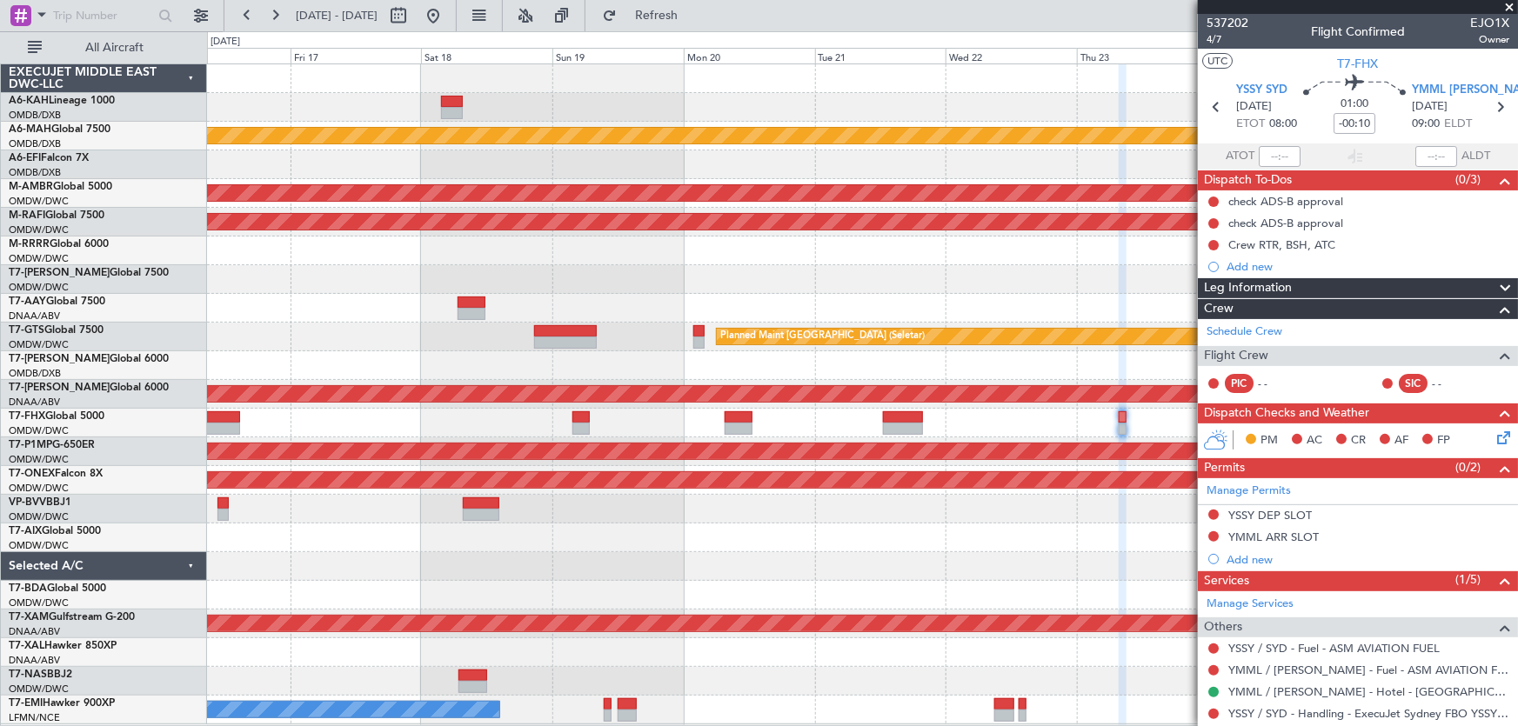
click at [875, 614] on div "Unplanned Maint [GEOGRAPHIC_DATA] ([GEOGRAPHIC_DATA] Intl) Planned Maint [GEOGR…" at bounding box center [862, 394] width 1311 height 660
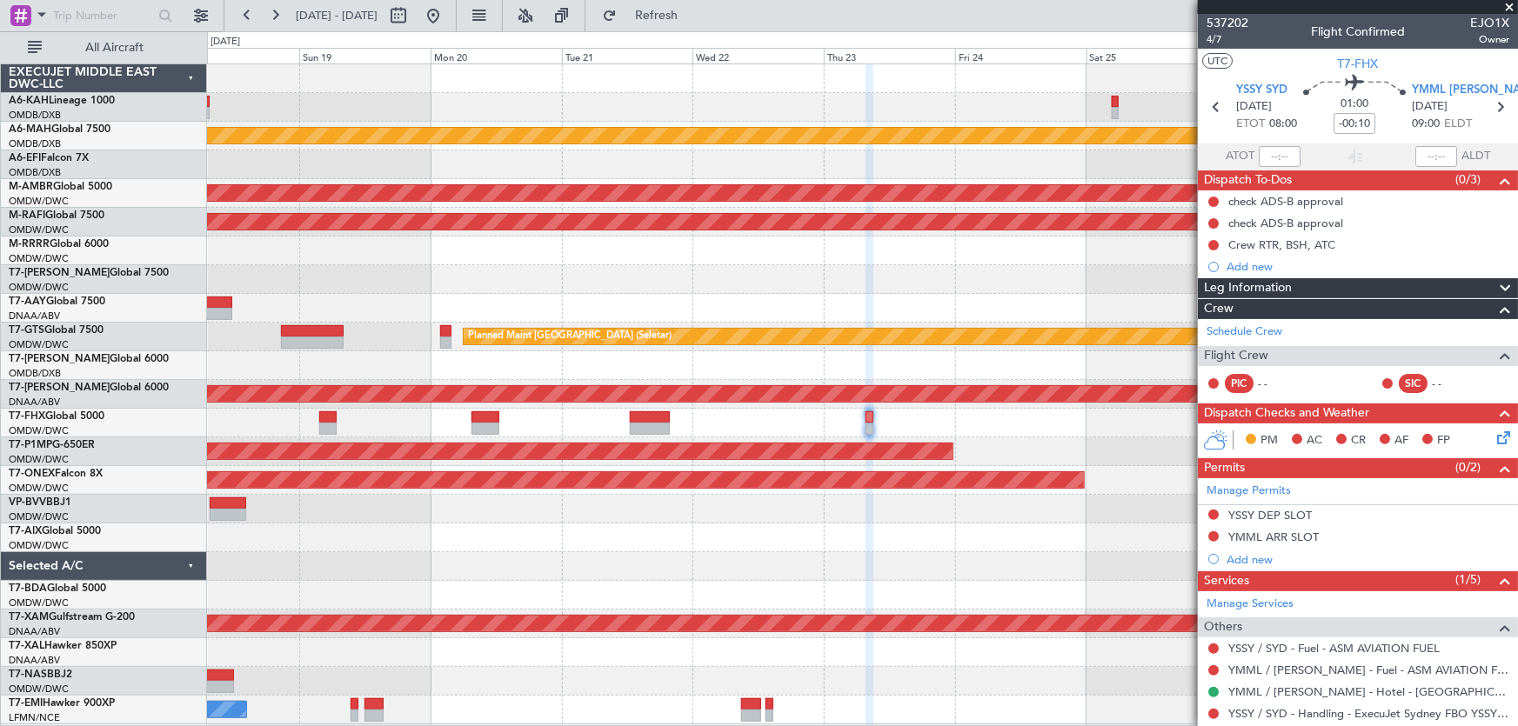
click at [860, 377] on div "Unplanned Maint [GEOGRAPHIC_DATA] ([GEOGRAPHIC_DATA] Intl) Planned Maint [GEOGR…" at bounding box center [862, 394] width 1311 height 660
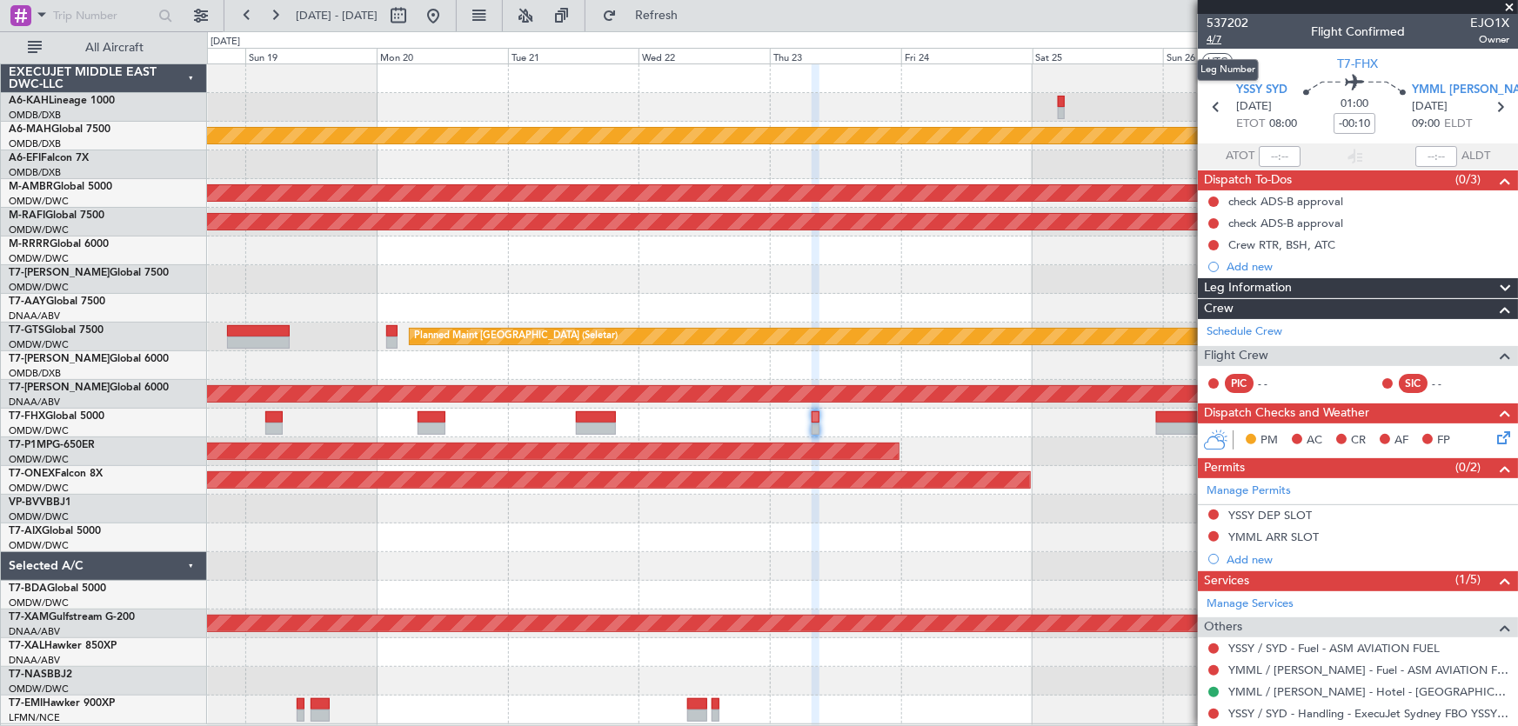
click at [1215, 41] on span "4/7" at bounding box center [1227, 39] width 42 height 15
click at [1226, 42] on span "4/7" at bounding box center [1227, 39] width 42 height 15
click at [677, 30] on fb-refresh-button "Refresh" at bounding box center [646, 15] width 122 height 31
click at [679, 21] on span "Refresh" at bounding box center [656, 16] width 73 height 12
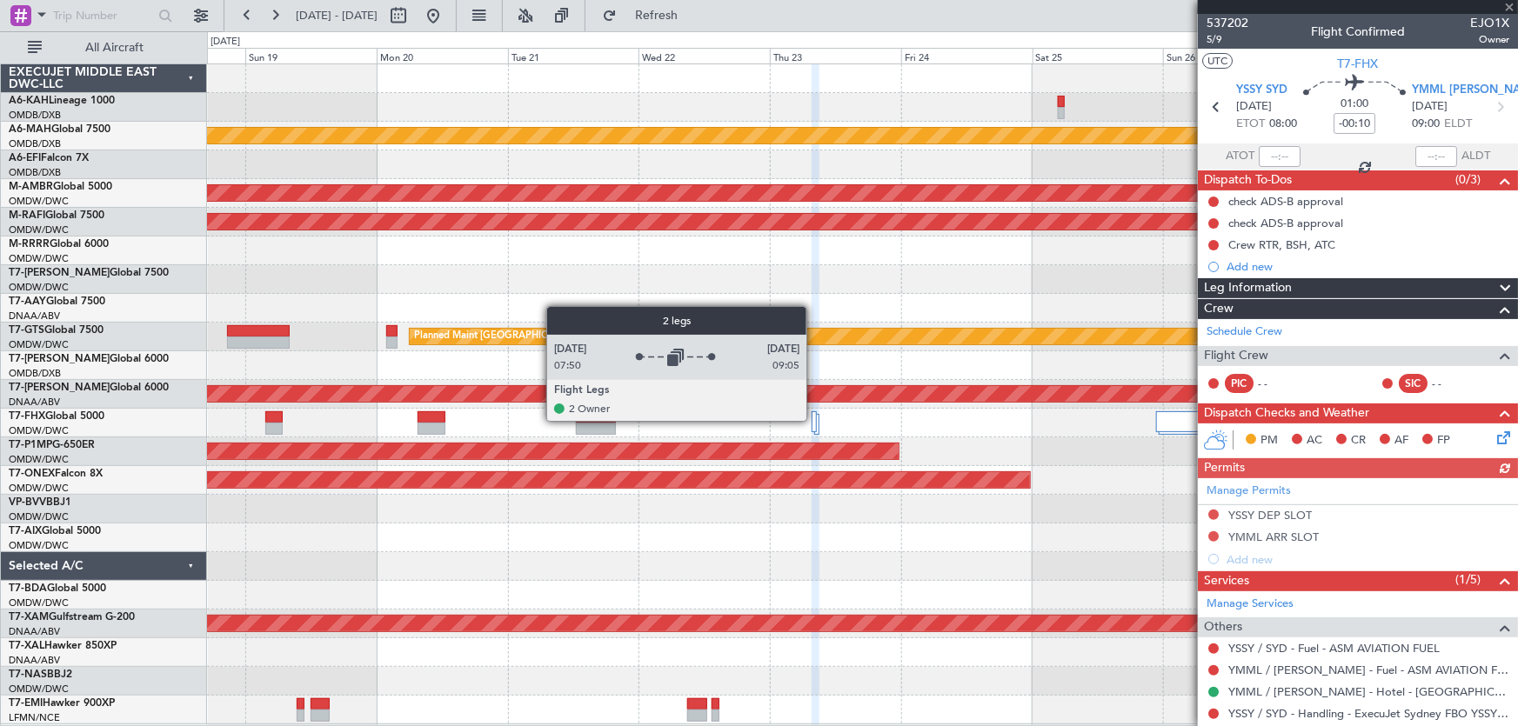
click at [814, 420] on div at bounding box center [813, 421] width 4 height 21
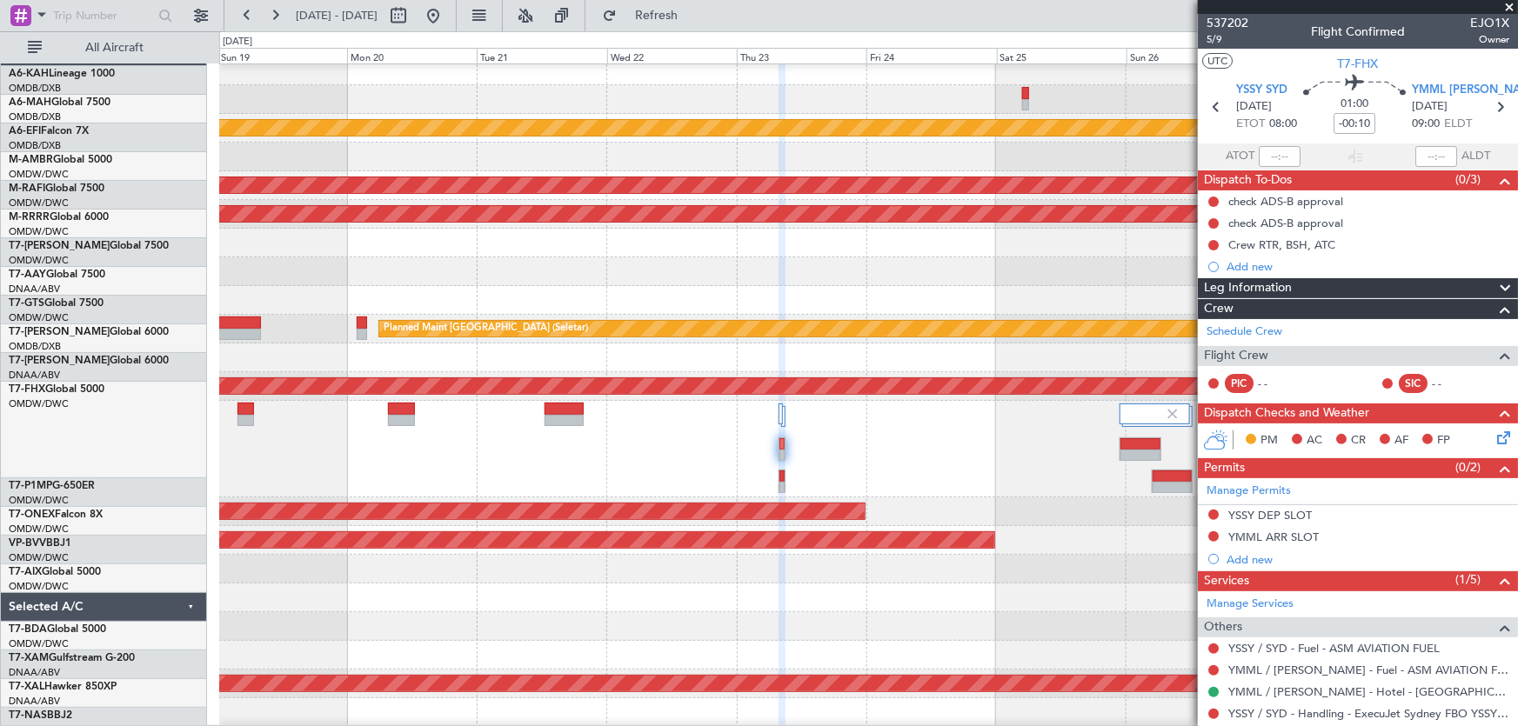
click at [897, 443] on div at bounding box center [868, 449] width 1298 height 97
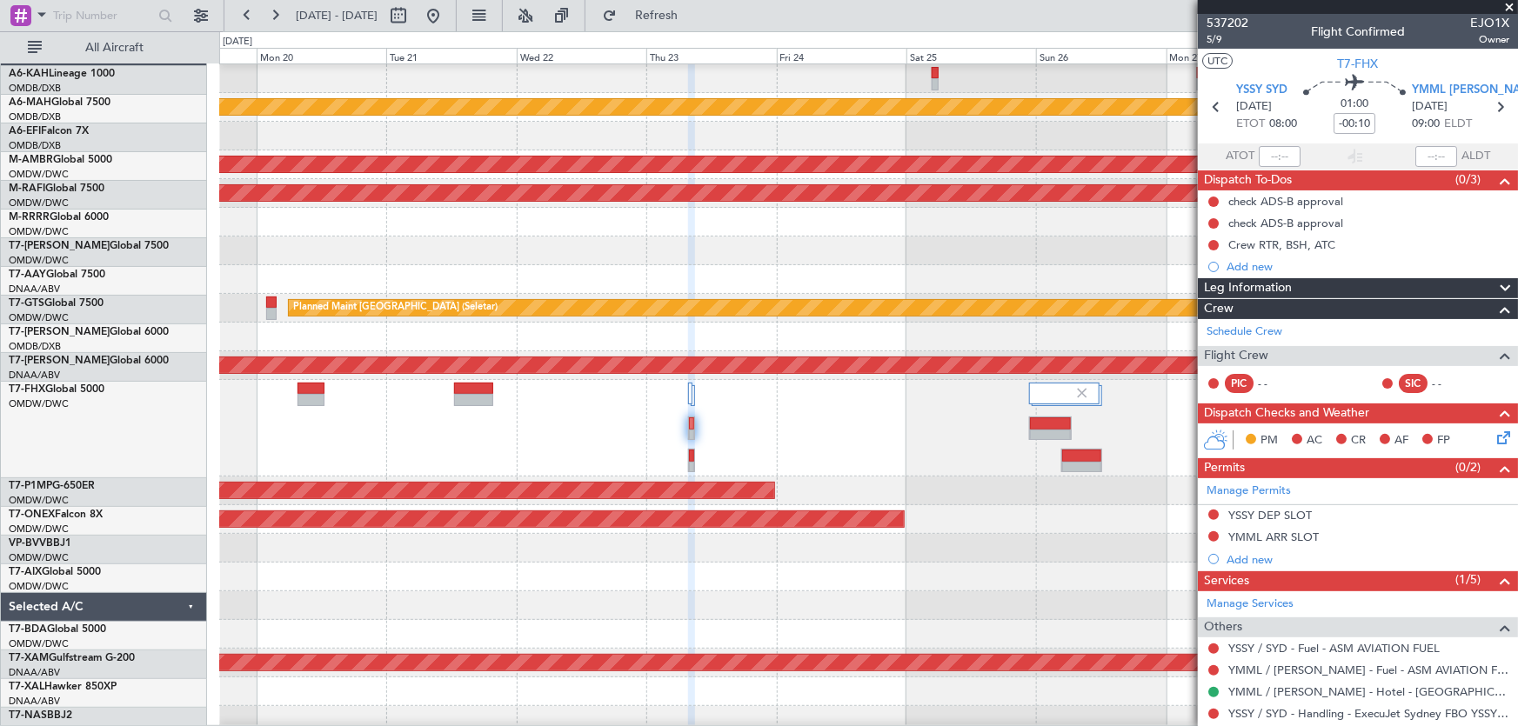
scroll to position [28, 0]
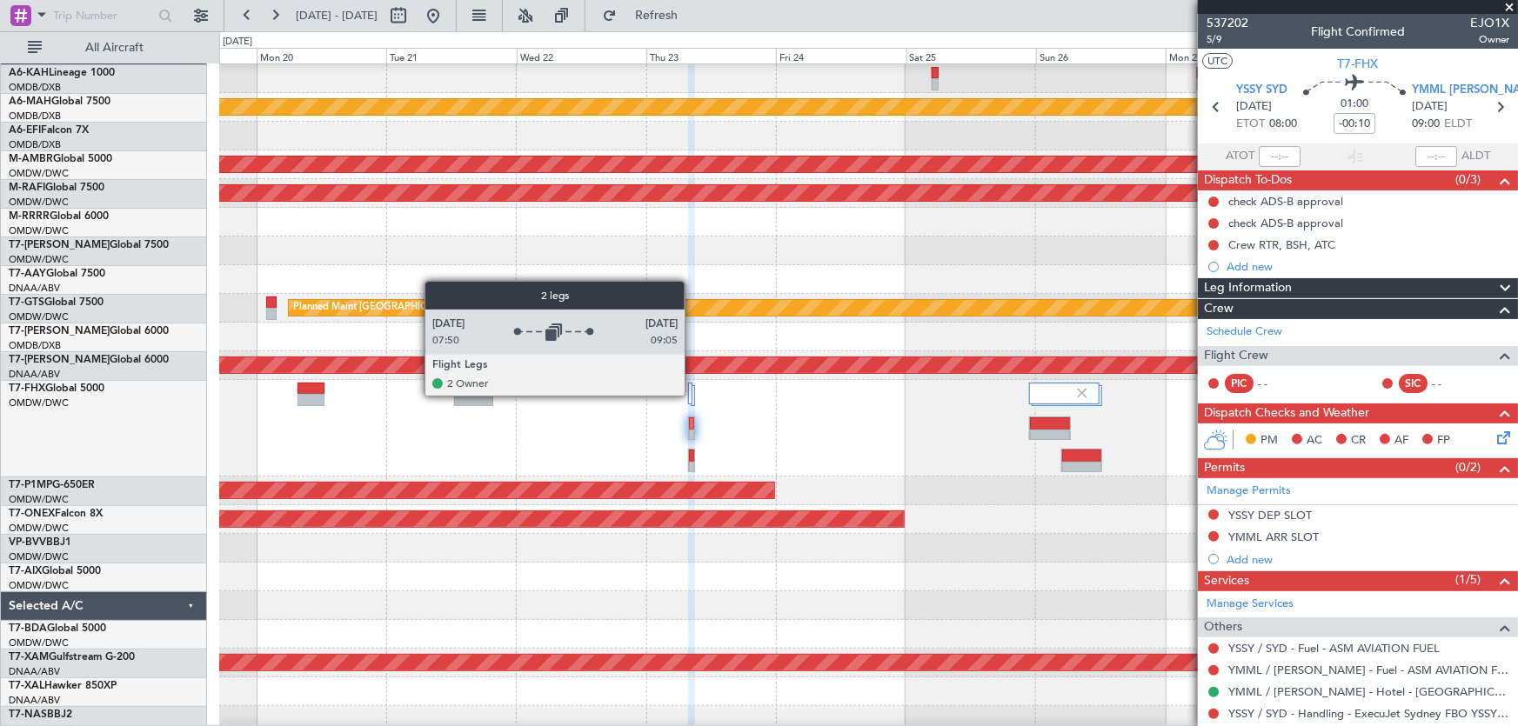
click at [692, 395] on div at bounding box center [693, 395] width 4 height 21
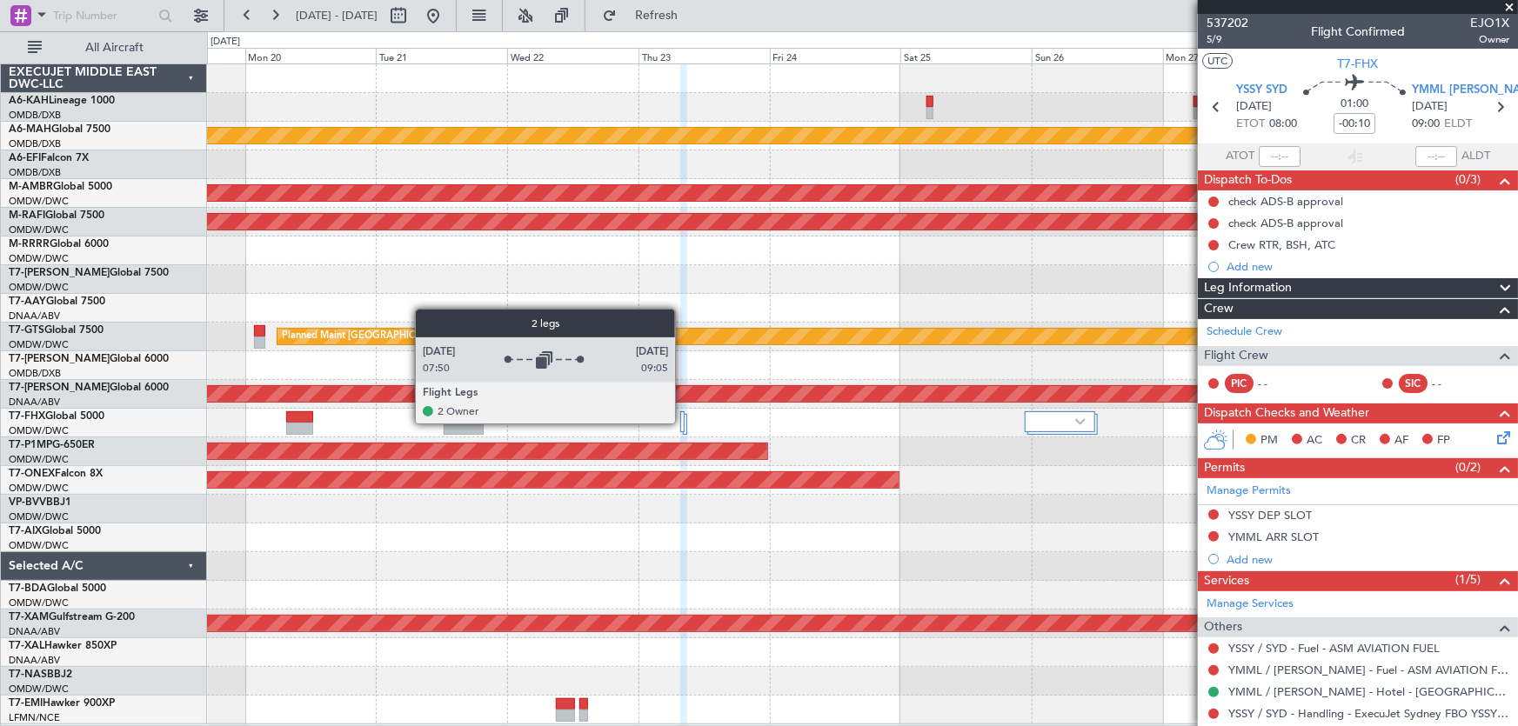
click at [684, 423] on div at bounding box center [682, 421] width 4 height 21
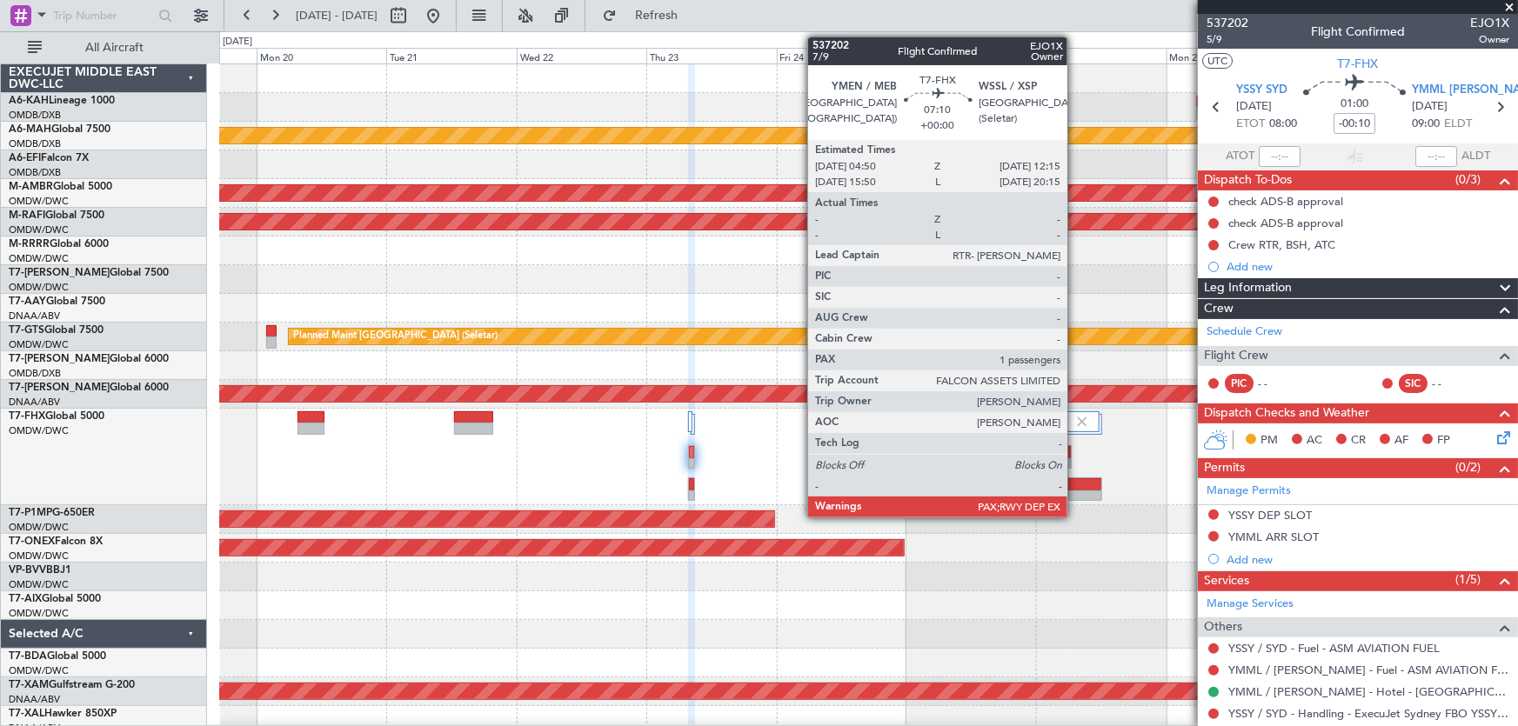
click at [1075, 486] on div at bounding box center [1081, 484] width 39 height 12
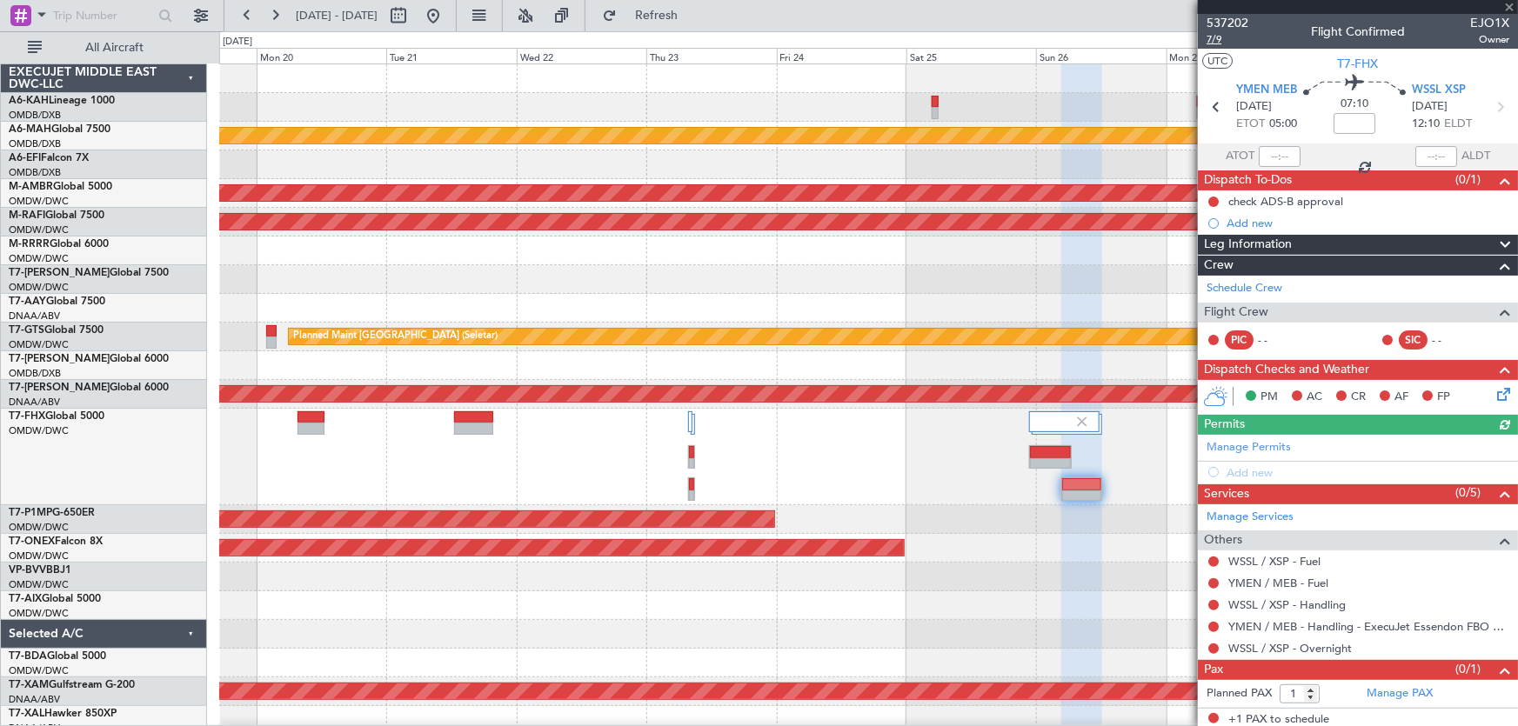
click at [1216, 43] on span "7/9" at bounding box center [1227, 39] width 42 height 15
click at [675, 22] on button "Refresh" at bounding box center [646, 16] width 104 height 28
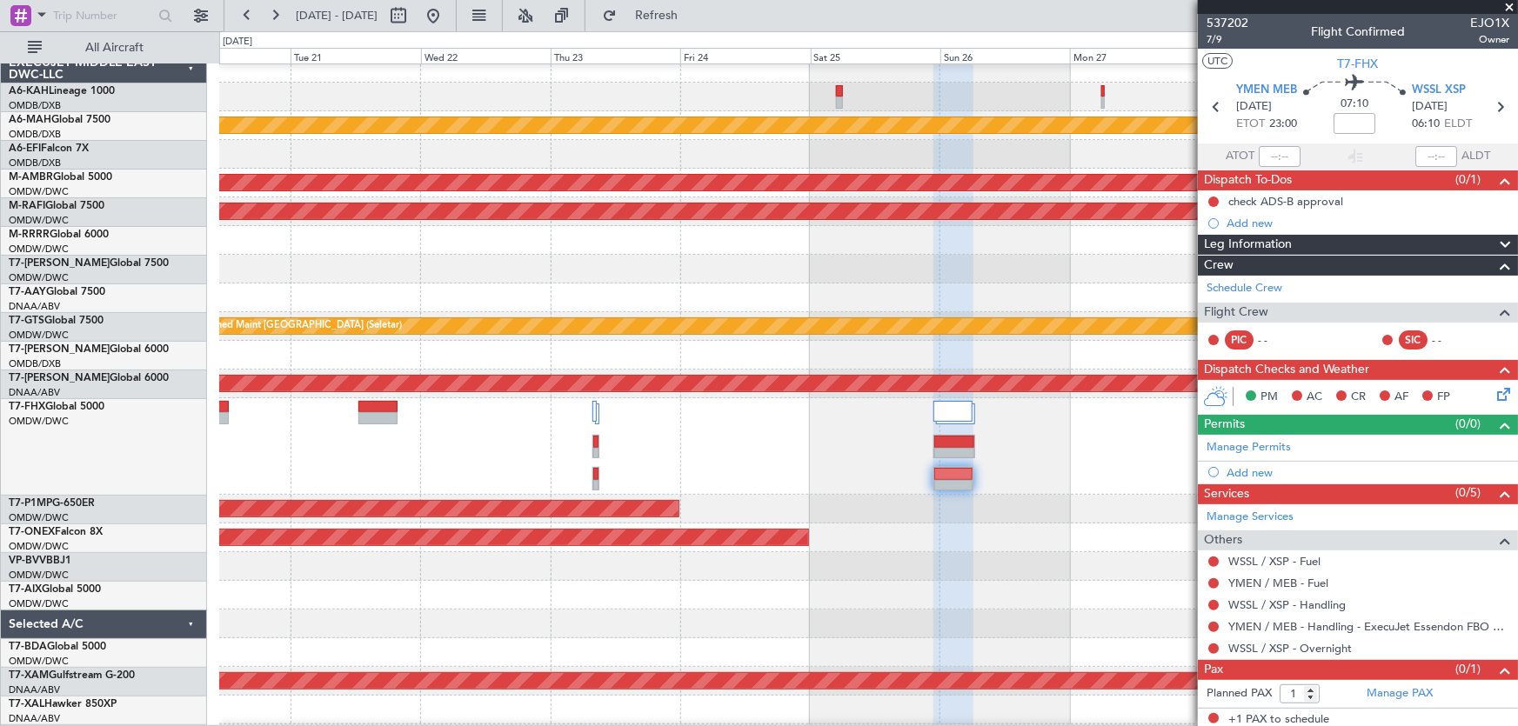
click at [324, 453] on div at bounding box center [868, 446] width 1298 height 97
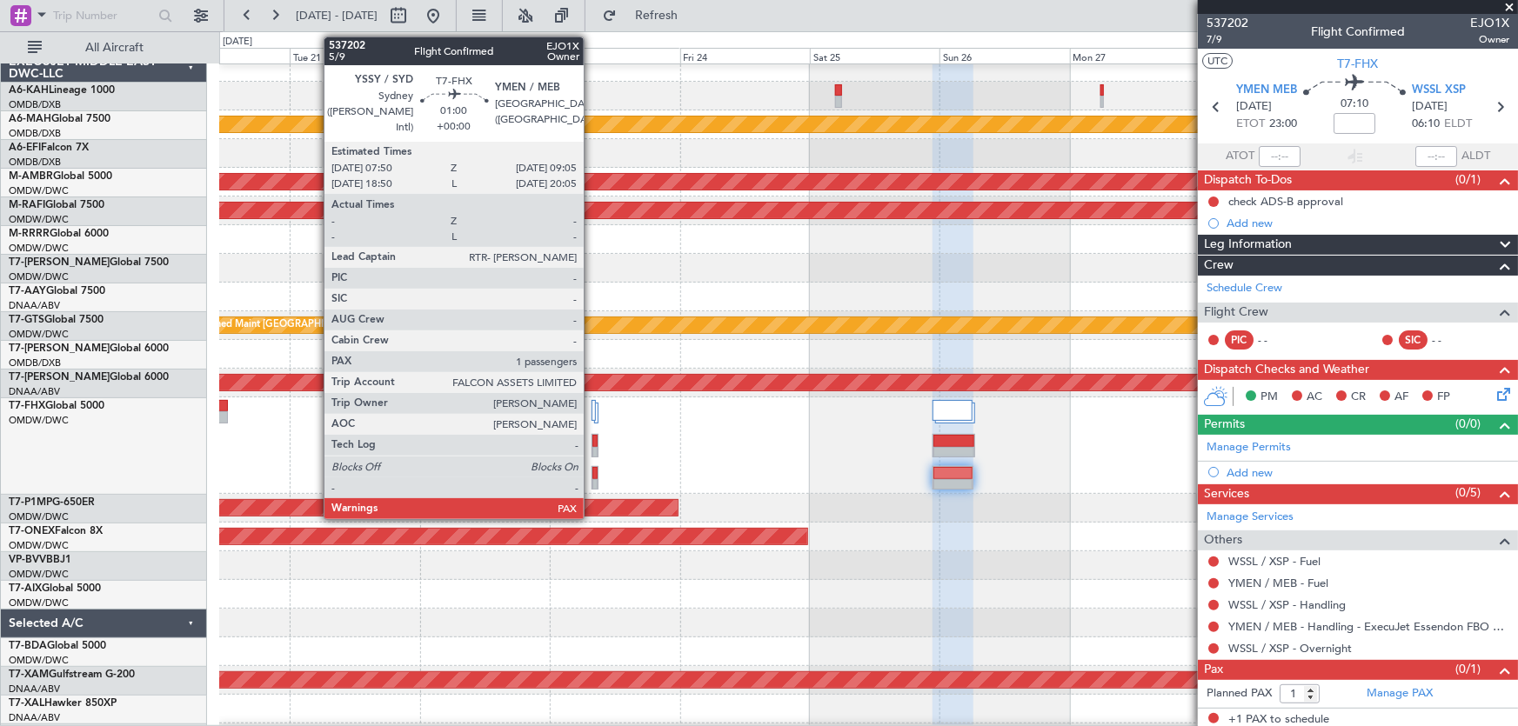
click at [592, 477] on div at bounding box center [594, 473] width 5 height 12
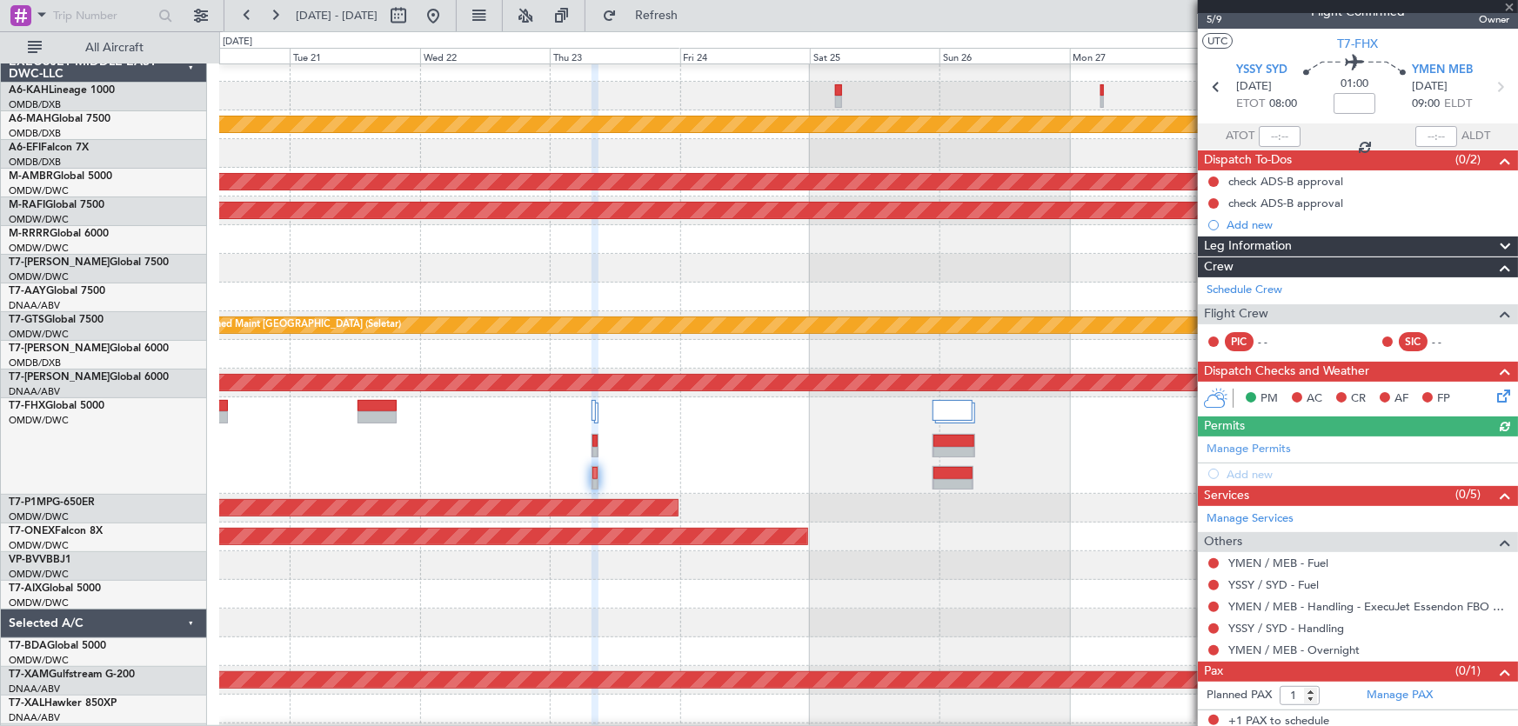
scroll to position [24, 0]
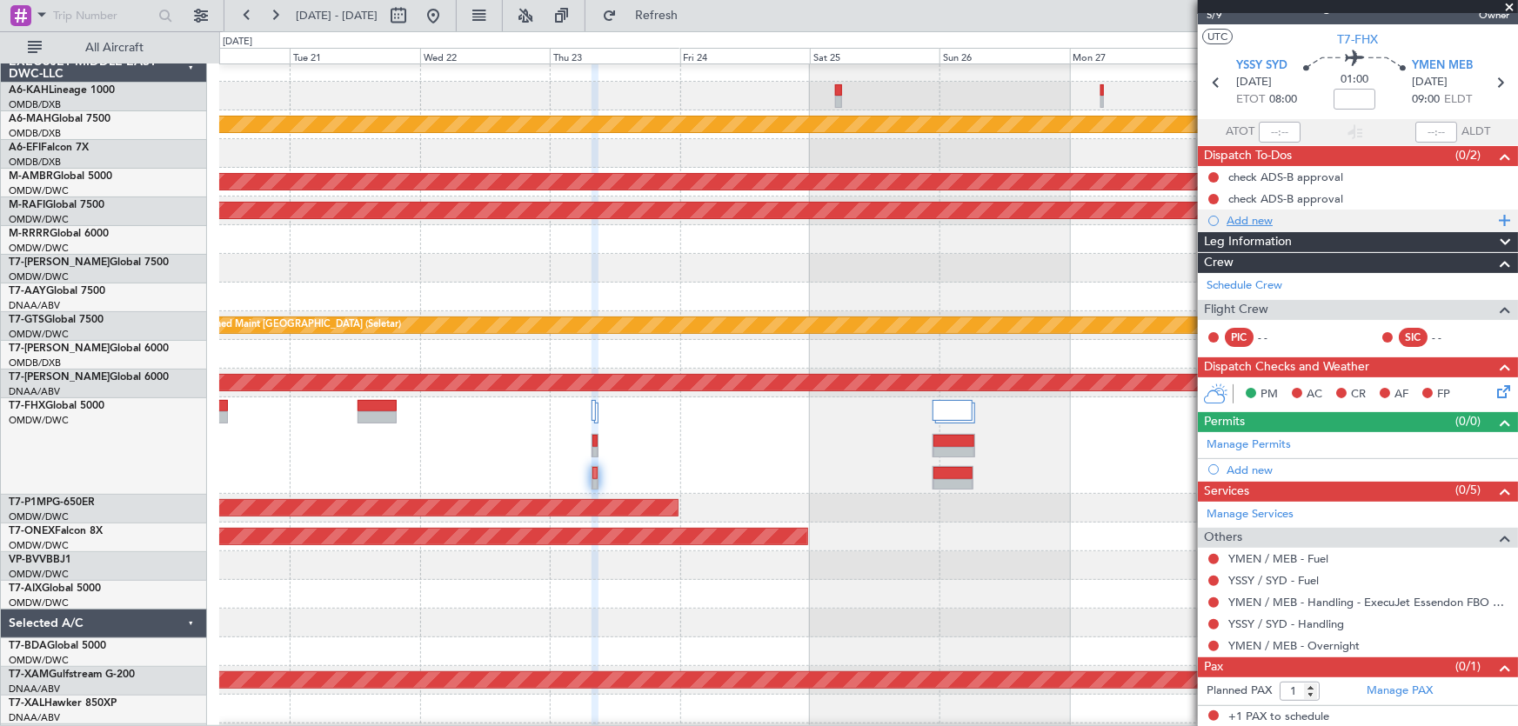
click at [1266, 219] on div "Add new" at bounding box center [1359, 220] width 267 height 15
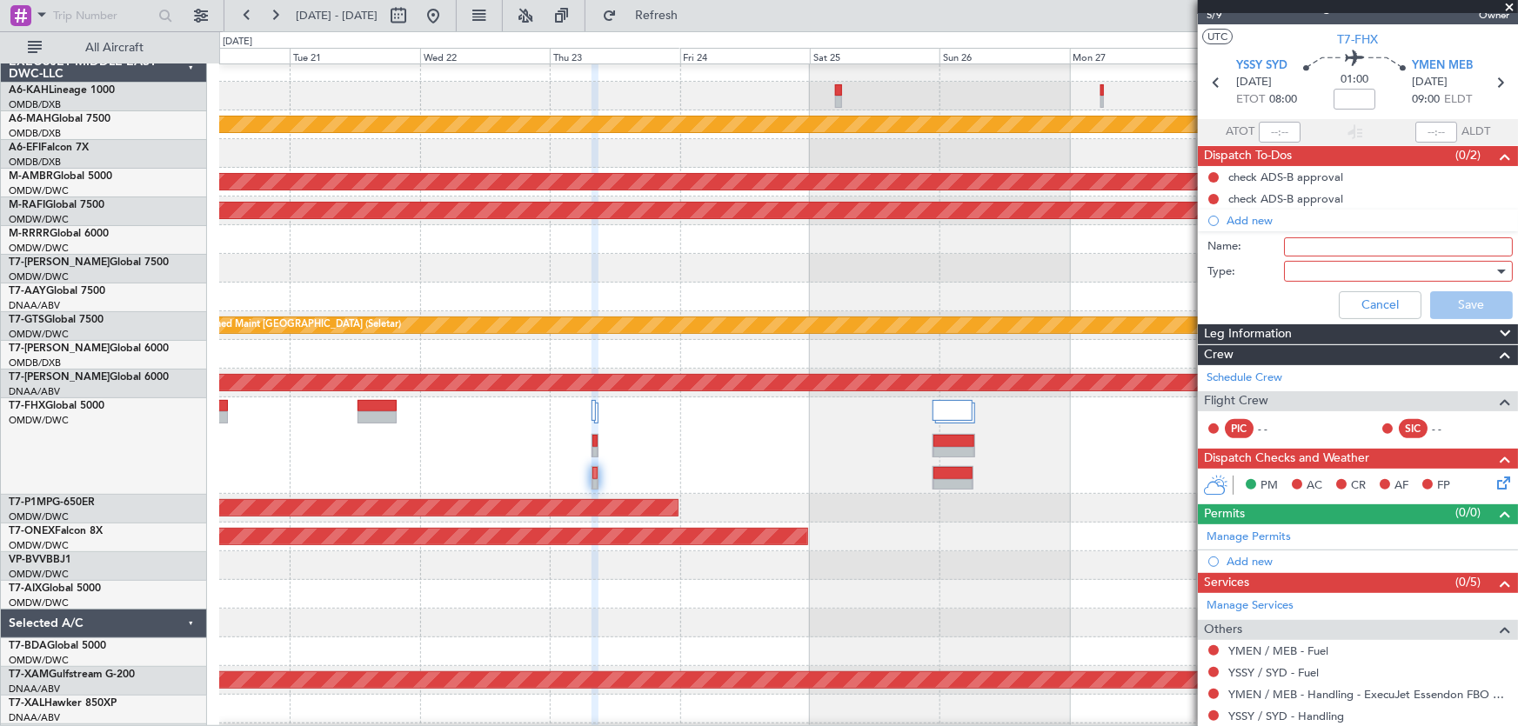
click at [1322, 237] on input "Name:" at bounding box center [1398, 246] width 229 height 19
type input "YMEN curfew"
click at [1291, 265] on div at bounding box center [1392, 271] width 203 height 26
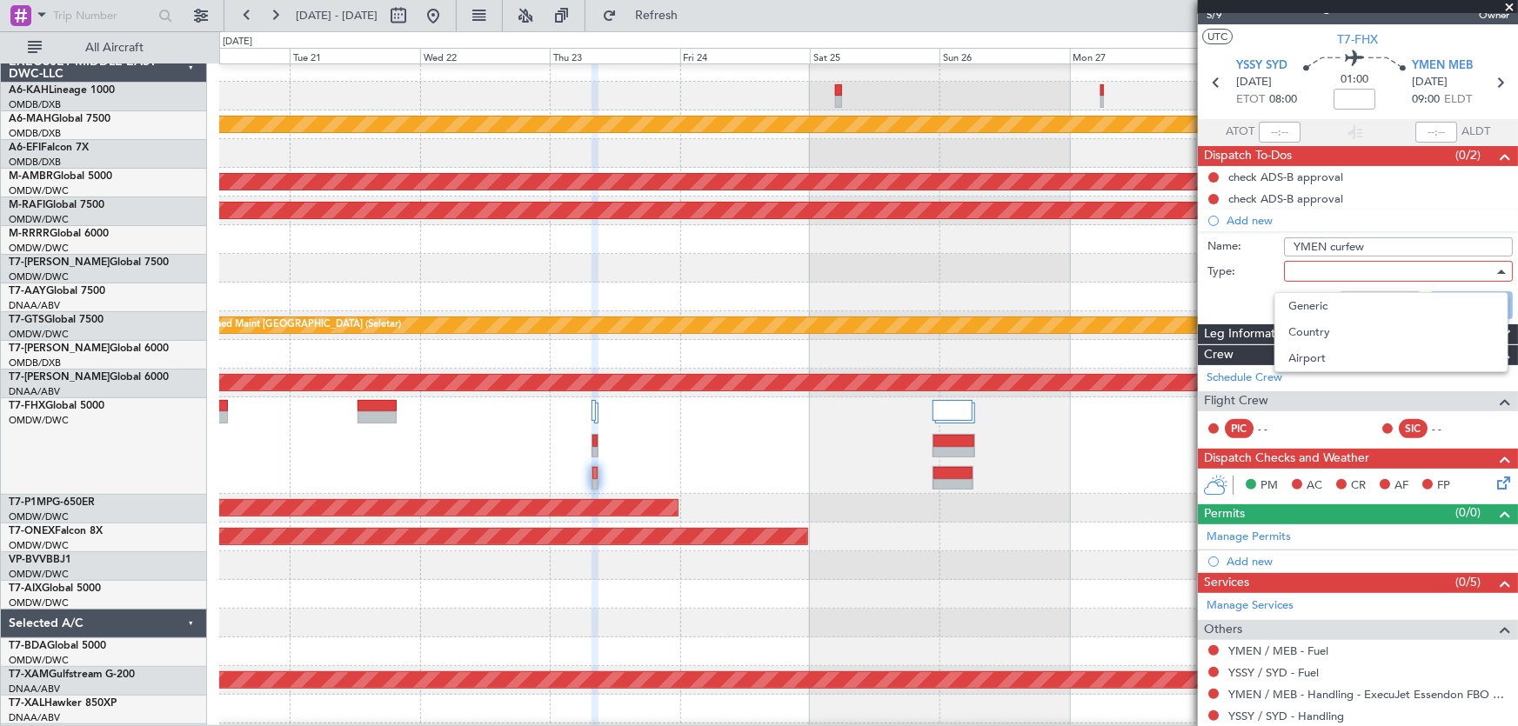
click at [1325, 296] on span "Generic" at bounding box center [1391, 306] width 204 height 26
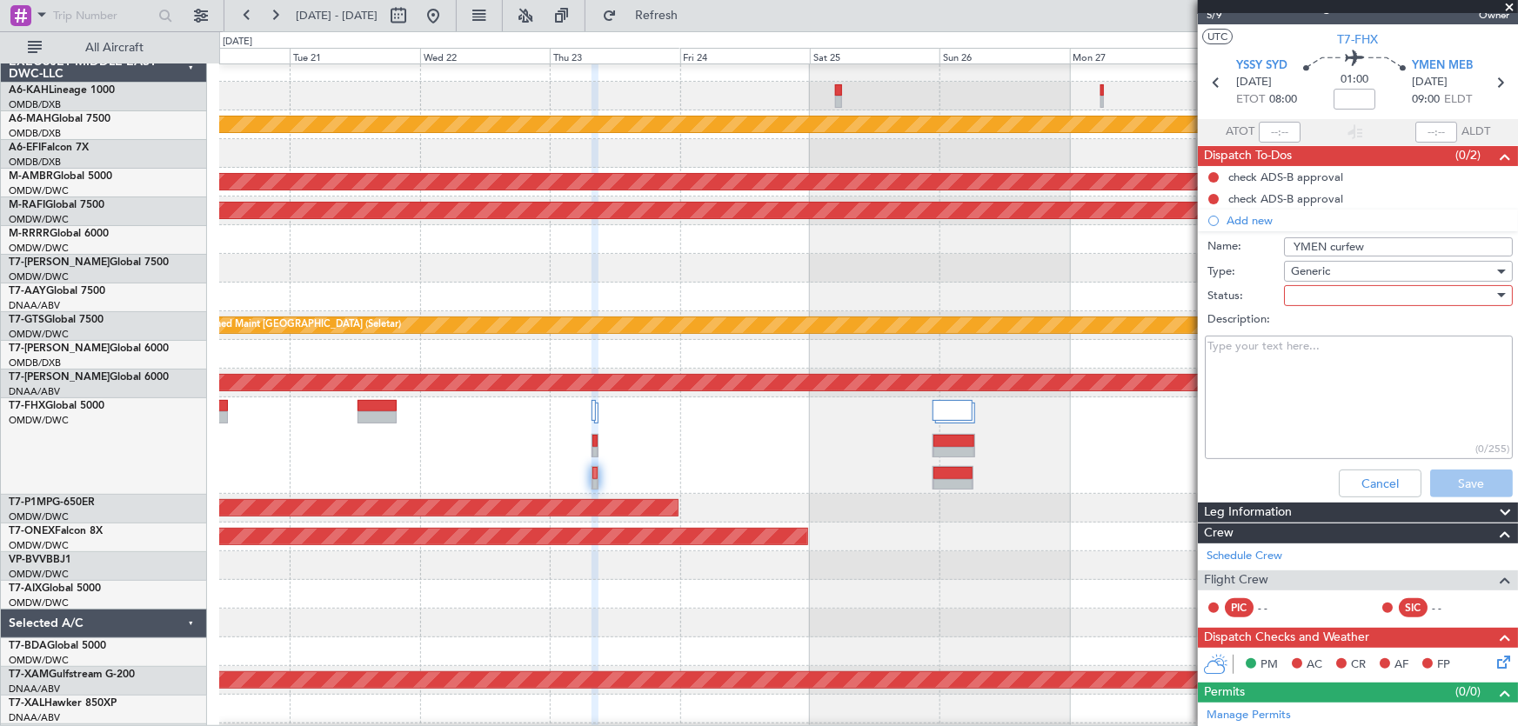
click at [1322, 304] on div at bounding box center [1392, 296] width 203 height 26
click at [1323, 318] on span "Not Started" at bounding box center [1391, 330] width 204 height 26
click at [1299, 360] on textarea "Description:" at bounding box center [1359, 398] width 308 height 124
paste textarea "YMEN does have a curfew in place from the hours of 23:00-06:00 LT and customs o…"
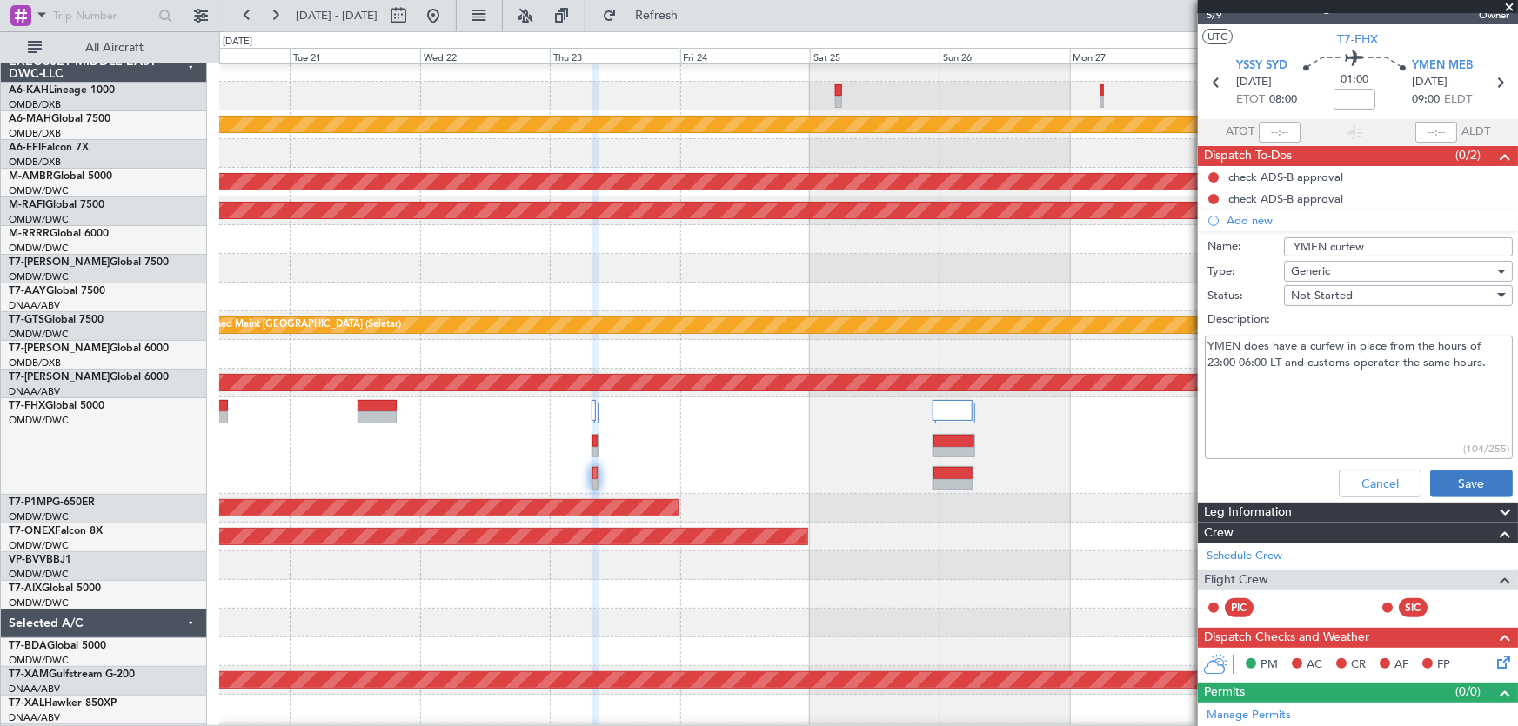
type textarea "YMEN does have a curfew in place from the hours of 23:00-06:00 LT and customs o…"
click at [1445, 473] on button "Save" at bounding box center [1471, 484] width 83 height 28
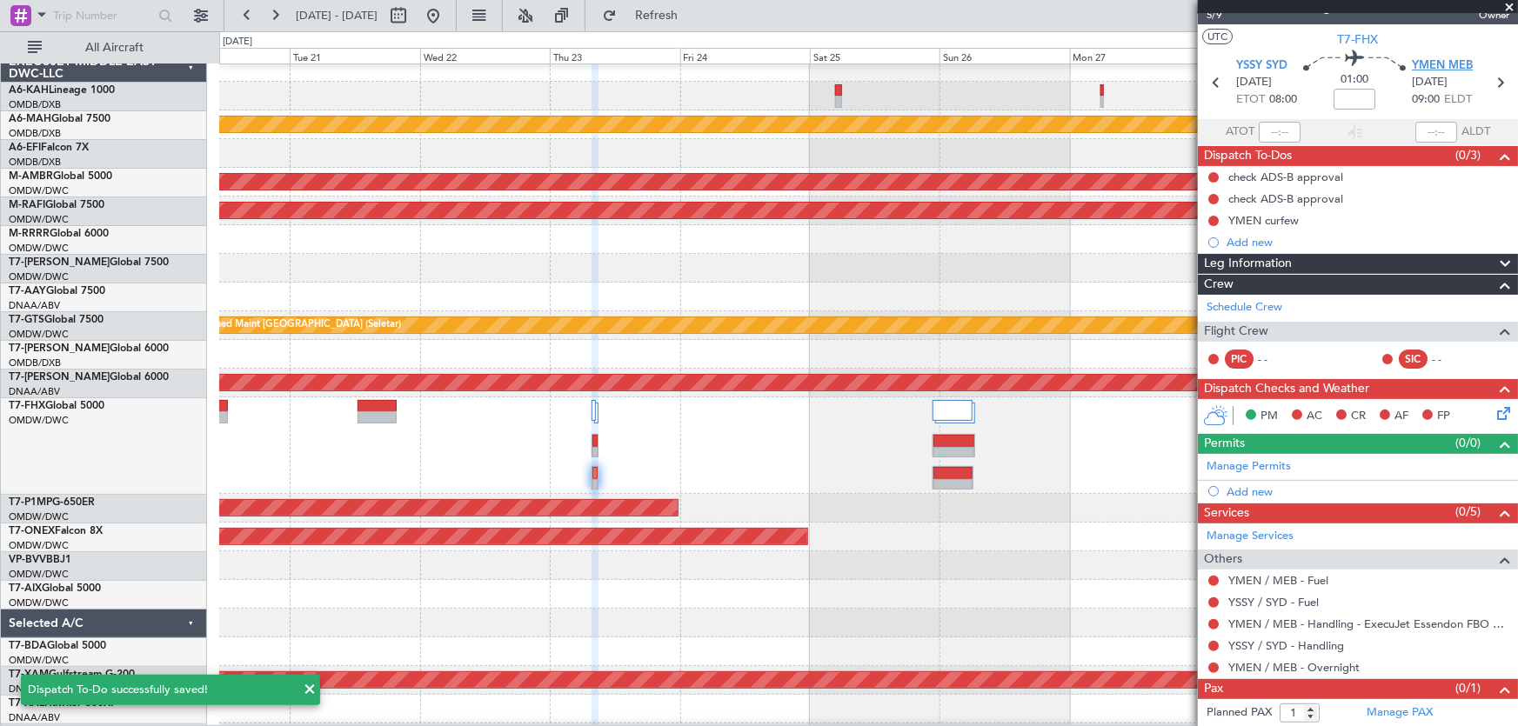
click at [1445, 68] on span "YMEN MEB" at bounding box center [1442, 65] width 61 height 17
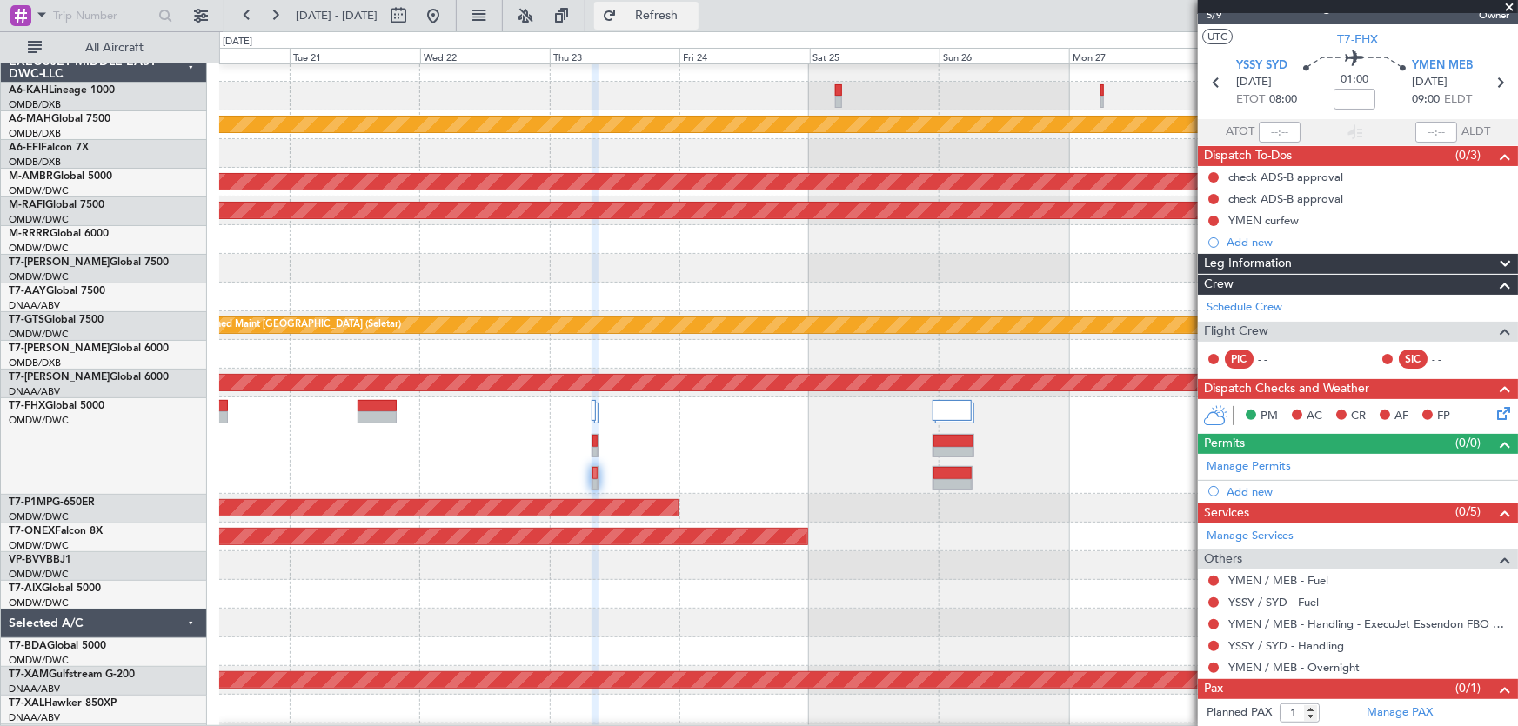
click at [693, 12] on span "Refresh" at bounding box center [656, 16] width 73 height 12
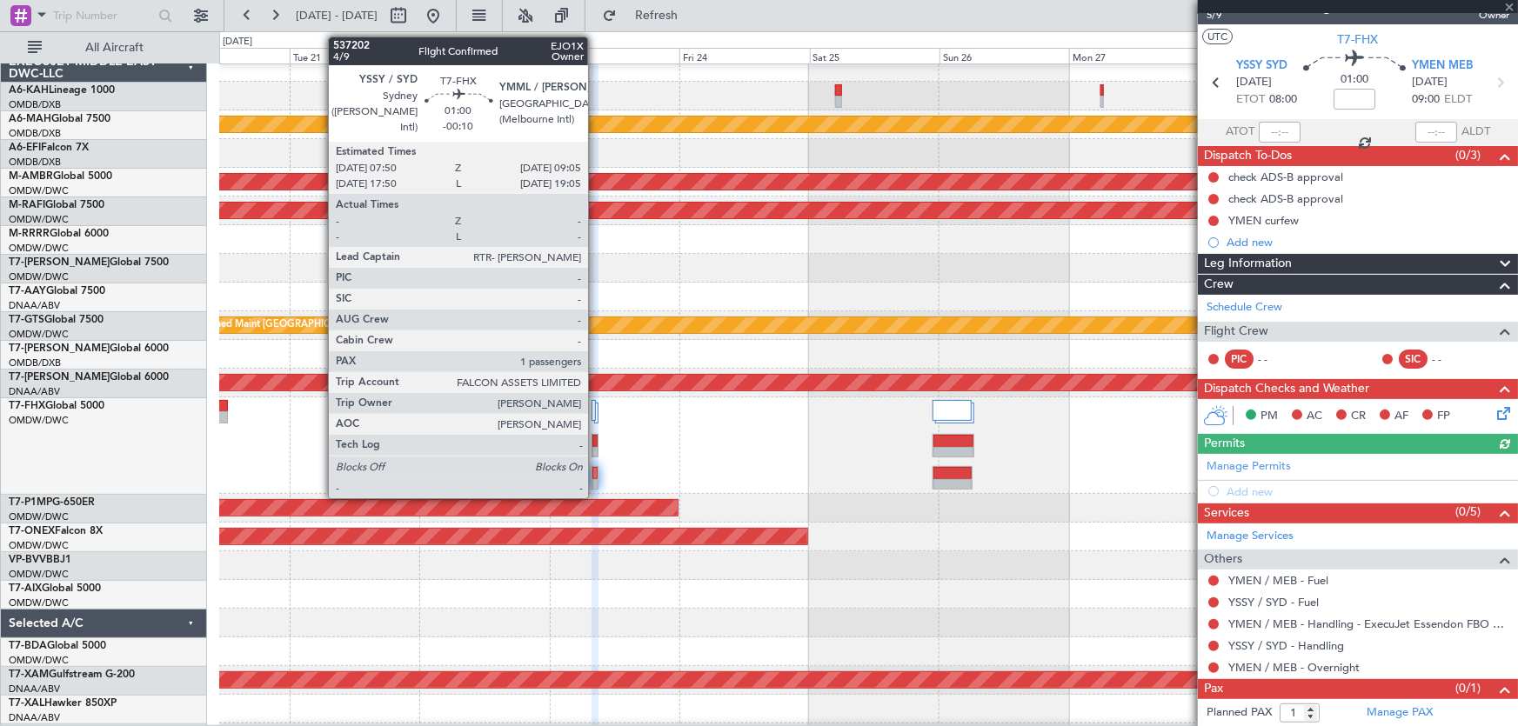
click at [596, 443] on div at bounding box center [594, 441] width 5 height 12
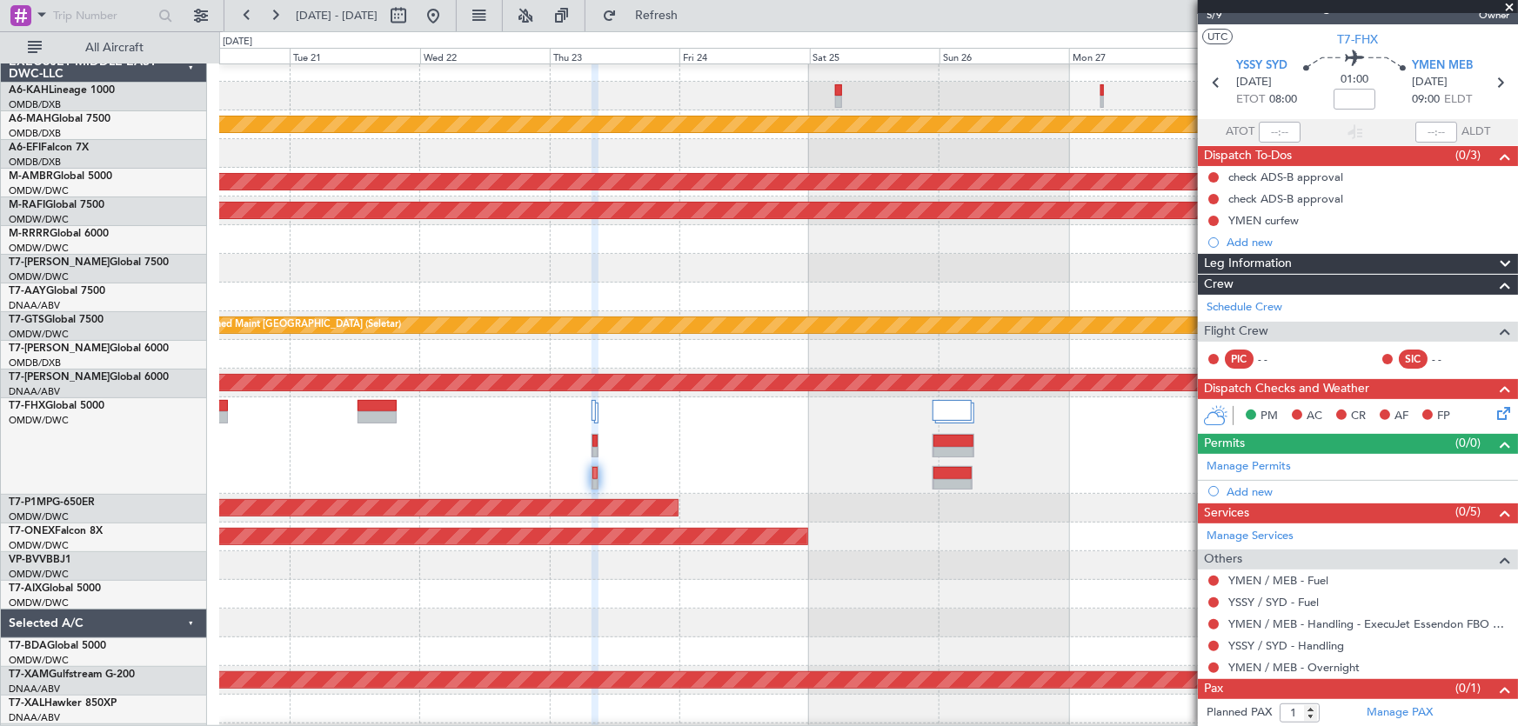
click at [641, 434] on div at bounding box center [868, 445] width 1298 height 97
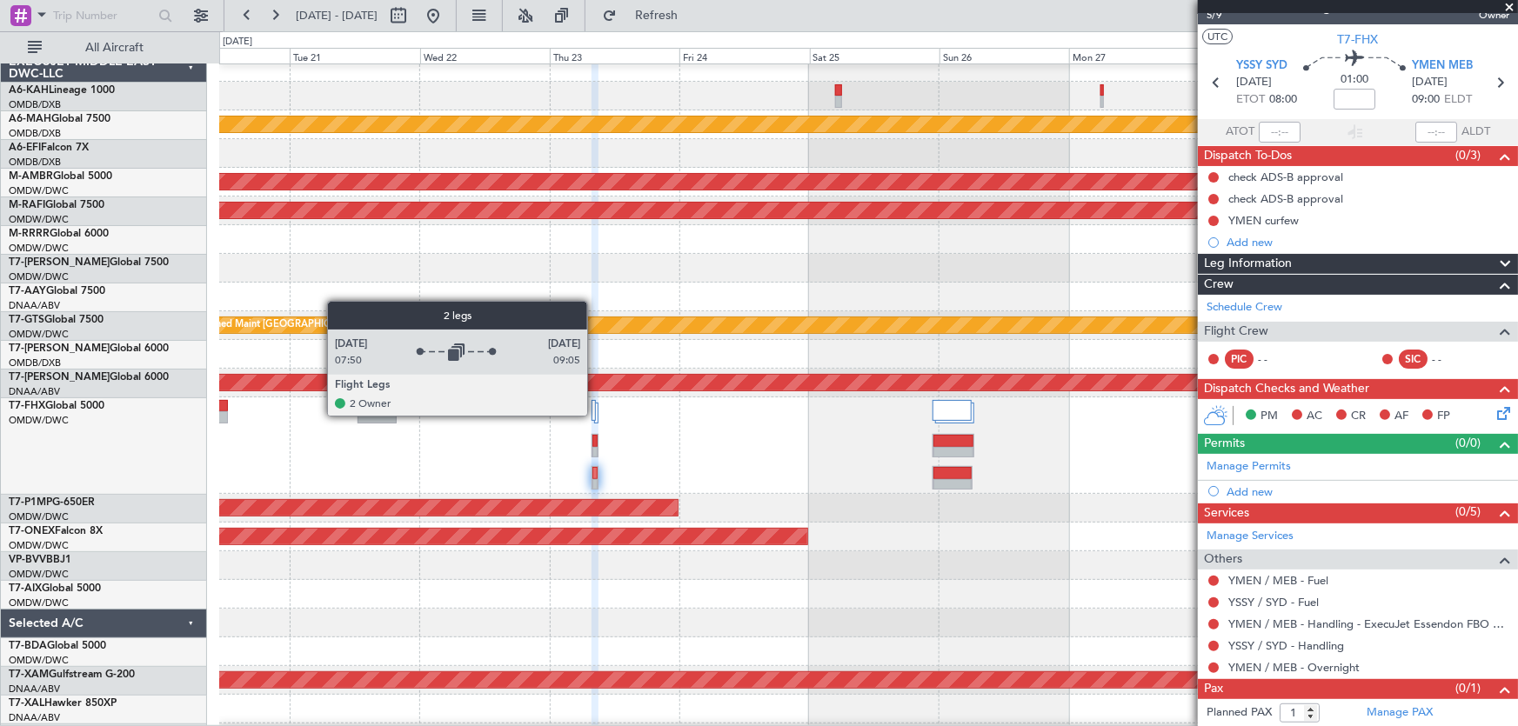
click at [595, 415] on div at bounding box center [593, 410] width 4 height 21
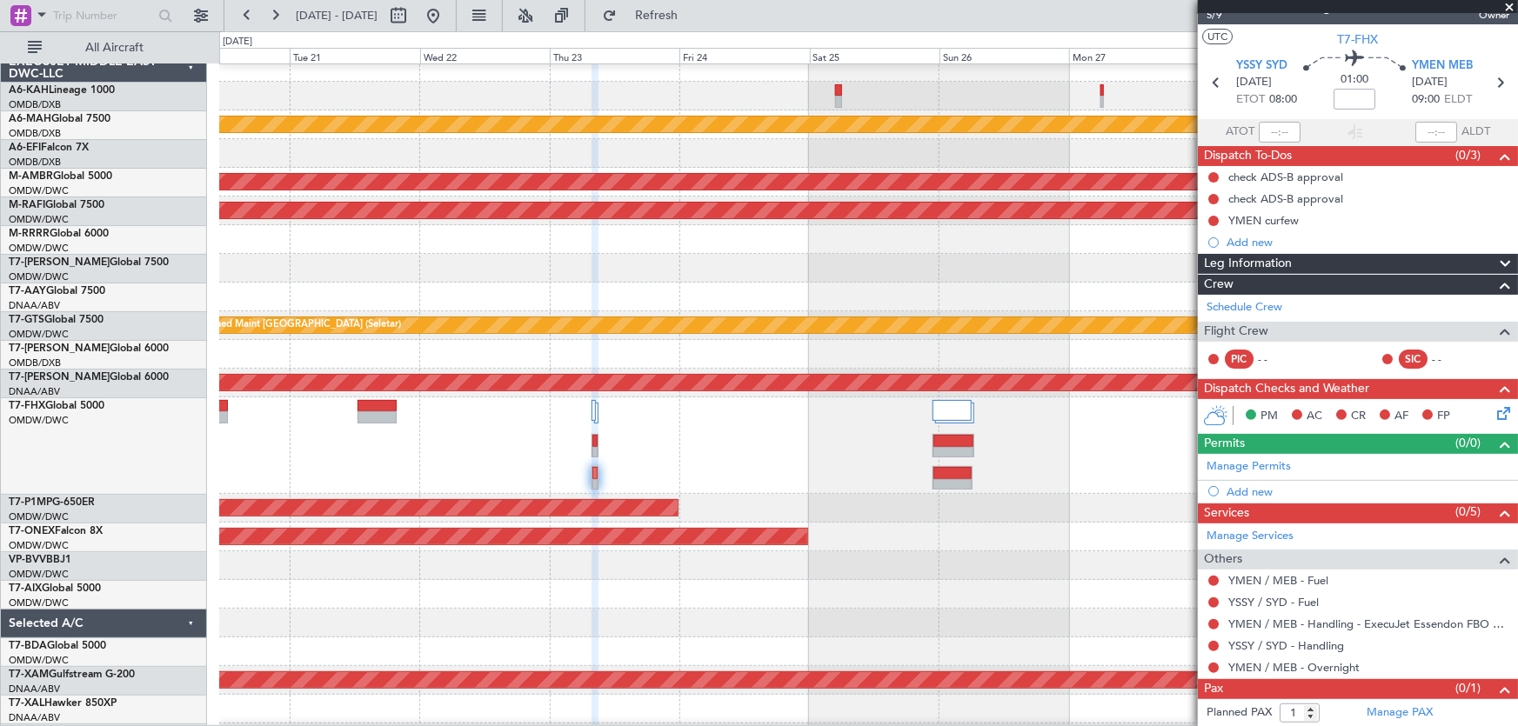
scroll to position [0, 0]
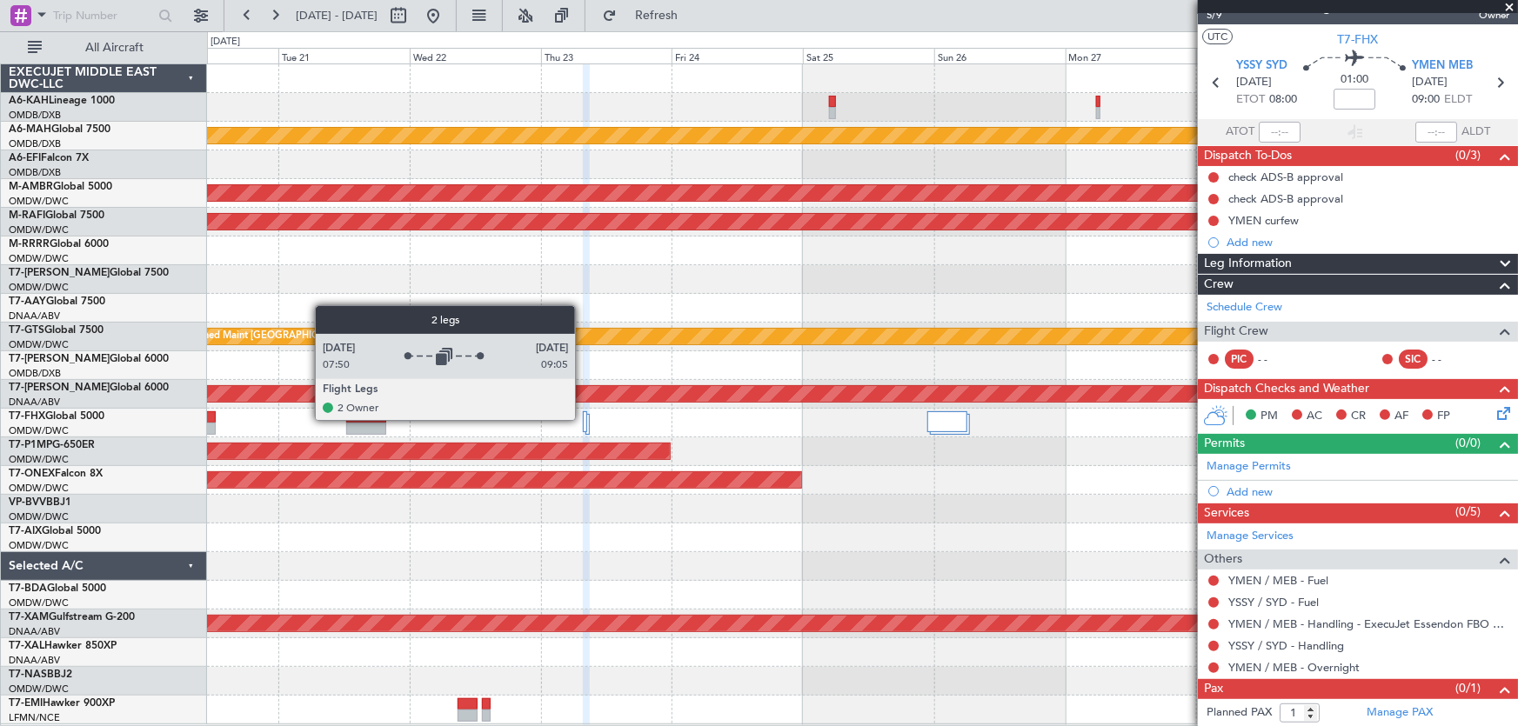
click at [583, 419] on div at bounding box center [585, 421] width 4 height 21
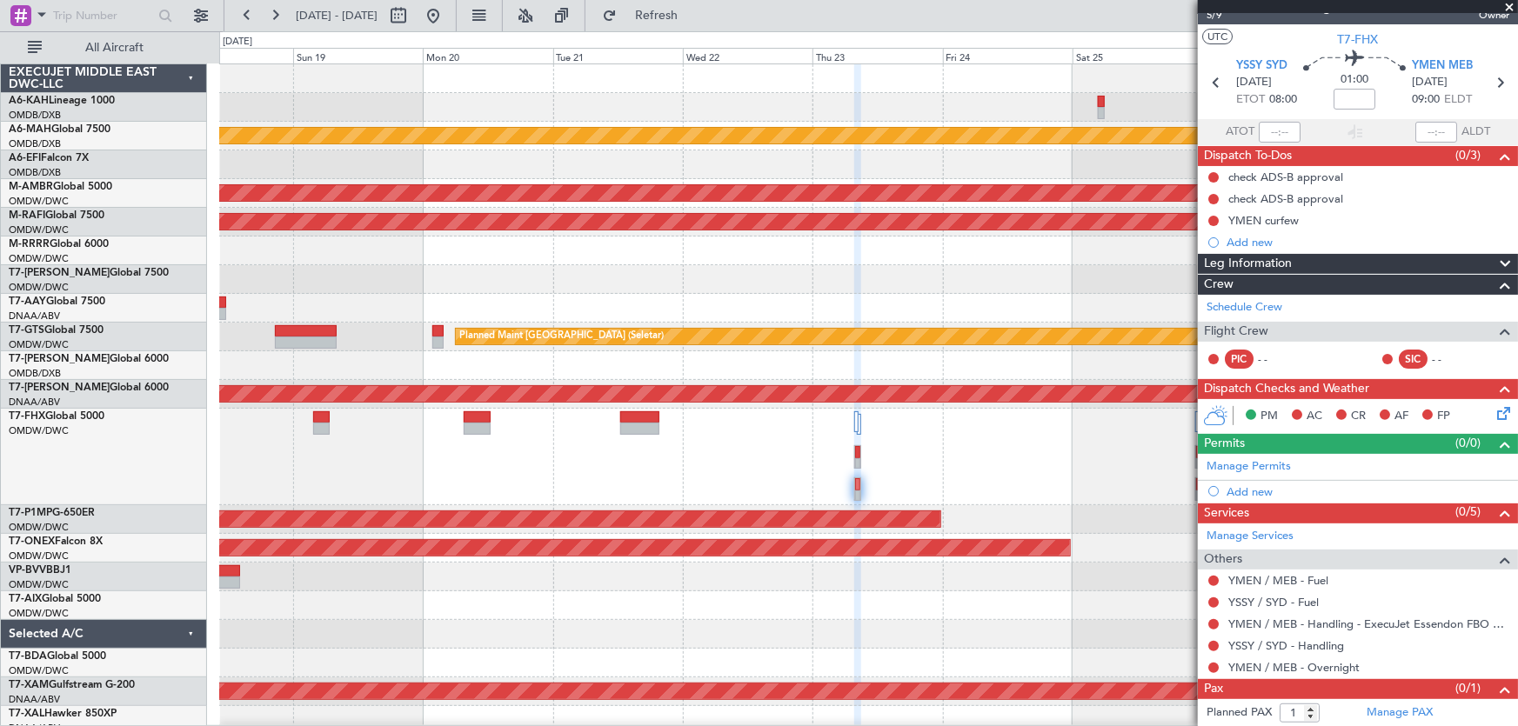
click at [773, 478] on div at bounding box center [868, 457] width 1299 height 97
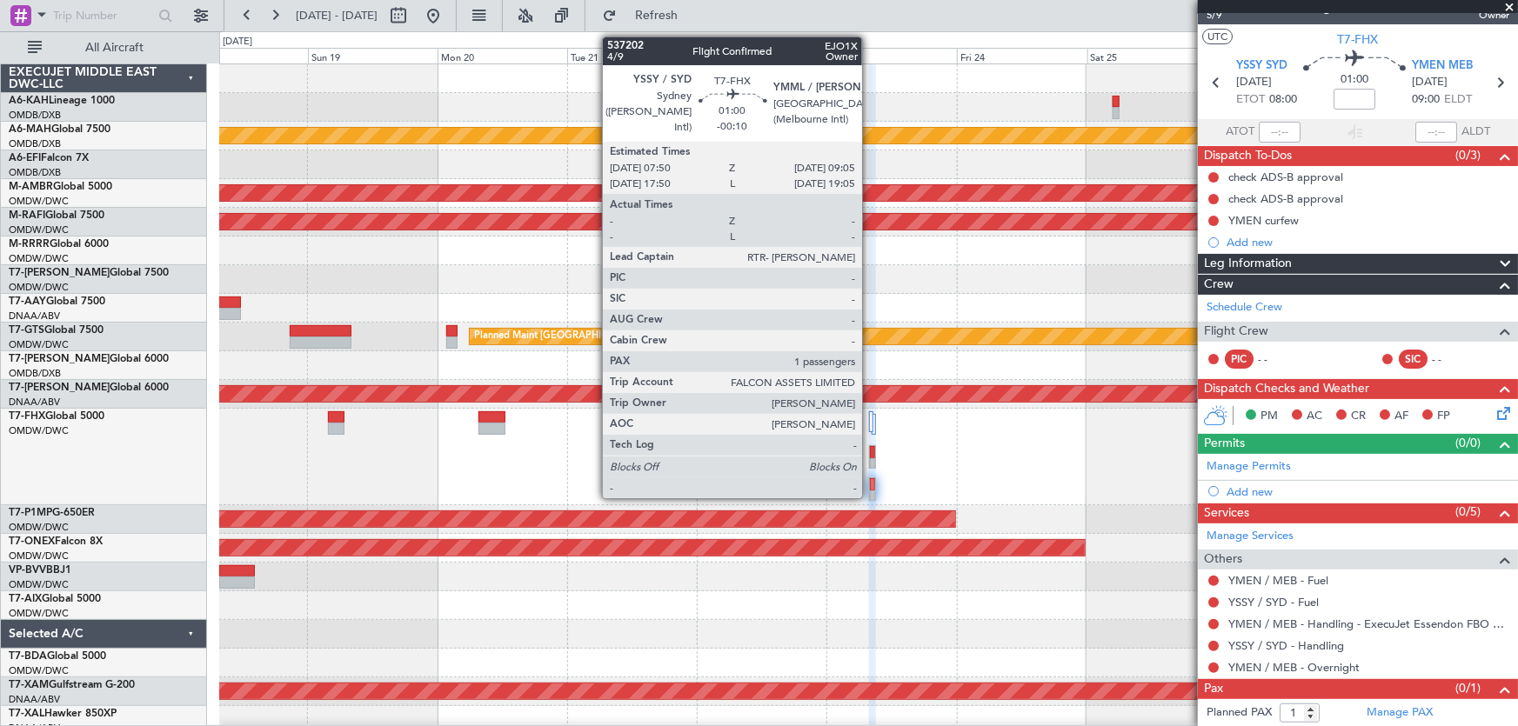
click at [870, 458] on div at bounding box center [872, 464] width 5 height 12
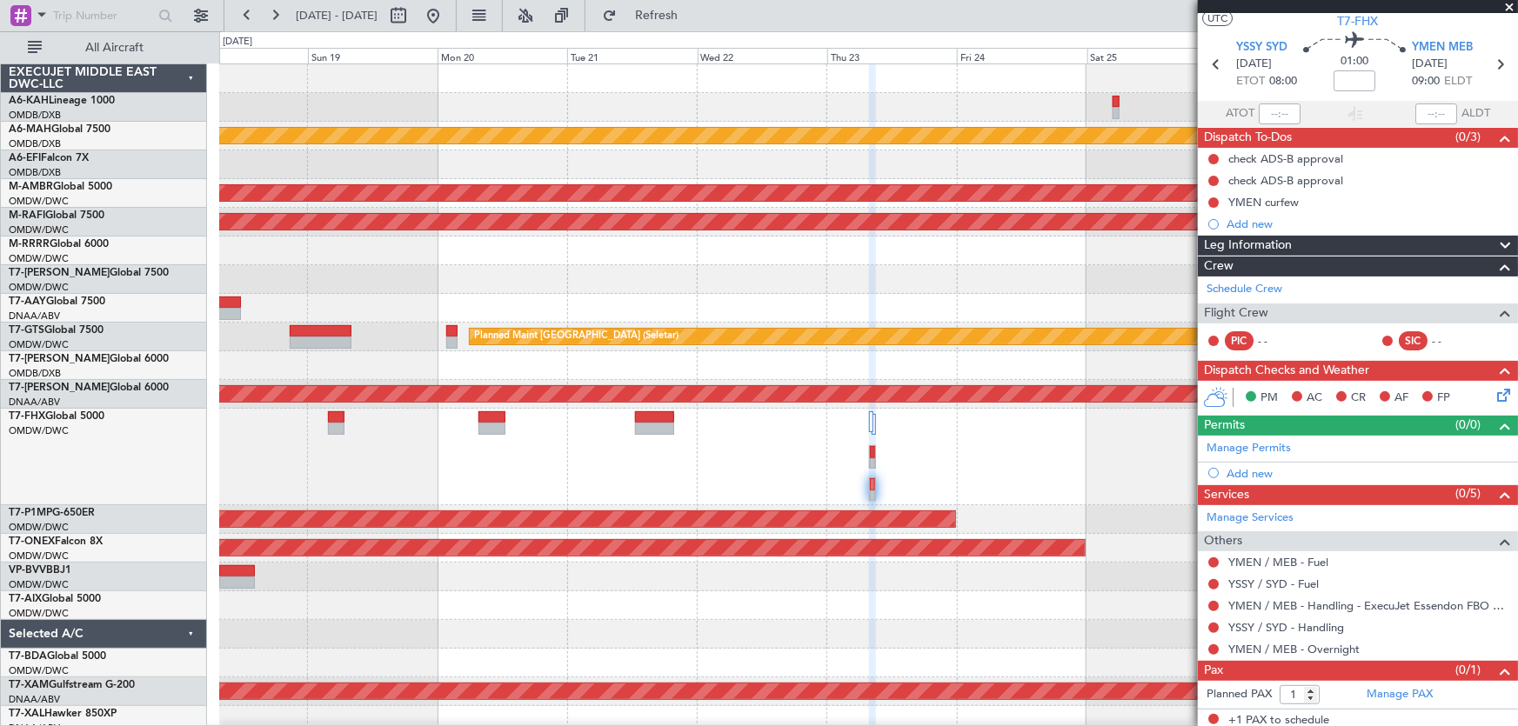
scroll to position [46, 0]
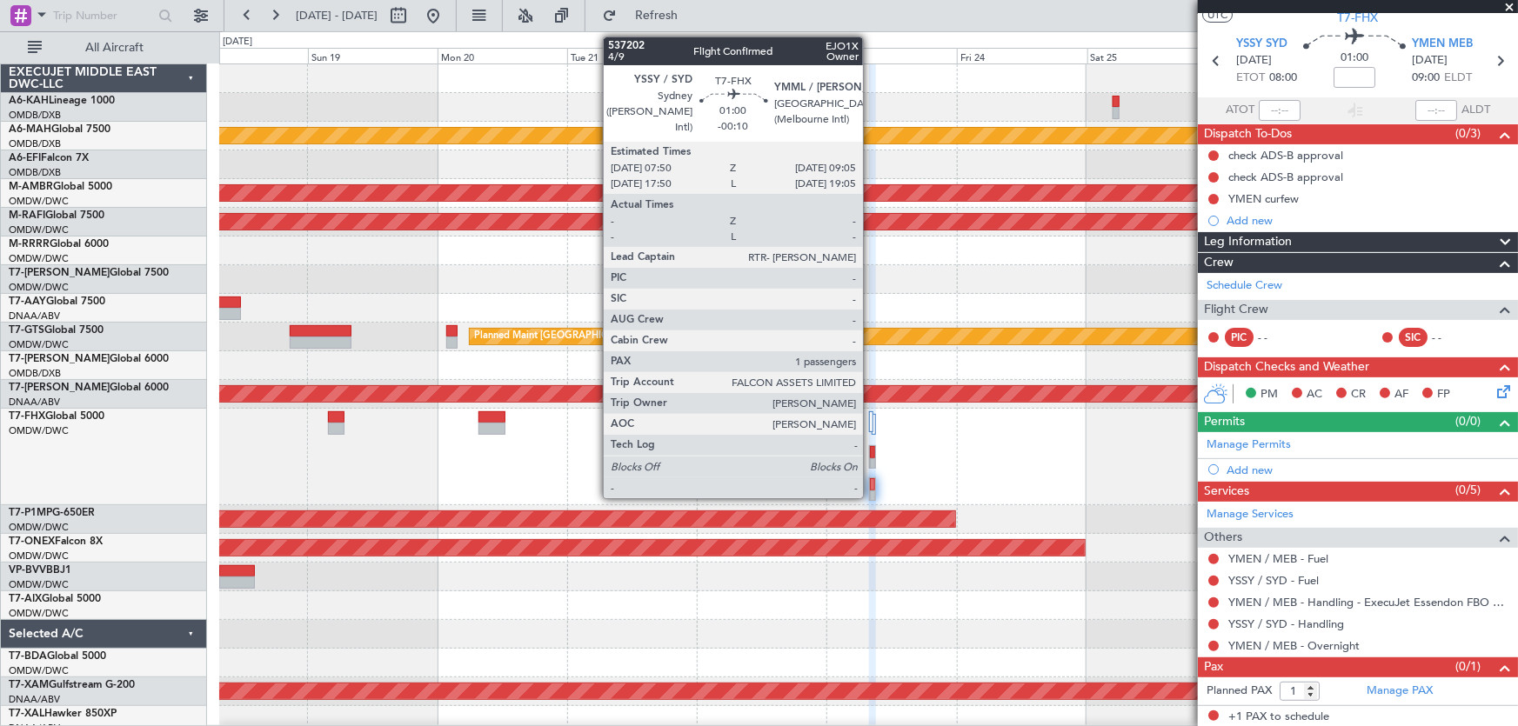
click at [871, 456] on div at bounding box center [872, 452] width 5 height 12
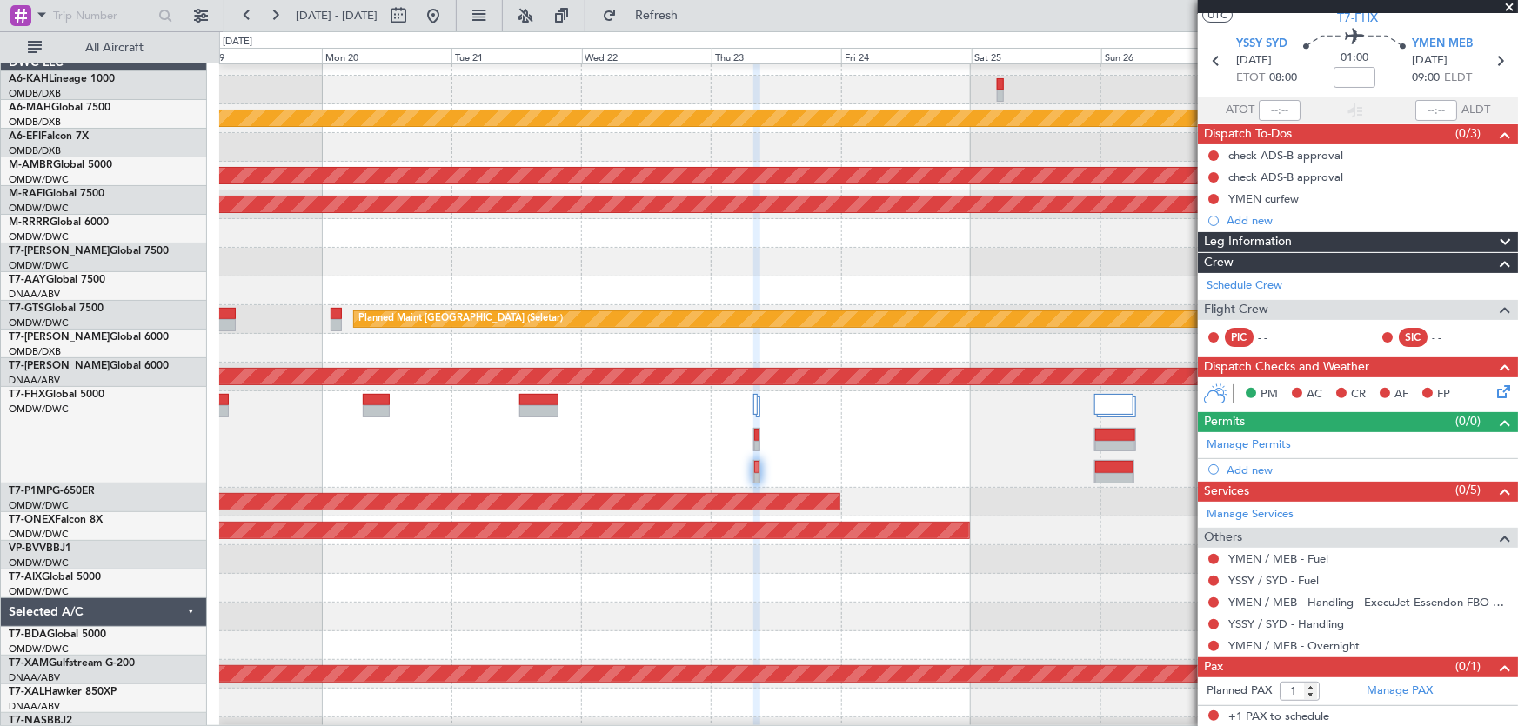
click at [669, 458] on div at bounding box center [868, 439] width 1298 height 97
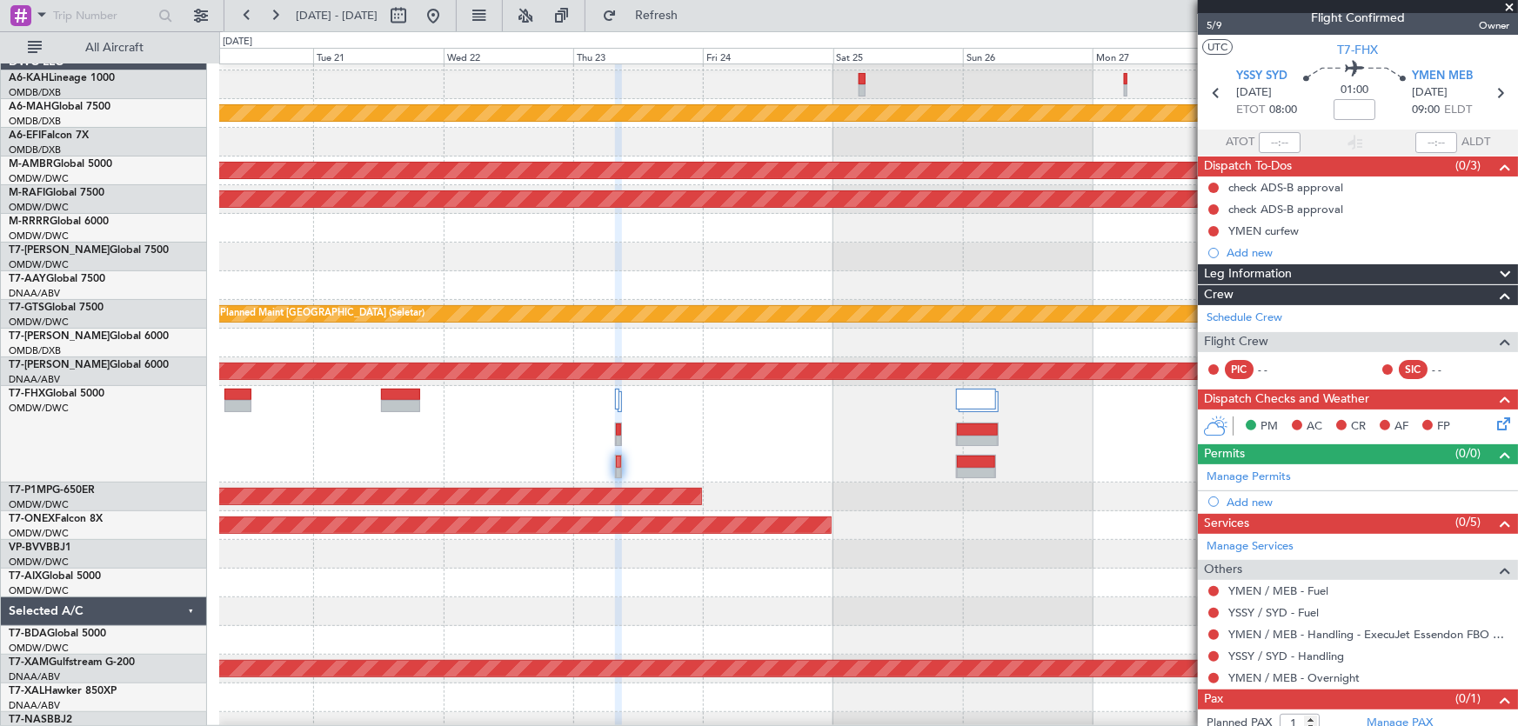
scroll to position [0, 0]
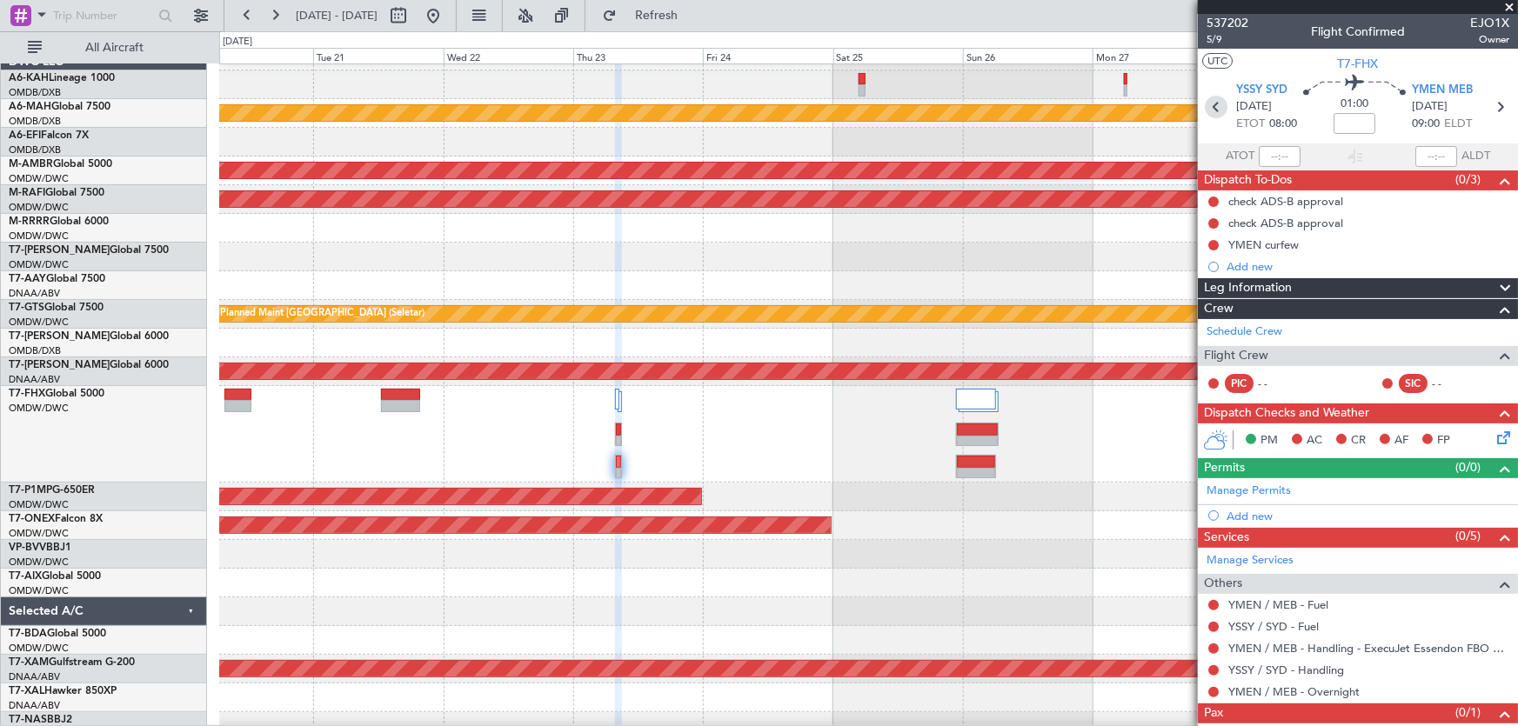
click at [1208, 110] on icon at bounding box center [1216, 107] width 23 height 23
type input "-00:10"
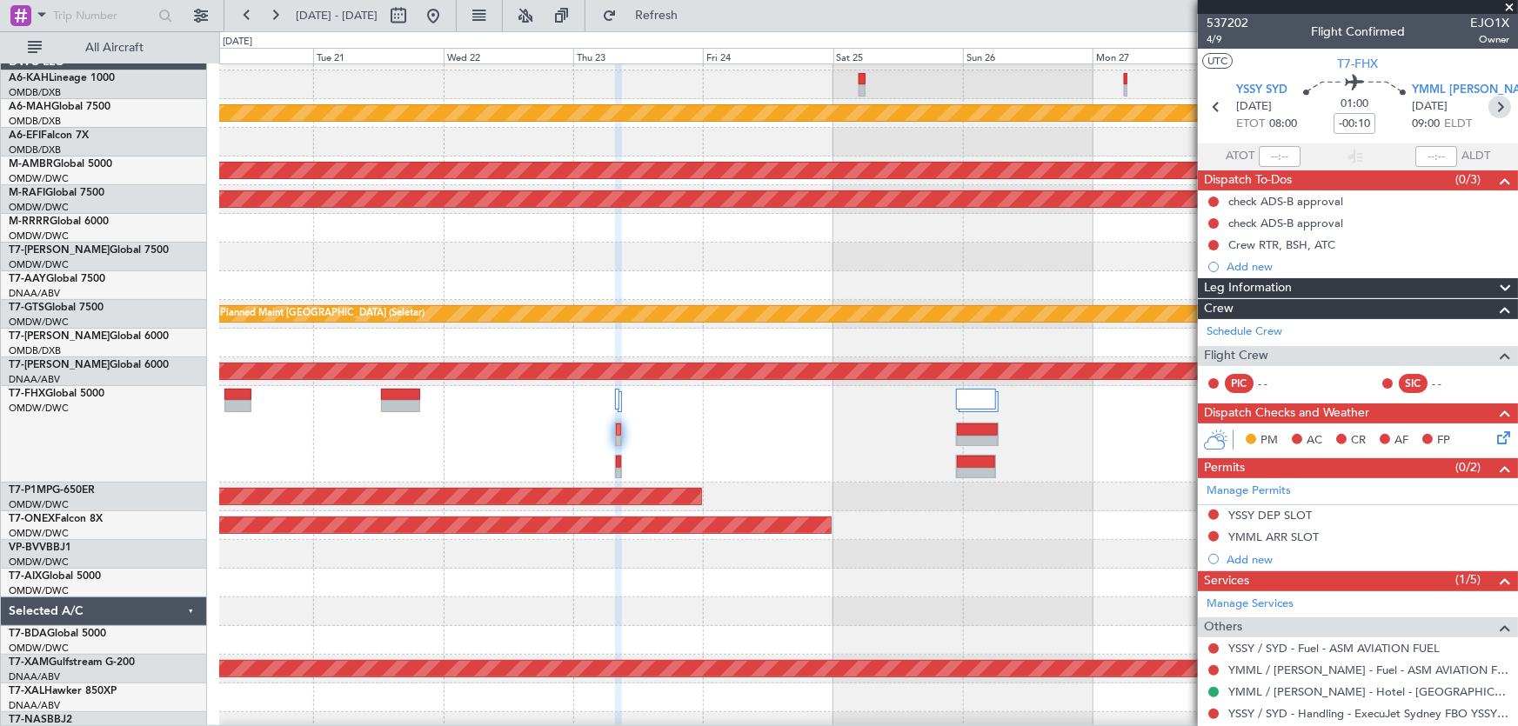
click at [1488, 112] on icon at bounding box center [1499, 107] width 23 height 23
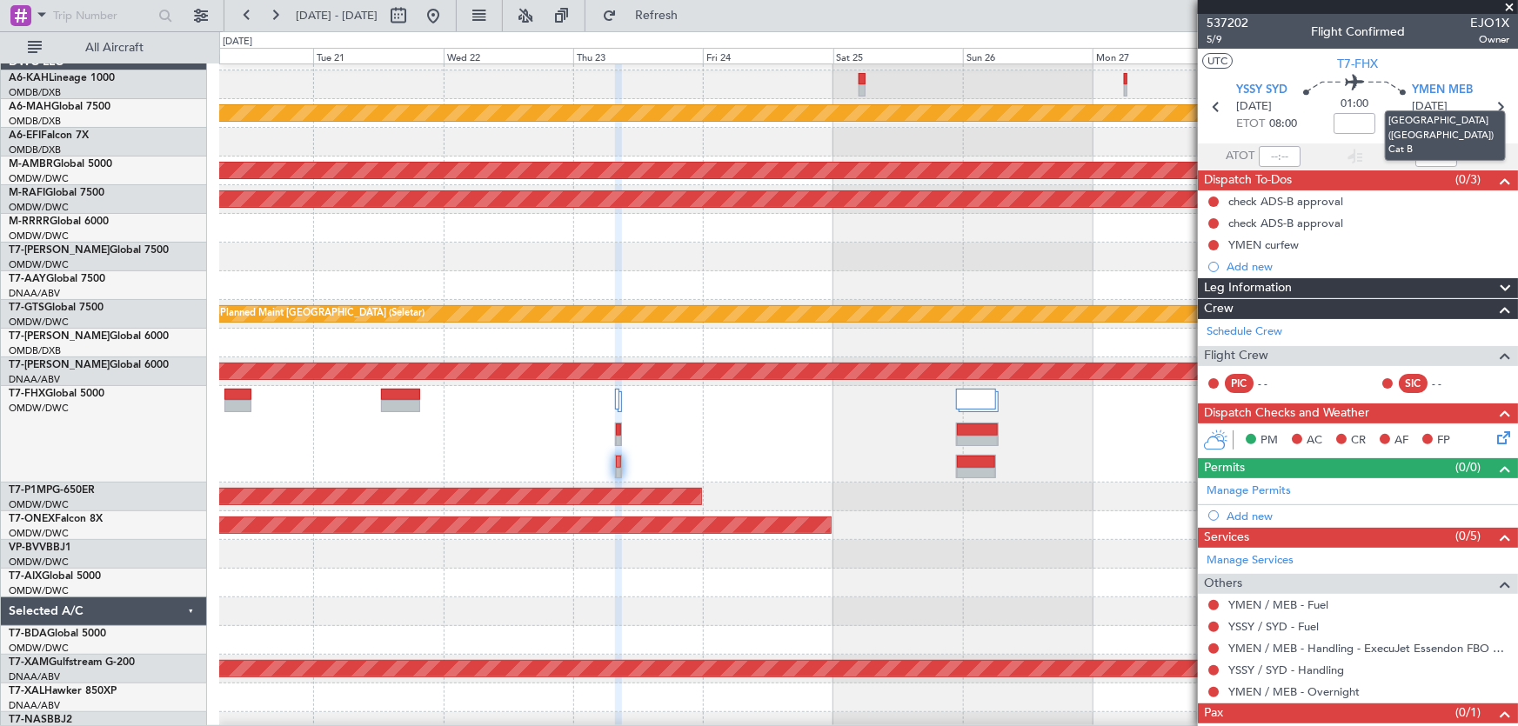
click at [1492, 109] on mat-tooltip-component "Melbourne (Essendon) Cat B" at bounding box center [1444, 135] width 145 height 75
click at [1490, 103] on icon at bounding box center [1499, 107] width 23 height 23
type input "+00:20"
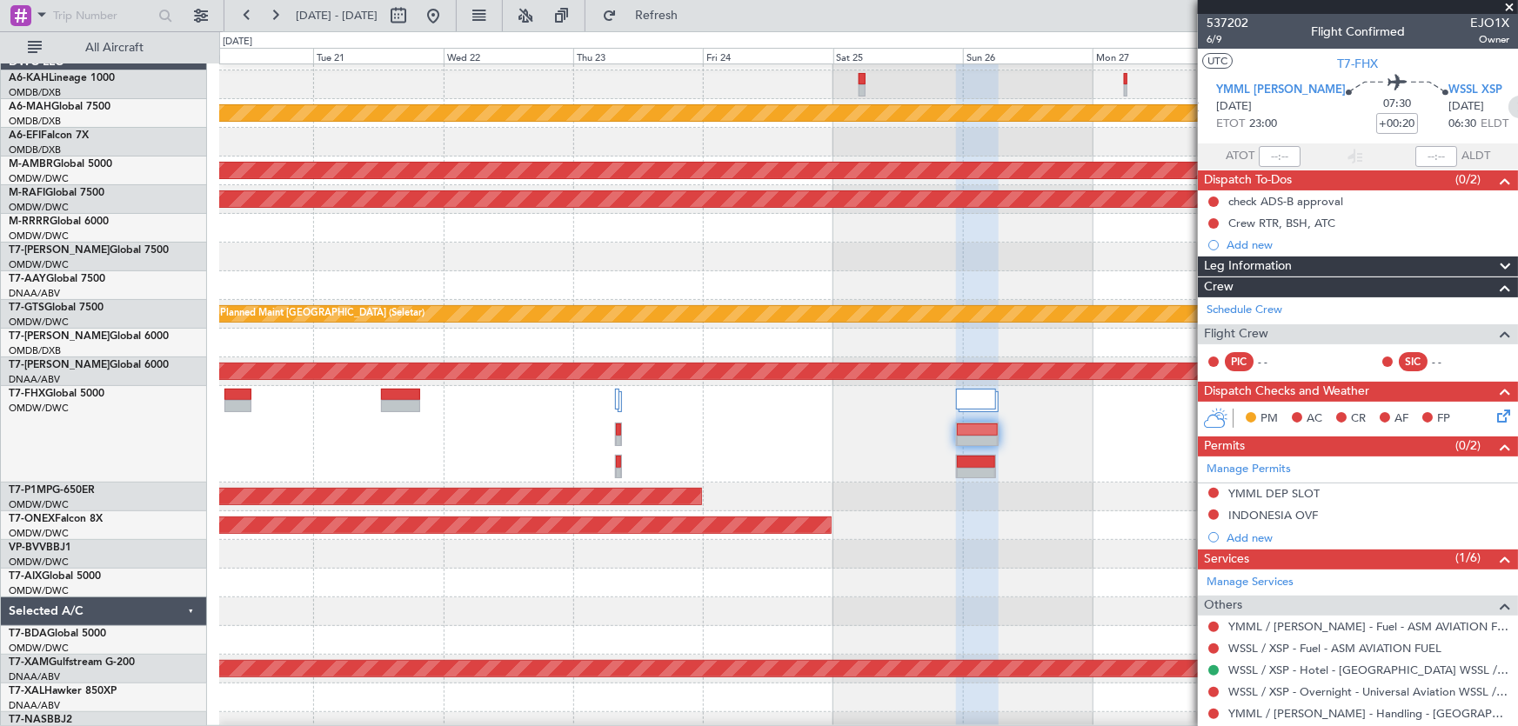
click at [1508, 106] on icon at bounding box center [1519, 107] width 23 height 23
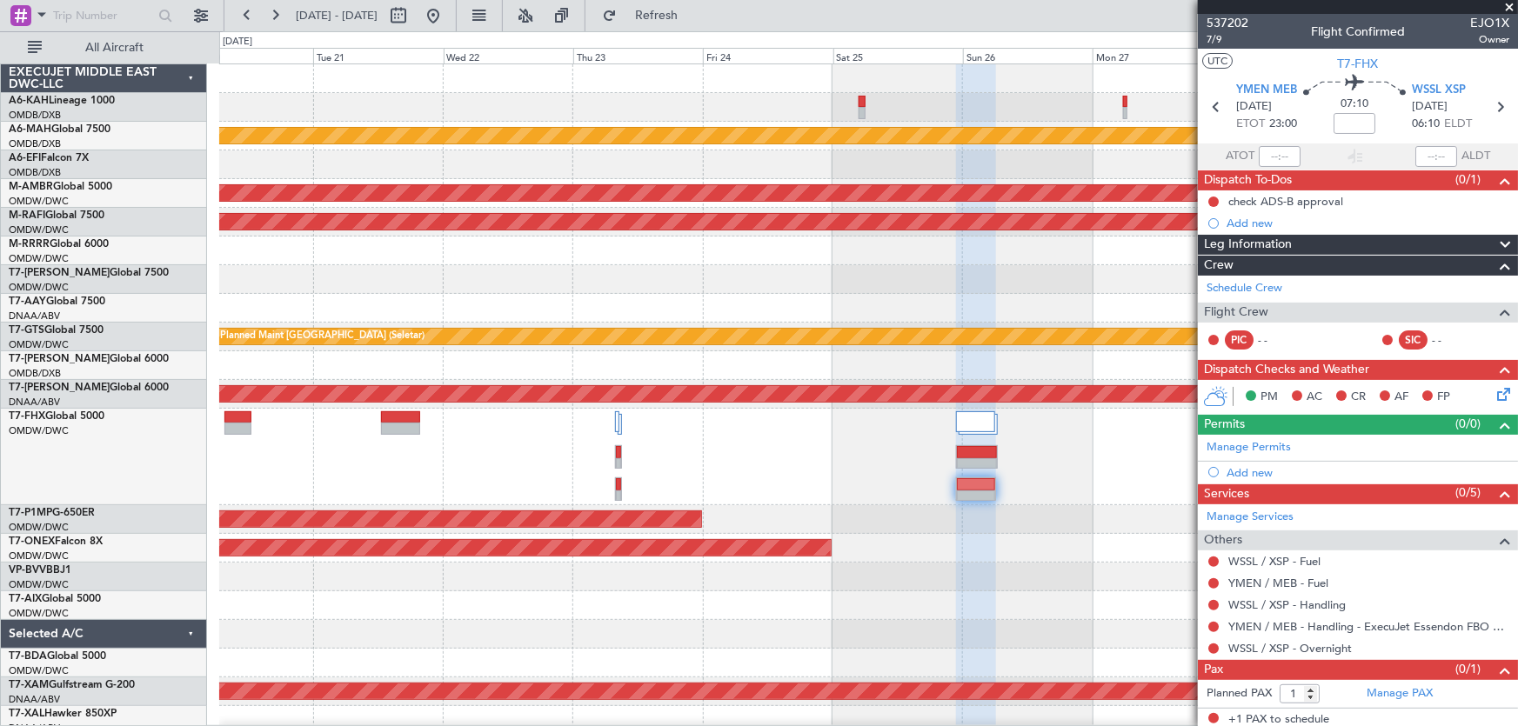
click at [1509, 0] on span at bounding box center [1508, 8] width 17 height 16
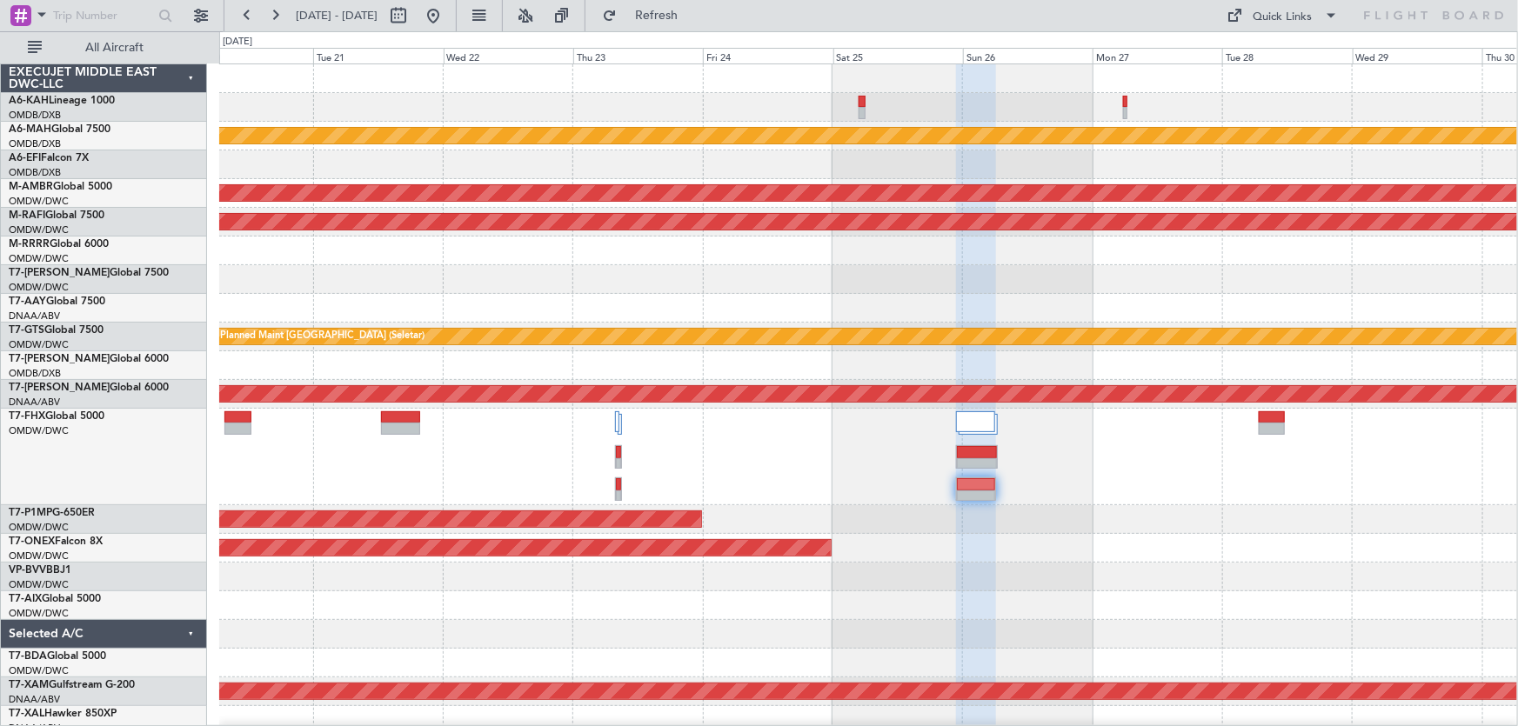
type input "0"
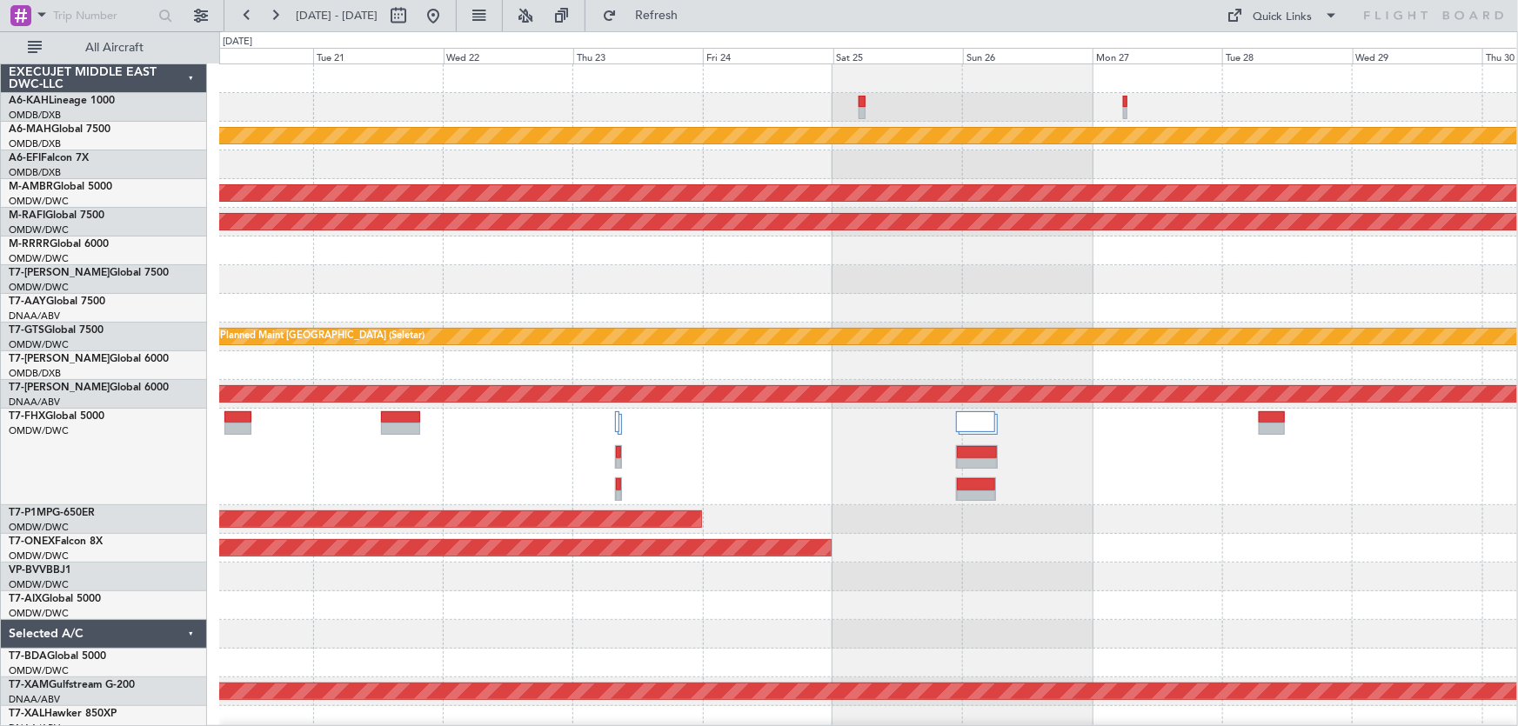
click at [1266, 265] on div at bounding box center [868, 279] width 1298 height 29
click at [719, 287] on div at bounding box center [868, 279] width 1298 height 29
click at [760, 493] on div at bounding box center [868, 457] width 1298 height 97
click at [143, 502] on div "T7-FHX Global 5000 OMDW/DWC Dubai (Al Maktoum Intl)" at bounding box center [104, 457] width 206 height 97
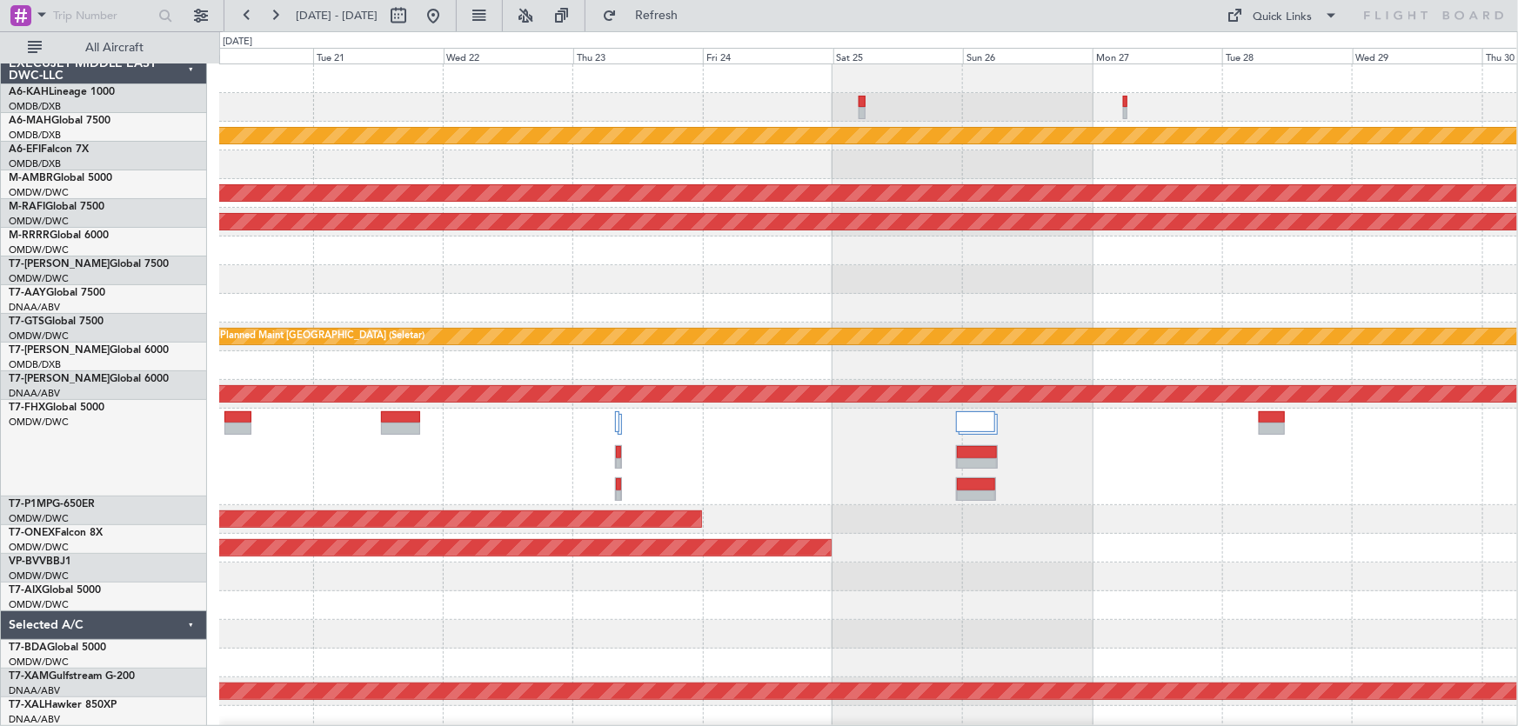
click at [871, 468] on div at bounding box center [868, 457] width 1298 height 97
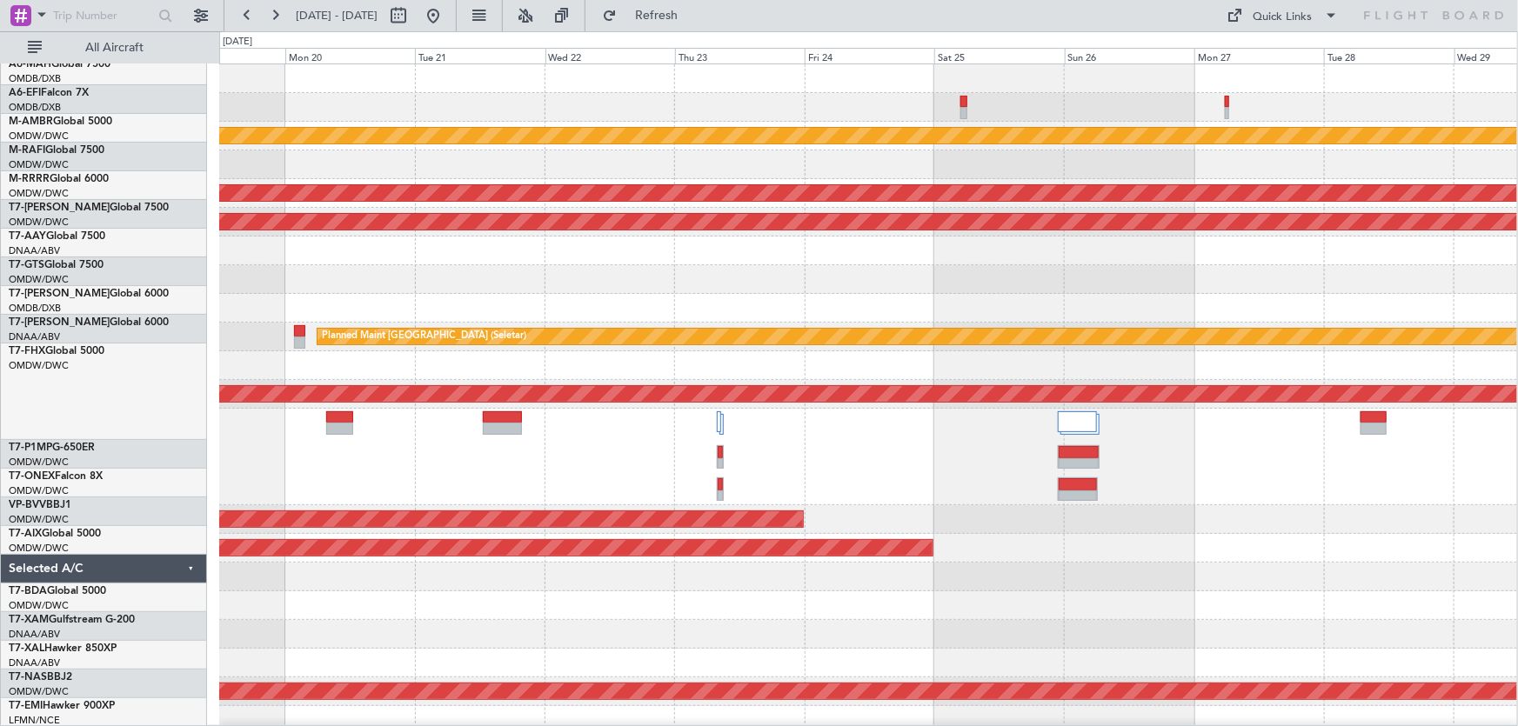
scroll to position [0, 0]
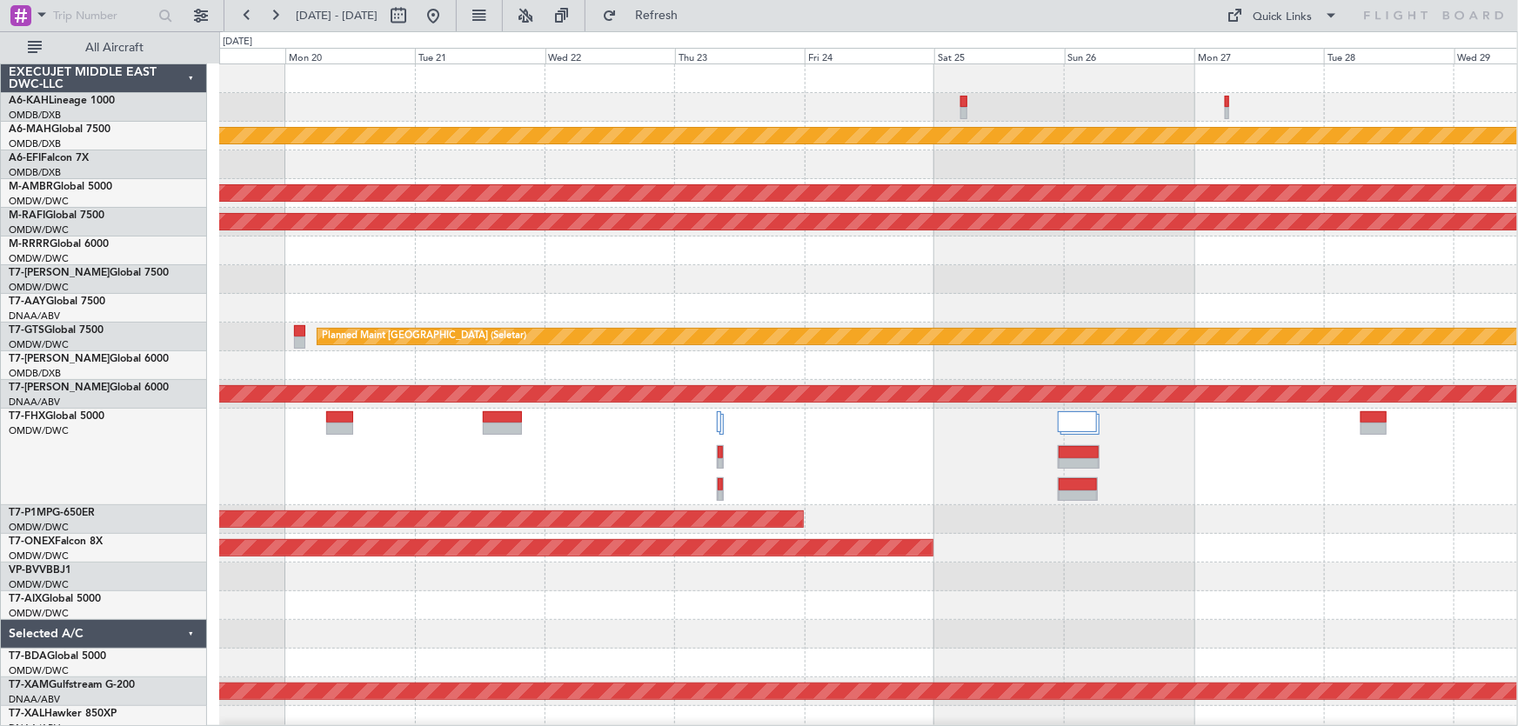
click at [171, 499] on div "T7-FHX Global 5000 OMDW/DWC Dubai (Al Maktoum Intl)" at bounding box center [104, 457] width 206 height 97
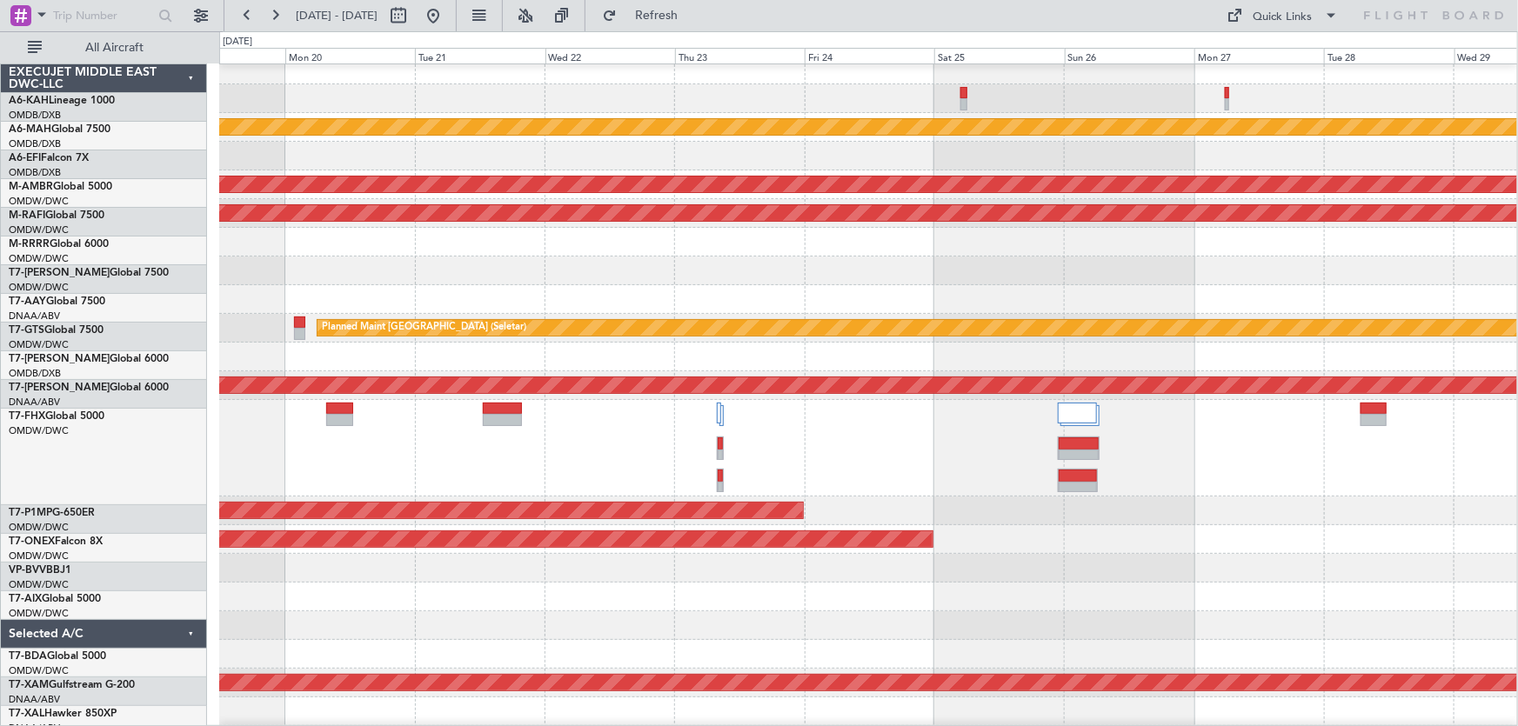
scroll to position [9, 0]
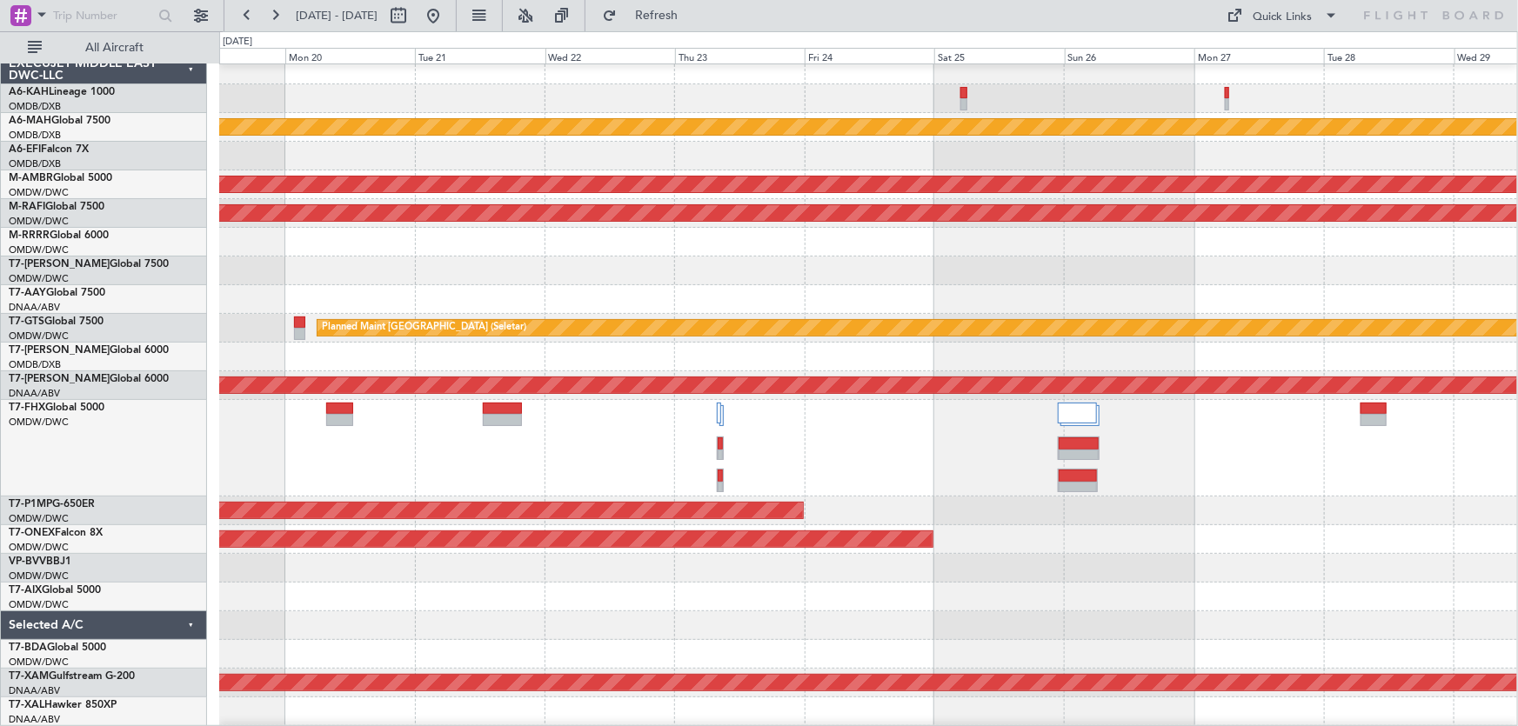
click at [165, 500] on div "T7-P1MP G-650ER" at bounding box center [107, 505] width 197 height 16
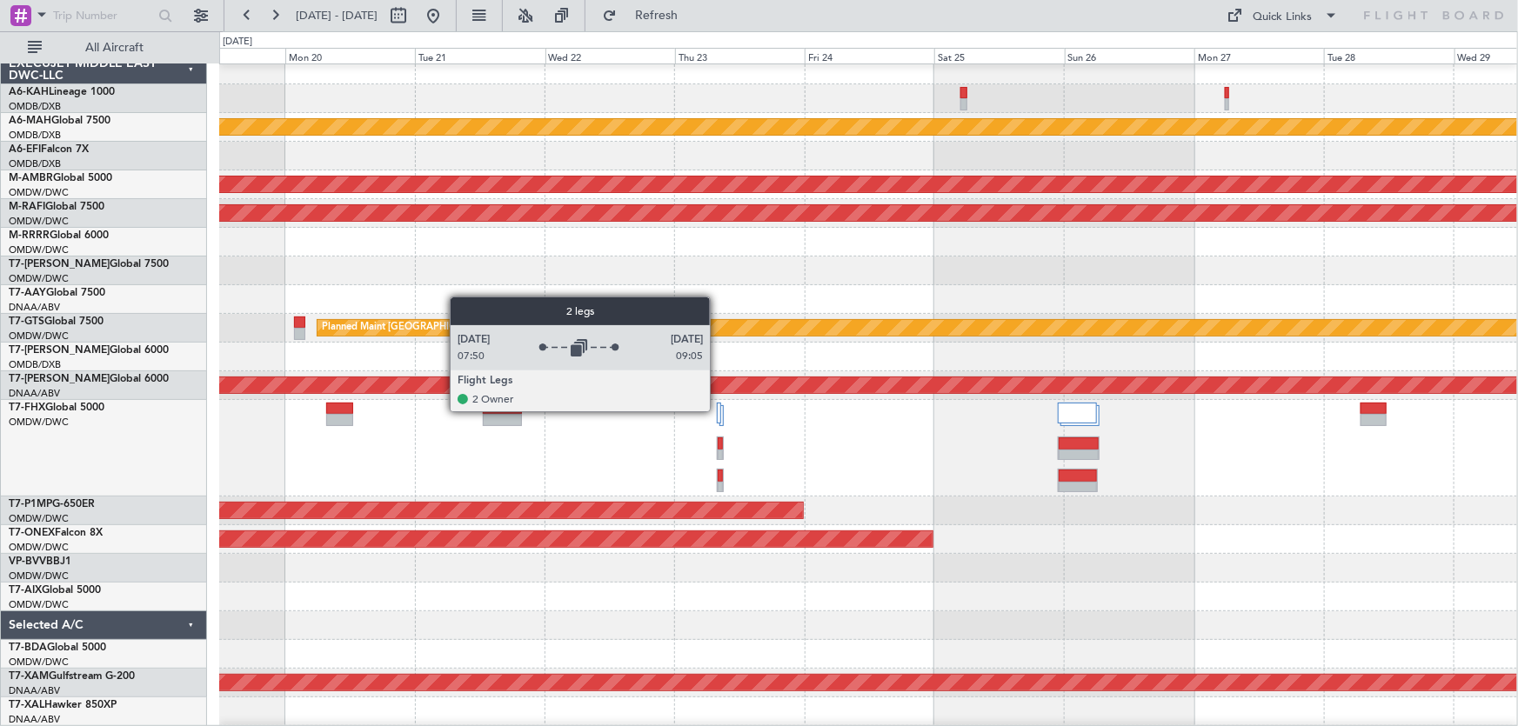
click at [718, 411] on div at bounding box center [719, 413] width 4 height 21
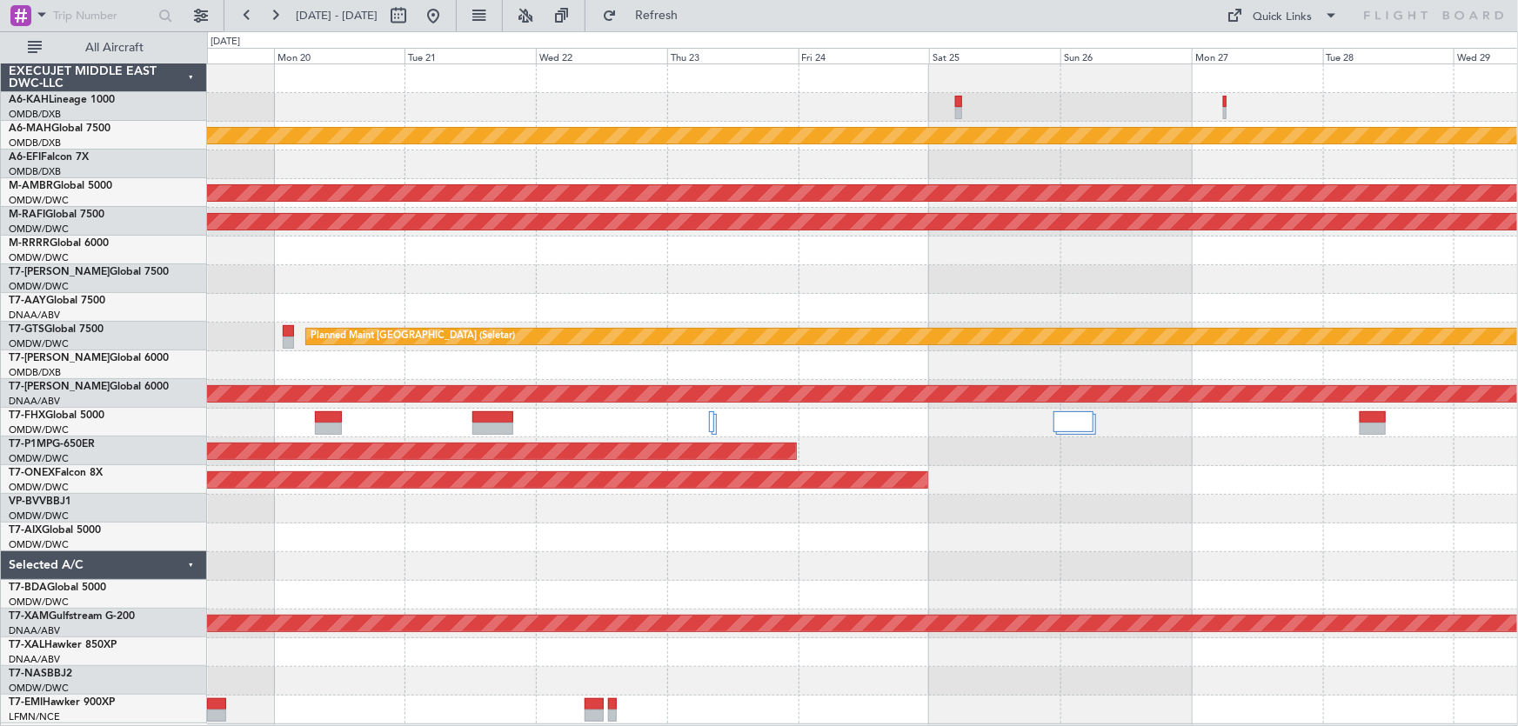
scroll to position [0, 0]
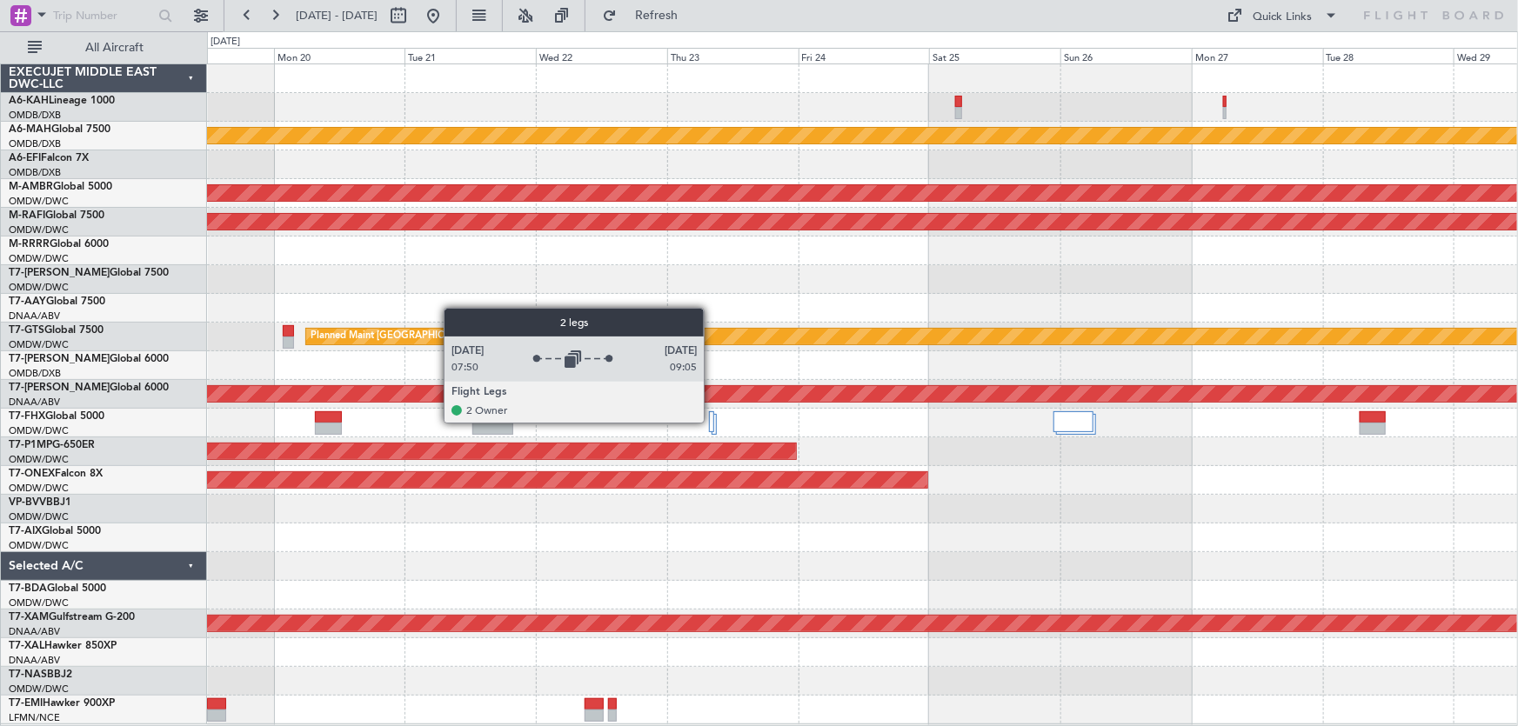
click at [711, 422] on div at bounding box center [711, 421] width 4 height 21
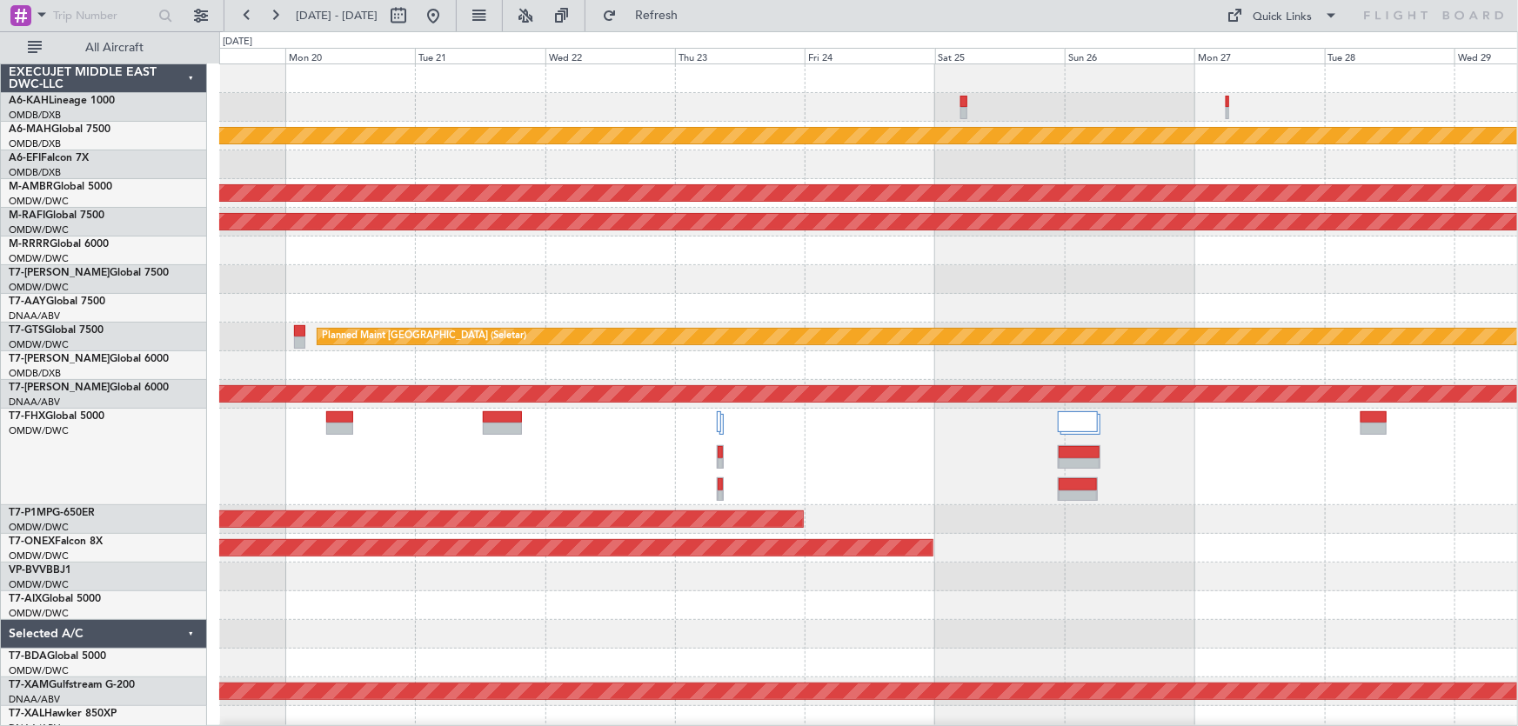
click at [865, 434] on div at bounding box center [868, 457] width 1299 height 97
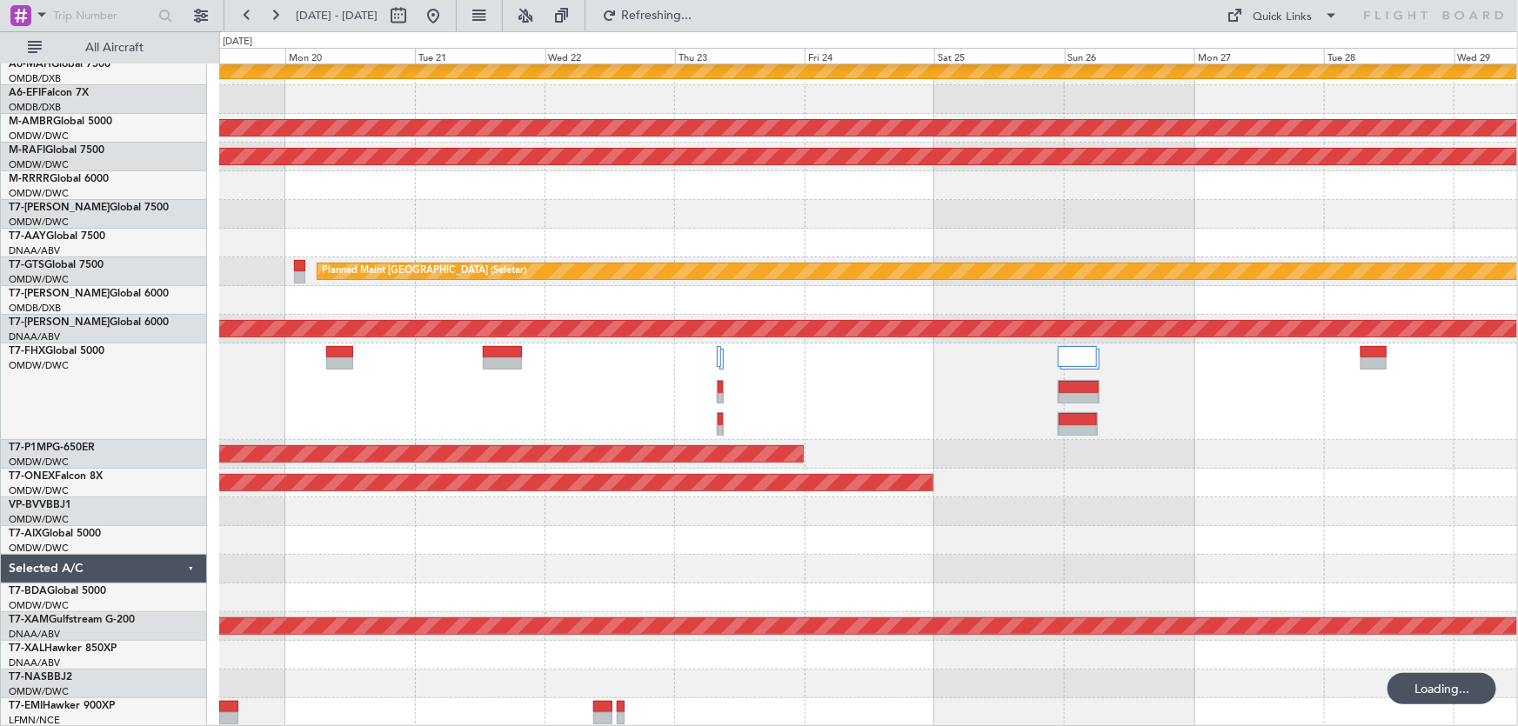
scroll to position [61, 0]
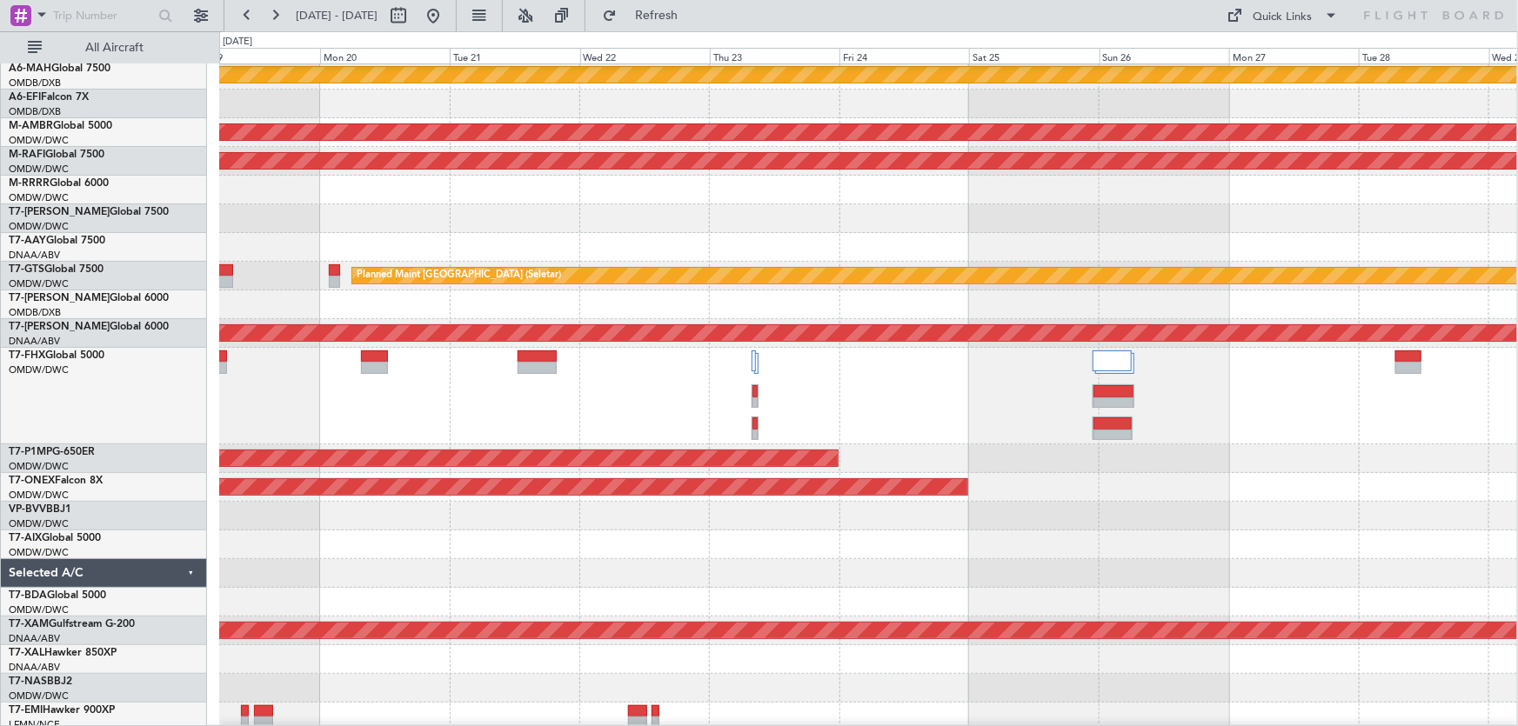
click at [853, 417] on div at bounding box center [868, 396] width 1298 height 97
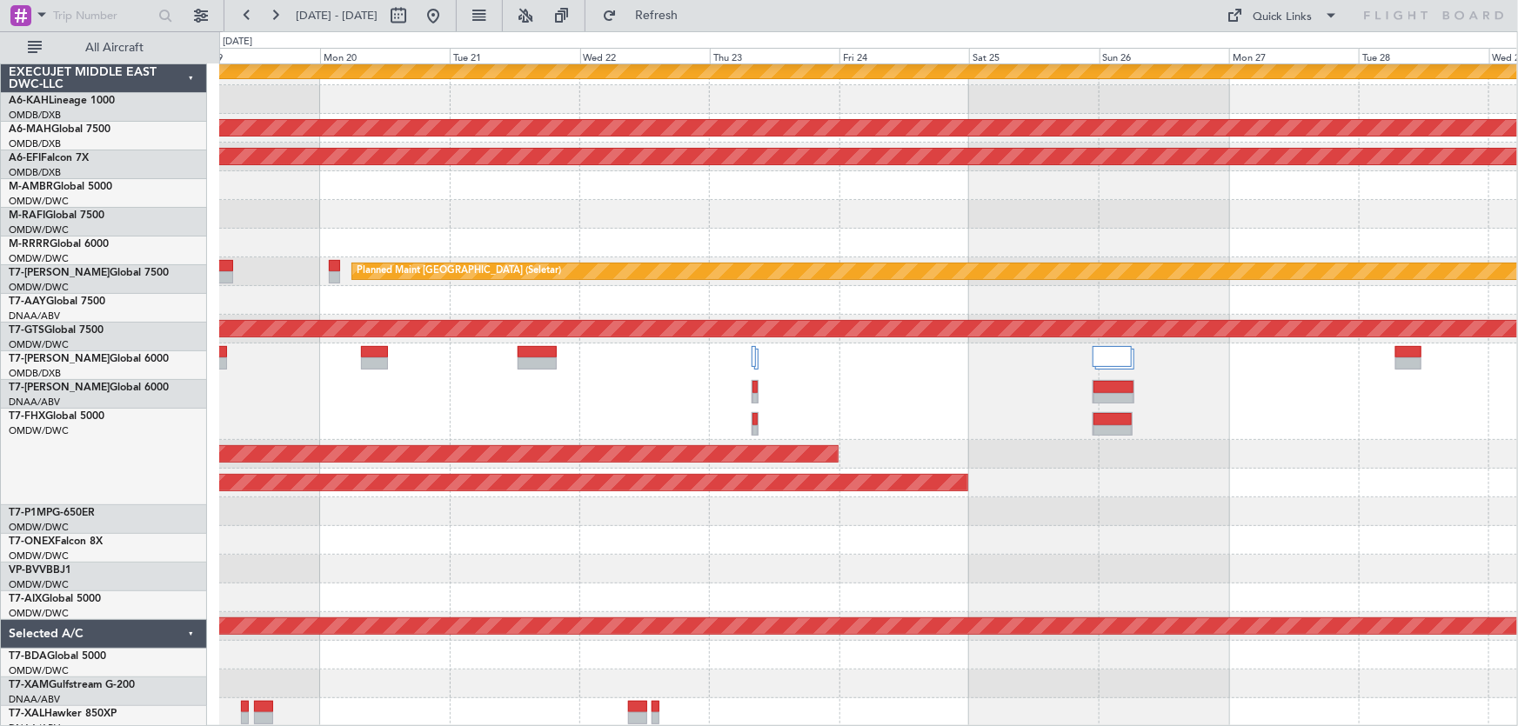
scroll to position [65, 0]
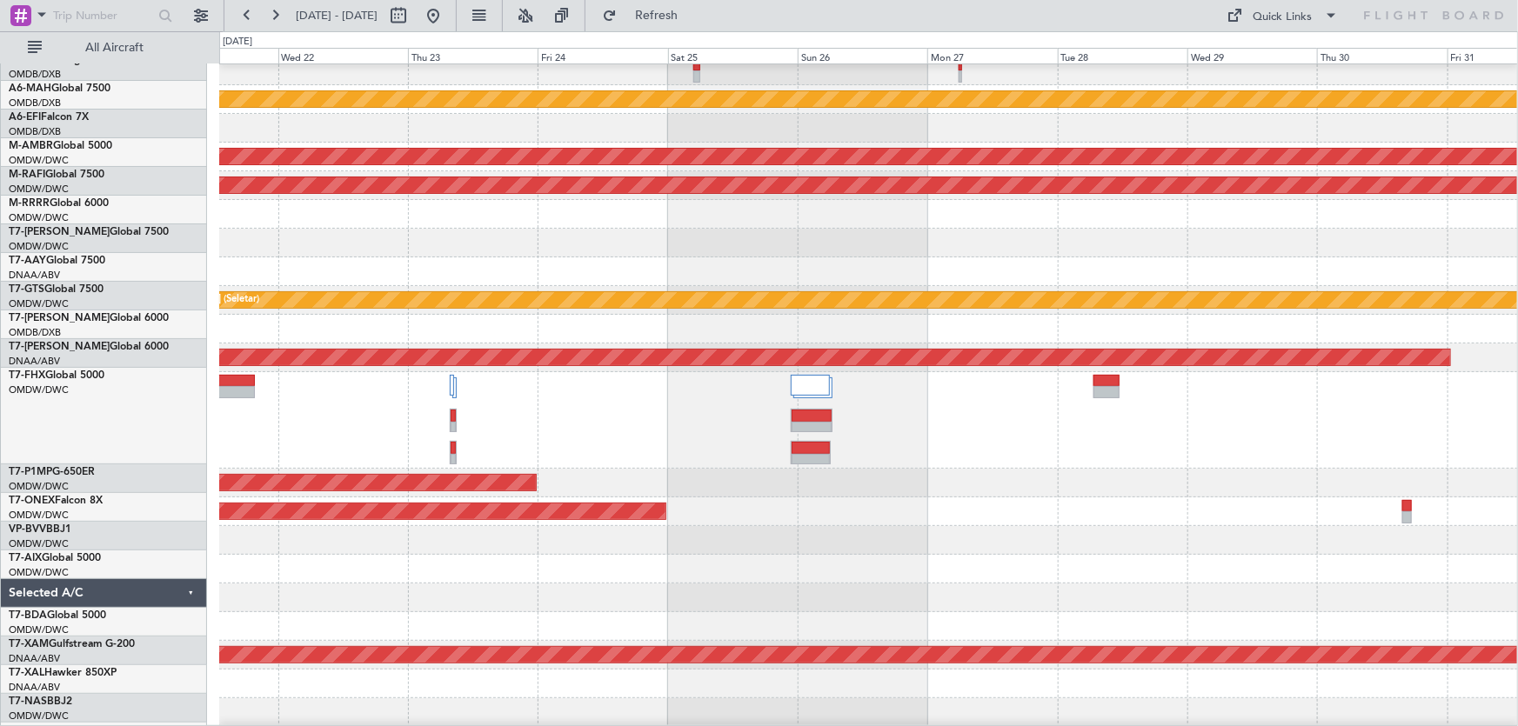
click at [948, 473] on div "Planned Maint Savannah (Savannah/hilton Head Intl)" at bounding box center [868, 483] width 1299 height 29
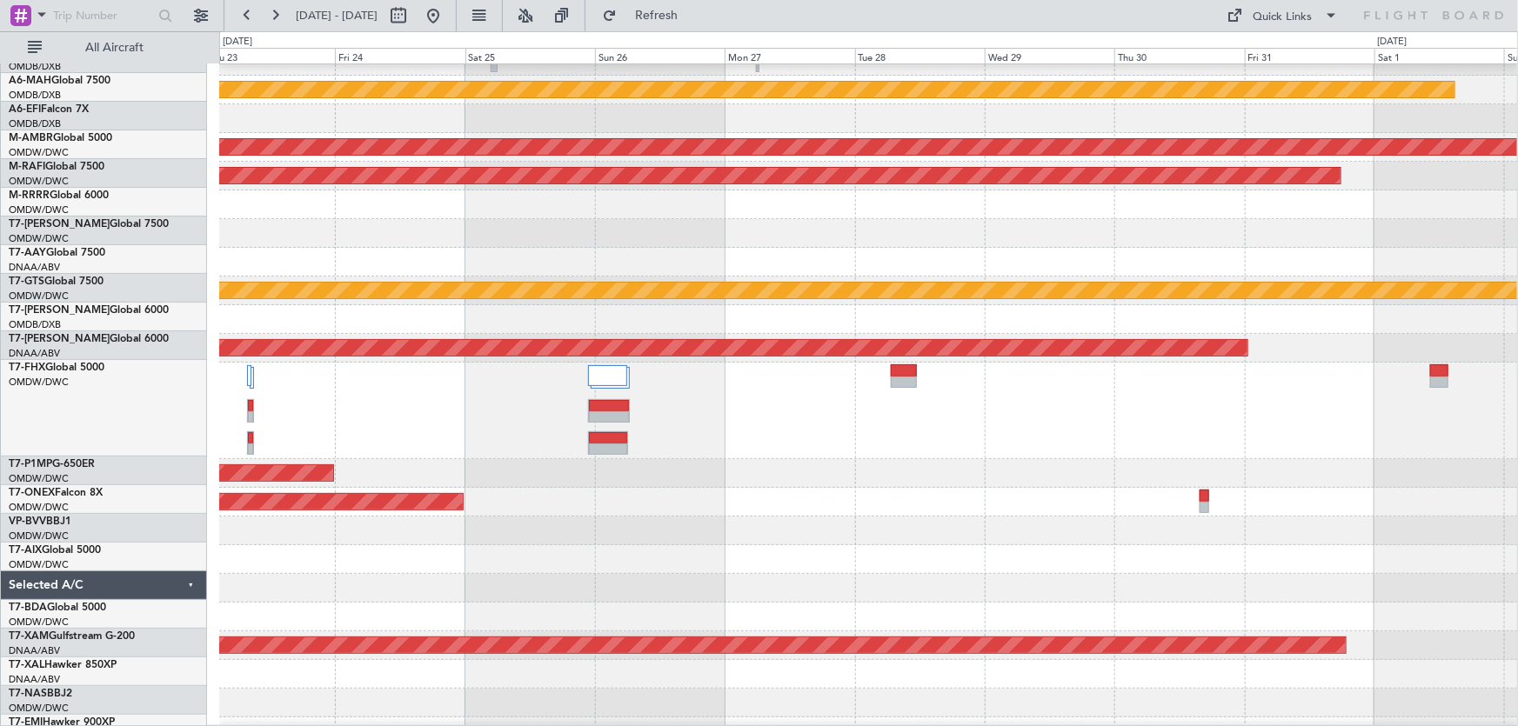
scroll to position [45, 0]
click at [1146, 459] on div "Planned Maint Savannah (Savannah/hilton Head Intl)" at bounding box center [868, 473] width 1299 height 29
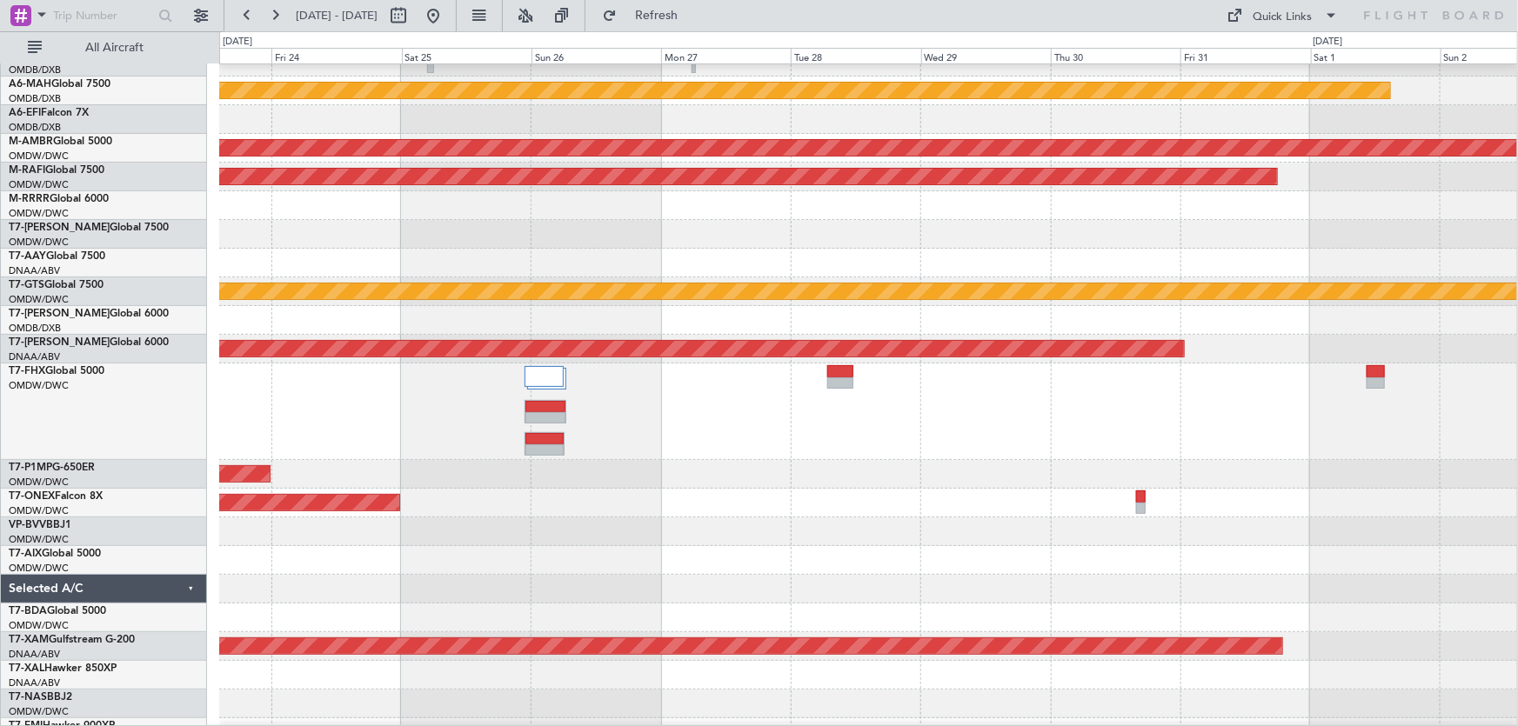
click at [1384, 371] on div at bounding box center [868, 412] width 1298 height 97
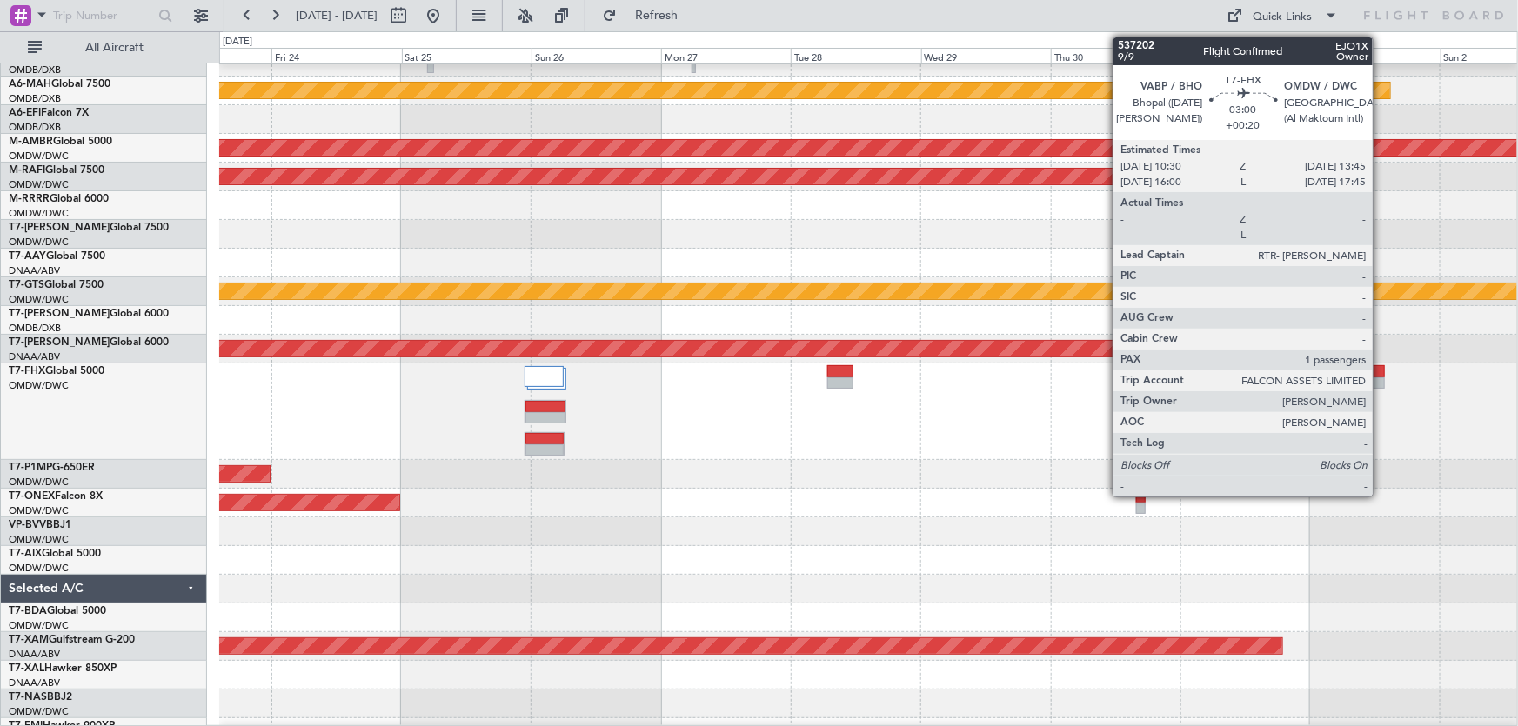
click at [1380, 371] on div at bounding box center [1375, 371] width 18 height 12
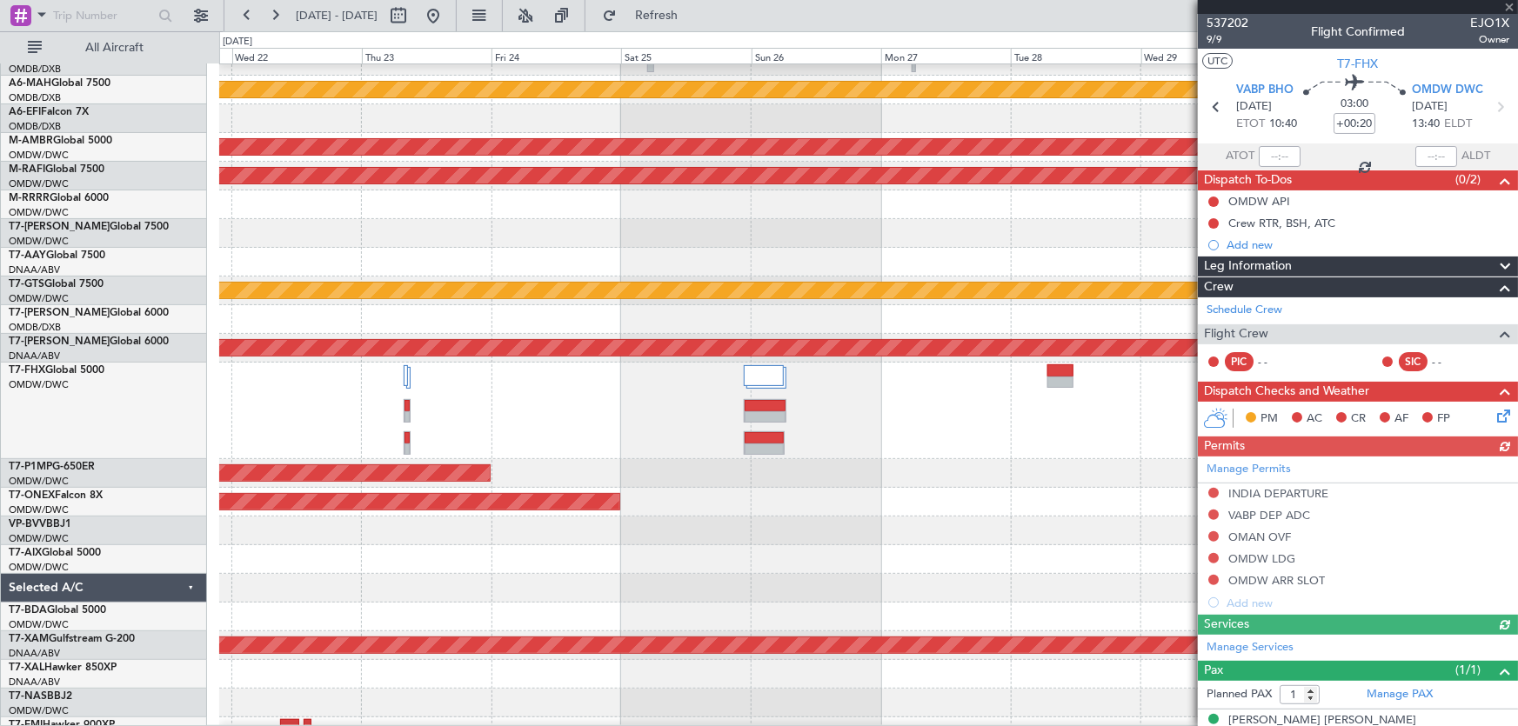
click at [909, 430] on div at bounding box center [868, 411] width 1298 height 97
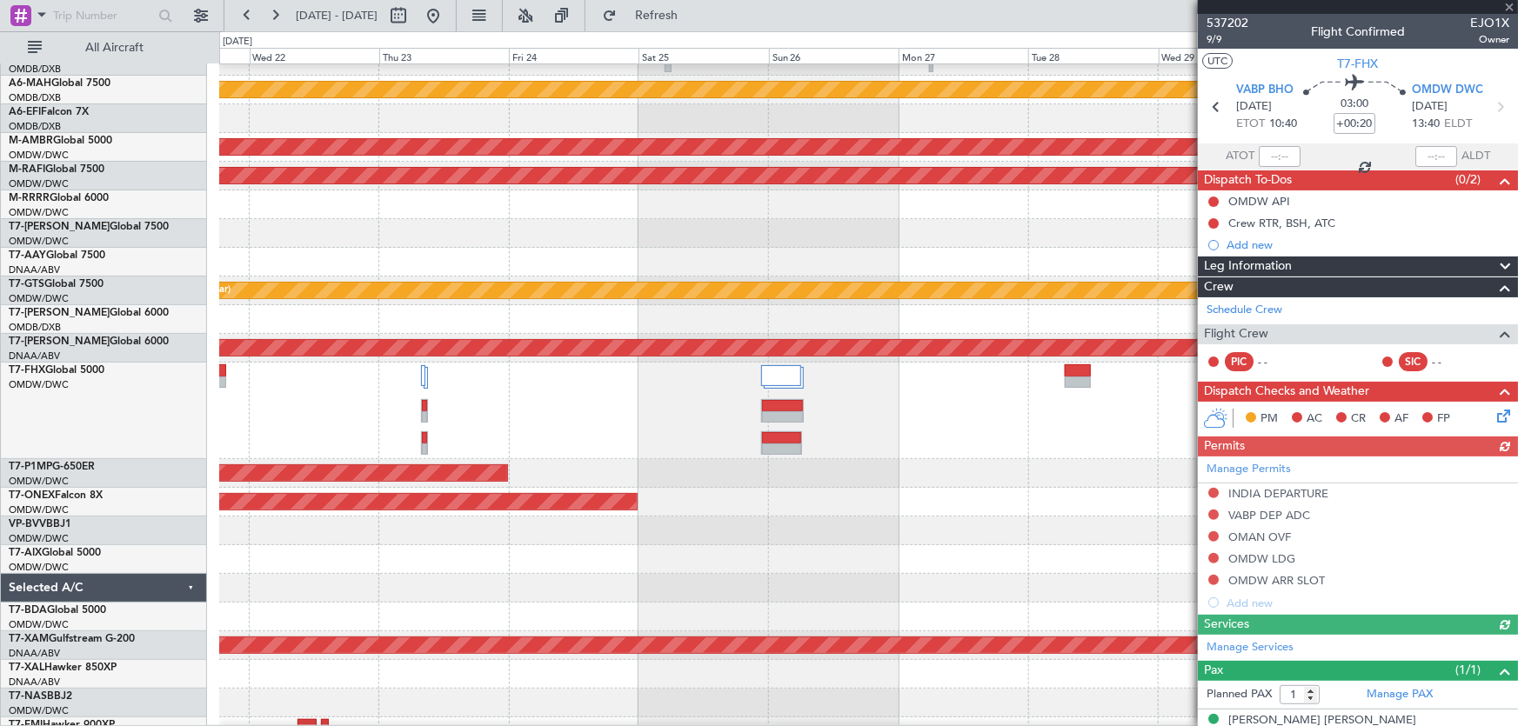
click at [898, 424] on div at bounding box center [868, 411] width 1298 height 97
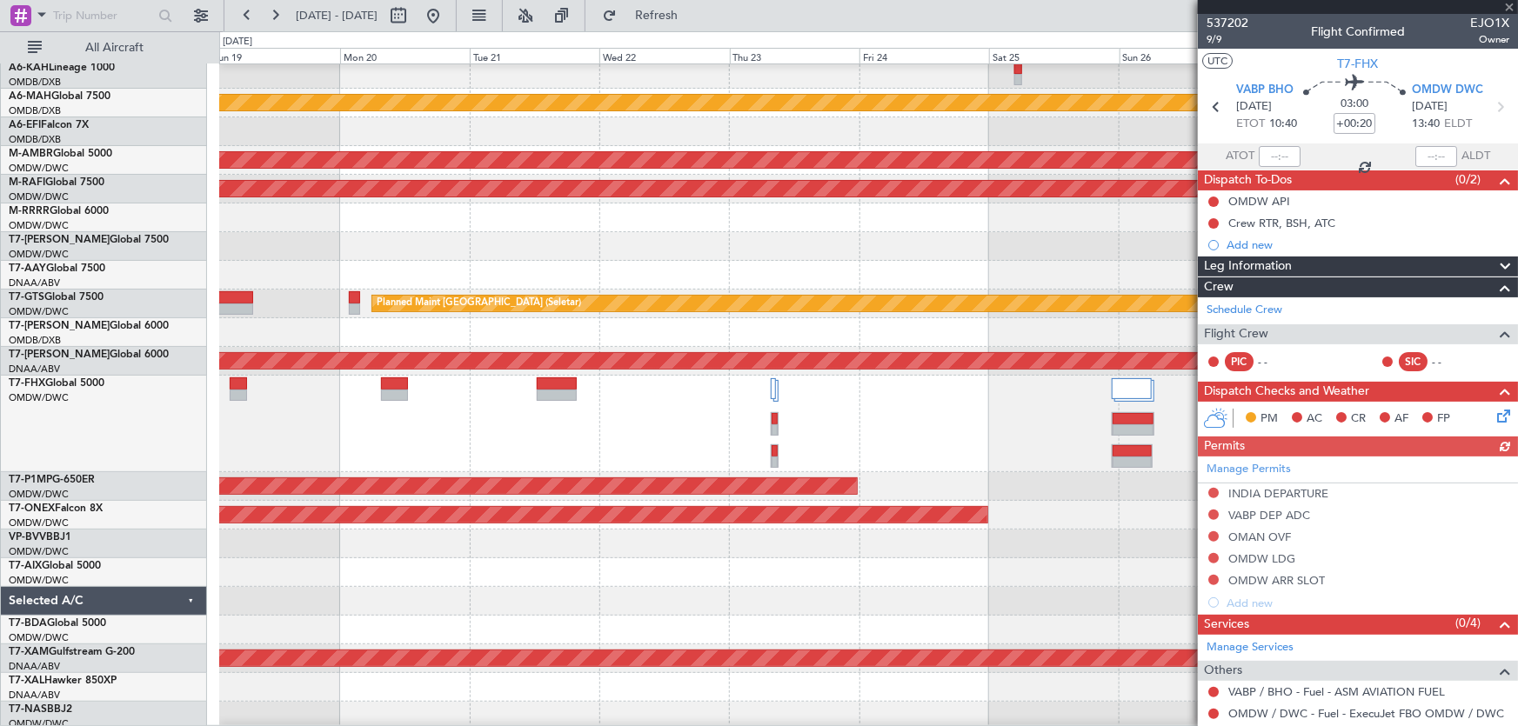
scroll to position [24, 0]
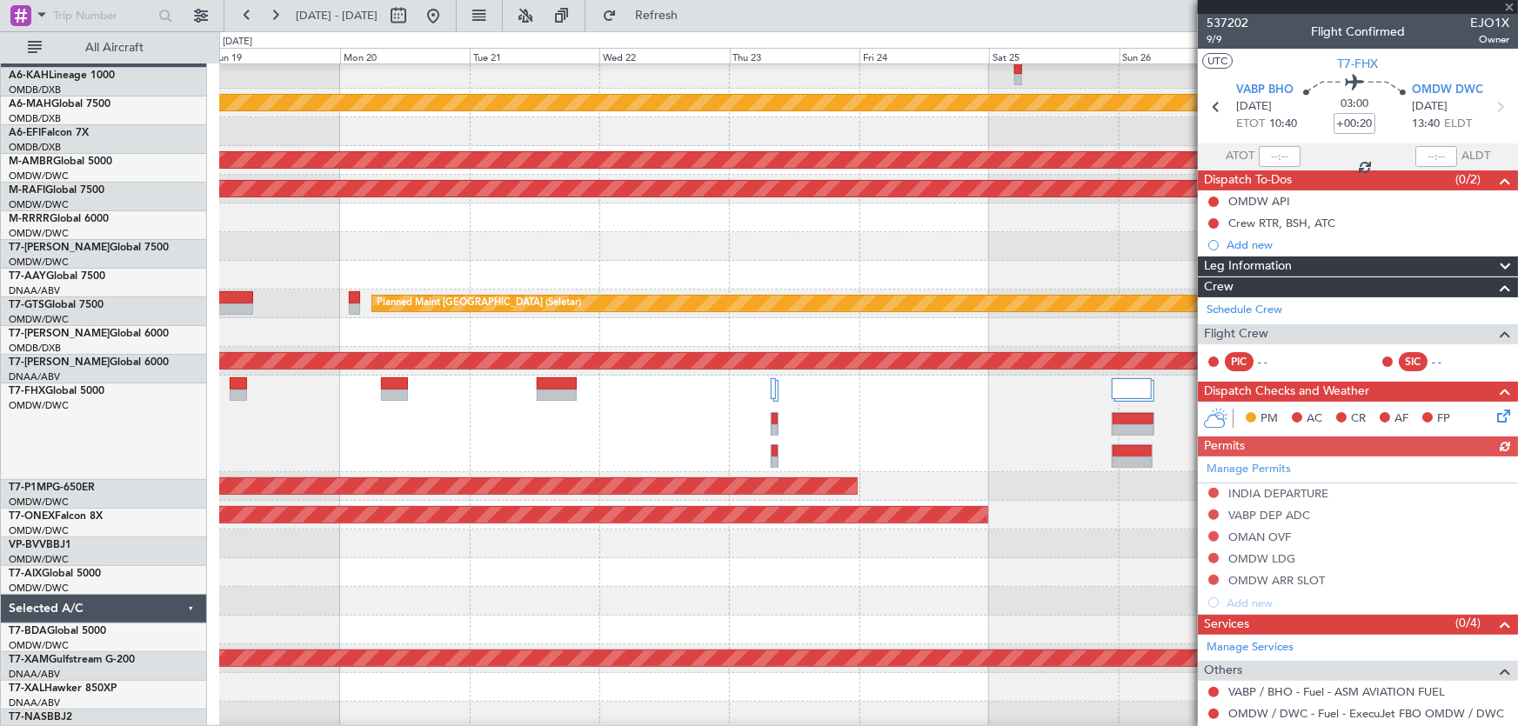
click at [891, 426] on div at bounding box center [868, 424] width 1298 height 97
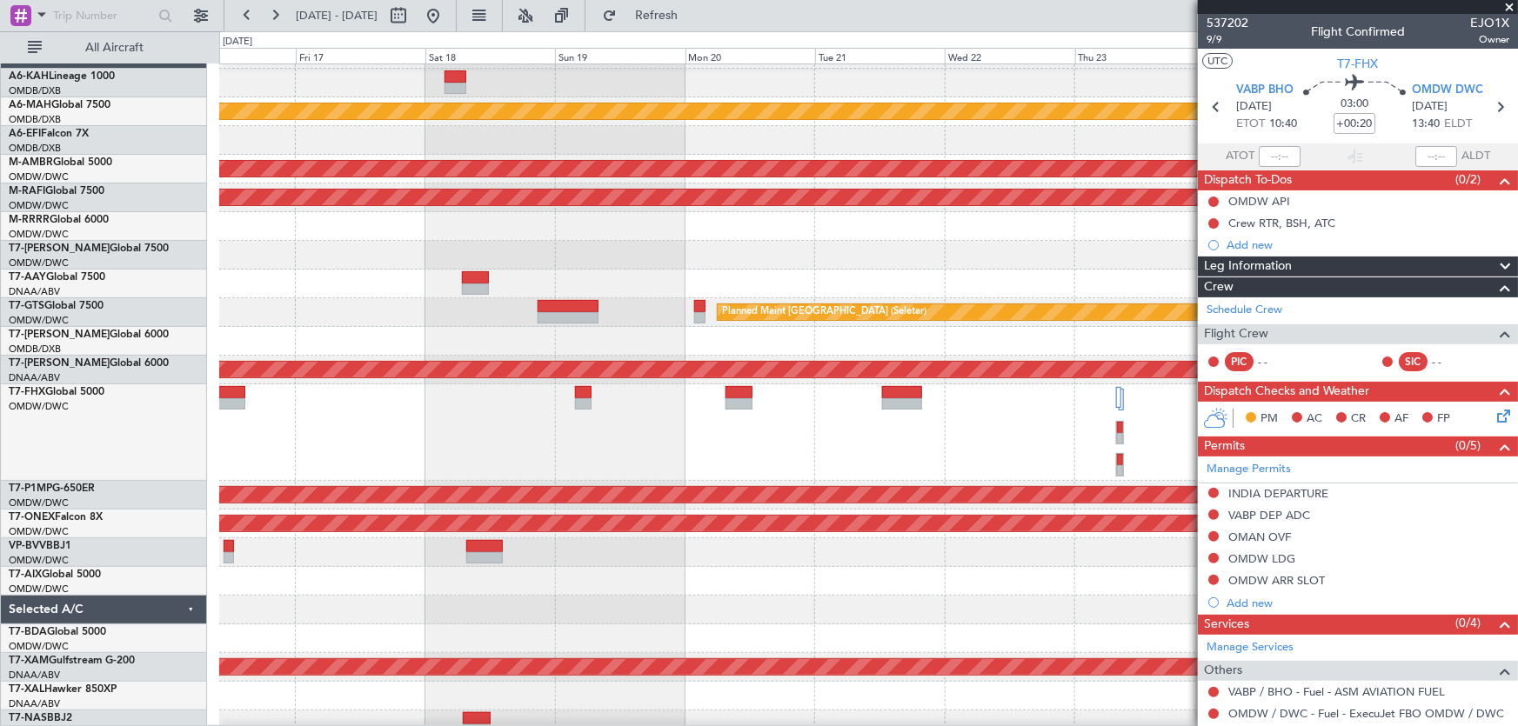
scroll to position [0, 0]
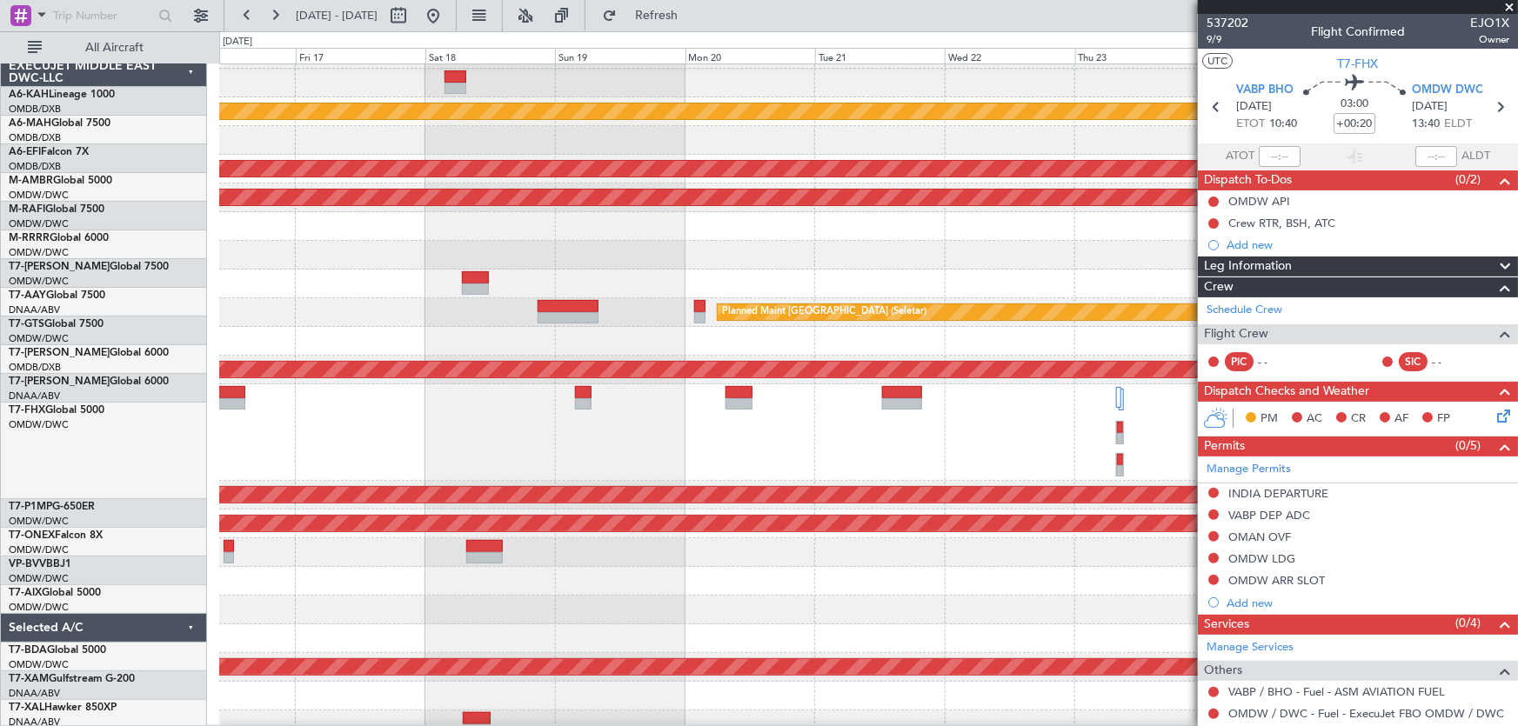
click at [885, 453] on div at bounding box center [868, 432] width 1298 height 97
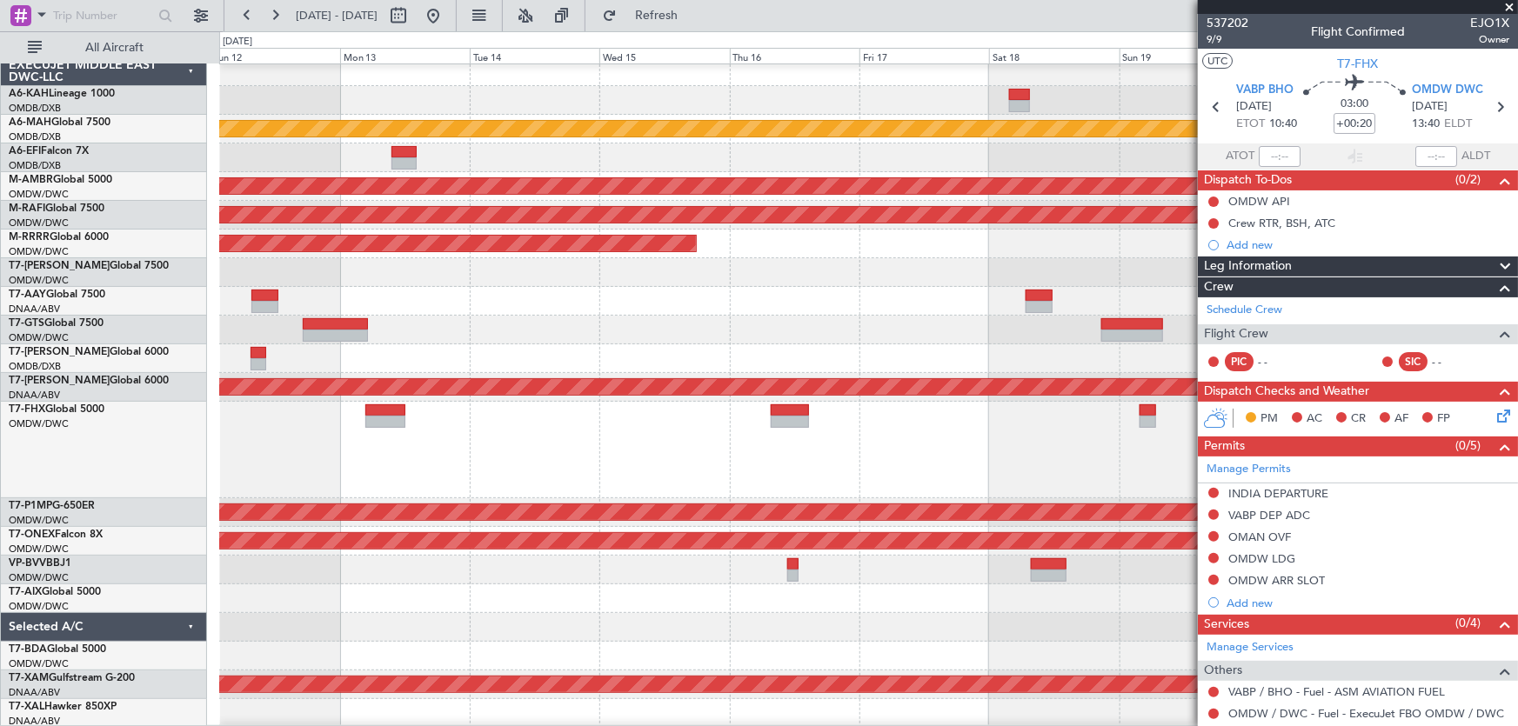
click at [895, 458] on div at bounding box center [868, 450] width 1299 height 97
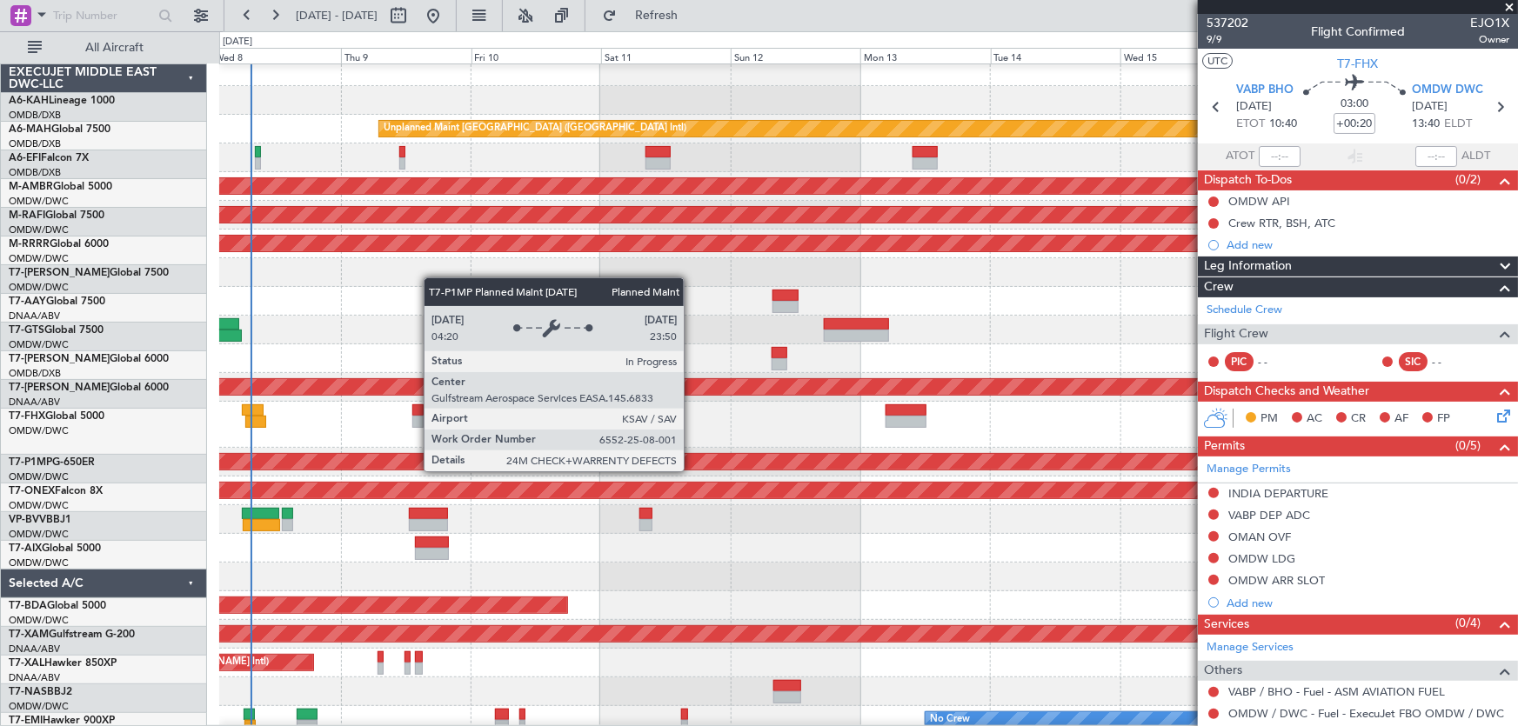
scroll to position [7, 0]
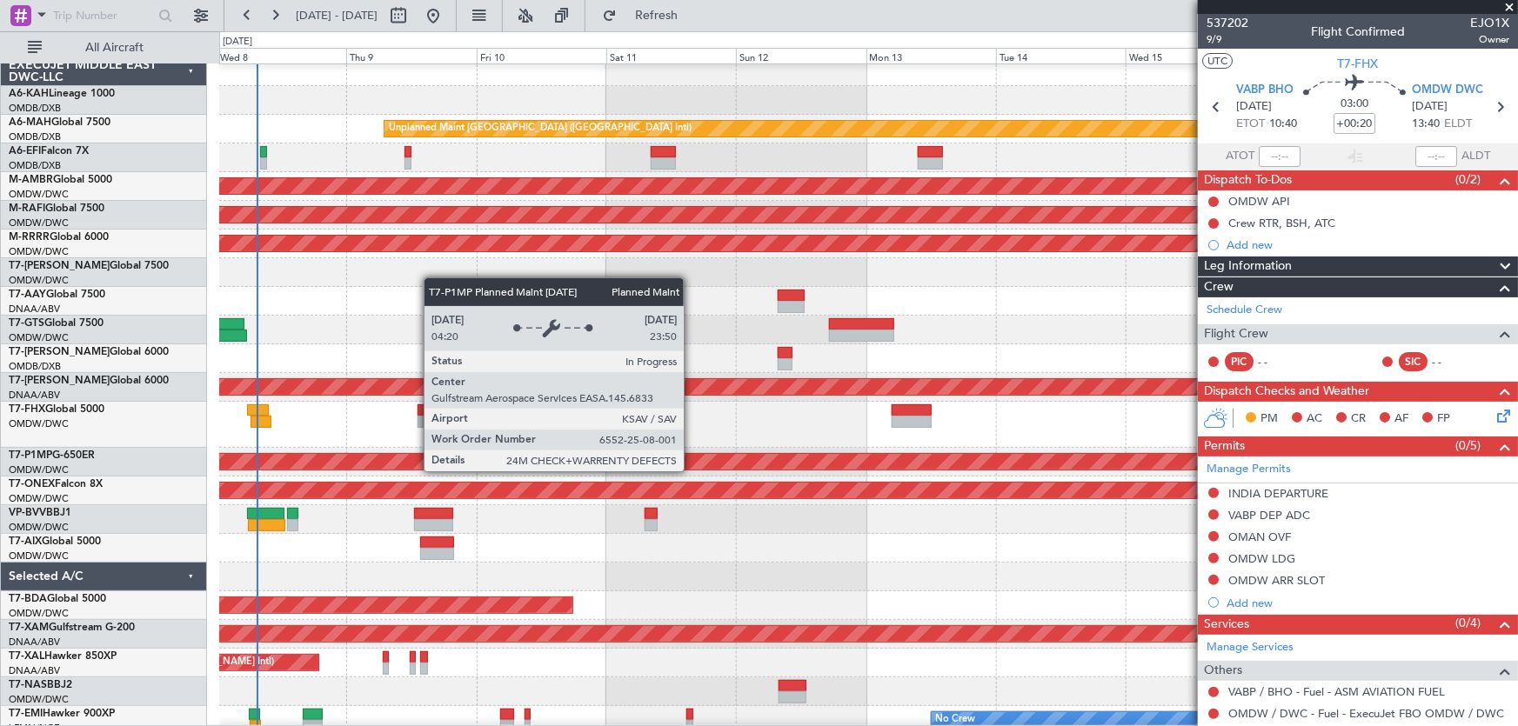
click at [958, 464] on div "Planned Maint Savannah (Savannah/hilton Head Intl)" at bounding box center [607, 462] width 3371 height 16
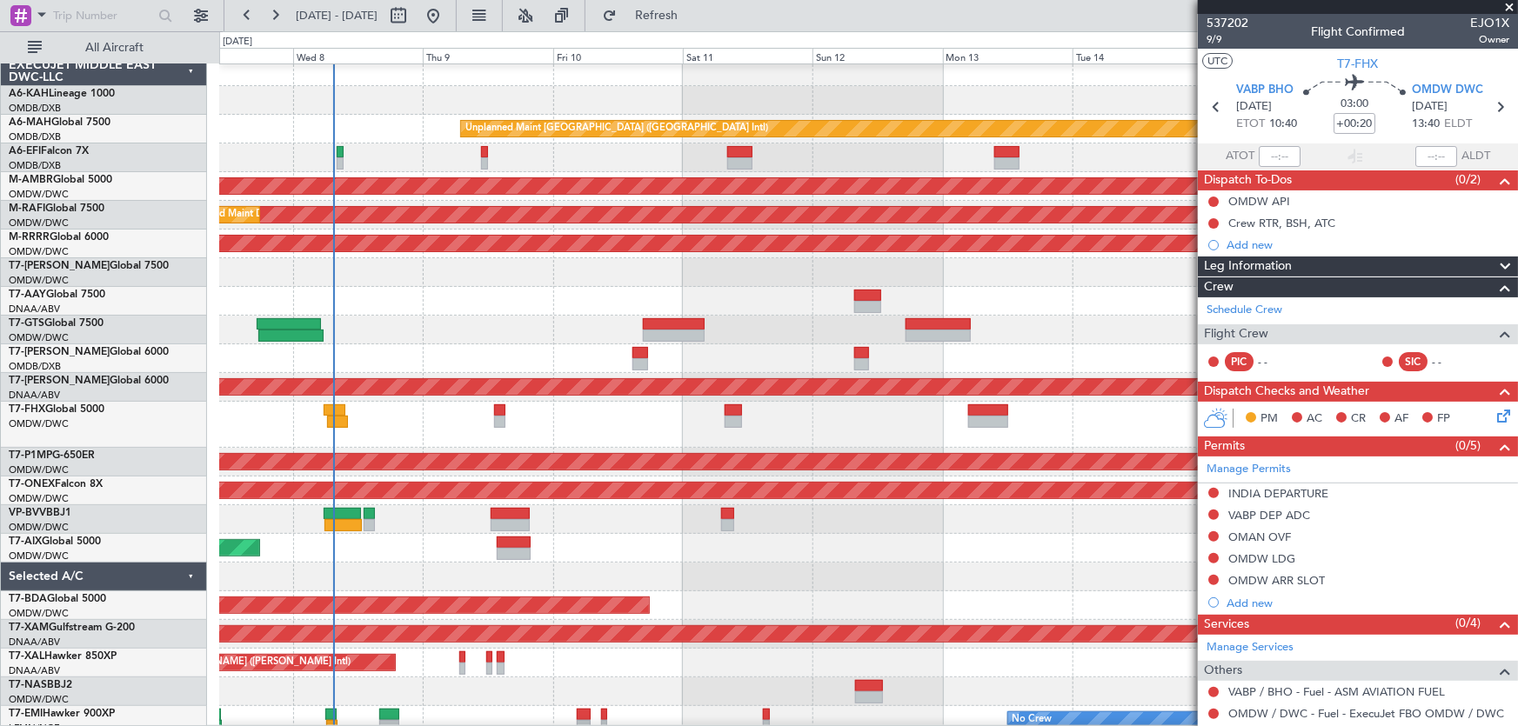
click at [411, 425] on div "Unplanned Maint Dubai (Al Maktoum Intl) Planned Maint Singapore (Seletar)" at bounding box center [868, 425] width 1299 height 46
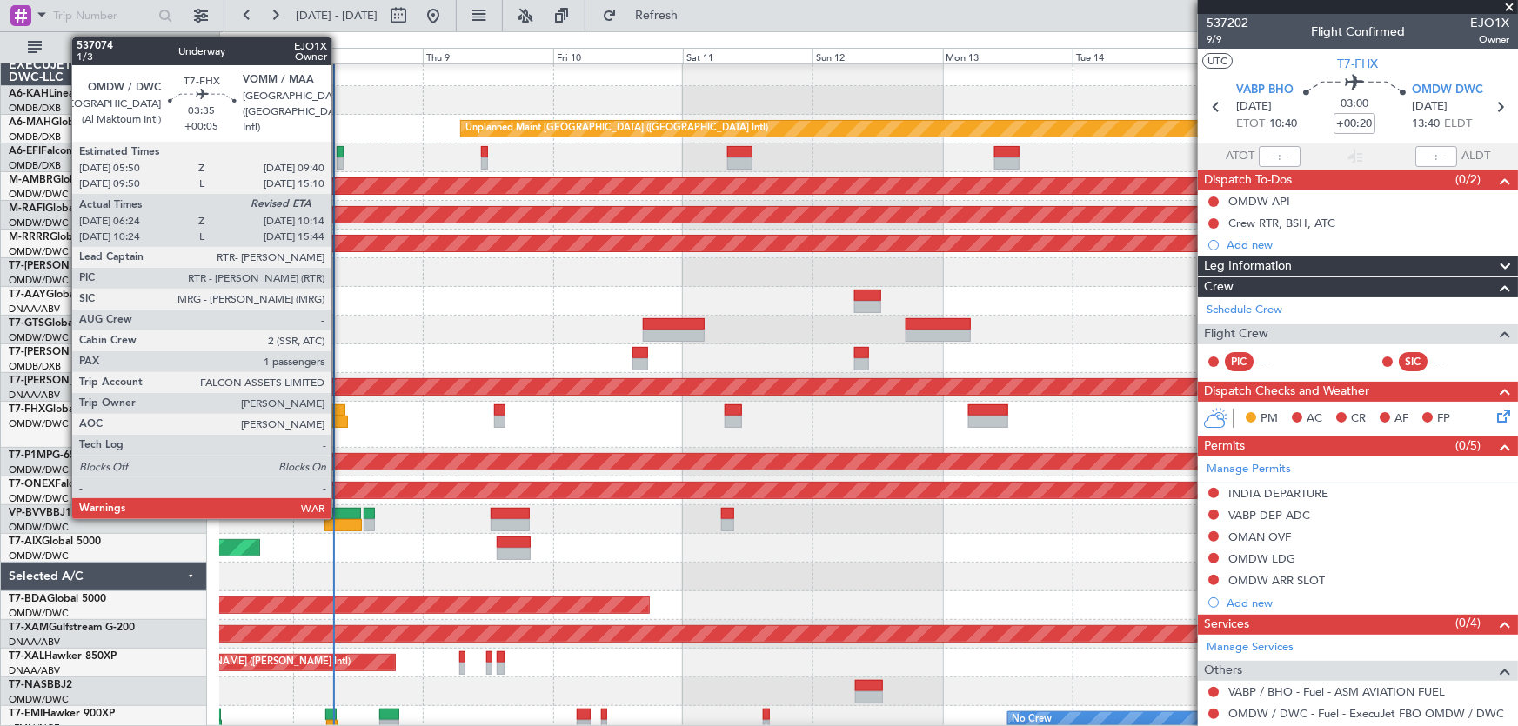
click at [339, 408] on div at bounding box center [334, 410] width 21 height 12
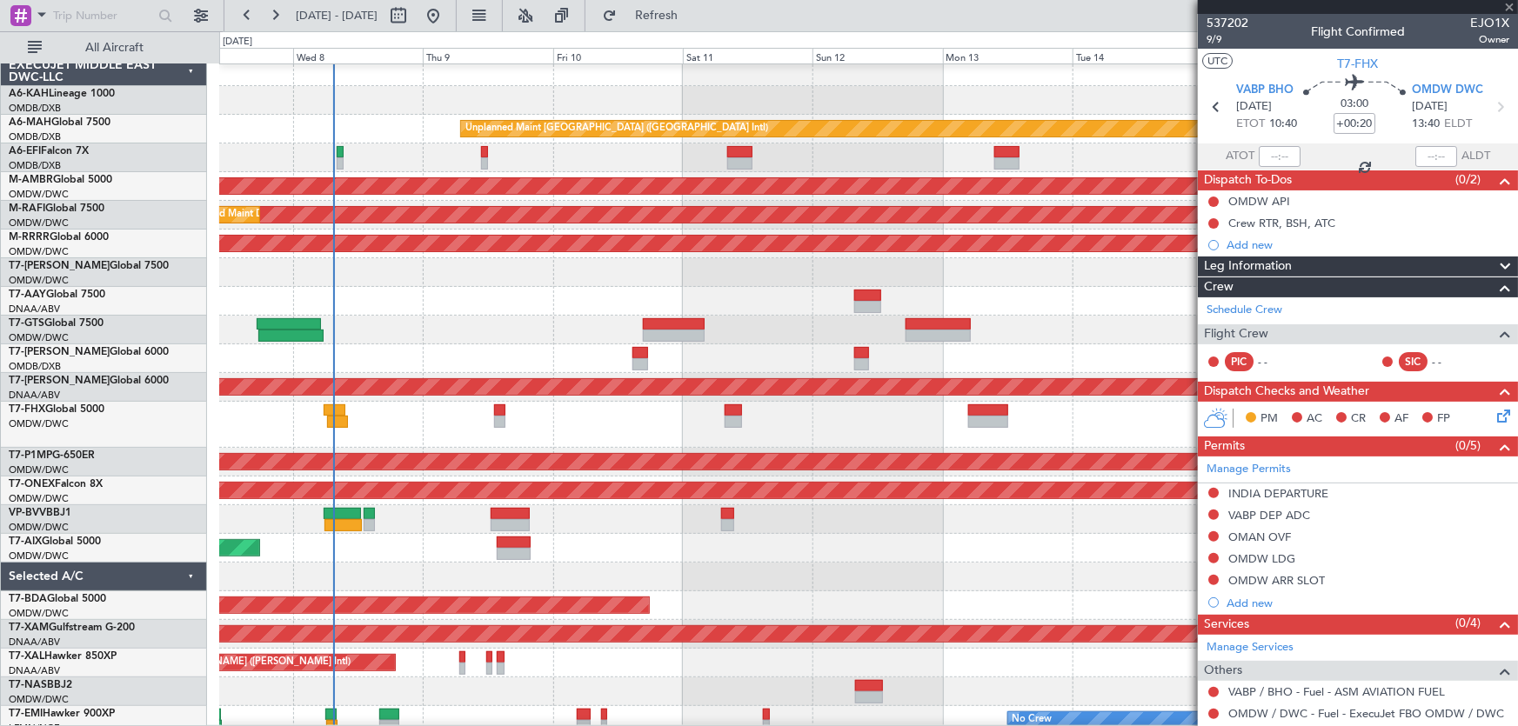
type input "+00:05"
type input "06:34"
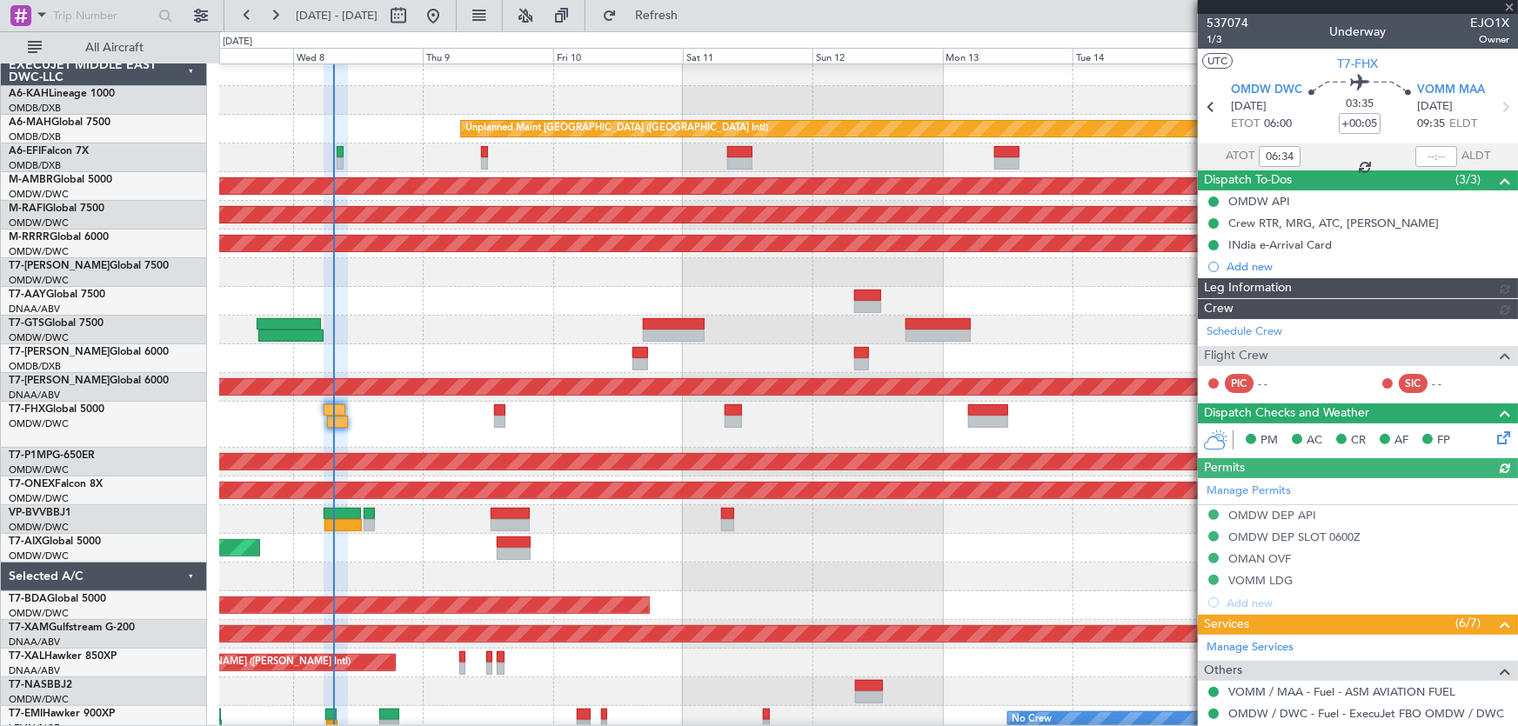
type input "Dherander Fithani (DHF)"
type input "7437"
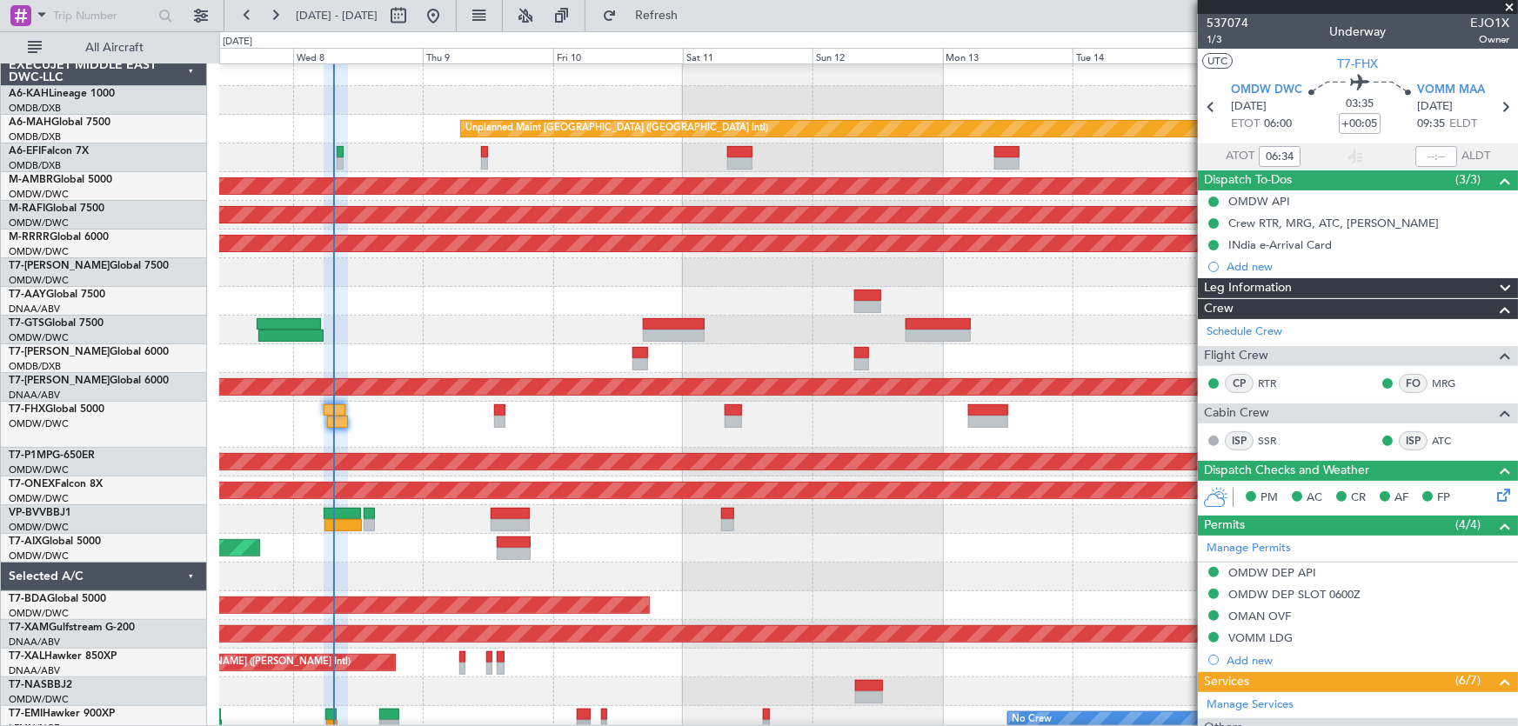
click at [1509, 6] on span at bounding box center [1508, 8] width 17 height 16
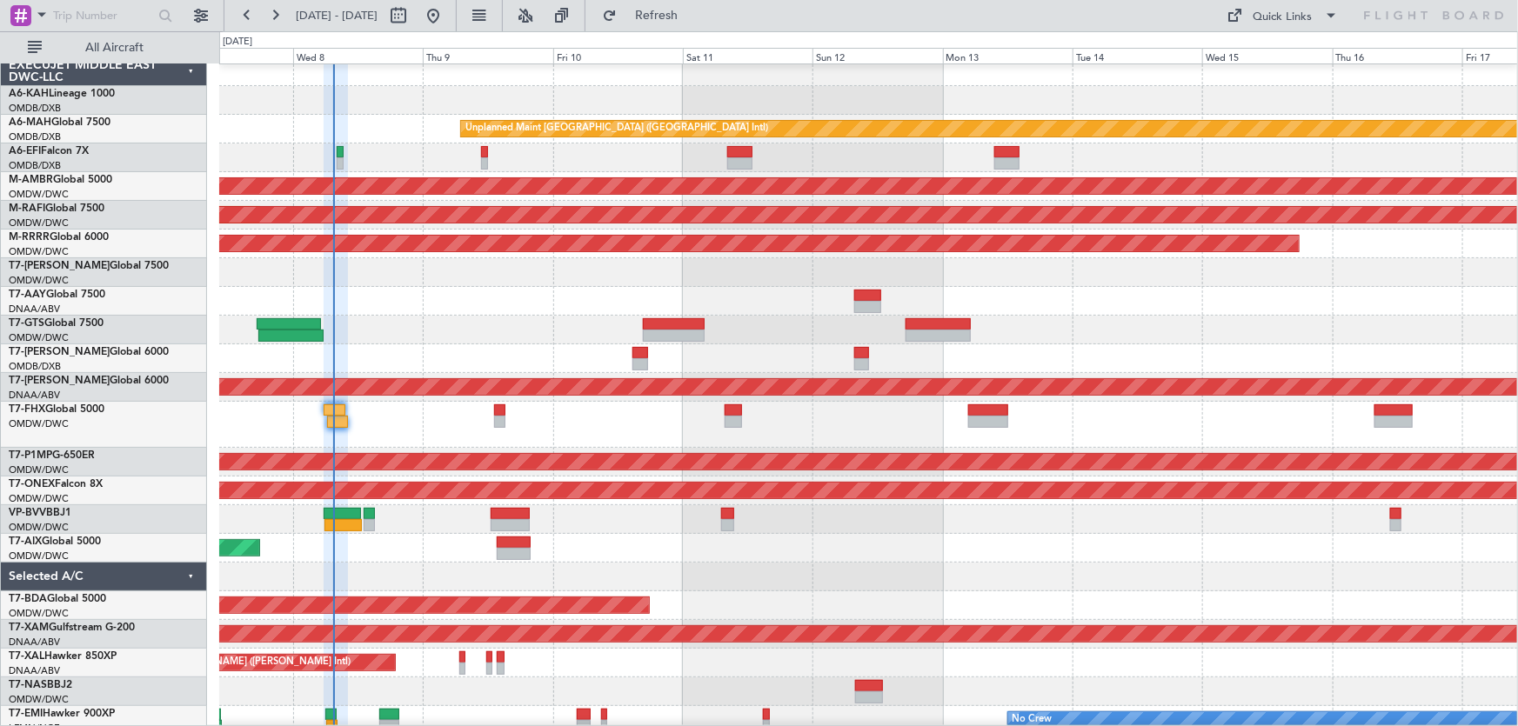
type input "0"
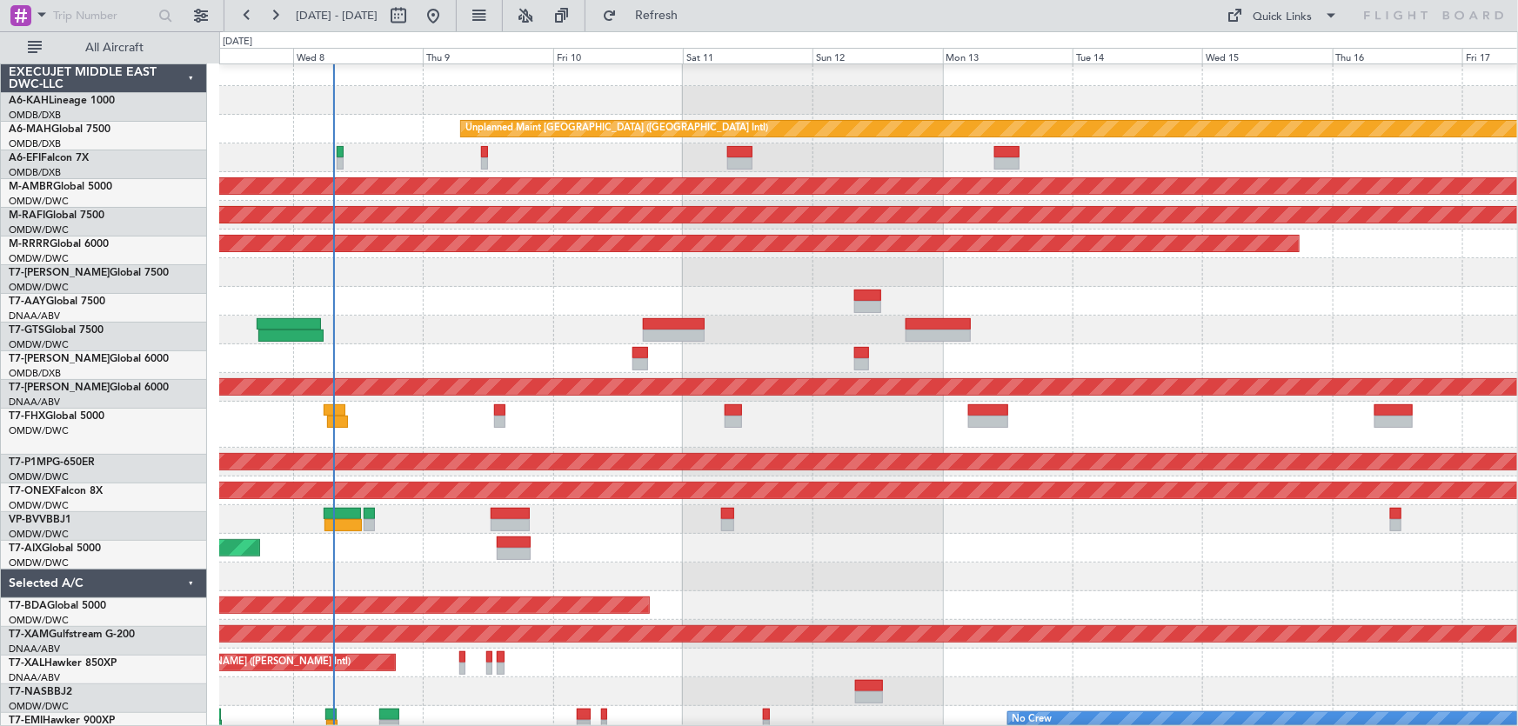
click at [854, 356] on div at bounding box center [868, 358] width 1299 height 29
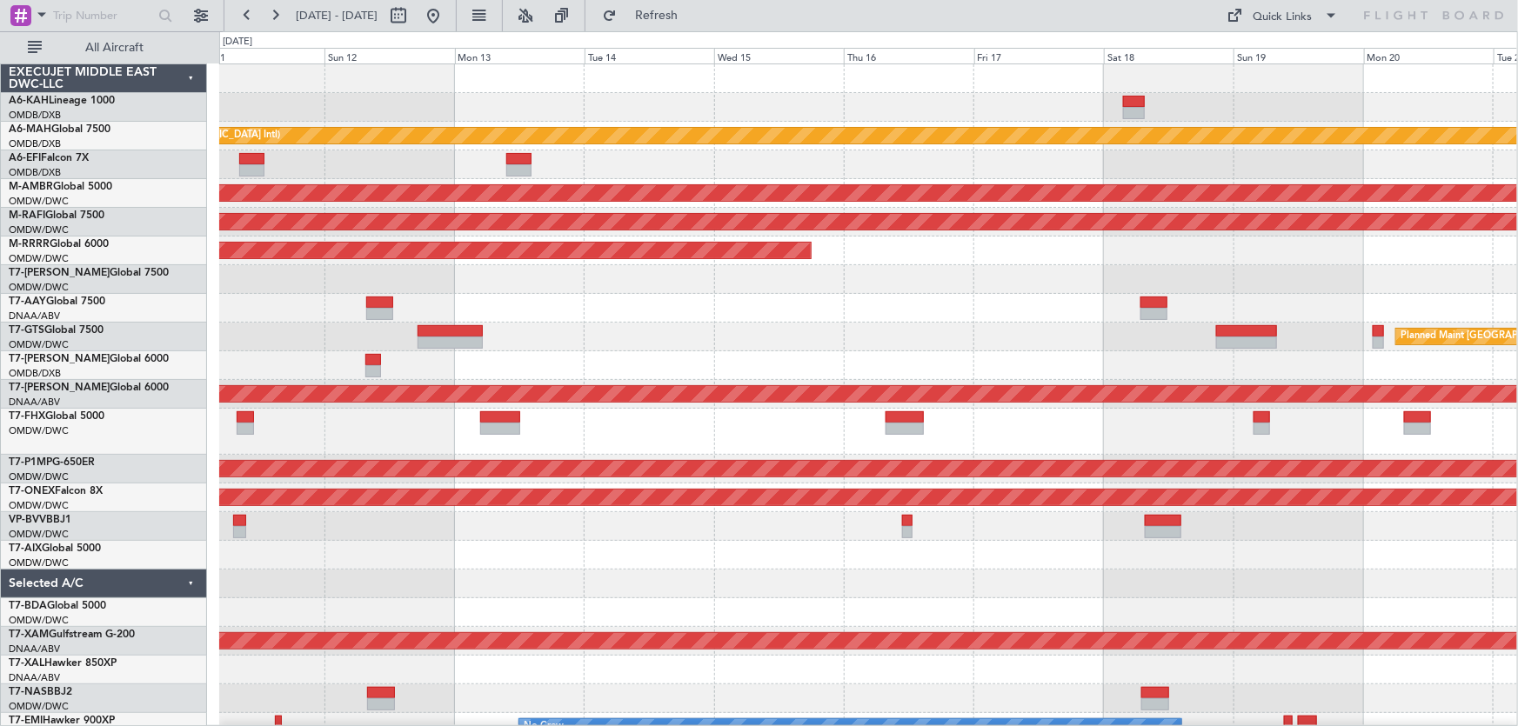
click at [813, 360] on div at bounding box center [868, 365] width 1298 height 29
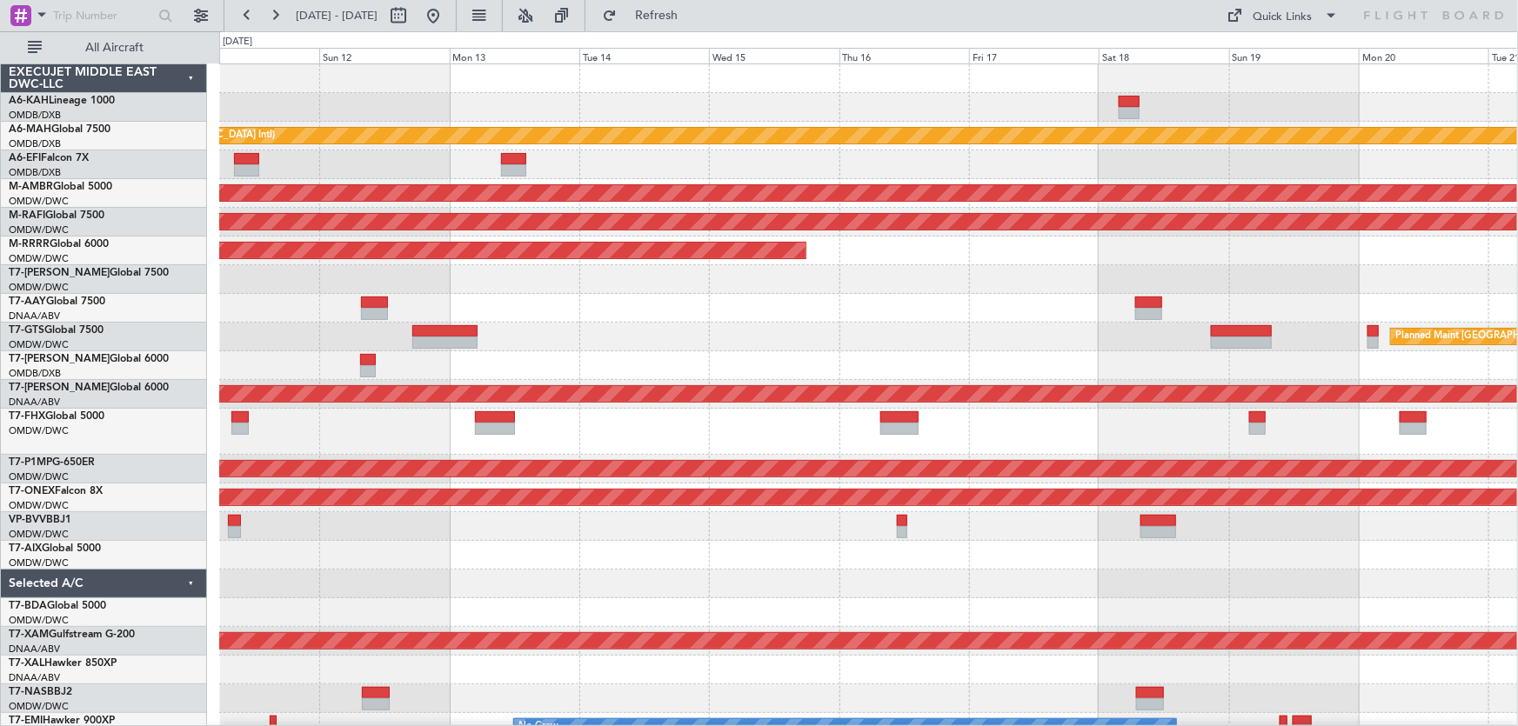
click at [704, 351] on div at bounding box center [868, 365] width 1299 height 29
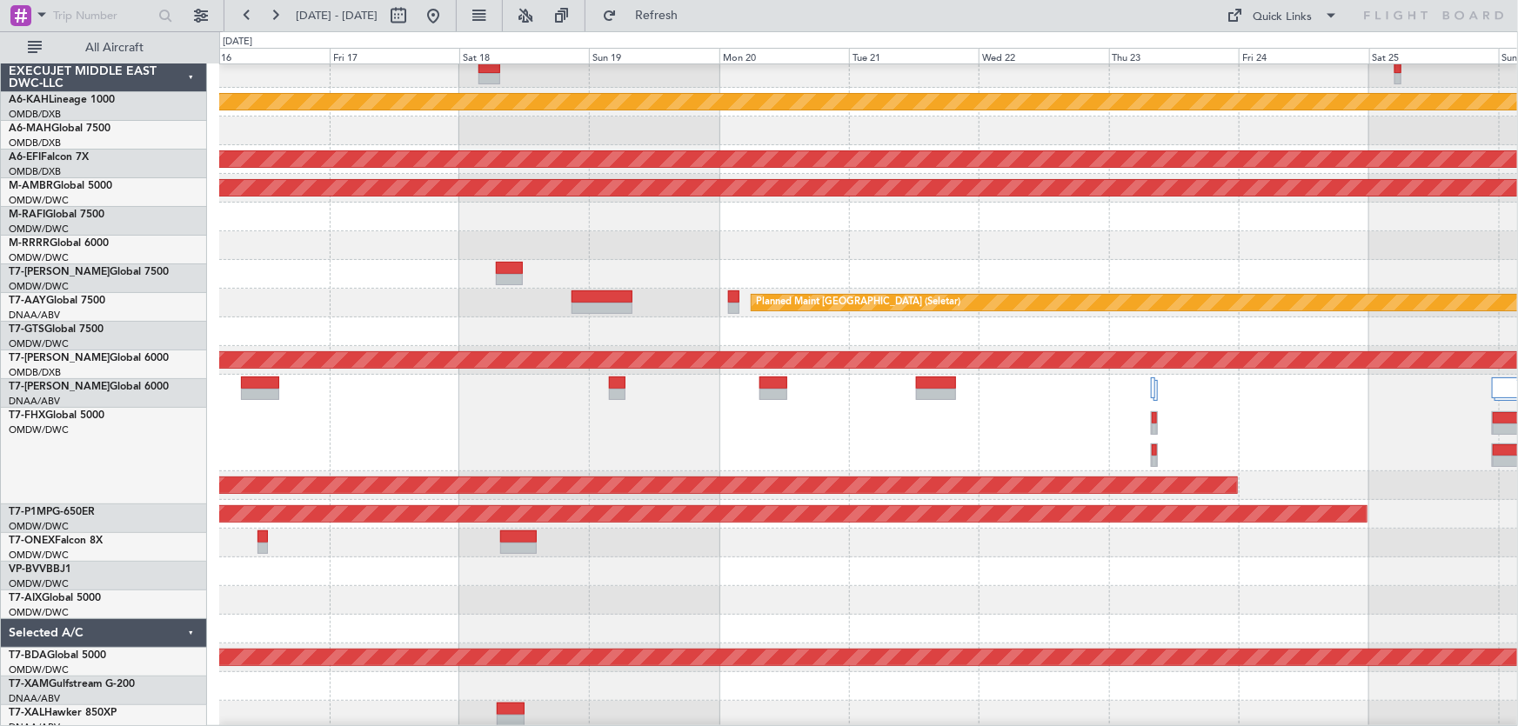
scroll to position [53, 0]
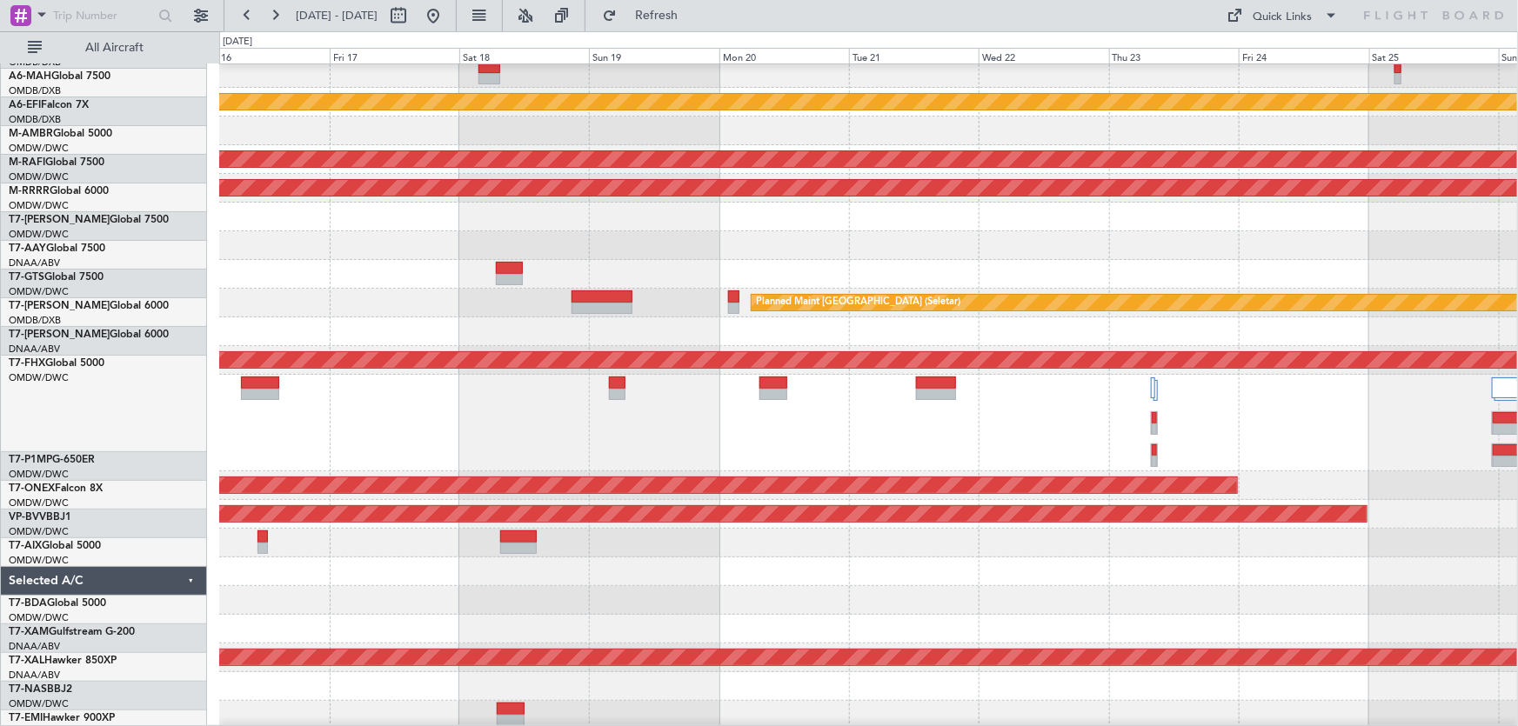
click at [962, 615] on div at bounding box center [868, 629] width 1299 height 29
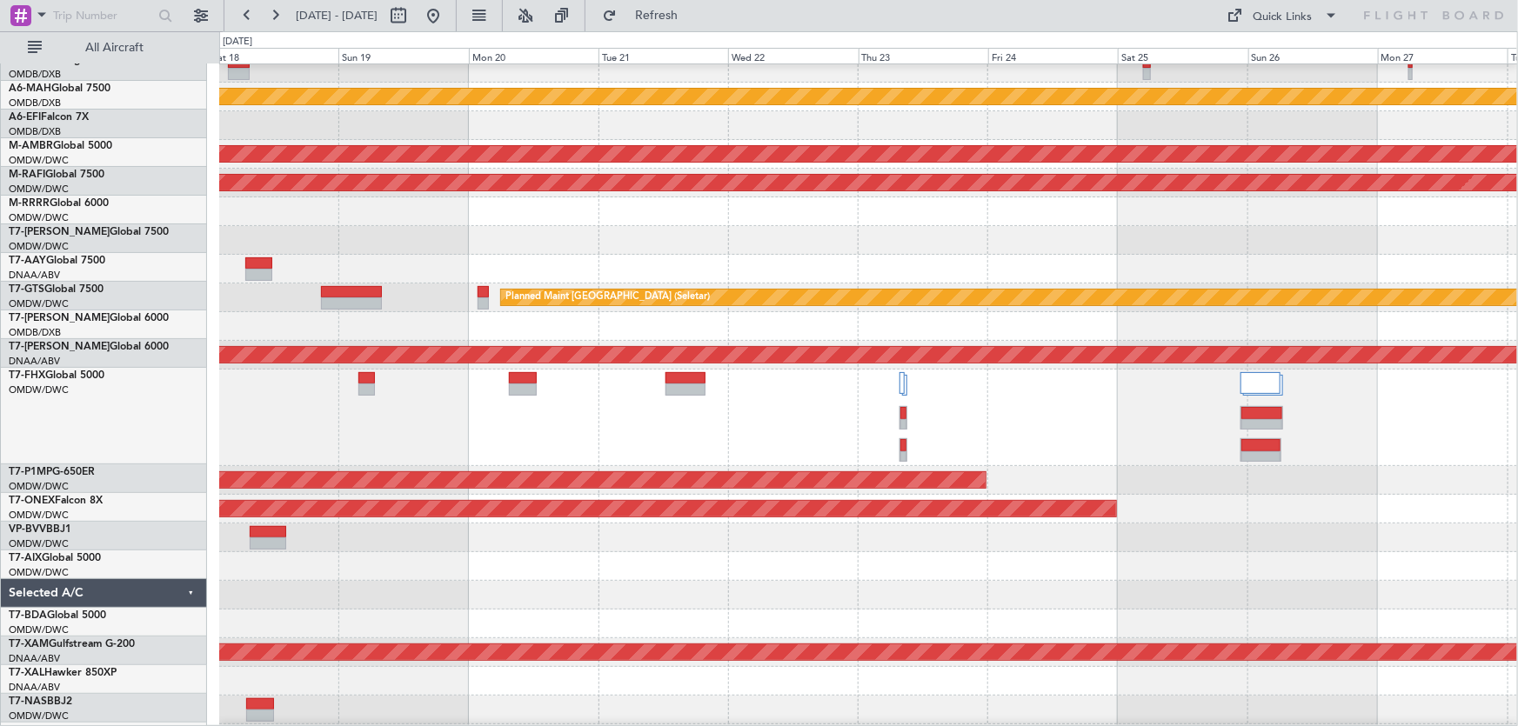
click at [925, 416] on div at bounding box center [868, 418] width 1298 height 97
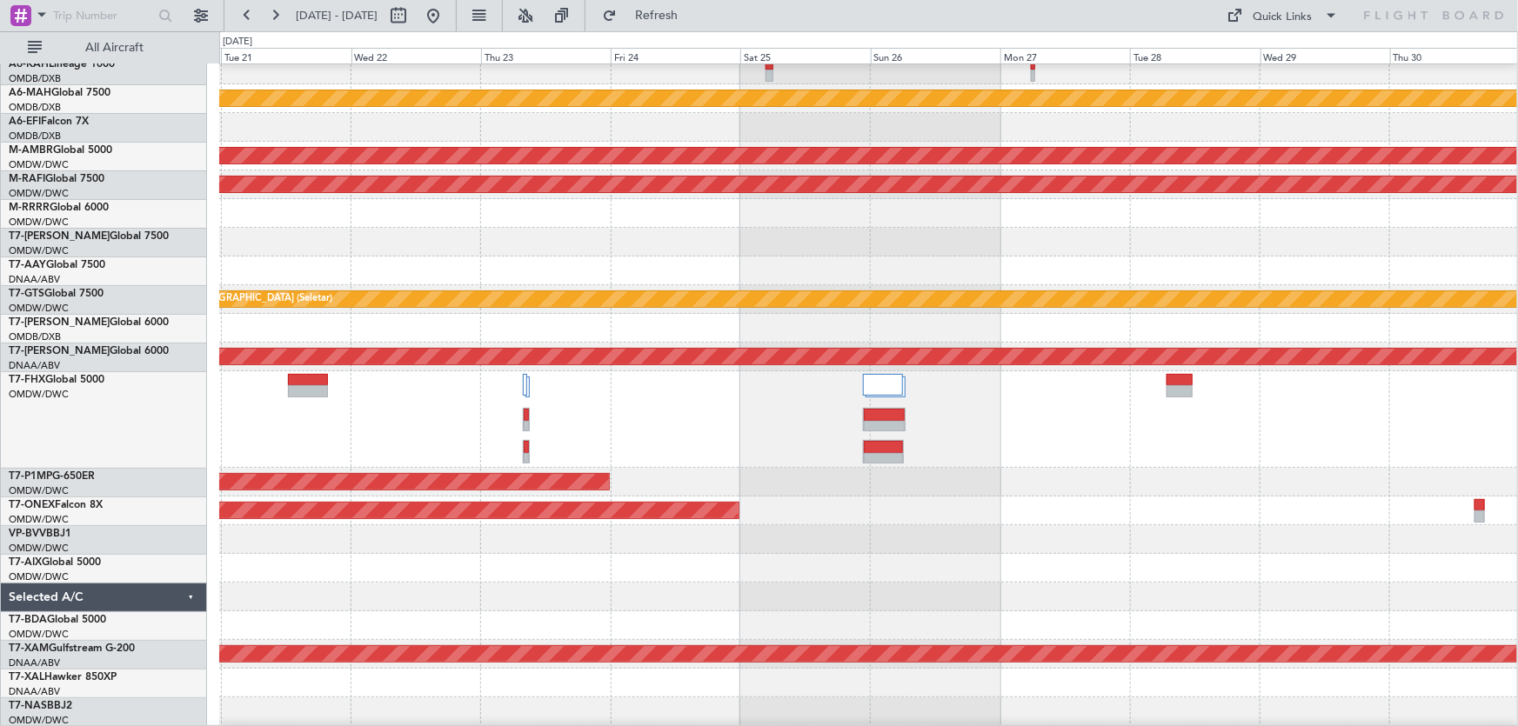
click at [964, 427] on div at bounding box center [868, 419] width 1298 height 97
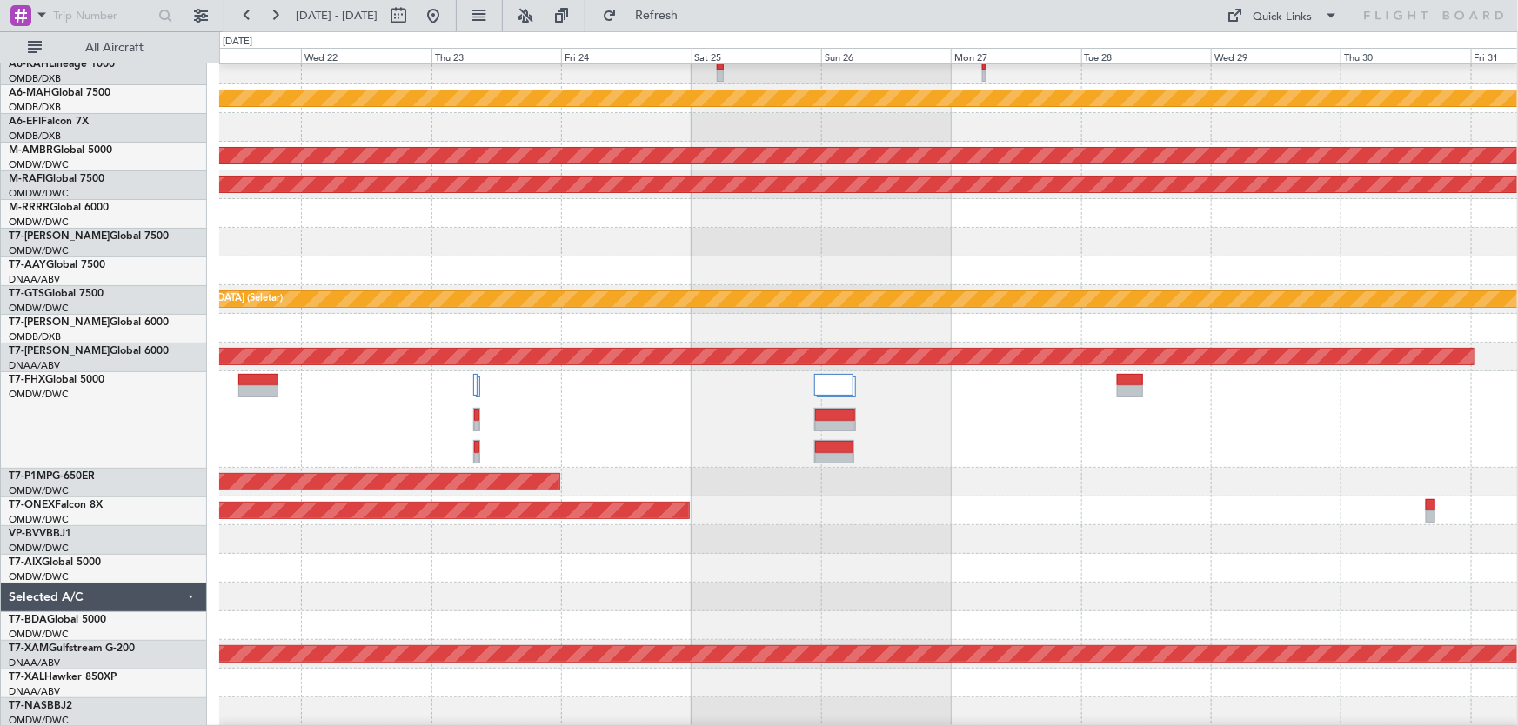
click at [1095, 463] on div at bounding box center [868, 419] width 1299 height 97
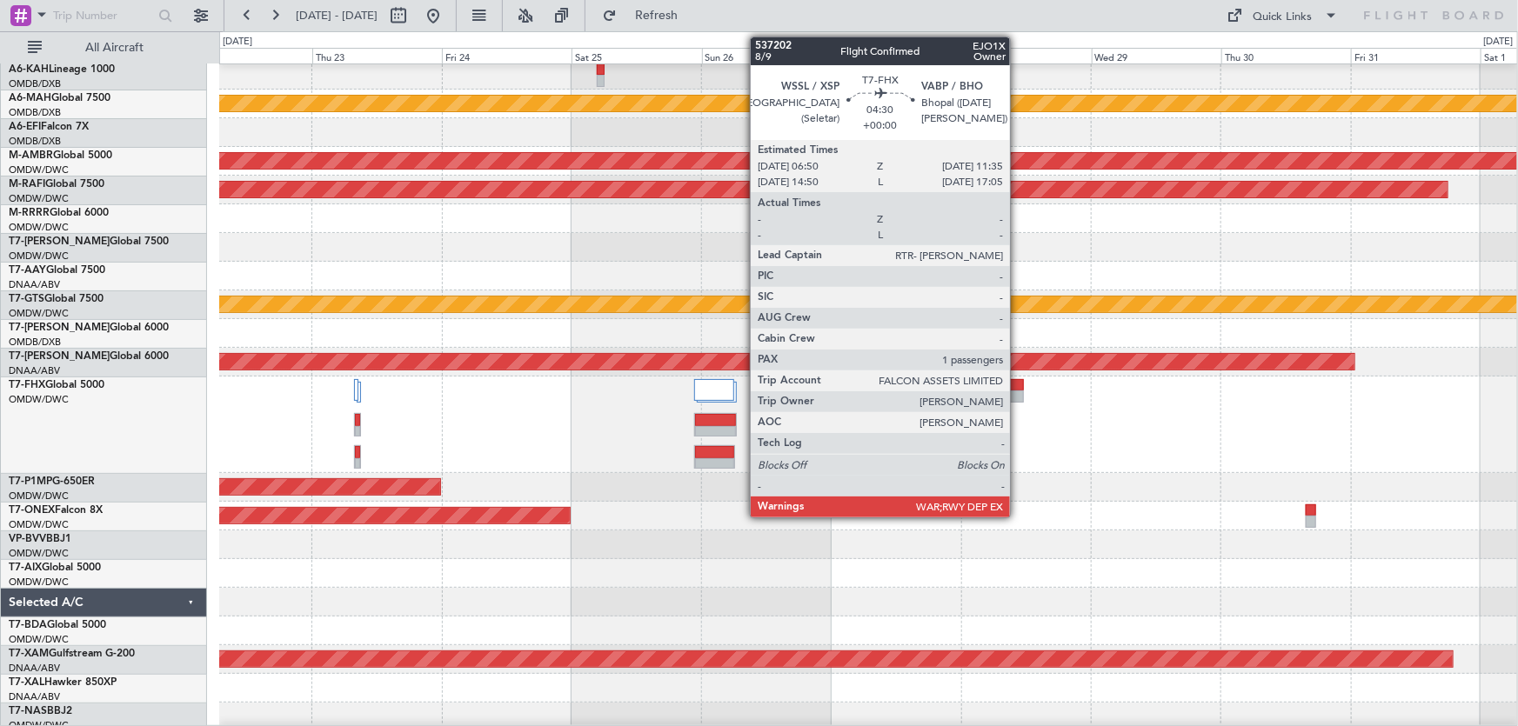
click at [1018, 385] on div at bounding box center [1011, 385] width 26 height 12
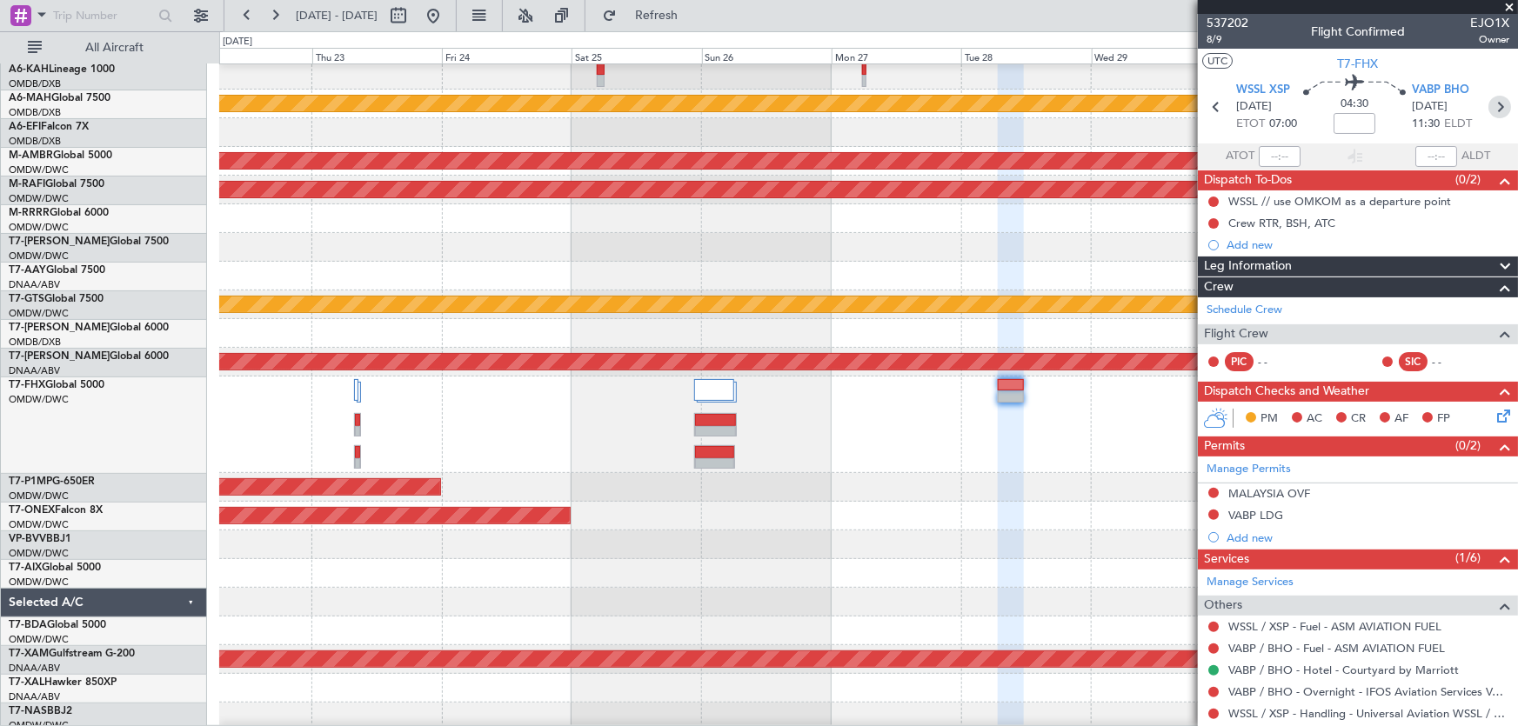
click at [1488, 106] on icon at bounding box center [1499, 107] width 23 height 23
type input "+00:20"
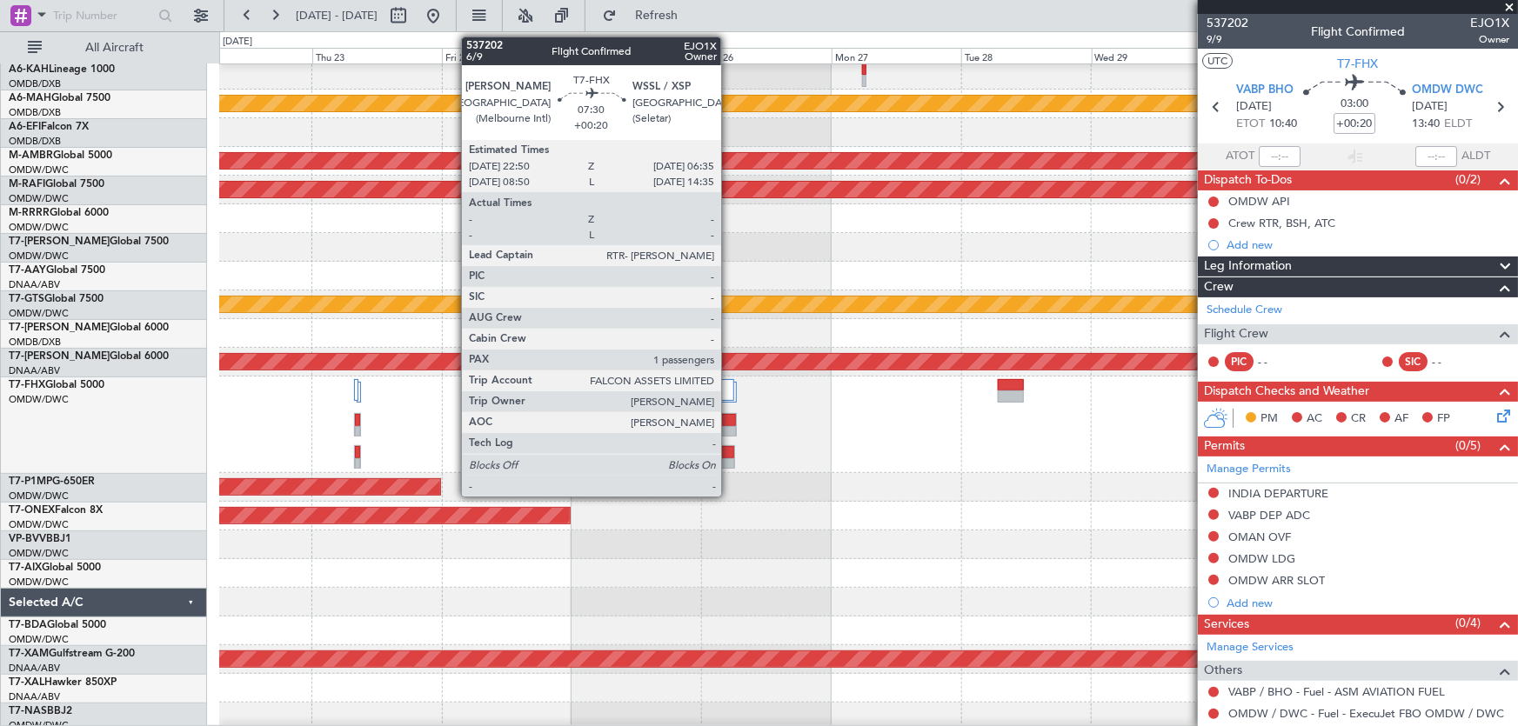
click at [729, 417] on div at bounding box center [715, 420] width 41 height 12
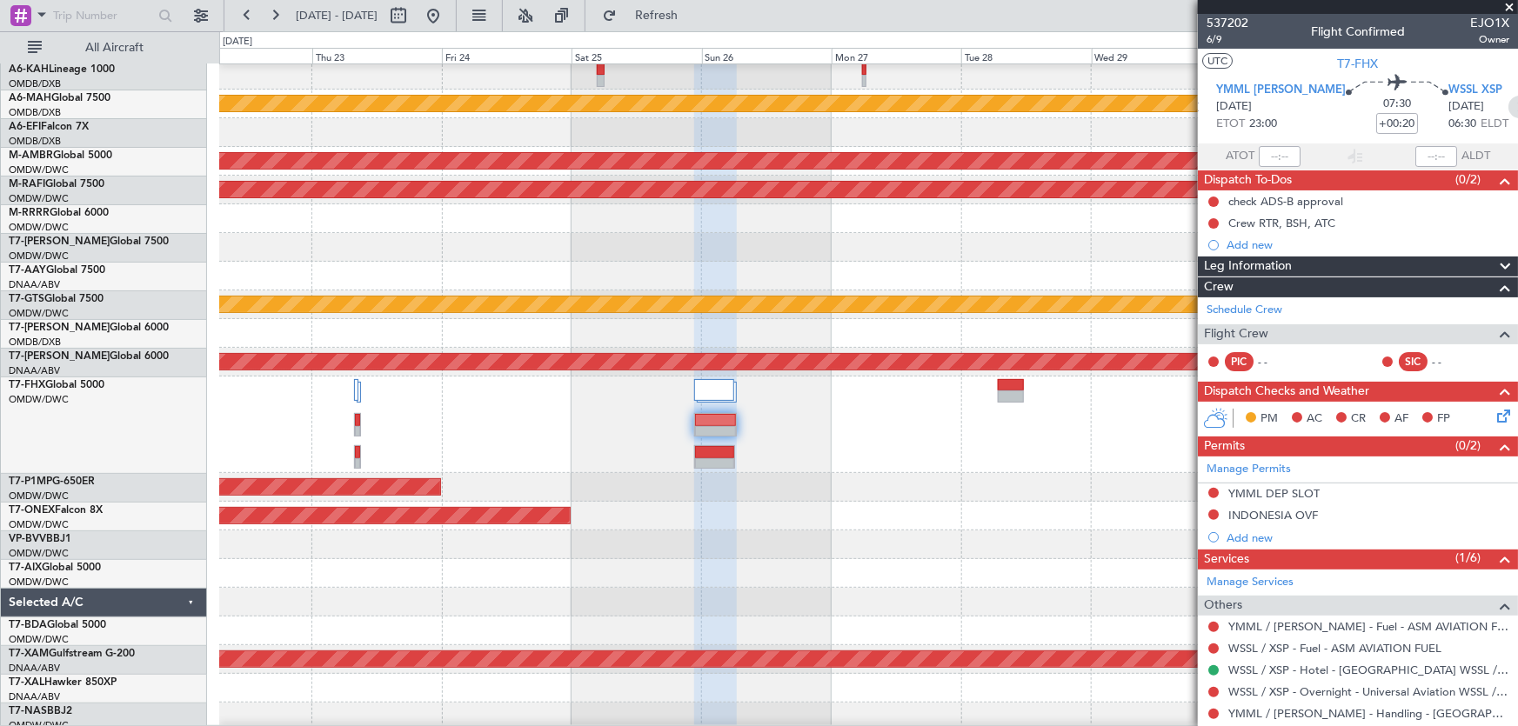
click at [1508, 105] on icon at bounding box center [1519, 107] width 23 height 23
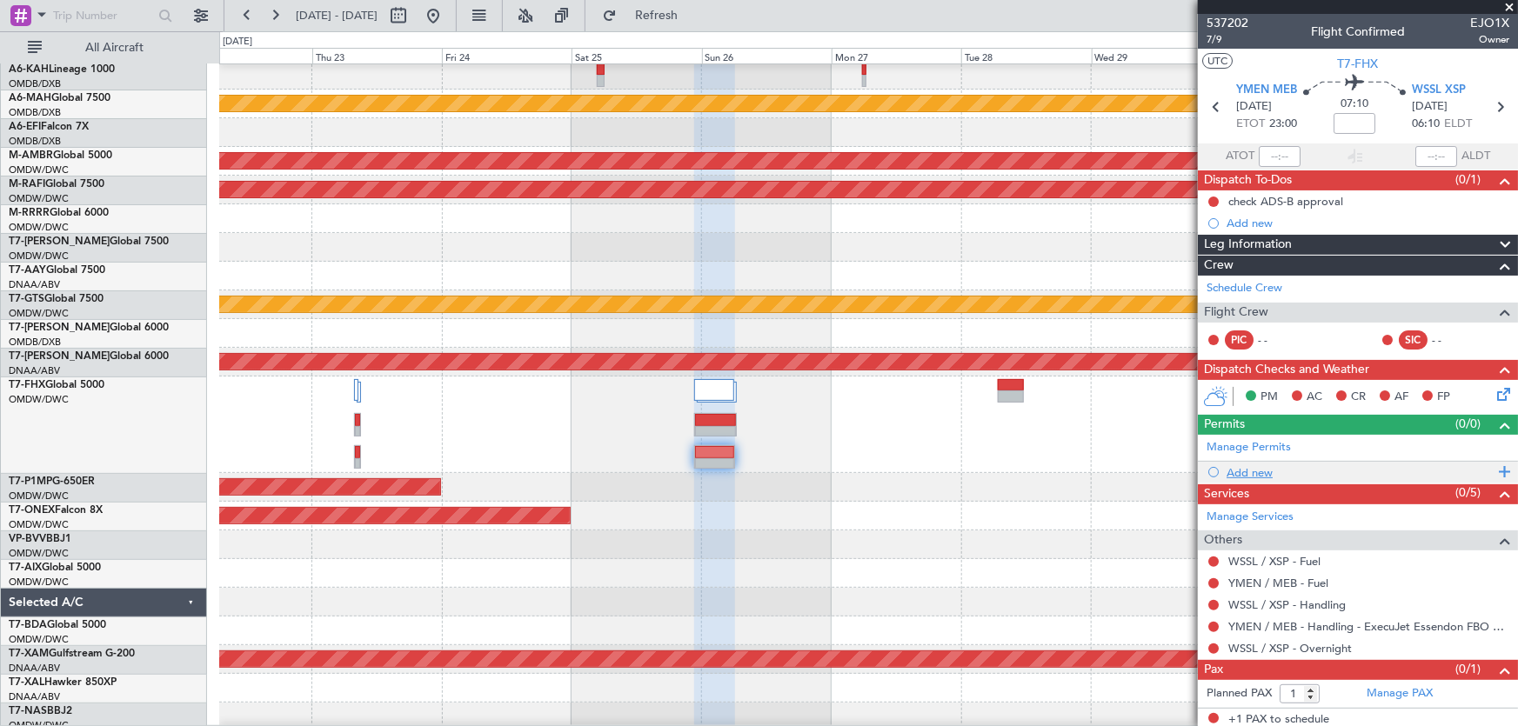
scroll to position [0, 0]
click at [1219, 108] on icon at bounding box center [1216, 107] width 23 height 23
type input "+00:20"
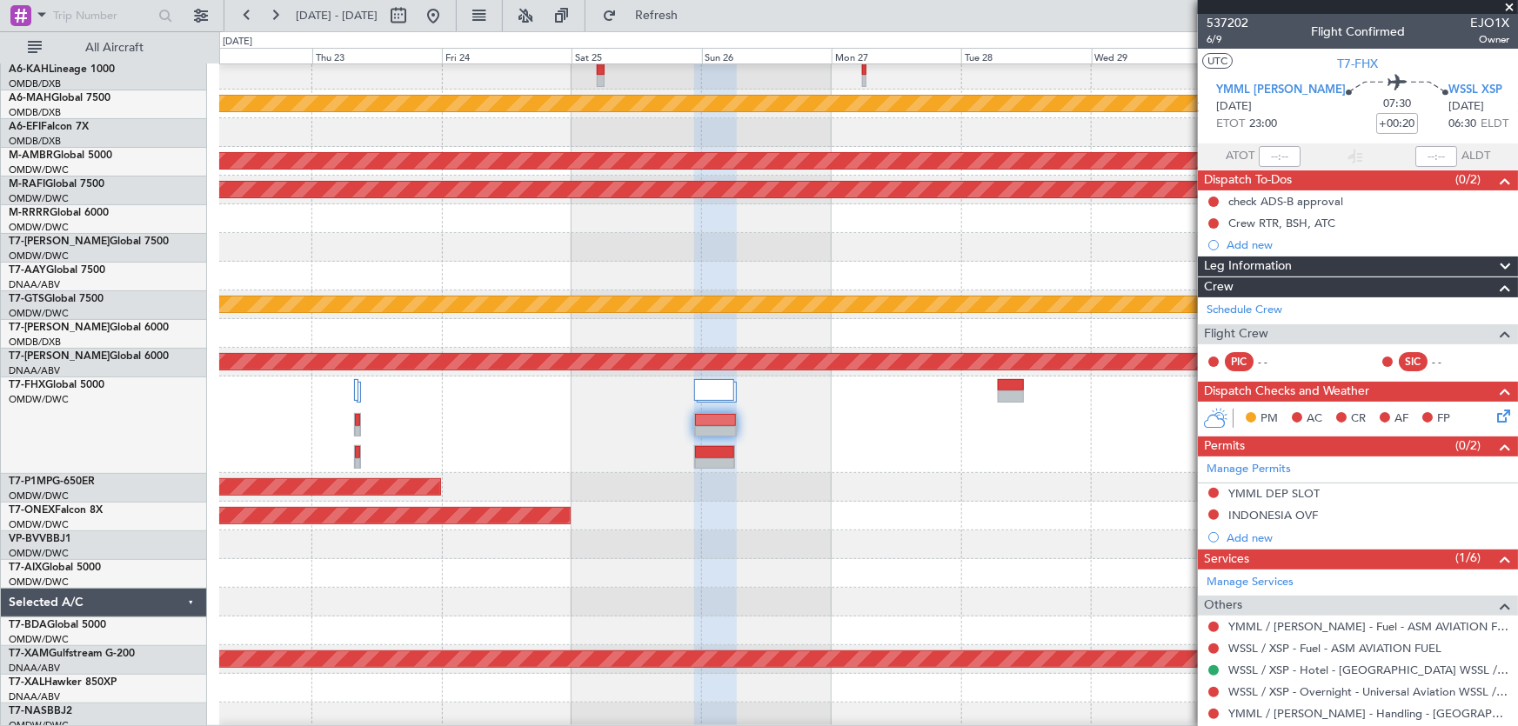
scroll to position [27, 0]
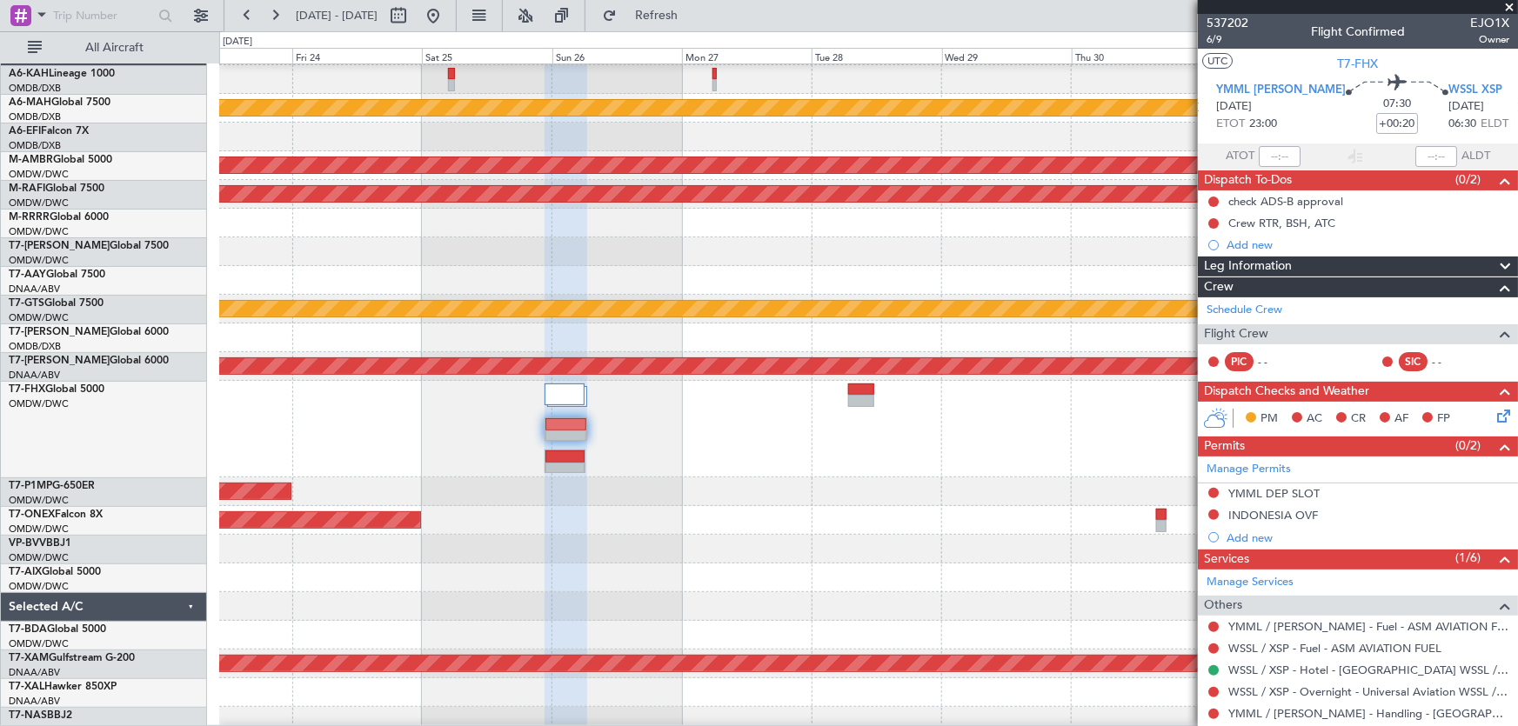
click at [891, 477] on div "Planned Maint Savannah (Savannah/hilton Head Intl)" at bounding box center [868, 491] width 1298 height 29
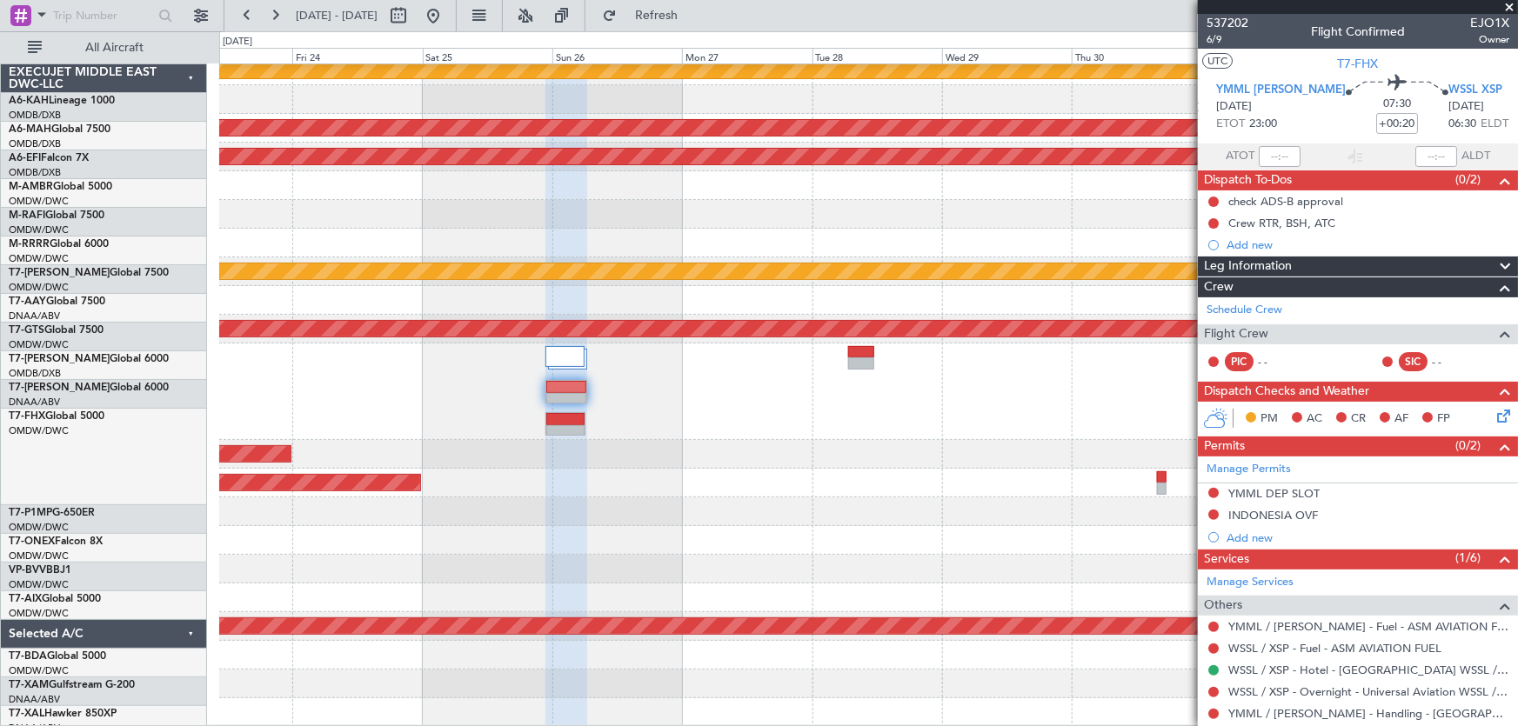
scroll to position [65, 0]
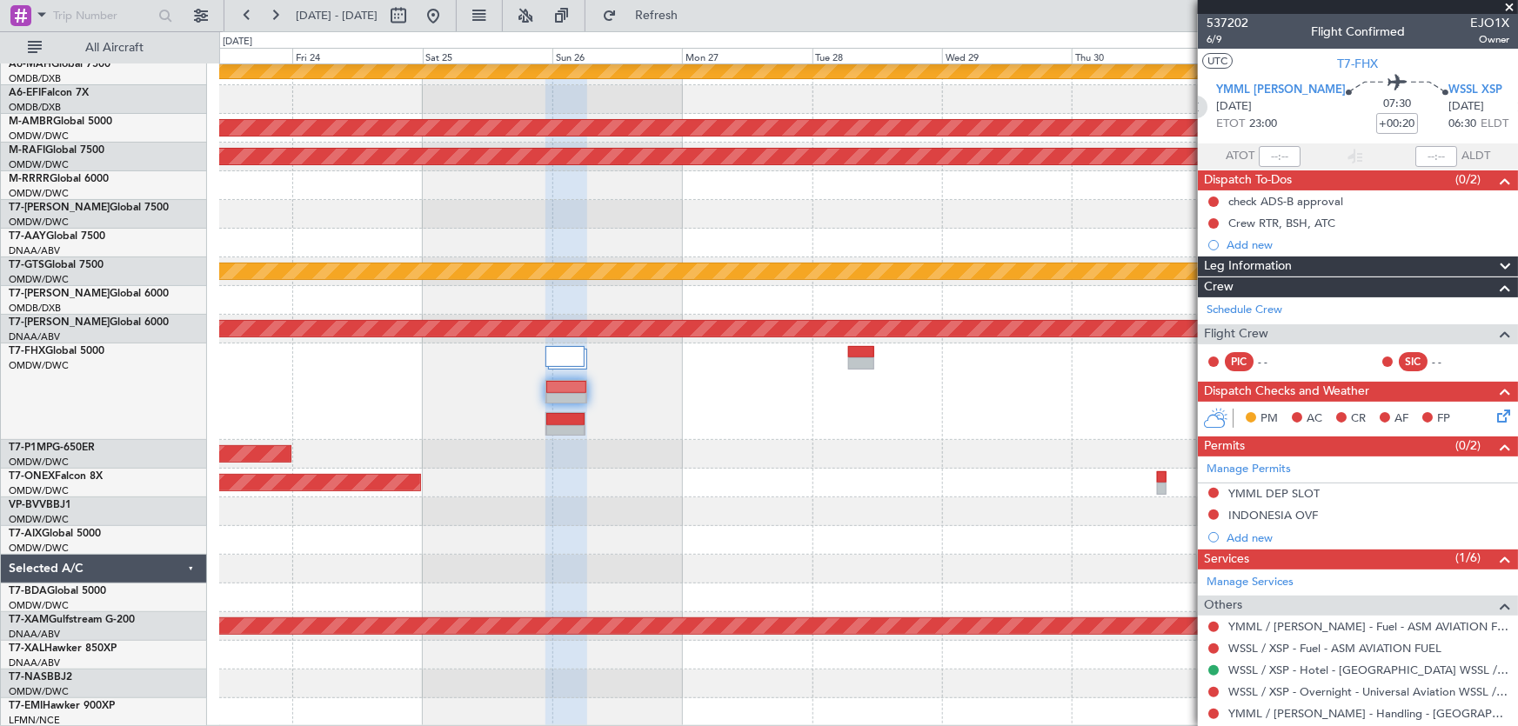
click at [1207, 107] on icon at bounding box center [1196, 107] width 23 height 23
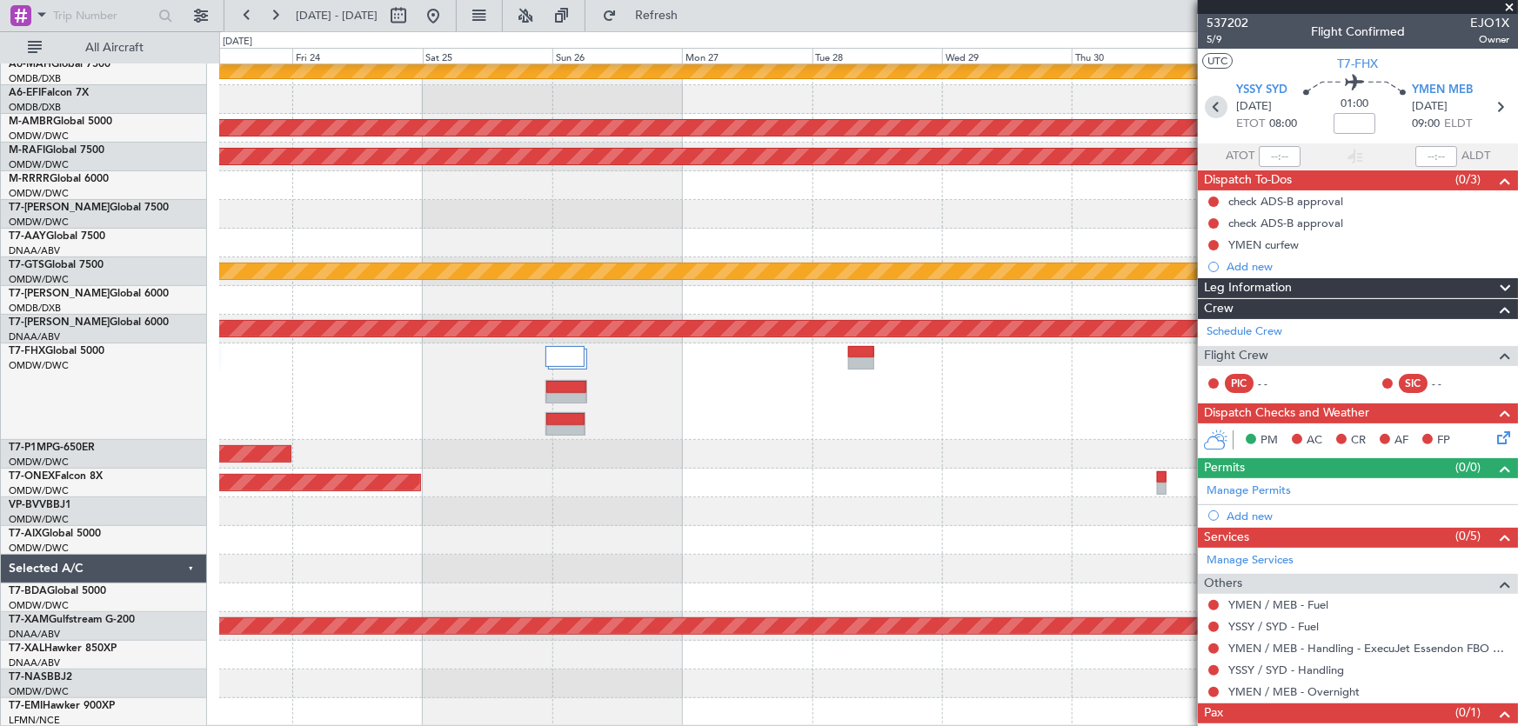
click at [1215, 109] on icon at bounding box center [1216, 107] width 23 height 23
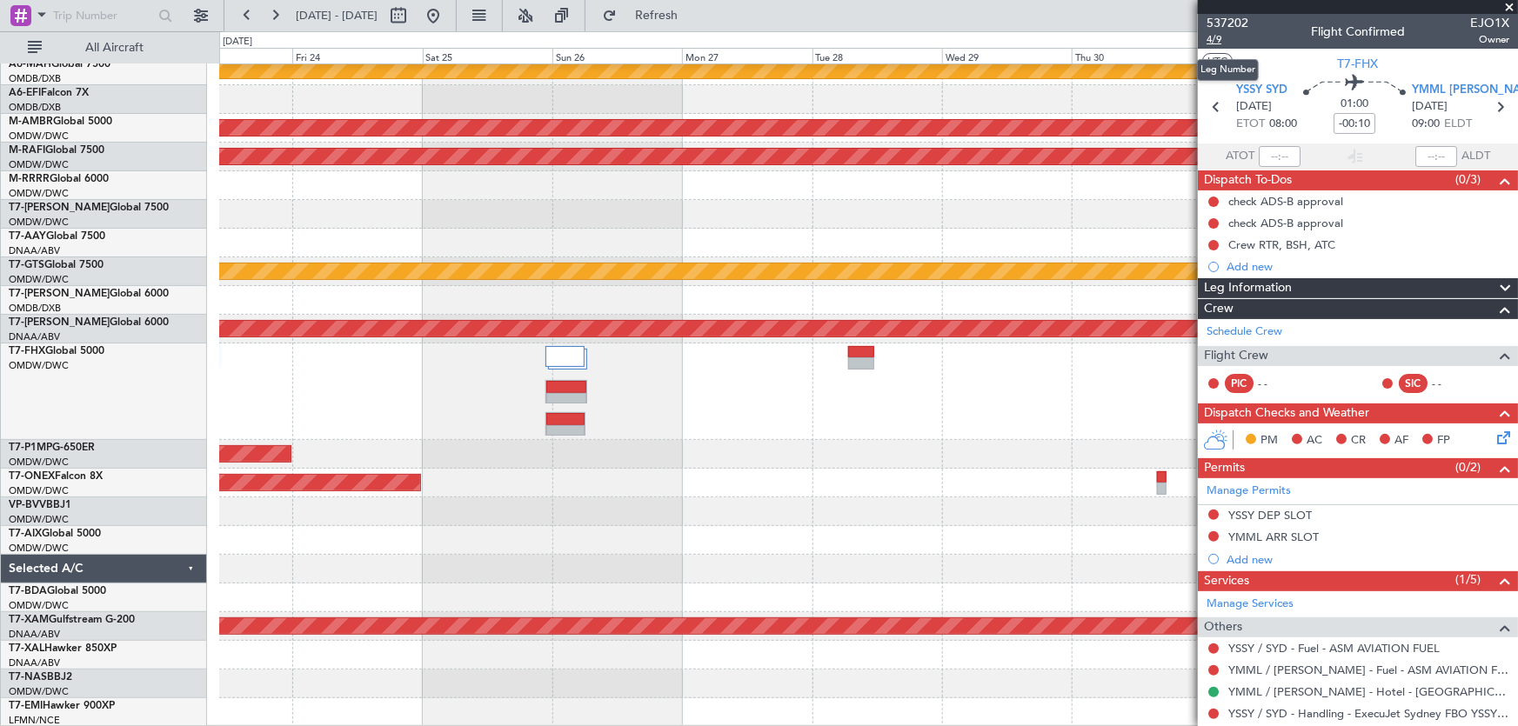
click at [1210, 43] on span "4/9" at bounding box center [1227, 39] width 42 height 15
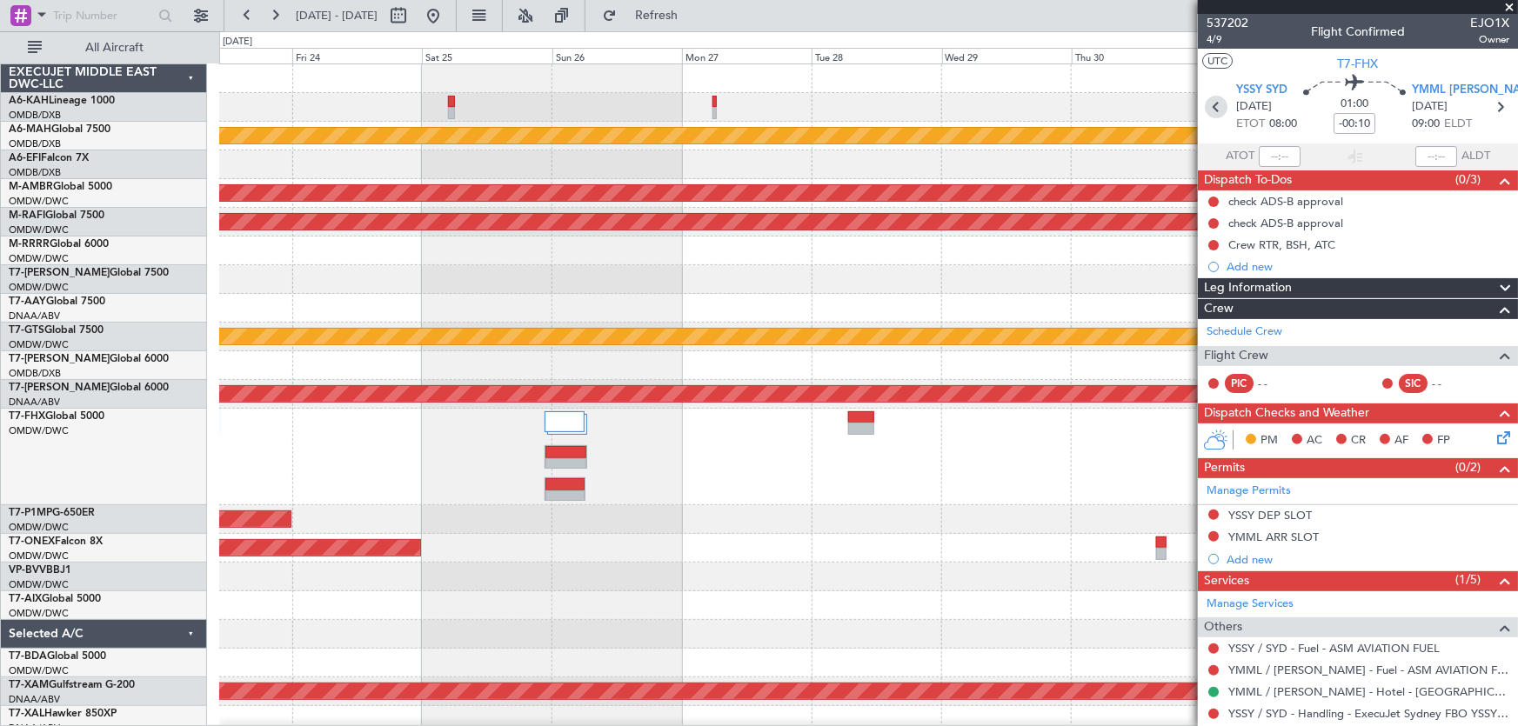
click at [1206, 103] on icon at bounding box center [1216, 107] width 23 height 23
click at [1211, 38] on span "3/9" at bounding box center [1227, 39] width 42 height 15
click at [1490, 109] on icon at bounding box center [1499, 107] width 23 height 23
type input "-00:10"
click at [1490, 109] on icon at bounding box center [1499, 107] width 23 height 23
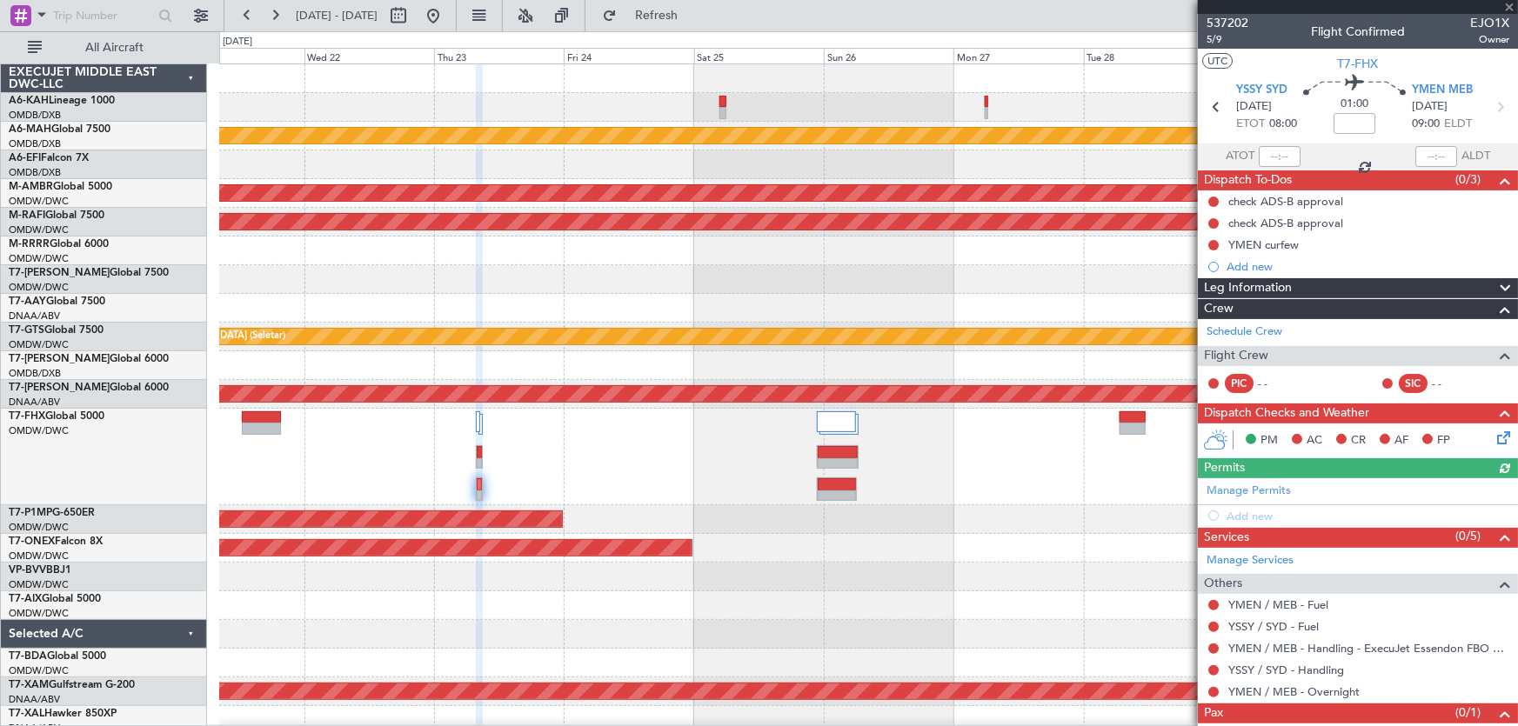
click at [1018, 509] on div "Unplanned Maint Dubai (Dubai Intl) Planned Maint Singapore (Seletar) Planned Ma…" at bounding box center [868, 428] width 1299 height 728
click at [1488, 110] on icon at bounding box center [1499, 107] width 23 height 23
type input "+00:20"
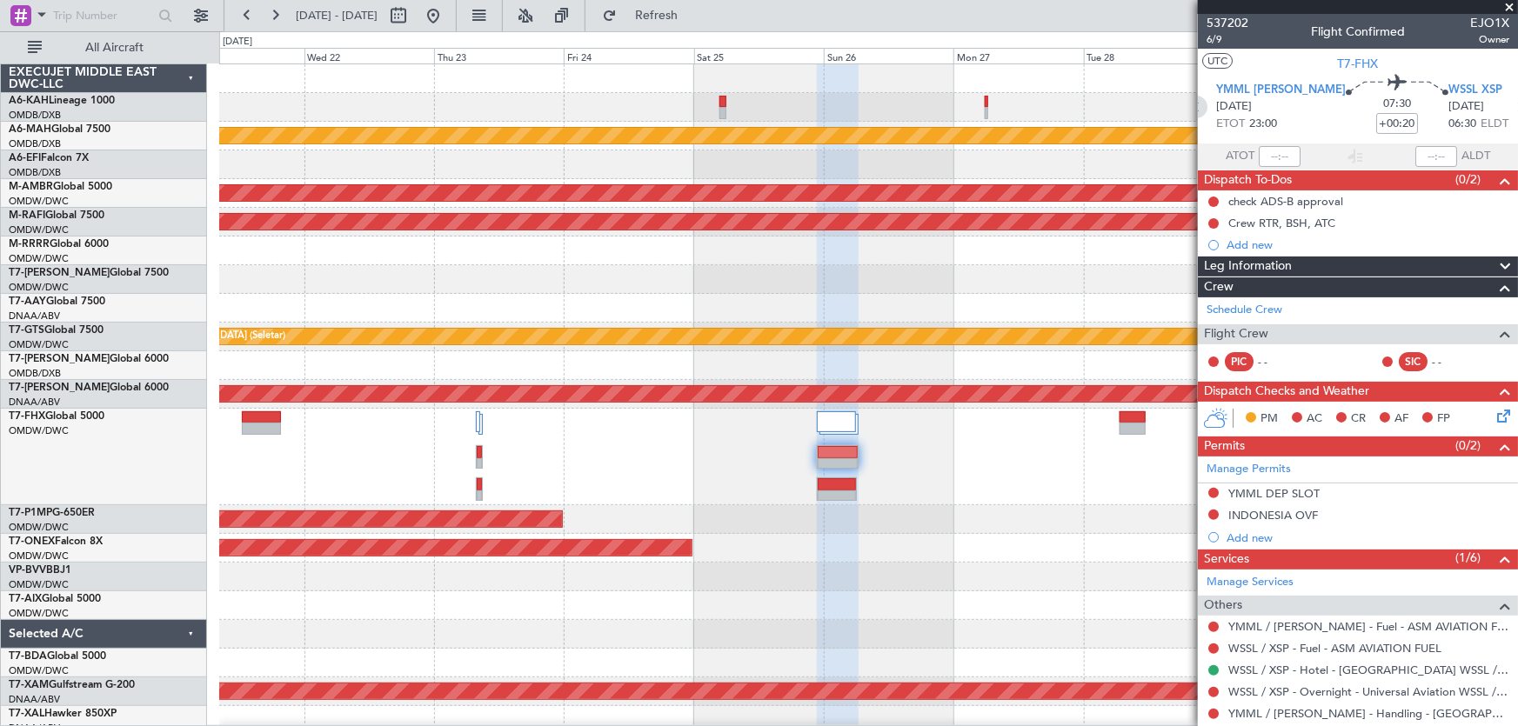
click at [1207, 102] on icon at bounding box center [1196, 107] width 23 height 23
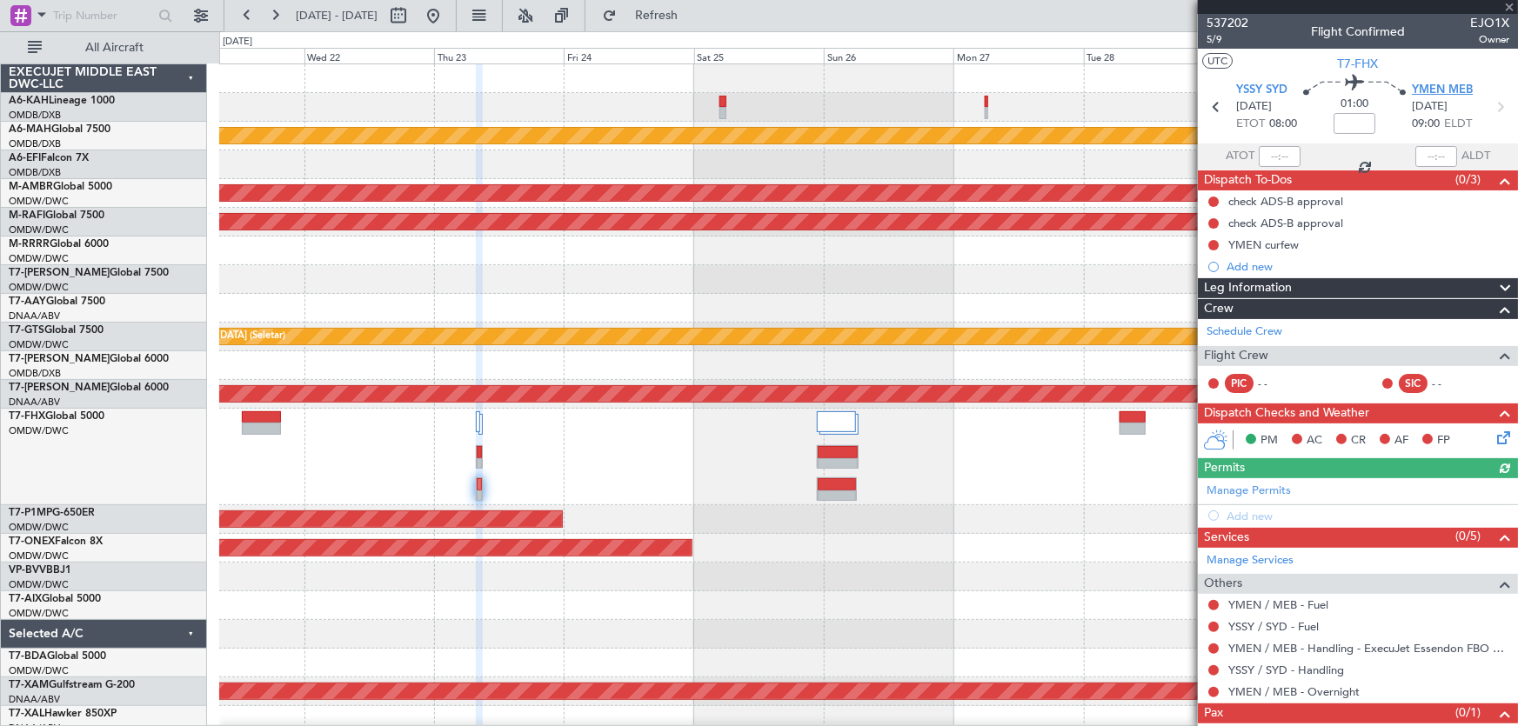
click at [1441, 90] on span "YMEN MEB" at bounding box center [1442, 90] width 61 height 17
click at [1488, 105] on icon at bounding box center [1499, 107] width 23 height 23
type input "+00:20"
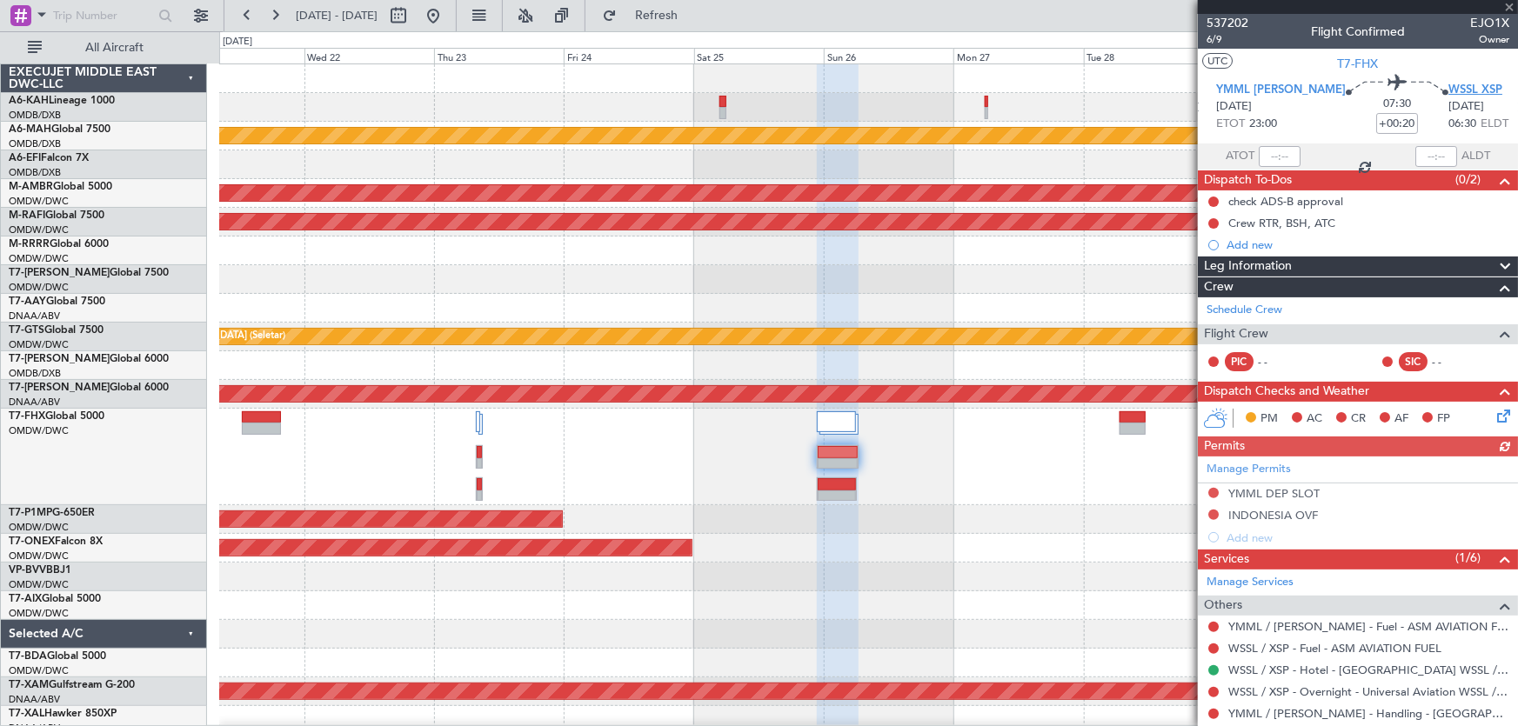
click at [1448, 91] on span "WSSL XSP" at bounding box center [1475, 90] width 54 height 17
click at [1508, 107] on icon at bounding box center [1519, 107] width 23 height 23
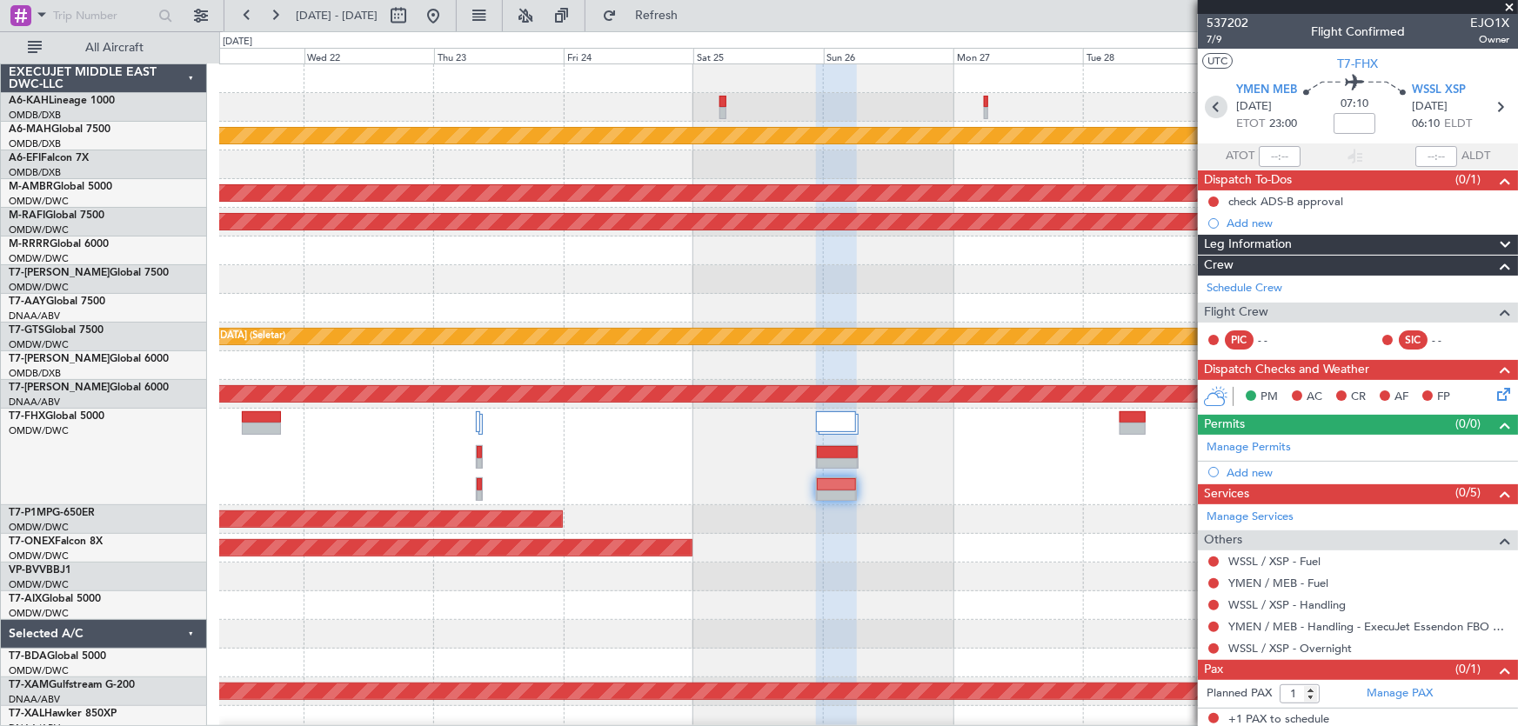
click at [1208, 110] on icon at bounding box center [1216, 107] width 23 height 23
type input "+00:20"
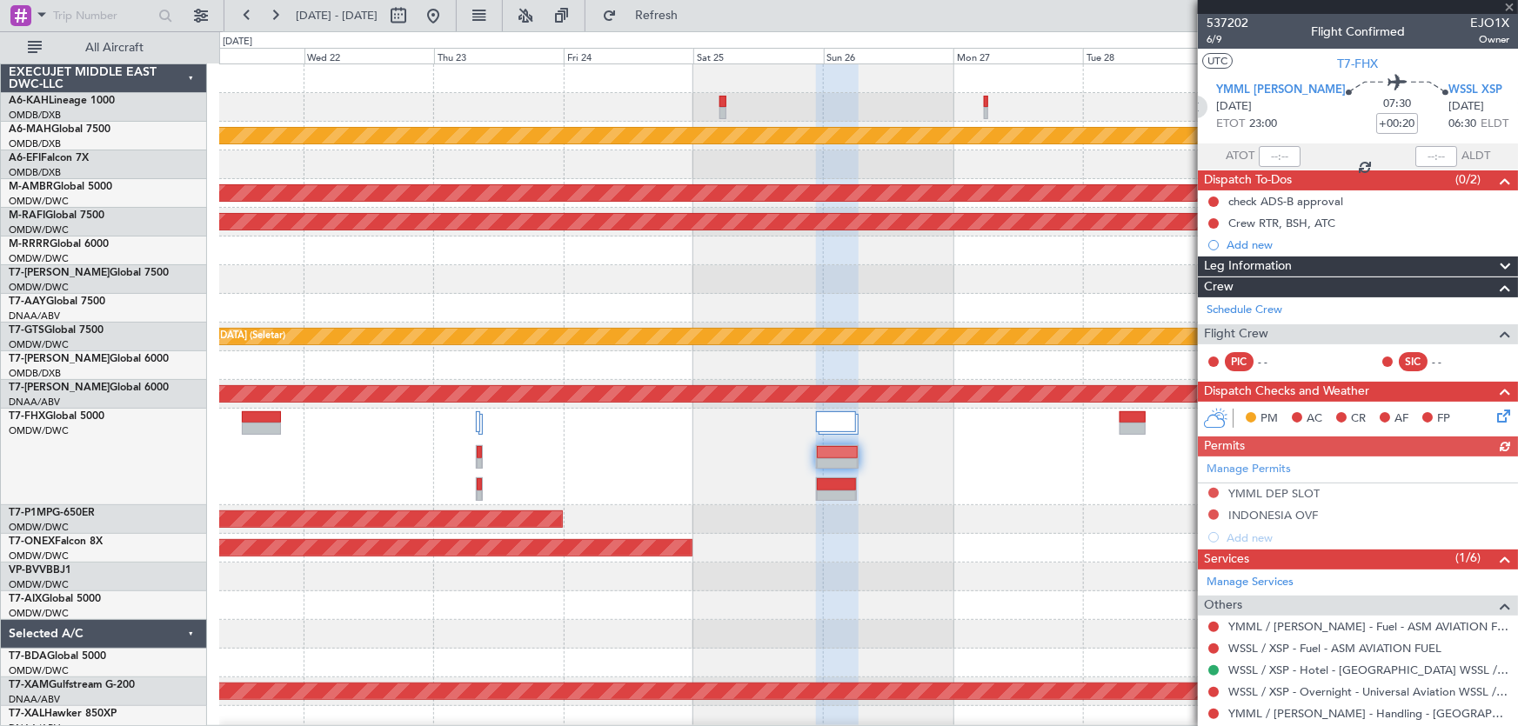
click at [1207, 110] on icon at bounding box center [1196, 107] width 23 height 23
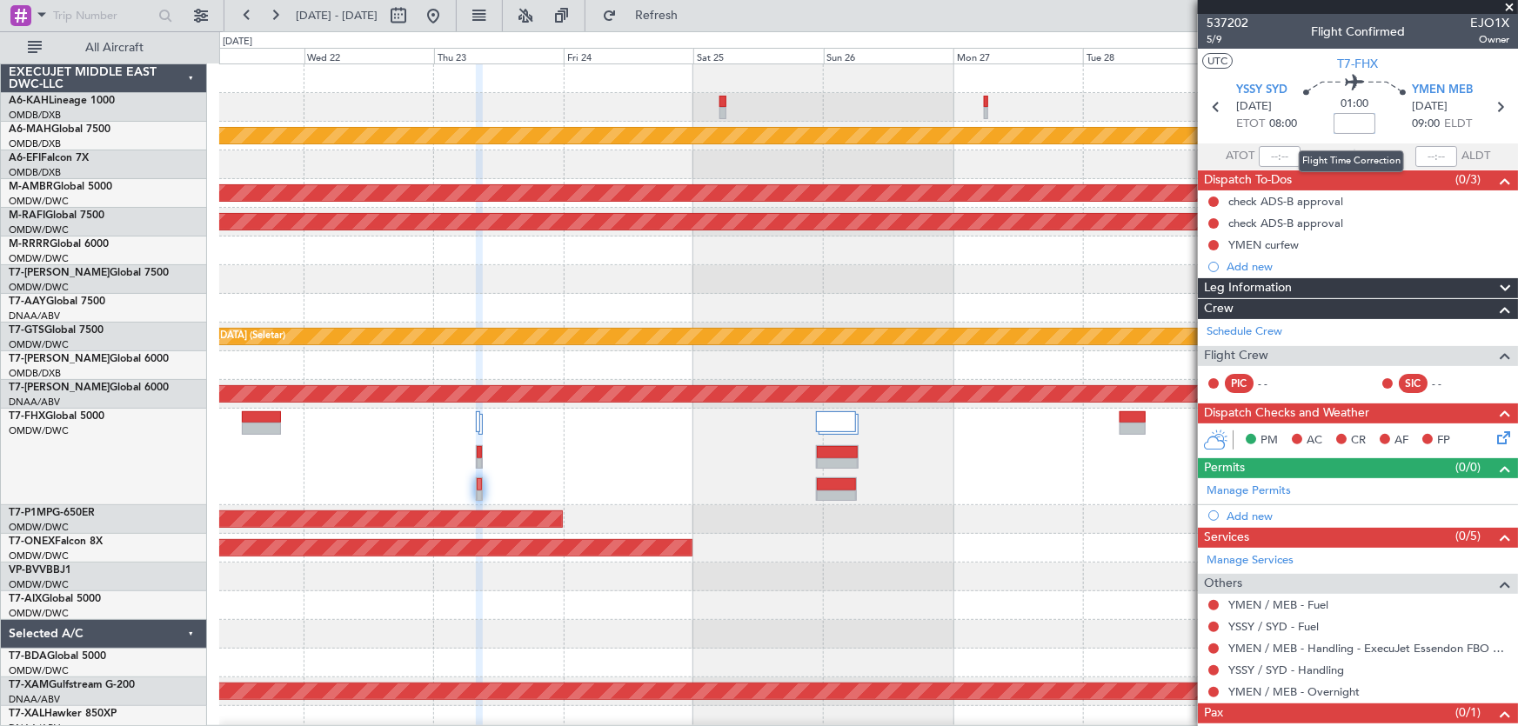
click at [1359, 119] on input at bounding box center [1354, 123] width 42 height 21
type input "+00:05"
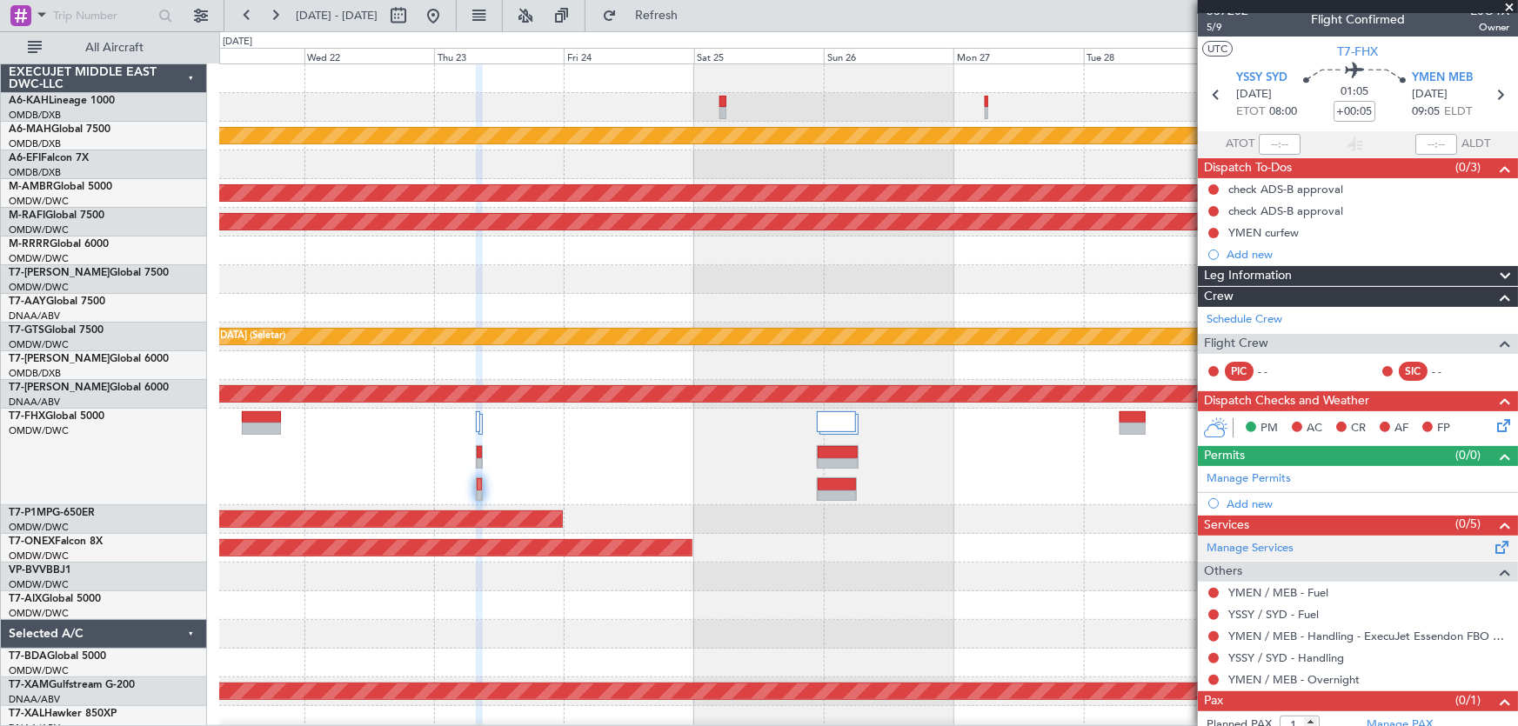
scroll to position [46, 0]
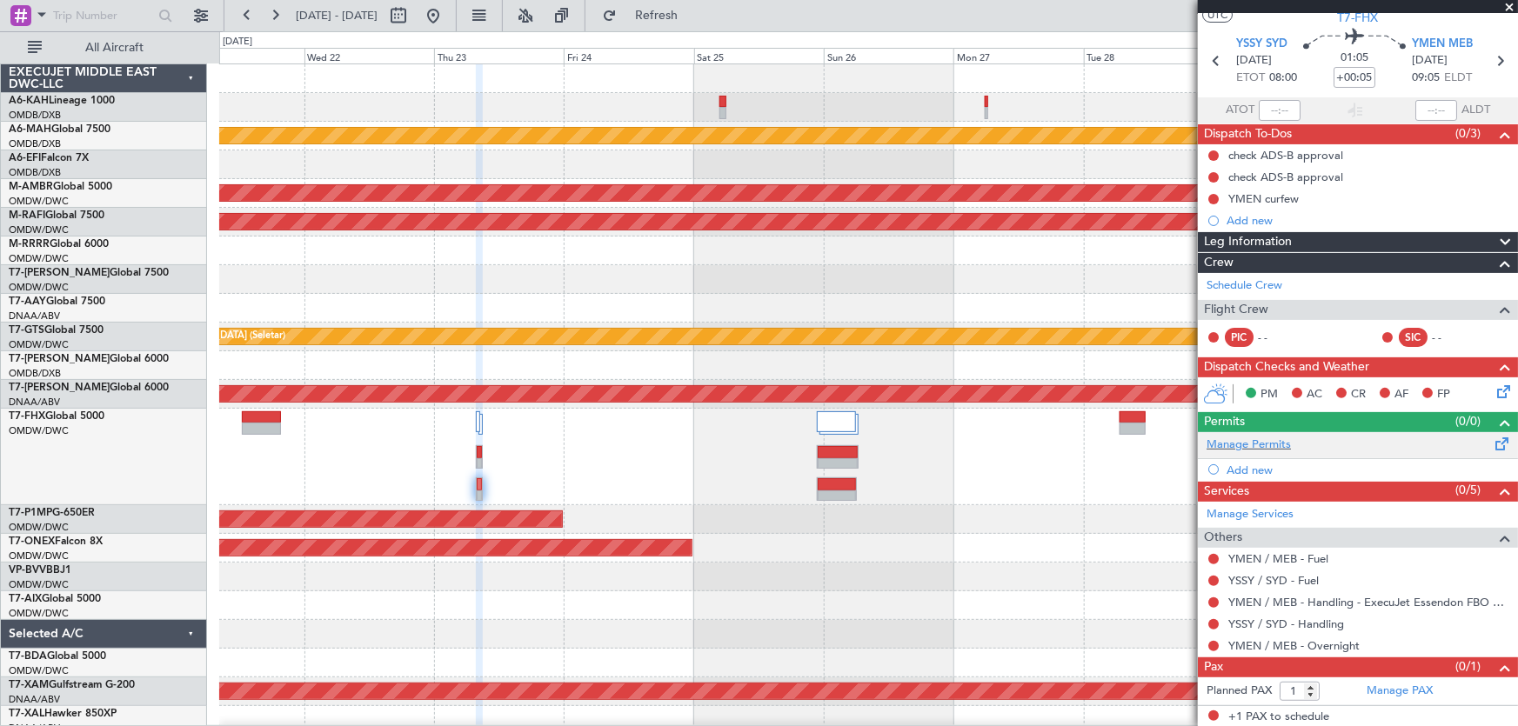
click at [1359, 440] on div "Manage Permits" at bounding box center [1358, 445] width 320 height 26
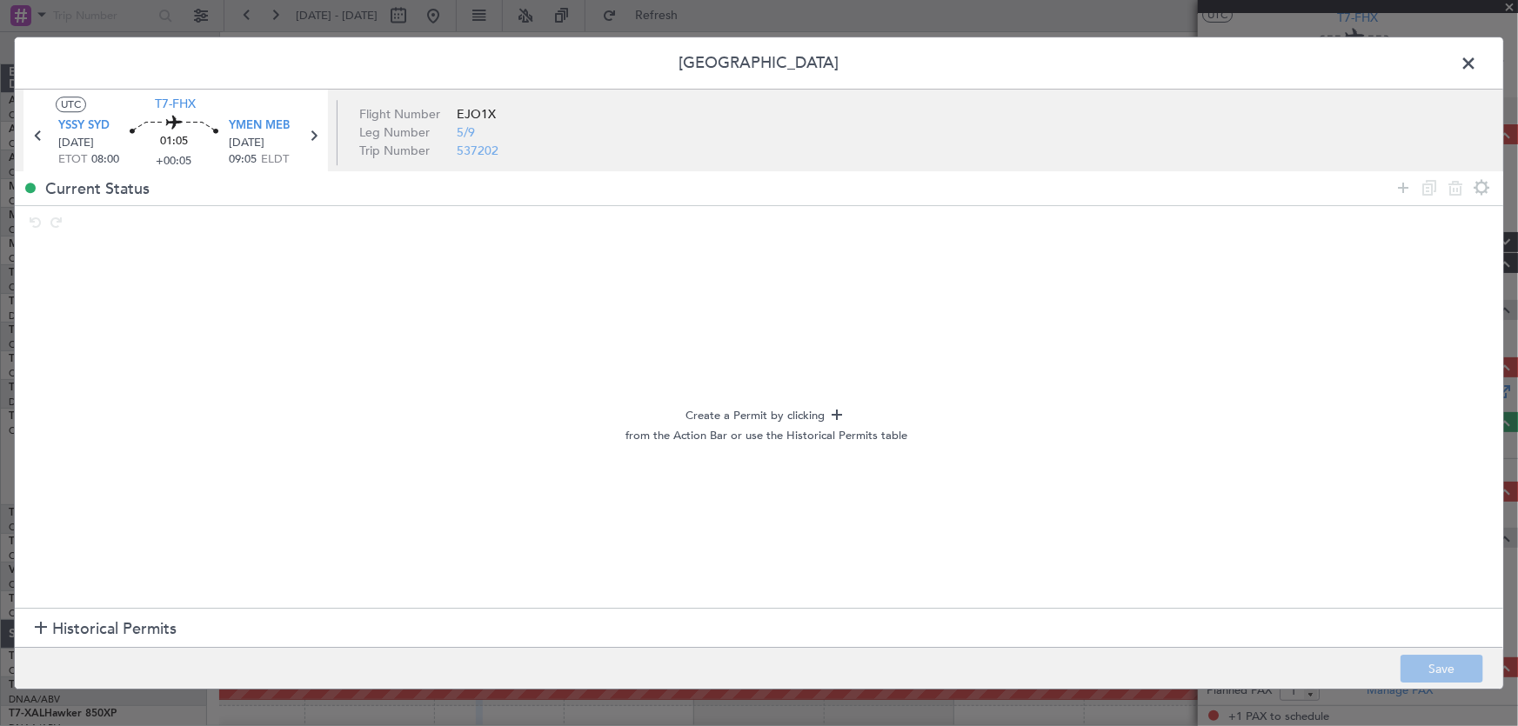
click at [164, 633] on span "Historical Permits" at bounding box center [114, 629] width 124 height 23
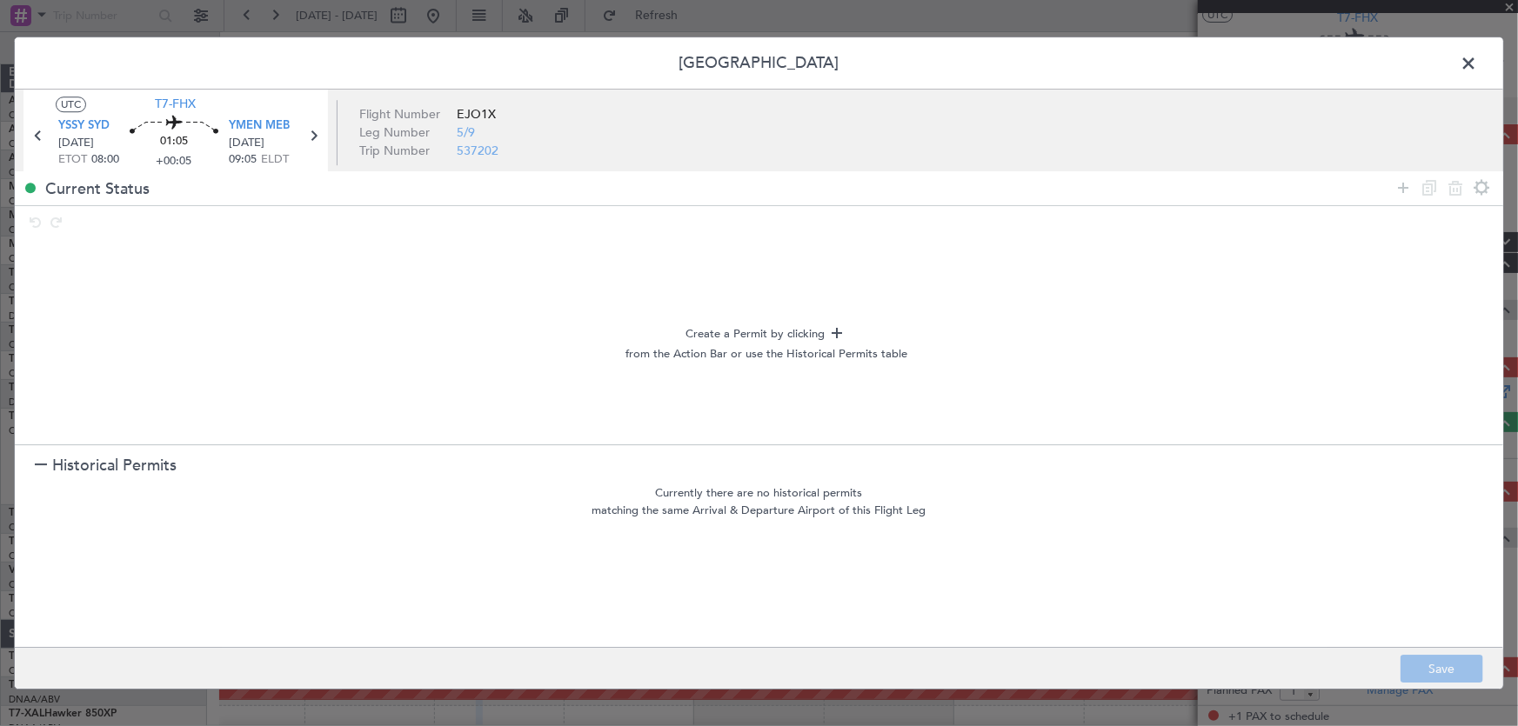
click at [87, 461] on span "Historical Permits" at bounding box center [114, 466] width 124 height 23
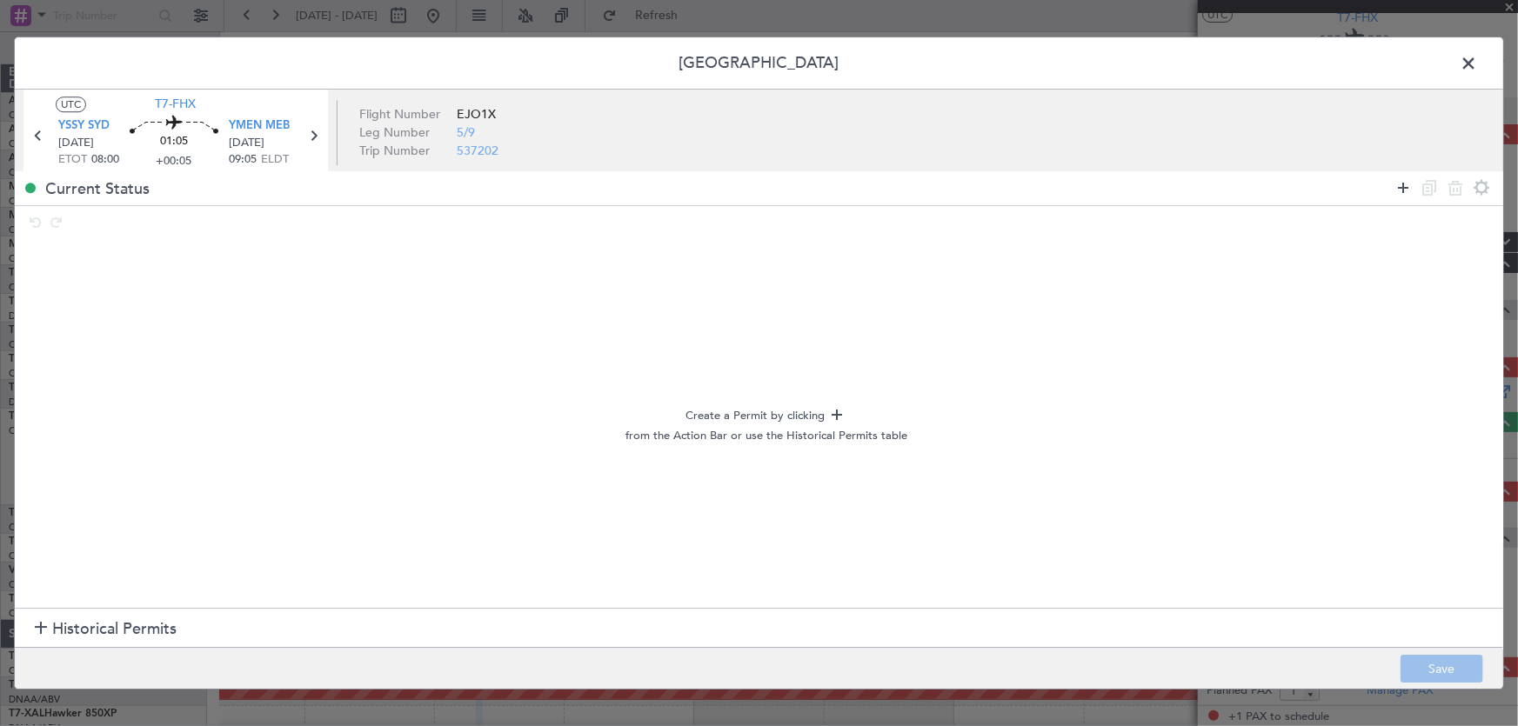
click at [1399, 189] on icon at bounding box center [1402, 187] width 21 height 21
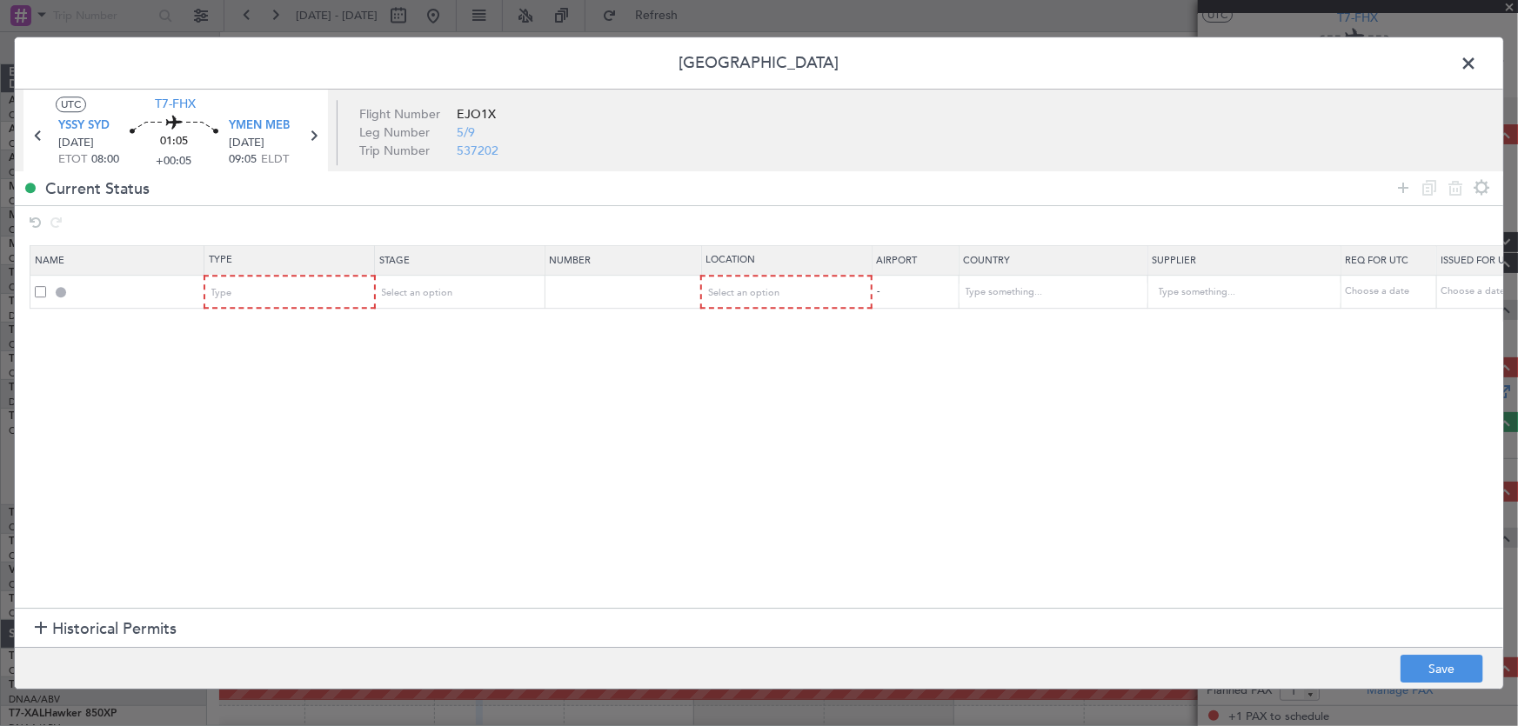
drag, startPoint x: 263, startPoint y: 126, endPoint x: 244, endPoint y: 115, distance: 21.5
click at [244, 116] on section "YSSY SYD 23/10/2025 ETOT 08:00 01:05 +00:05 YMEN MEB 23/10/2025 09:05 ELDT" at bounding box center [175, 146] width 304 height 60
click at [251, 124] on span "YMEN MEB" at bounding box center [259, 126] width 61 height 17
click at [93, 120] on span "YSSY SYD" at bounding box center [83, 126] width 51 height 17
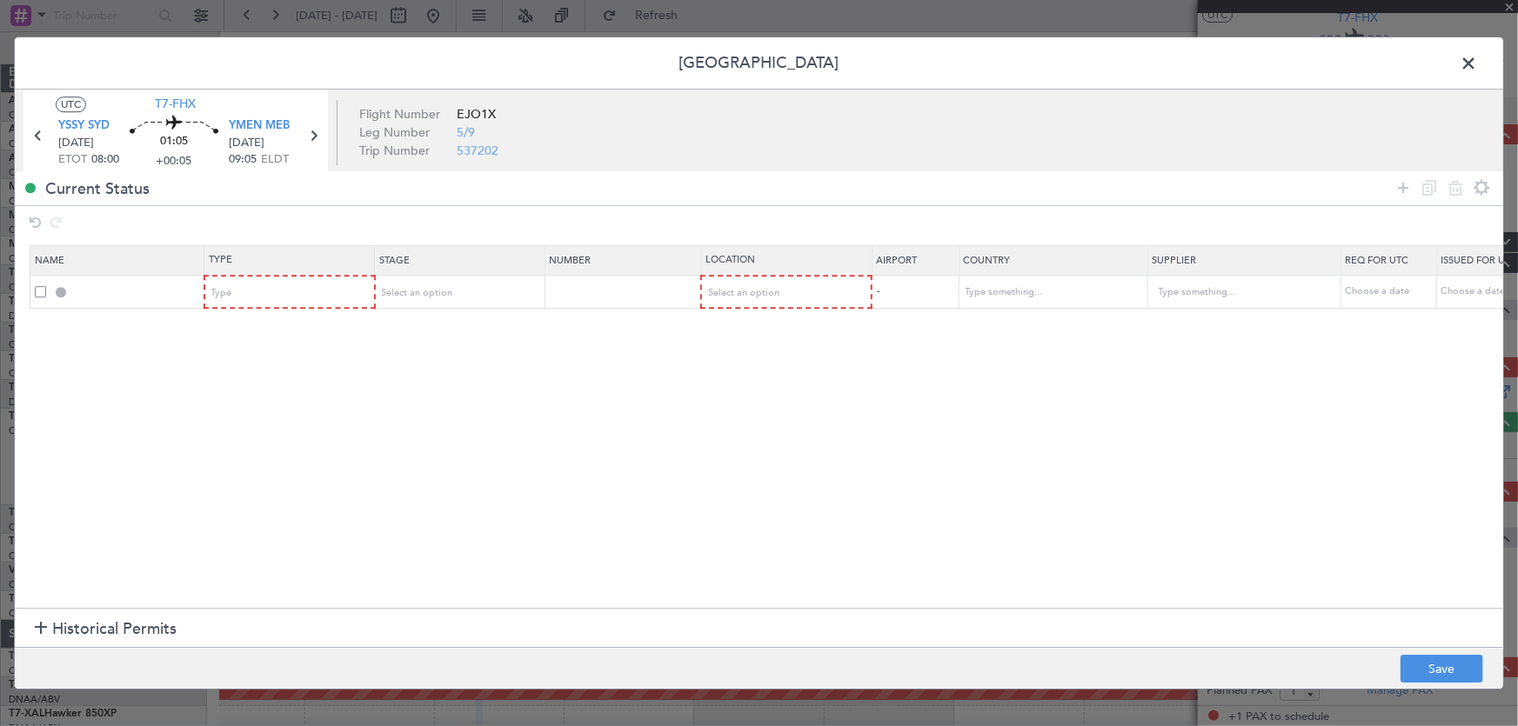
click at [493, 394] on section "Name Type Stage Number Location Airport Country Supplier Req For Utc Issued For…" at bounding box center [759, 425] width 1488 height 367
click at [304, 294] on div "Type" at bounding box center [284, 293] width 144 height 26
click at [290, 455] on span "Departure" at bounding box center [289, 459] width 155 height 26
click at [484, 497] on section "Name Type Stage Number Location Airport Country Supplier Req For Utc Issued For…" at bounding box center [759, 425] width 1488 height 367
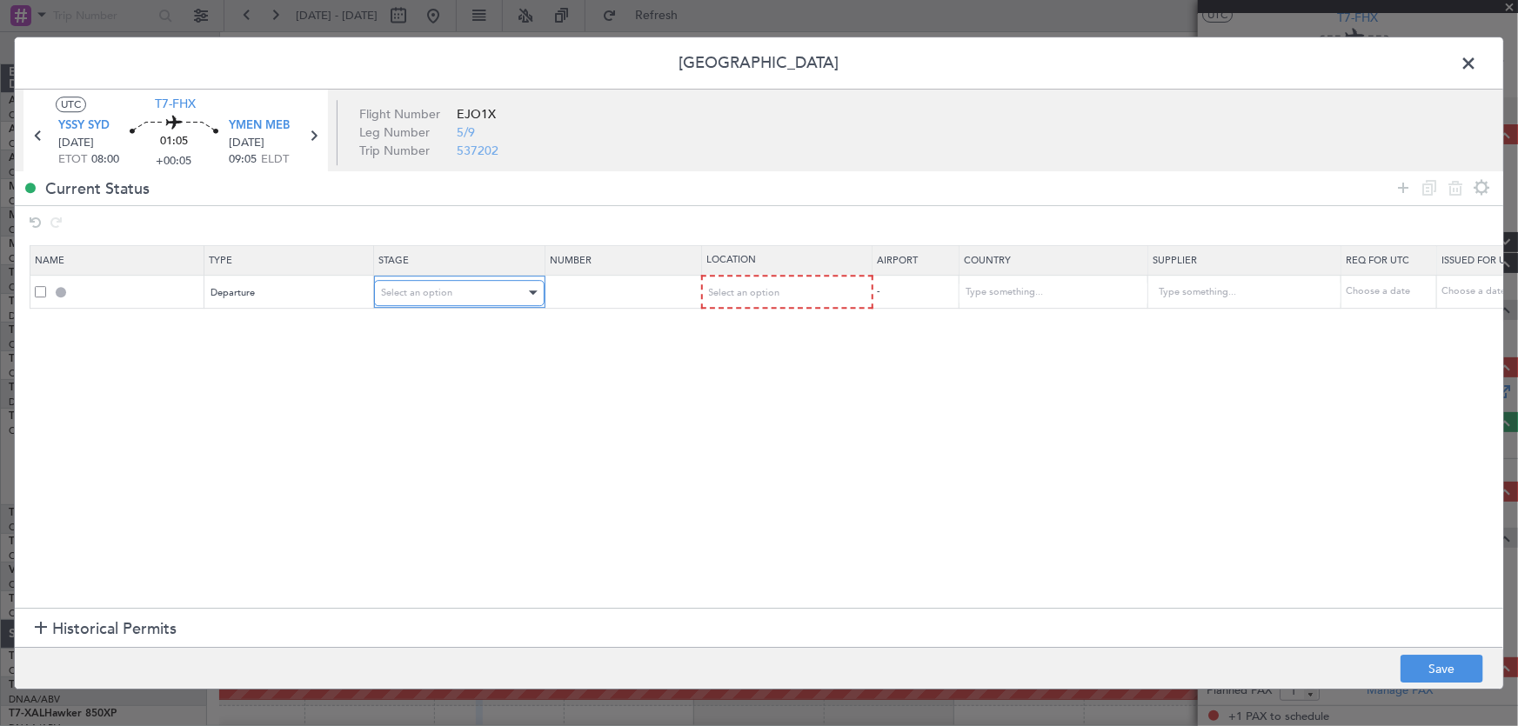
click at [465, 289] on div "Select an option" at bounding box center [453, 293] width 144 height 26
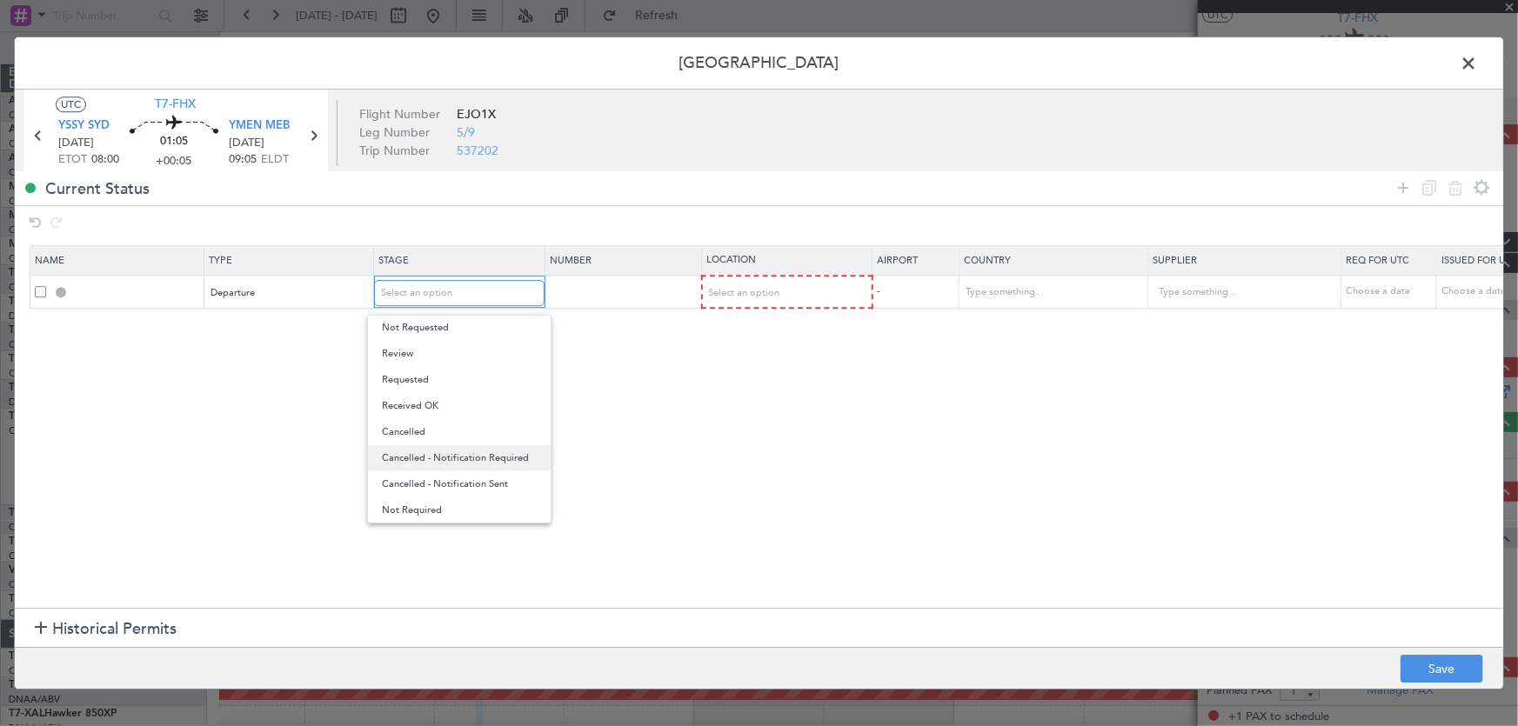
scroll to position [0, 0]
click at [674, 399] on div at bounding box center [759, 363] width 1518 height 726
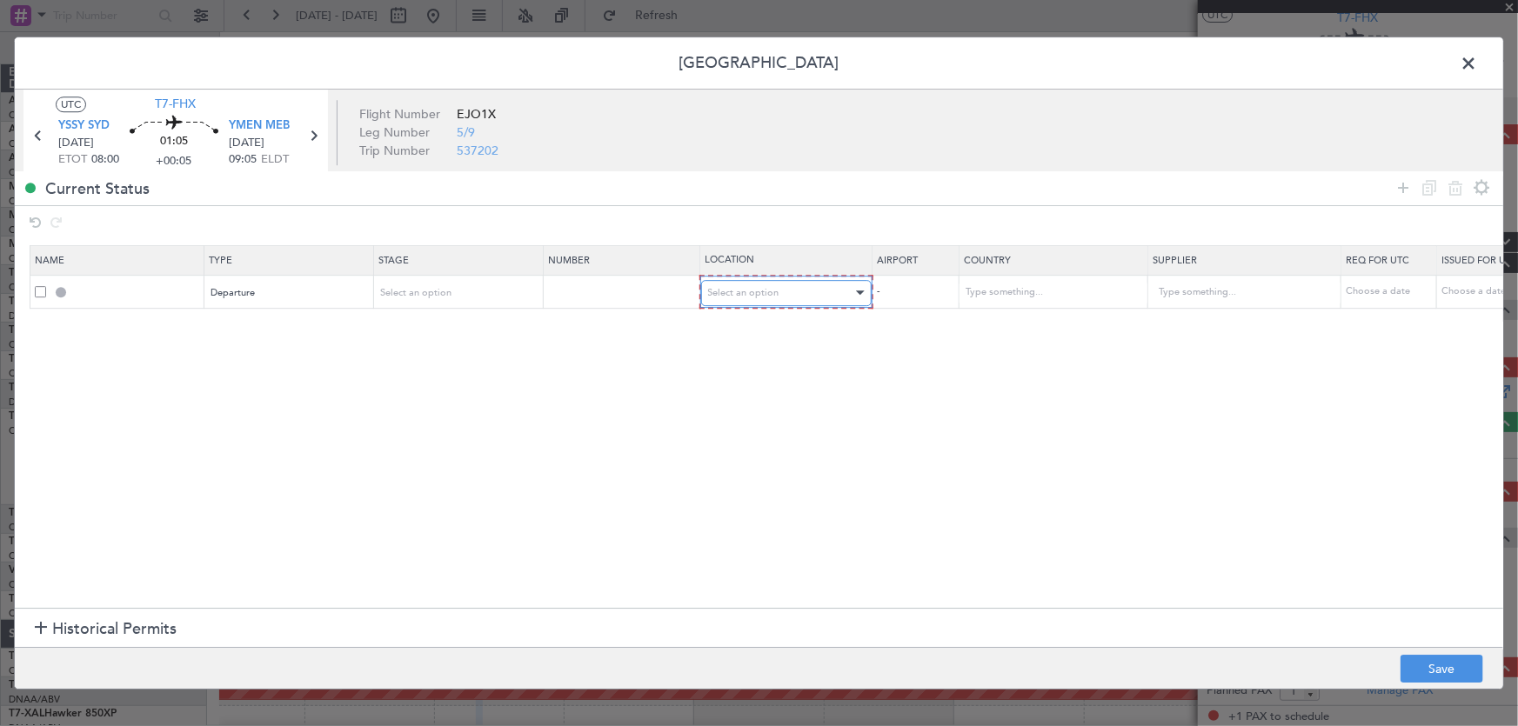
click at [797, 303] on div "Select an option" at bounding box center [780, 293] width 144 height 26
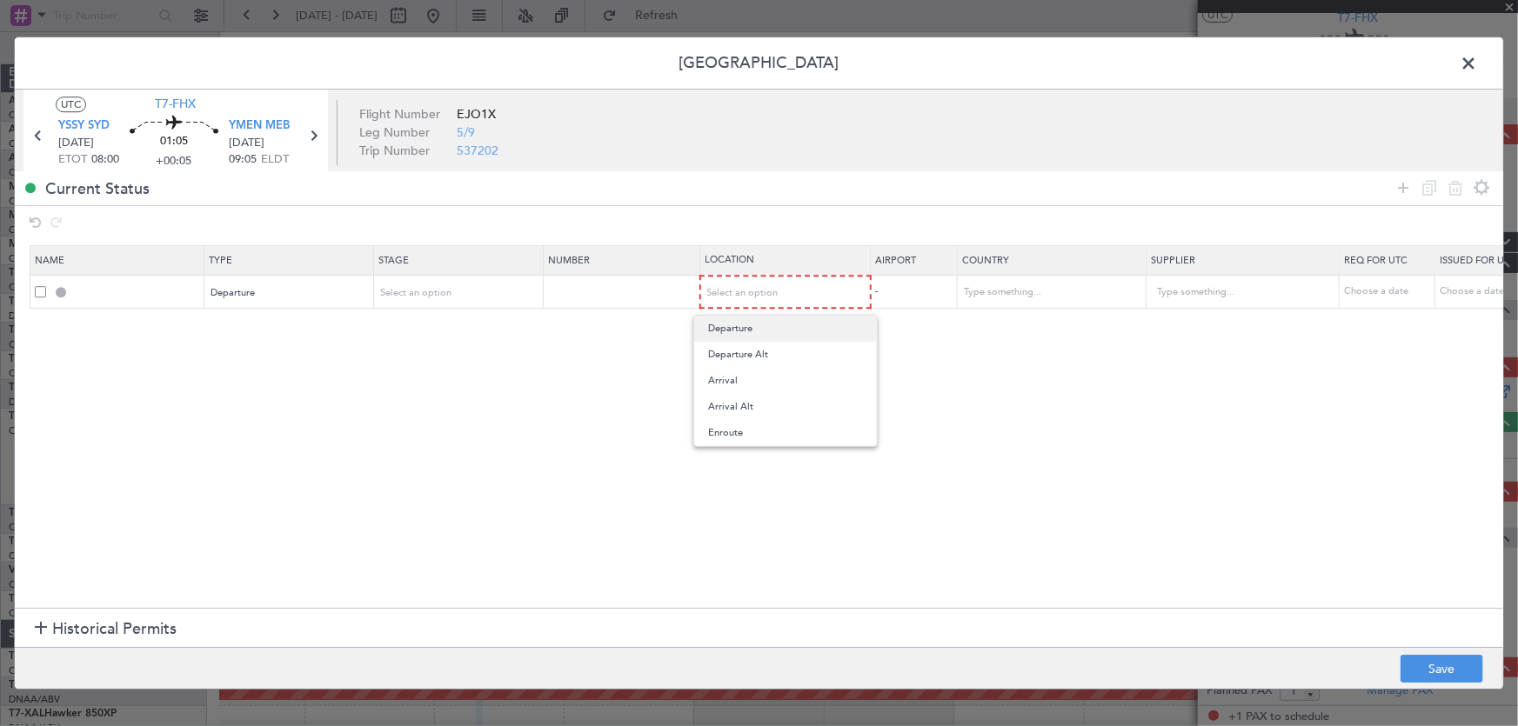
click at [742, 334] on span "Departure" at bounding box center [785, 329] width 155 height 26
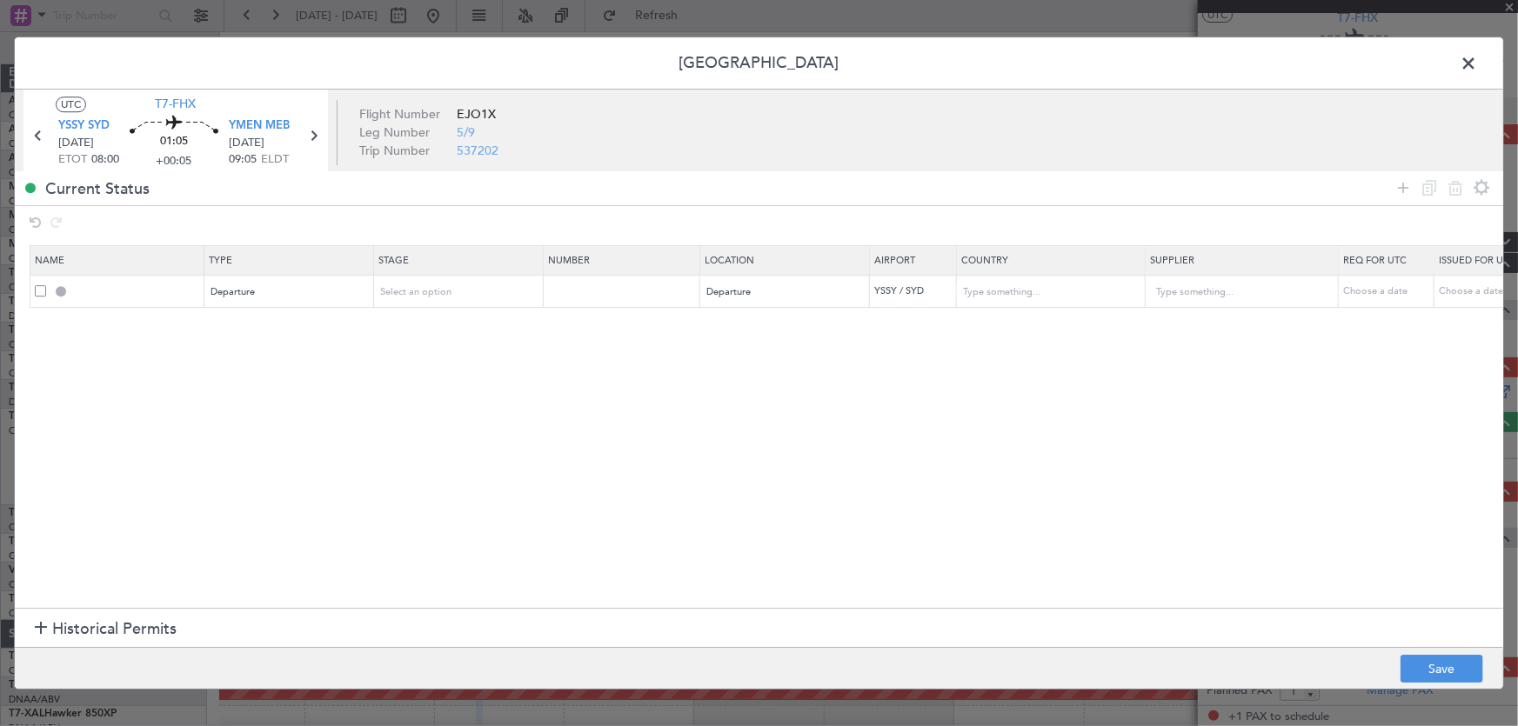
click at [848, 398] on section "Name Type Stage Number Location Airport Country Supplier Req For Utc Issued For…" at bounding box center [759, 425] width 1488 height 367
click at [1402, 188] on icon at bounding box center [1402, 187] width 21 height 21
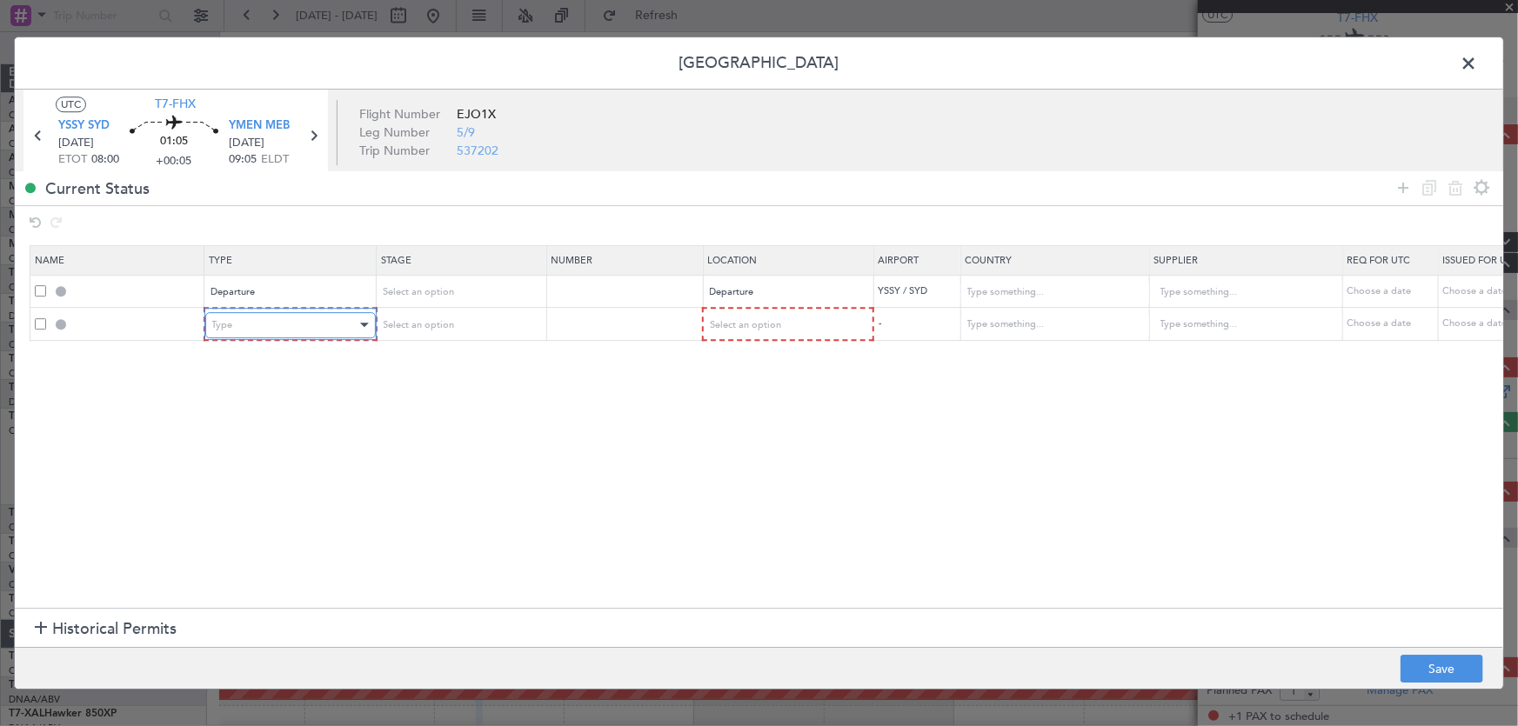
click at [264, 331] on div "Type" at bounding box center [284, 325] width 144 height 26
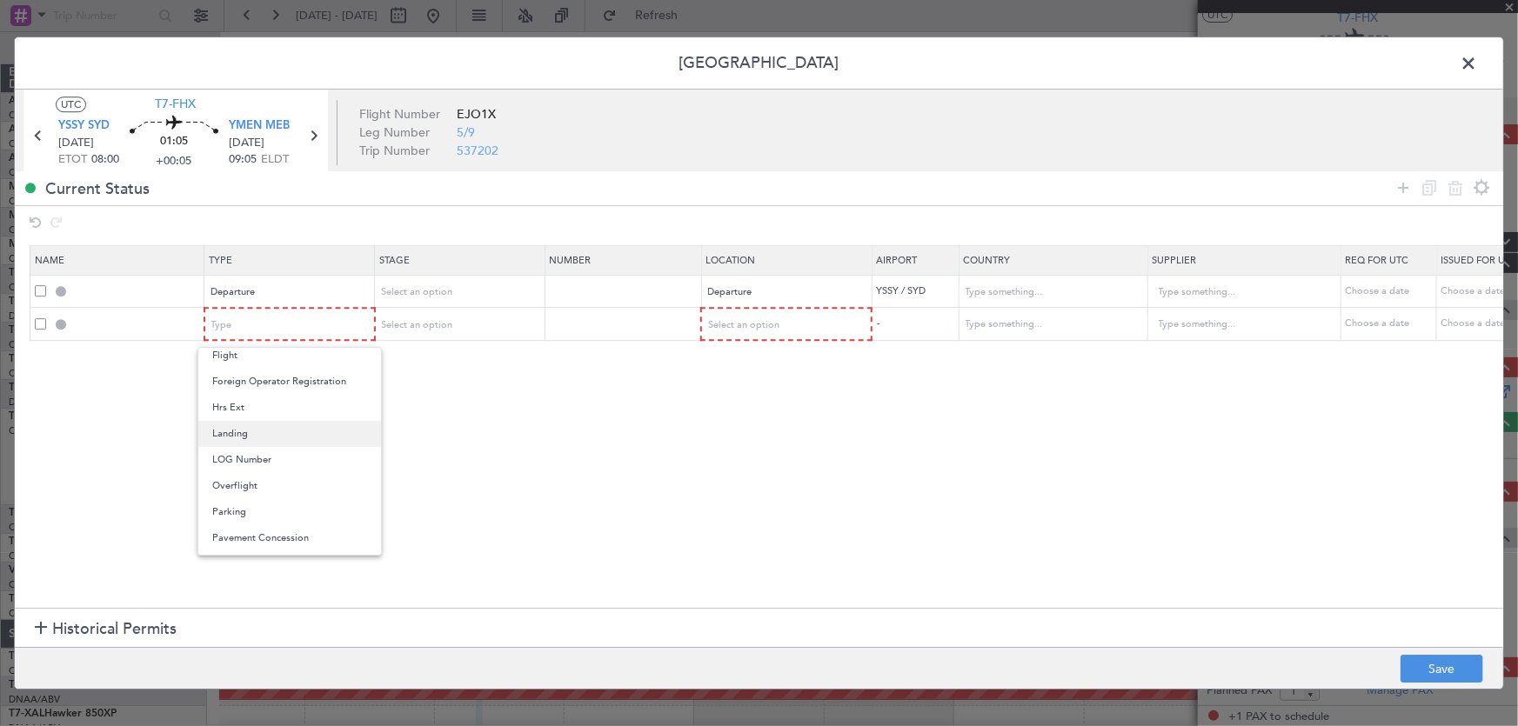
click at [257, 435] on span "Landing" at bounding box center [289, 434] width 155 height 26
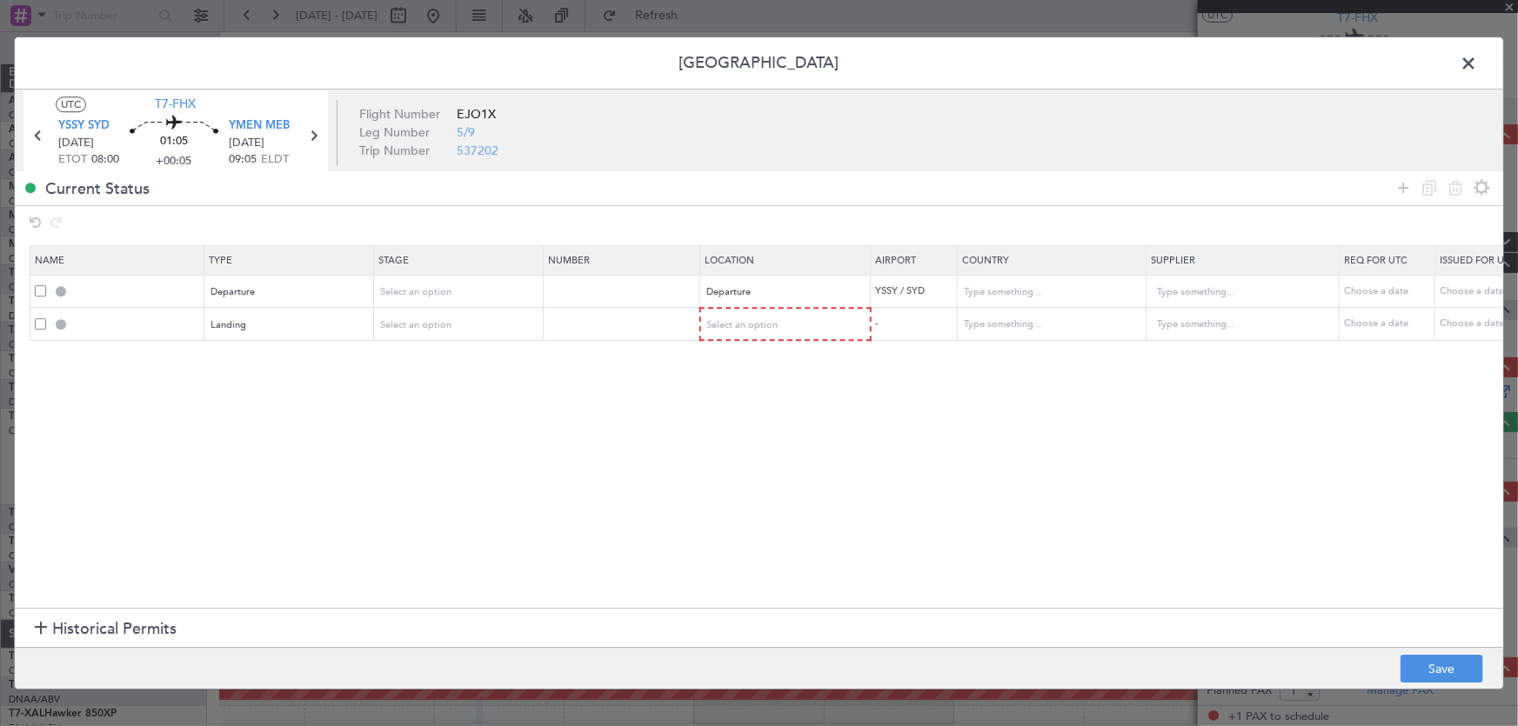
click at [504, 428] on section "Name Type Stage Number Location Airport Country Supplier Req For Utc Issued For…" at bounding box center [759, 425] width 1488 height 367
click at [756, 314] on div "Select an option" at bounding box center [780, 325] width 144 height 26
click at [741, 411] on span "Arrival" at bounding box center [785, 413] width 155 height 26
click at [824, 431] on section "Name Type Stage Number Location Airport Country Supplier Req For Utc Issued For…" at bounding box center [759, 425] width 1488 height 367
click at [1422, 672] on button "Save" at bounding box center [1441, 669] width 83 height 28
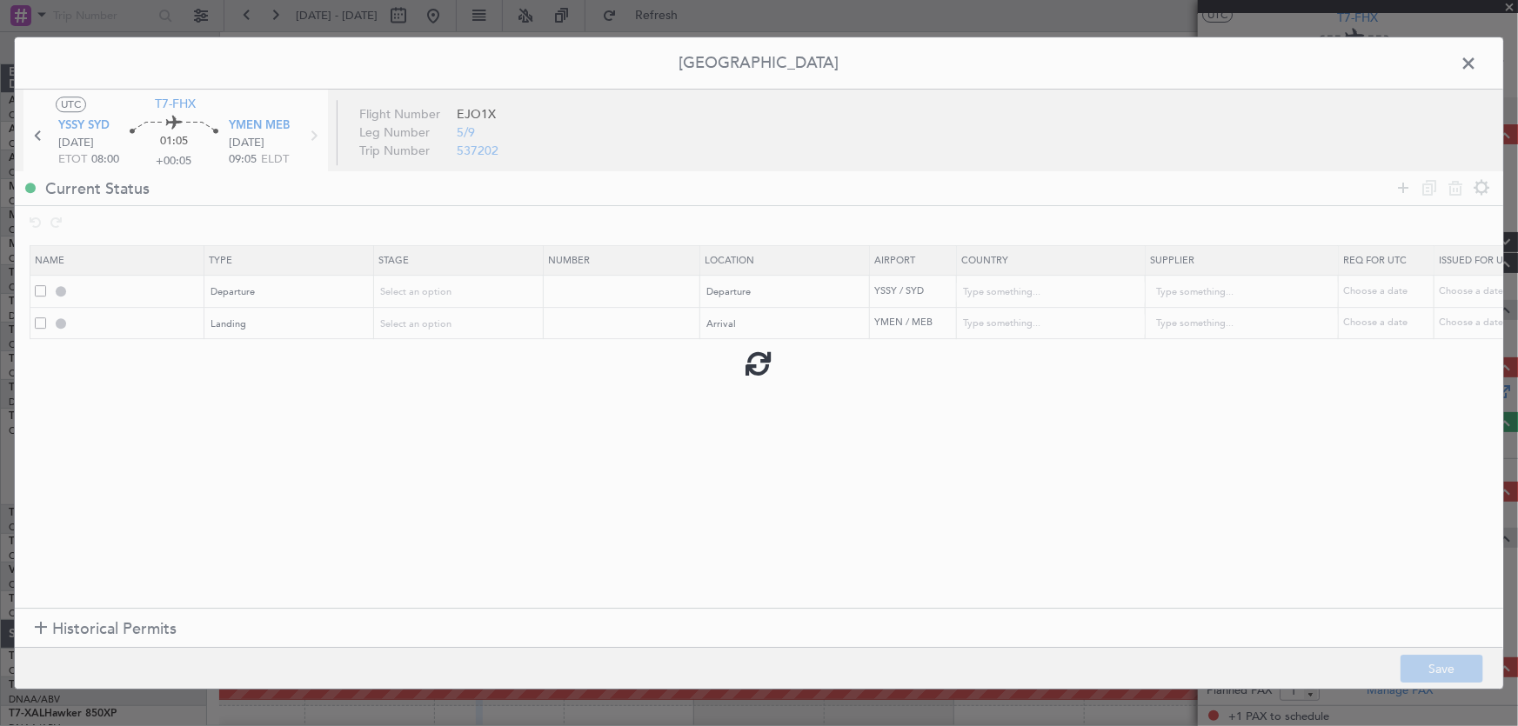
type input "DEPARTURE"
type input "Australia"
type input "NNN"
type input "YMEN LDG"
type input "Australia"
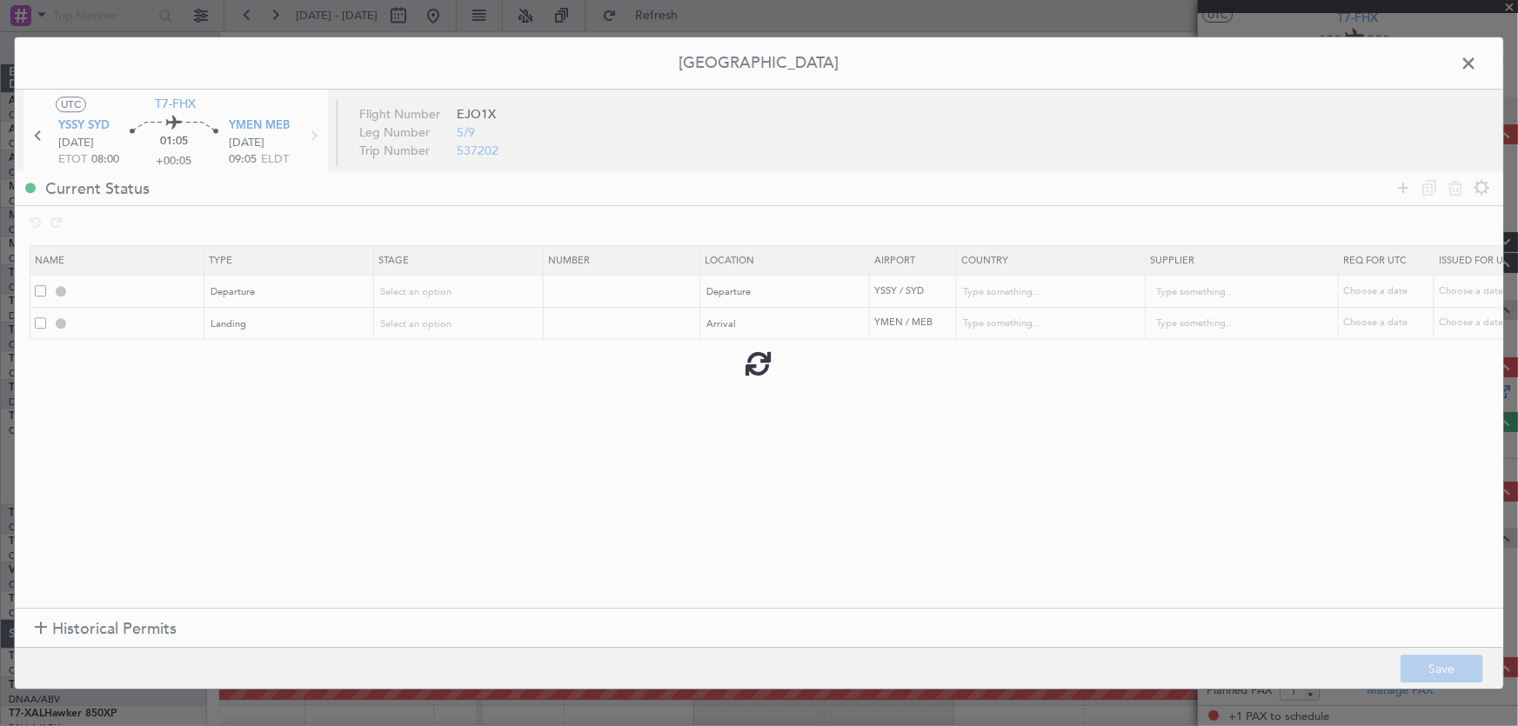
type input "NNN"
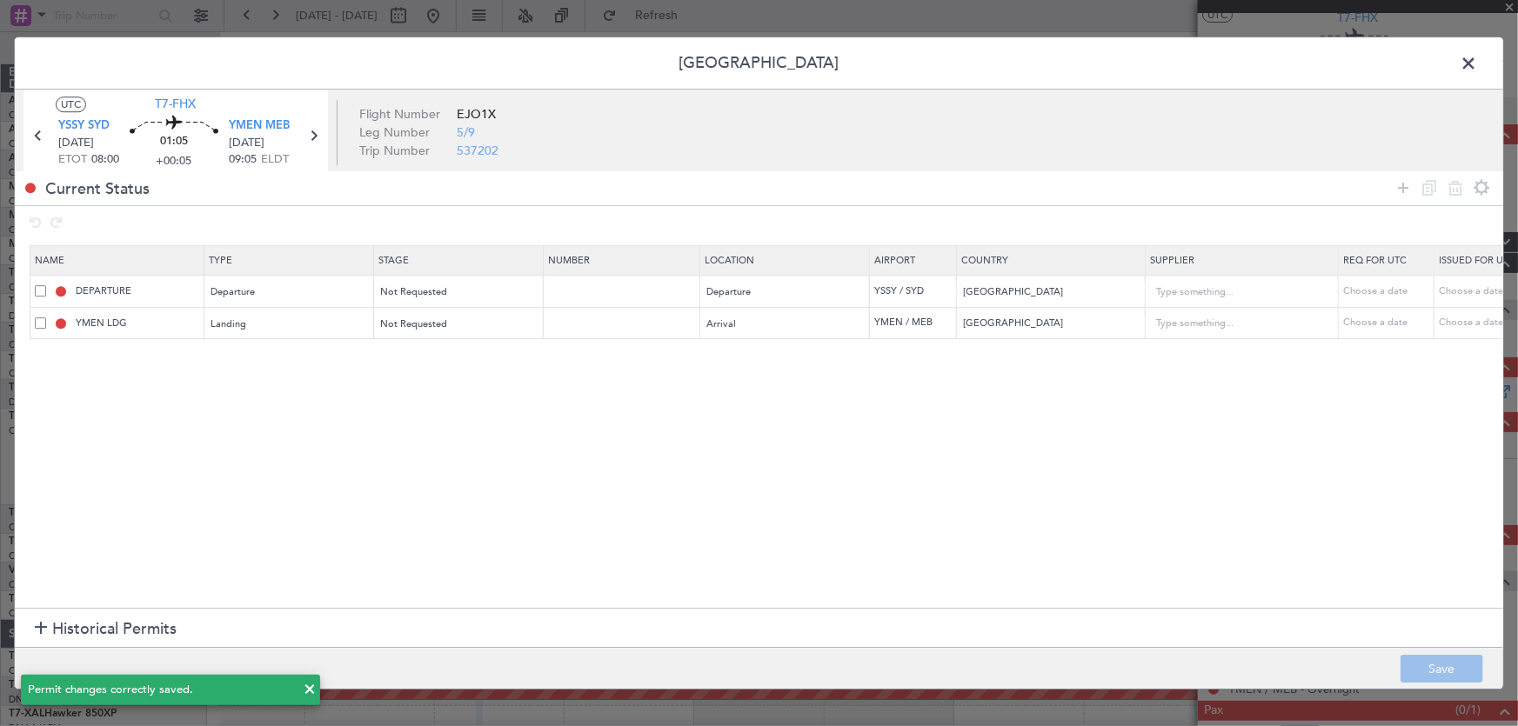
click at [1477, 62] on span at bounding box center [1477, 67] width 0 height 35
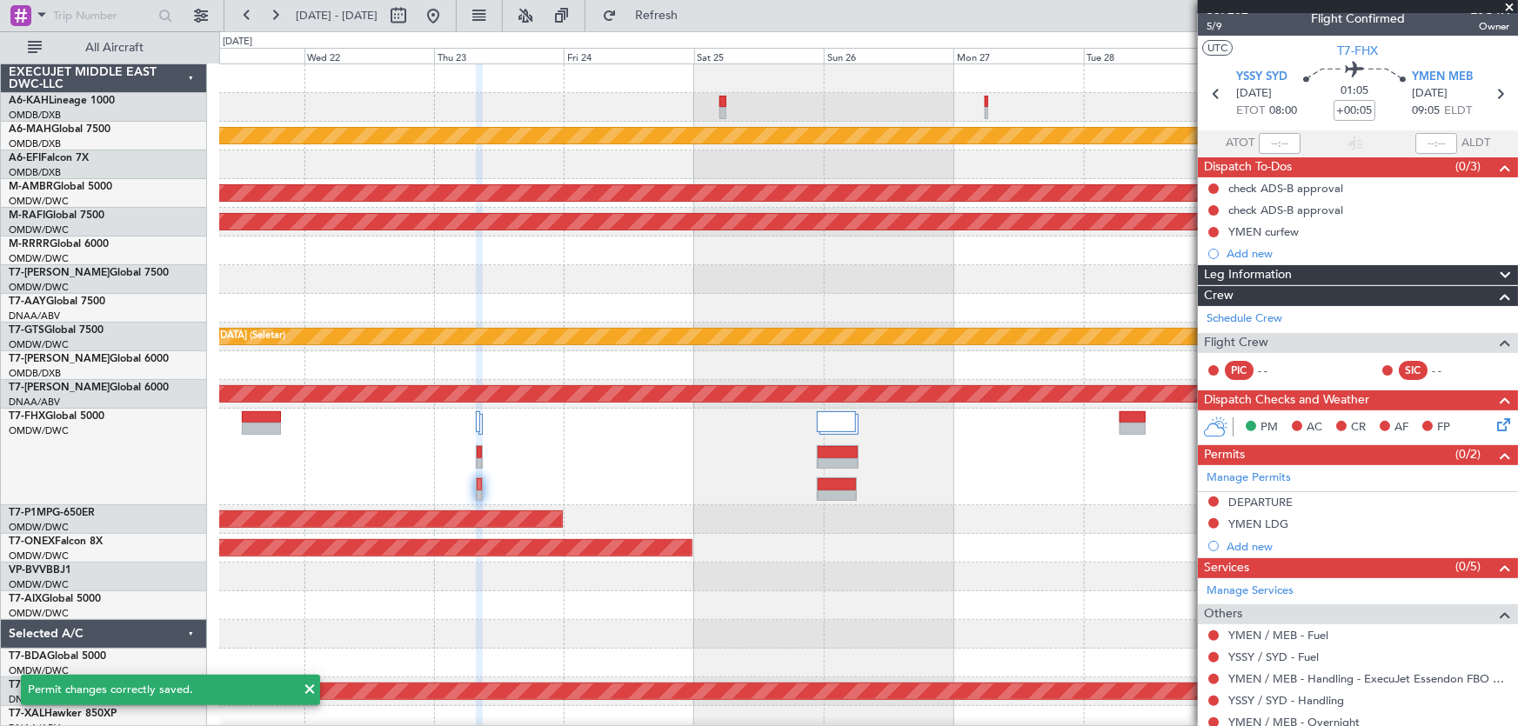
scroll to position [0, 0]
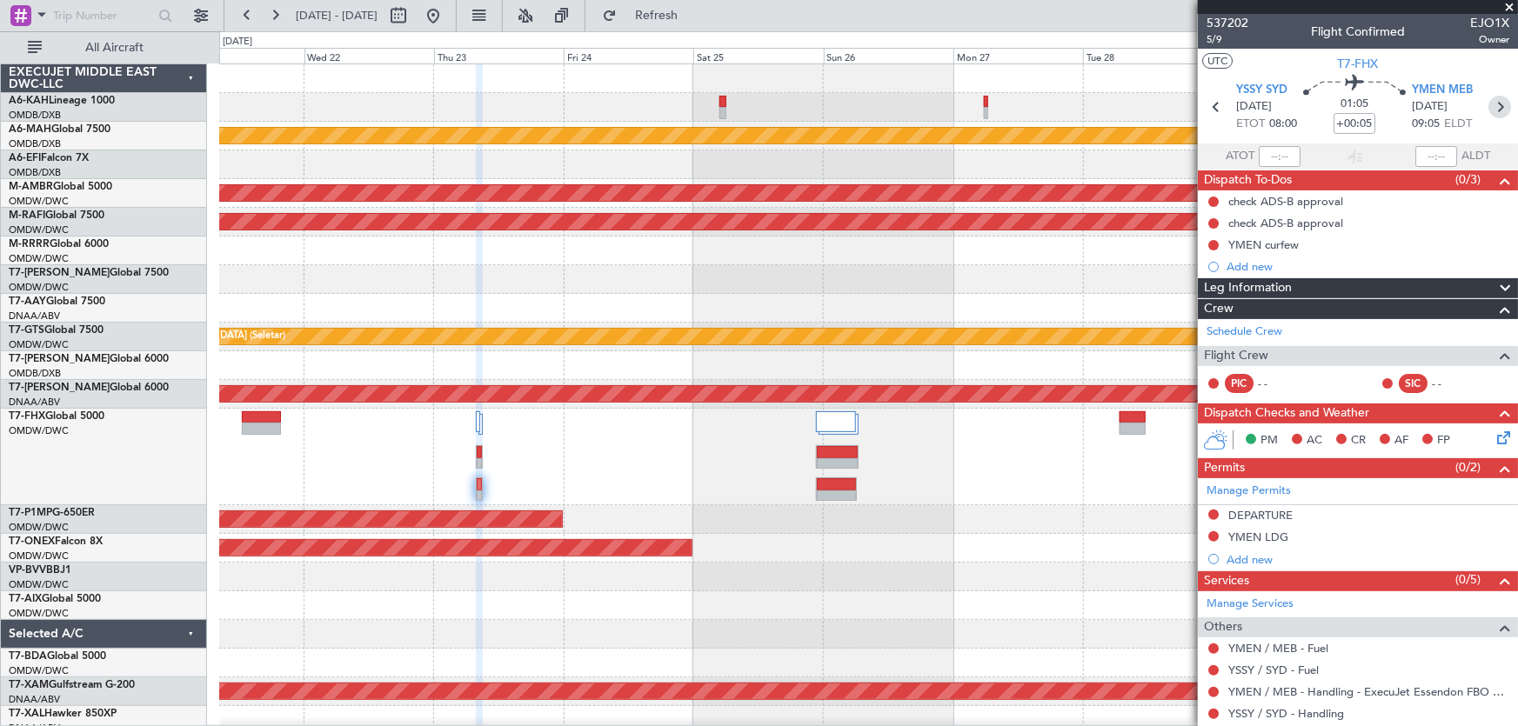
click at [1492, 113] on icon at bounding box center [1499, 107] width 23 height 23
type input "+00:20"
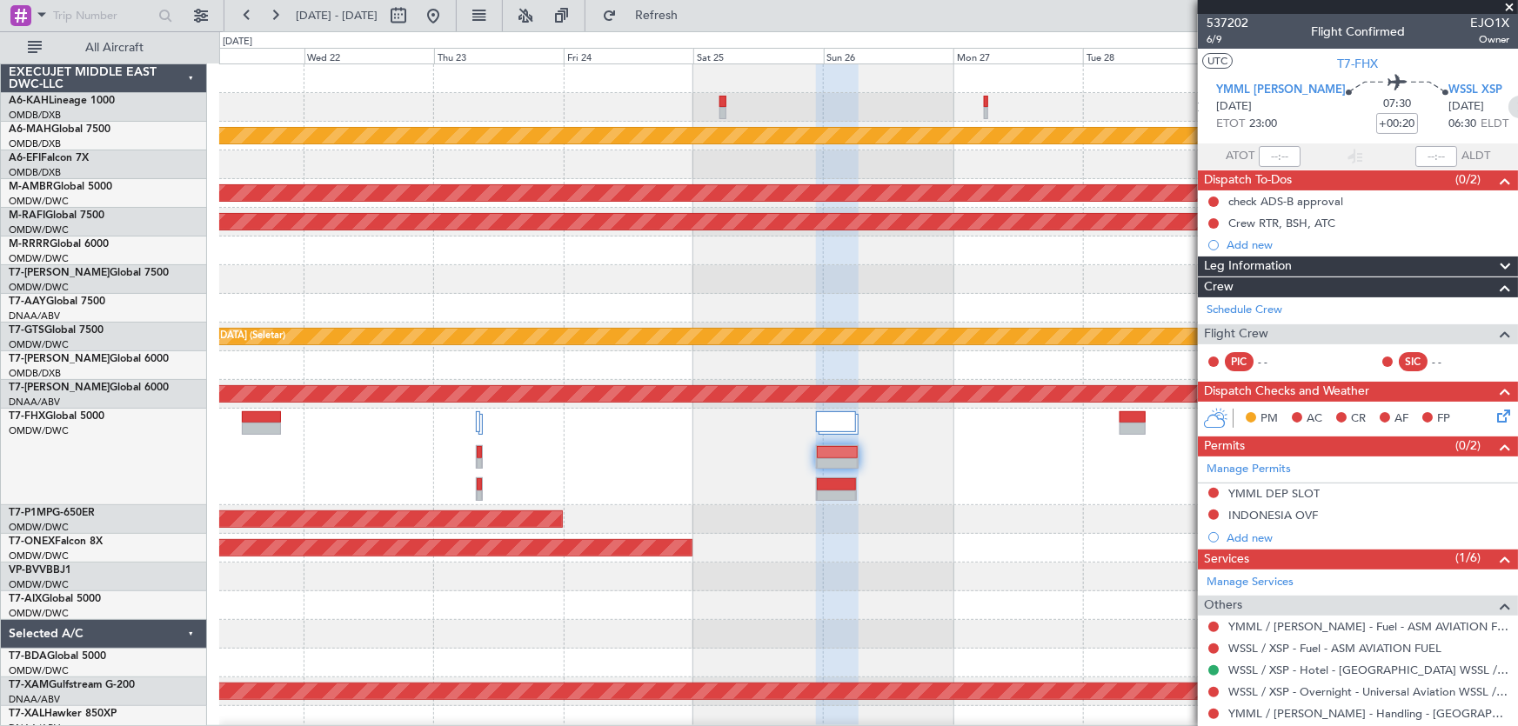
click at [1508, 110] on icon at bounding box center [1519, 107] width 23 height 23
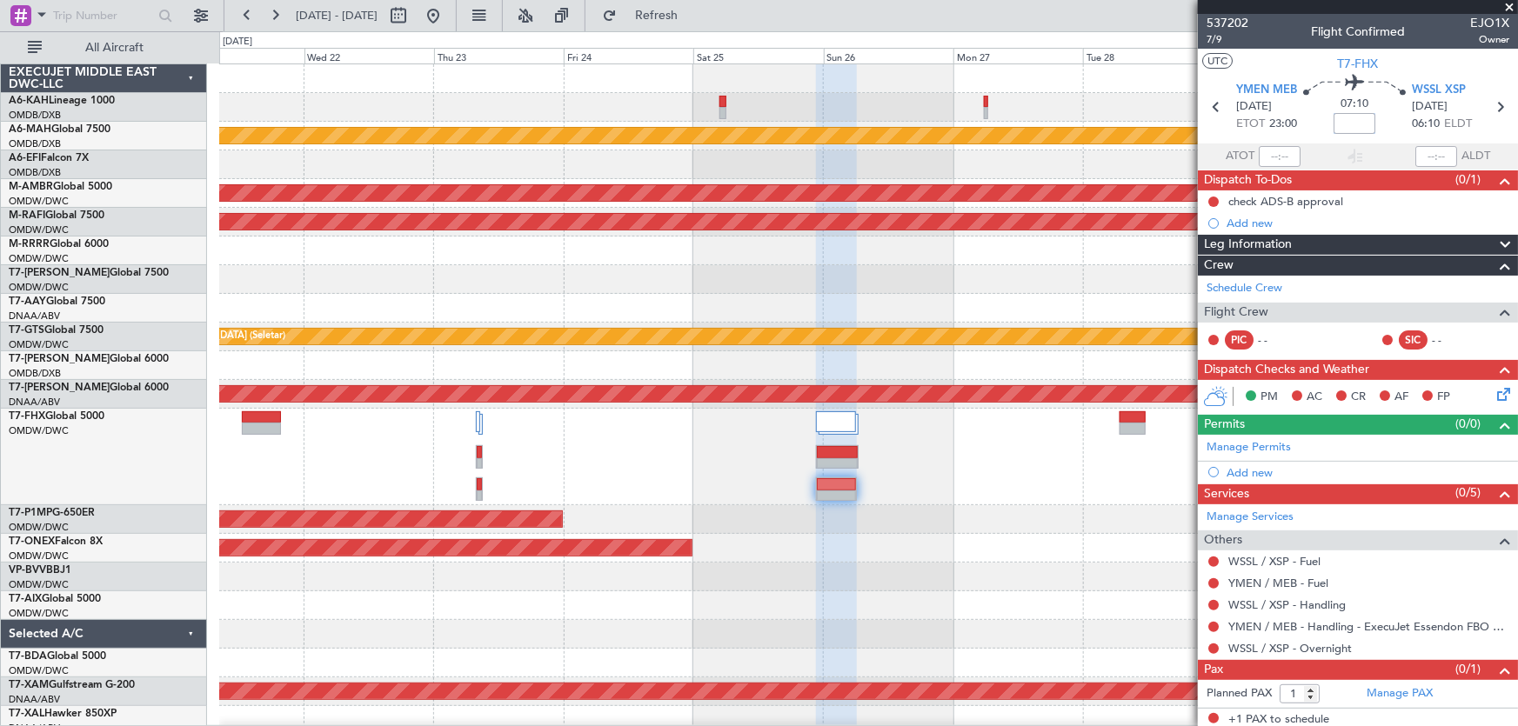
click at [1356, 127] on input at bounding box center [1354, 123] width 42 height 21
type input "+00:05"
click at [1472, 451] on div "Manage Permits" at bounding box center [1358, 448] width 320 height 26
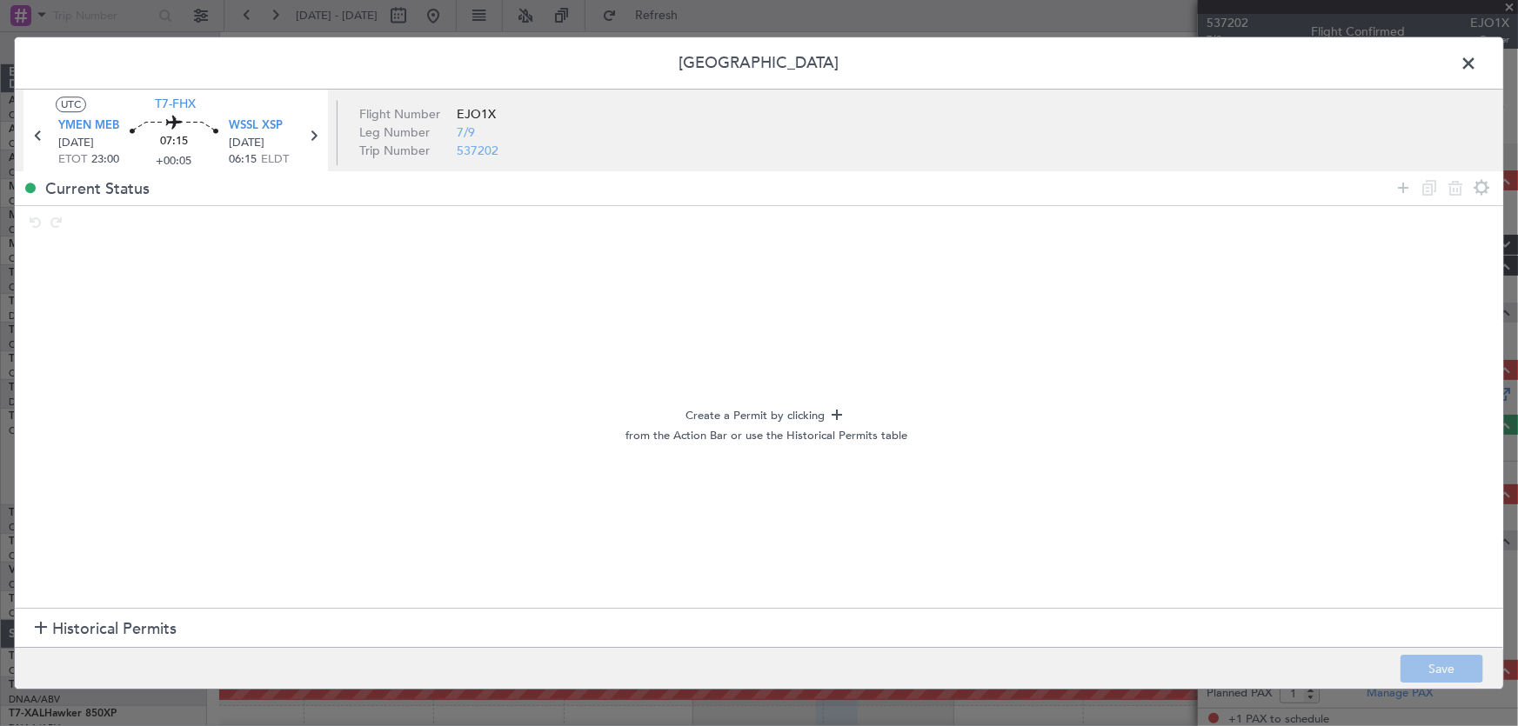
click at [178, 628] on section "Historical Permits" at bounding box center [759, 629] width 1488 height 42
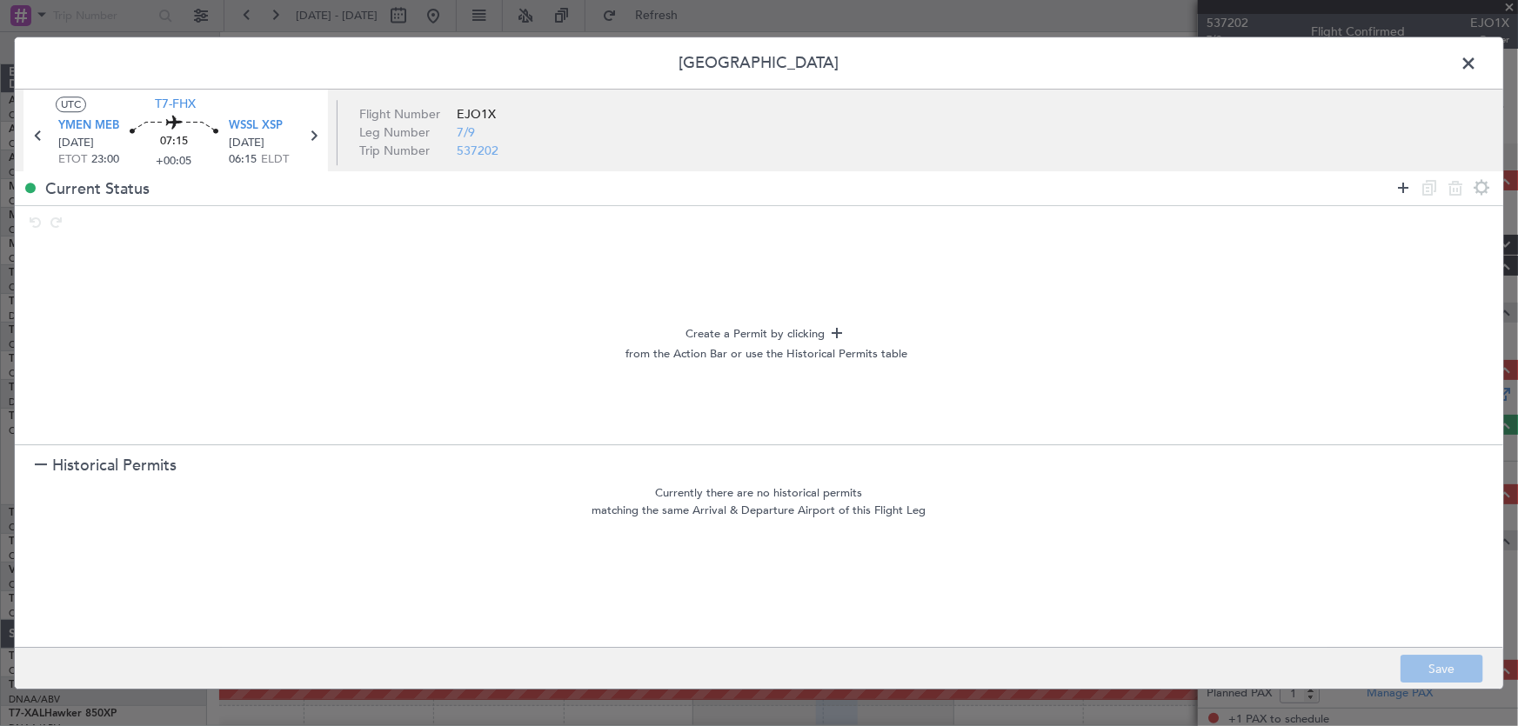
click at [1404, 186] on icon at bounding box center [1402, 187] width 21 height 21
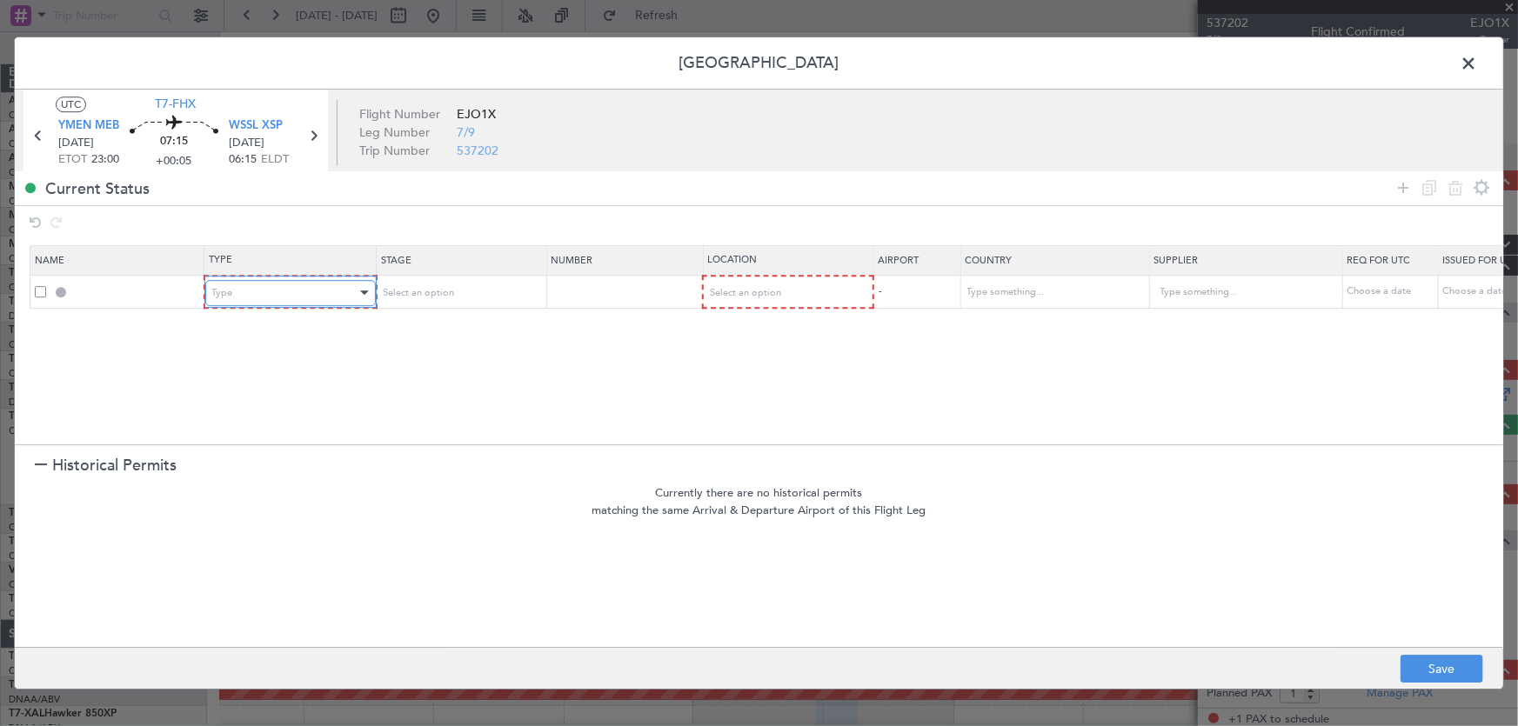
click at [277, 289] on div "Type" at bounding box center [284, 293] width 144 height 26
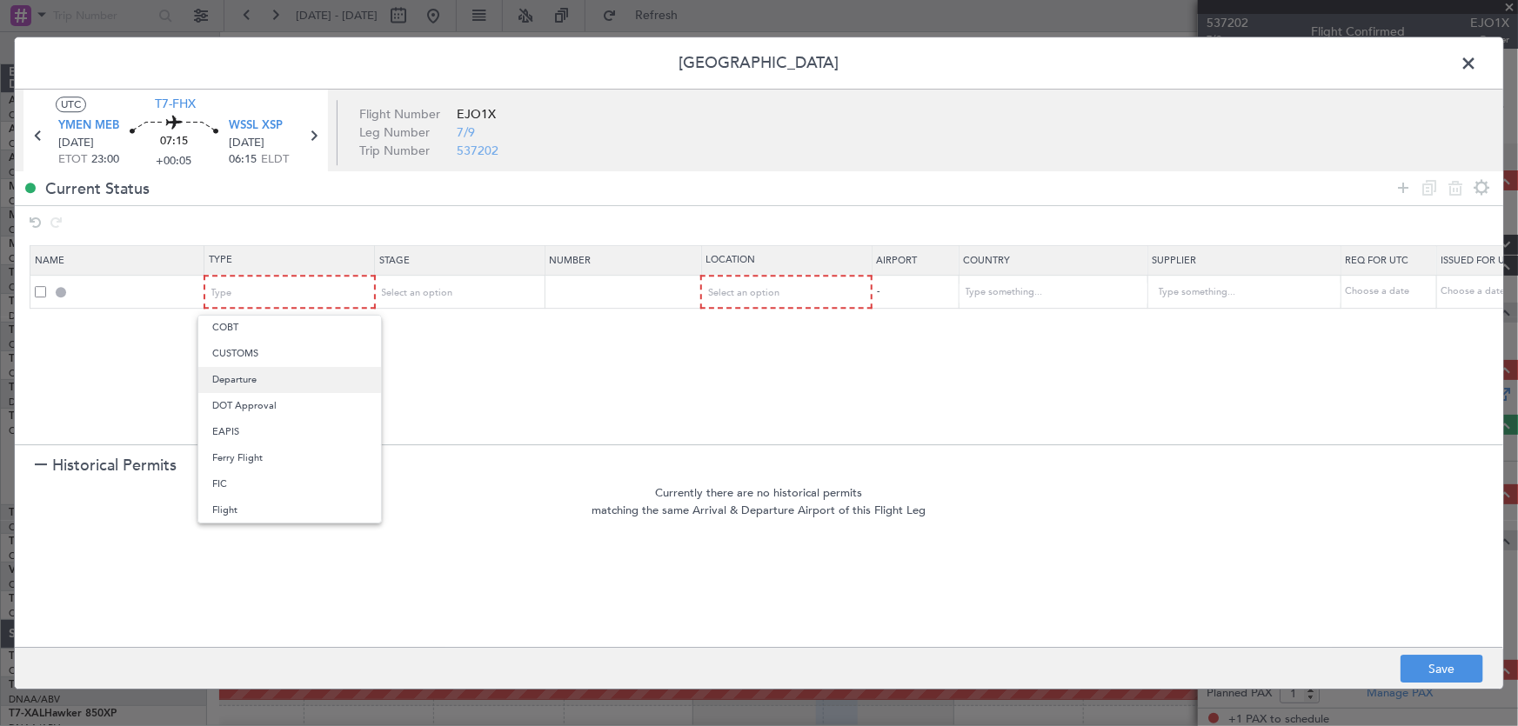
click at [250, 377] on span "Departure" at bounding box center [289, 380] width 155 height 26
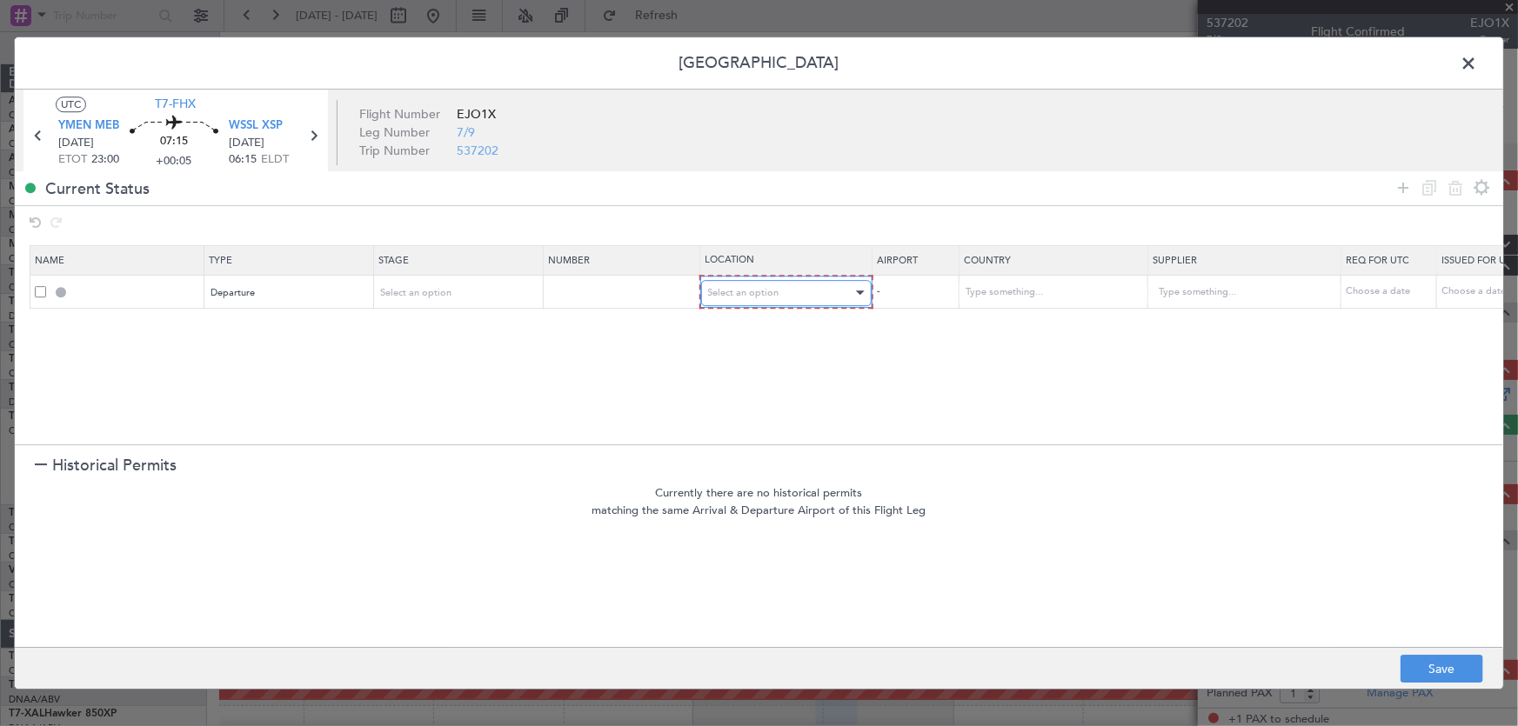
click at [797, 286] on div "Select an option" at bounding box center [780, 293] width 144 height 26
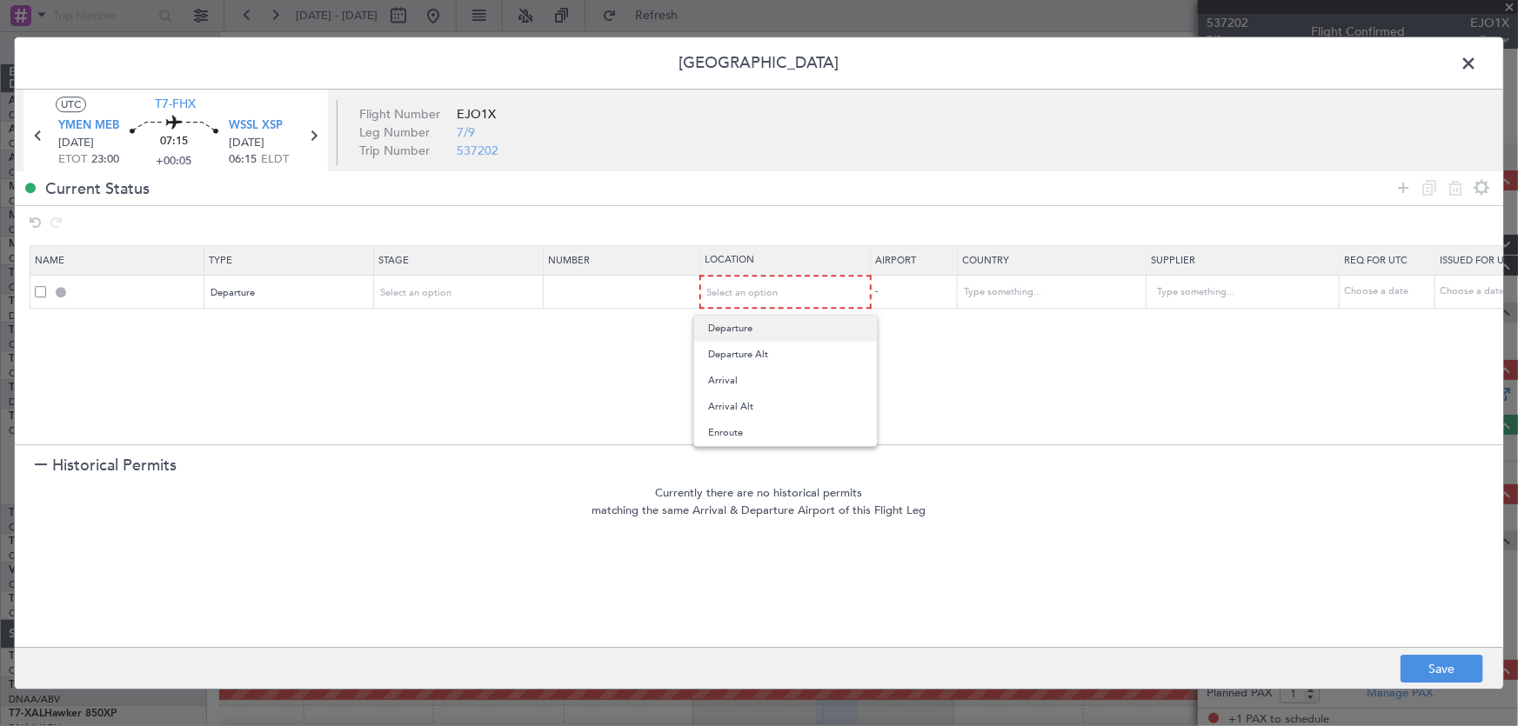
click at [776, 335] on span "Departure" at bounding box center [785, 329] width 155 height 26
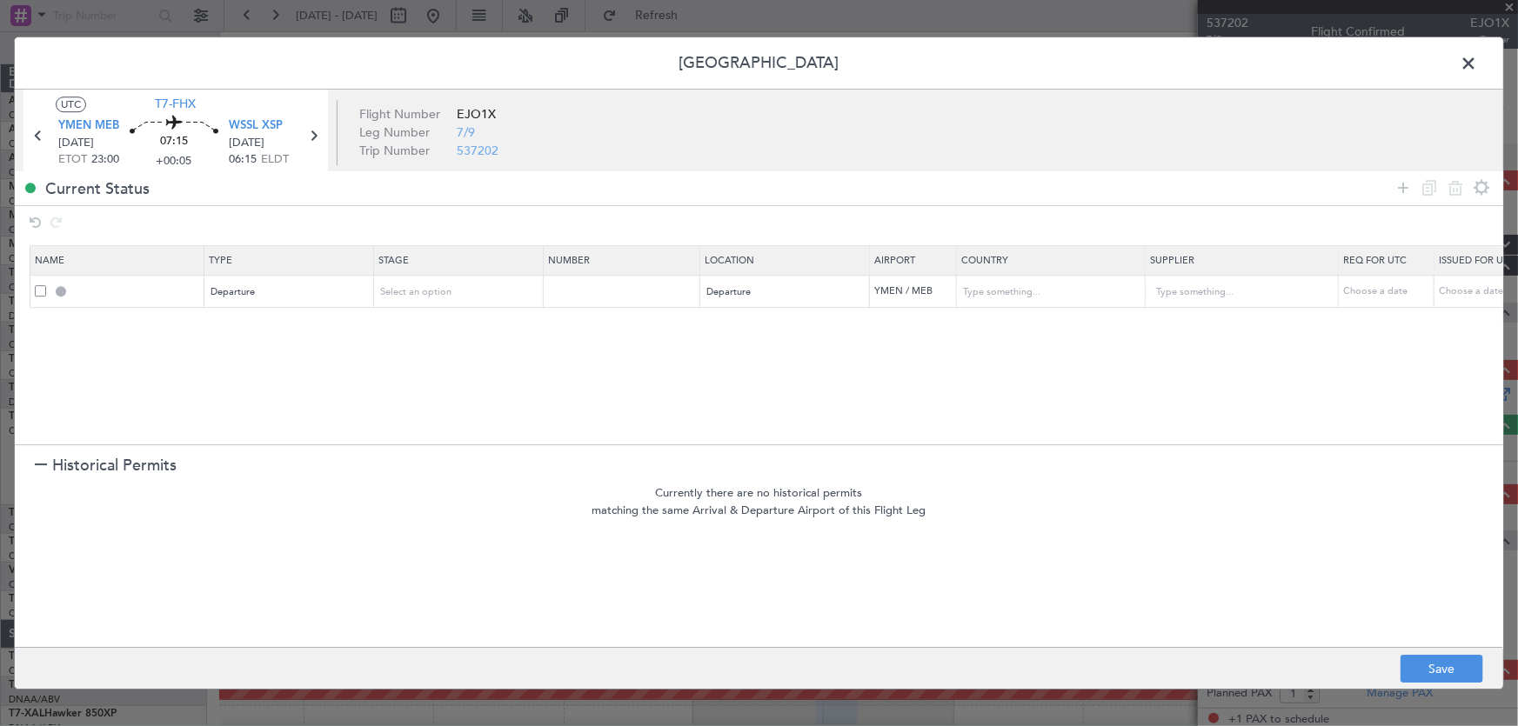
click at [792, 341] on section "Name Type Stage Number Location Airport Country Supplier Req For Utc Issued For…" at bounding box center [759, 344] width 1488 height 204
drag, startPoint x: 1259, startPoint y: 387, endPoint x: 617, endPoint y: 335, distance: 644.8
click at [1258, 388] on section "Name Type Stage Number Location Airport Country Supplier Req For Utc Issued For…" at bounding box center [759, 344] width 1488 height 204
click at [45, 464] on div at bounding box center [41, 466] width 12 height 12
click at [1406, 190] on icon at bounding box center [1402, 187] width 21 height 21
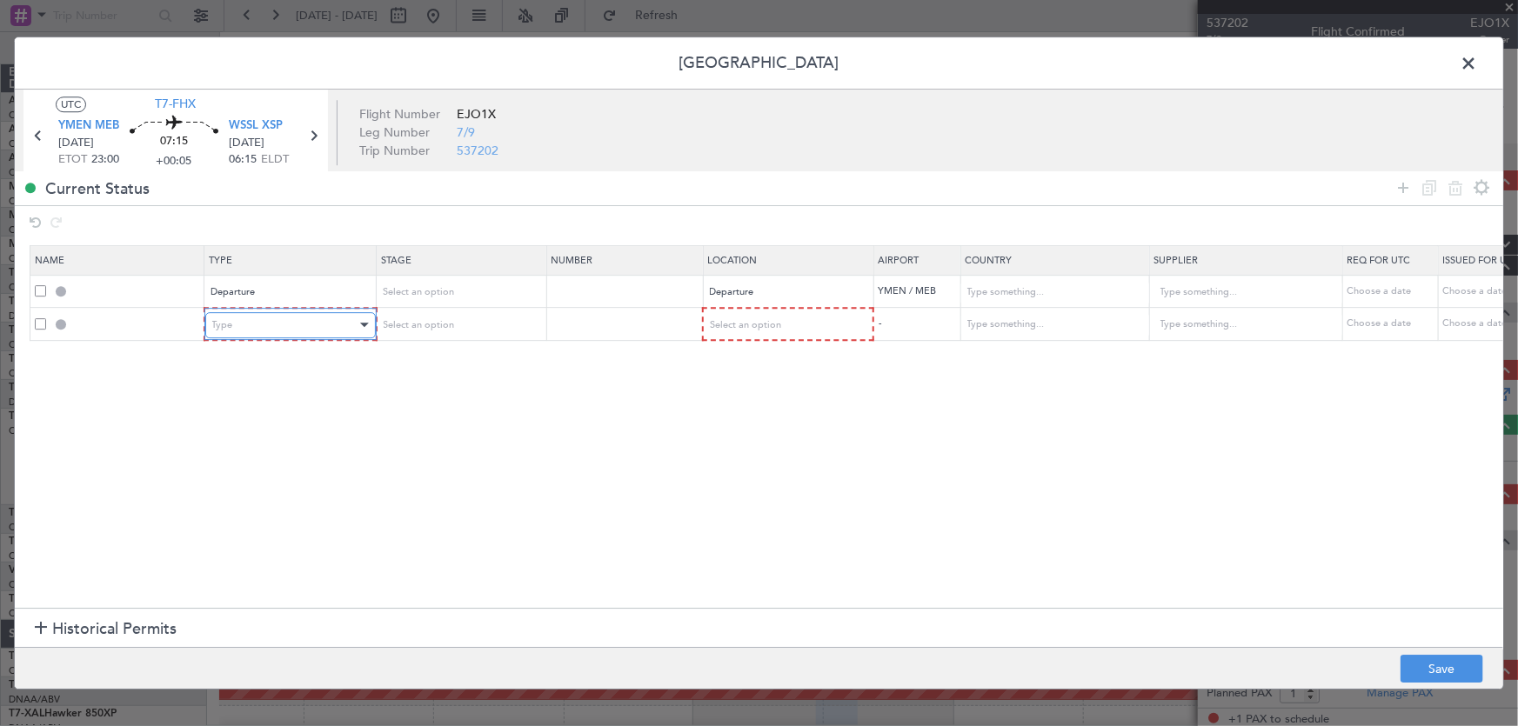
click at [266, 319] on div "Type" at bounding box center [284, 325] width 144 height 26
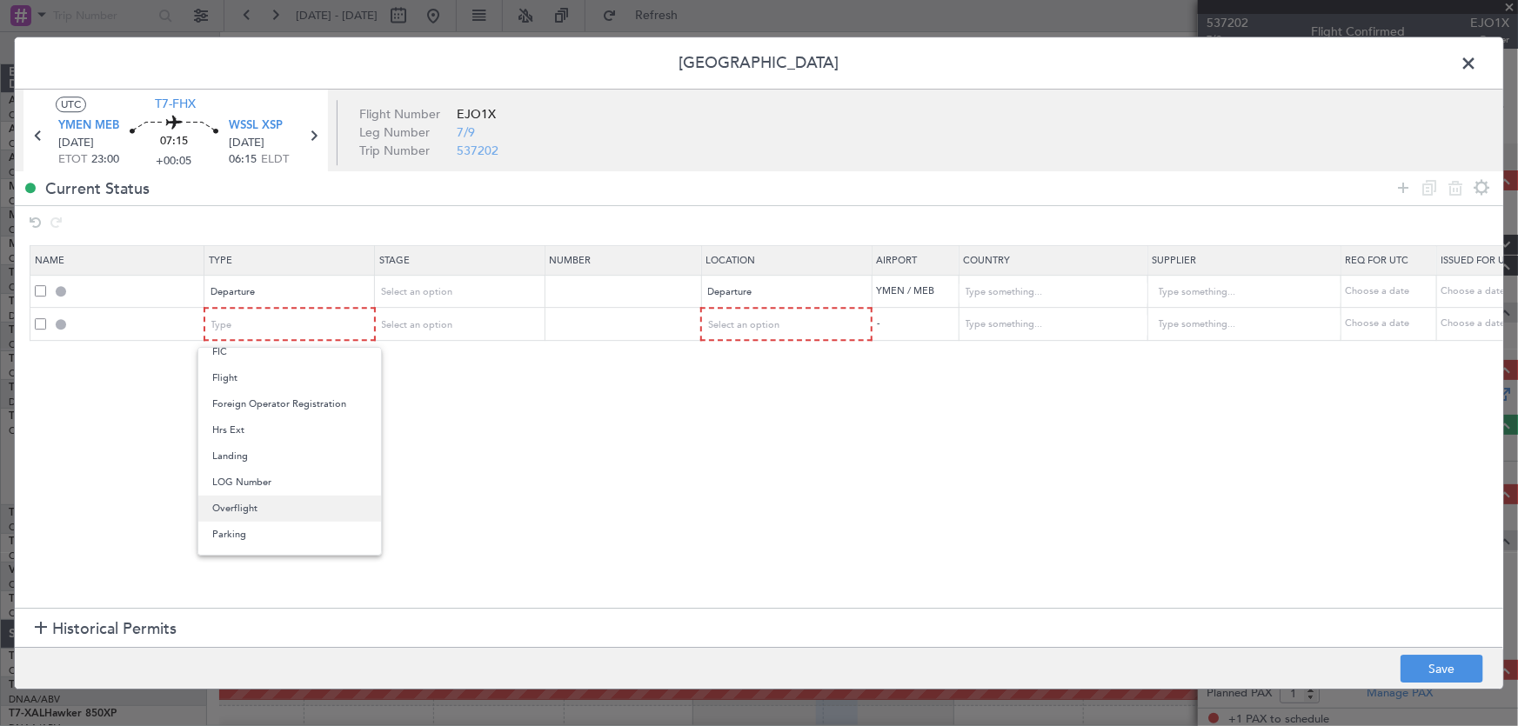
click at [287, 508] on span "Overflight" at bounding box center [289, 509] width 155 height 26
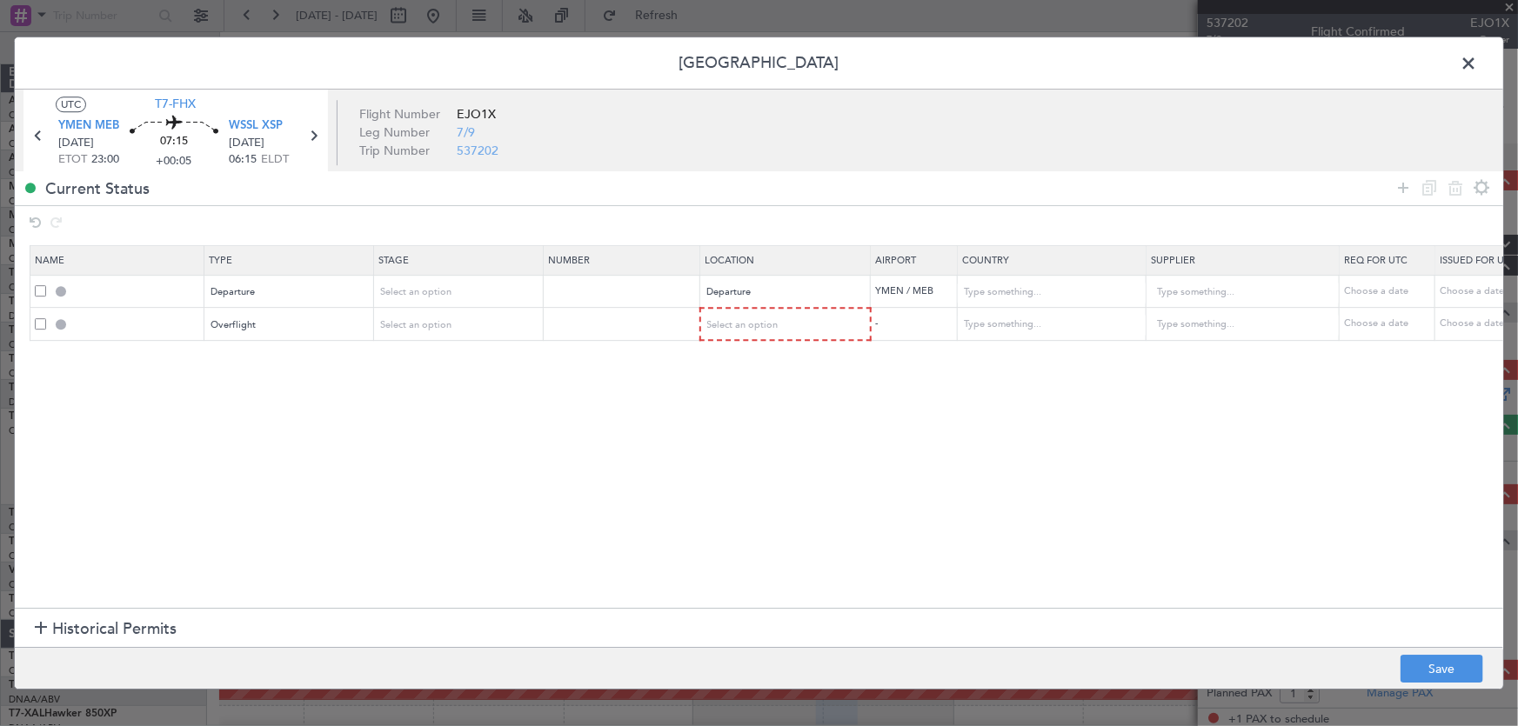
click at [437, 451] on section "Name Type Stage Number Location Airport Country Supplier Req For Utc Issued For…" at bounding box center [759, 425] width 1488 height 367
click at [751, 321] on span "Select an option" at bounding box center [743, 324] width 71 height 13
click at [747, 470] on span "Enroute" at bounding box center [785, 465] width 155 height 26
click at [1000, 324] on input "text" at bounding box center [1042, 324] width 157 height 26
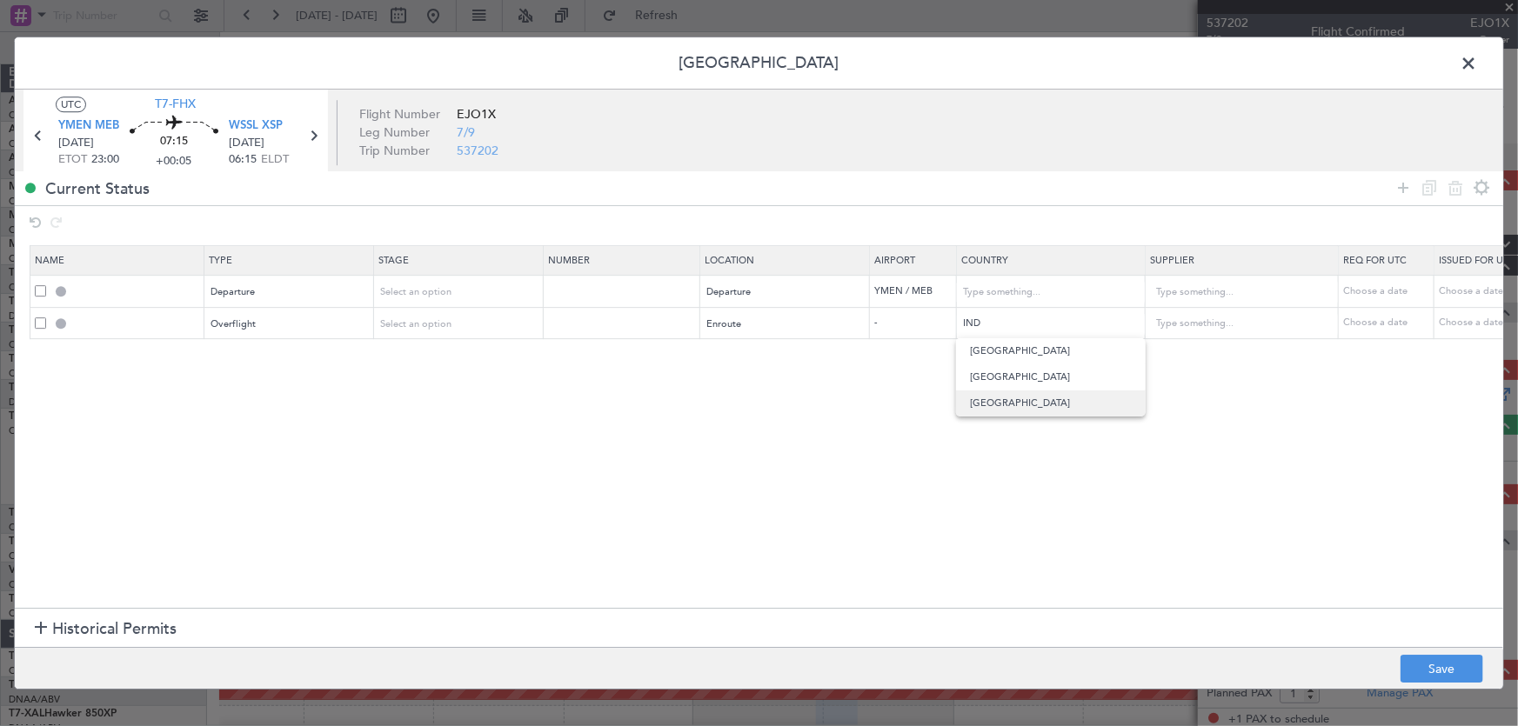
click at [1005, 409] on span "Indonesia" at bounding box center [1051, 404] width 162 height 26
type input "Indonesia"
click at [1025, 430] on section "Name Type Stage Number Location Airport Country Supplier Req For Utc Issued For…" at bounding box center [759, 425] width 1488 height 367
click at [1405, 186] on icon at bounding box center [1402, 187] width 21 height 21
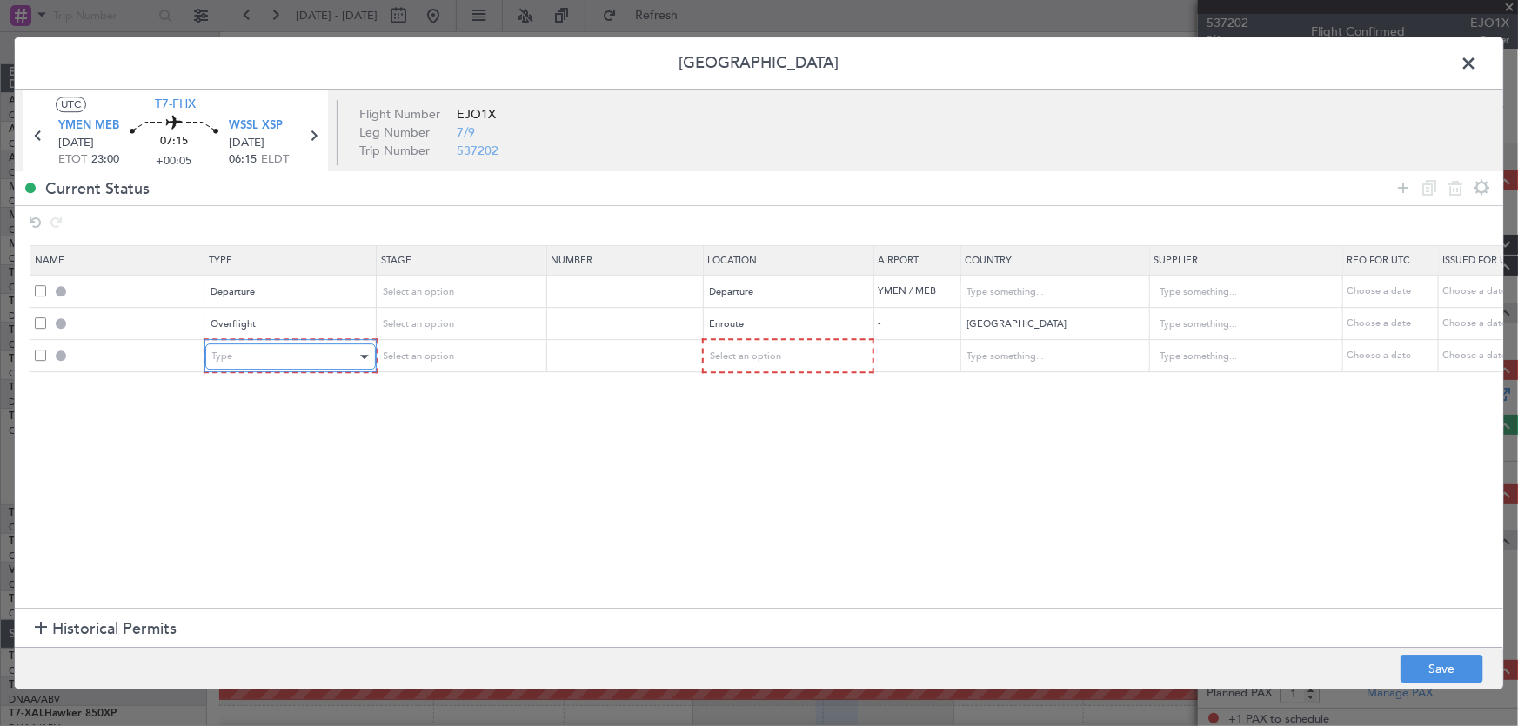
click at [252, 351] on div "Type" at bounding box center [284, 357] width 144 height 26
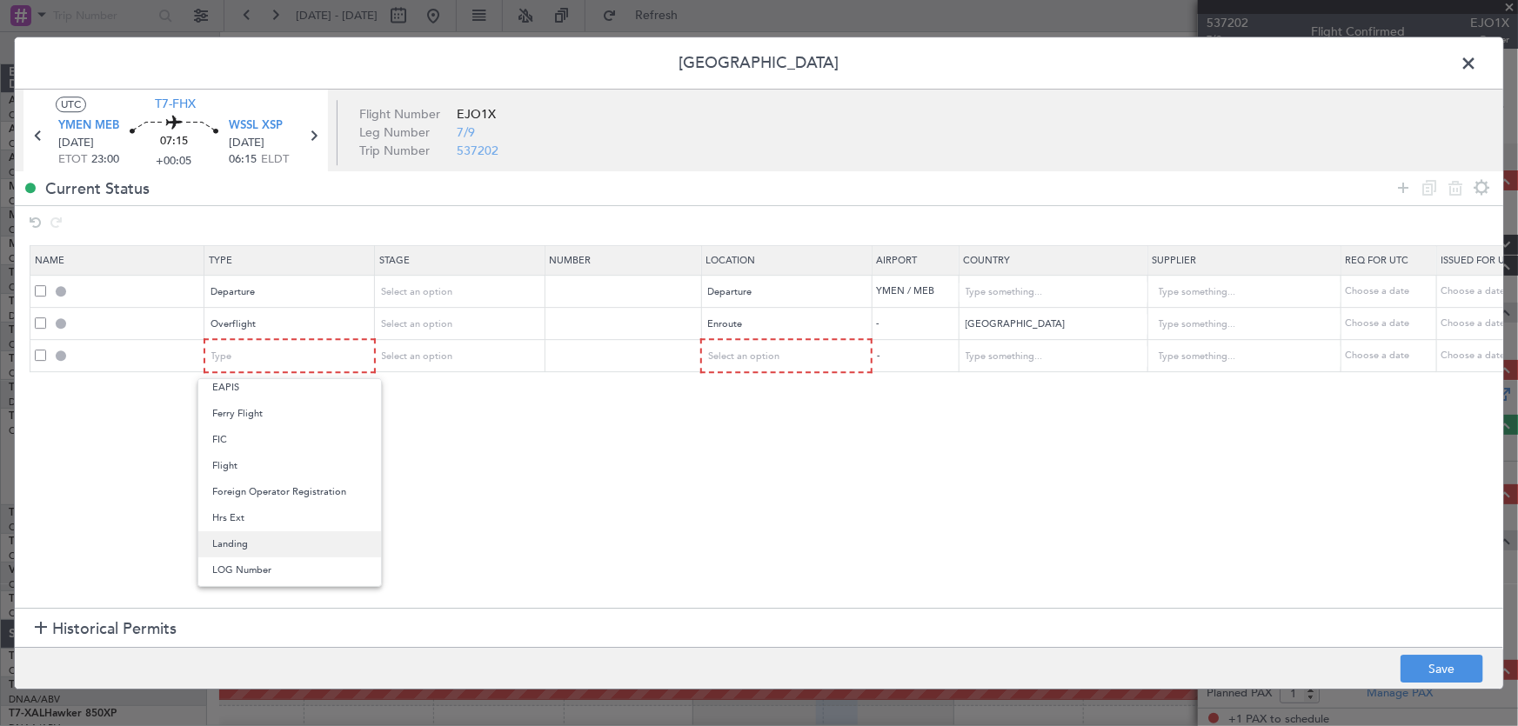
click at [252, 548] on span "Landing" at bounding box center [289, 544] width 155 height 26
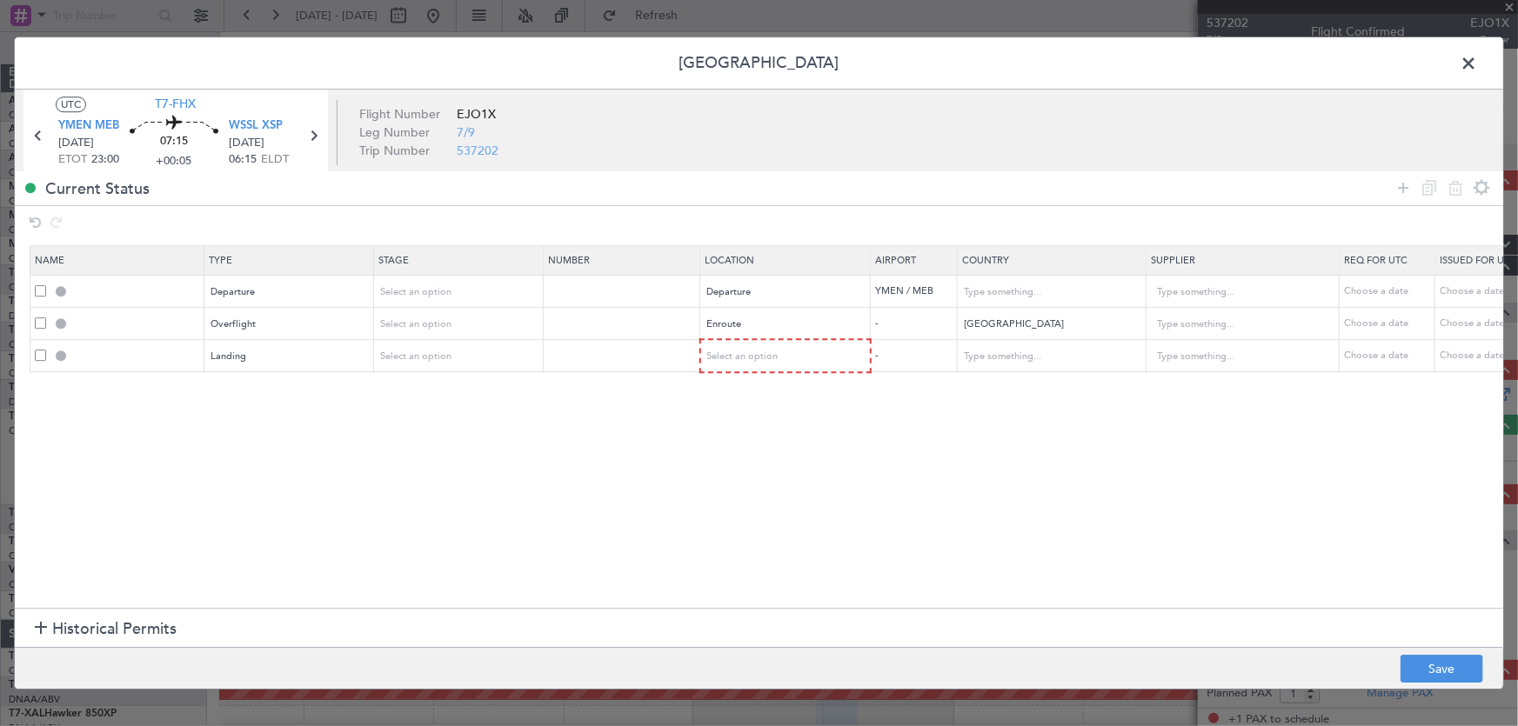
click at [653, 478] on section "Name Type Stage Number Location Airport Country Supplier Req For Utc Issued For…" at bounding box center [759, 425] width 1488 height 367
click at [795, 344] on div "Select an option" at bounding box center [780, 357] width 144 height 26
click at [742, 444] on span "Arrival" at bounding box center [785, 444] width 155 height 26
click at [1061, 444] on section "Name Type Stage Number Location Airport Country Supplier Req For Utc Issued For…" at bounding box center [759, 425] width 1488 height 367
click at [1445, 672] on button "Save" at bounding box center [1441, 669] width 83 height 28
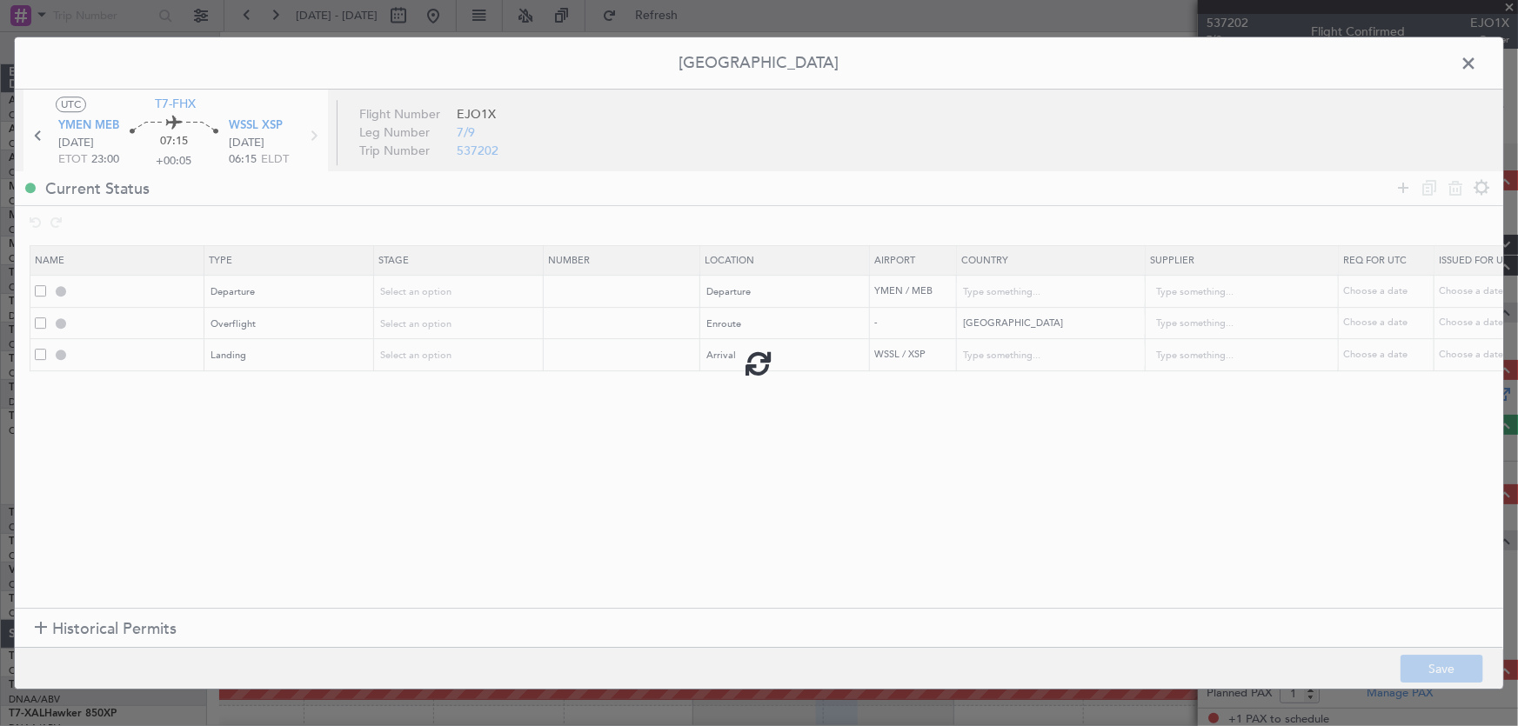
type input "DEPARTURE"
type input "Australia"
type input "NNN"
type input "INDONESIA OVF"
type input "NNN"
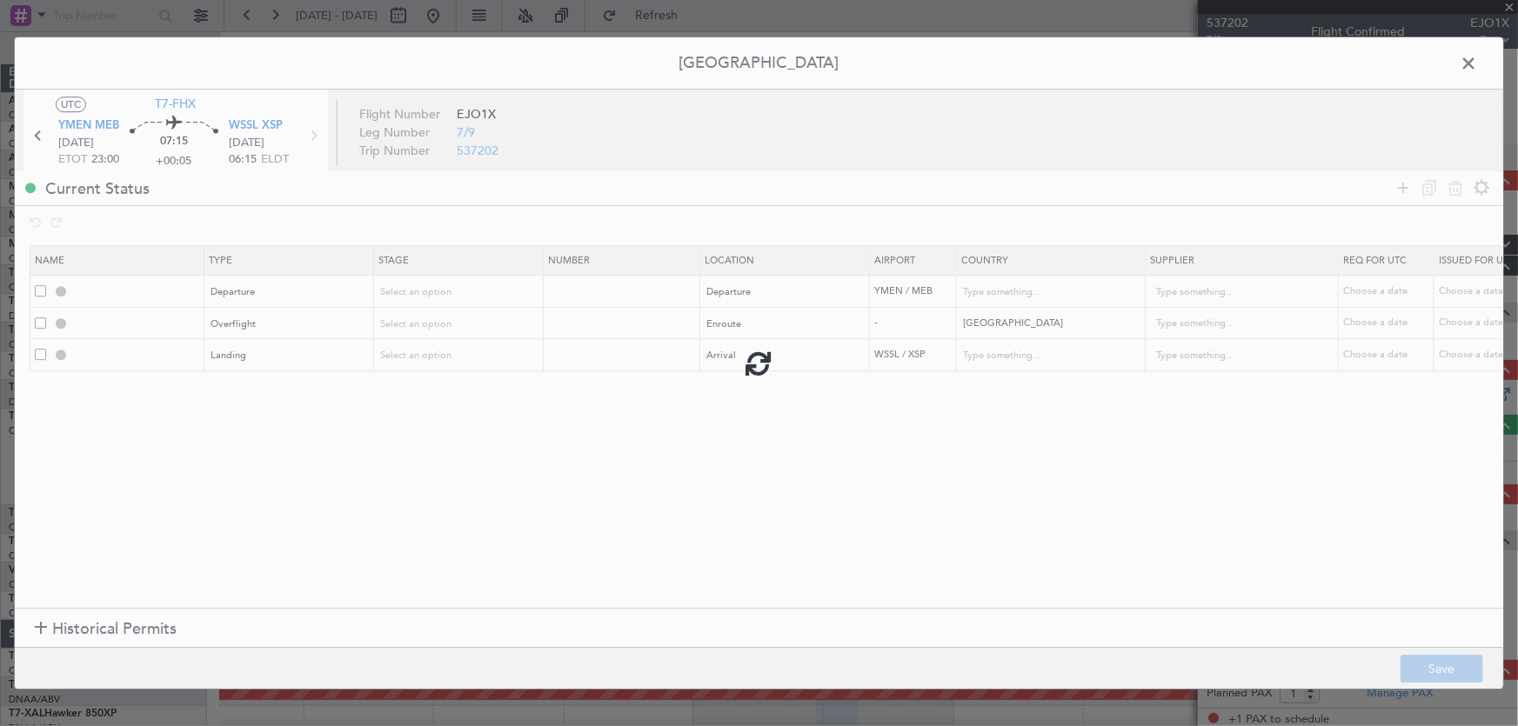
type input "2"
type input "WSSL LDG"
type input "Singapore"
type input "NNN"
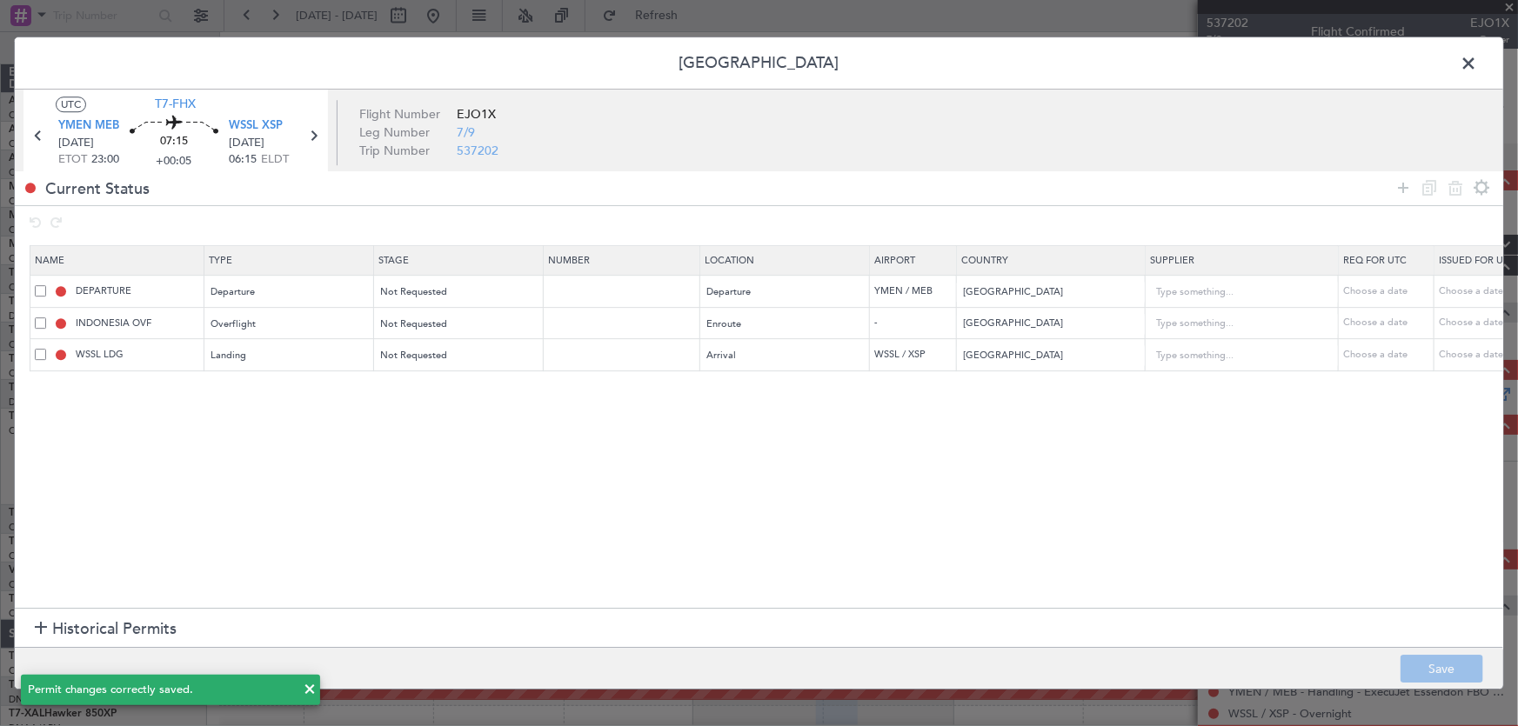
click at [1477, 57] on span at bounding box center [1477, 67] width 0 height 35
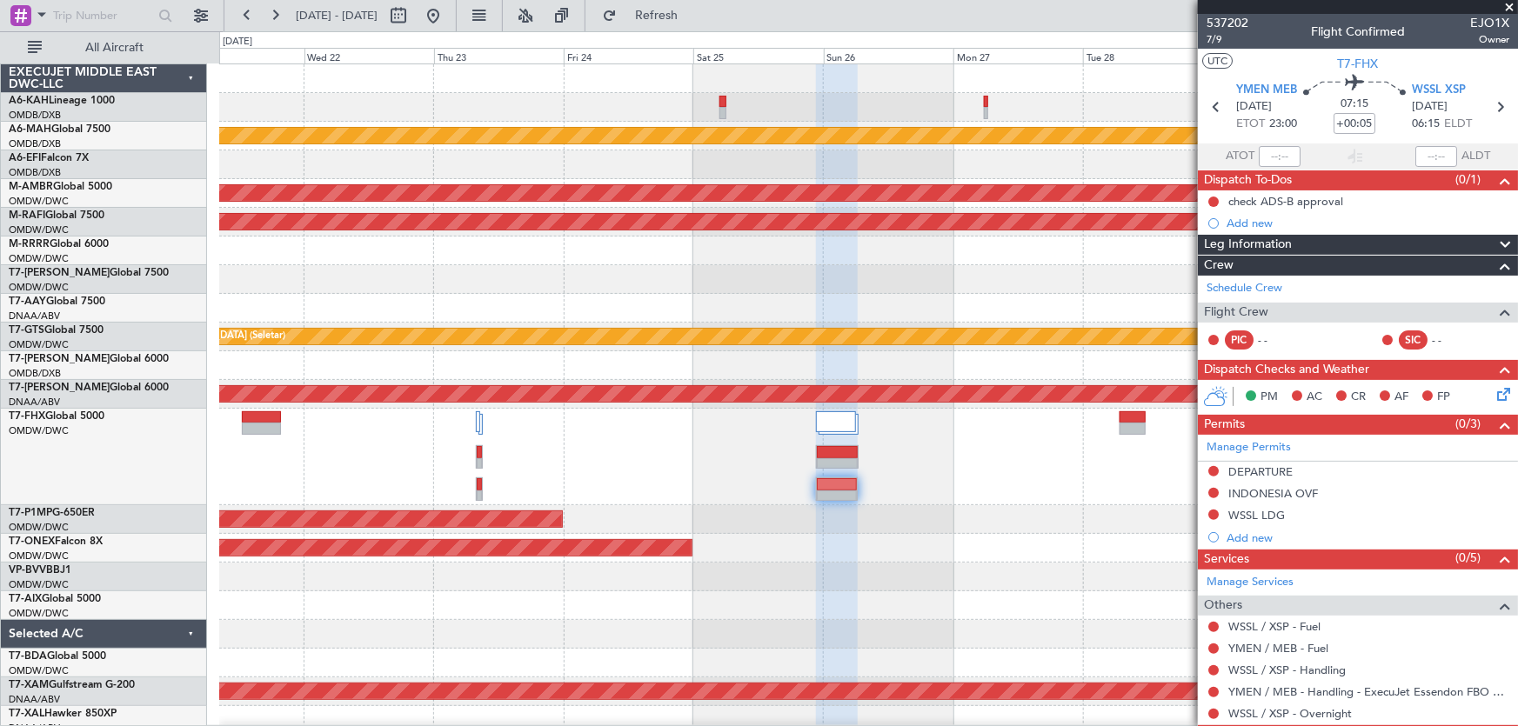
click at [1509, 4] on span at bounding box center [1508, 8] width 17 height 16
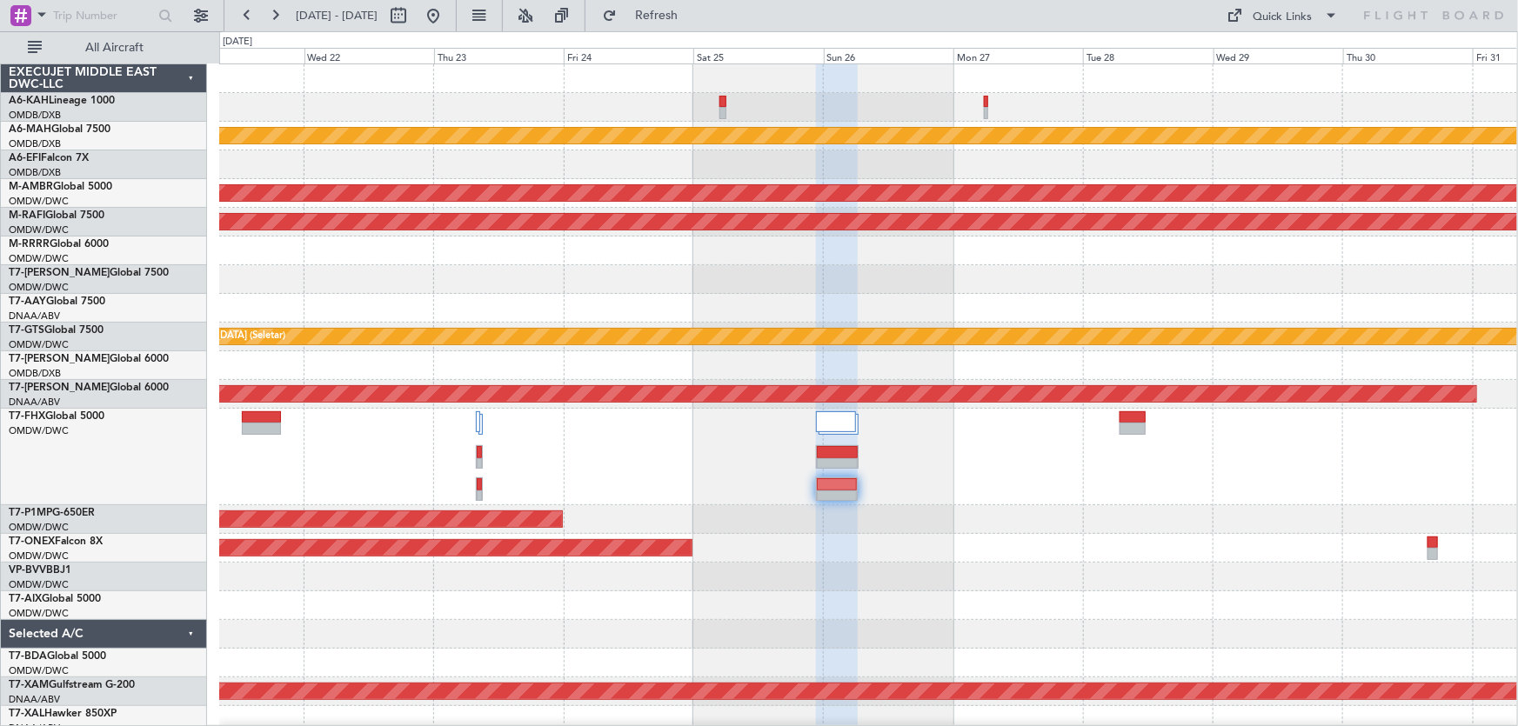
type input "0"
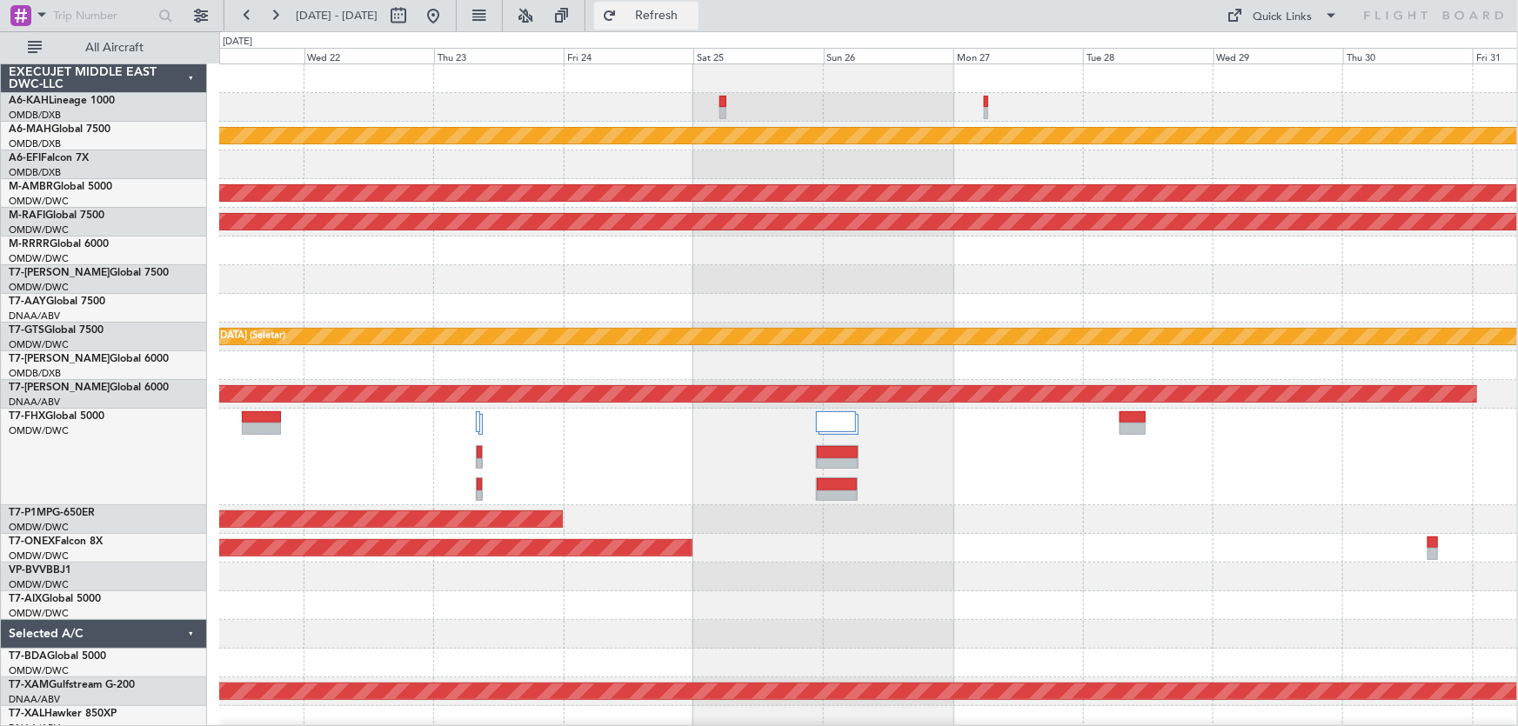
click at [675, 21] on span "Refresh" at bounding box center [656, 16] width 73 height 12
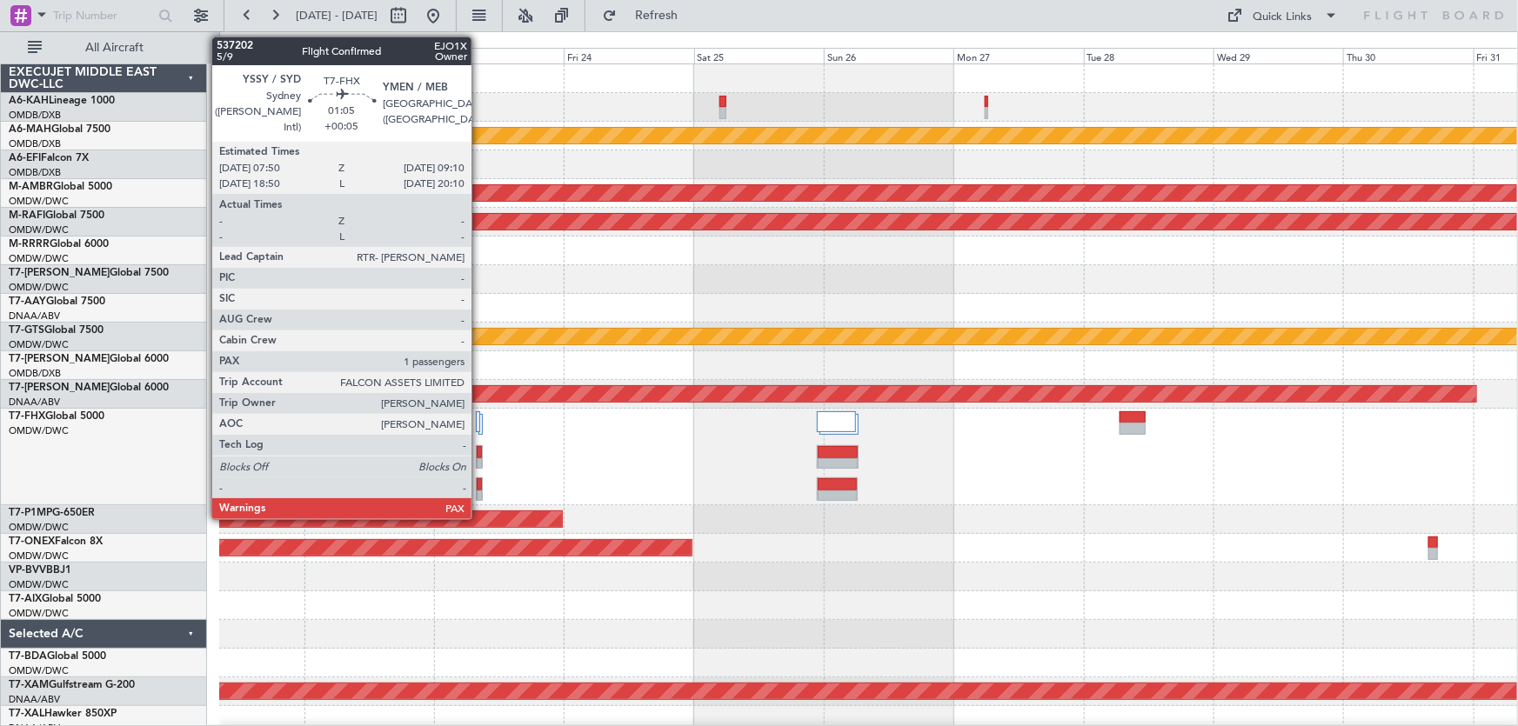
click at [479, 496] on div at bounding box center [480, 497] width 6 height 12
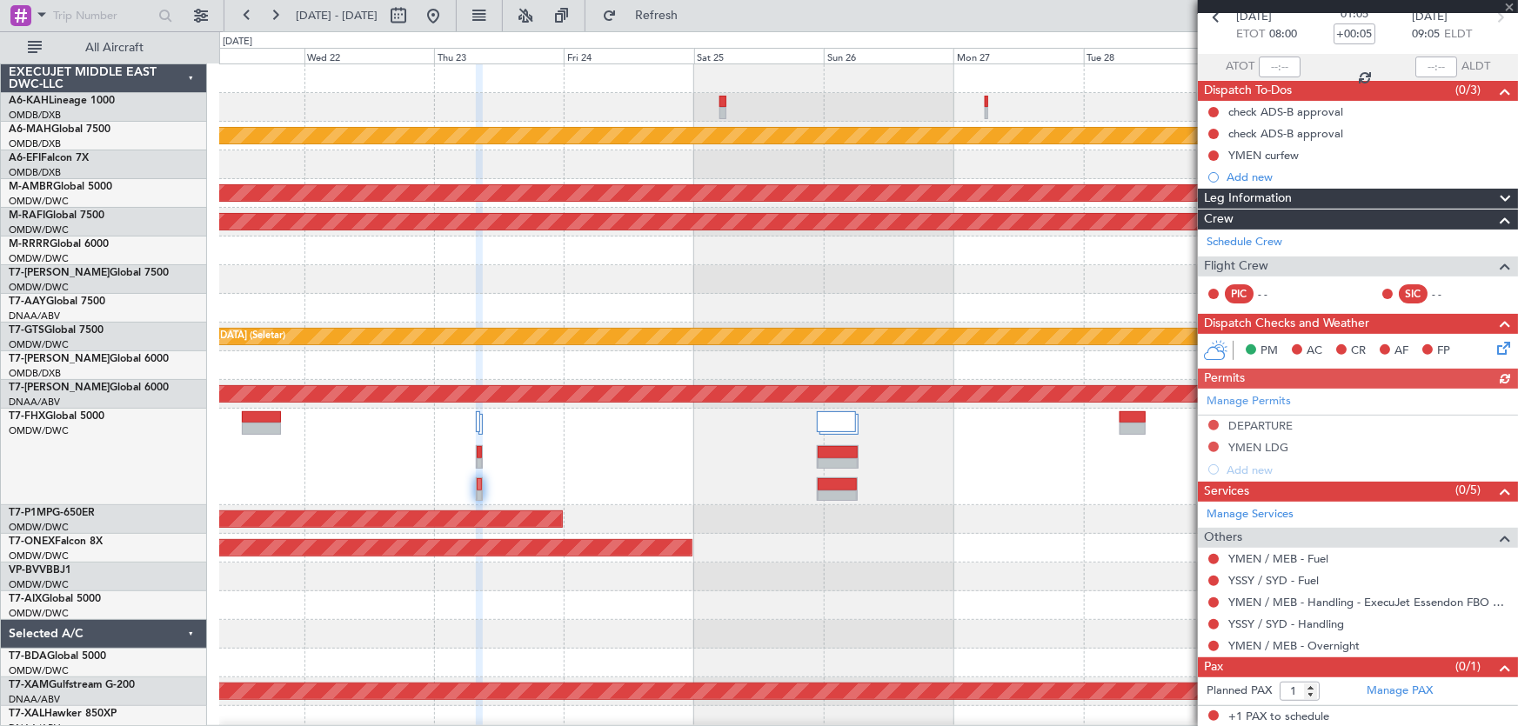
scroll to position [0, 0]
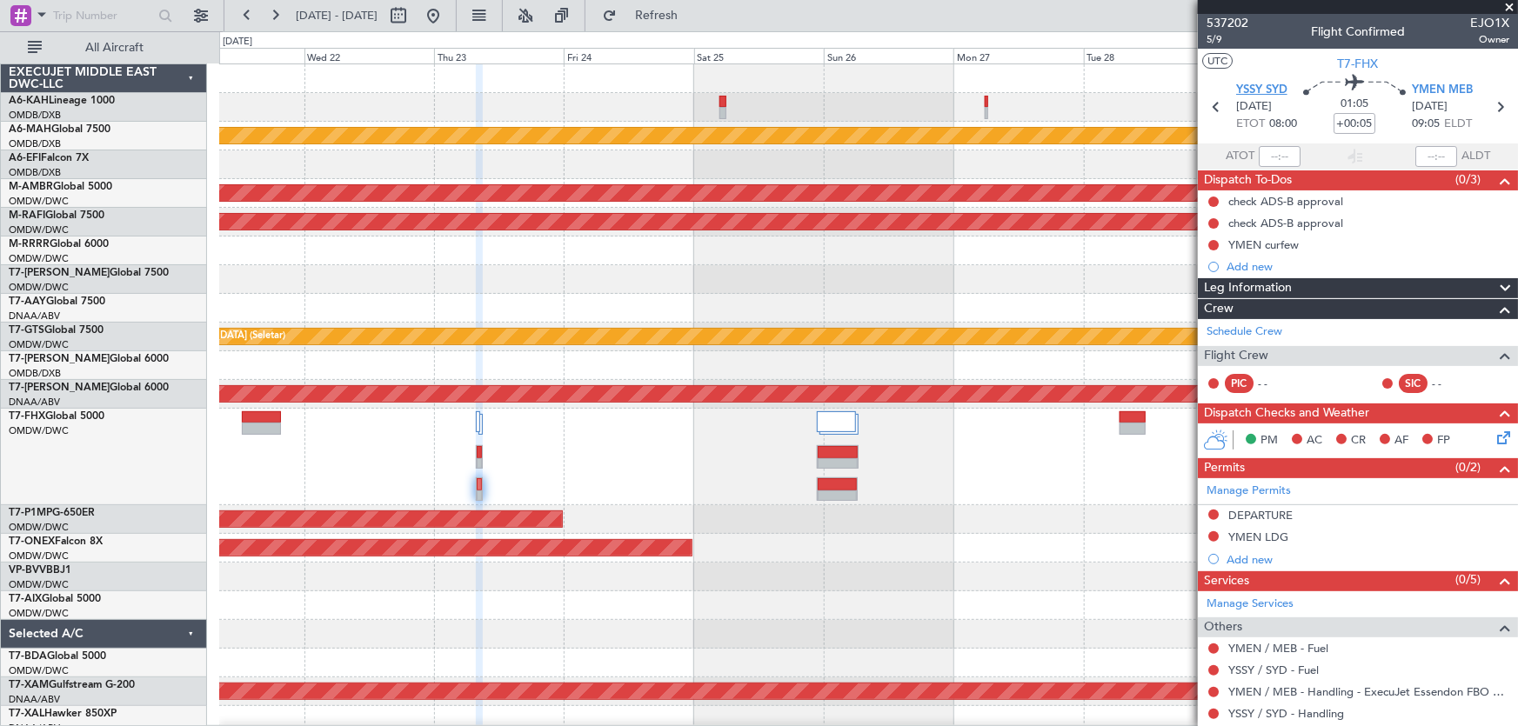
click at [1272, 92] on span "YSSY SYD" at bounding box center [1261, 90] width 51 height 17
click at [1251, 494] on link "Manage Permits" at bounding box center [1248, 491] width 84 height 17
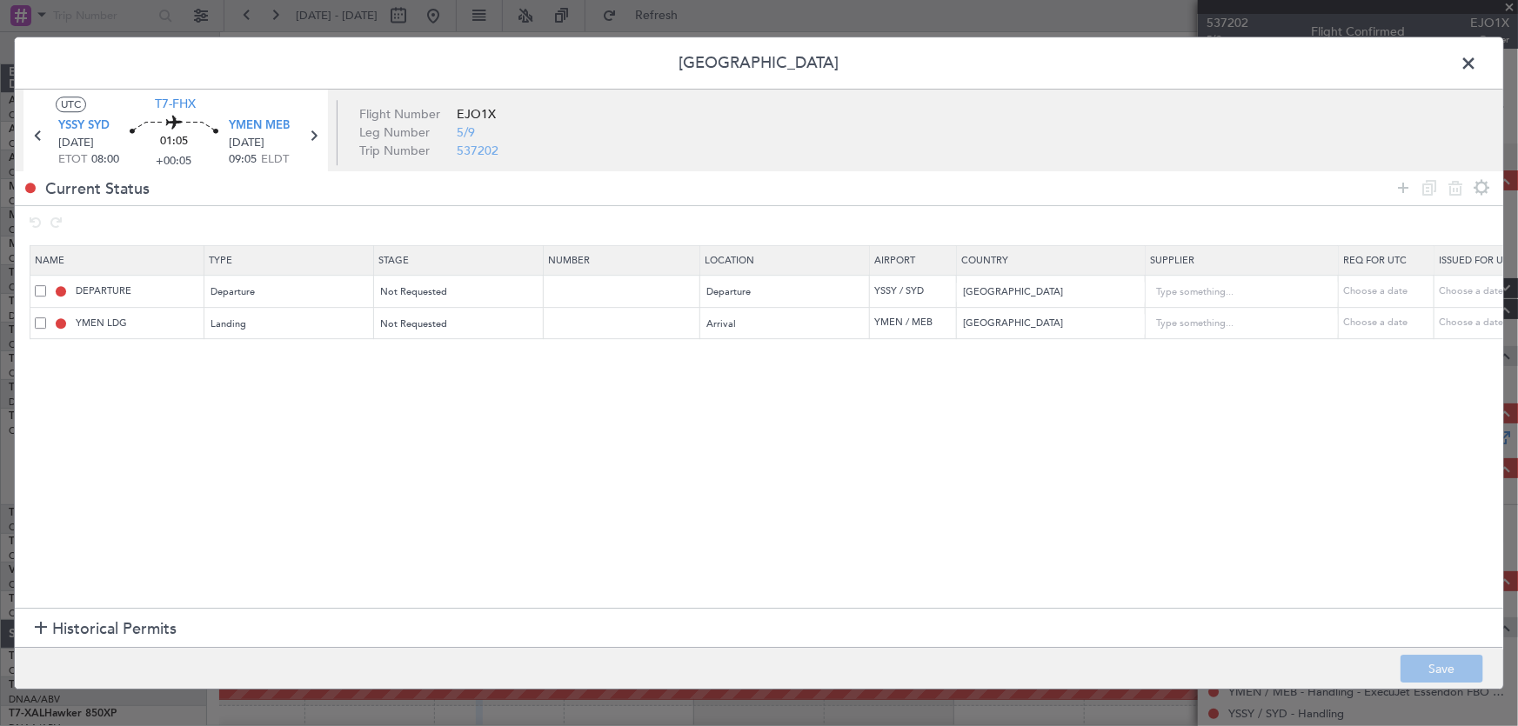
click at [42, 290] on span at bounding box center [40, 290] width 11 height 11
click at [47, 285] on input "checkbox" at bounding box center [47, 285] width 0 height 0
click at [43, 316] on div "YMEN LDG" at bounding box center [119, 324] width 169 height 16
click at [37, 317] on span at bounding box center [40, 322] width 11 height 11
click at [47, 317] on input "checkbox" at bounding box center [47, 317] width 0 height 0
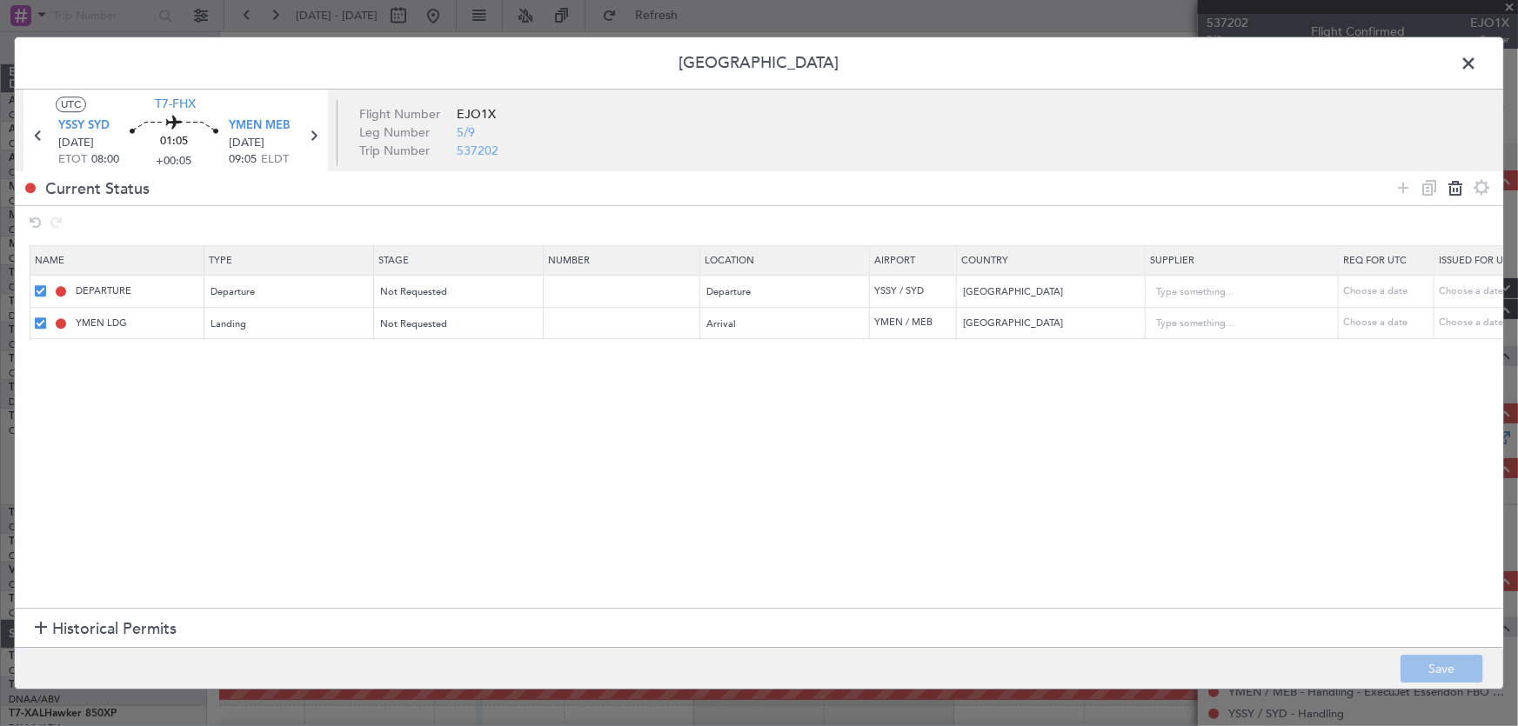
click at [1459, 189] on icon at bounding box center [1455, 187] width 21 height 21
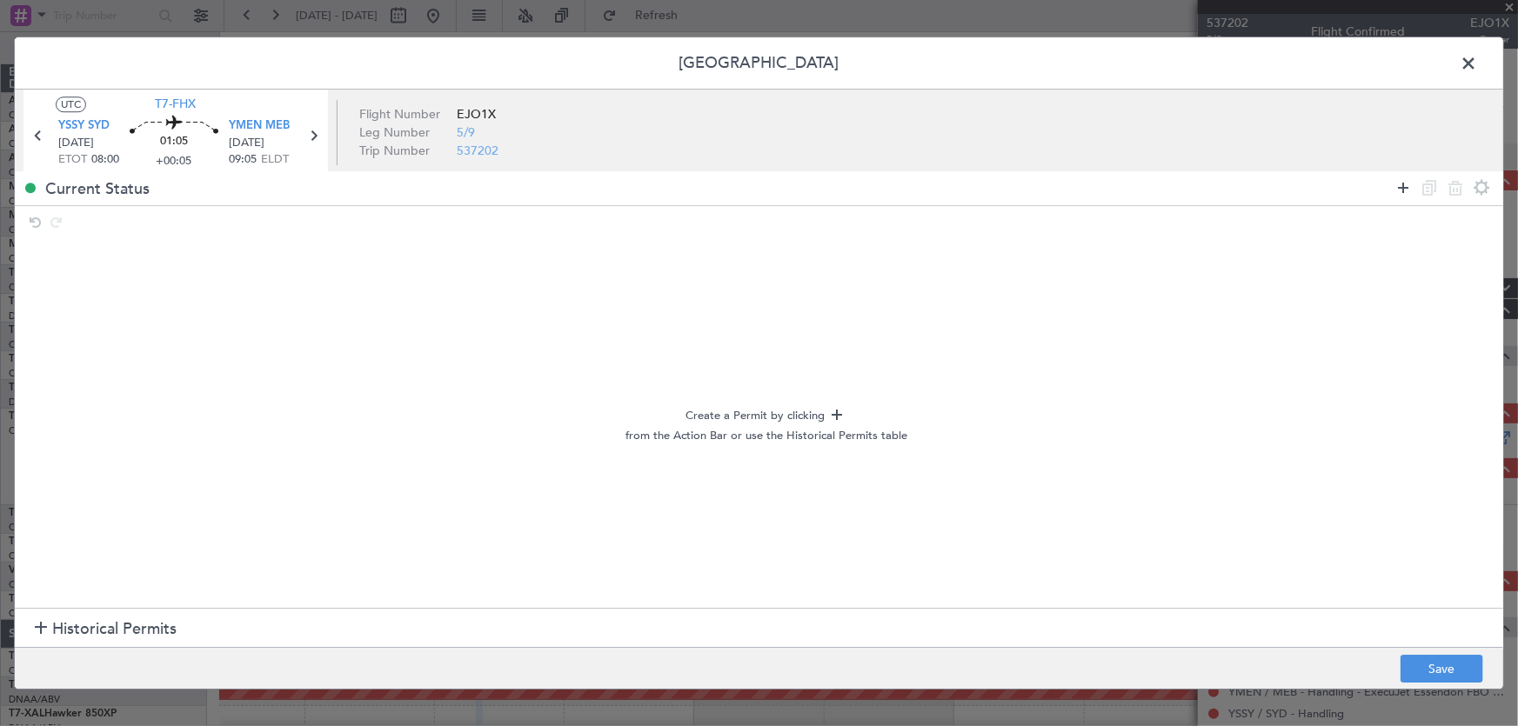
click at [1405, 182] on icon at bounding box center [1402, 187] width 21 height 21
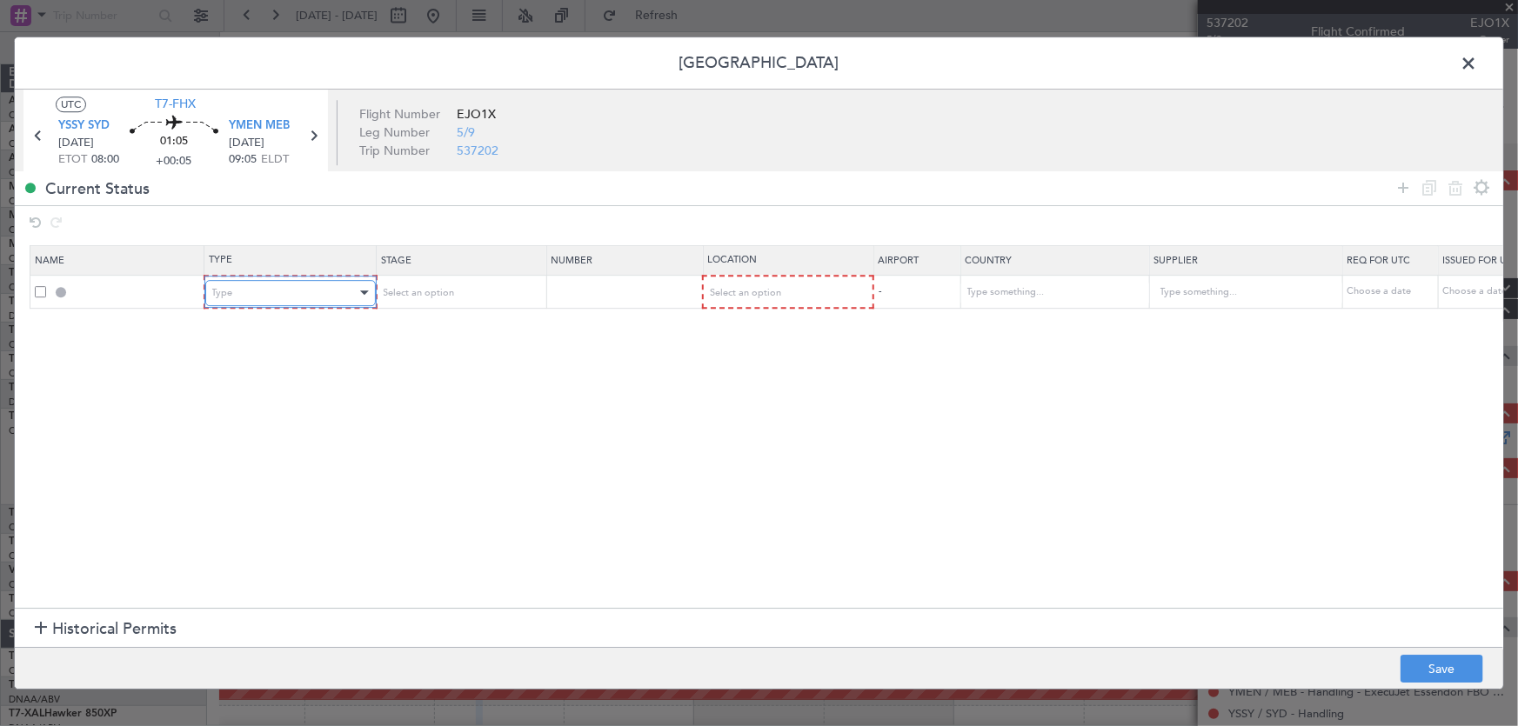
click at [310, 287] on div "Type" at bounding box center [284, 293] width 144 height 26
click at [467, 290] on div "Select an option" at bounding box center [453, 293] width 144 height 26
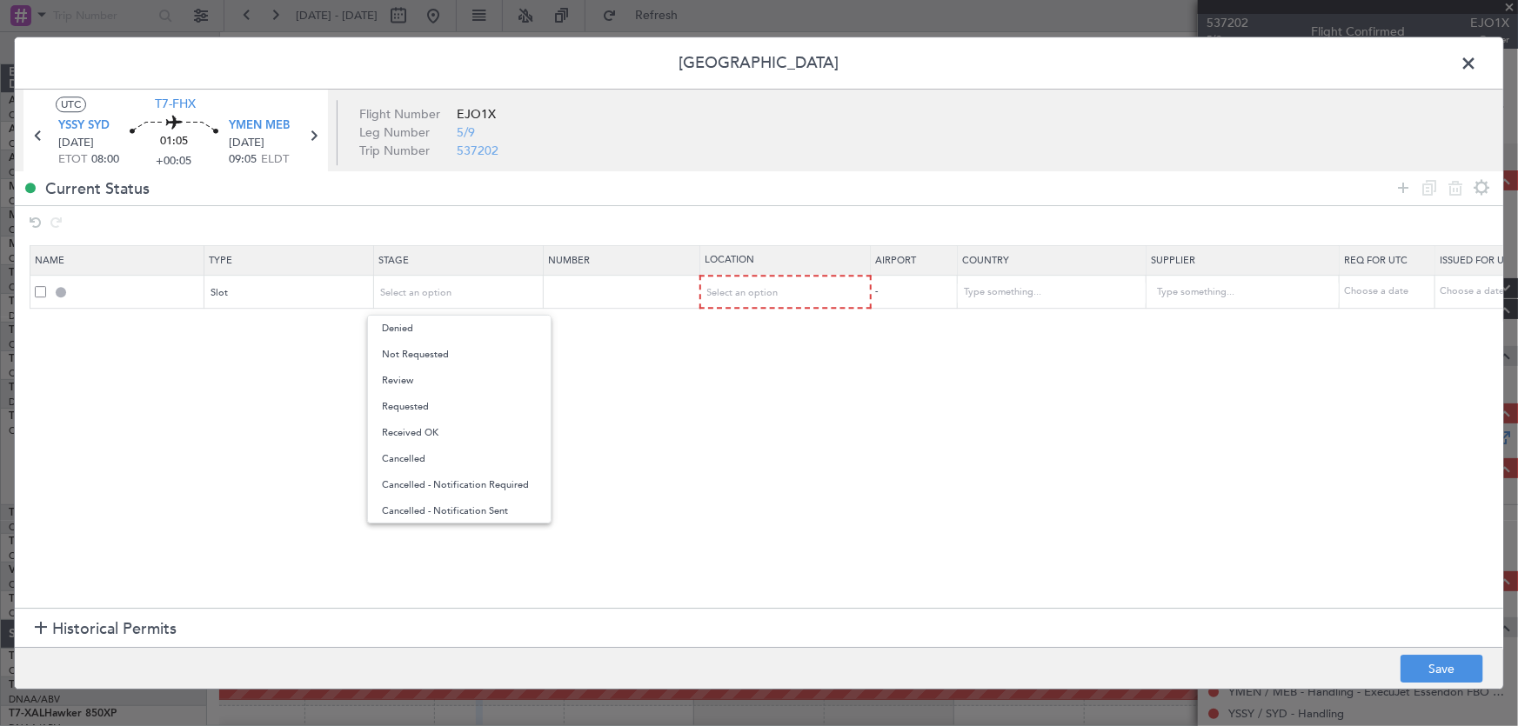
click at [684, 431] on div at bounding box center [759, 363] width 1518 height 726
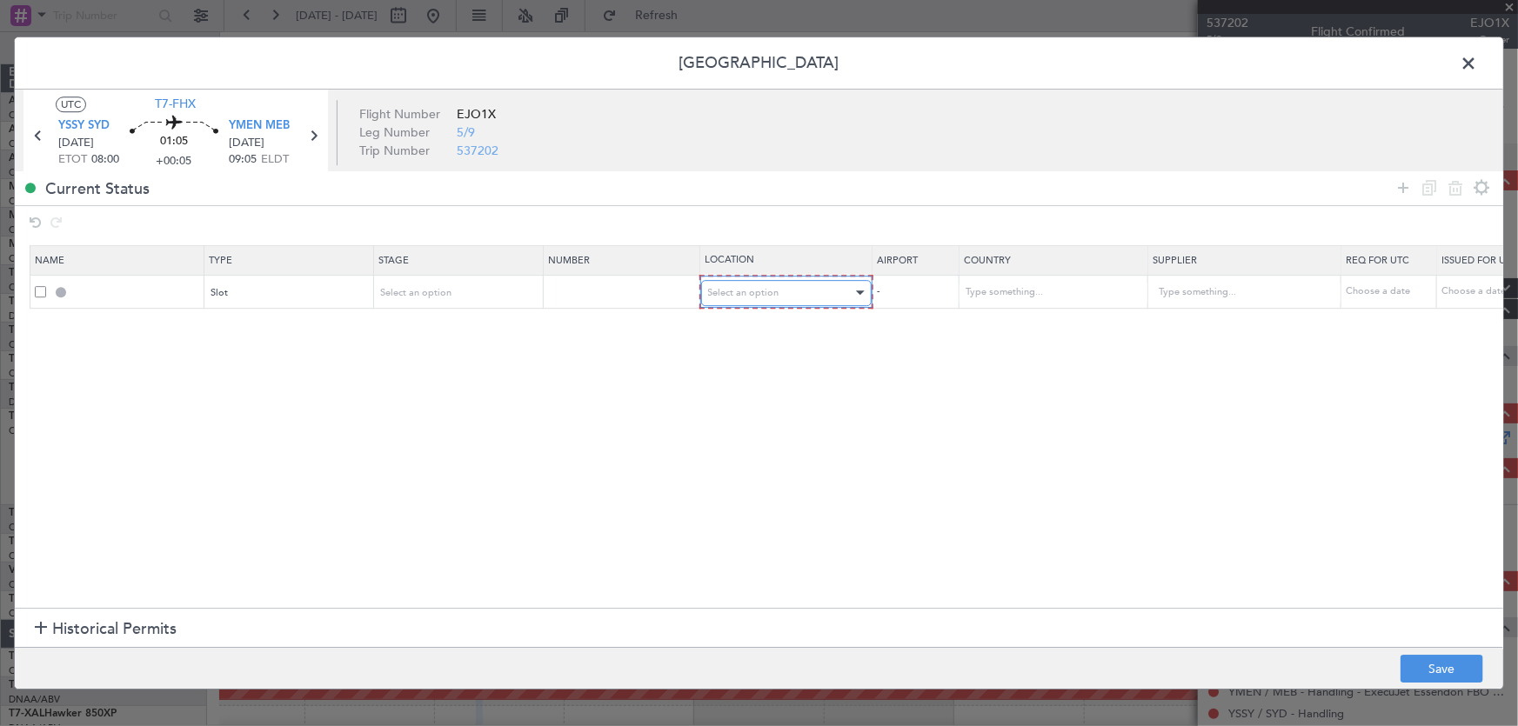
click at [787, 286] on div "Select an option" at bounding box center [780, 293] width 144 height 26
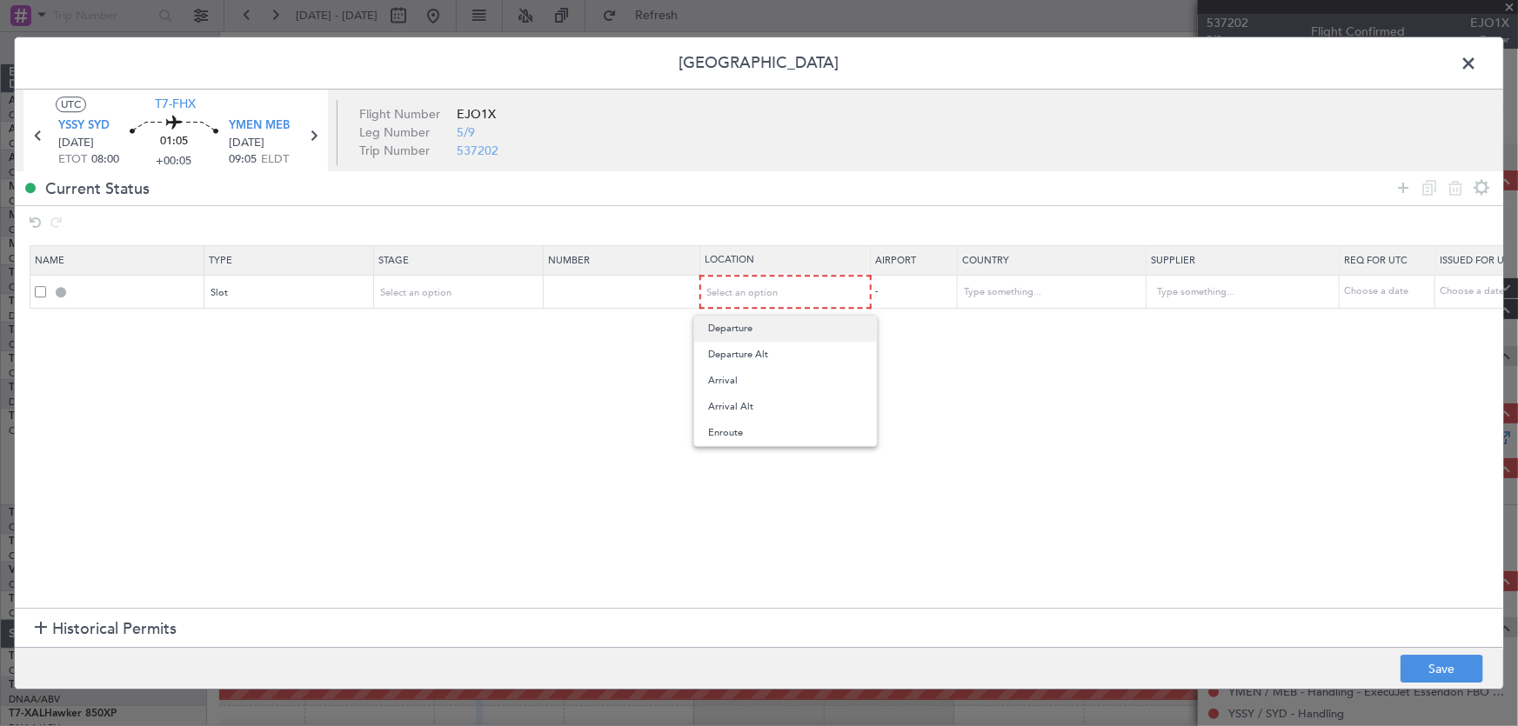
click at [766, 330] on span "Departure" at bounding box center [785, 329] width 155 height 26
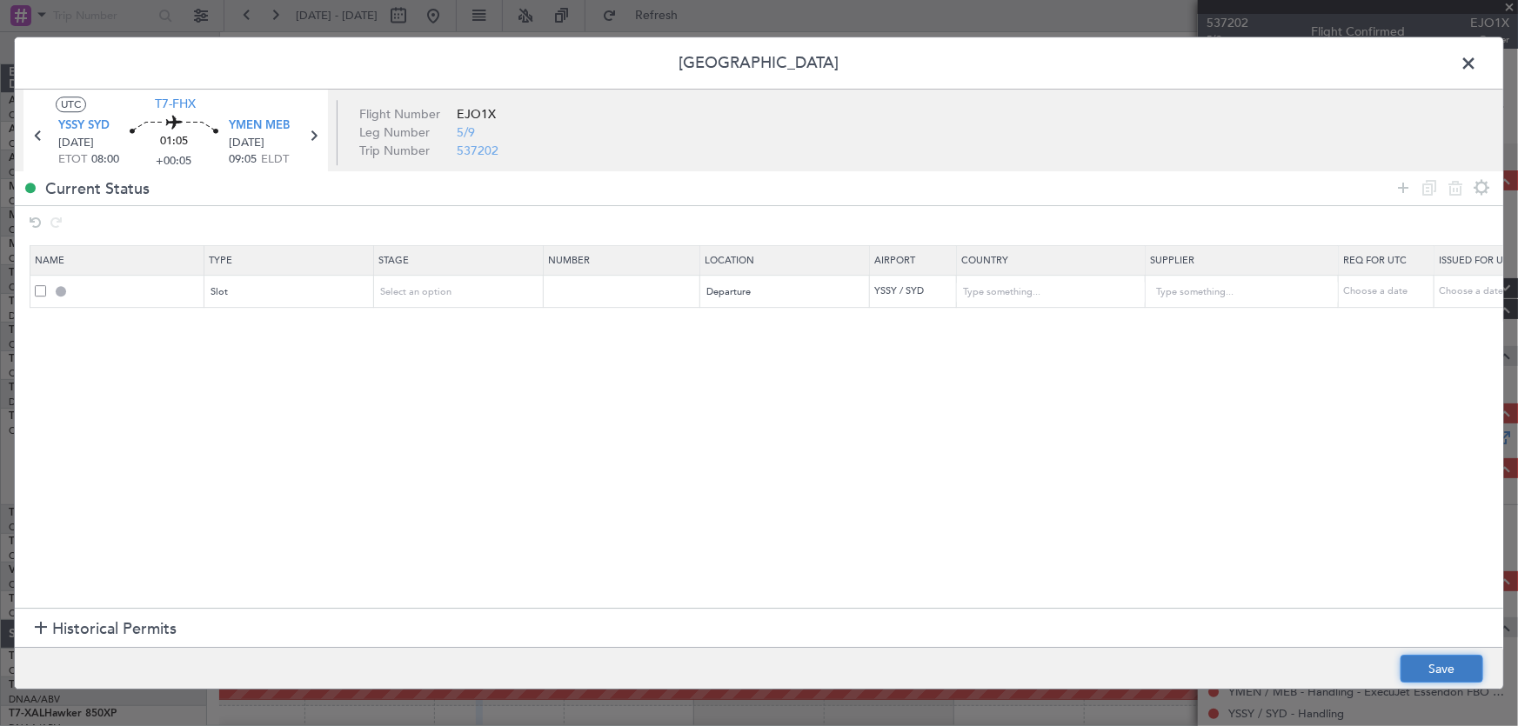
click at [1420, 682] on button "Save" at bounding box center [1441, 669] width 83 height 28
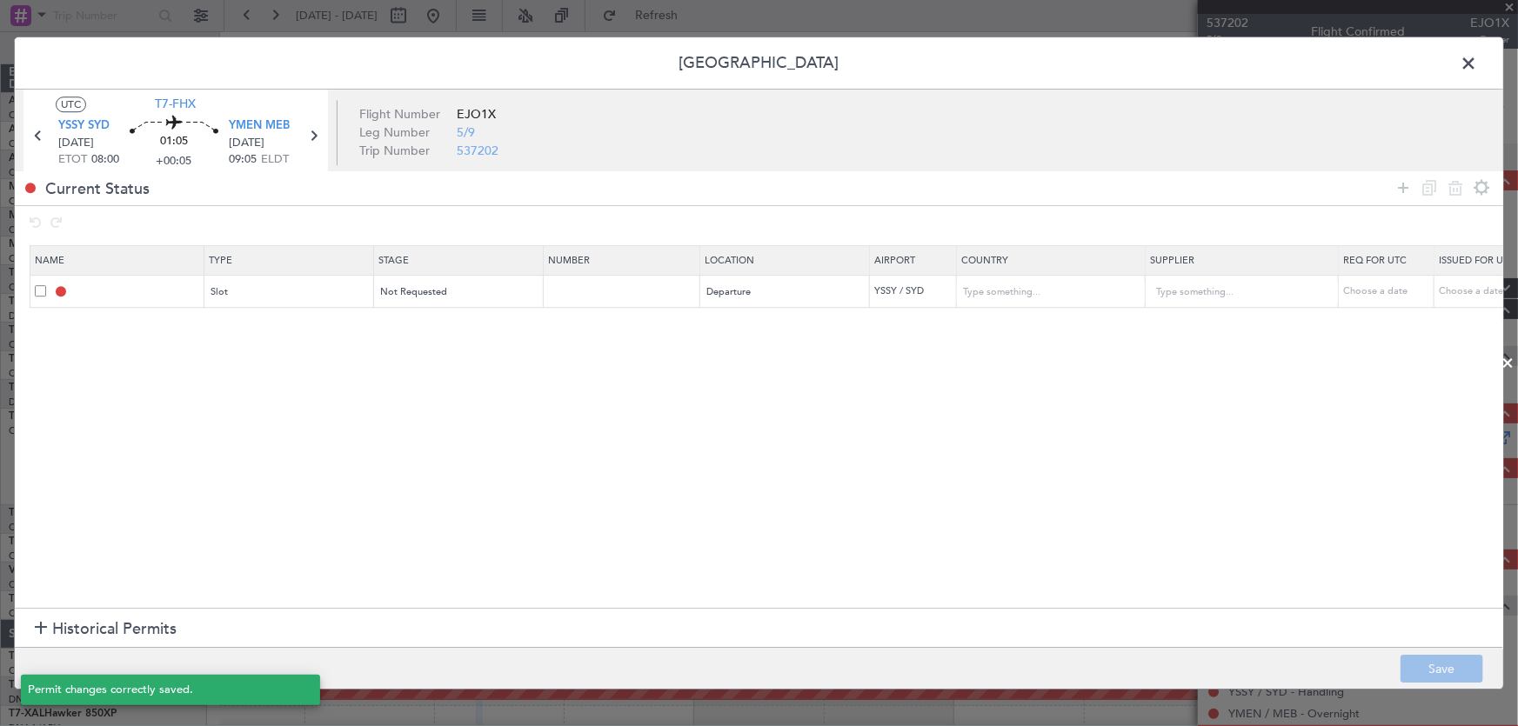
type input "YSSY DEP SLOT"
type input "Australia"
type input "NNN"
click at [1477, 60] on span at bounding box center [1477, 67] width 0 height 35
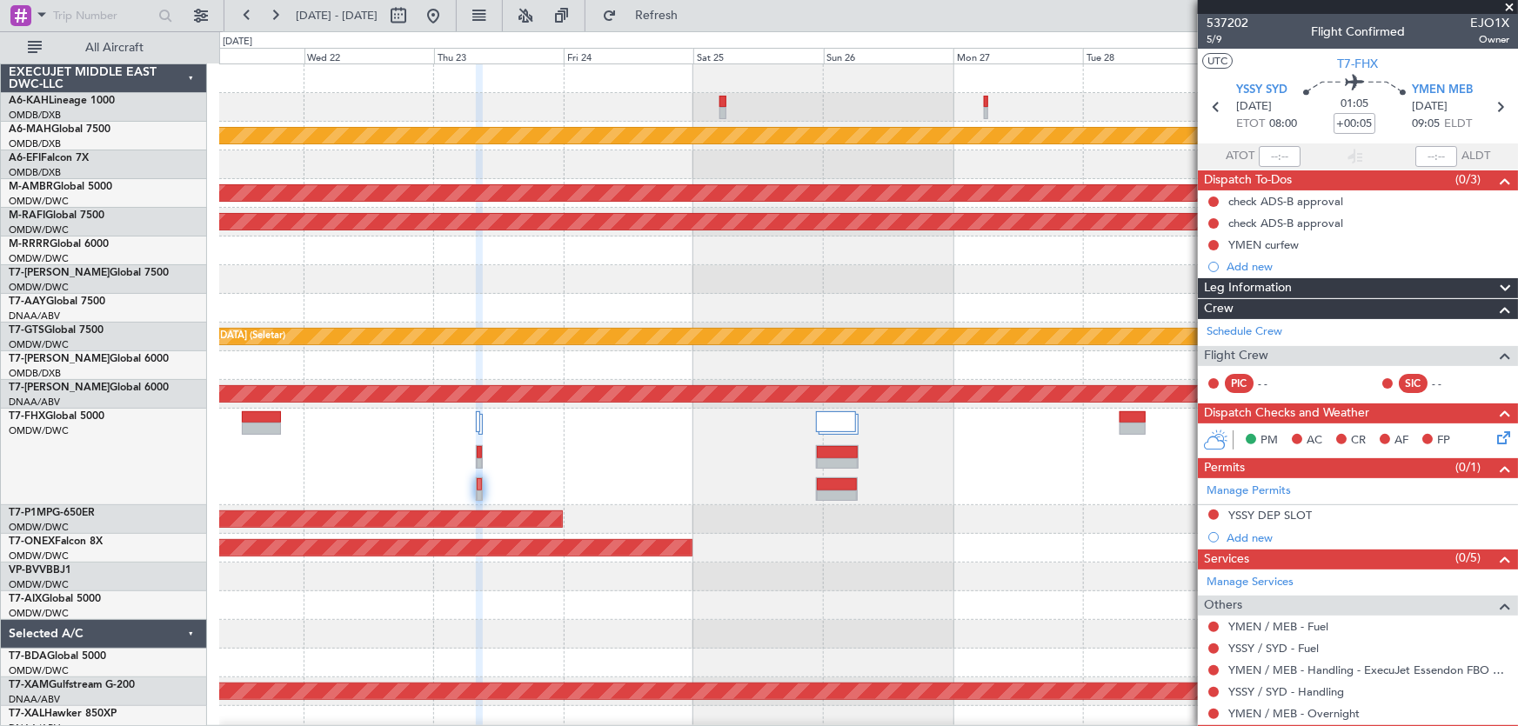
scroll to position [68, 0]
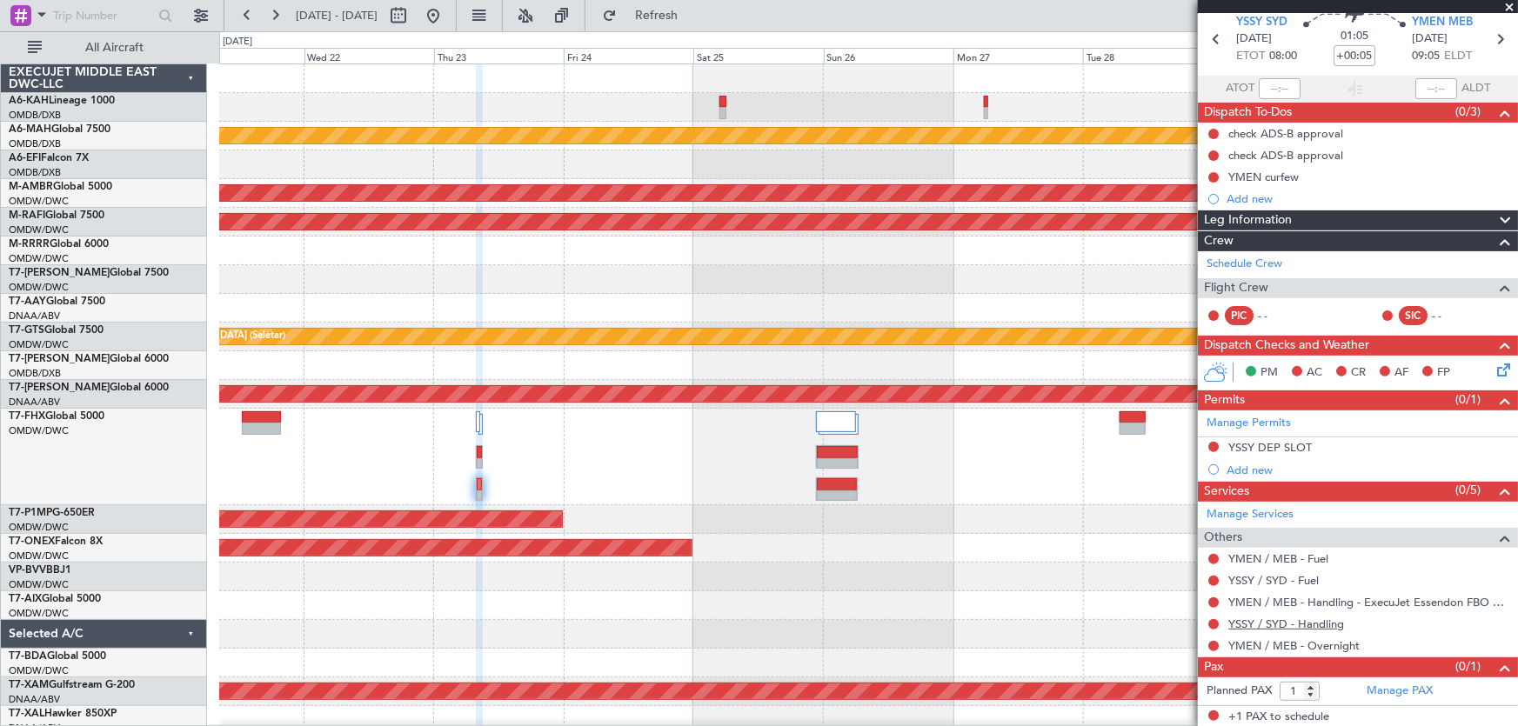
click at [1303, 618] on link "YSSY / SYD - Handling" at bounding box center [1286, 624] width 116 height 15
click at [683, 18] on span "Refresh" at bounding box center [656, 16] width 73 height 12
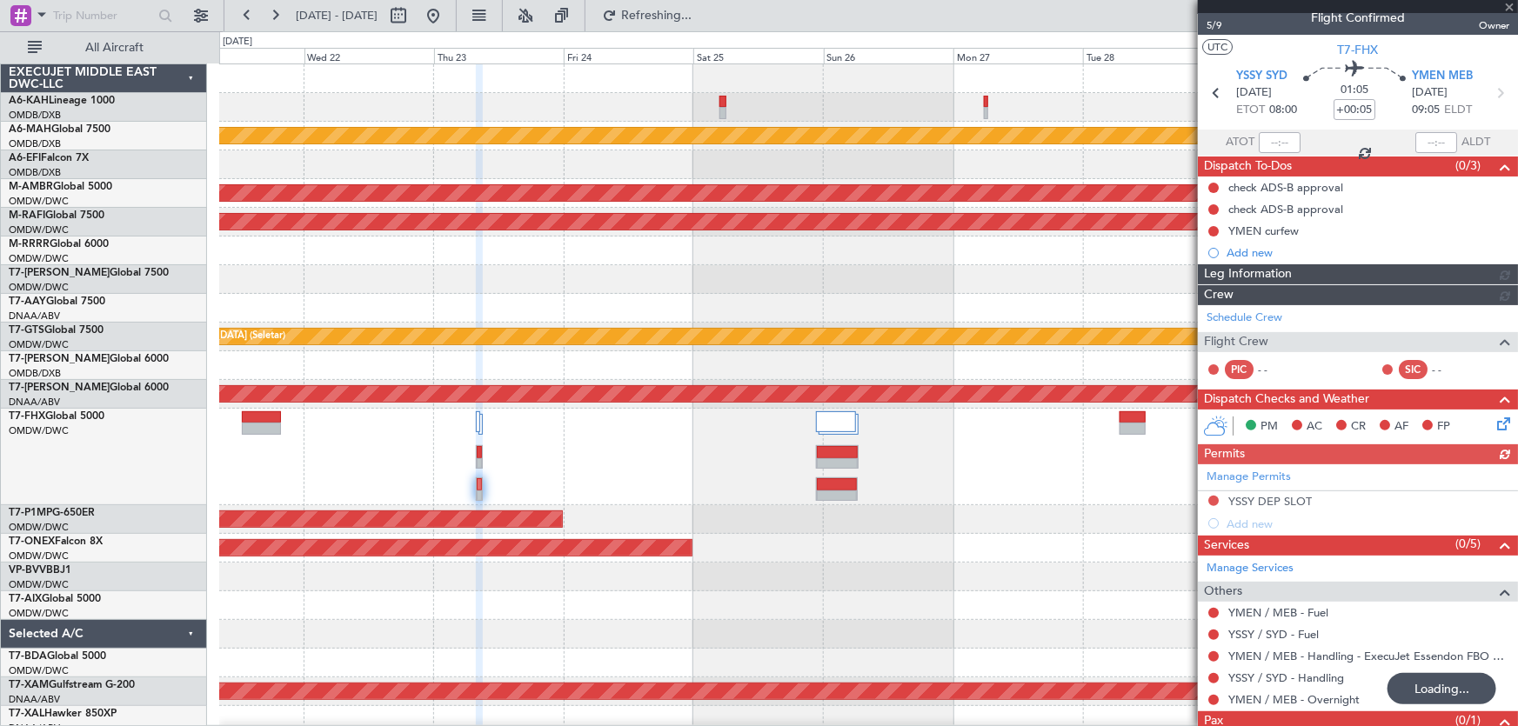
scroll to position [0, 0]
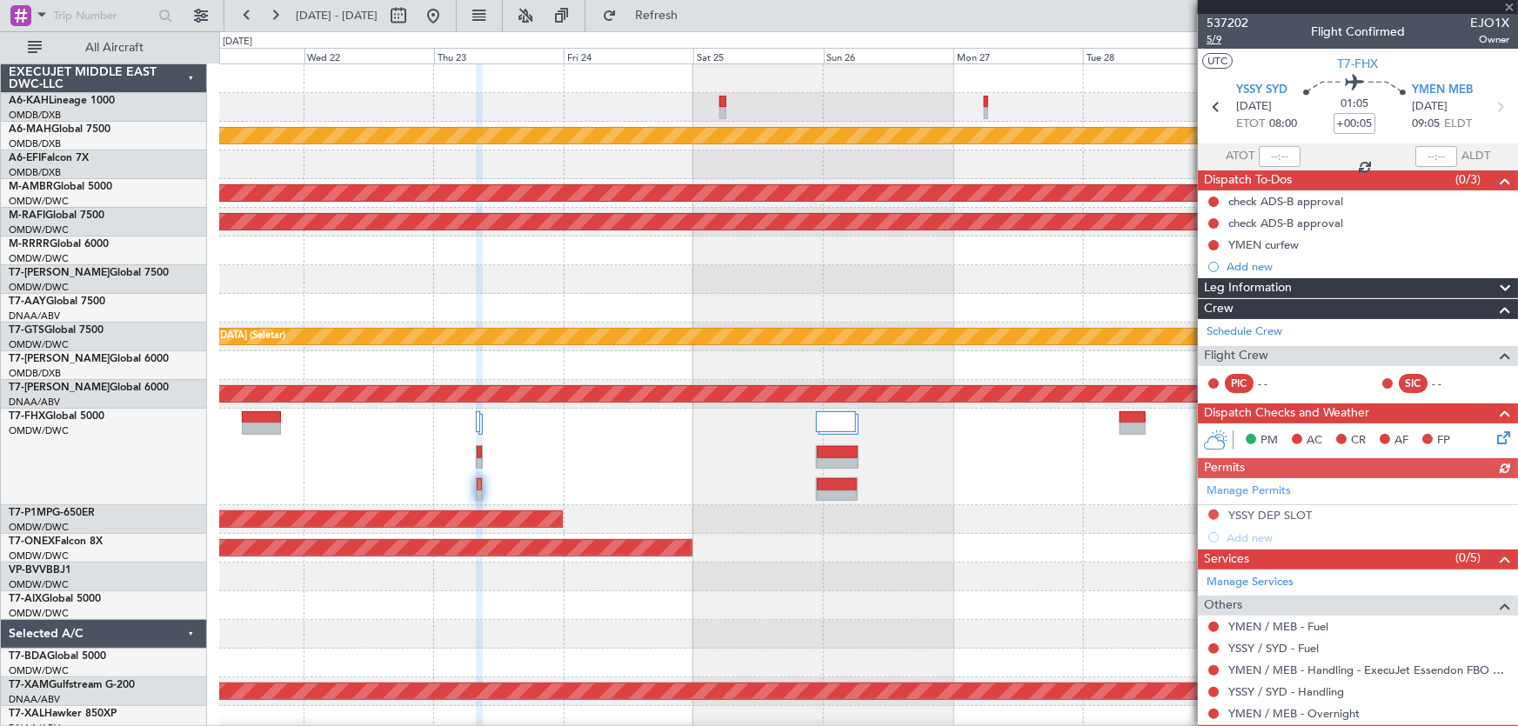
click at [1222, 43] on span "5/9" at bounding box center [1227, 39] width 42 height 15
click at [1492, 106] on icon at bounding box center [1499, 107] width 23 height 23
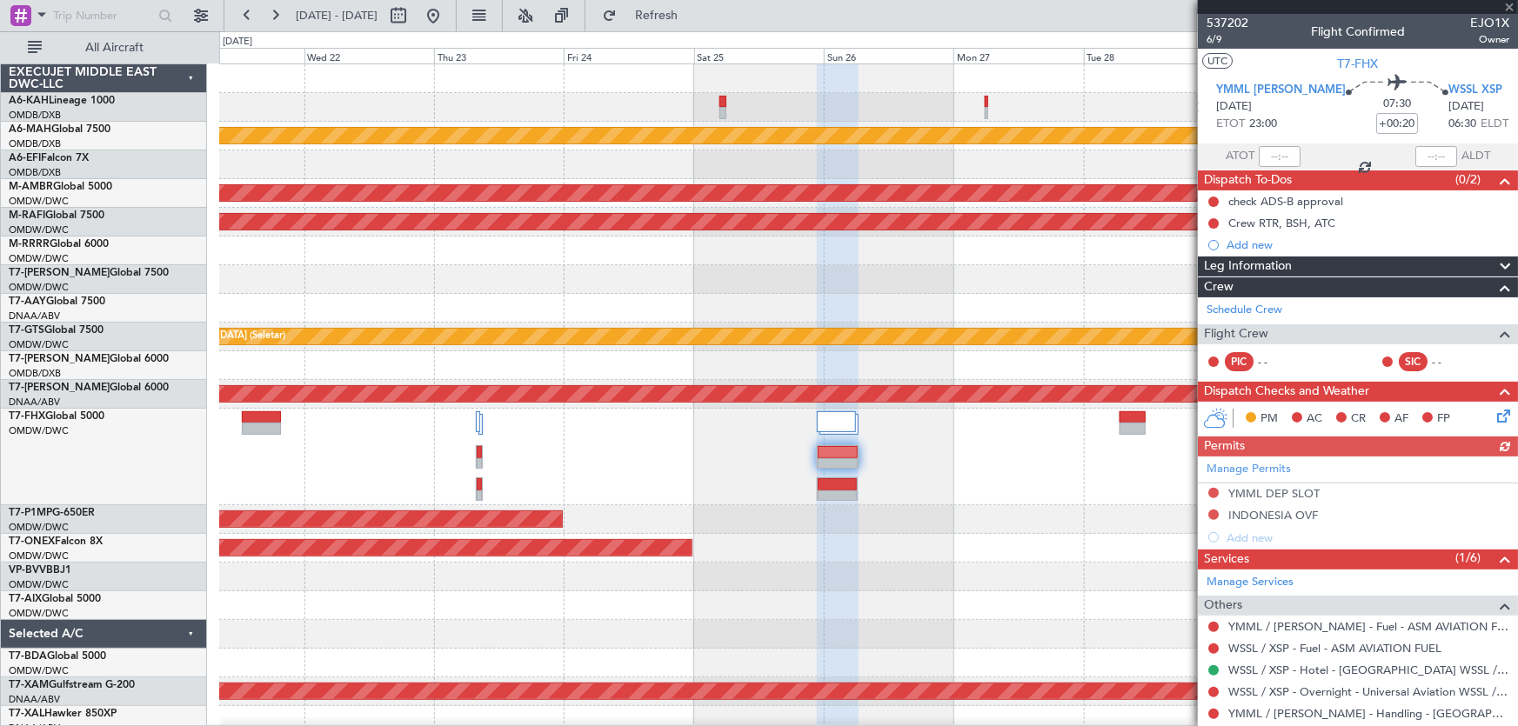
click at [1508, 108] on icon at bounding box center [1519, 107] width 23 height 23
click at [1508, 106] on icon at bounding box center [1519, 107] width 23 height 23
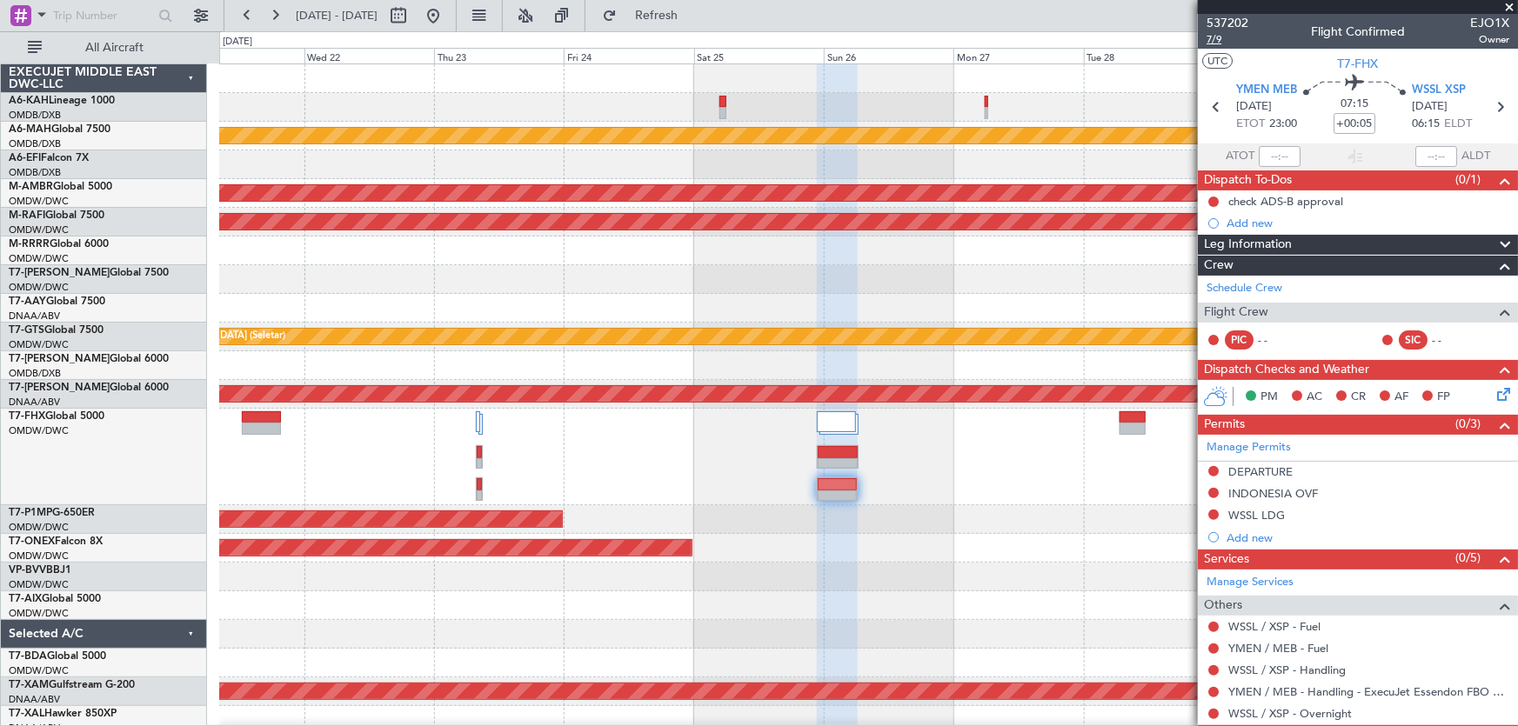
click at [1218, 40] on span "7/9" at bounding box center [1227, 39] width 42 height 15
click at [1362, 123] on input "+00:05" at bounding box center [1354, 123] width 42 height 21
type input "+00:10"
click at [1264, 448] on link "Manage Permits" at bounding box center [1248, 447] width 84 height 17
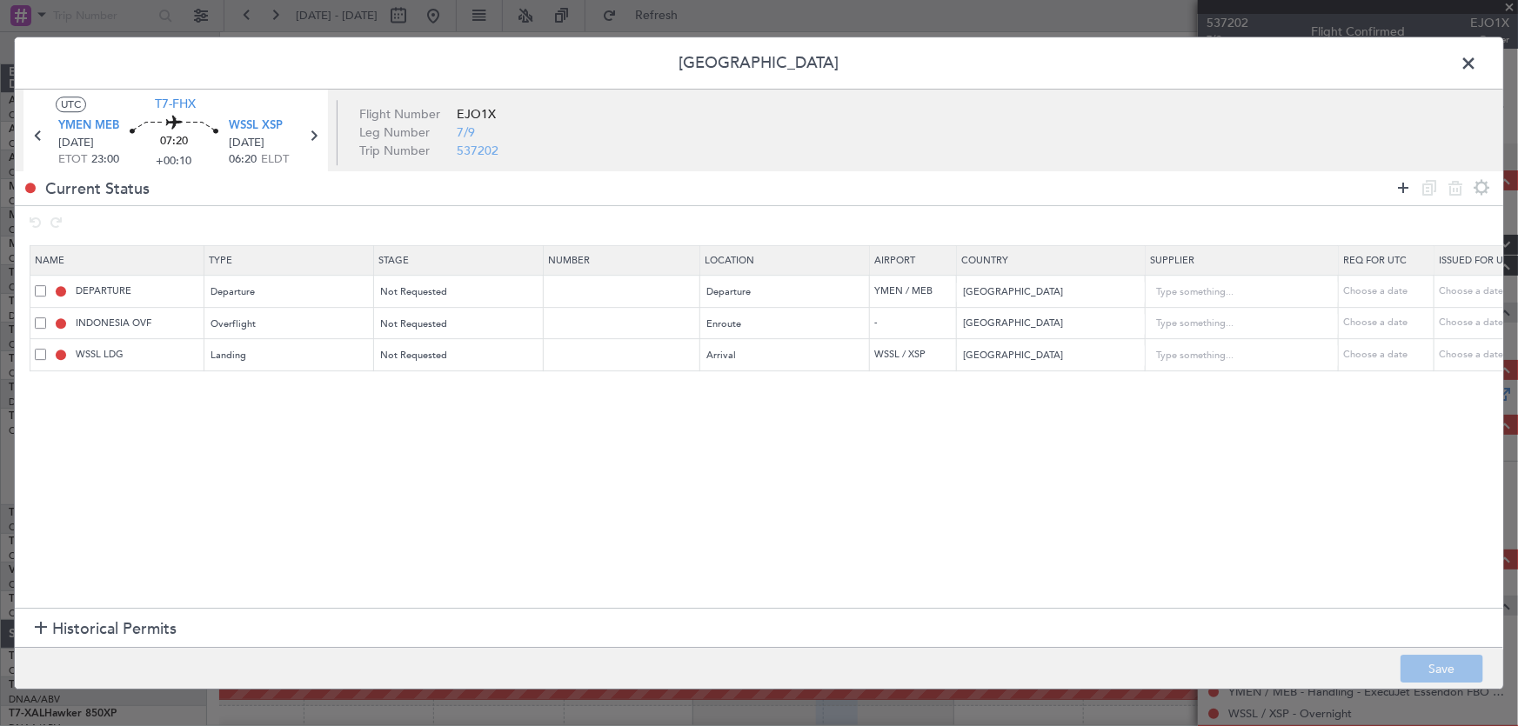
click at [1404, 187] on icon at bounding box center [1402, 187] width 21 height 21
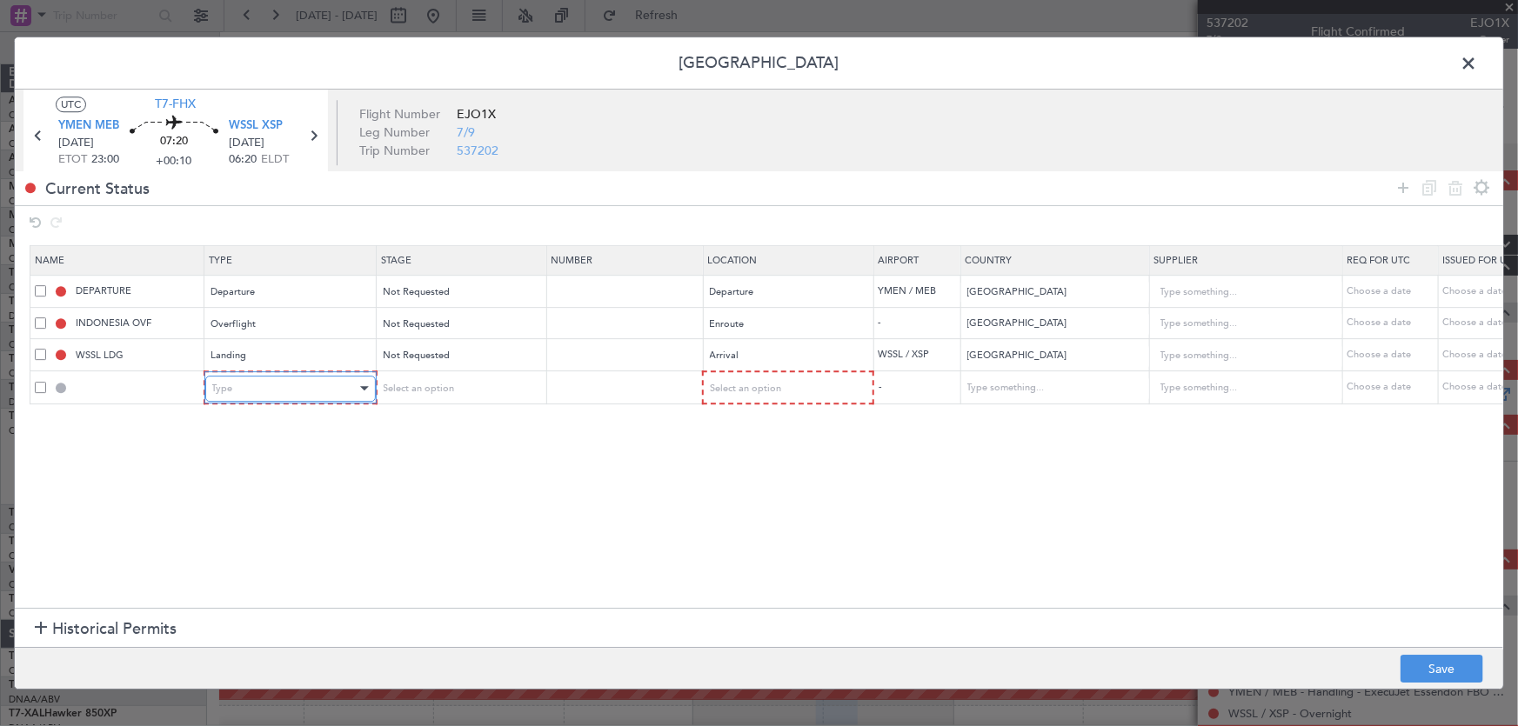
click at [251, 392] on div "Type" at bounding box center [284, 389] width 144 height 26
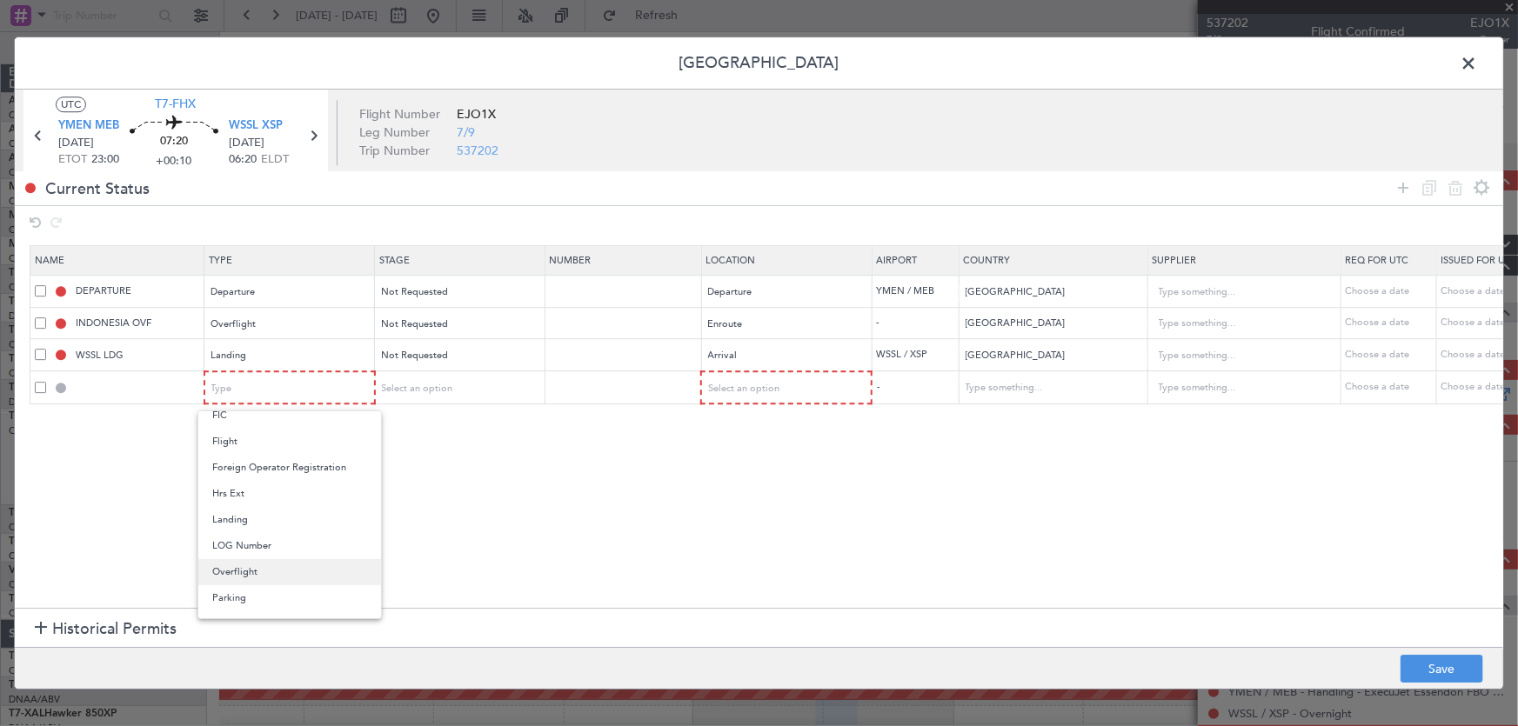
click at [289, 568] on span "Overflight" at bounding box center [289, 572] width 155 height 26
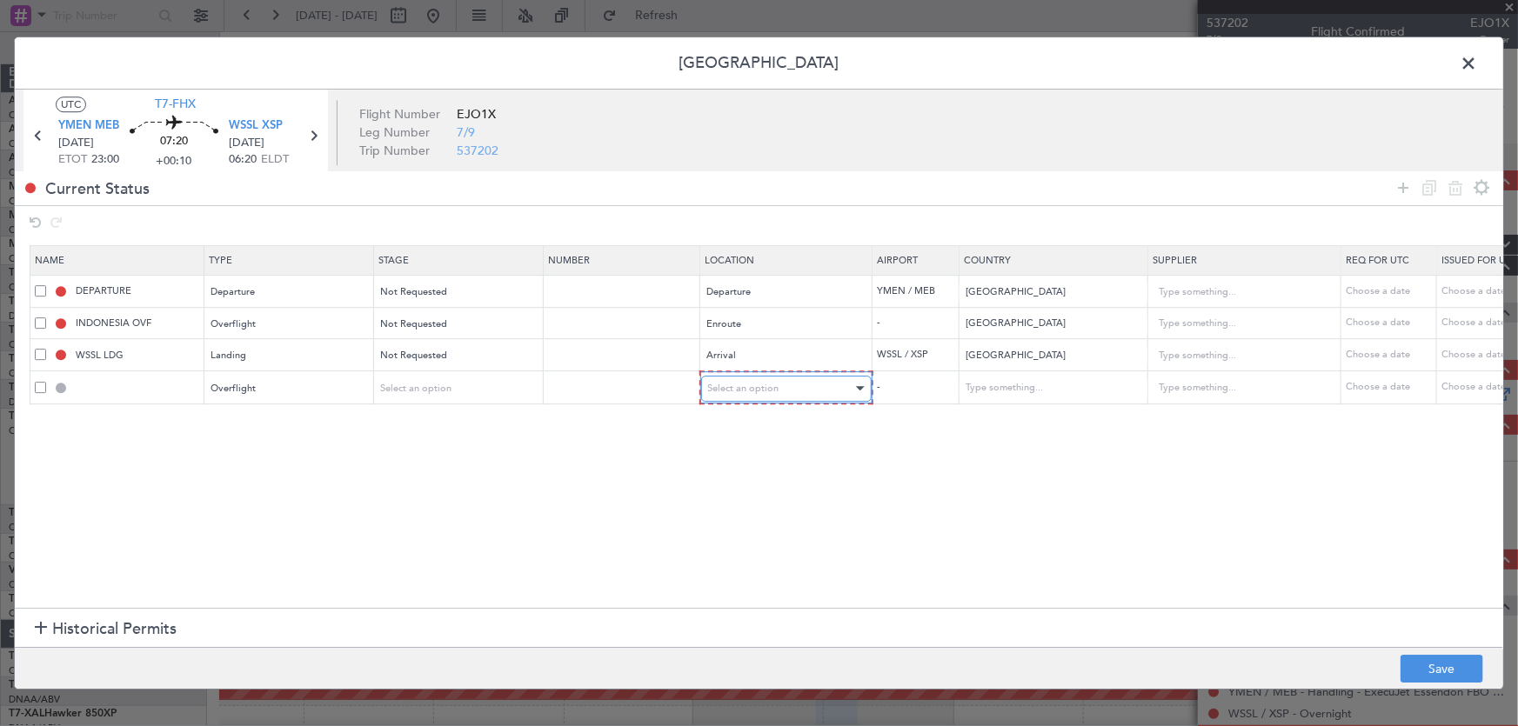
click at [749, 389] on span "Select an option" at bounding box center [743, 388] width 71 height 13
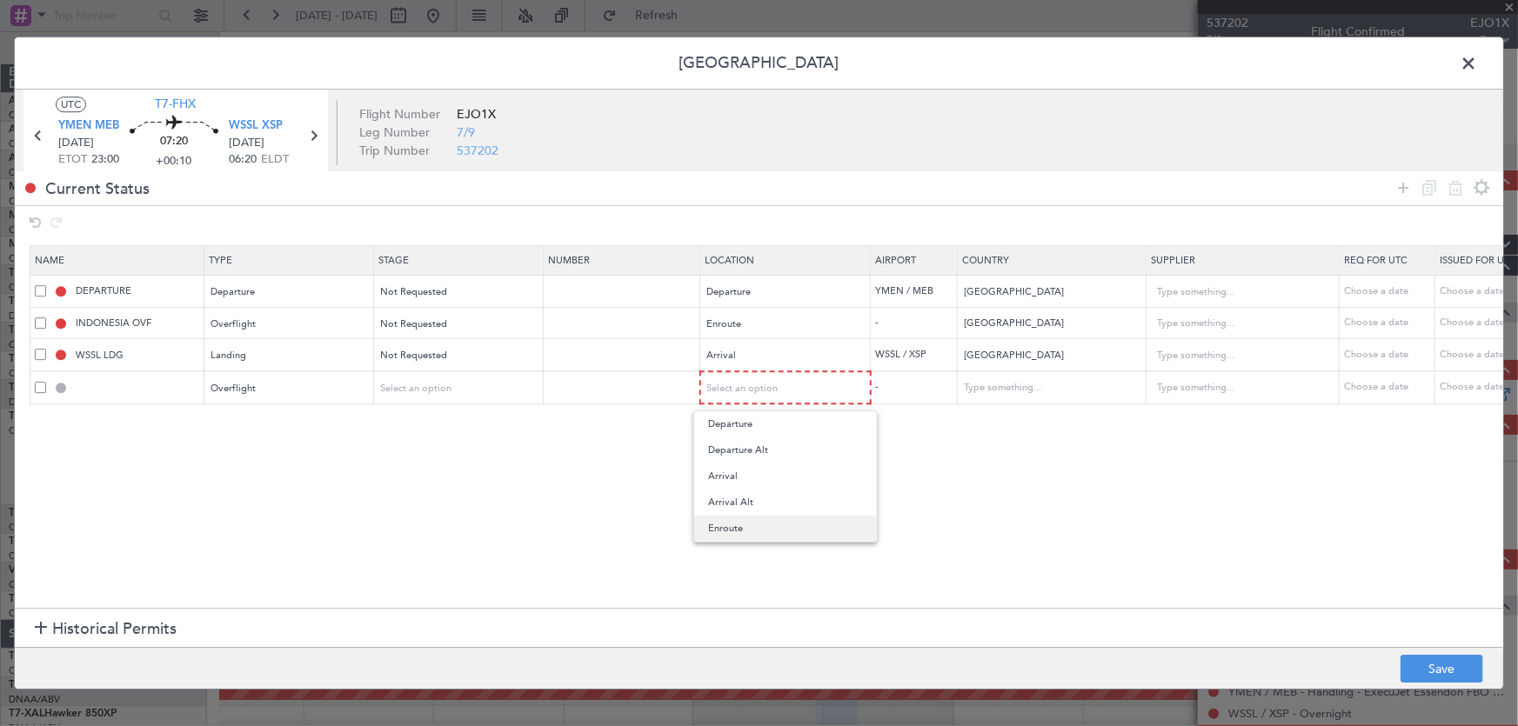
click at [734, 522] on span "Enroute" at bounding box center [785, 529] width 155 height 26
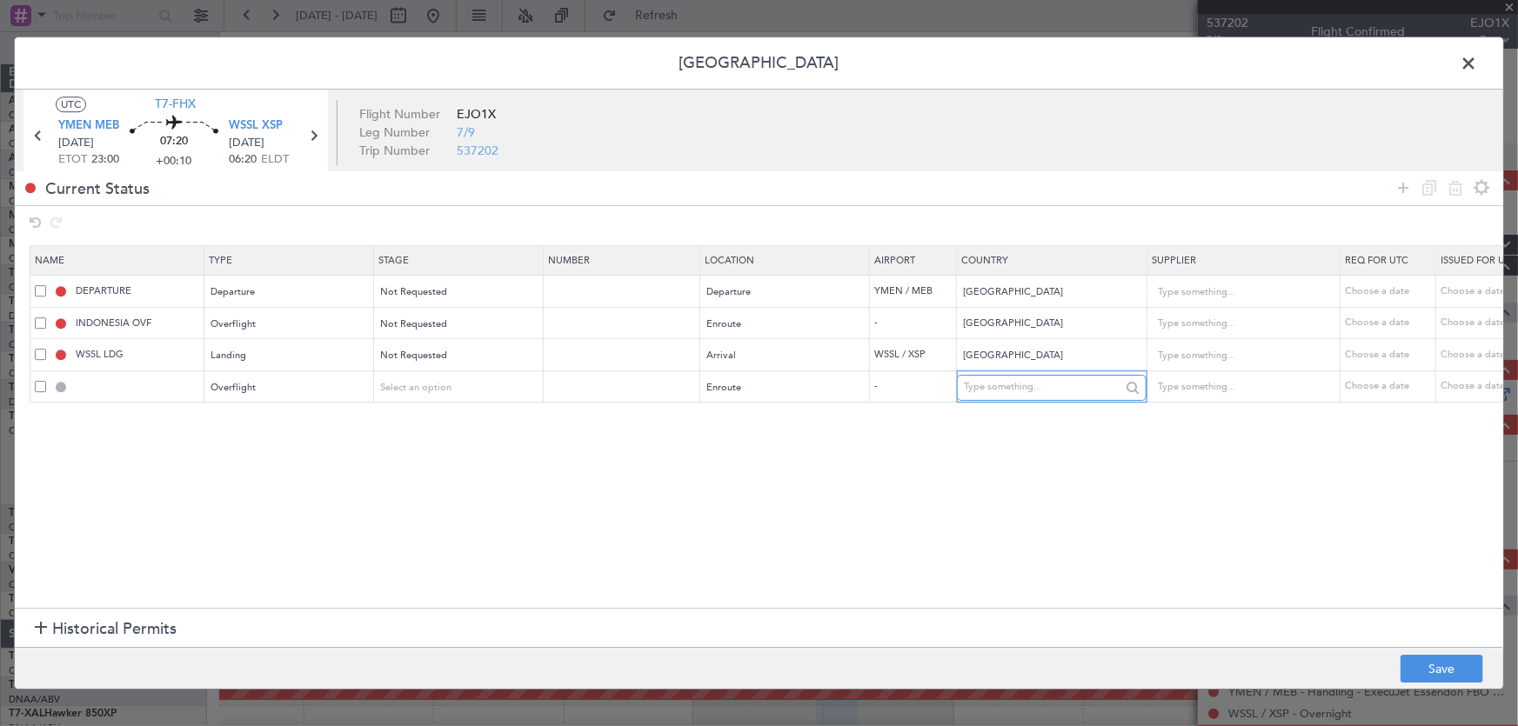
click at [1041, 386] on input "text" at bounding box center [1042, 388] width 157 height 26
click at [1037, 421] on span "Malaysia" at bounding box center [1051, 415] width 162 height 26
type input "Malaysia"
click at [1152, 522] on section "Name Type Stage Number Location Airport Country Supplier Req For Utc Issued For…" at bounding box center [759, 425] width 1488 height 367
click at [1447, 667] on button "Save" at bounding box center [1441, 669] width 83 height 28
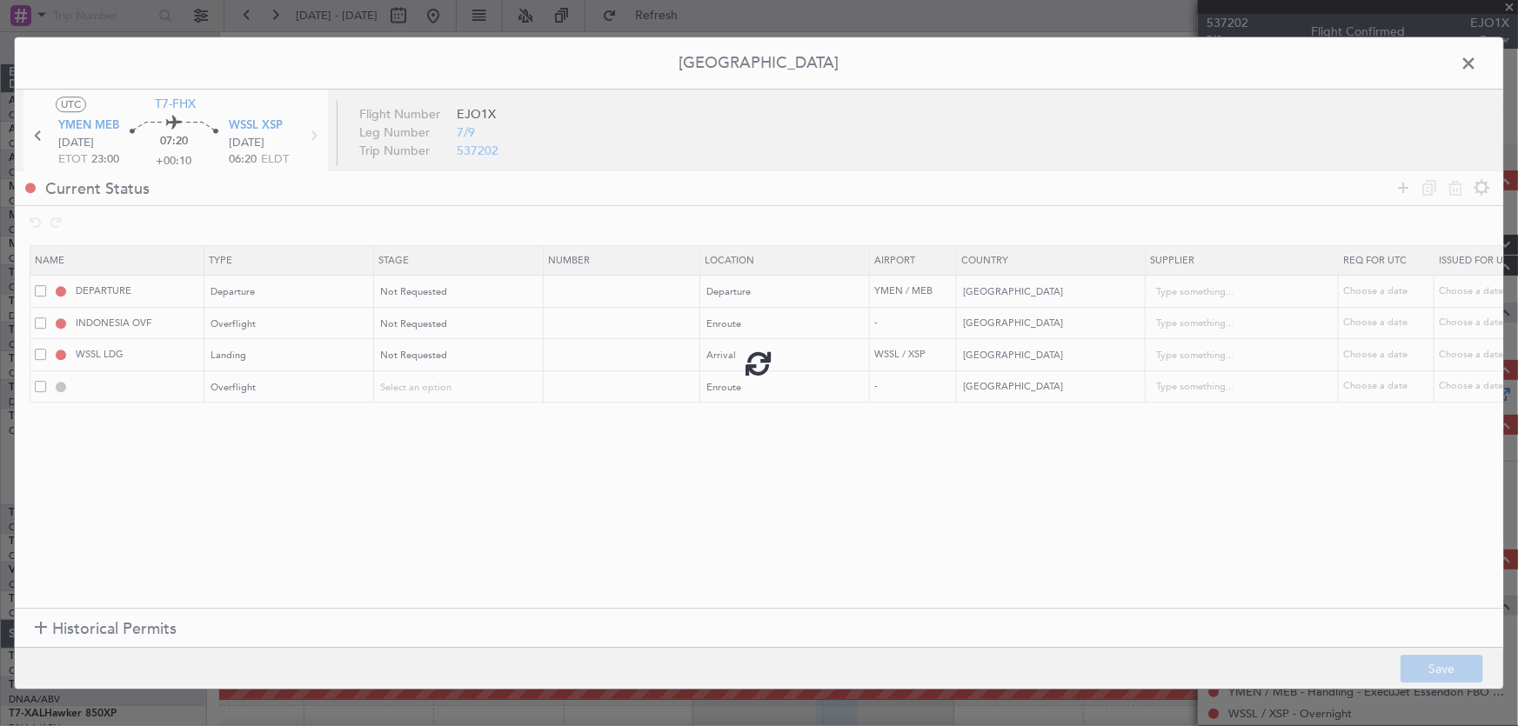
type input "MALAYSIA OVF"
type input "NNN"
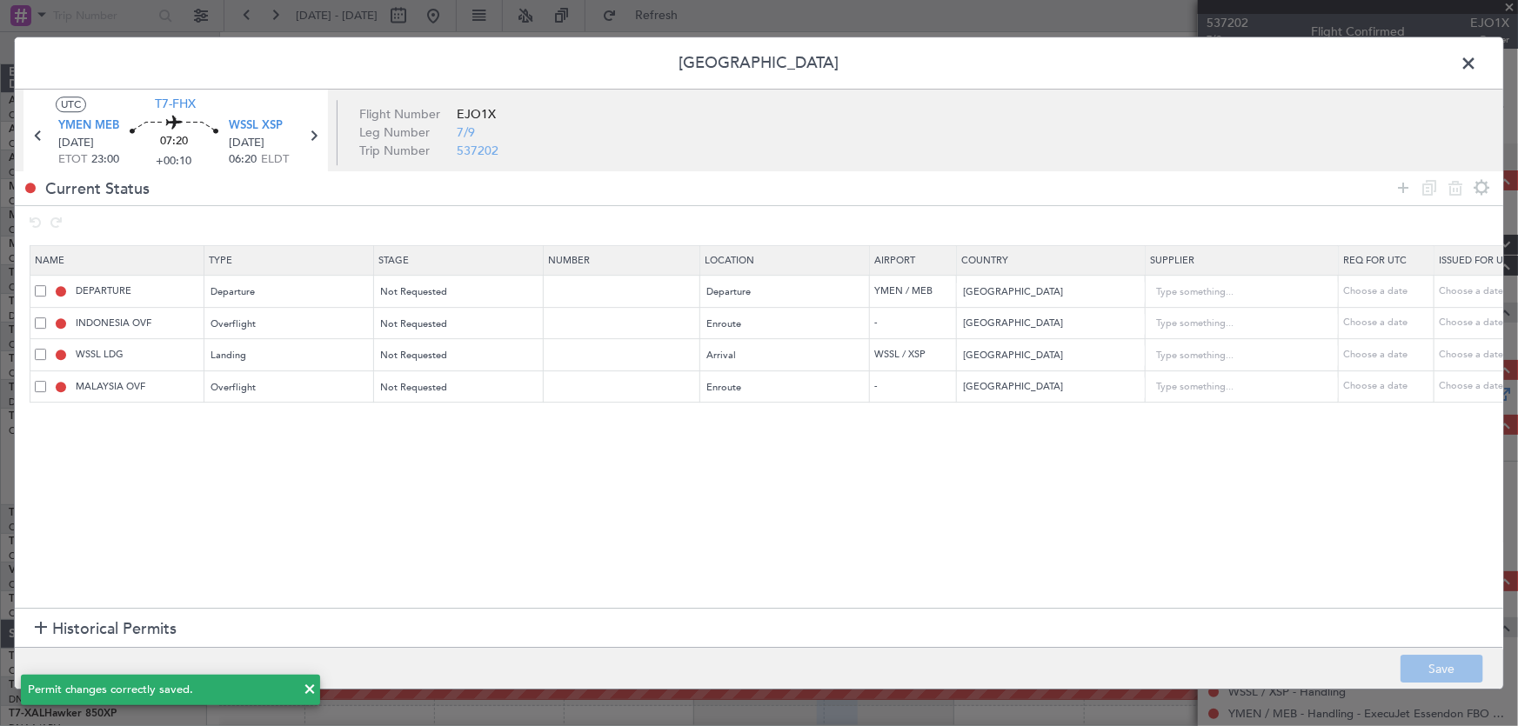
click at [1477, 61] on span at bounding box center [1477, 67] width 0 height 35
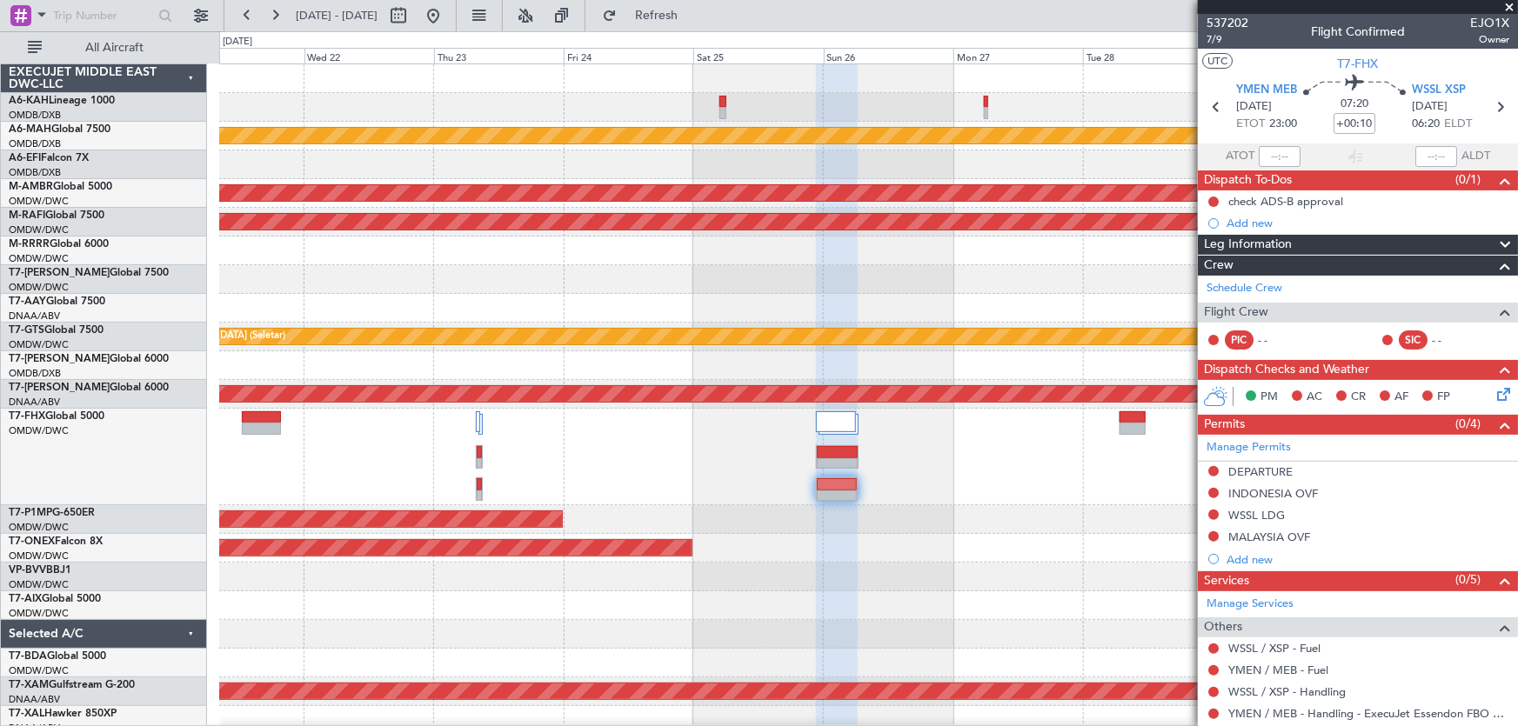
click at [1511, 3] on span at bounding box center [1508, 8] width 17 height 16
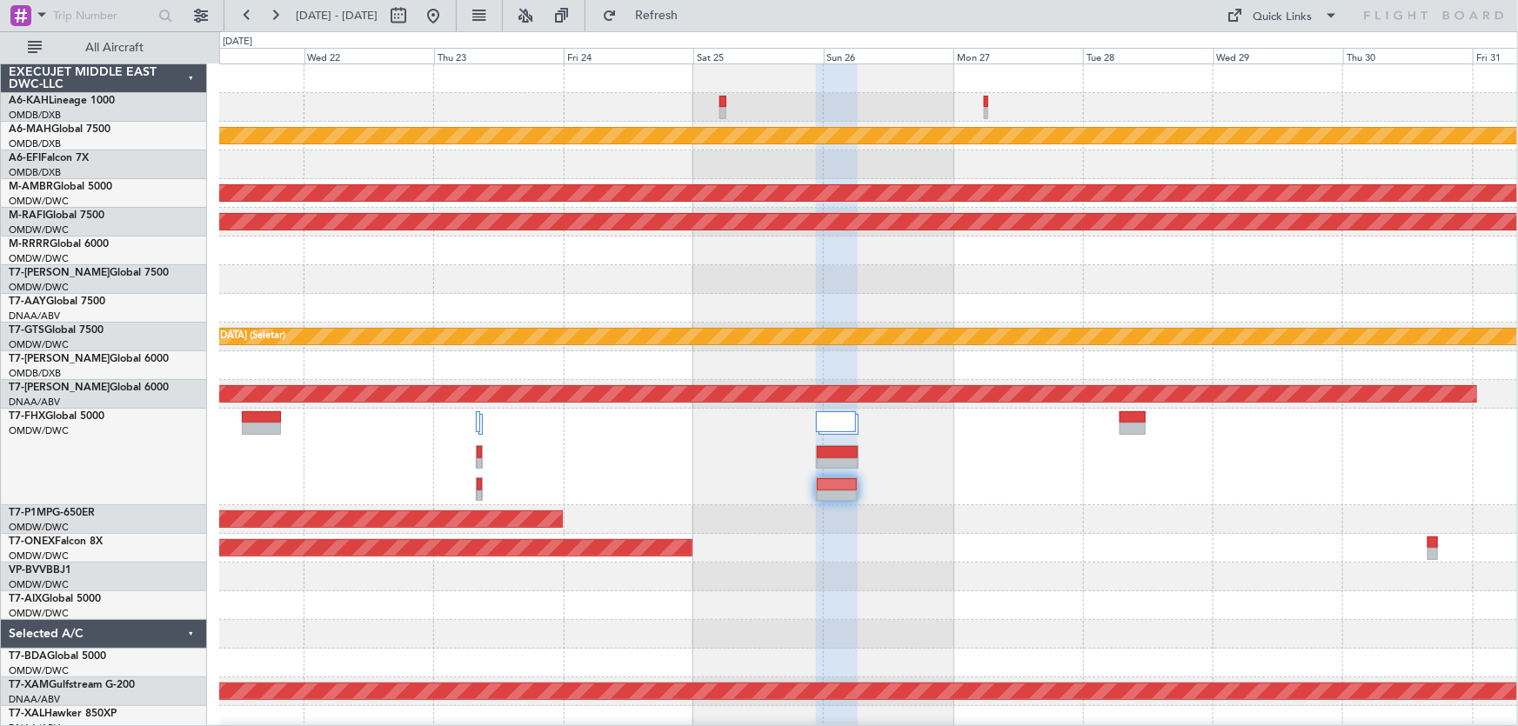
type input "0"
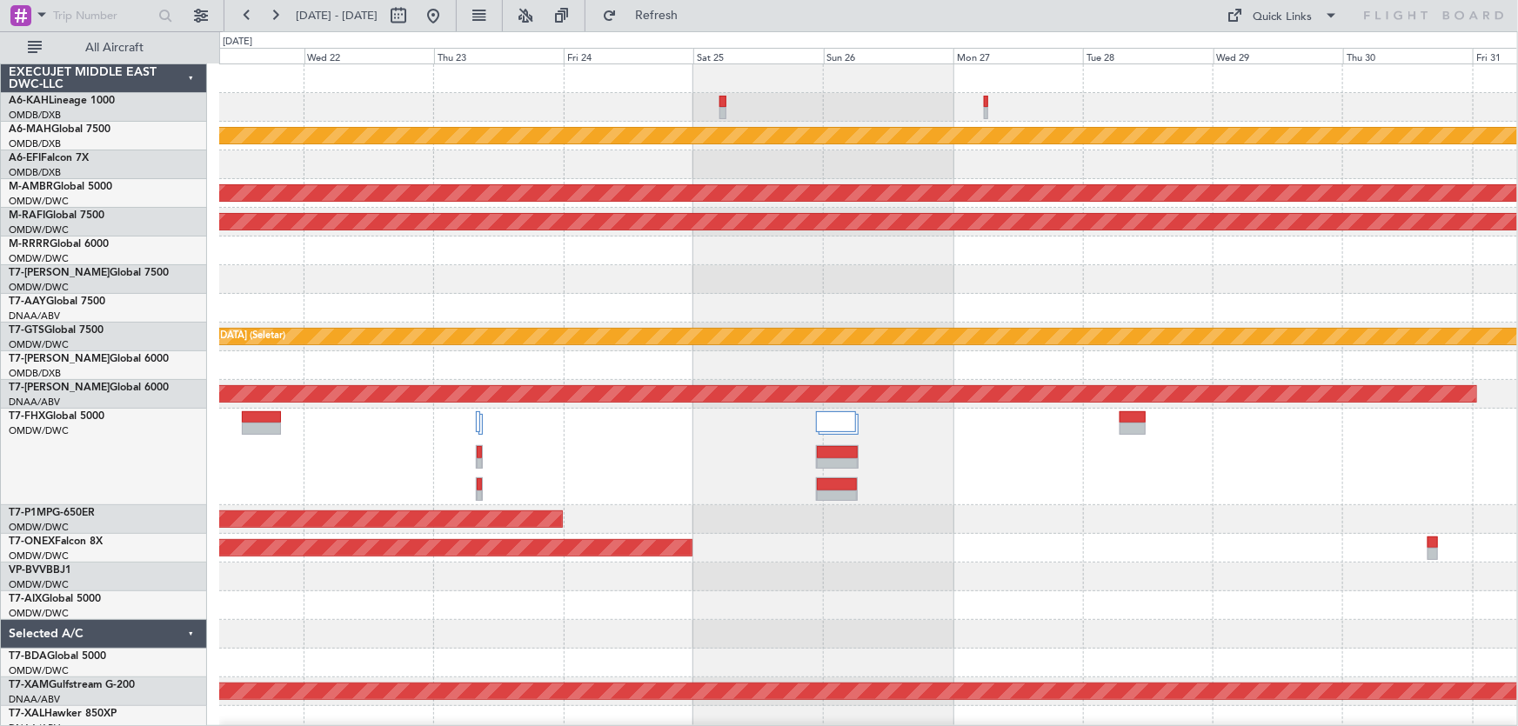
click at [1122, 620] on div at bounding box center [868, 634] width 1298 height 29
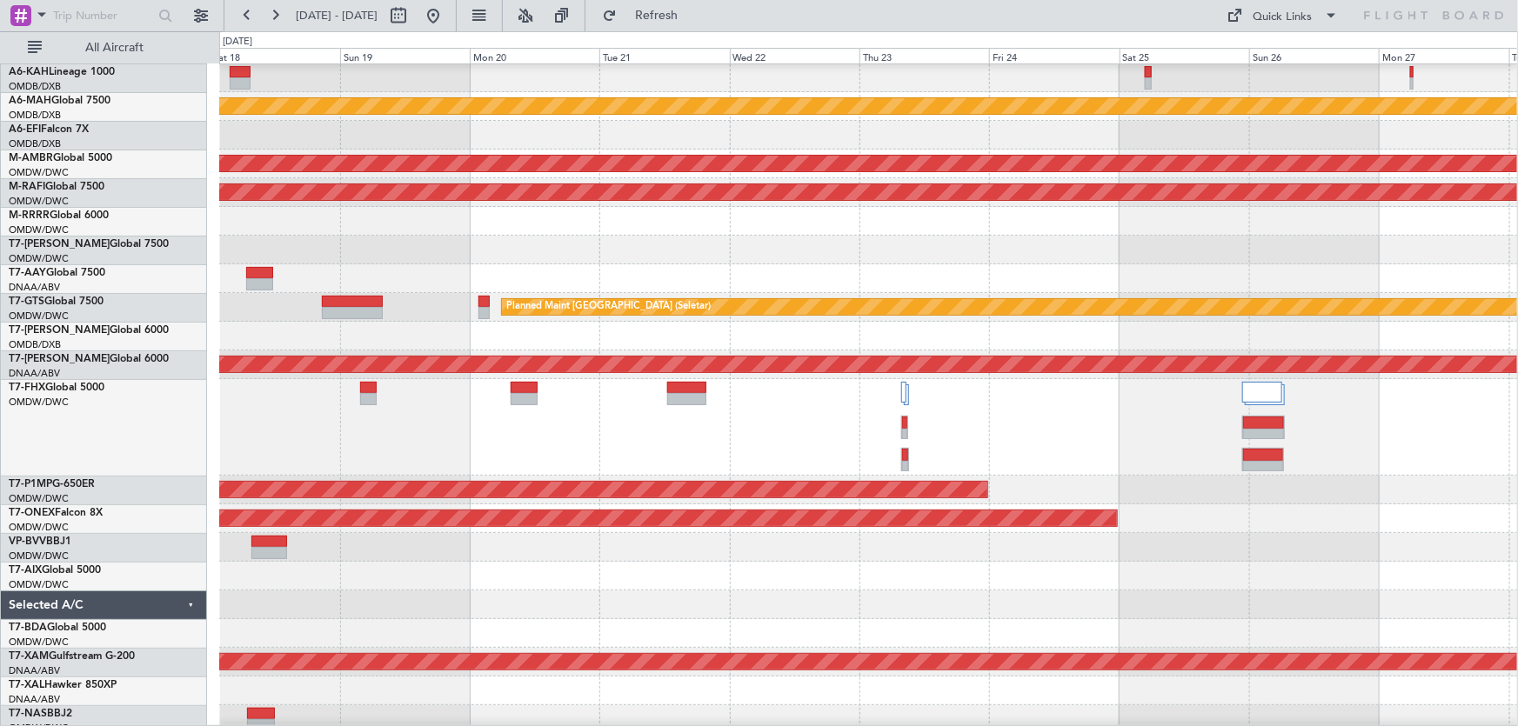
scroll to position [32, 0]
click at [1011, 279] on div at bounding box center [868, 278] width 1299 height 29
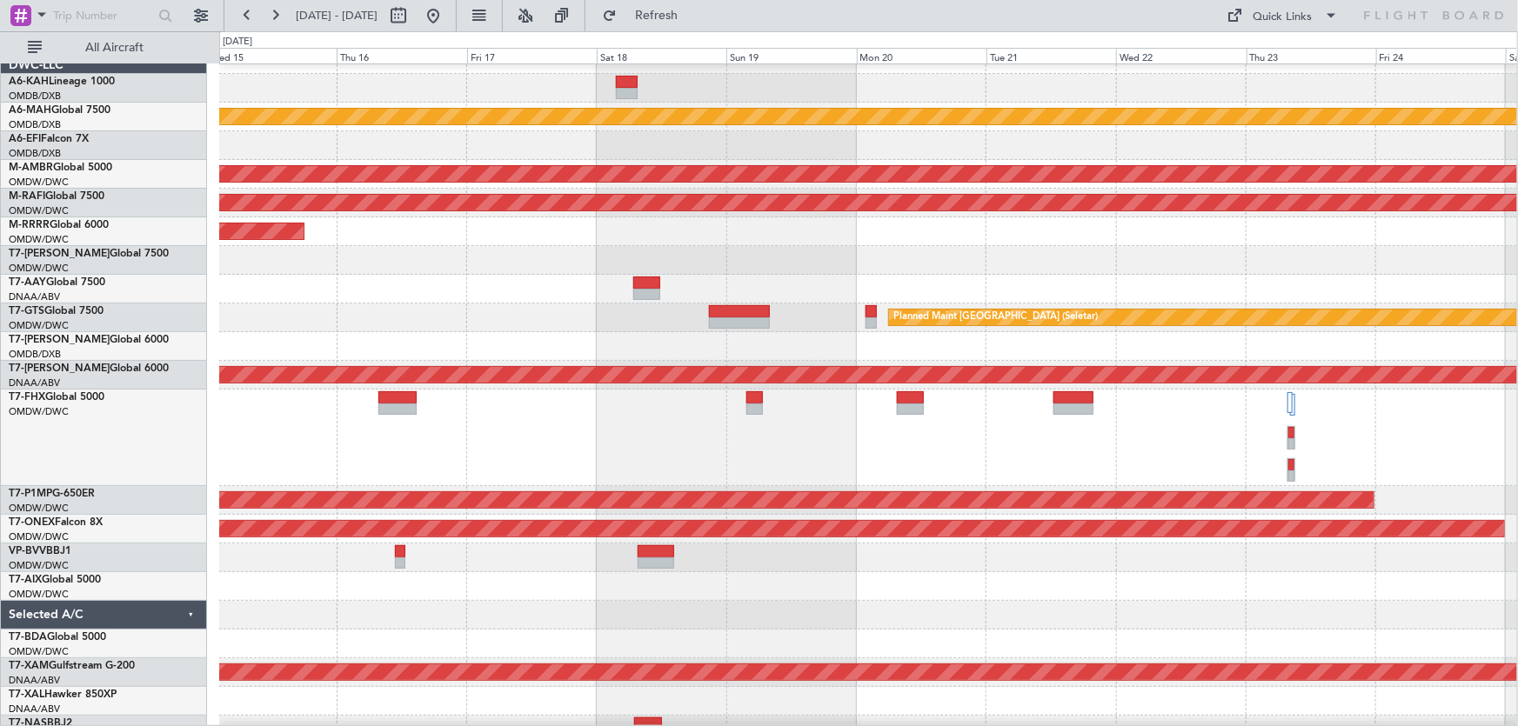
click at [1026, 450] on div at bounding box center [868, 438] width 1298 height 97
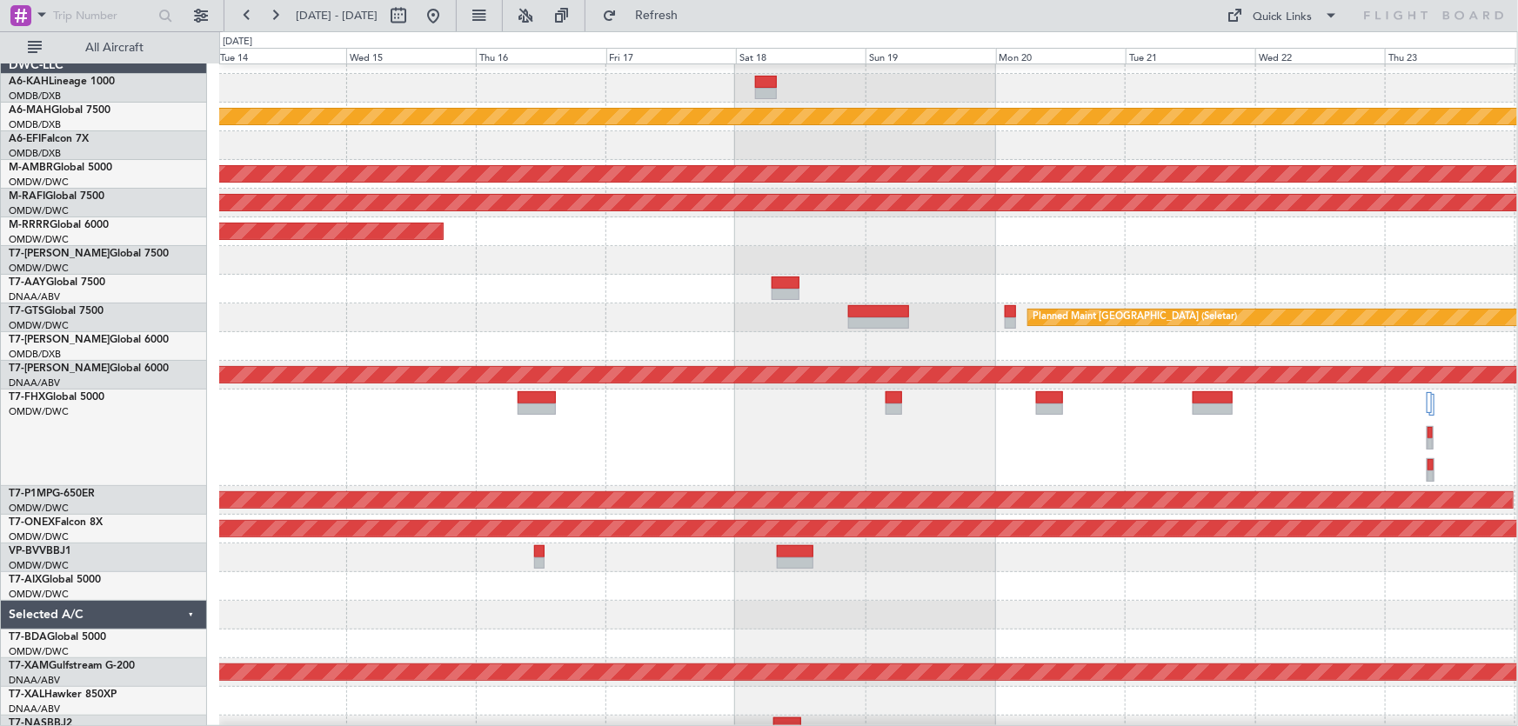
scroll to position [9, 0]
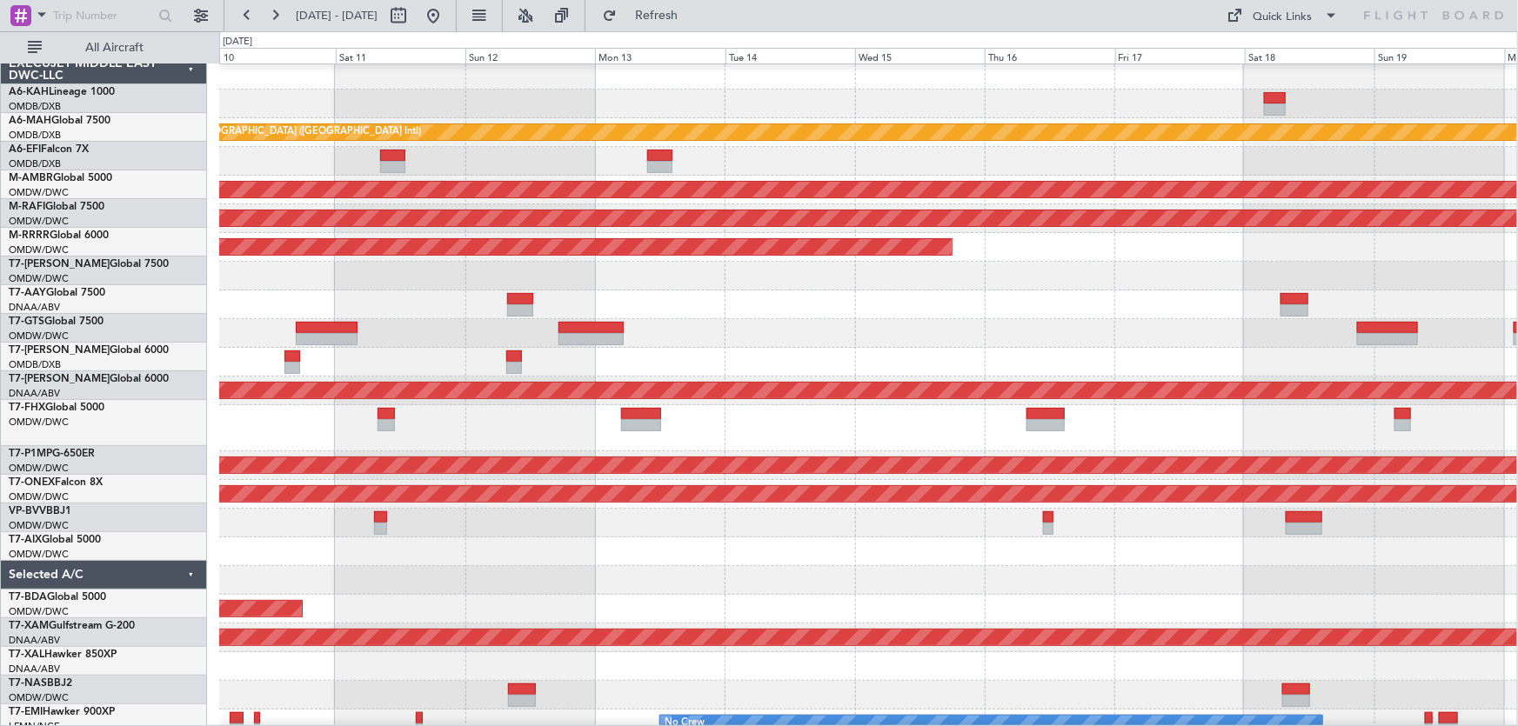
click at [1123, 449] on div at bounding box center [868, 428] width 1298 height 46
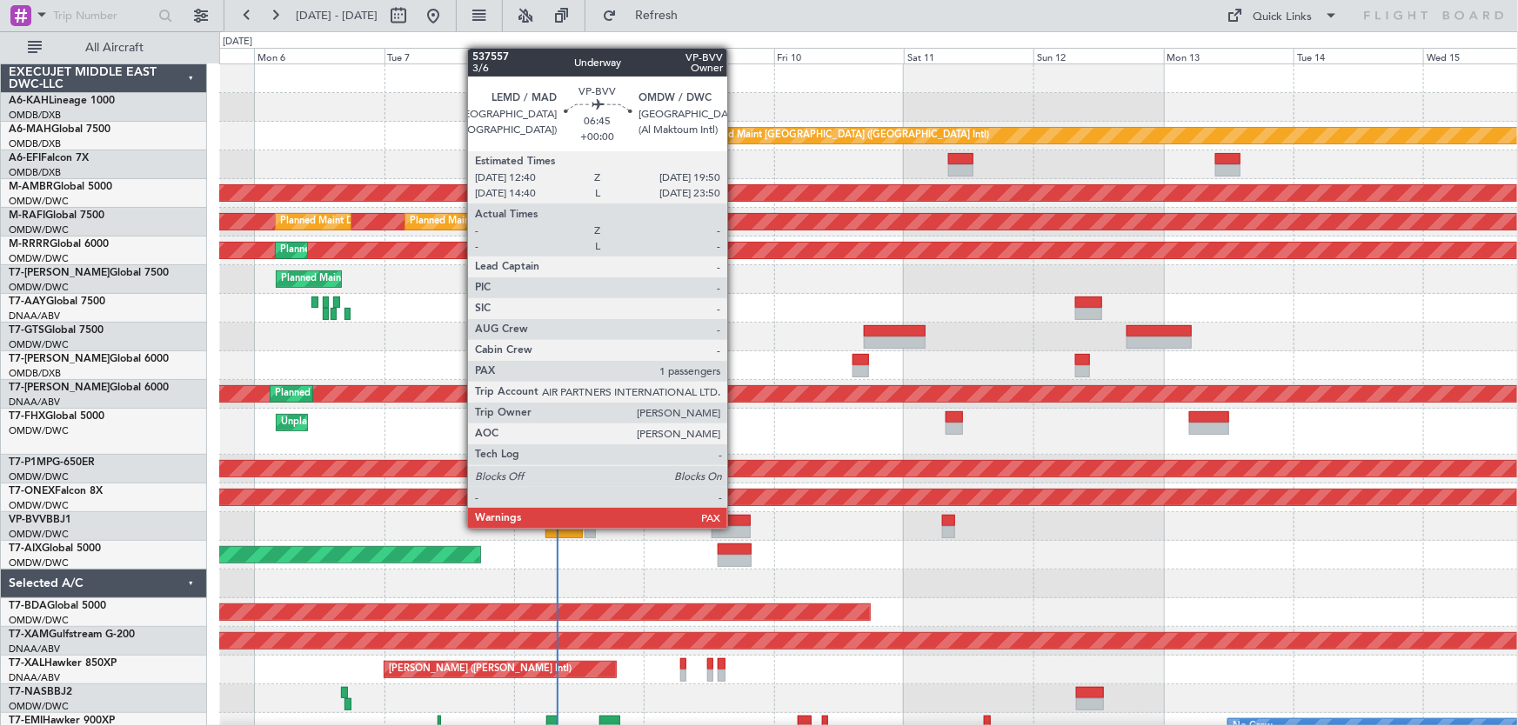
click at [735, 527] on div at bounding box center [730, 532] width 39 height 12
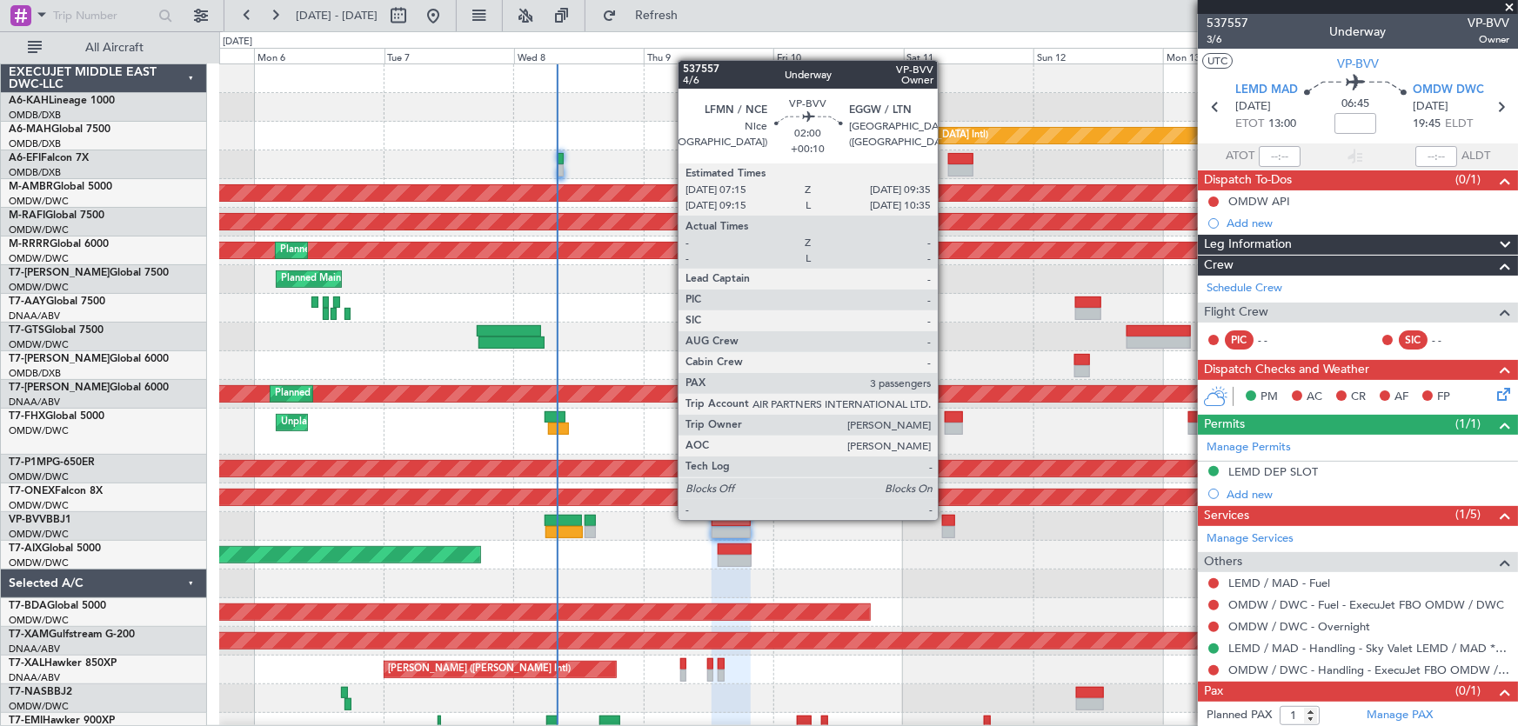
click at [945, 518] on div at bounding box center [948, 521] width 13 height 12
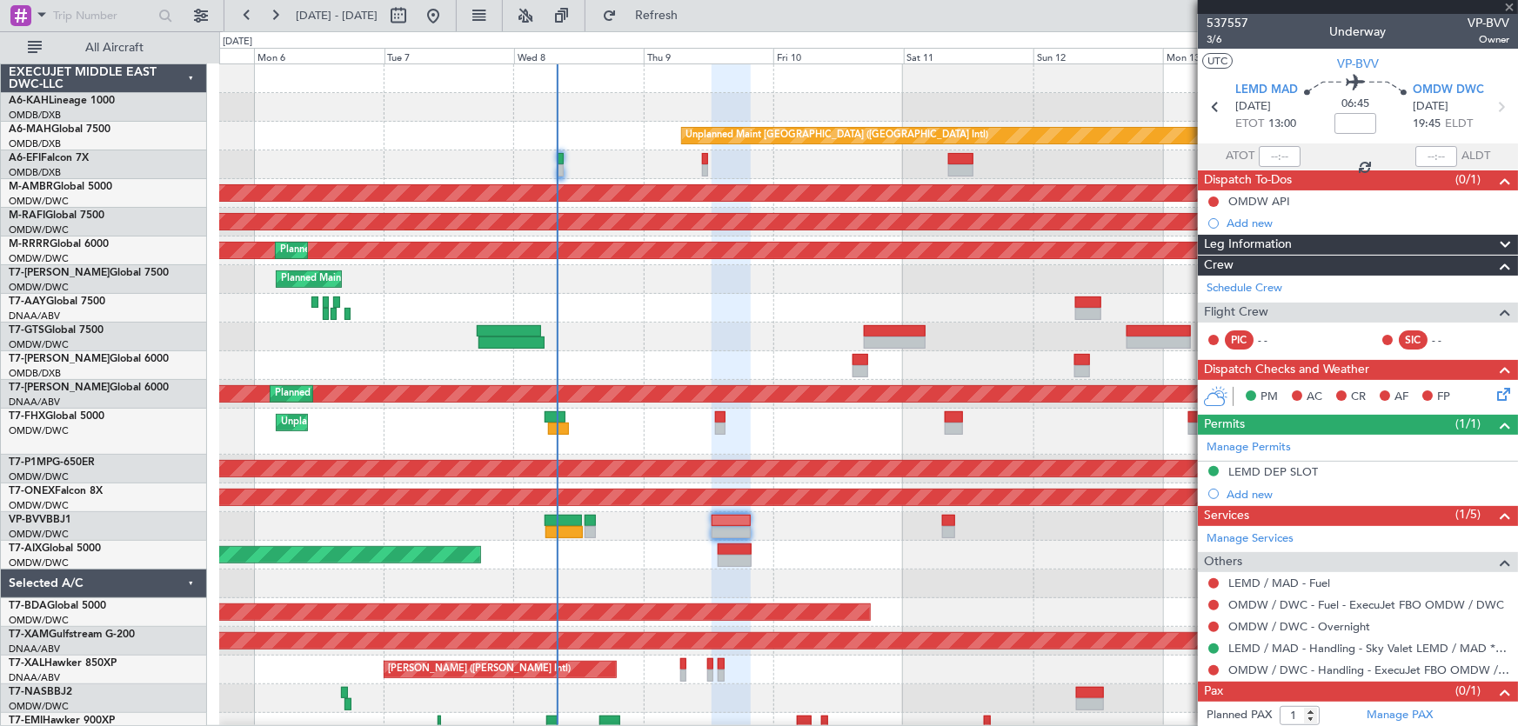
type input "+00:10"
type input "3"
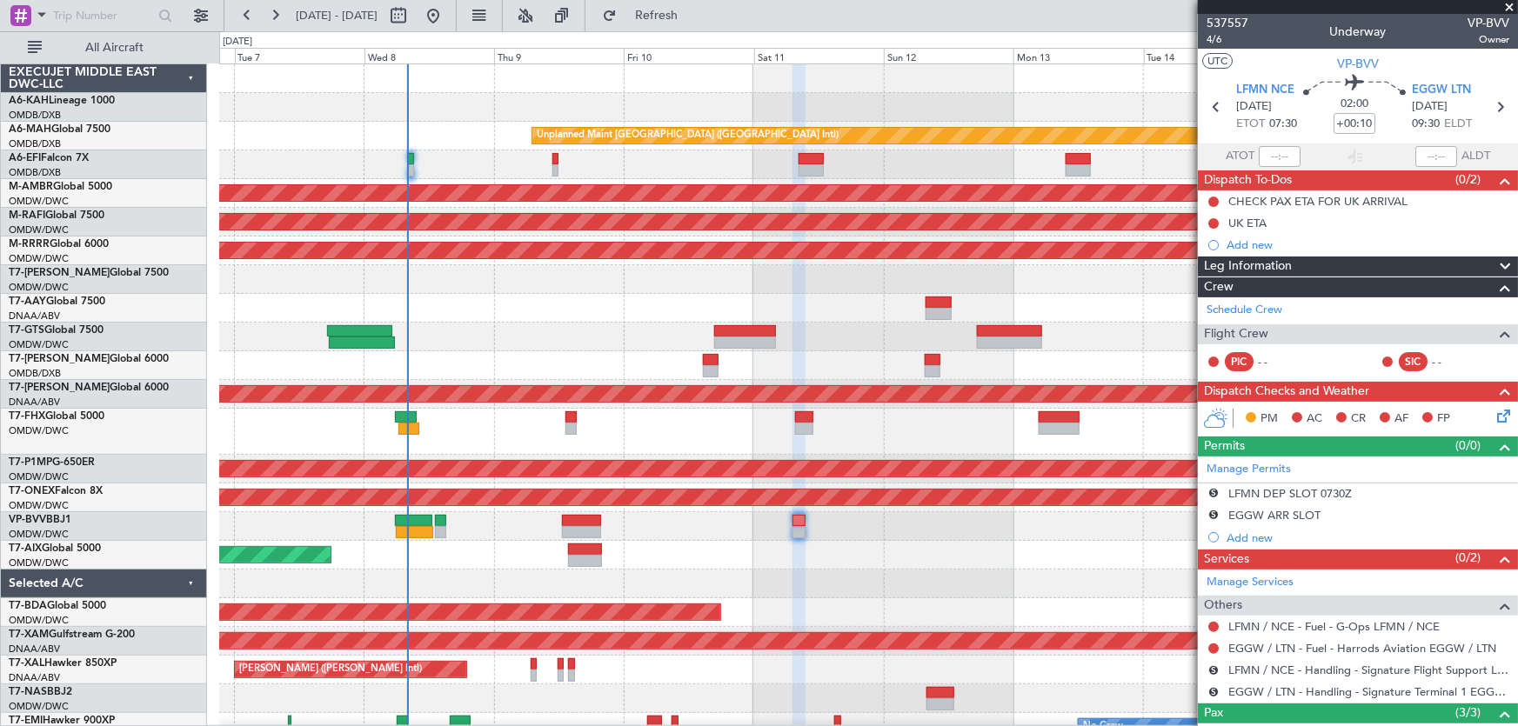
click at [827, 583] on div "Unplanned Maint Dubai (Dubai Intl) AOG Maint Dubai (Dubai Intl) Planned Maint S…" at bounding box center [868, 403] width 1298 height 678
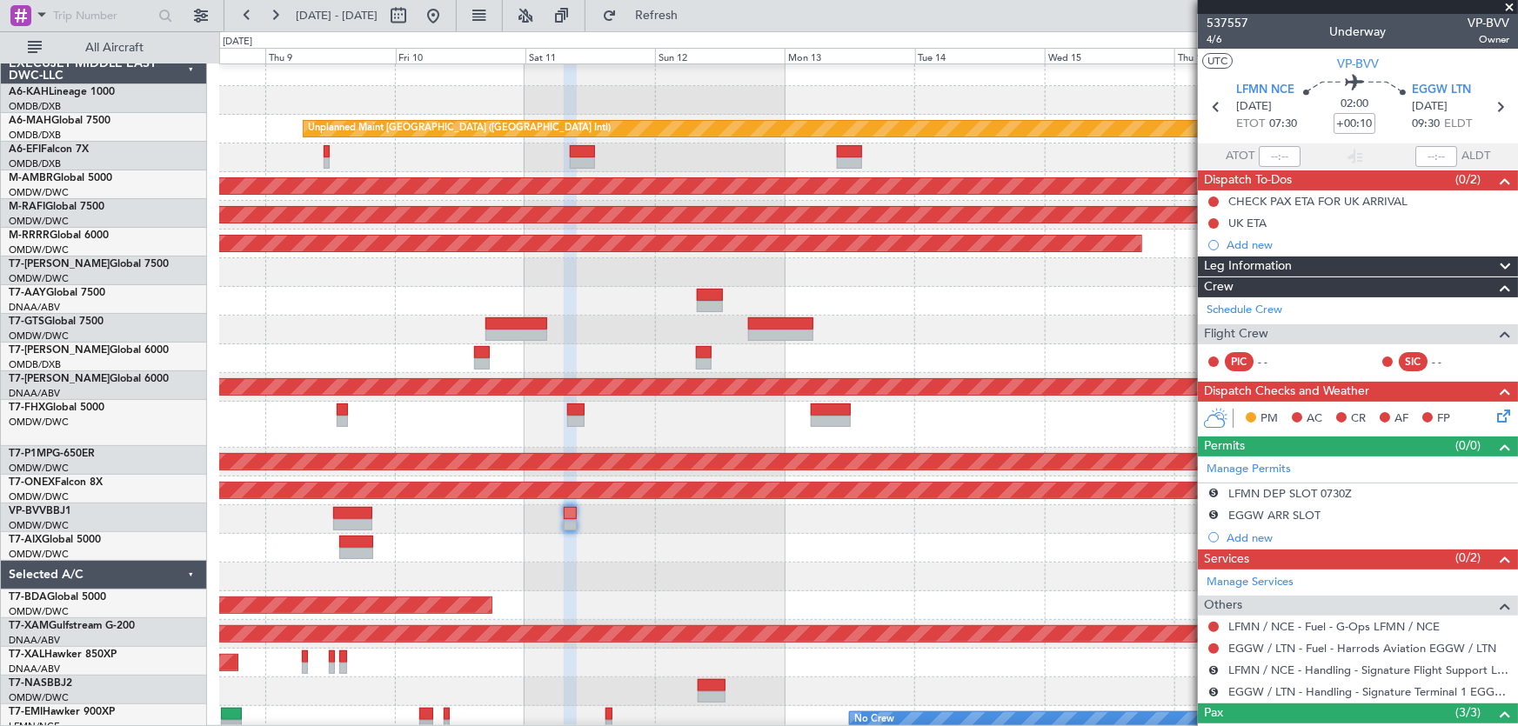
click at [755, 552] on div "Planned Maint Dubai (Al Maktoum Intl)" at bounding box center [868, 548] width 1298 height 29
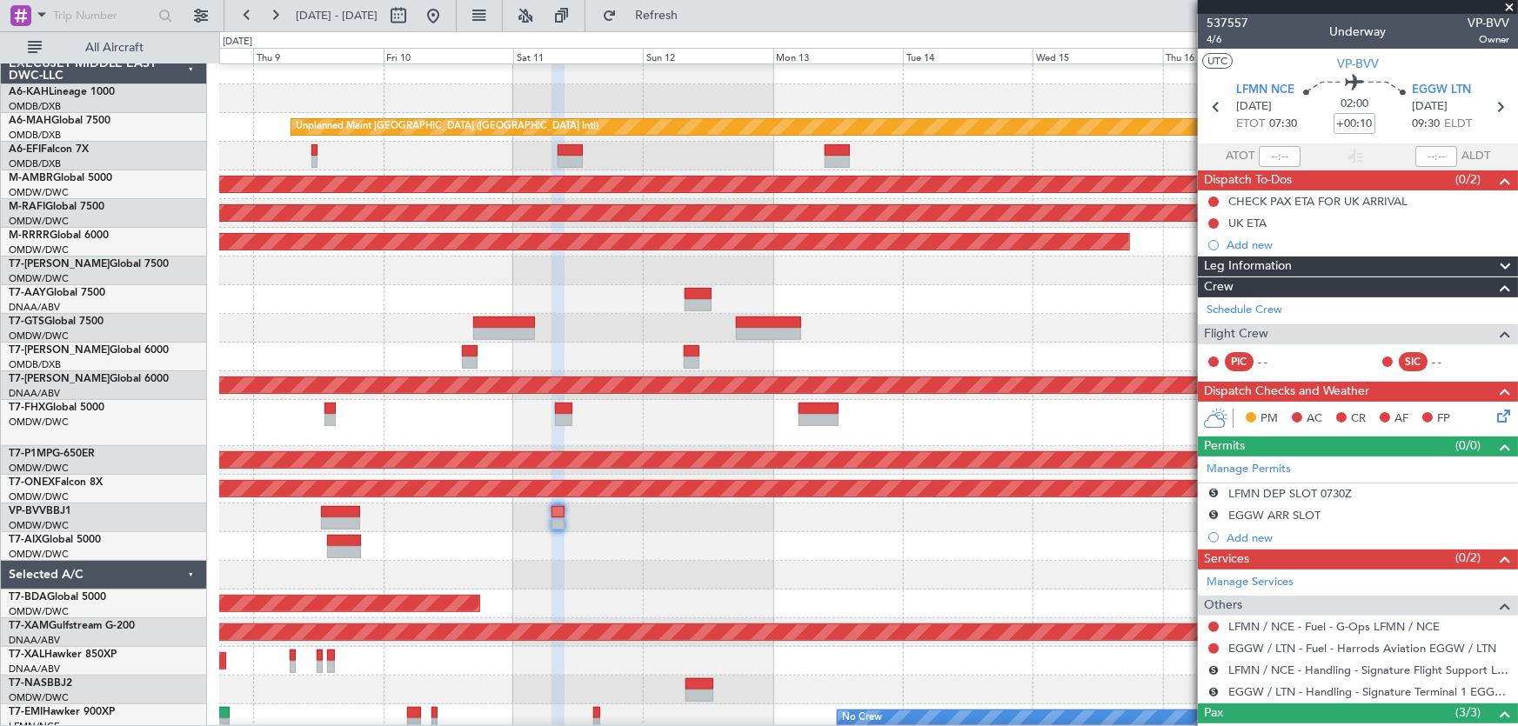
scroll to position [15, 0]
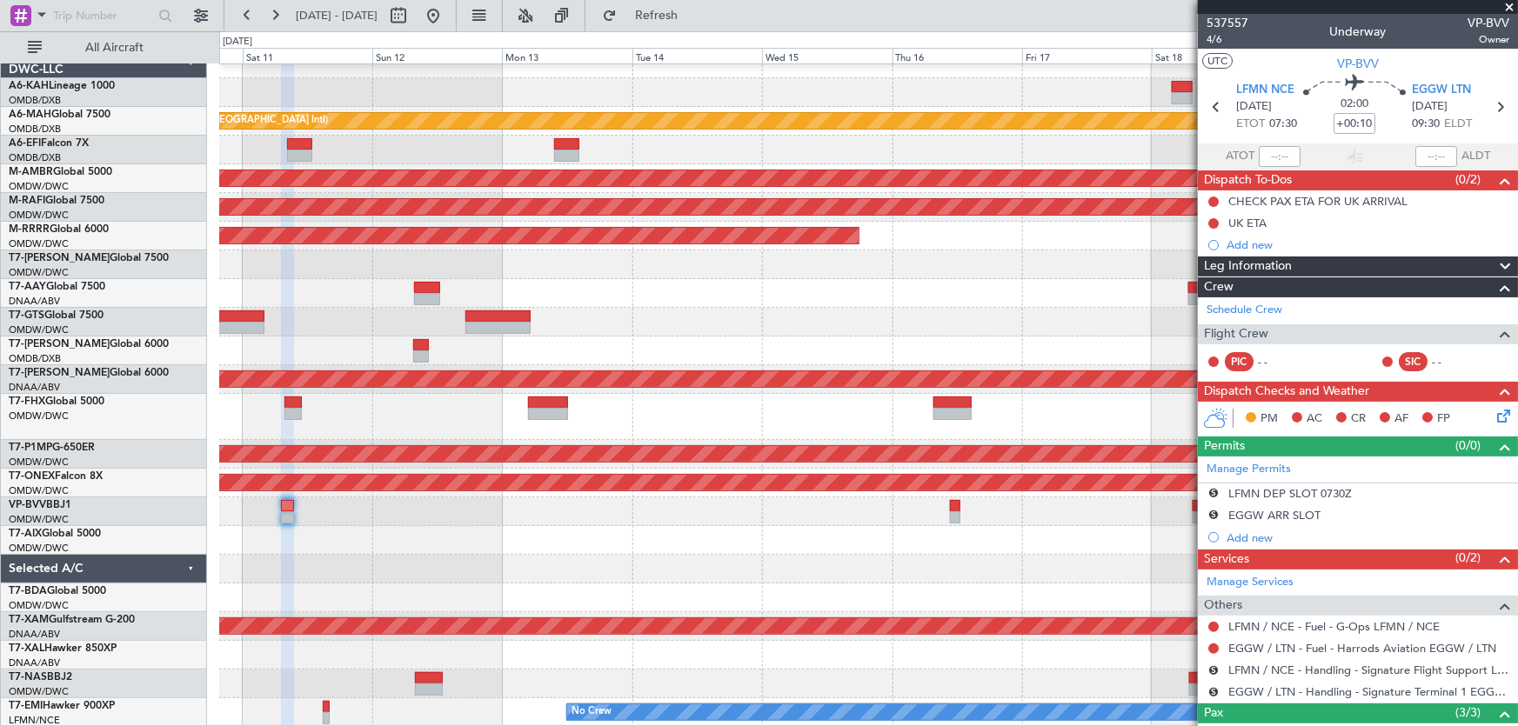
click at [626, 531] on div at bounding box center [868, 540] width 1299 height 29
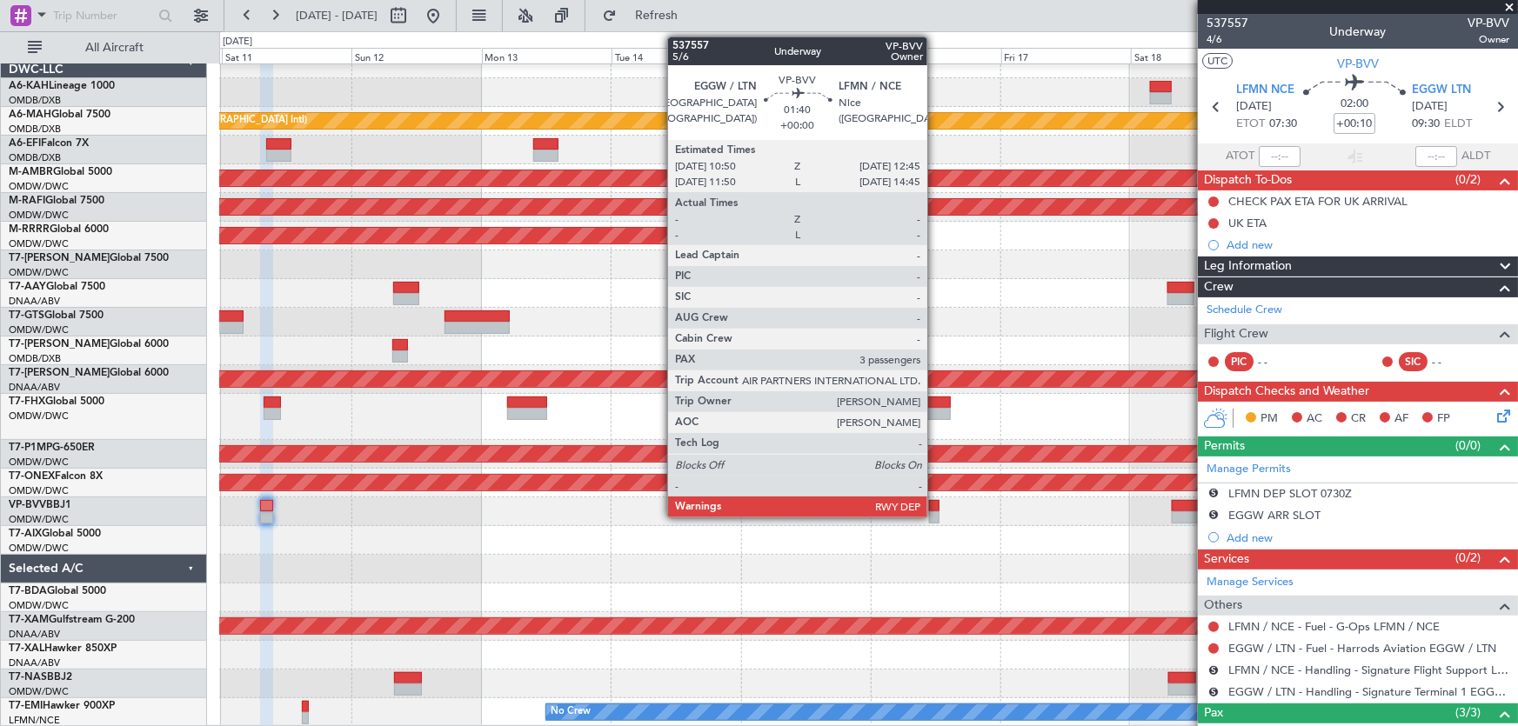
click at [935, 504] on div at bounding box center [934, 506] width 10 height 12
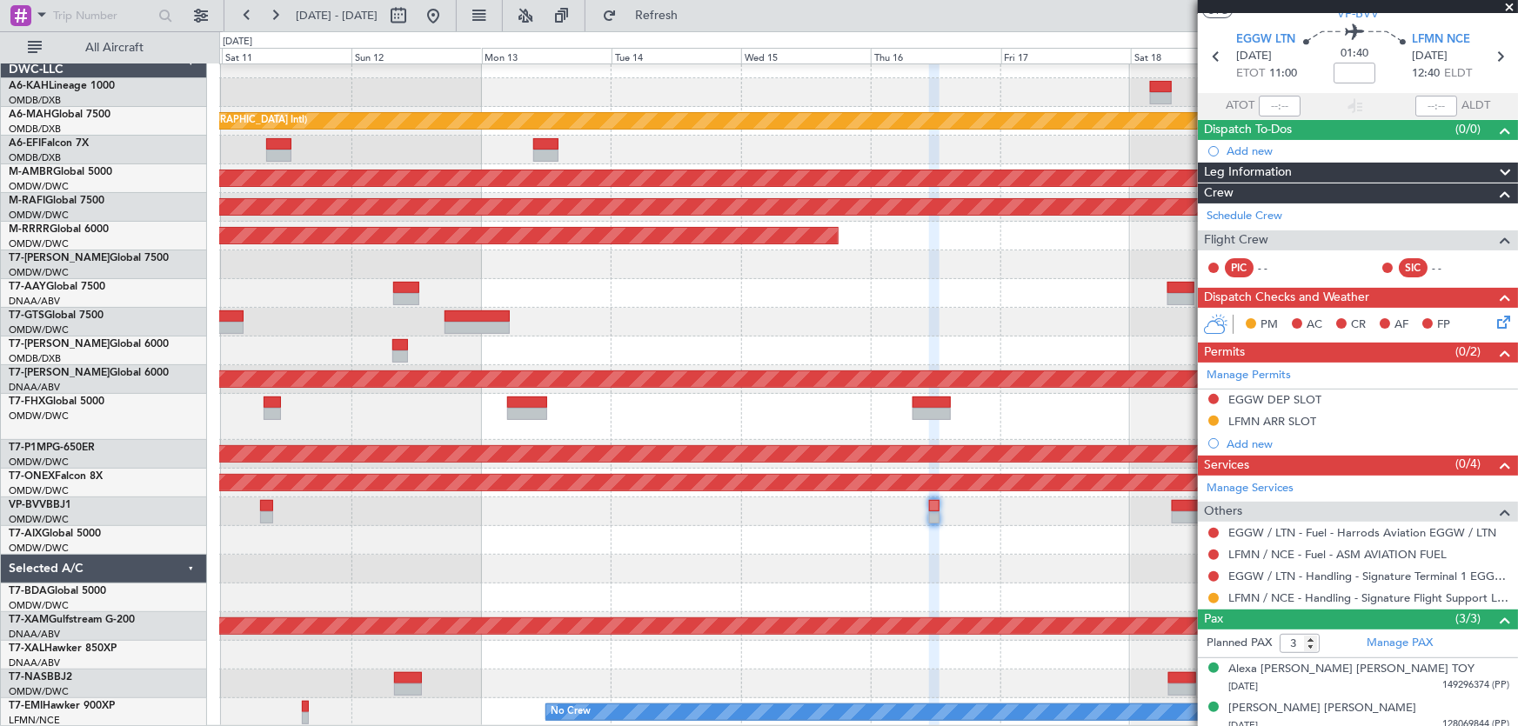
scroll to position [97, 0]
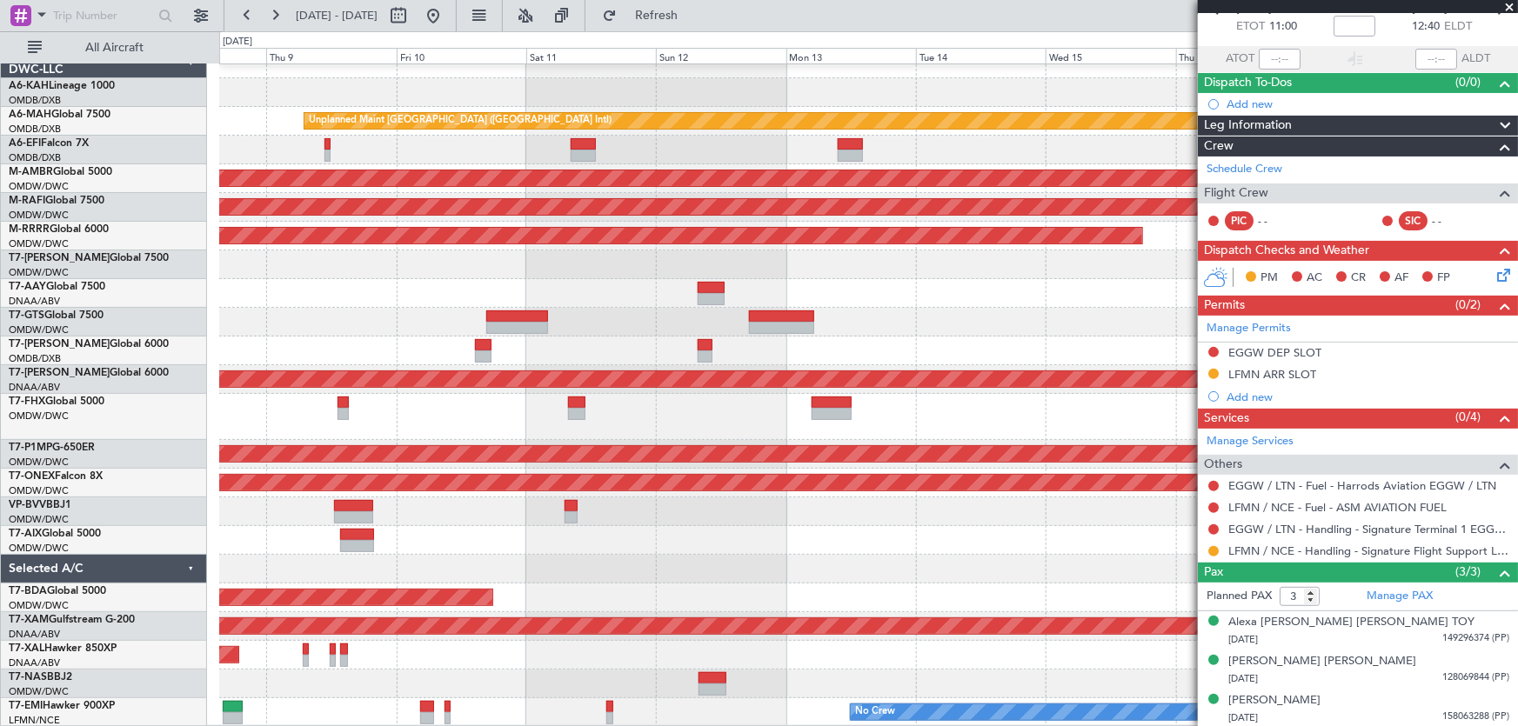
click at [1036, 531] on div "Planned Maint Dubai (Al Maktoum Intl)" at bounding box center [868, 540] width 1299 height 29
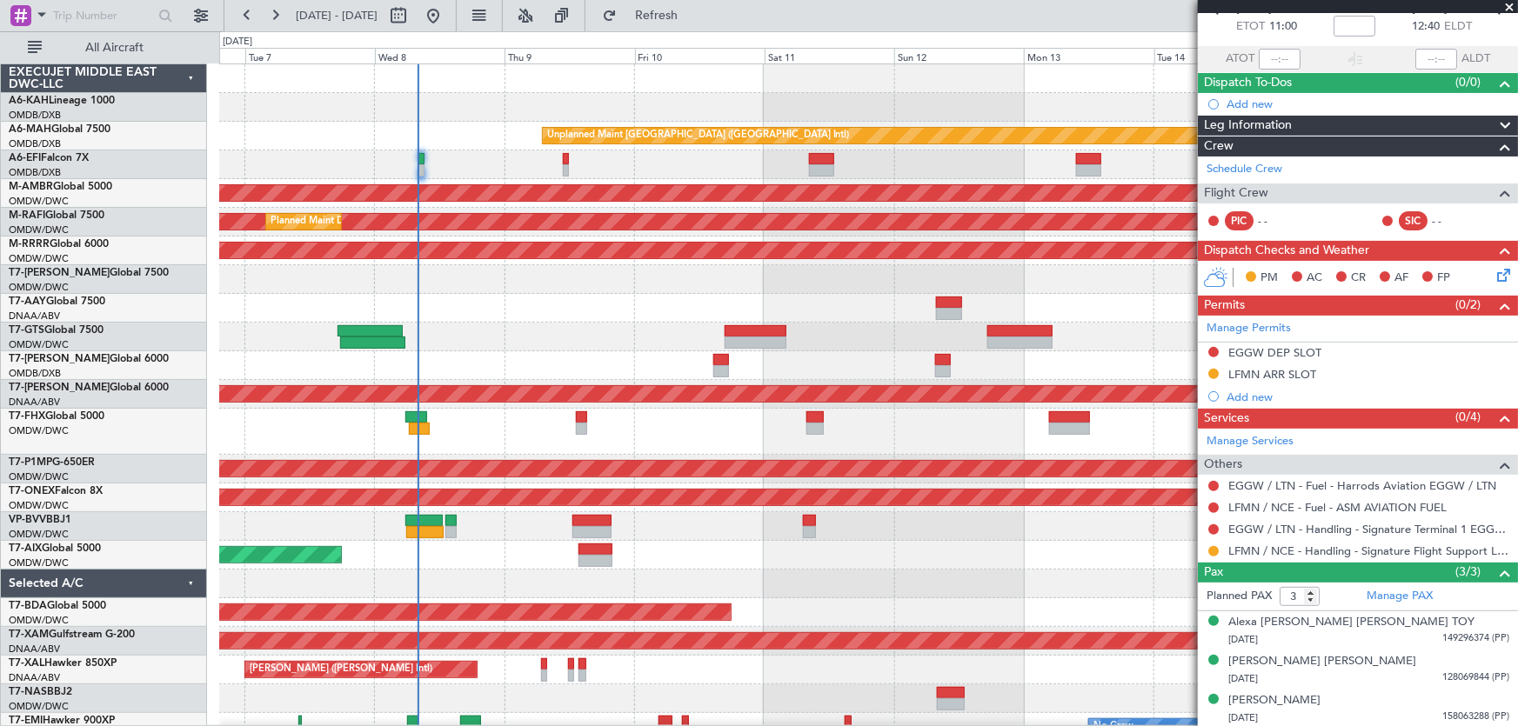
click at [1122, 554] on div "Planned Maint Dubai (Al Maktoum Intl)" at bounding box center [868, 555] width 1298 height 29
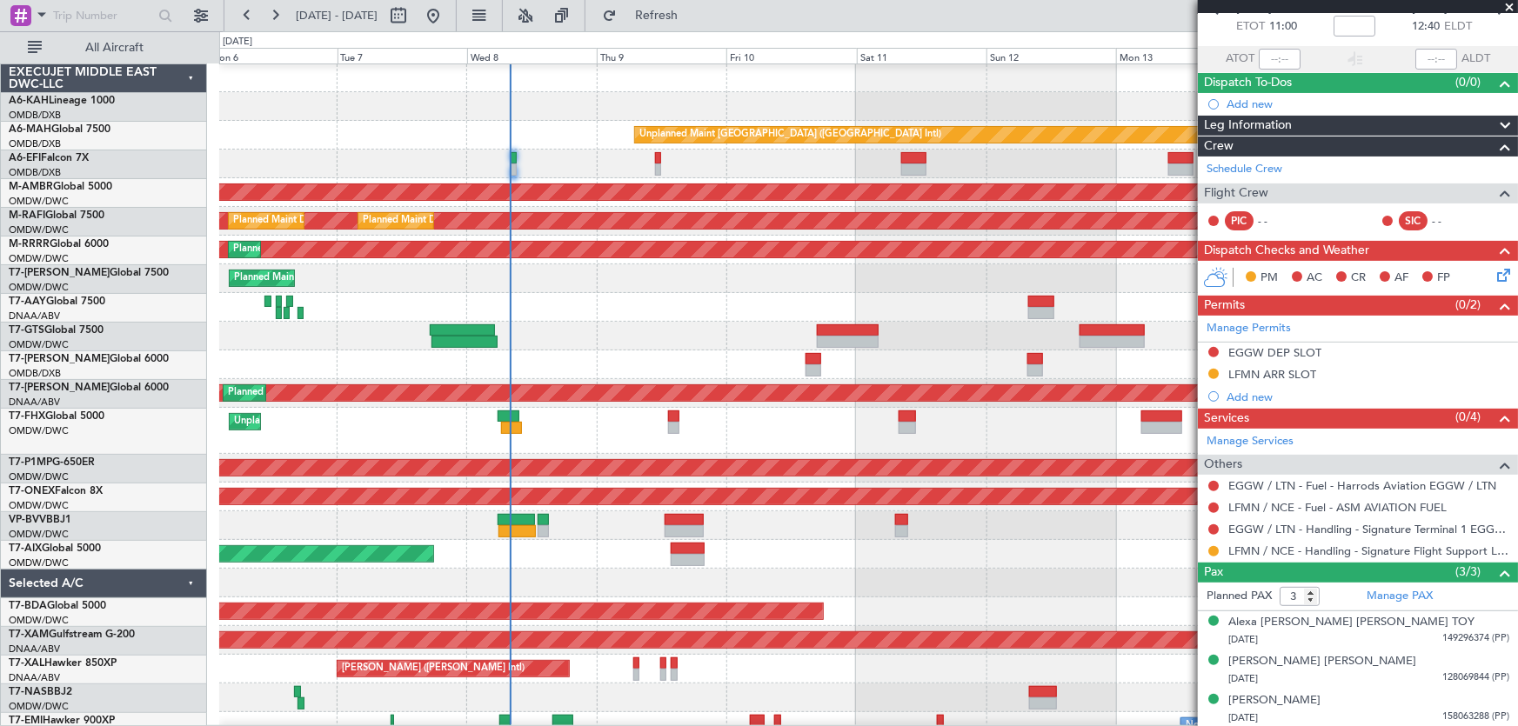
scroll to position [0, 0]
drag, startPoint x: 1507, startPoint y: 2, endPoint x: 1486, endPoint y: 16, distance: 25.1
click at [1507, 2] on span at bounding box center [1508, 8] width 17 height 16
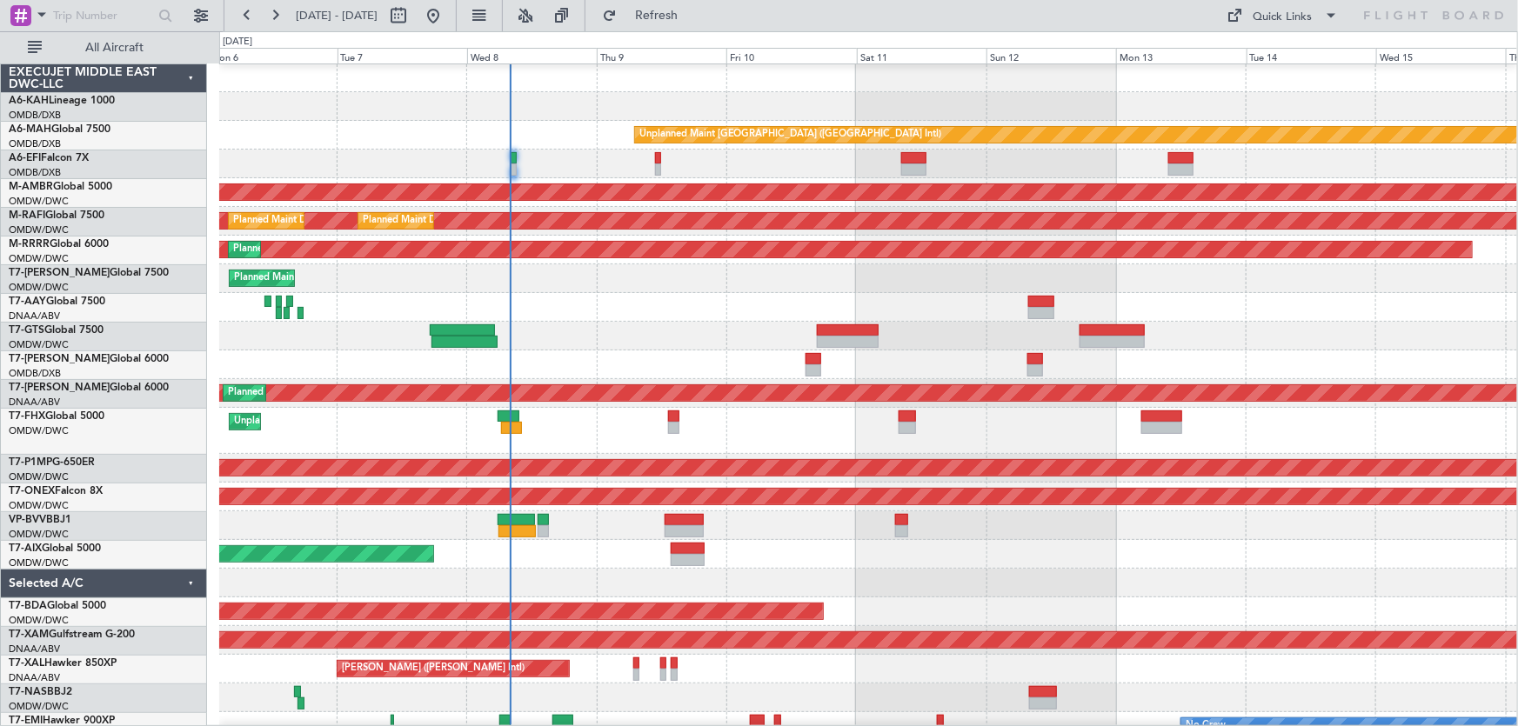
type input "0"
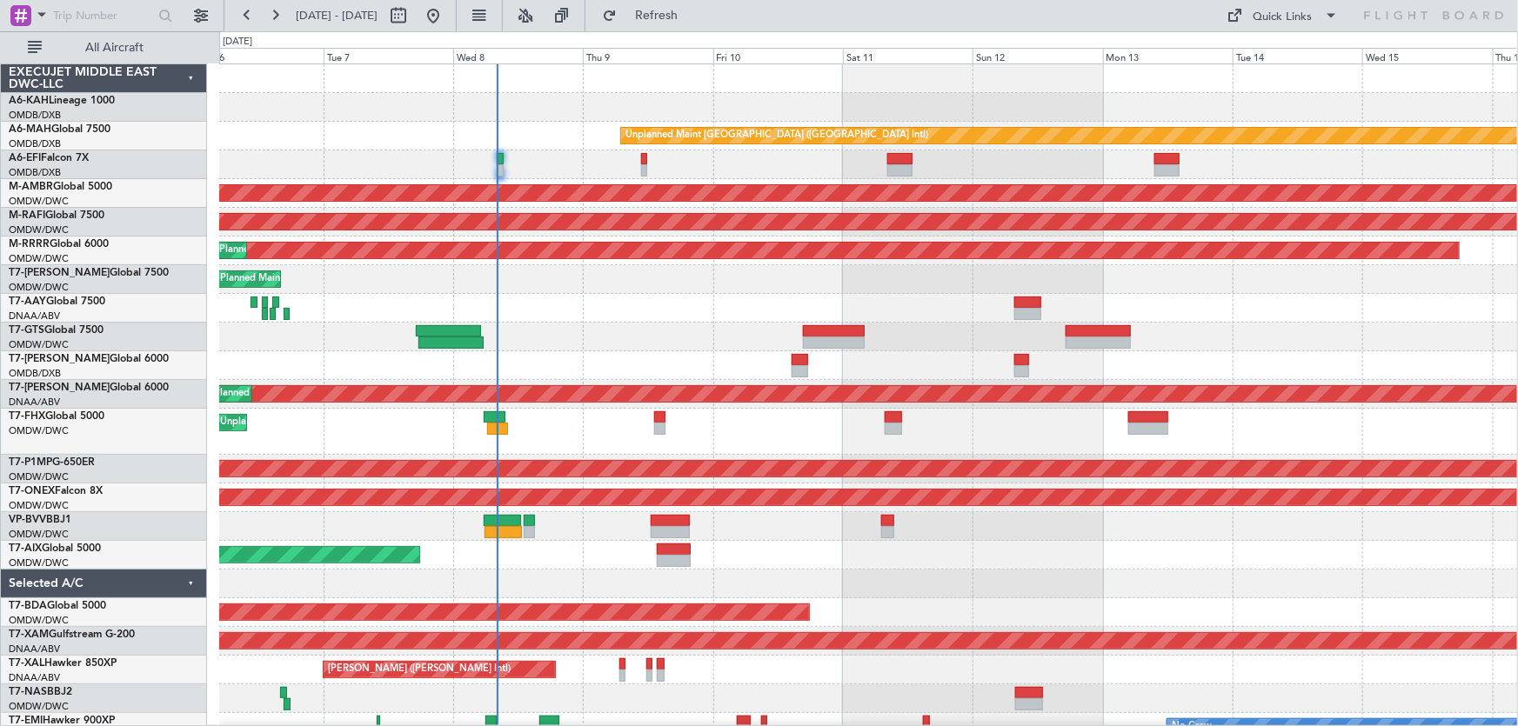
click at [651, 363] on div at bounding box center [868, 365] width 1299 height 29
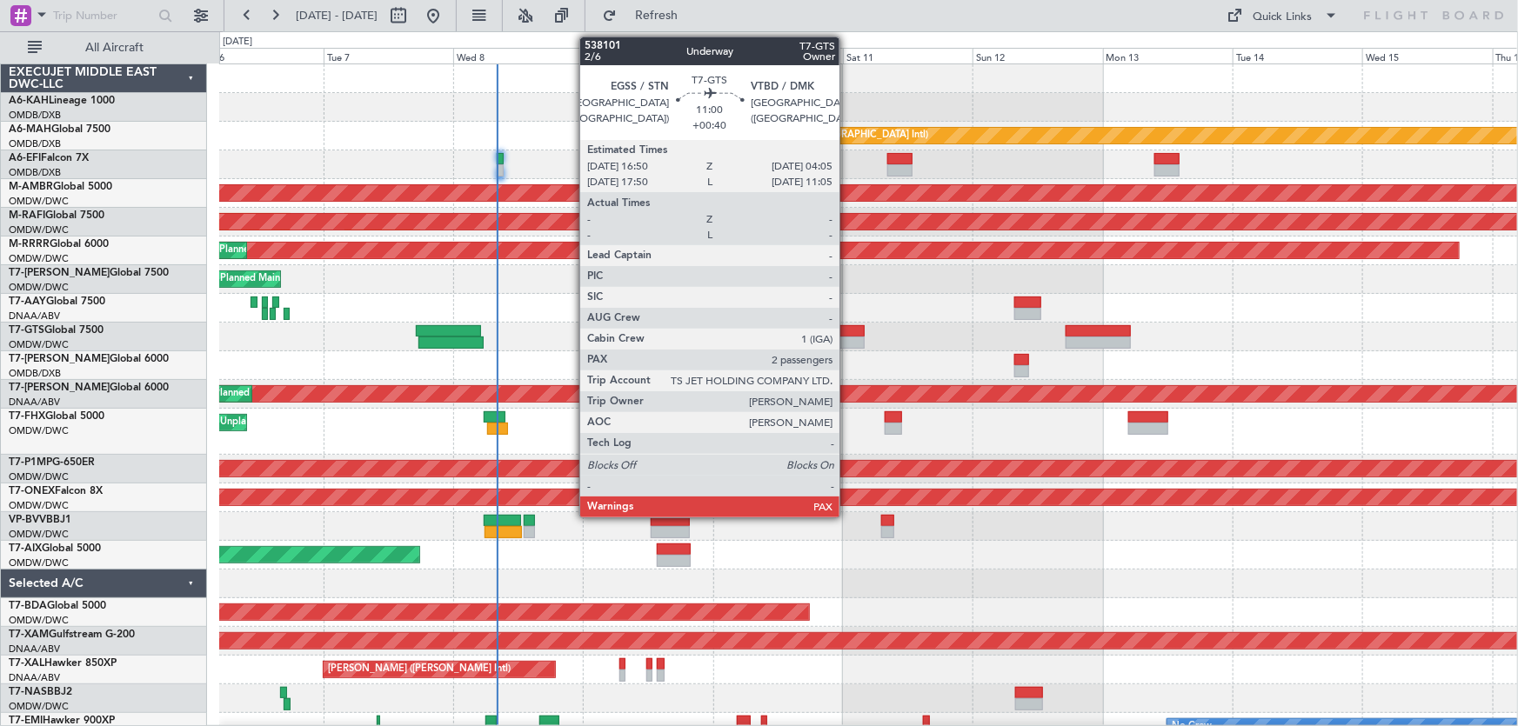
click at [847, 329] on div at bounding box center [834, 331] width 62 height 12
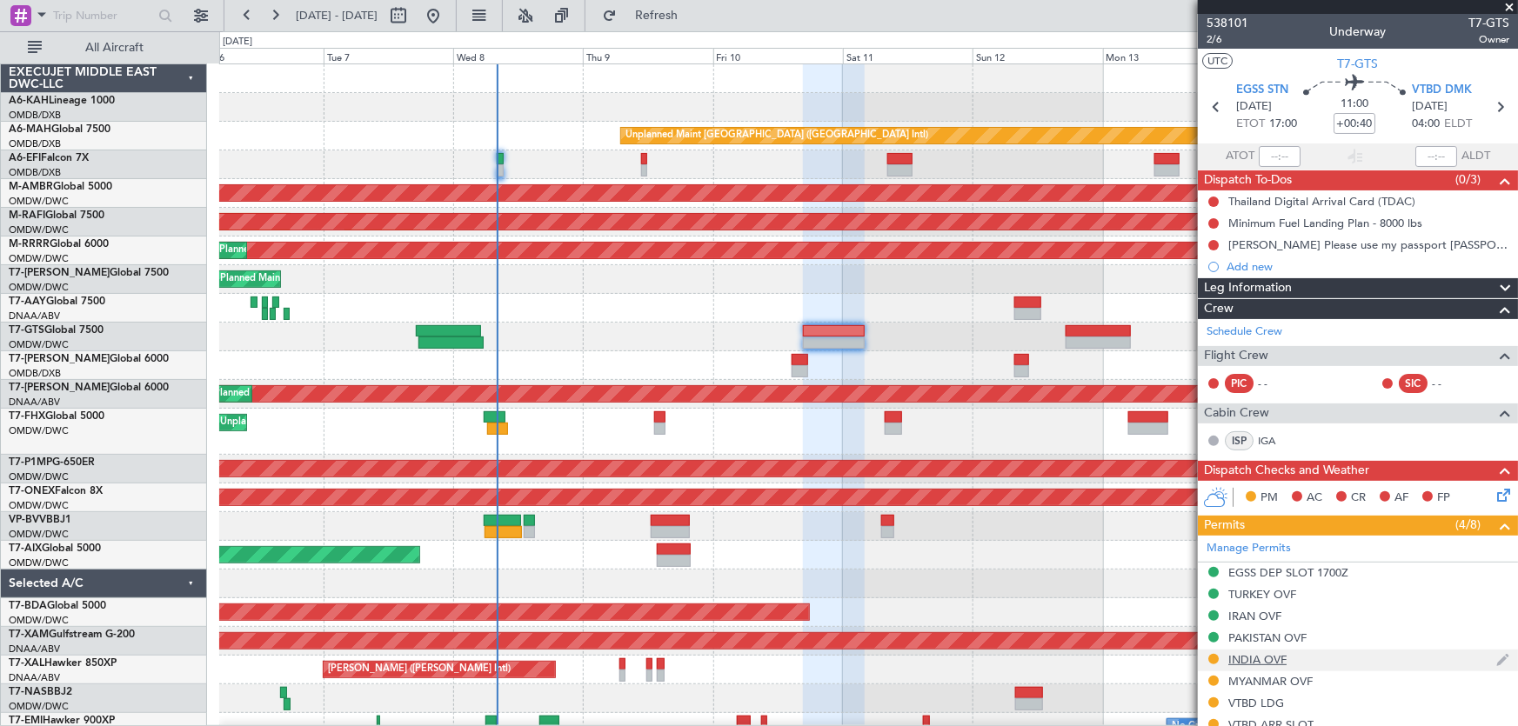
click at [1253, 658] on div "INDIA OVF" at bounding box center [1257, 659] width 58 height 15
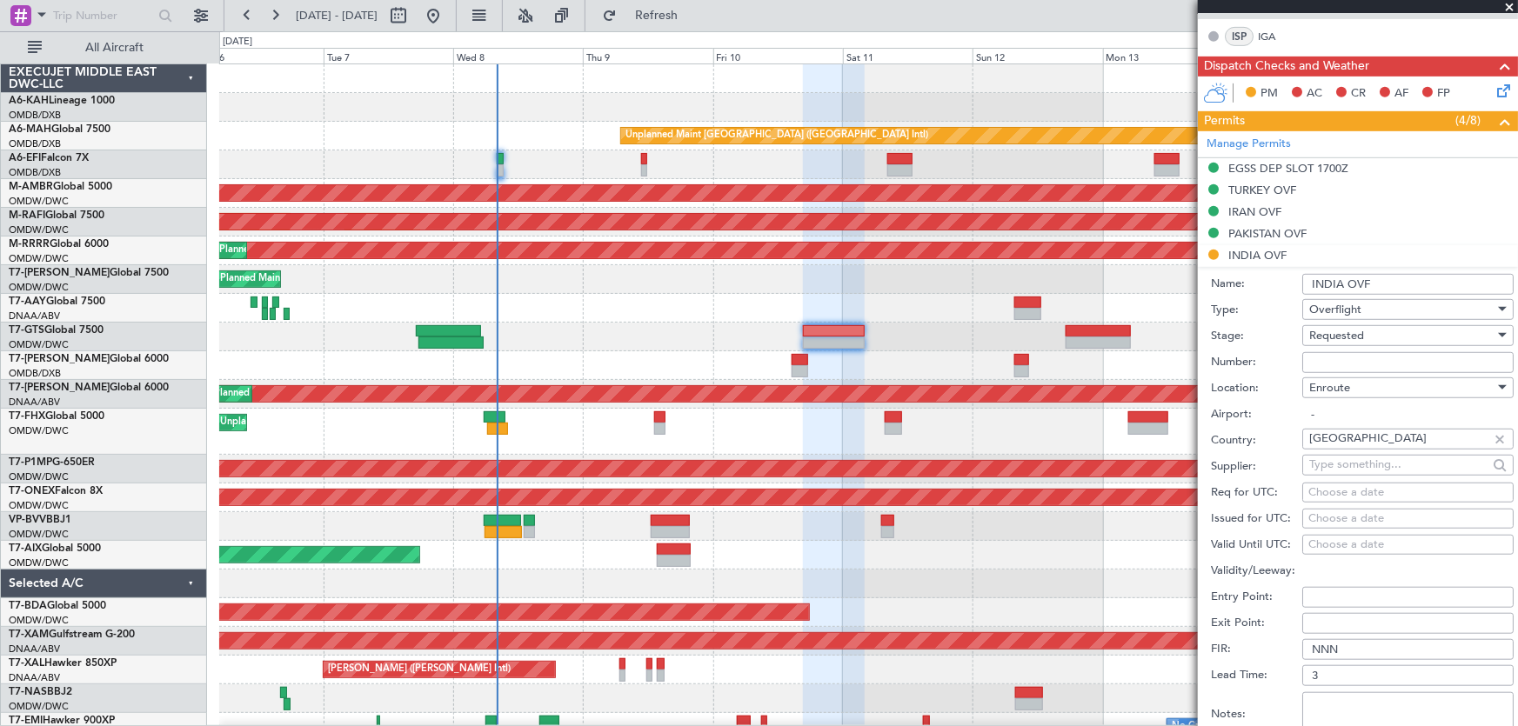
scroll to position [474, 0]
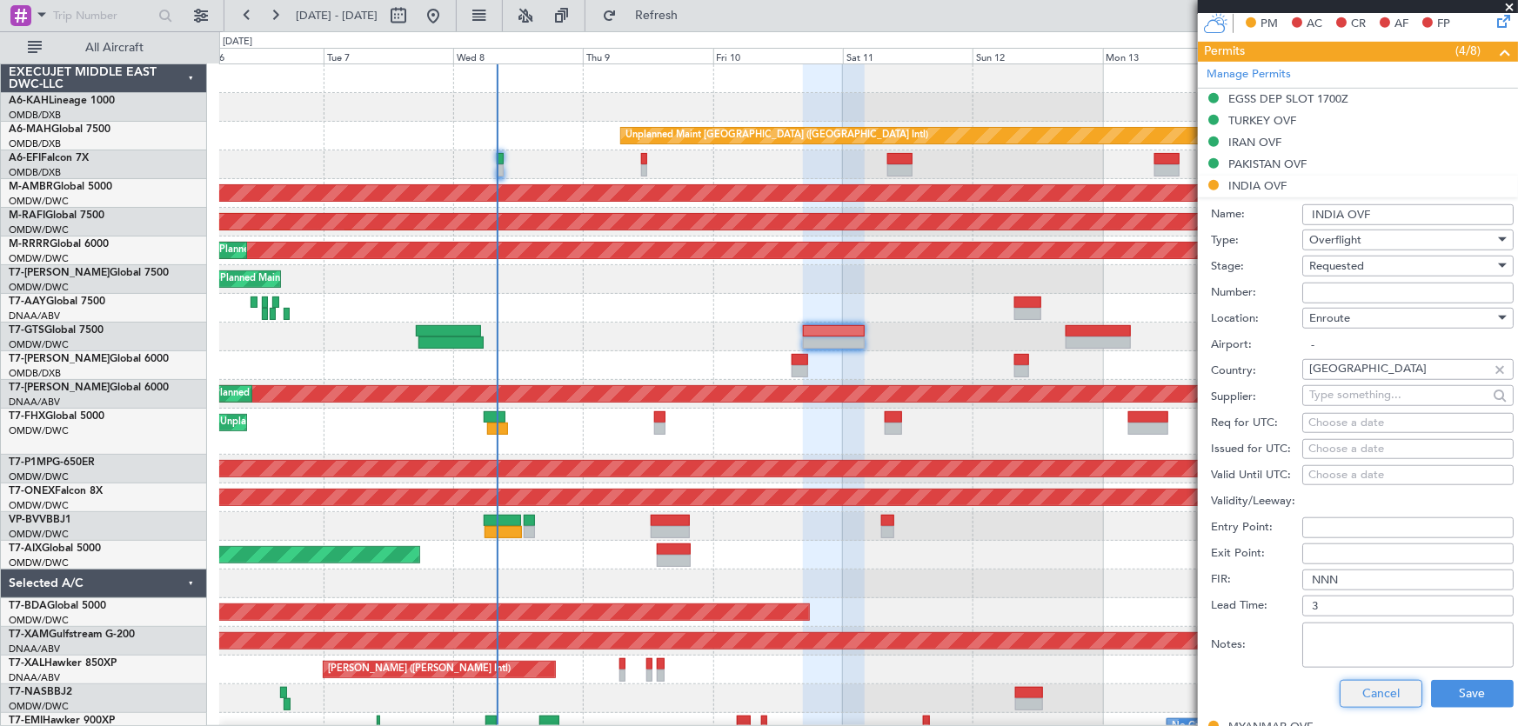
click at [1378, 699] on button "Cancel" at bounding box center [1380, 694] width 83 height 28
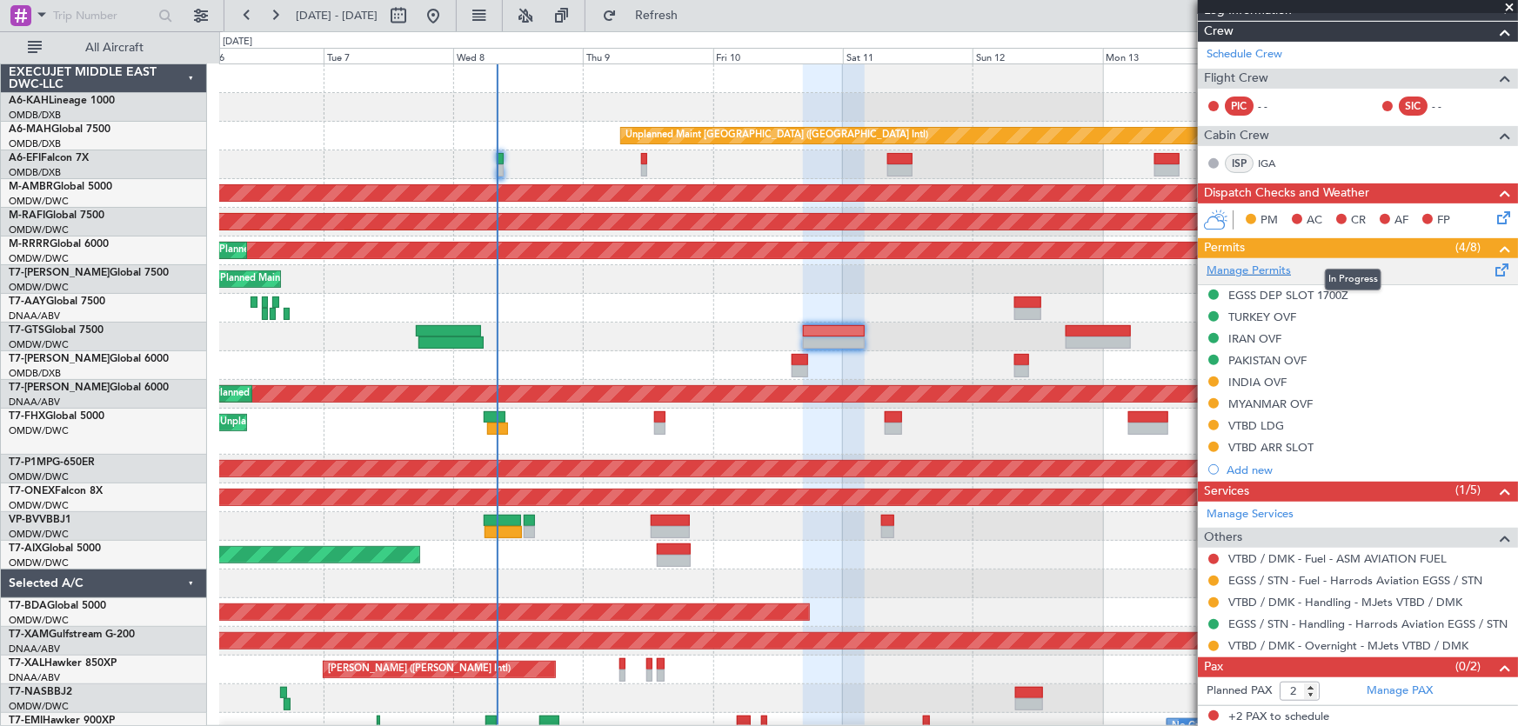
drag, startPoint x: 1329, startPoint y: 264, endPoint x: 1265, endPoint y: 266, distance: 63.5
click at [1323, 264] on mat-tooltip-component "In Progress" at bounding box center [1352, 280] width 81 height 46
click at [1248, 266] on link "Manage Permits" at bounding box center [1248, 271] width 84 height 17
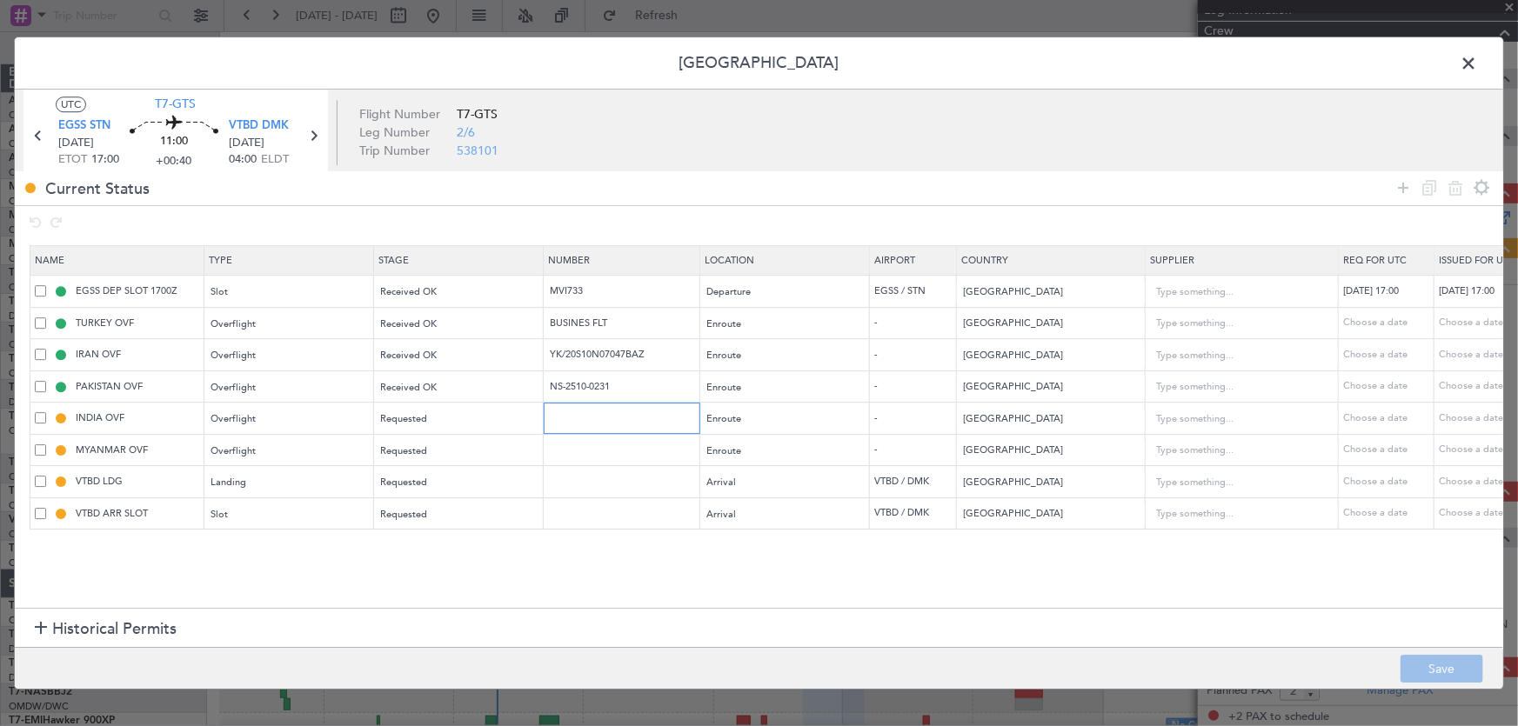
click at [581, 422] on input "text" at bounding box center [623, 418] width 151 height 15
paste input "YA/N/0782/10/08"
click at [296, 413] on div "Overflight" at bounding box center [283, 419] width 144 height 26
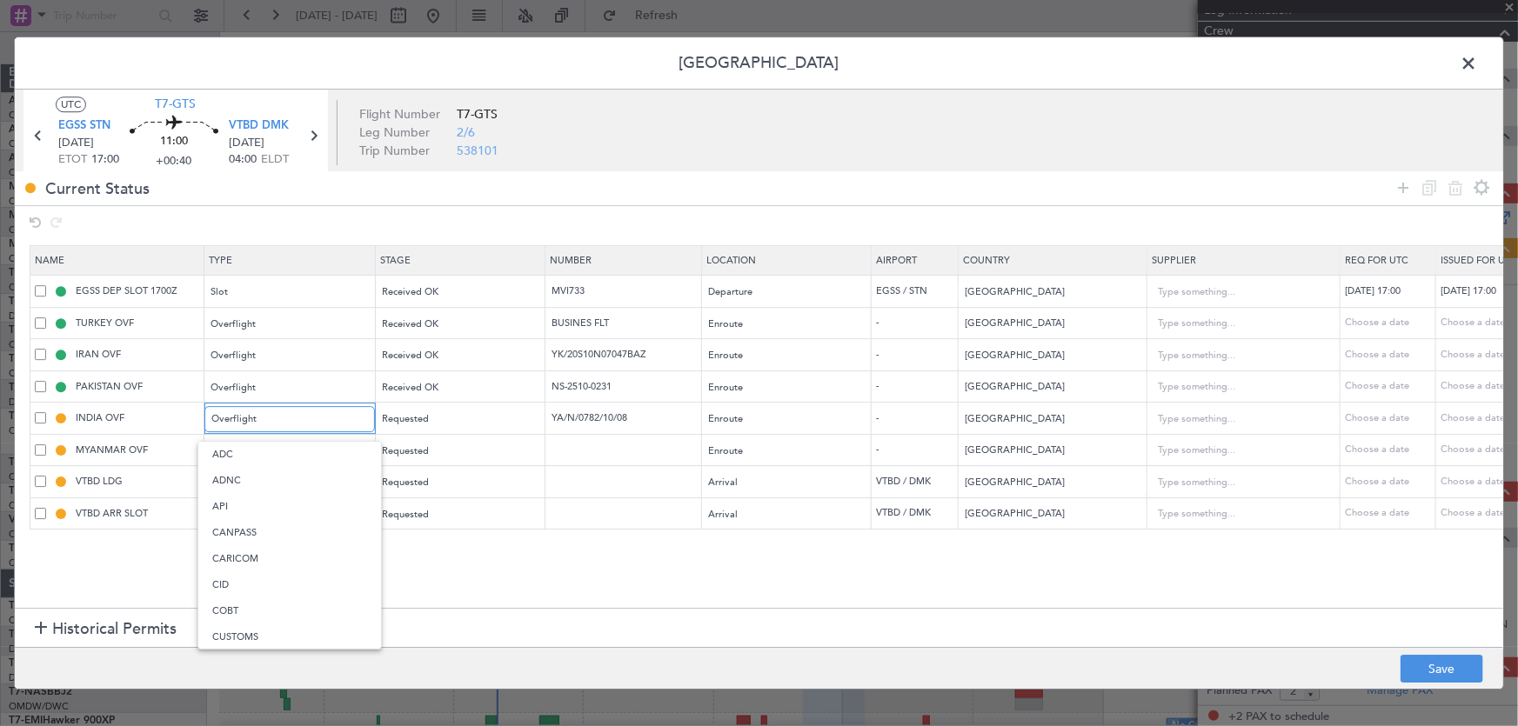
scroll to position [419, 0]
click at [399, 414] on div at bounding box center [759, 363] width 1518 height 726
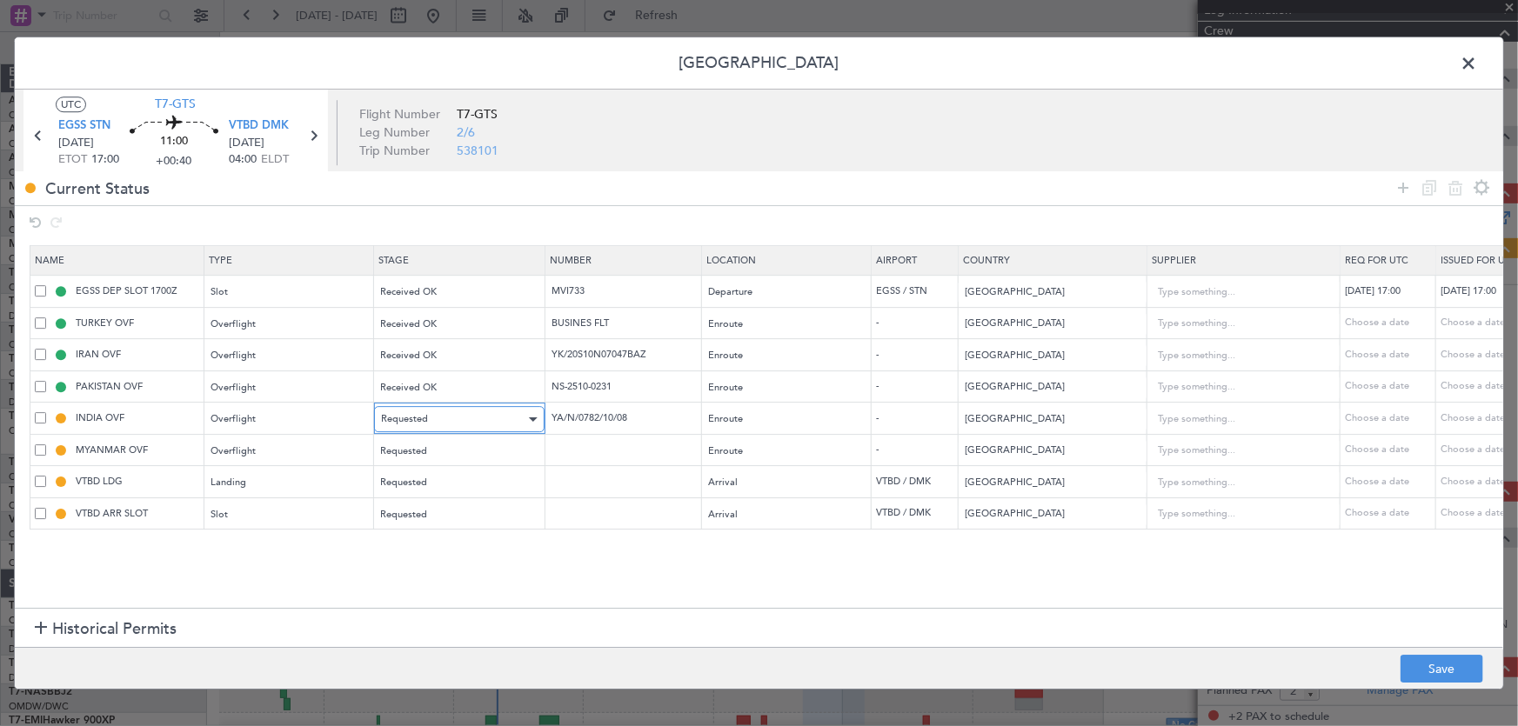
click at [424, 414] on span "Requested" at bounding box center [404, 418] width 47 height 13
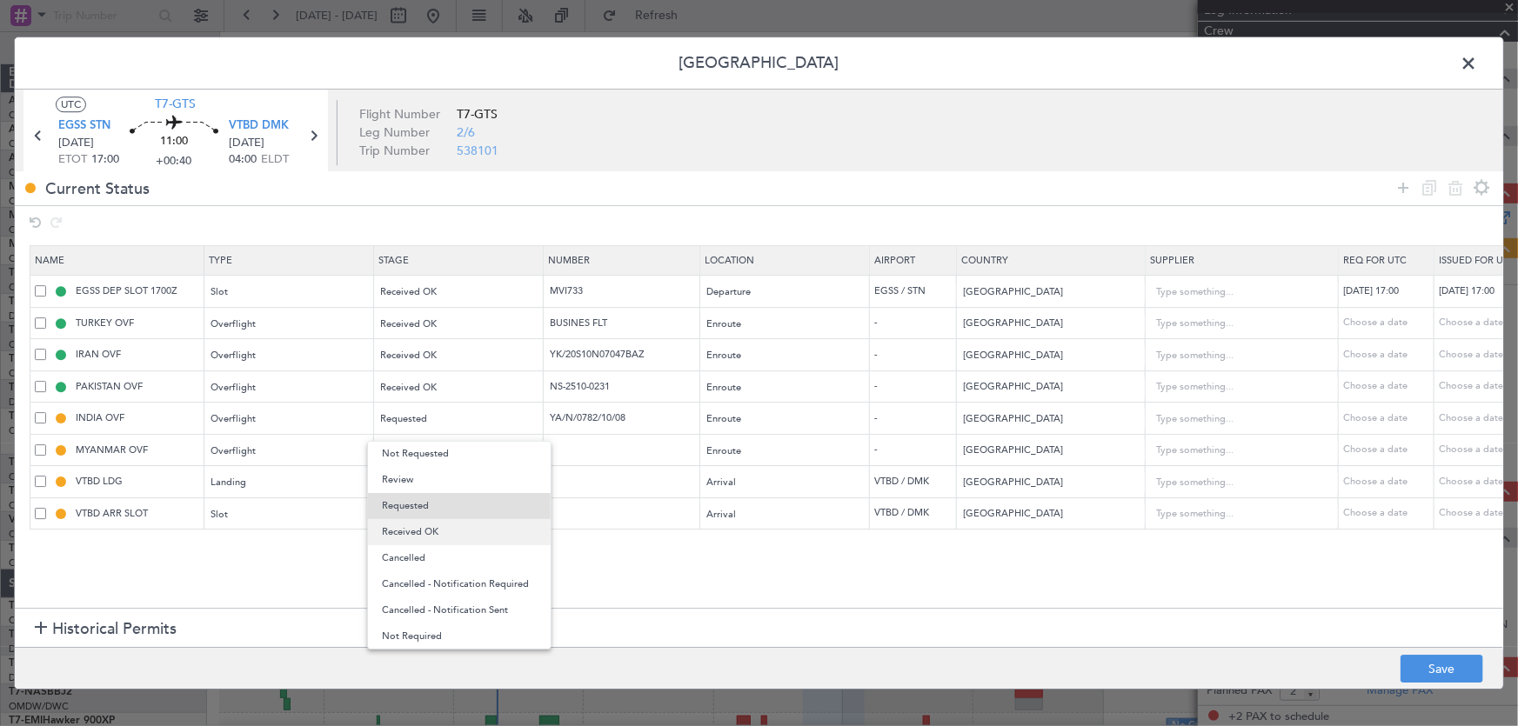
click at [420, 532] on span "Received OK" at bounding box center [459, 532] width 155 height 26
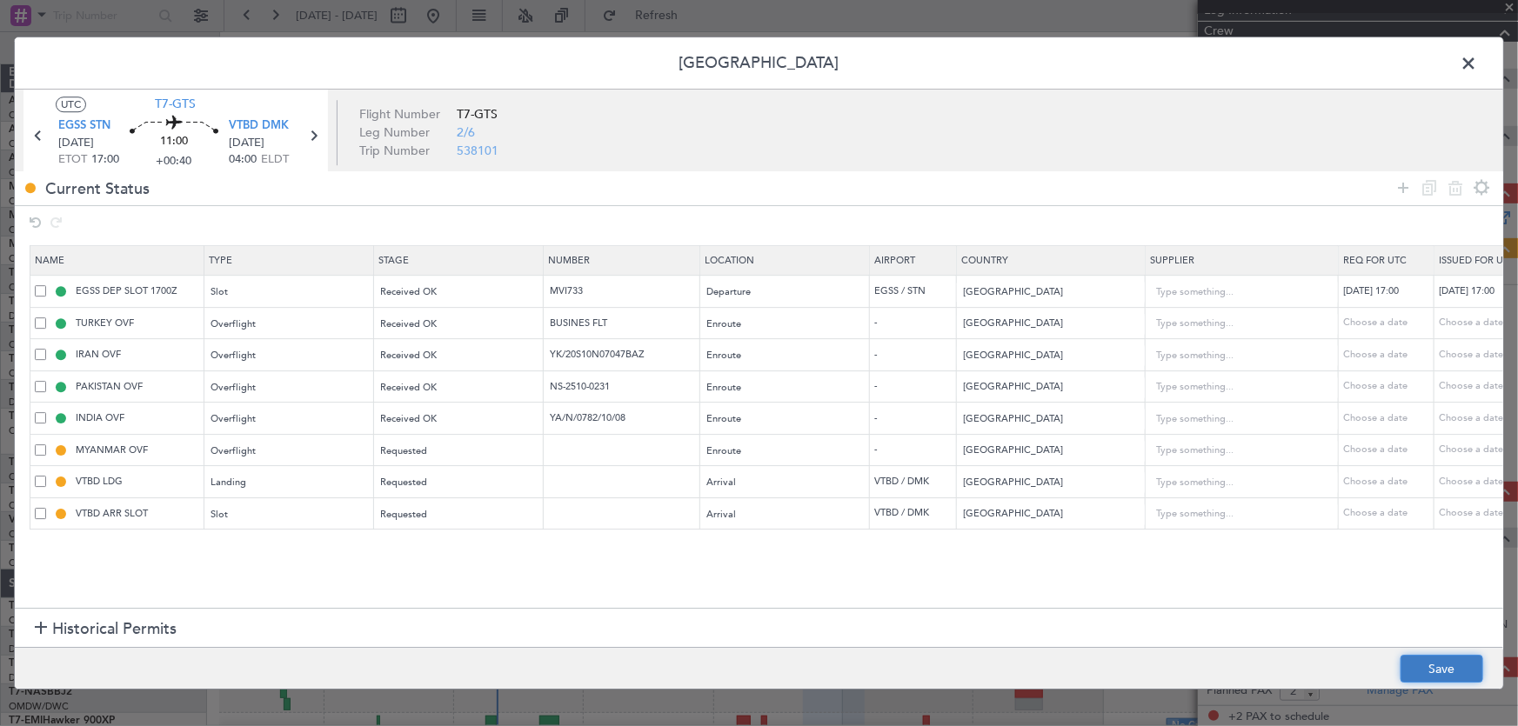
click at [1425, 668] on button "Save" at bounding box center [1441, 669] width 83 height 28
type input "YA/N/0782/10/08"
click at [1477, 62] on span at bounding box center [1477, 67] width 0 height 35
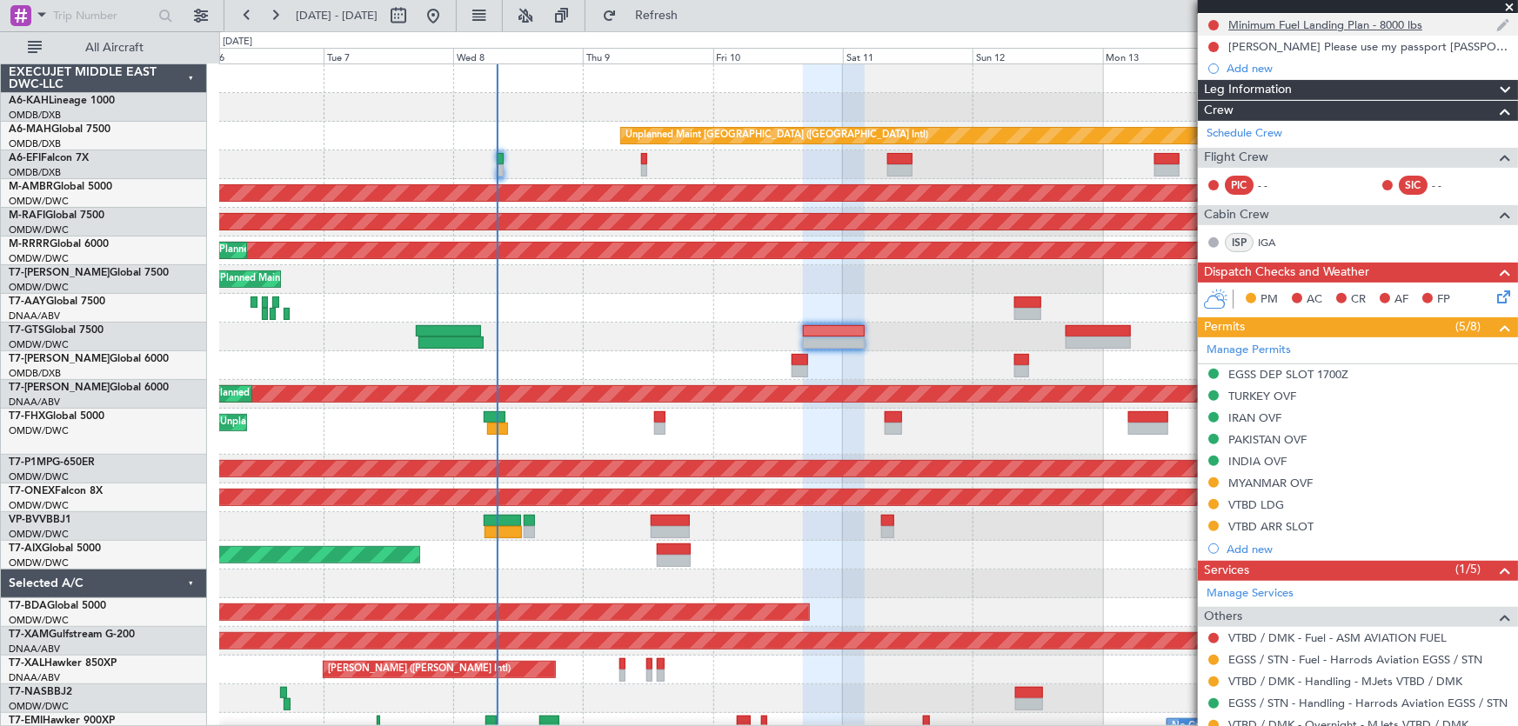
scroll to position [0, 0]
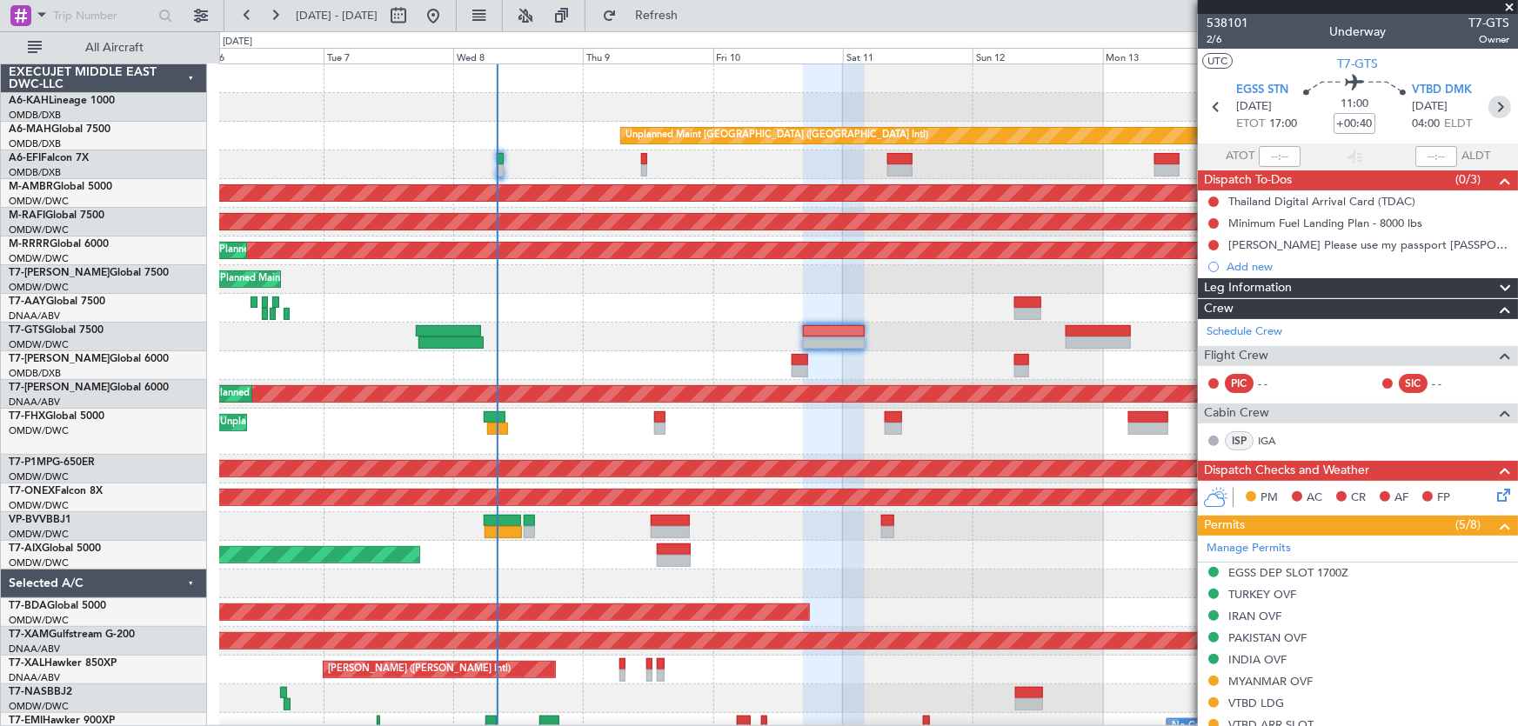
click at [1488, 105] on icon at bounding box center [1499, 107] width 23 height 23
type input "+00:30"
type input "6"
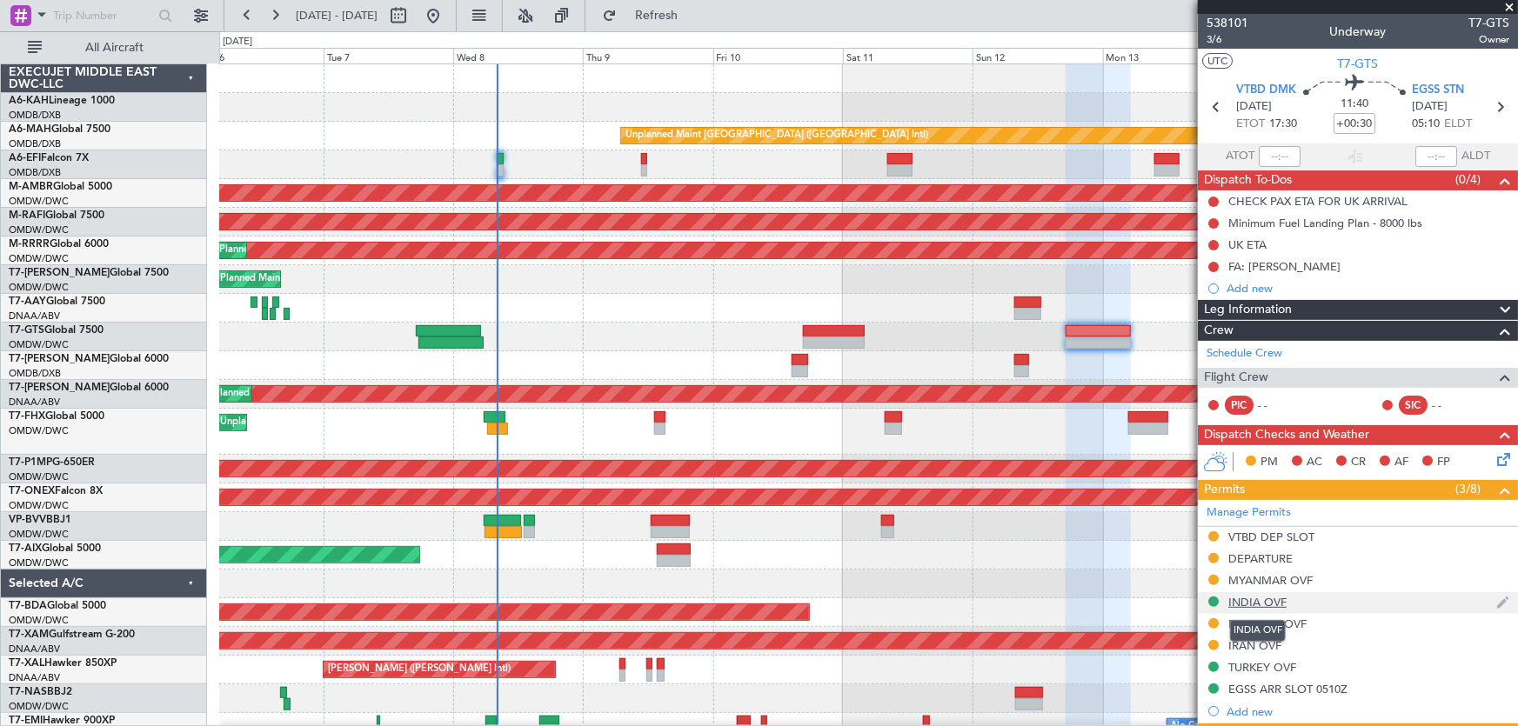
click at [1269, 600] on div "INDIA OVF" at bounding box center [1257, 602] width 58 height 15
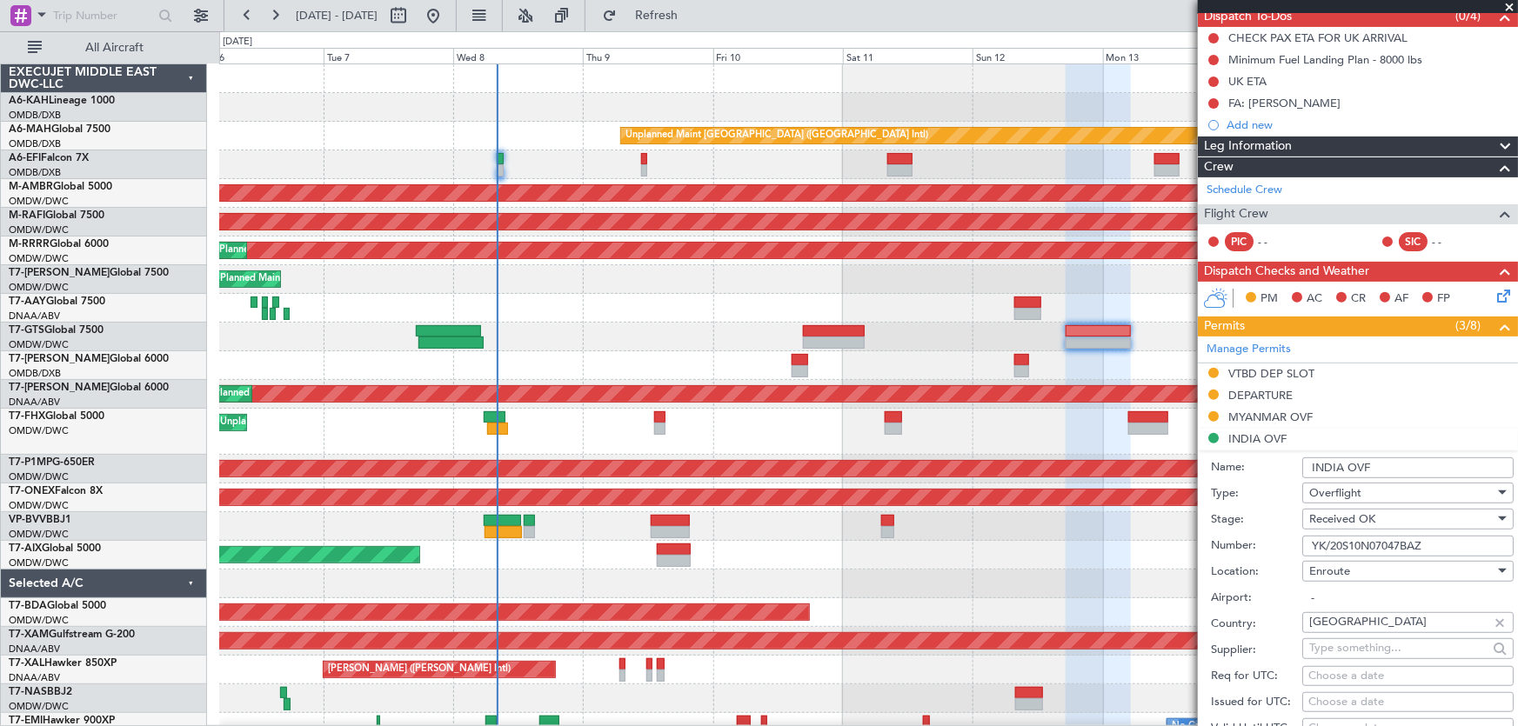
scroll to position [157, 0]
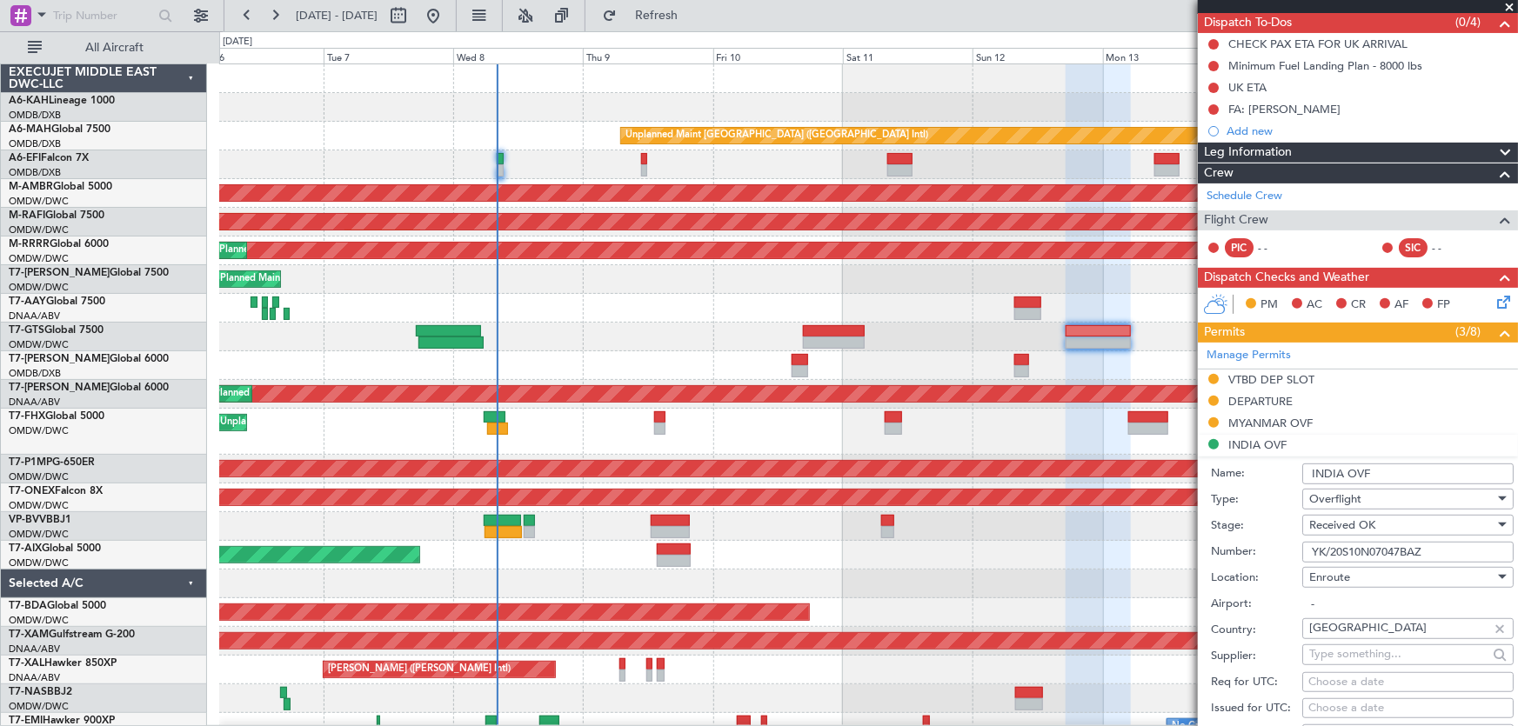
drag, startPoint x: 1346, startPoint y: 531, endPoint x: 986, endPoint y: 532, distance: 360.1
click at [986, 532] on fb-app "06 Oct 2025 - 16 Oct 2025 Refresh Quick Links All Aircraft Unplanned Maint Duba…" at bounding box center [759, 369] width 1518 height 713
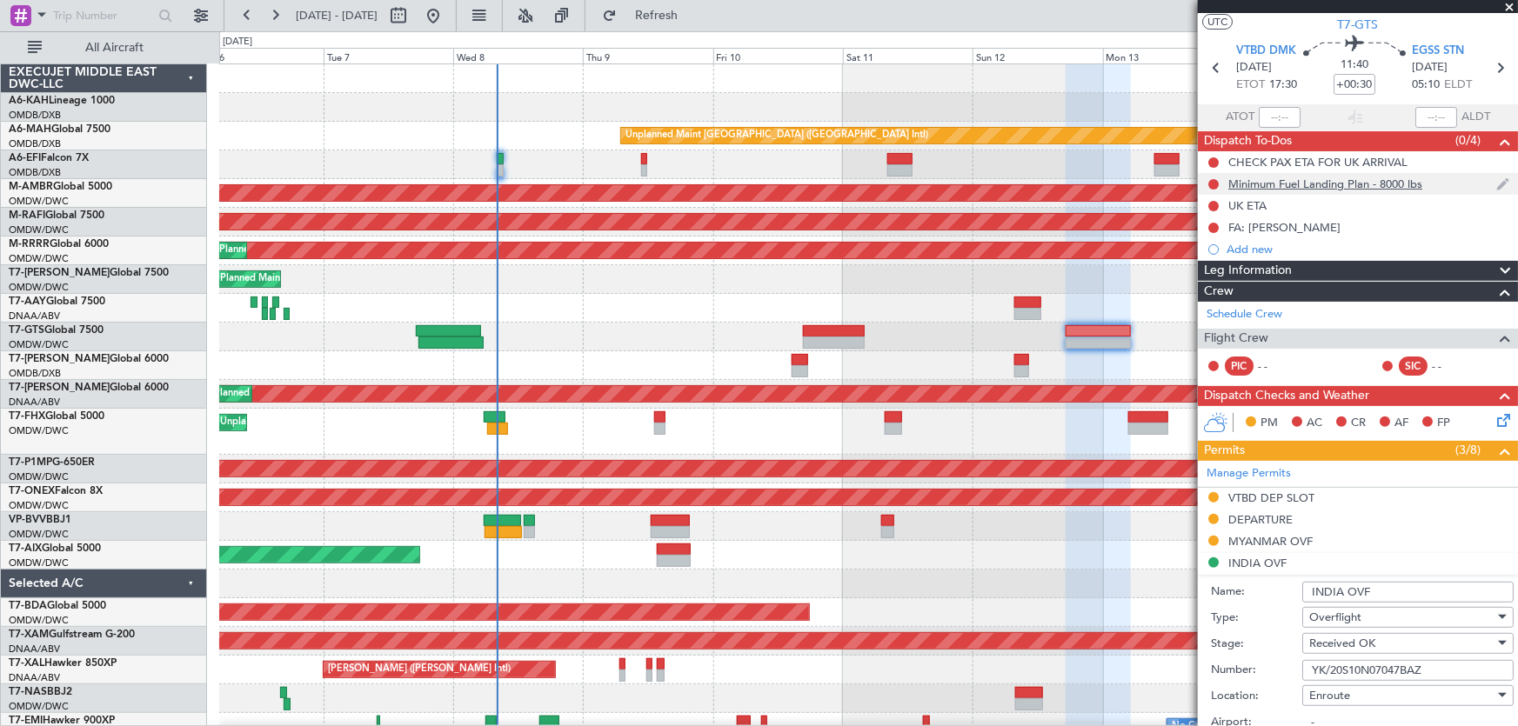
scroll to position [0, 0]
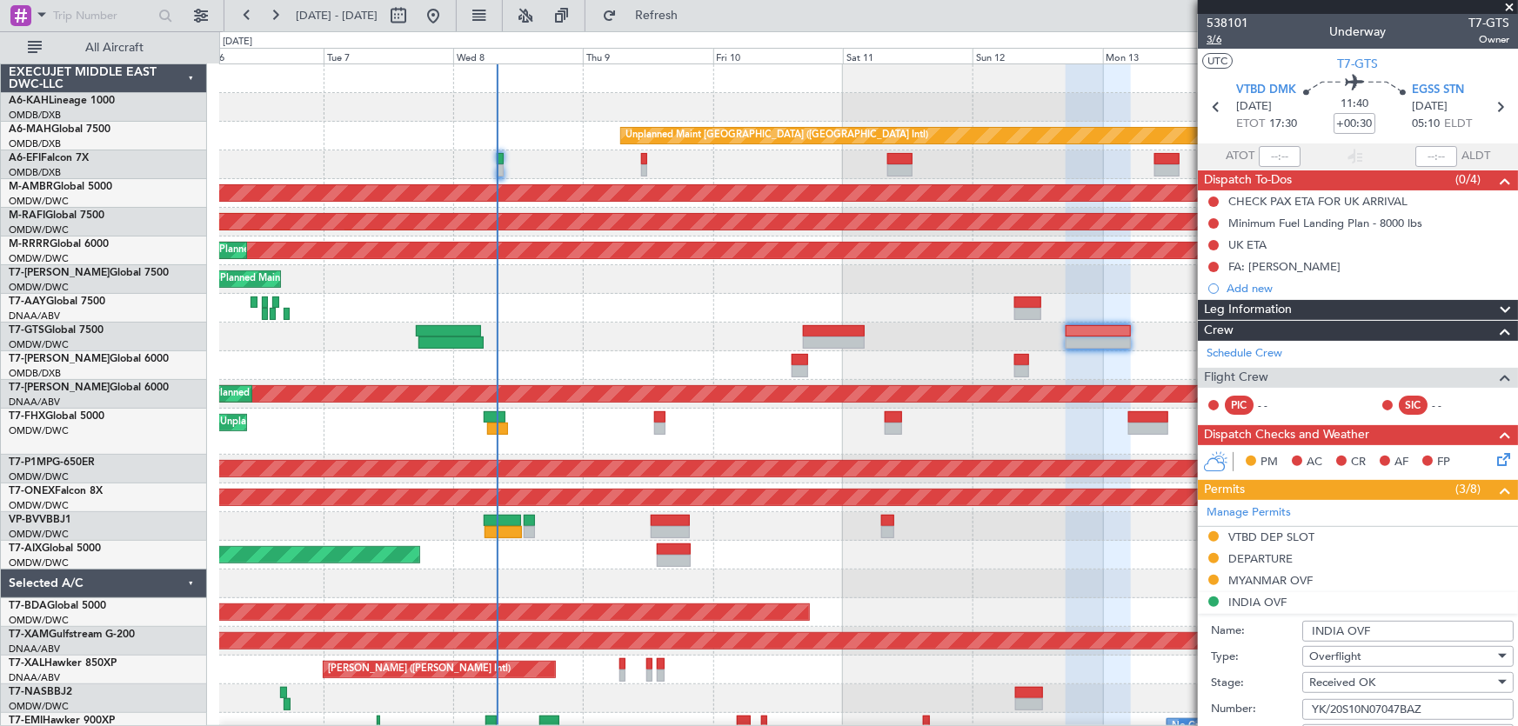
click at [1215, 43] on span "3/6" at bounding box center [1227, 39] width 42 height 15
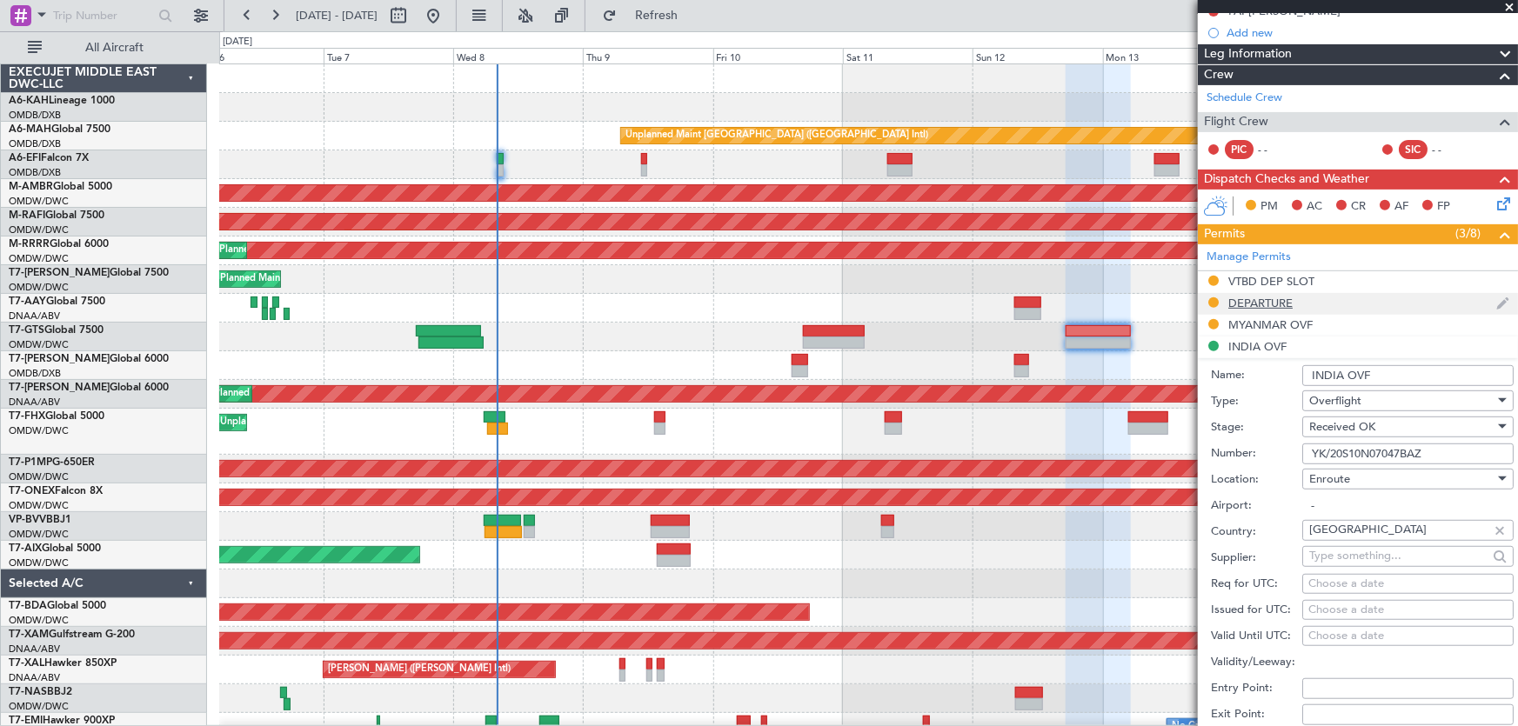
scroll to position [395, 0]
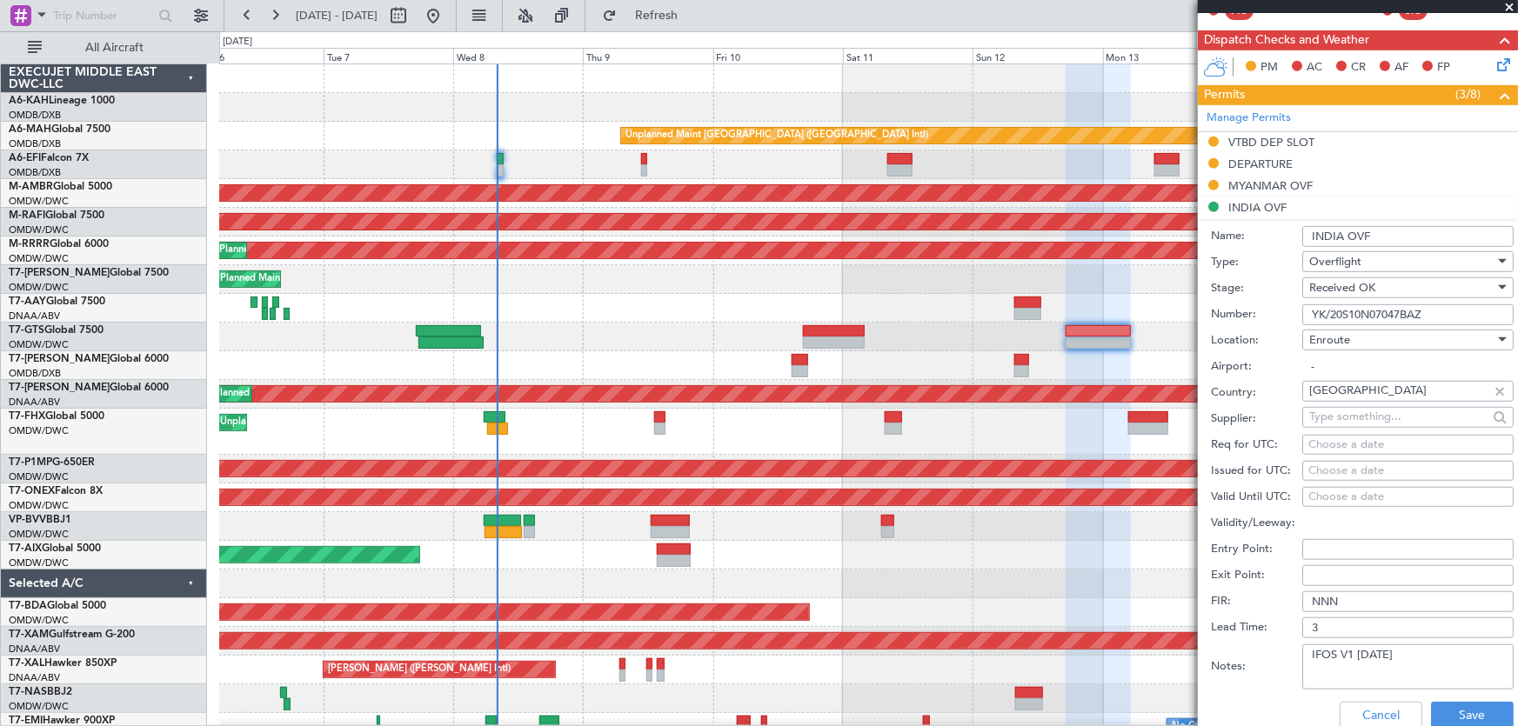
paste input "A/N/0782/10/08"
type input "YA/N/0782/10/08"
click at [1459, 707] on button "Save" at bounding box center [1472, 716] width 83 height 28
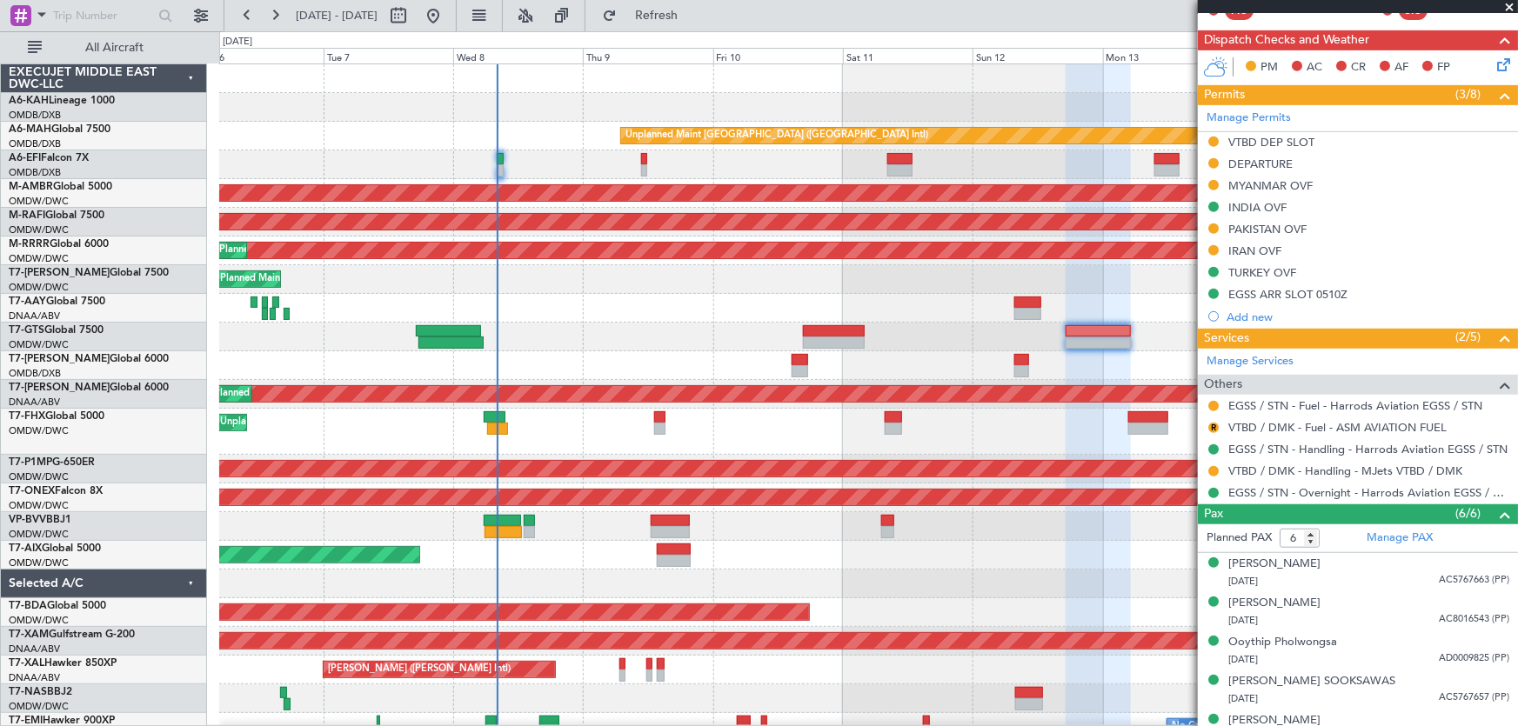
click at [527, 157] on div "AOG Maint [GEOGRAPHIC_DATA] (Dubai Intl)" at bounding box center [868, 164] width 1299 height 29
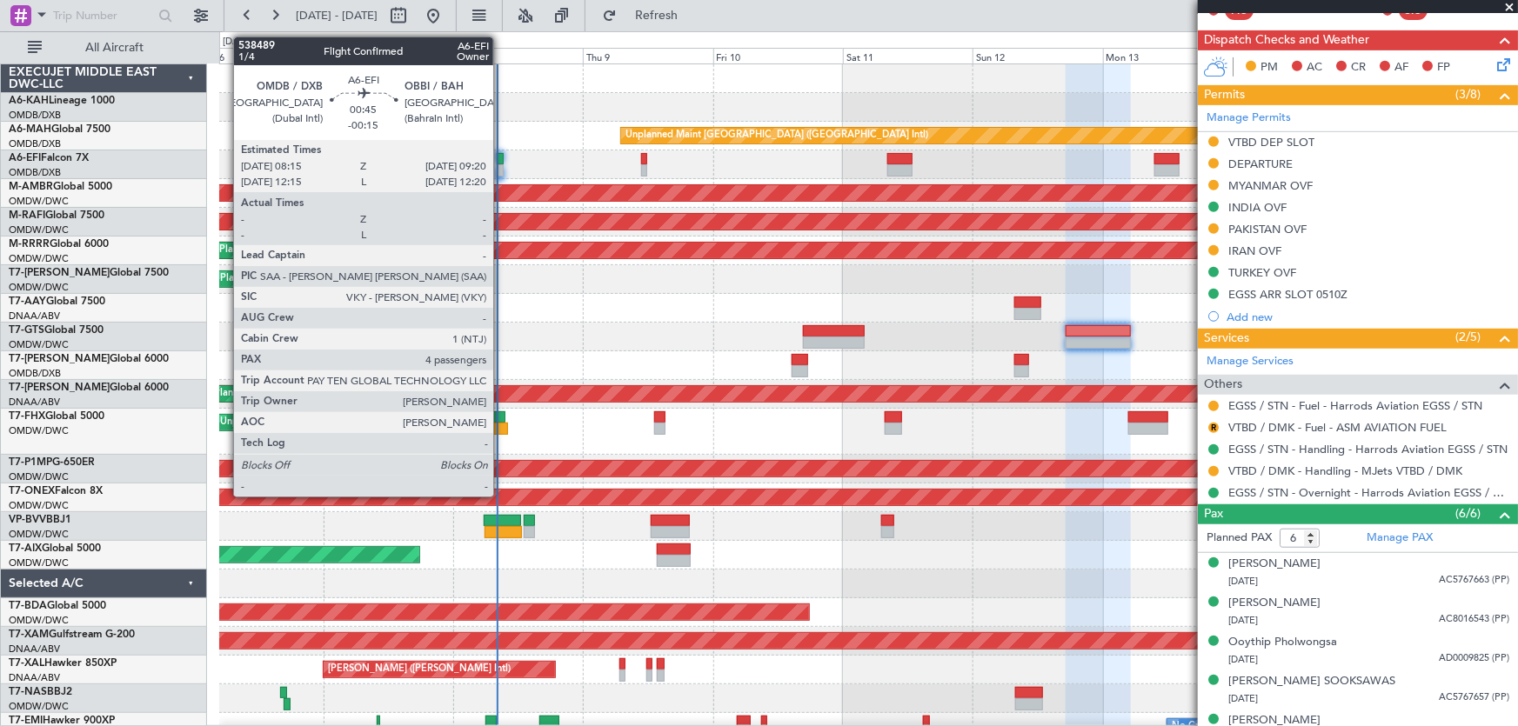
click at [501, 154] on div at bounding box center [500, 159] width 6 height 12
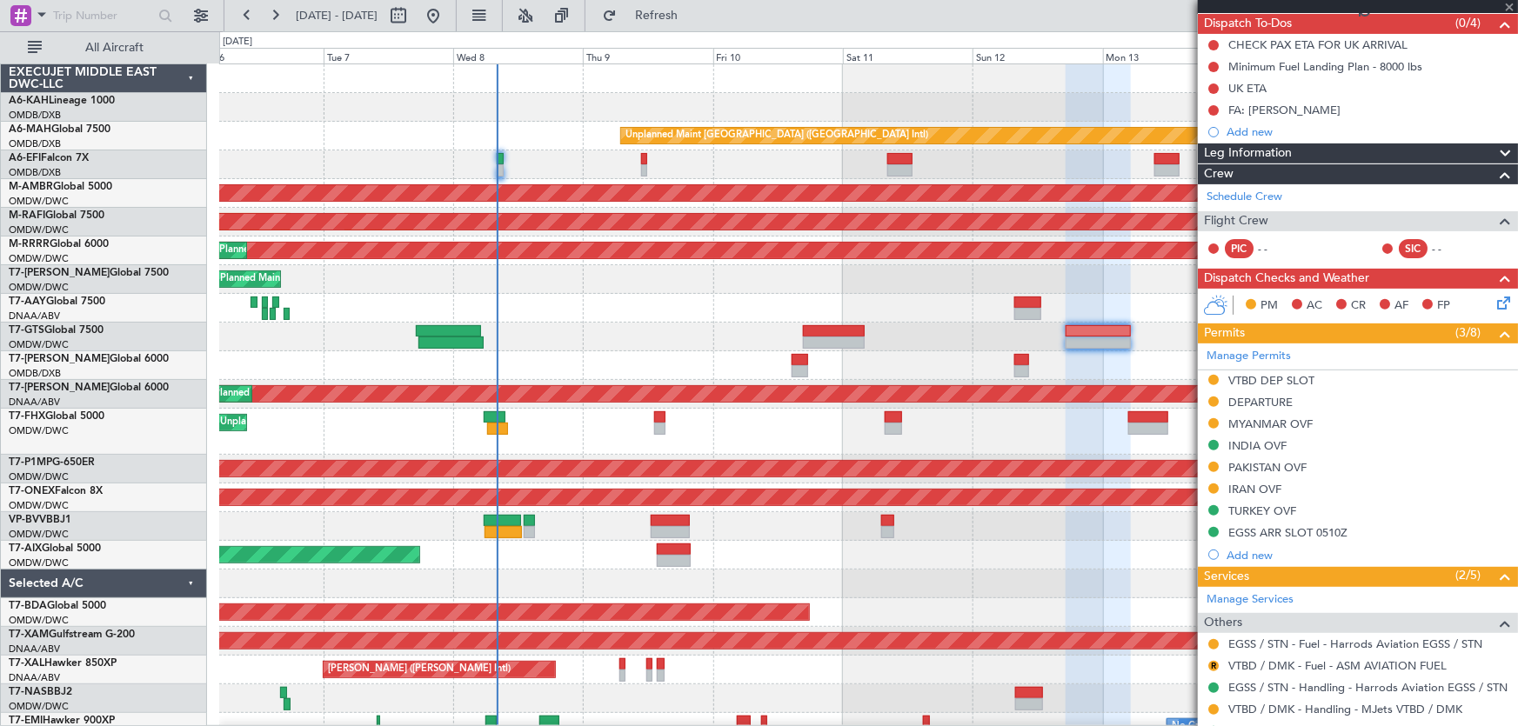
scroll to position [0, 0]
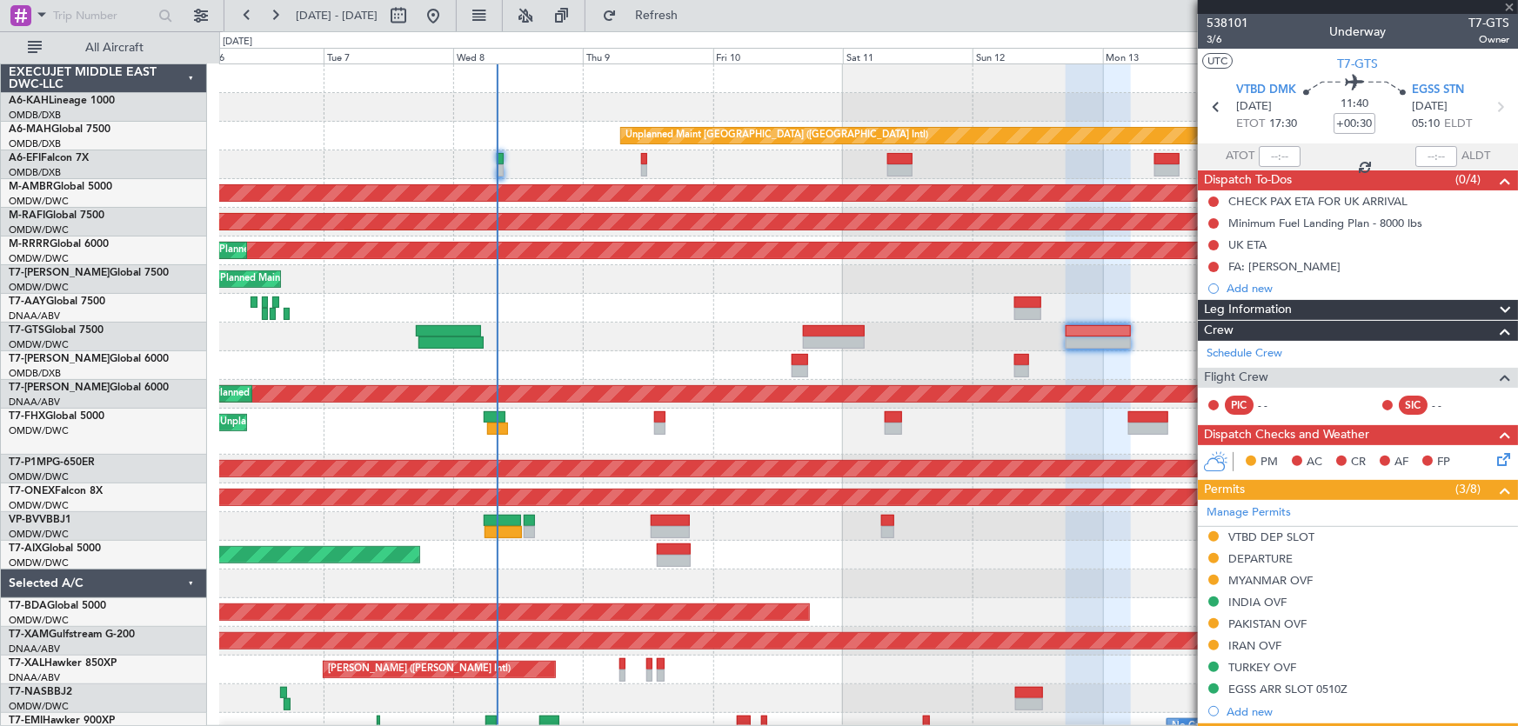
type input "-00:15"
type input "4"
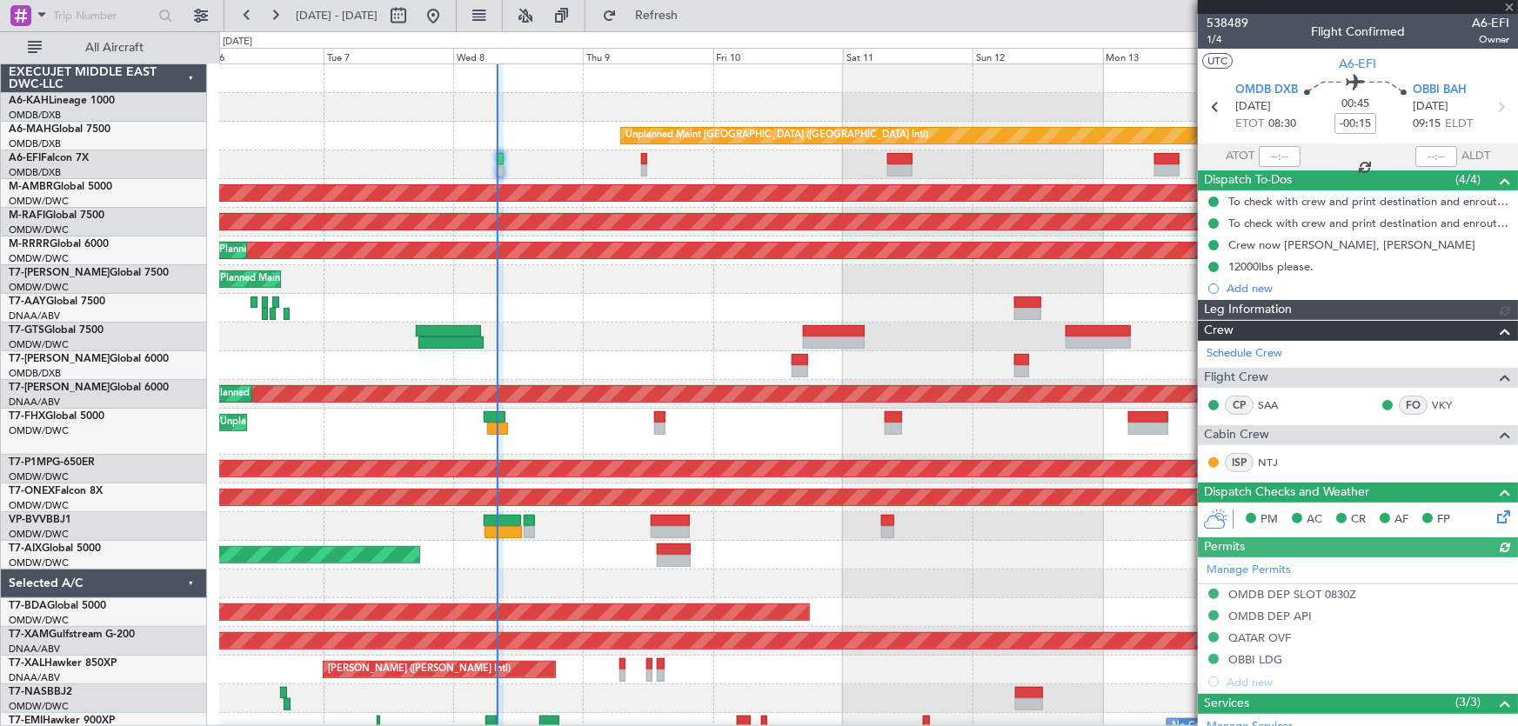
type input "[PERSON_NAME] ([PERSON_NAME])"
type input "7469"
click at [1506, 4] on div at bounding box center [1358, 7] width 320 height 14
type input "[PERSON_NAME] ([PERSON_NAME])"
type input "7469"
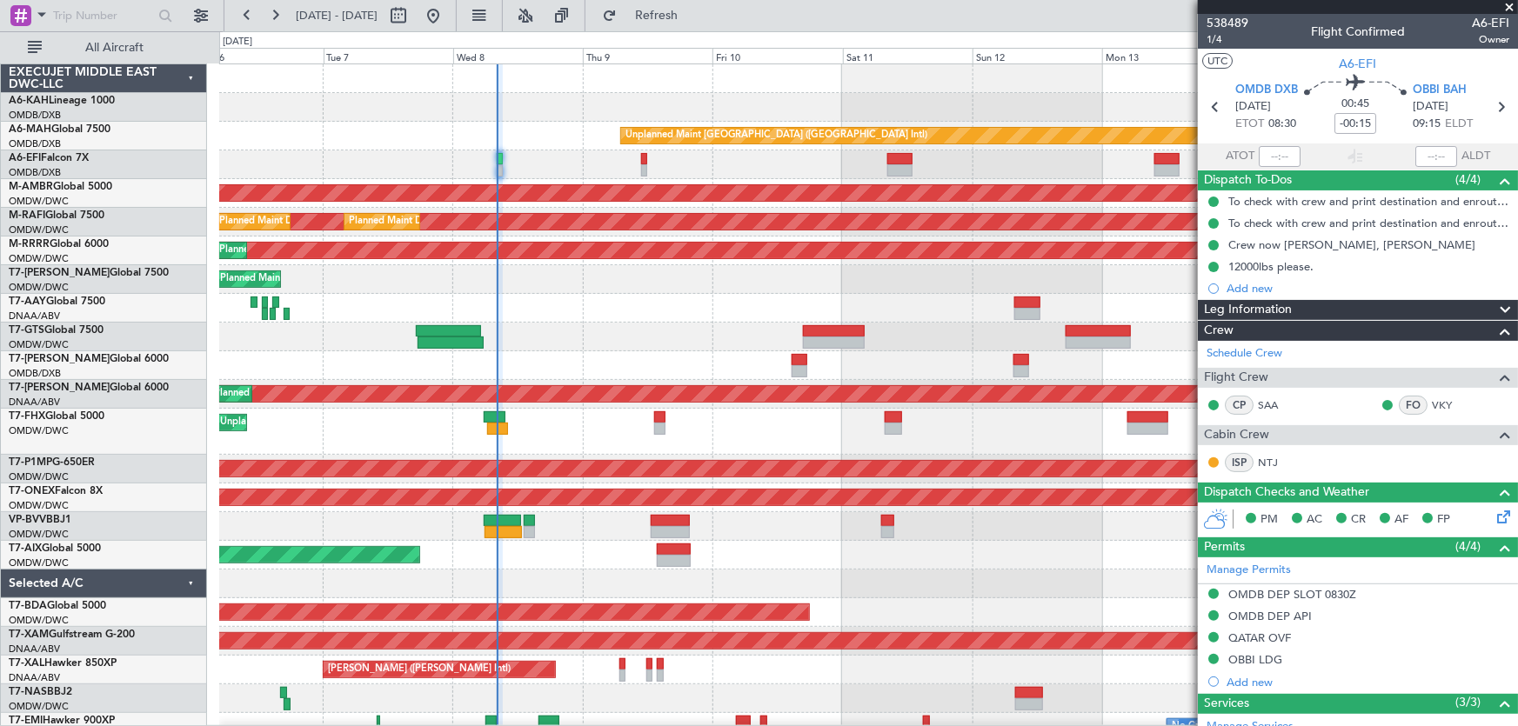
click at [1510, 6] on span at bounding box center [1508, 8] width 17 height 16
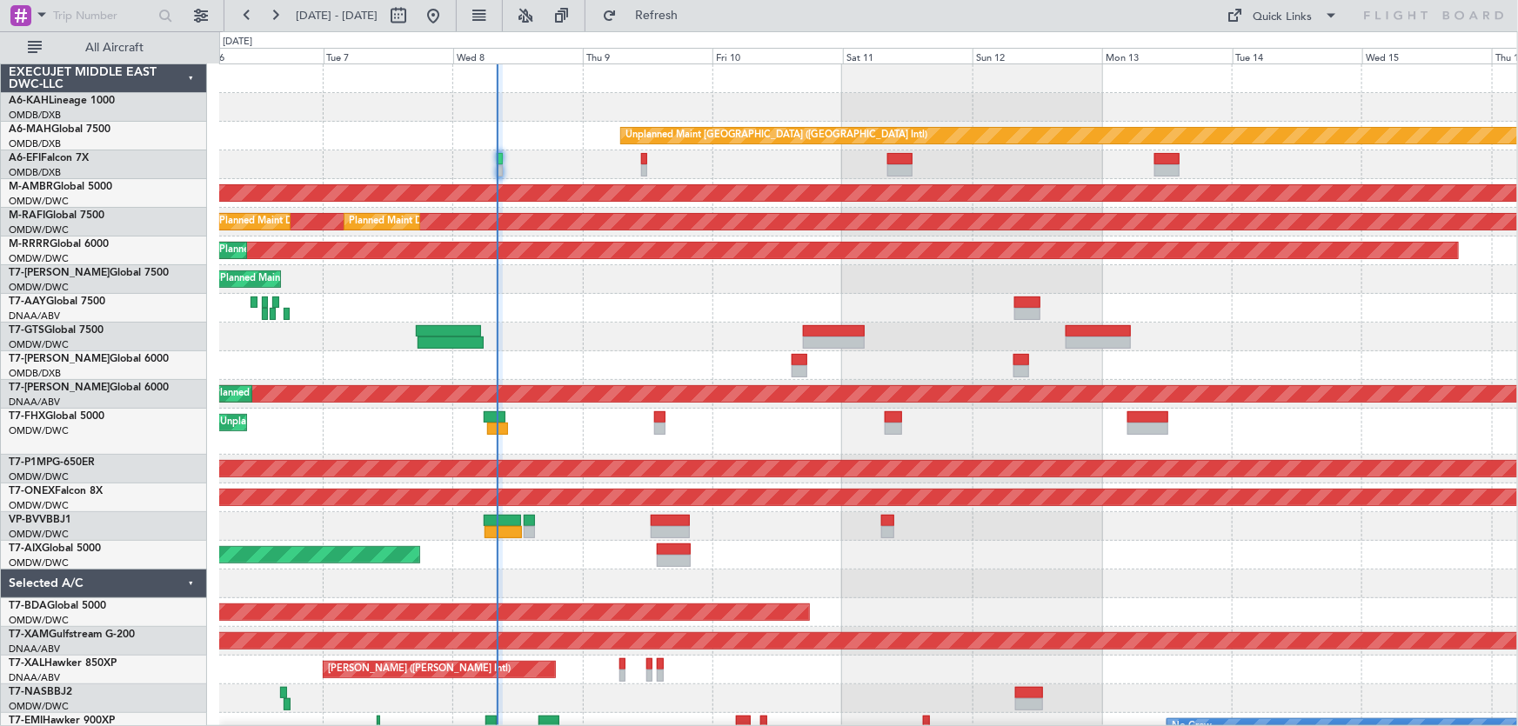
type input "0"
click at [41, 274] on span "T7-[PERSON_NAME]" at bounding box center [59, 273] width 101 height 10
